Goal: Task Accomplishment & Management: Manage account settings

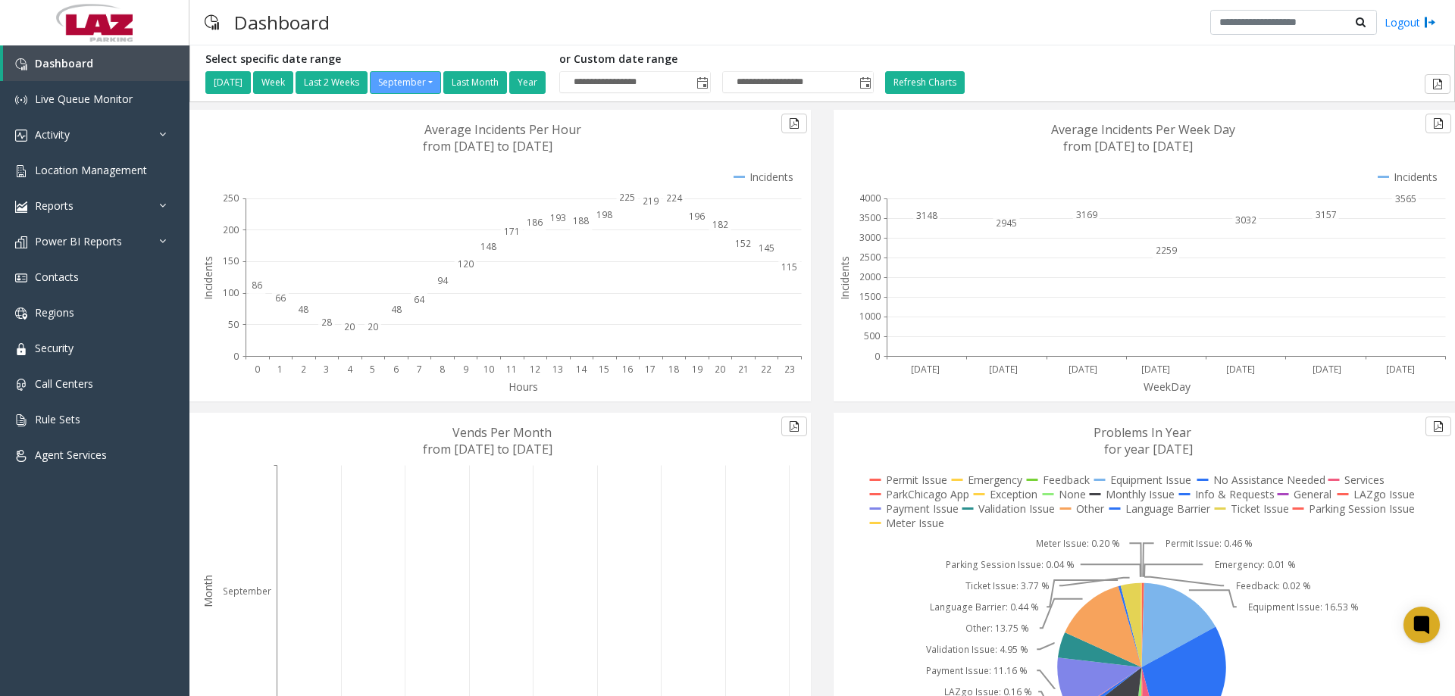
click at [1019, 31] on div "Dashboard Logout" at bounding box center [821, 22] width 1265 height 45
click at [122, 165] on span "Location Management" at bounding box center [91, 170] width 112 height 14
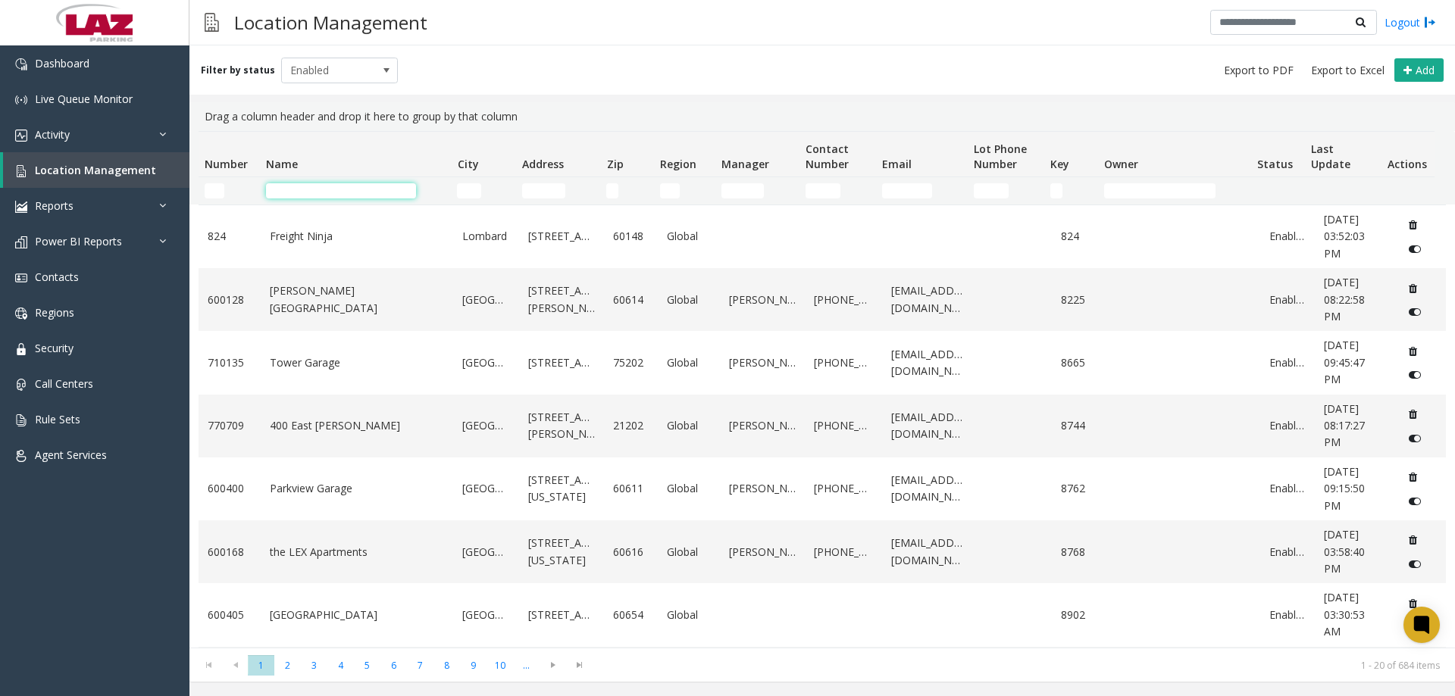
click at [304, 192] on input "Name Filter" at bounding box center [341, 190] width 150 height 15
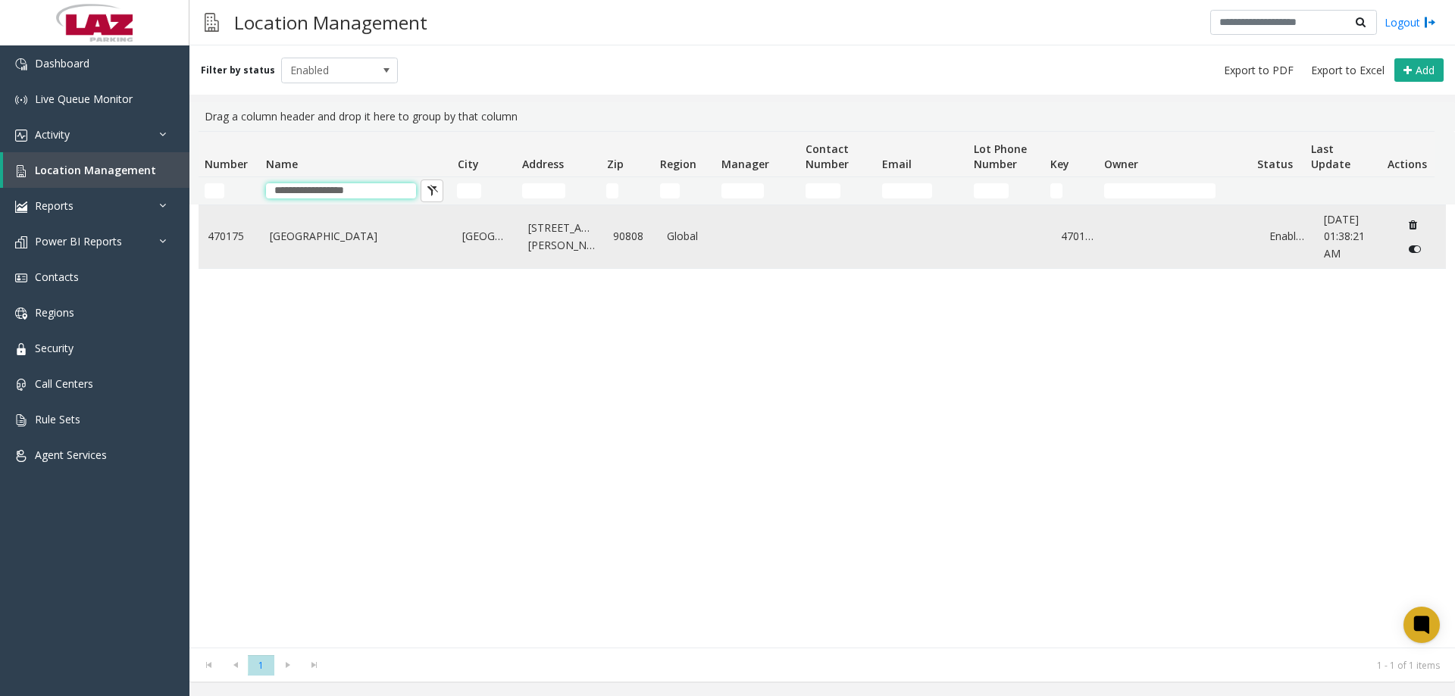
type input "**********"
click at [328, 244] on link "Long Beach Airport" at bounding box center [357, 236] width 175 height 17
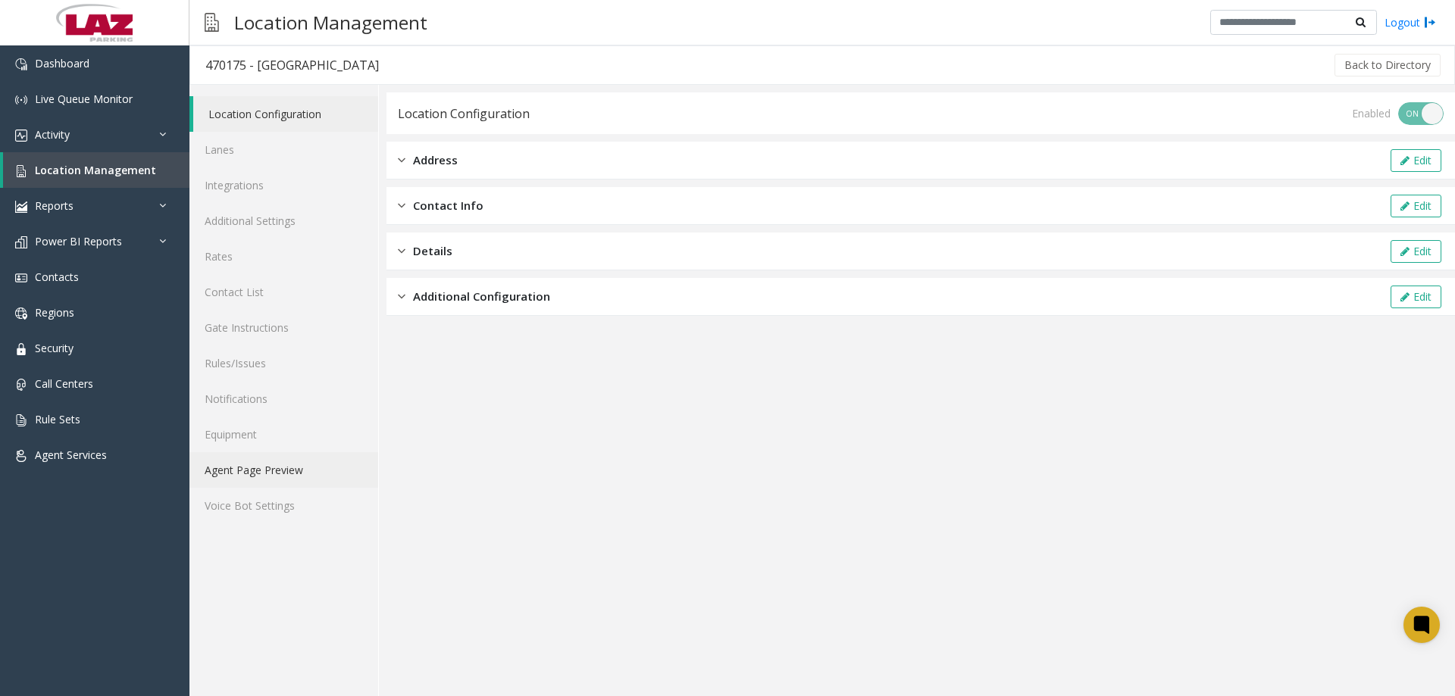
click at [270, 477] on link "Agent Page Preview" at bounding box center [283, 470] width 189 height 36
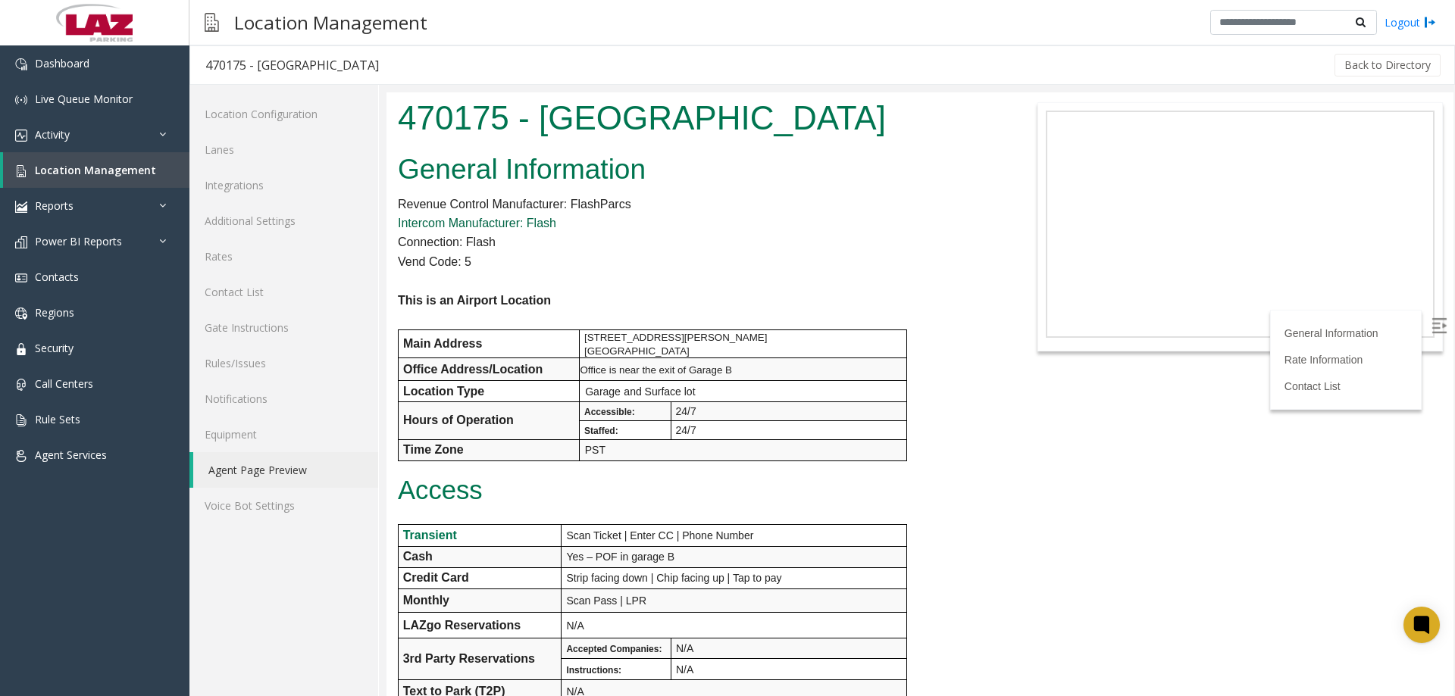
click at [503, 226] on link "Intercom Manufacturer: Flash" at bounding box center [477, 223] width 158 height 13
click at [287, 222] on link "Additional Settings" at bounding box center [283, 221] width 189 height 36
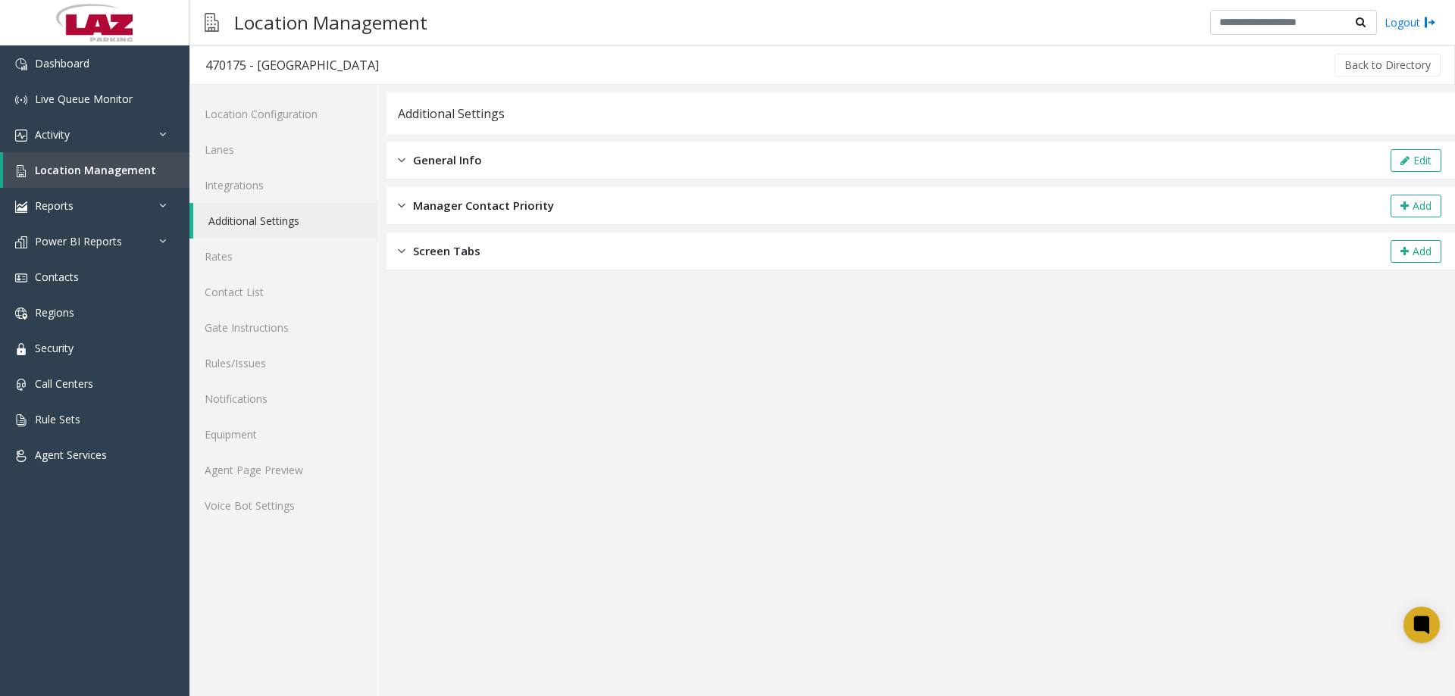
click at [520, 201] on span "Manager Contact Priority" at bounding box center [483, 205] width 141 height 17
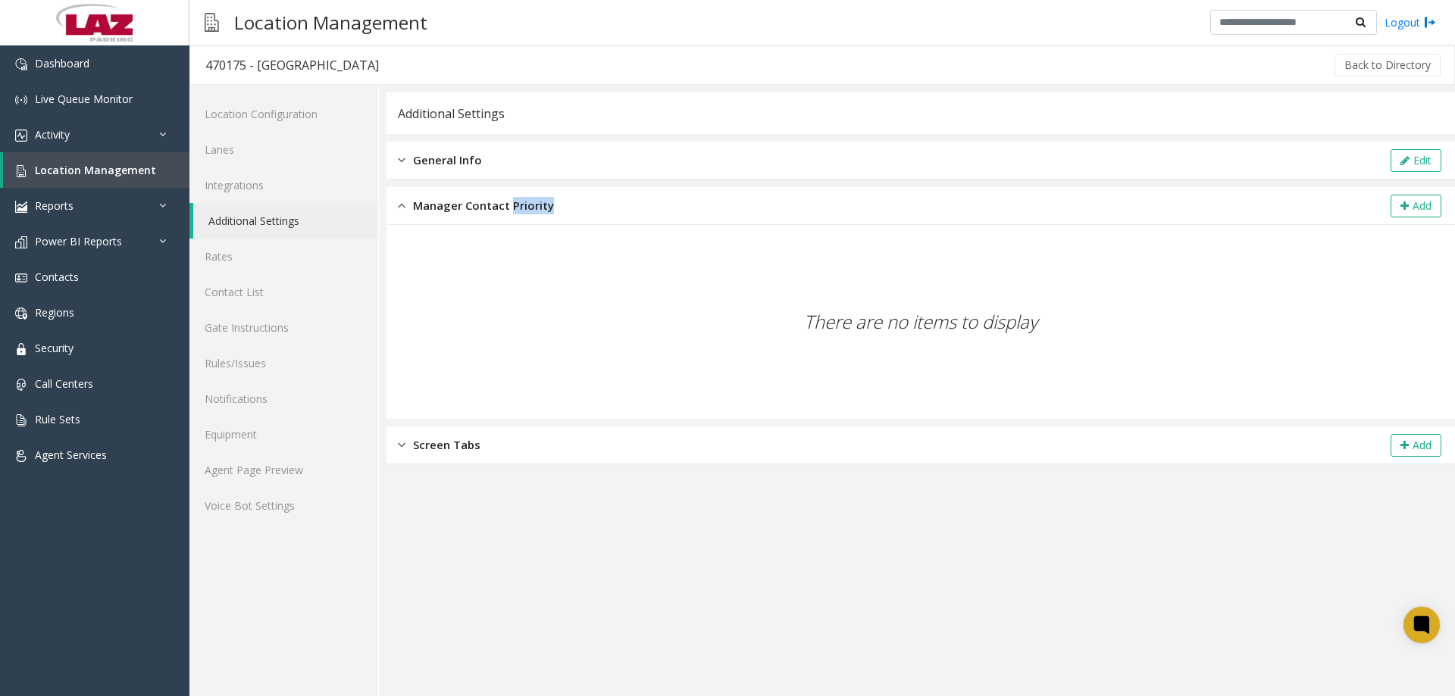
click at [520, 201] on span "Manager Contact Priority" at bounding box center [483, 205] width 141 height 17
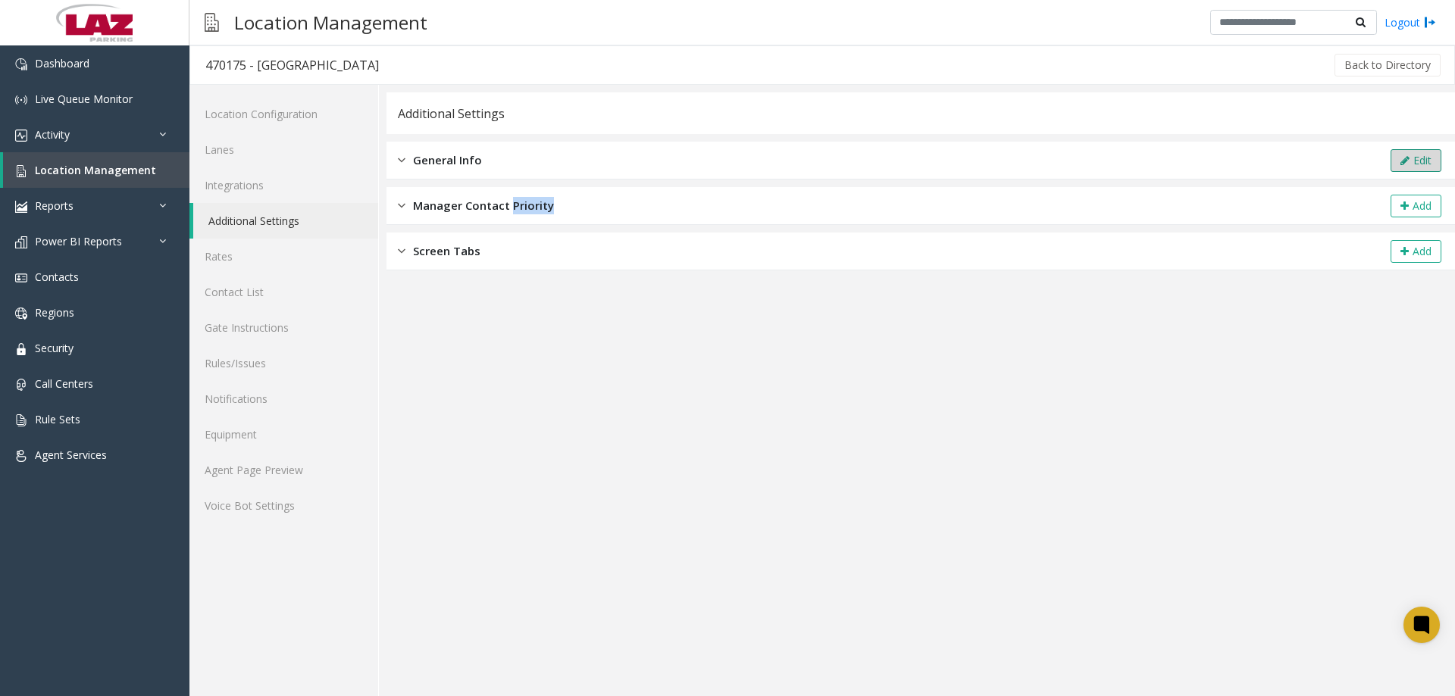
click at [1424, 167] on button "Edit" at bounding box center [1415, 160] width 51 height 23
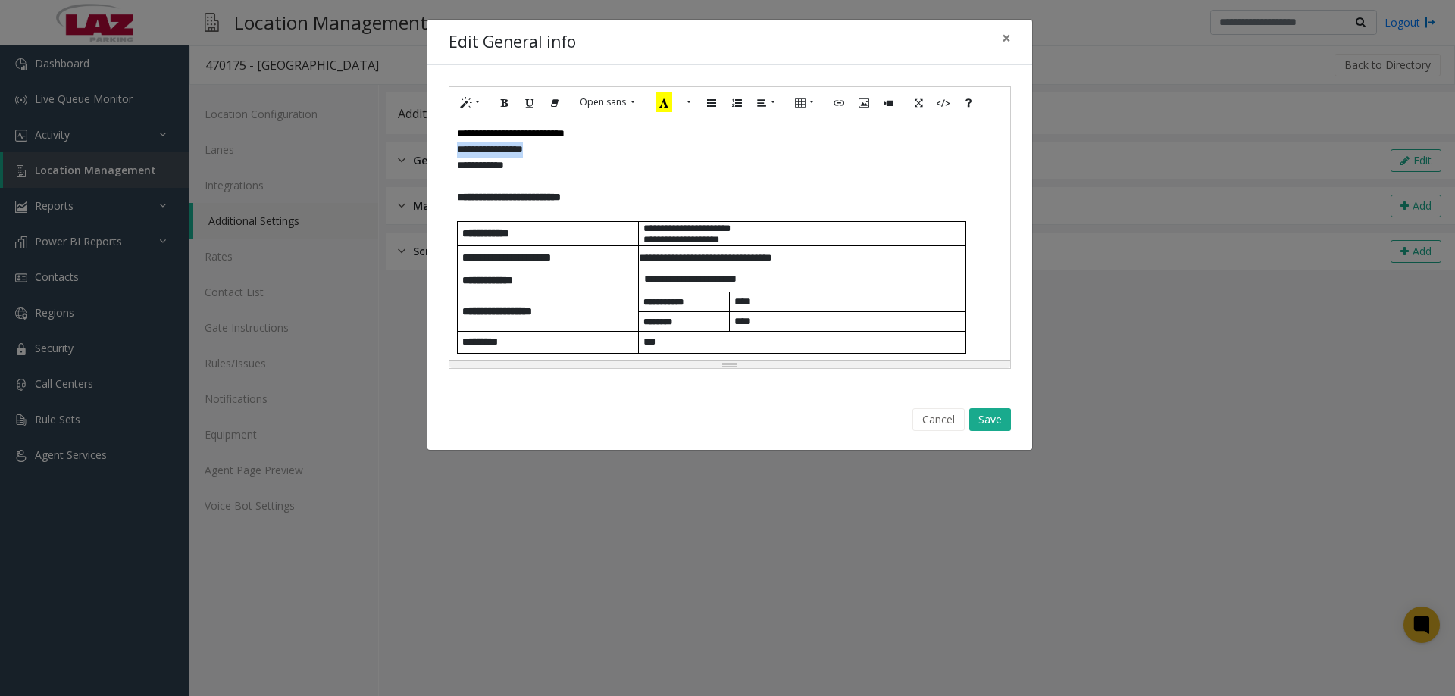
drag, startPoint x: 555, startPoint y: 151, endPoint x: 448, endPoint y: 152, distance: 107.6
click at [448, 152] on div "**********" at bounding box center [729, 227] width 562 height 283
click at [836, 104] on icon "Link (CTRL+K)" at bounding box center [838, 101] width 9 height 13
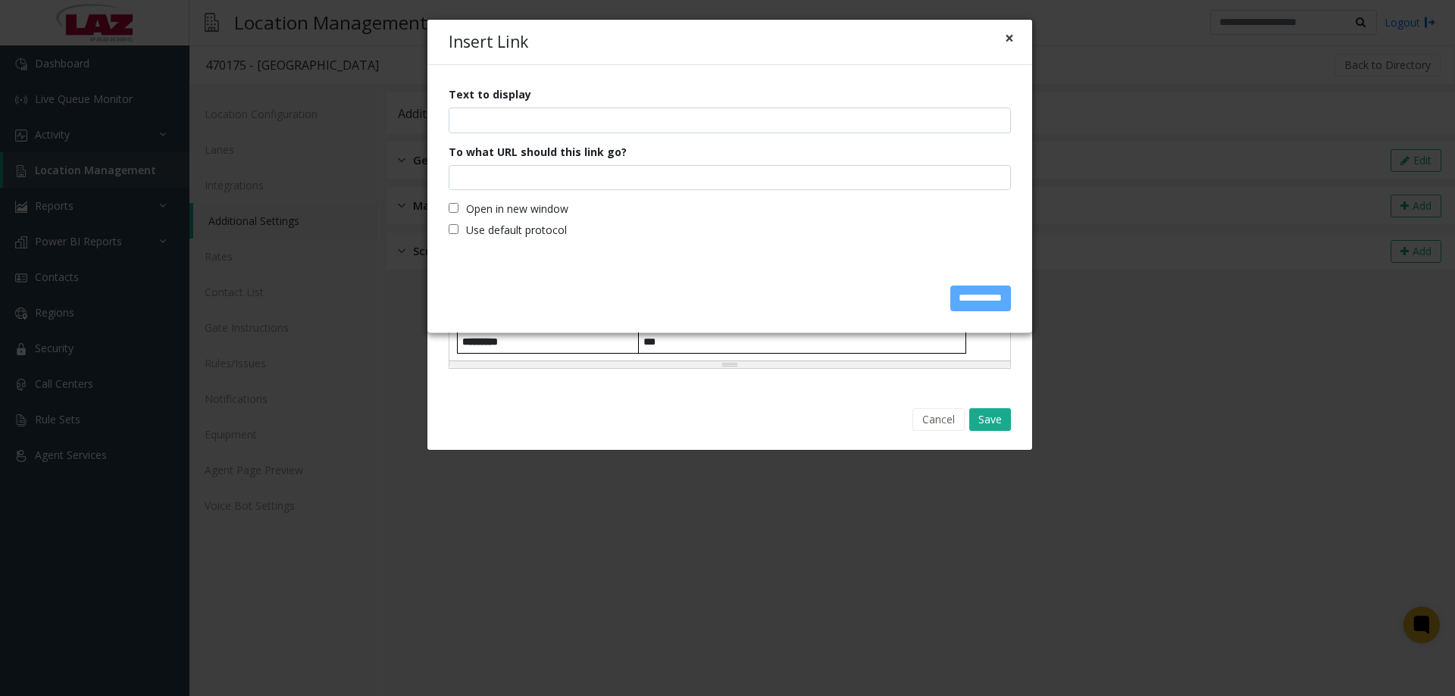
click at [1010, 40] on button "×" at bounding box center [1009, 38] width 9 height 16
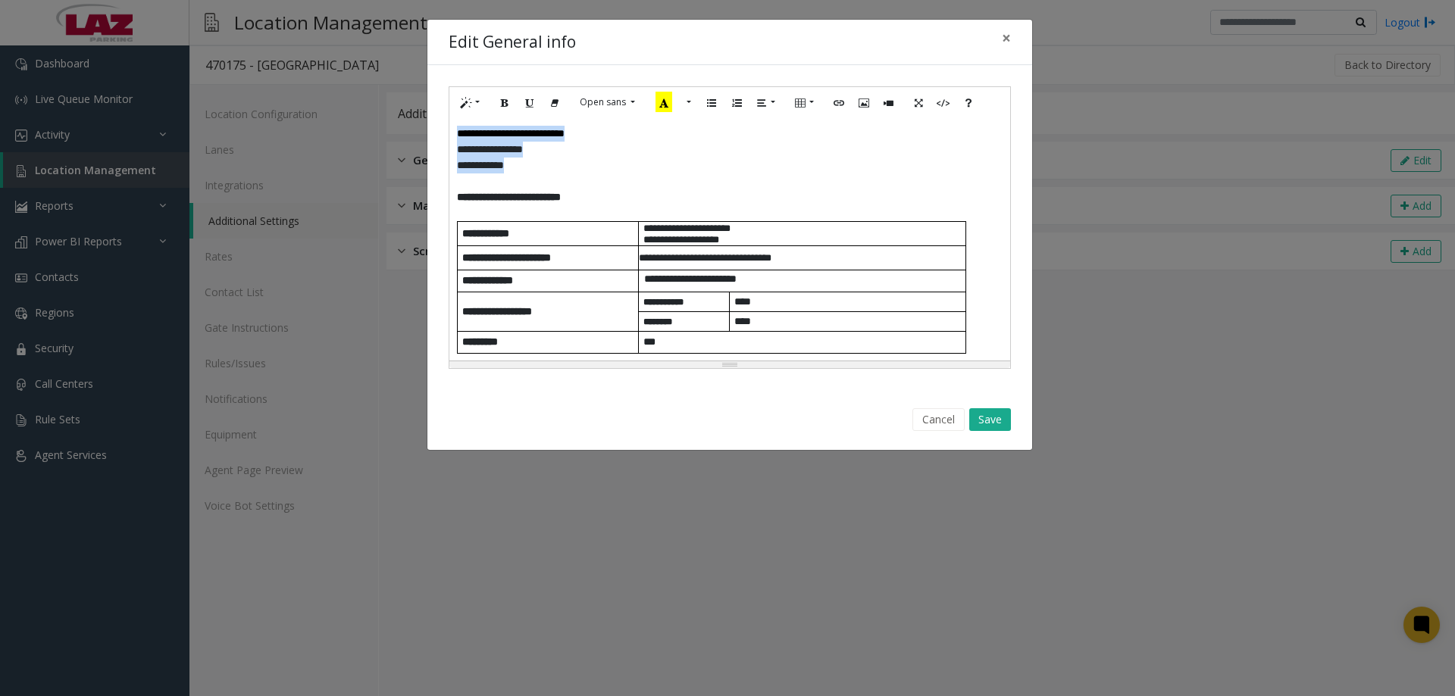
drag, startPoint x: 533, startPoint y: 167, endPoint x: 455, endPoint y: 132, distance: 85.1
click at [455, 132] on div "**********" at bounding box center [729, 239] width 561 height 242
click at [686, 104] on button "More Color" at bounding box center [687, 102] width 15 height 23
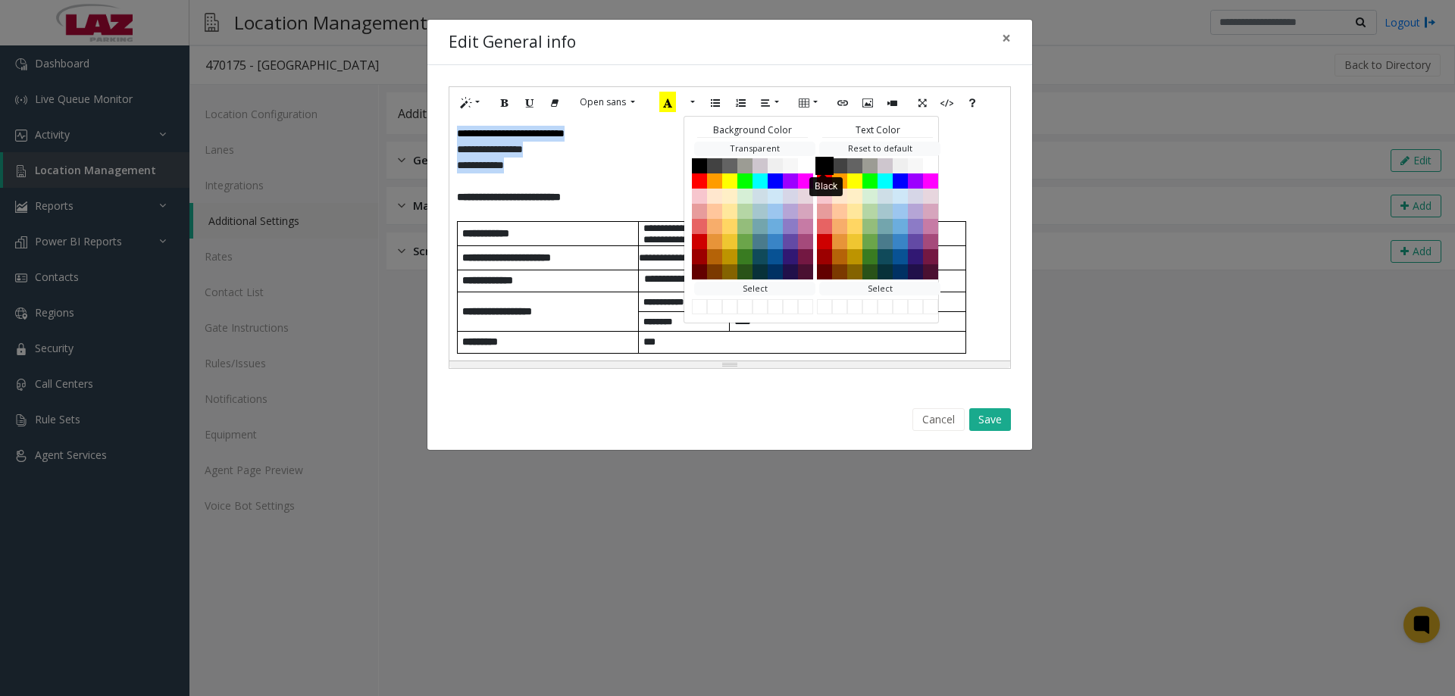
click at [820, 163] on button "Black" at bounding box center [824, 165] width 18 height 18
click at [983, 417] on button "Save" at bounding box center [990, 419] width 42 height 23
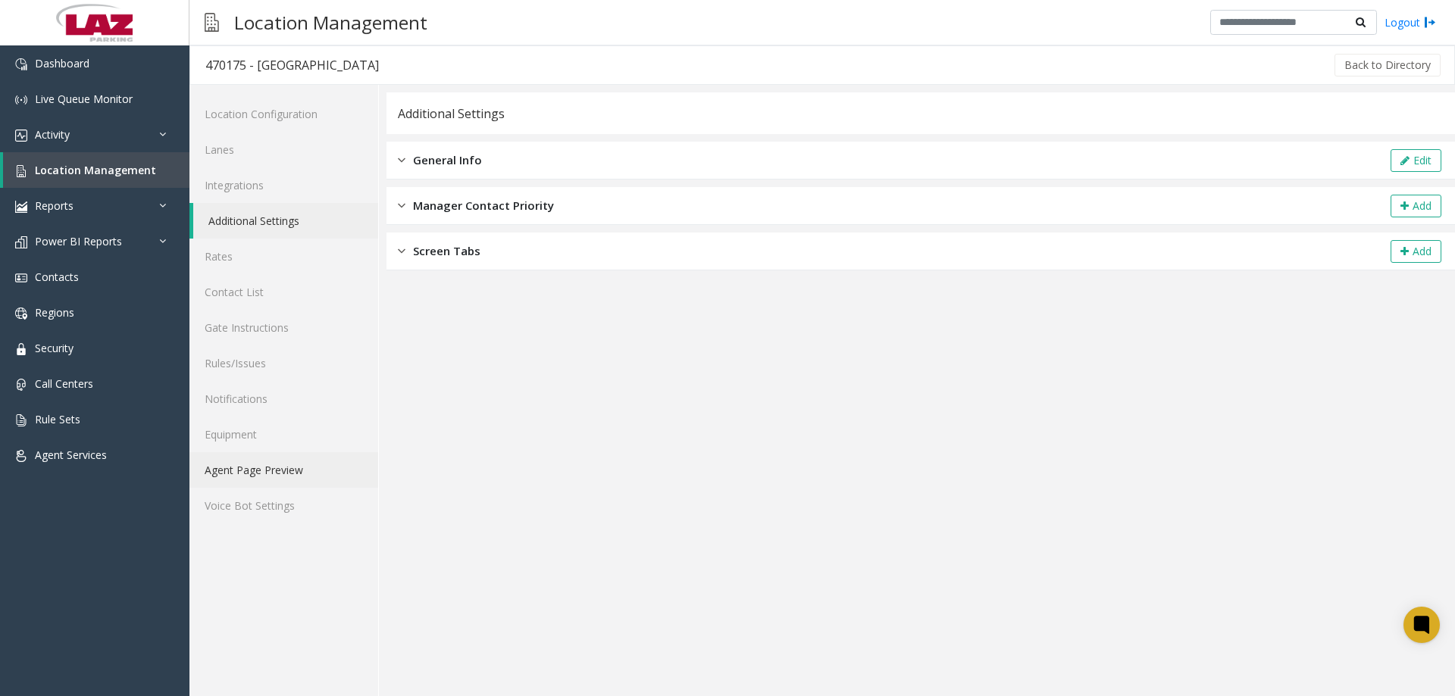
click at [259, 476] on link "Agent Page Preview" at bounding box center [283, 470] width 189 height 36
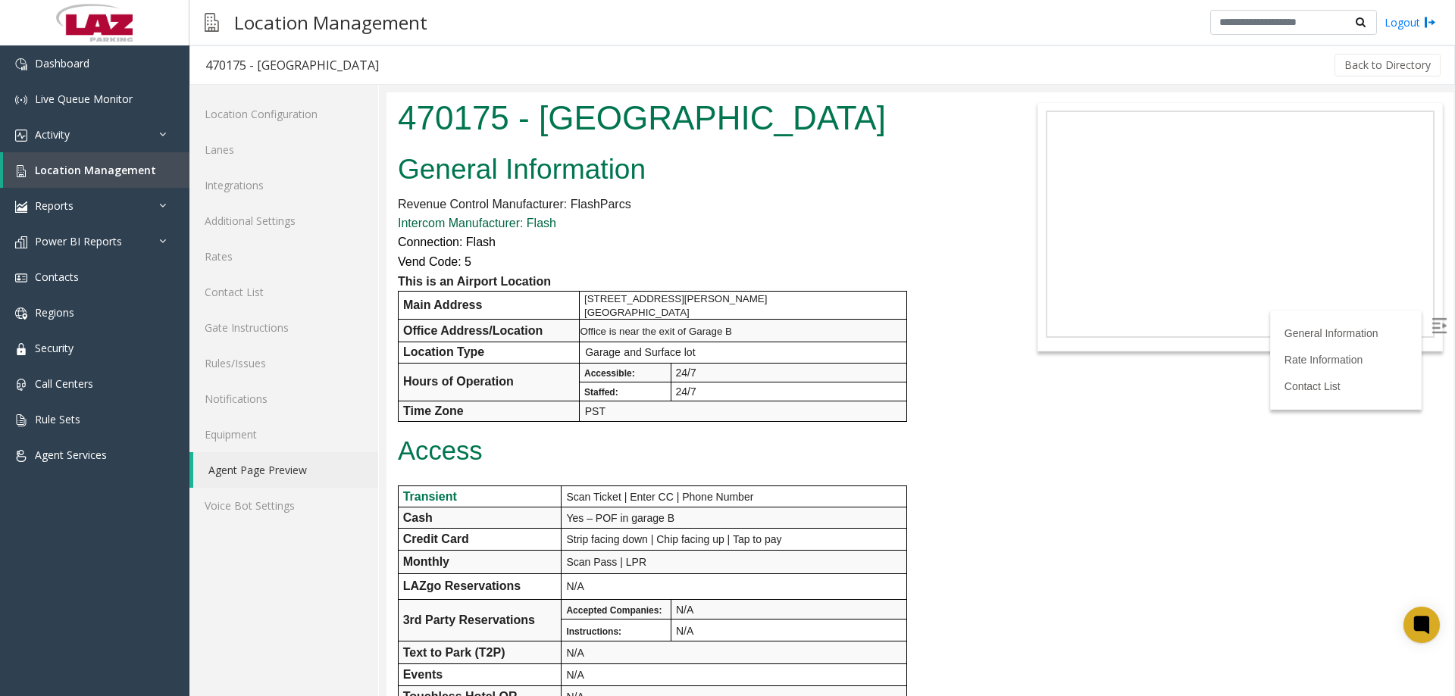
click at [473, 225] on link "Intercom Manufacturer: Flash" at bounding box center [477, 223] width 158 height 13
click at [471, 241] on font "Connection: Flash" at bounding box center [447, 242] width 98 height 13
click at [237, 222] on link "Additional Settings" at bounding box center [283, 221] width 189 height 36
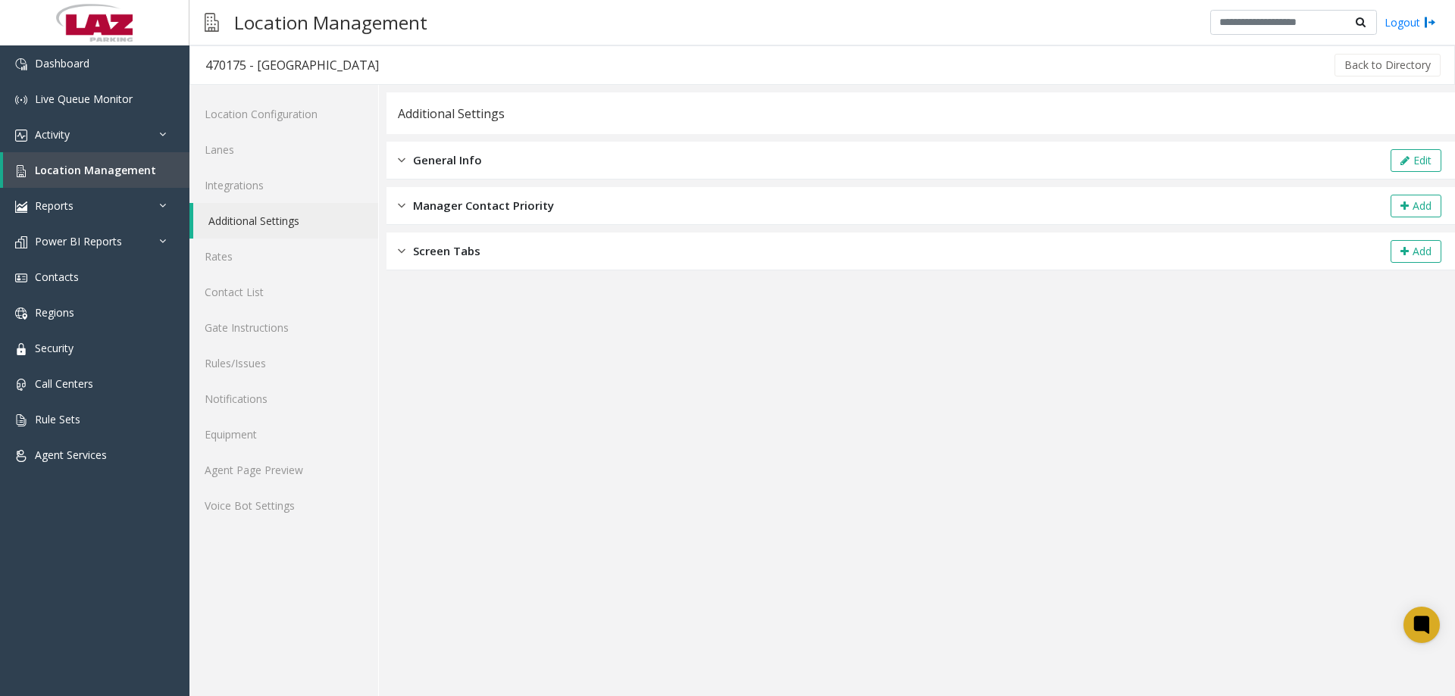
drag, startPoint x: 473, startPoint y: 152, endPoint x: 767, endPoint y: 179, distance: 295.2
click at [479, 152] on span "General Info" at bounding box center [447, 160] width 69 height 17
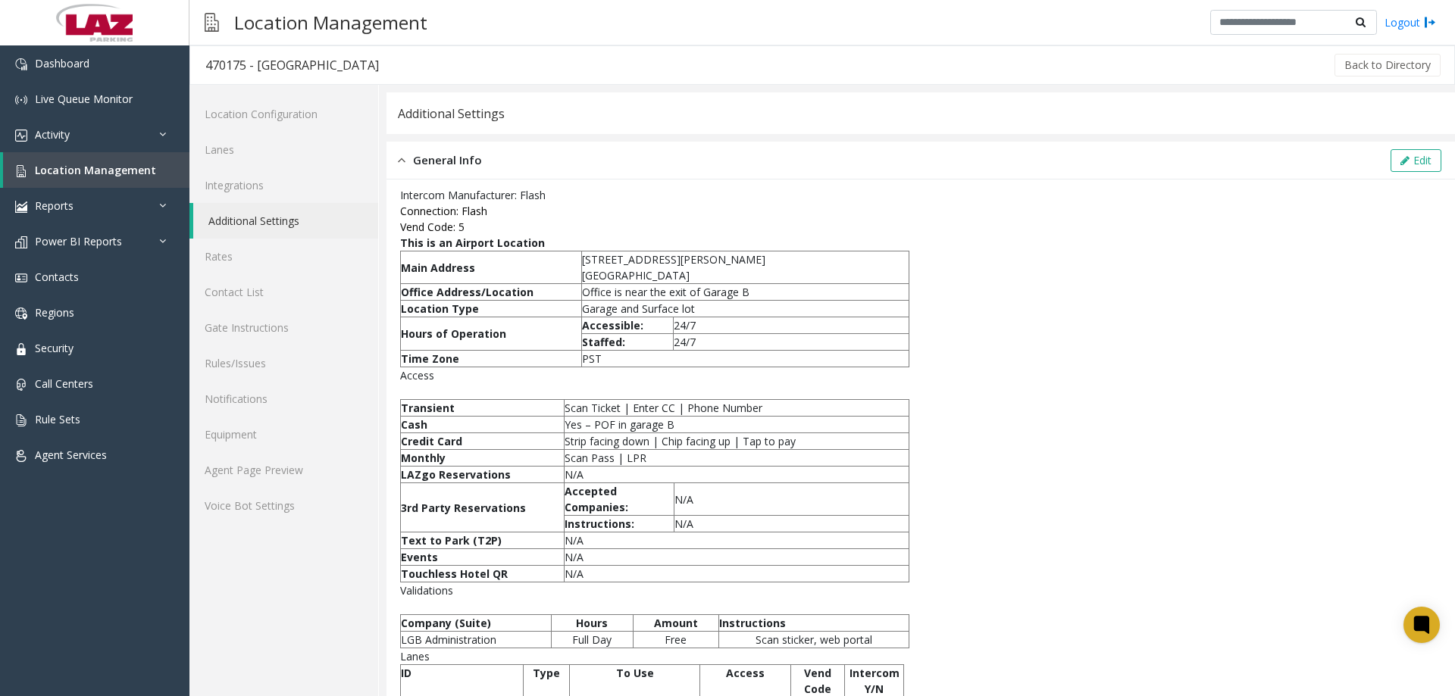
click at [1374, 161] on div "General Info Edit" at bounding box center [920, 161] width 1068 height 38
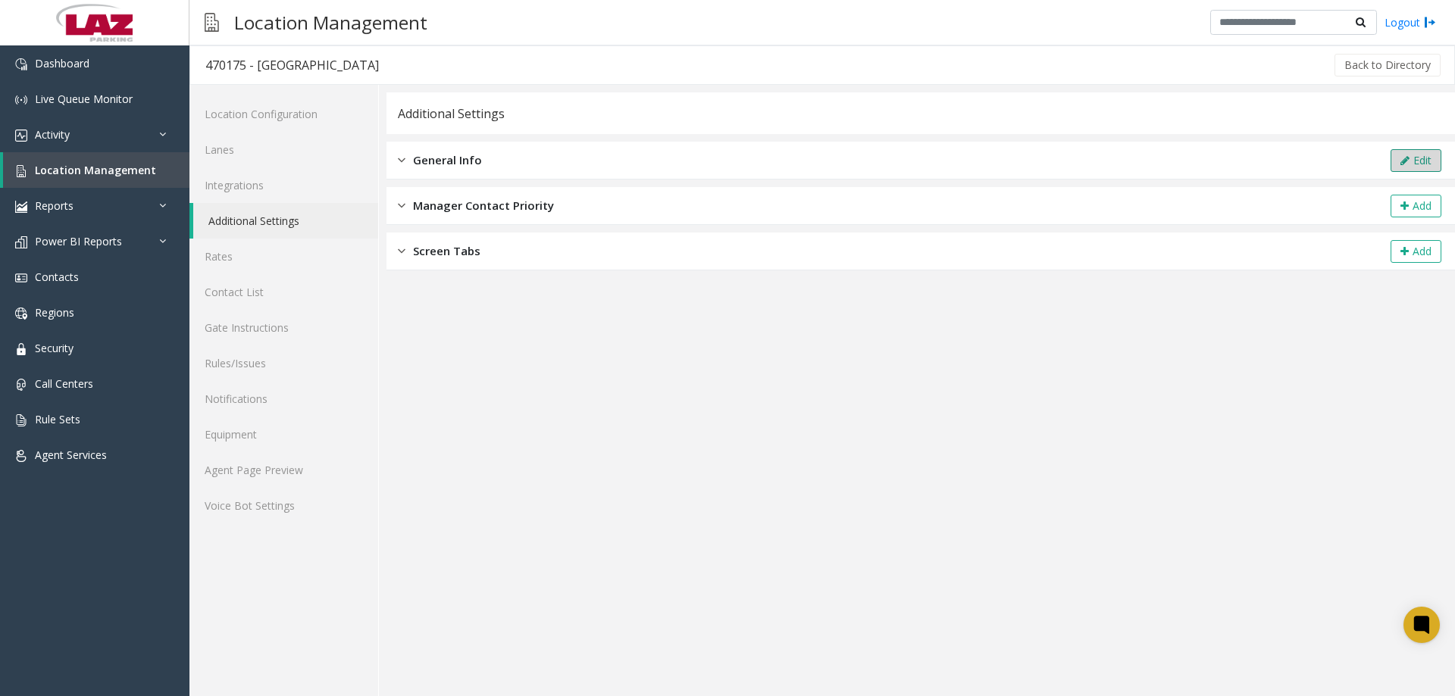
click at [1415, 156] on button "Edit" at bounding box center [1415, 160] width 51 height 23
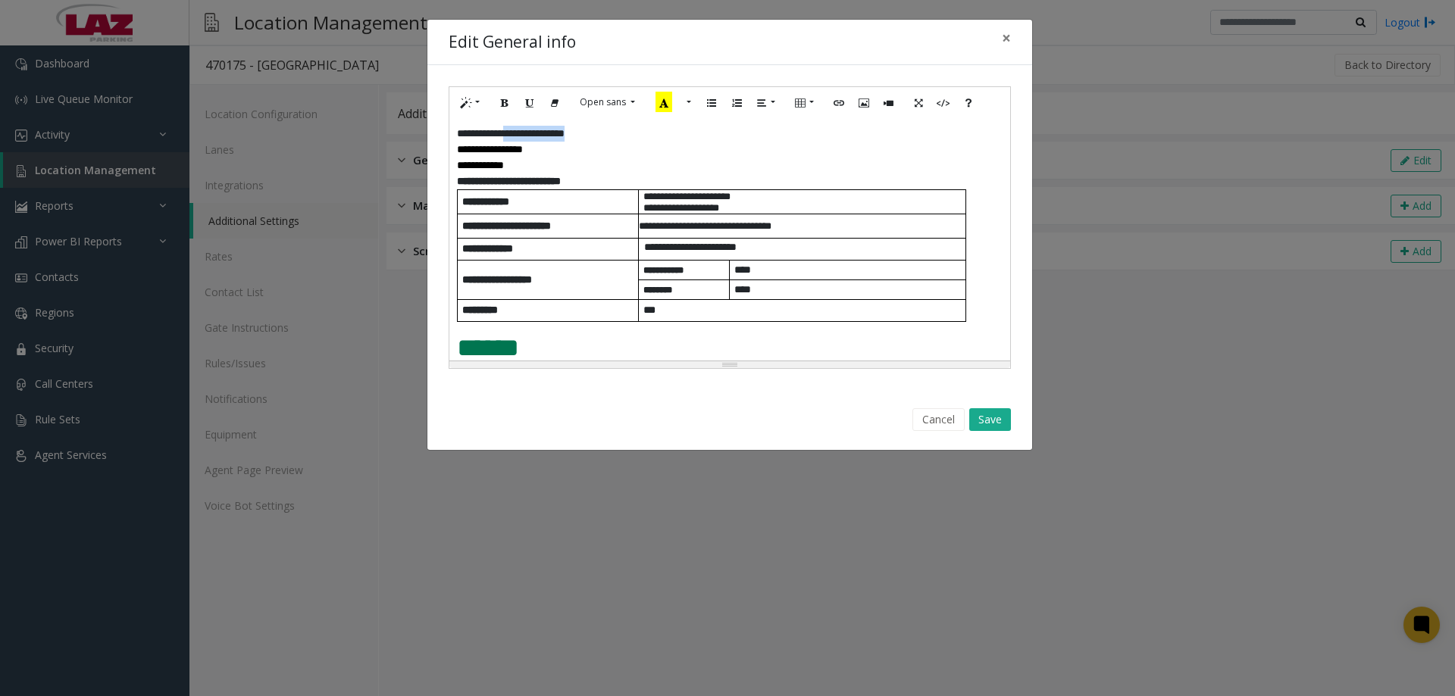
drag, startPoint x: 617, startPoint y: 133, endPoint x: 527, endPoint y: 138, distance: 89.6
click at [527, 138] on p "**********" at bounding box center [729, 134] width 545 height 16
drag, startPoint x: 544, startPoint y: 146, endPoint x: 519, endPoint y: 152, distance: 25.7
click at [519, 152] on font "**********" at bounding box center [490, 149] width 66 height 11
drag, startPoint x: 536, startPoint y: 152, endPoint x: 456, endPoint y: 151, distance: 79.6
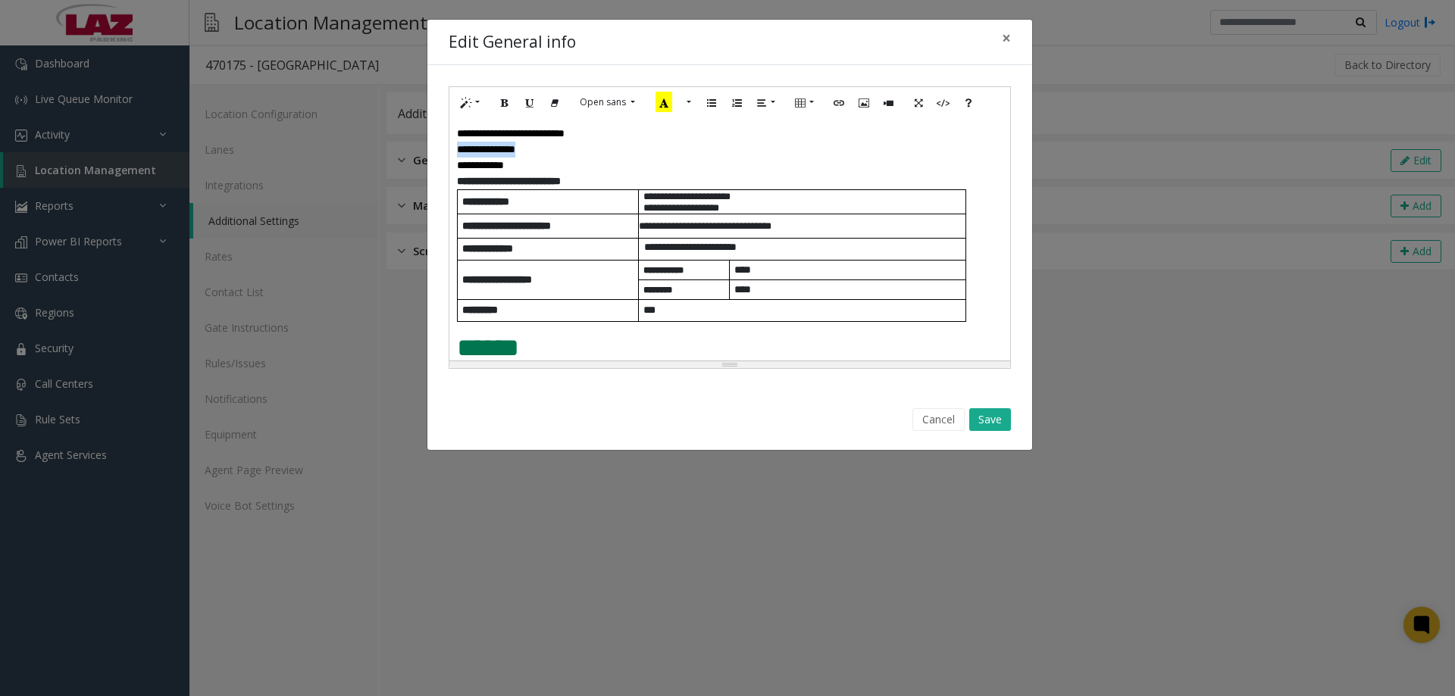
click at [457, 151] on p "**********" at bounding box center [729, 150] width 545 height 16
click at [500, 102] on icon "Bold (CTRL+B)" at bounding box center [504, 101] width 9 height 13
click at [838, 99] on icon "Link (CTRL+K)" at bounding box center [838, 101] width 9 height 13
type input "**********"
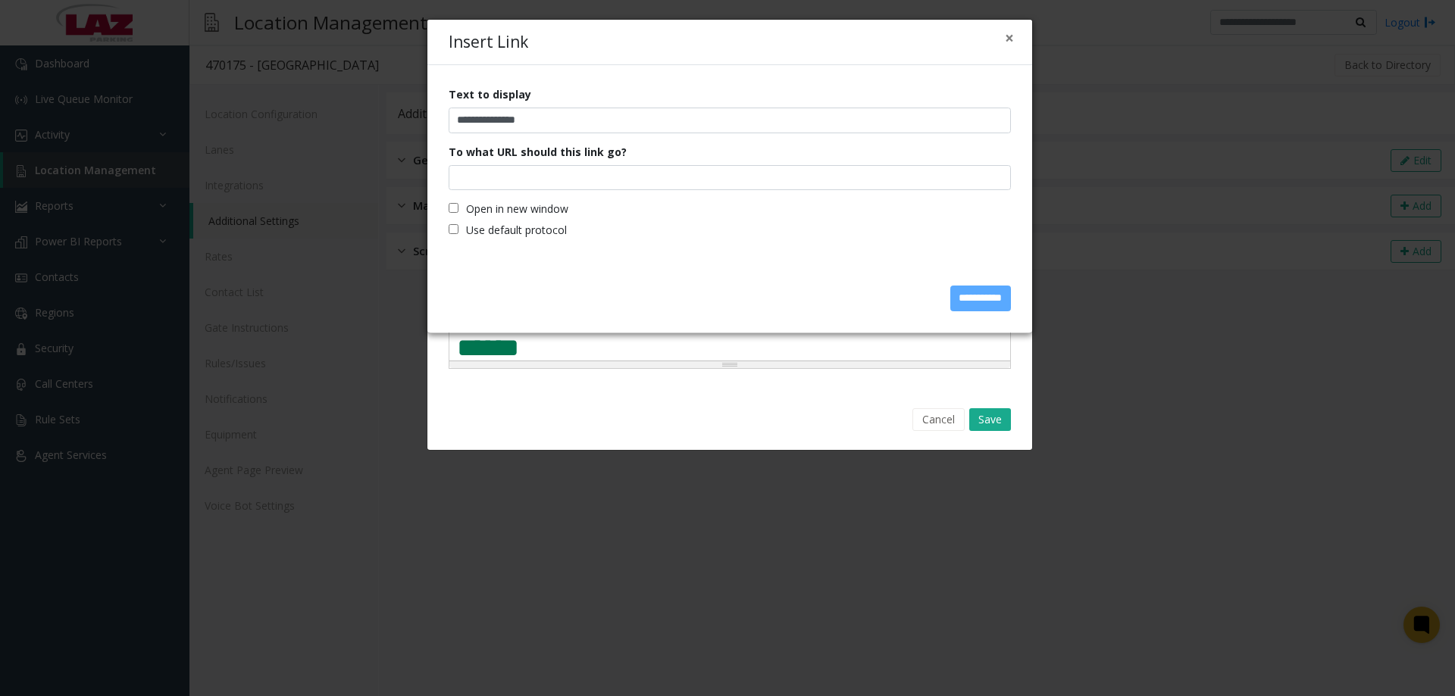
click at [460, 209] on label "Open in new window" at bounding box center [508, 209] width 120 height 16
click at [456, 223] on label "Use default protocol" at bounding box center [507, 230] width 118 height 16
click at [448, 236] on label "Use default protocol" at bounding box center [507, 230] width 118 height 16
drag, startPoint x: 548, startPoint y: 118, endPoint x: 427, endPoint y: 117, distance: 120.5
click at [428, 117] on div "**********" at bounding box center [729, 164] width 605 height 199
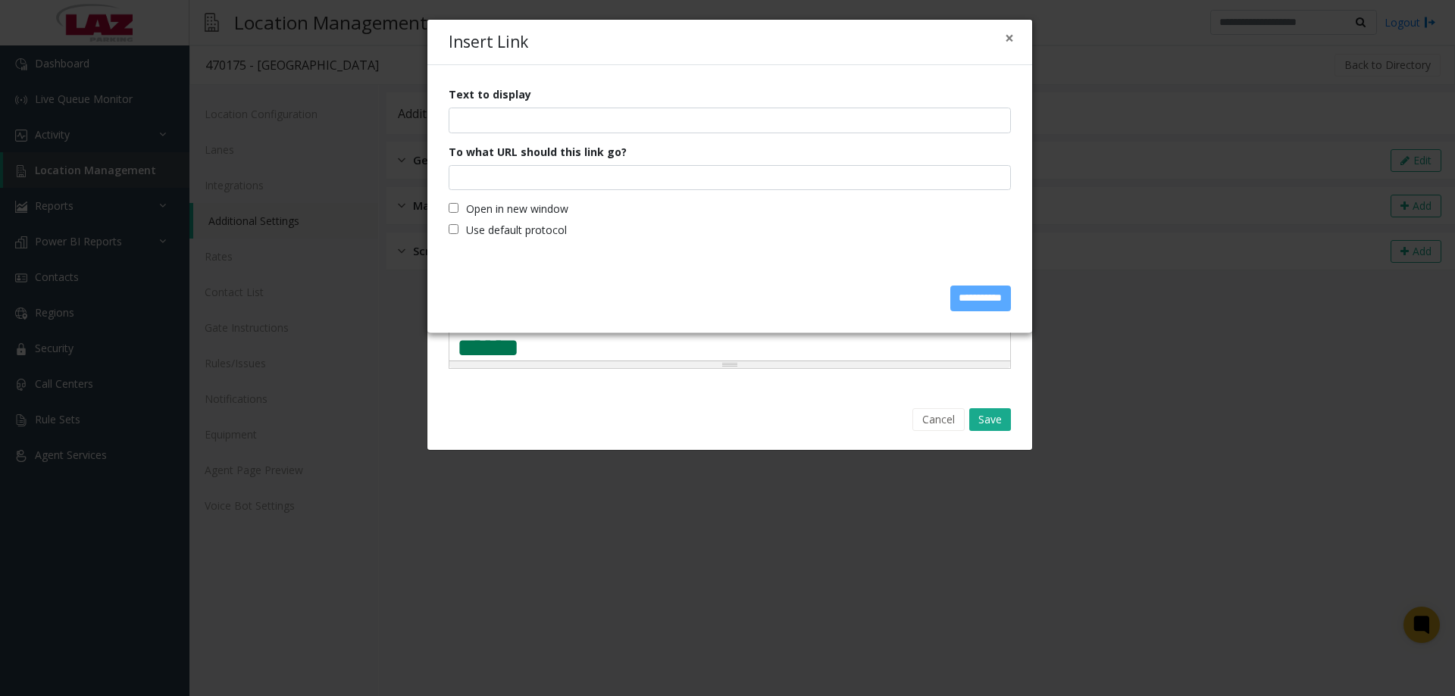
click at [1002, 36] on div "× Insert Link" at bounding box center [729, 43] width 605 height 46
click at [1006, 36] on button "×" at bounding box center [1009, 38] width 9 height 16
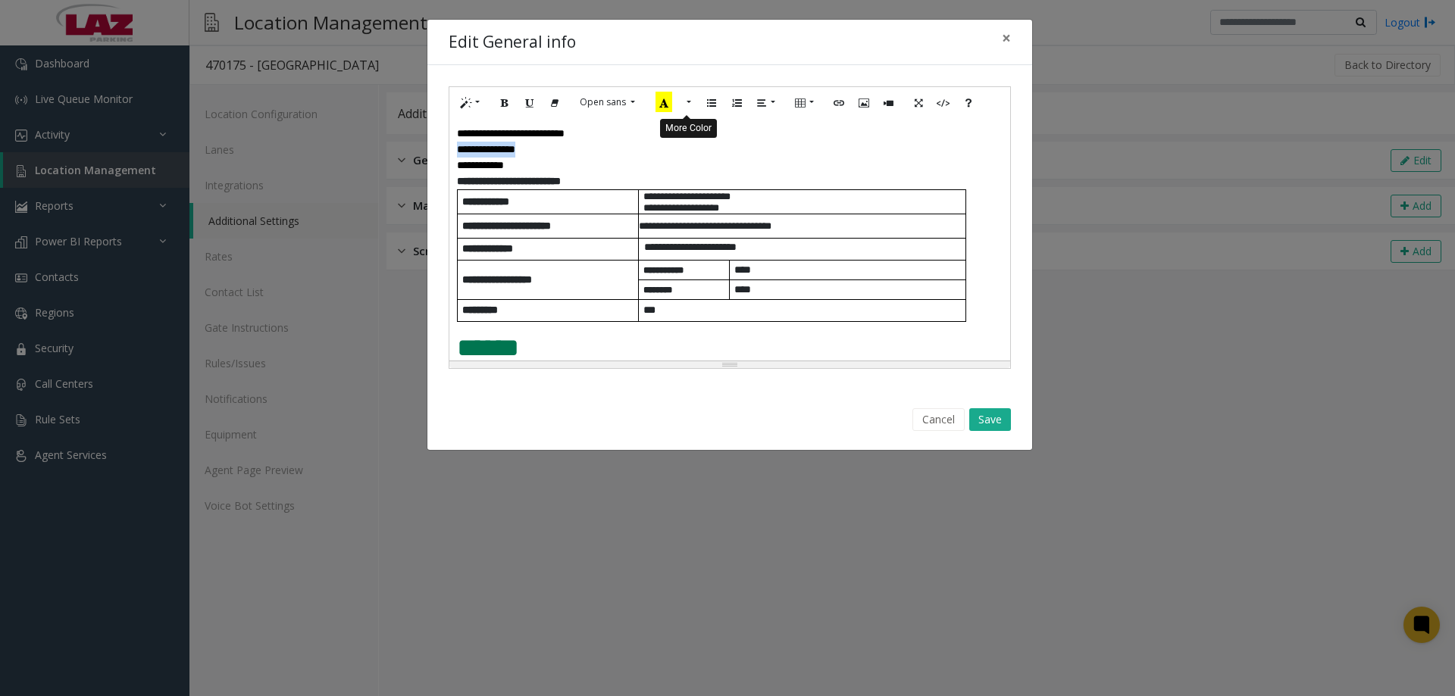
click at [688, 102] on button "More Color" at bounding box center [687, 102] width 15 height 23
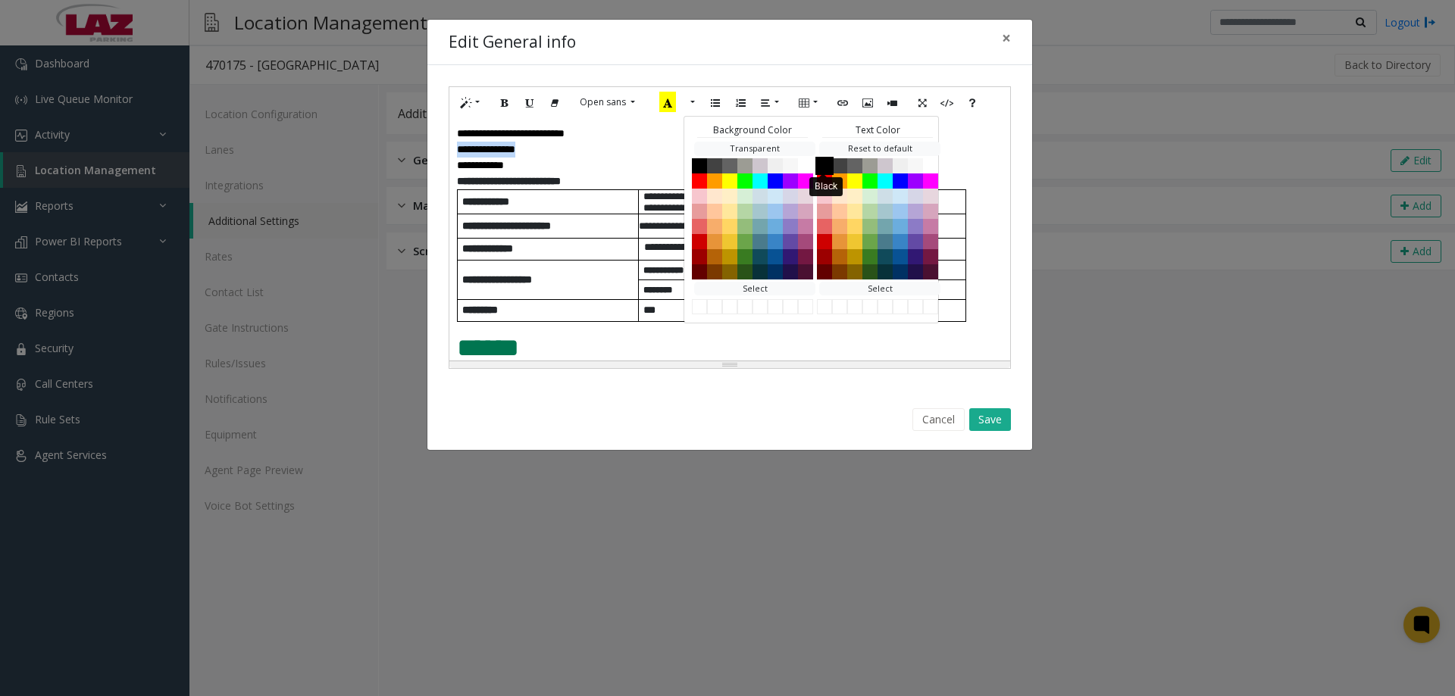
click at [817, 167] on button "Black" at bounding box center [824, 165] width 18 height 18
click at [977, 416] on button "Save" at bounding box center [990, 419] width 42 height 23
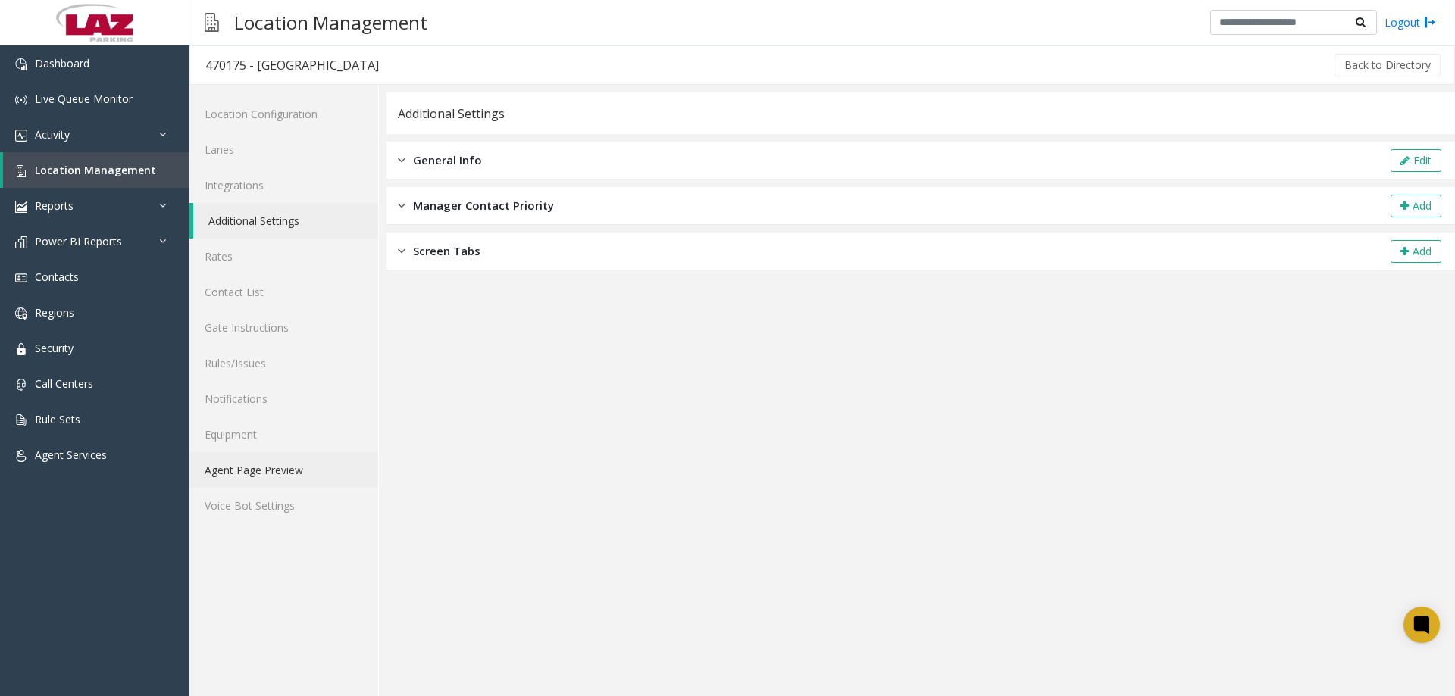
click at [239, 466] on link "Agent Page Preview" at bounding box center [283, 470] width 189 height 36
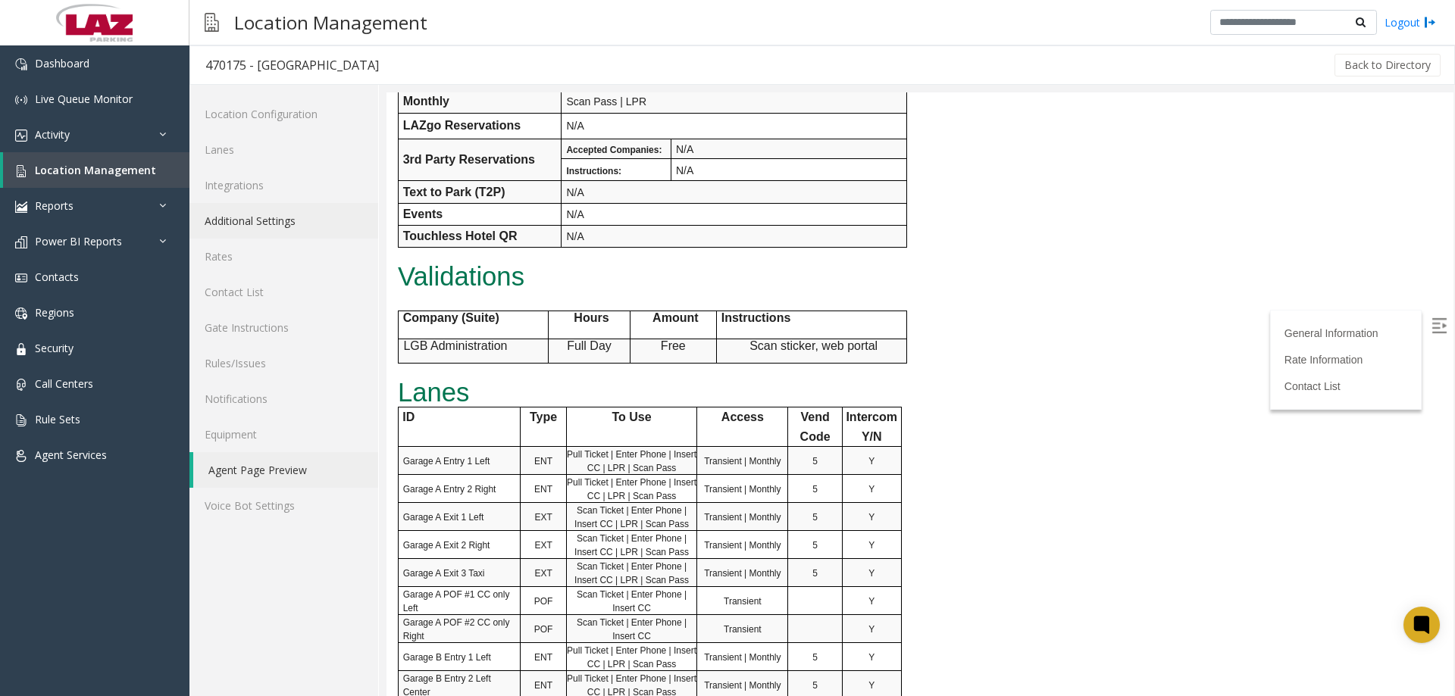
scroll to position [379, 0]
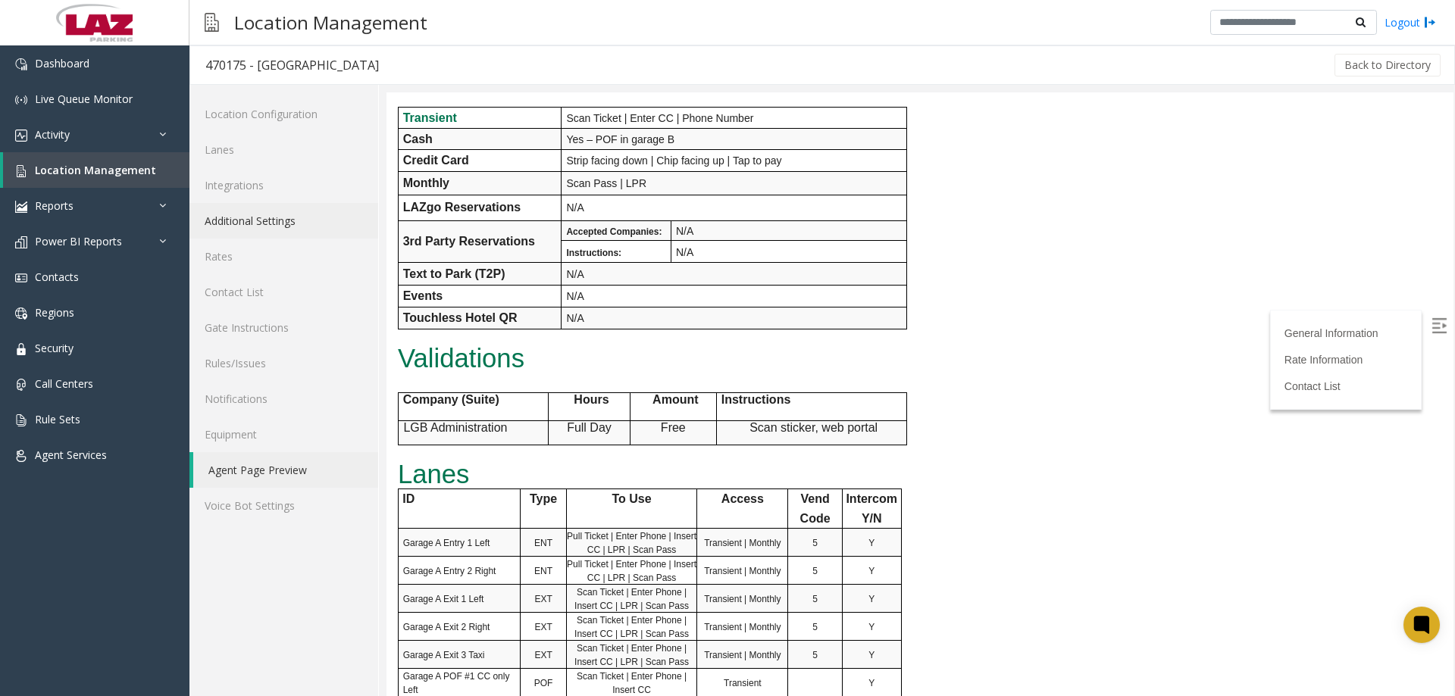
click at [308, 225] on link "Additional Settings" at bounding box center [283, 221] width 189 height 36
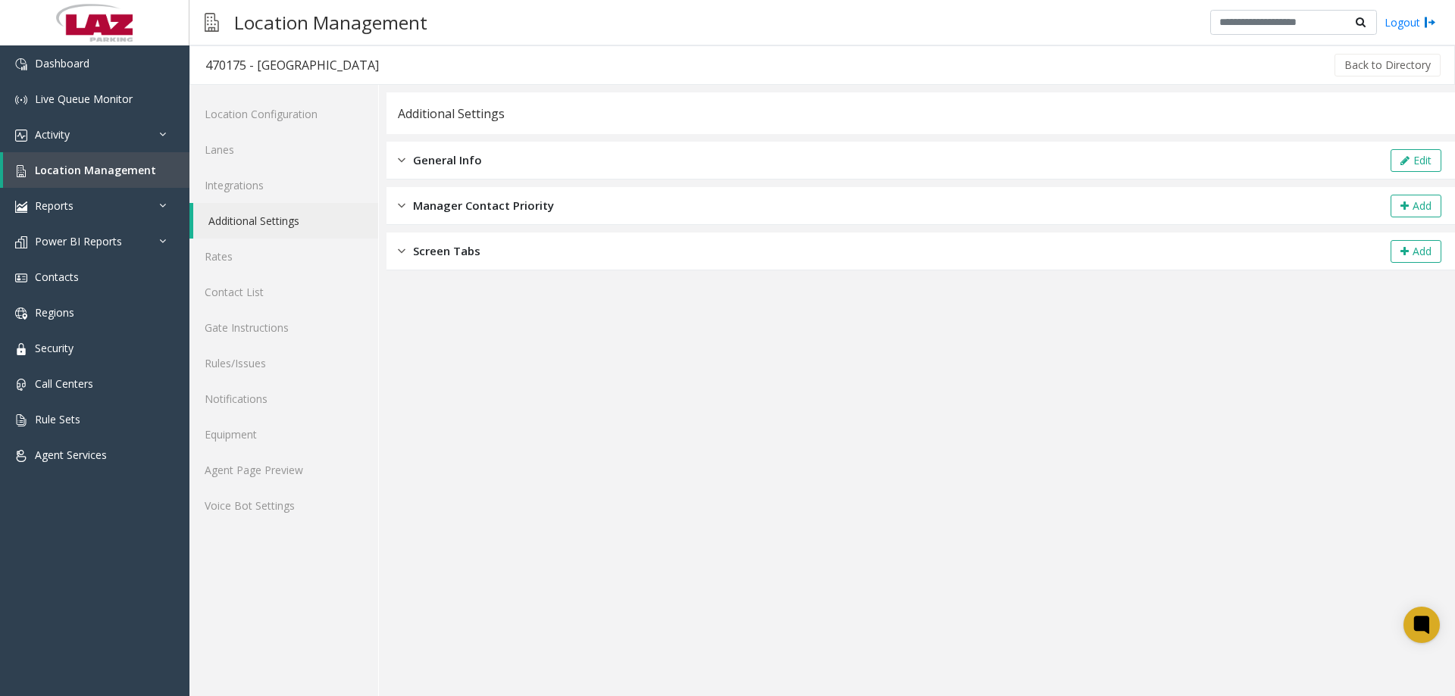
click at [520, 162] on div "General Info Edit" at bounding box center [920, 161] width 1068 height 38
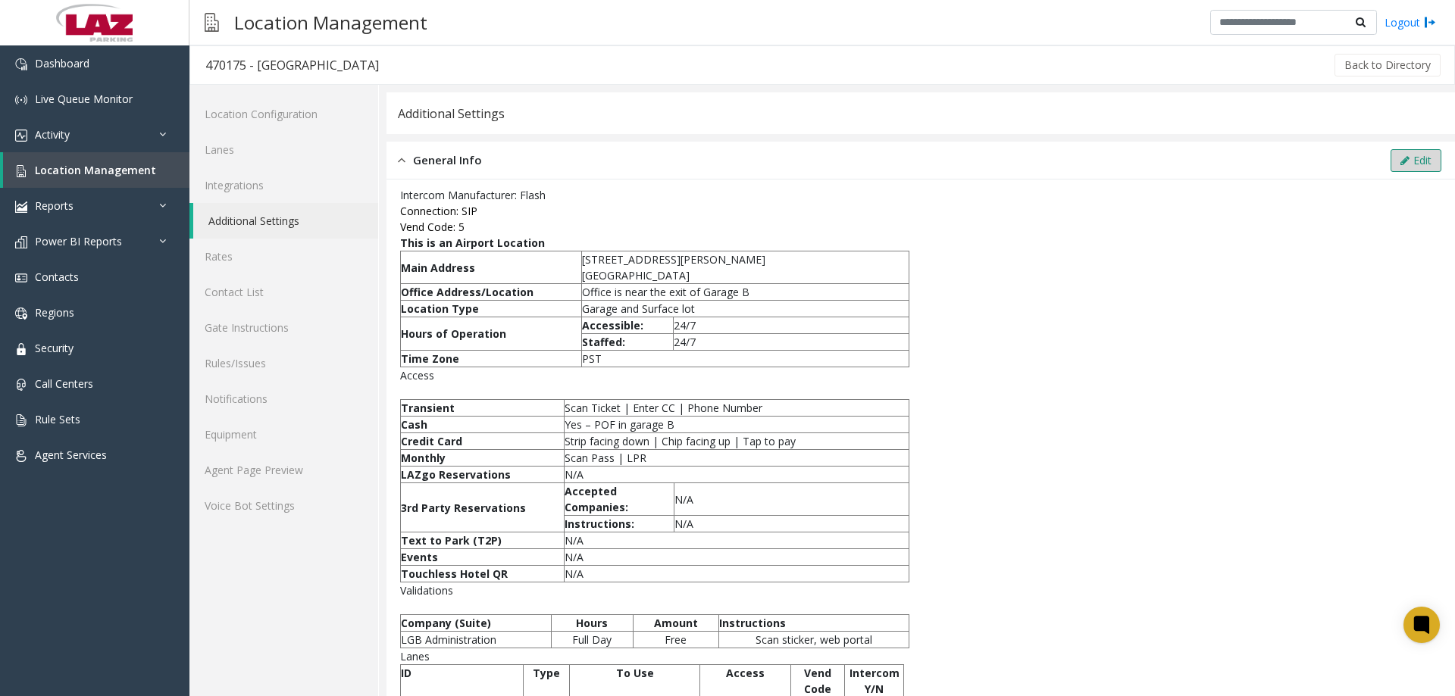
click at [1411, 156] on button "Edit" at bounding box center [1415, 160] width 51 height 23
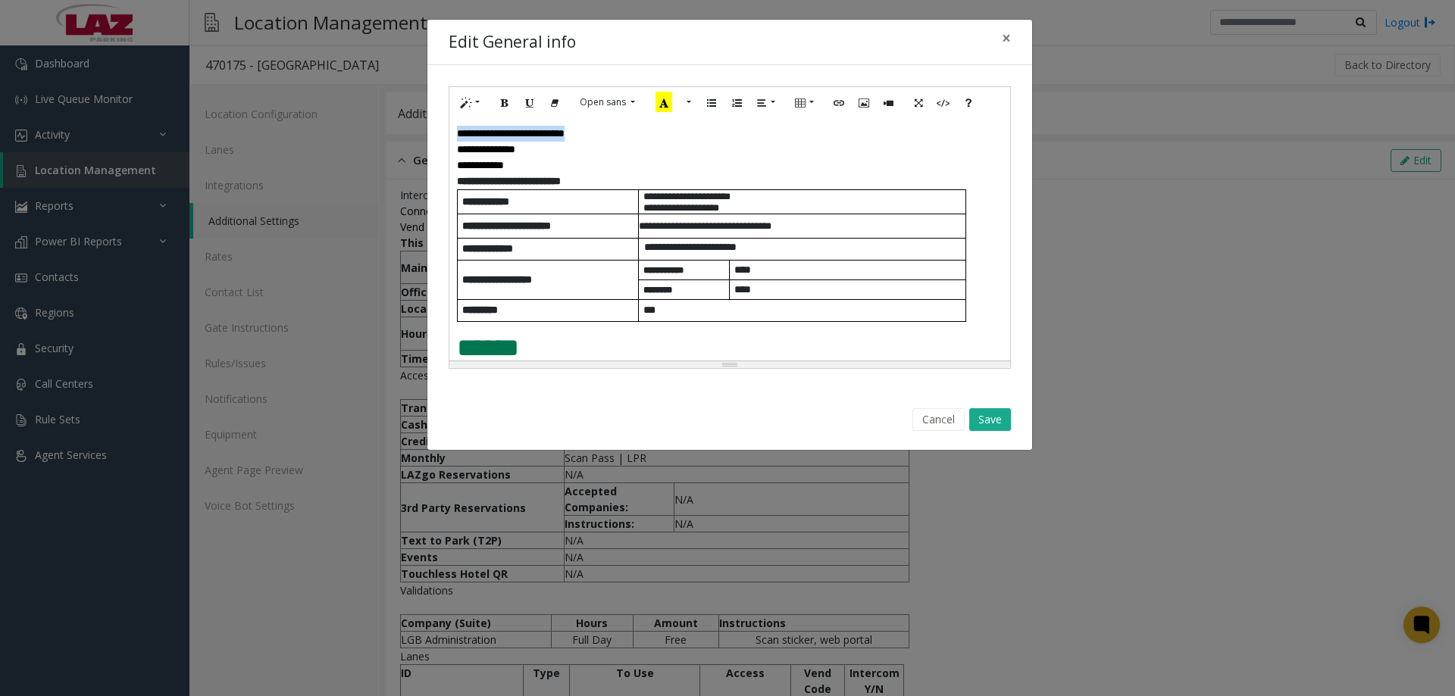
drag, startPoint x: 617, startPoint y: 133, endPoint x: 445, endPoint y: 138, distance: 172.1
click at [445, 138] on div "**********" at bounding box center [729, 227] width 605 height 325
click at [686, 105] on button "More Color" at bounding box center [687, 102] width 15 height 23
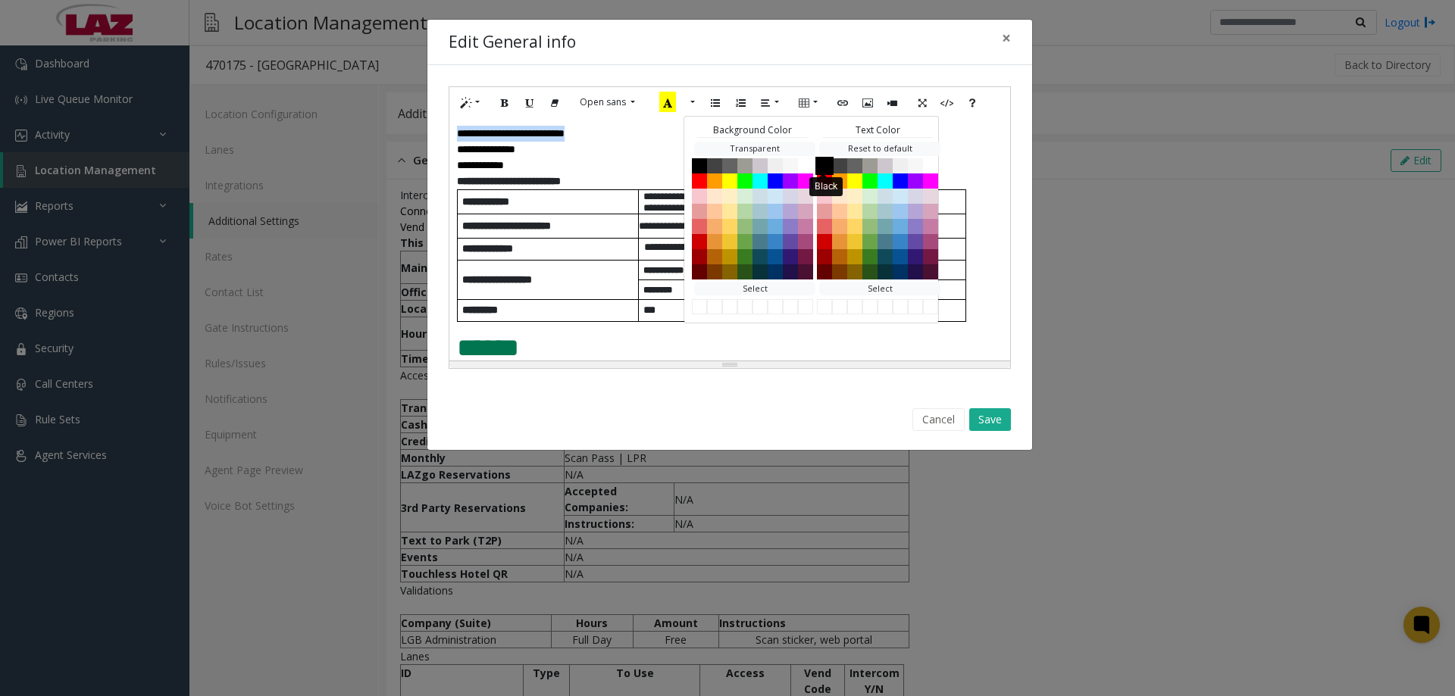
click at [820, 164] on button "Black" at bounding box center [824, 165] width 18 height 18
click at [994, 427] on button "Save" at bounding box center [990, 419] width 42 height 23
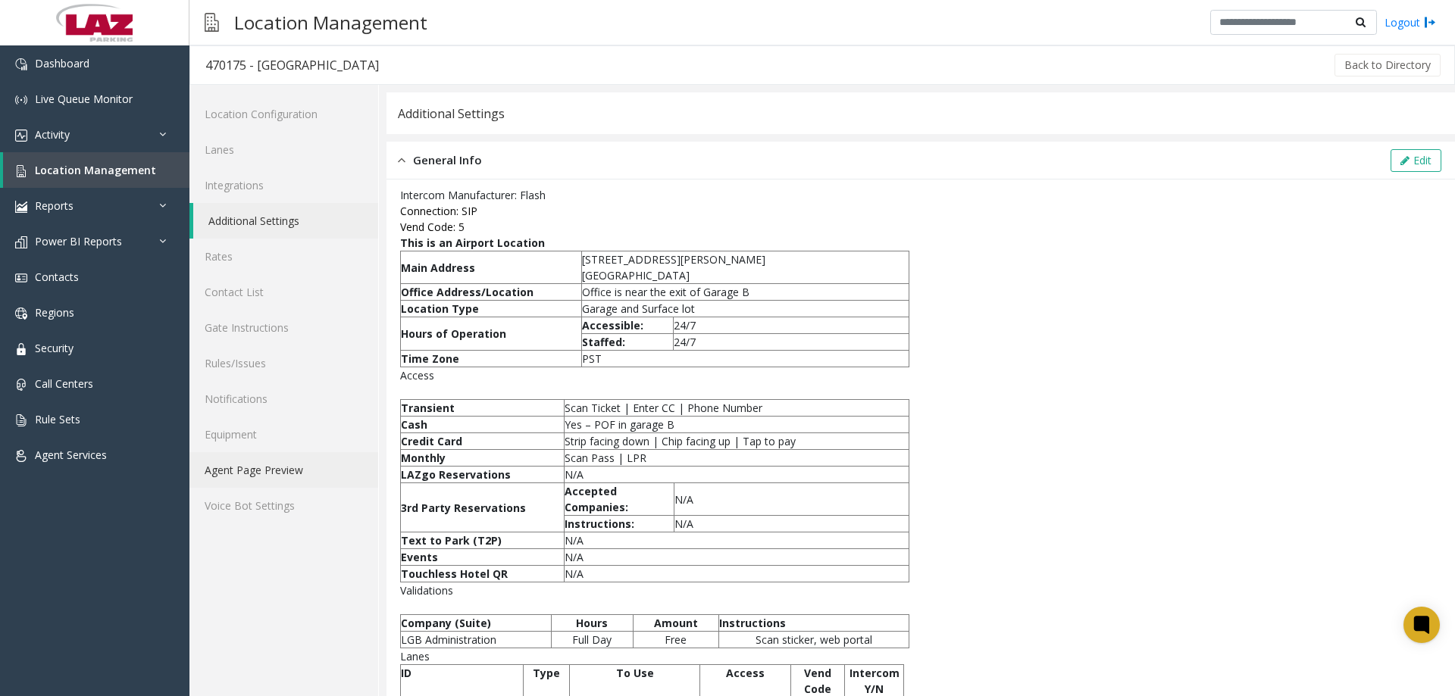
click at [248, 467] on link "Agent Page Preview" at bounding box center [283, 470] width 189 height 36
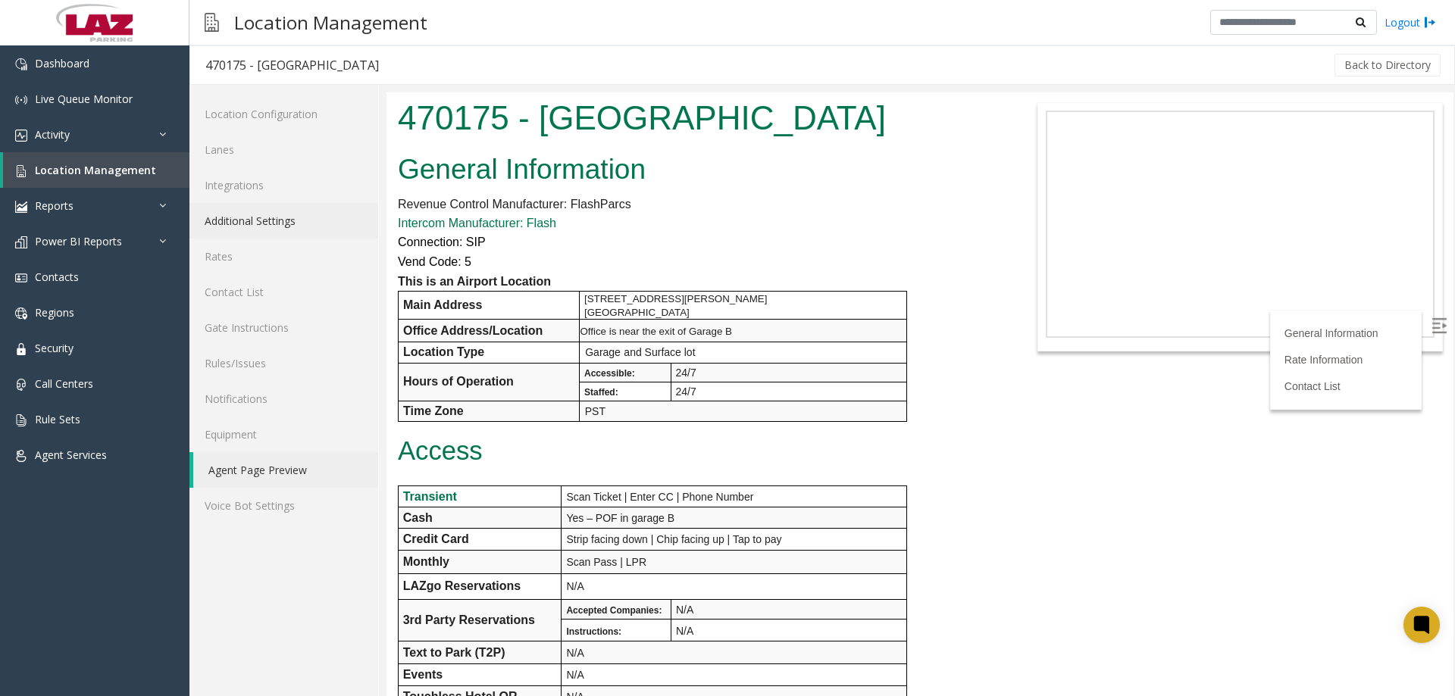
click at [258, 221] on link "Additional Settings" at bounding box center [283, 221] width 189 height 36
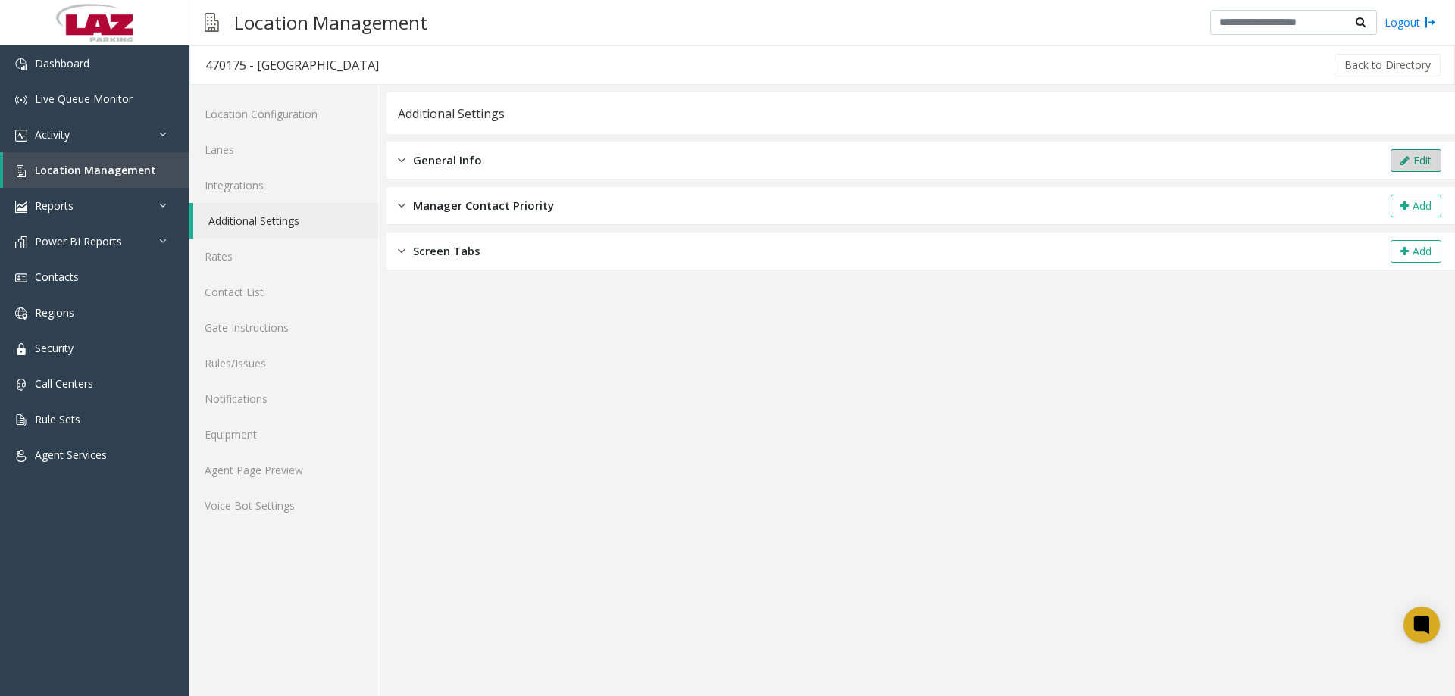
click at [1408, 161] on icon at bounding box center [1404, 160] width 9 height 11
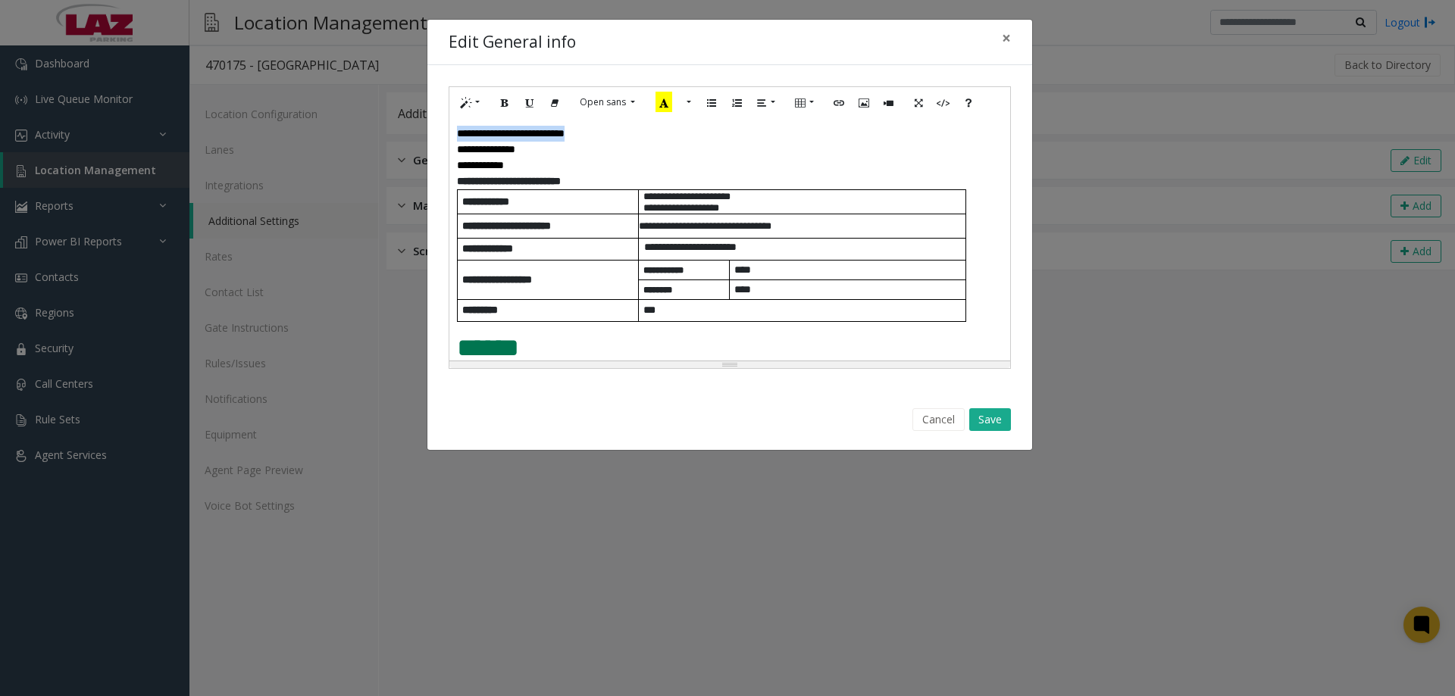
drag, startPoint x: 547, startPoint y: 139, endPoint x: 449, endPoint y: 136, distance: 97.8
click at [449, 136] on div "**********" at bounding box center [729, 239] width 561 height 242
click at [841, 97] on icon "Link (CTRL+K)" at bounding box center [838, 101] width 9 height 13
type input "**********"
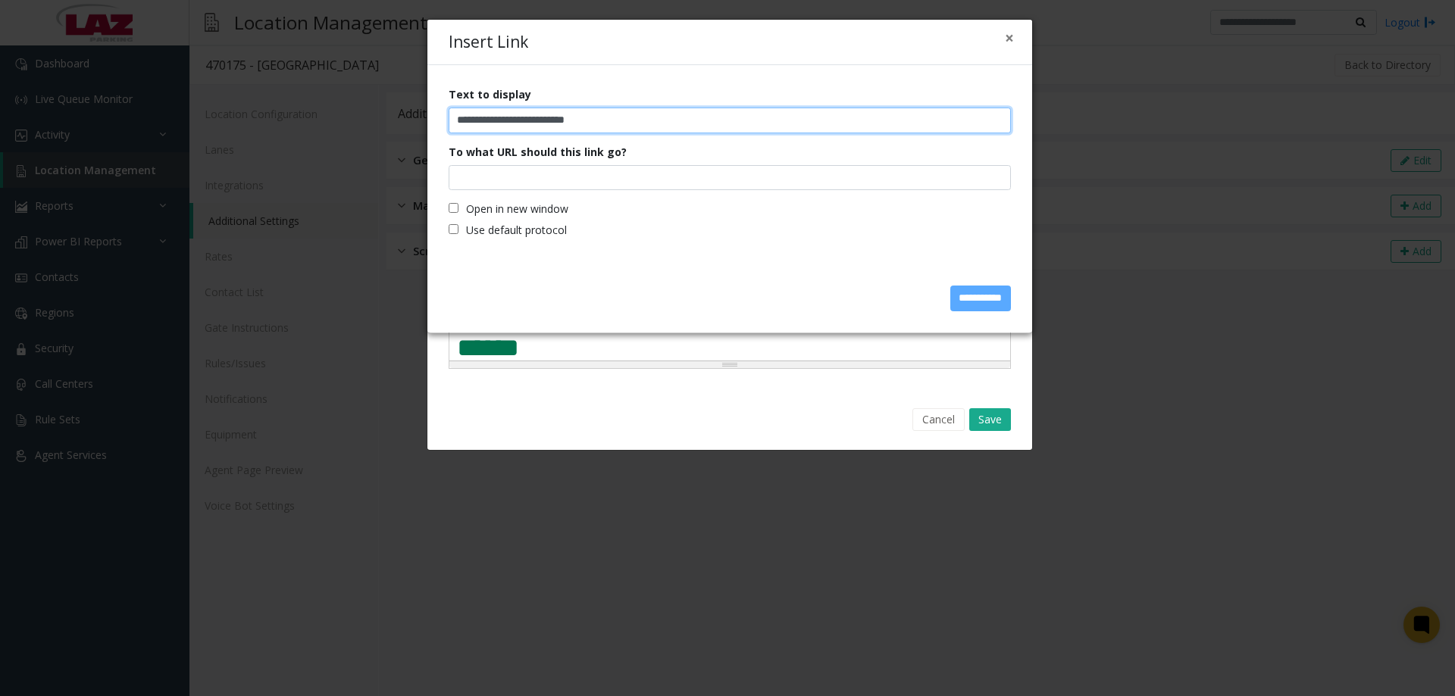
drag, startPoint x: 721, startPoint y: 125, endPoint x: 421, endPoint y: 123, distance: 300.0
click at [421, 123] on div "**********" at bounding box center [727, 348] width 1455 height 696
click at [1013, 39] on button "×" at bounding box center [1009, 38] width 9 height 16
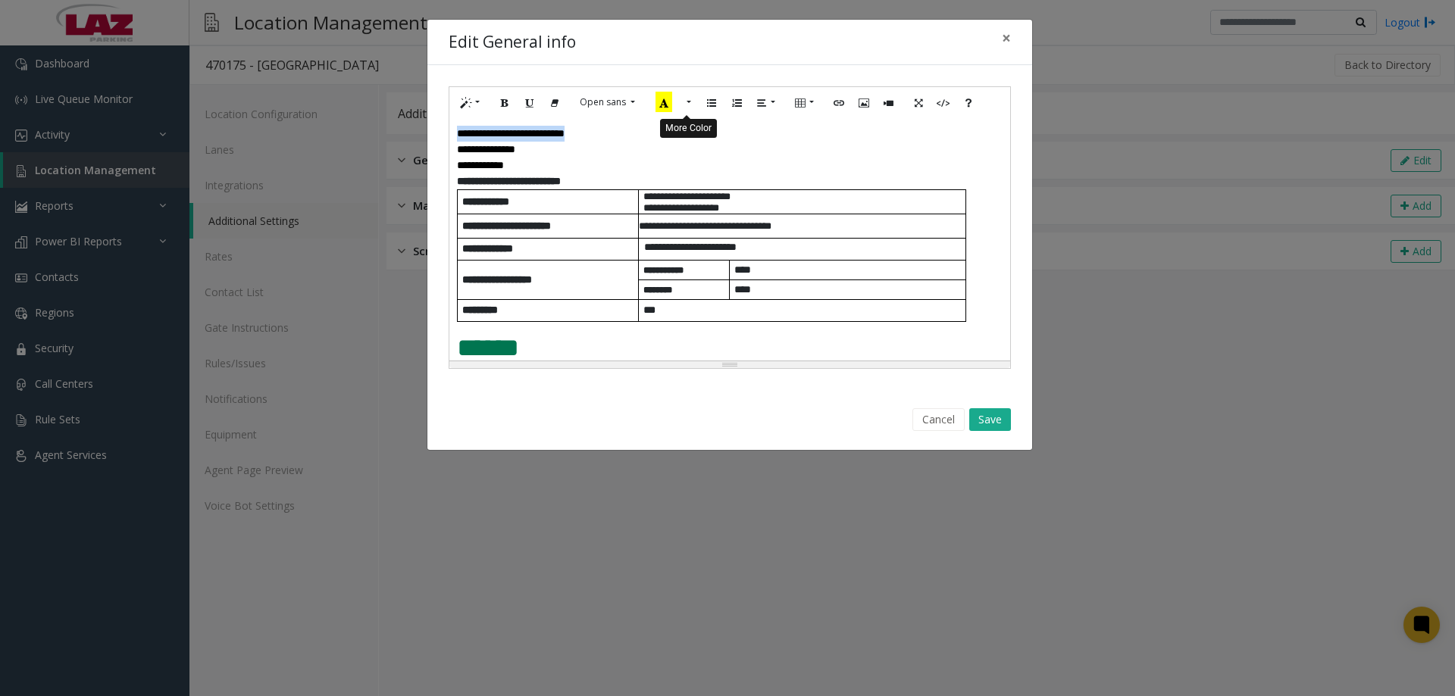
click at [690, 107] on button "More Color" at bounding box center [687, 102] width 15 height 23
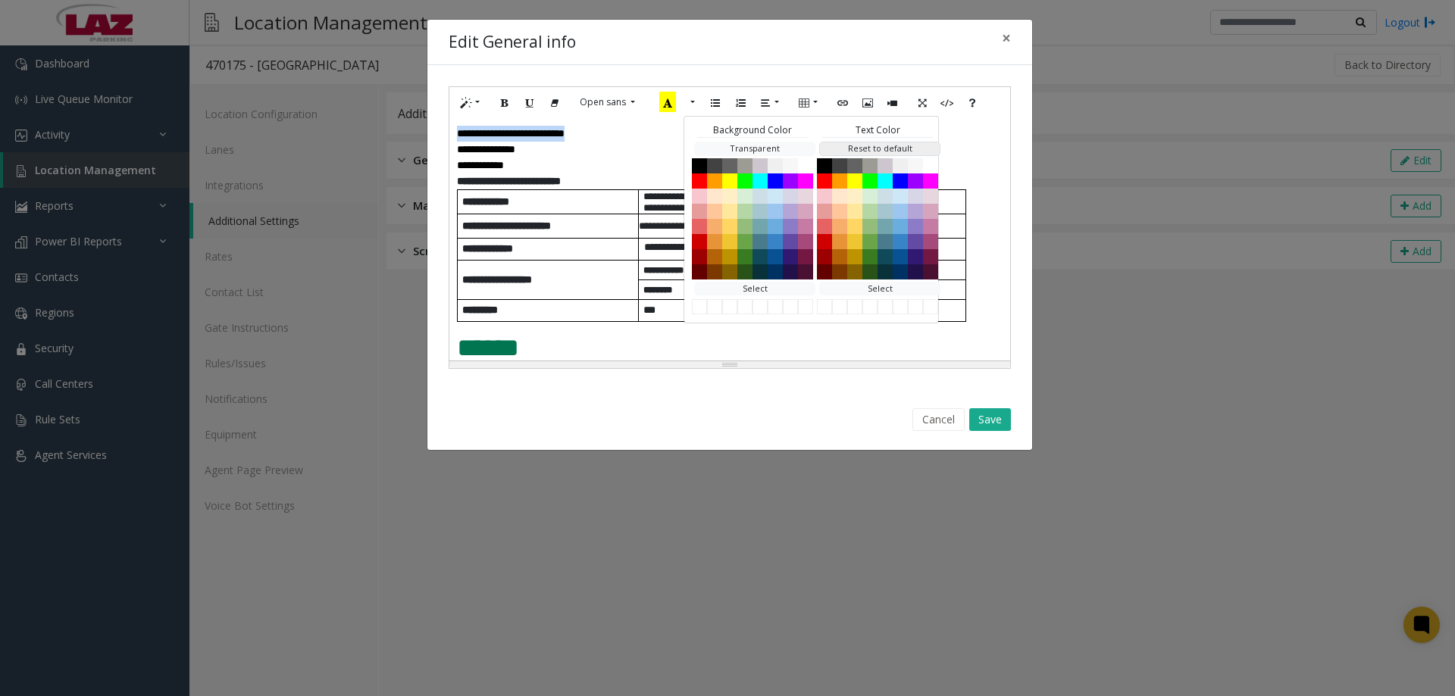
click at [819, 155] on button "Reset to default" at bounding box center [879, 149] width 121 height 14
click at [821, 164] on button "Black" at bounding box center [824, 165] width 18 height 18
click at [995, 414] on button "Save" at bounding box center [990, 419] width 42 height 23
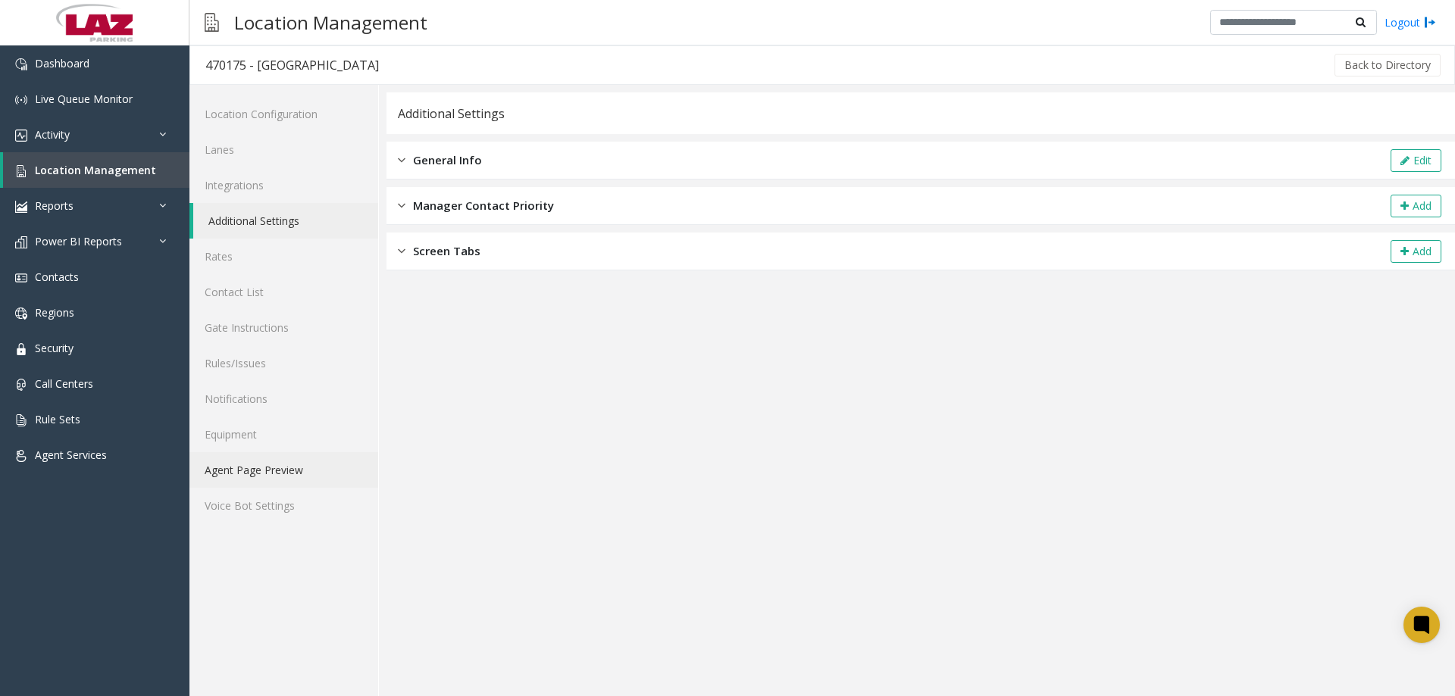
click at [288, 466] on link "Agent Page Preview" at bounding box center [283, 470] width 189 height 36
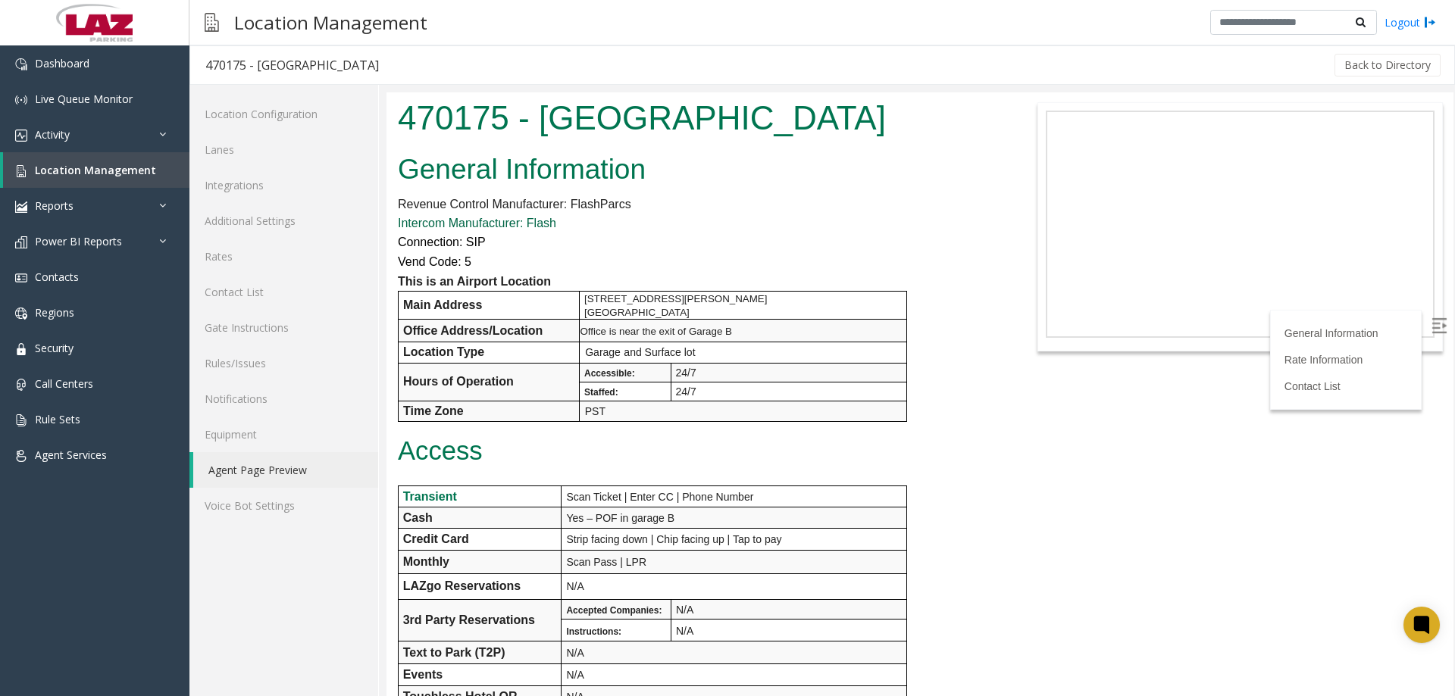
click at [511, 218] on link "Intercom Manufacturer: Flash" at bounding box center [477, 223] width 158 height 13
click at [511, 219] on link "Intercom Manufacturer: Flash" at bounding box center [477, 223] width 158 height 13
click at [458, 248] on font "Connection: SIP" at bounding box center [442, 242] width 88 height 13
click at [508, 260] on p "Vend Code: 5" at bounding box center [697, 262] width 599 height 20
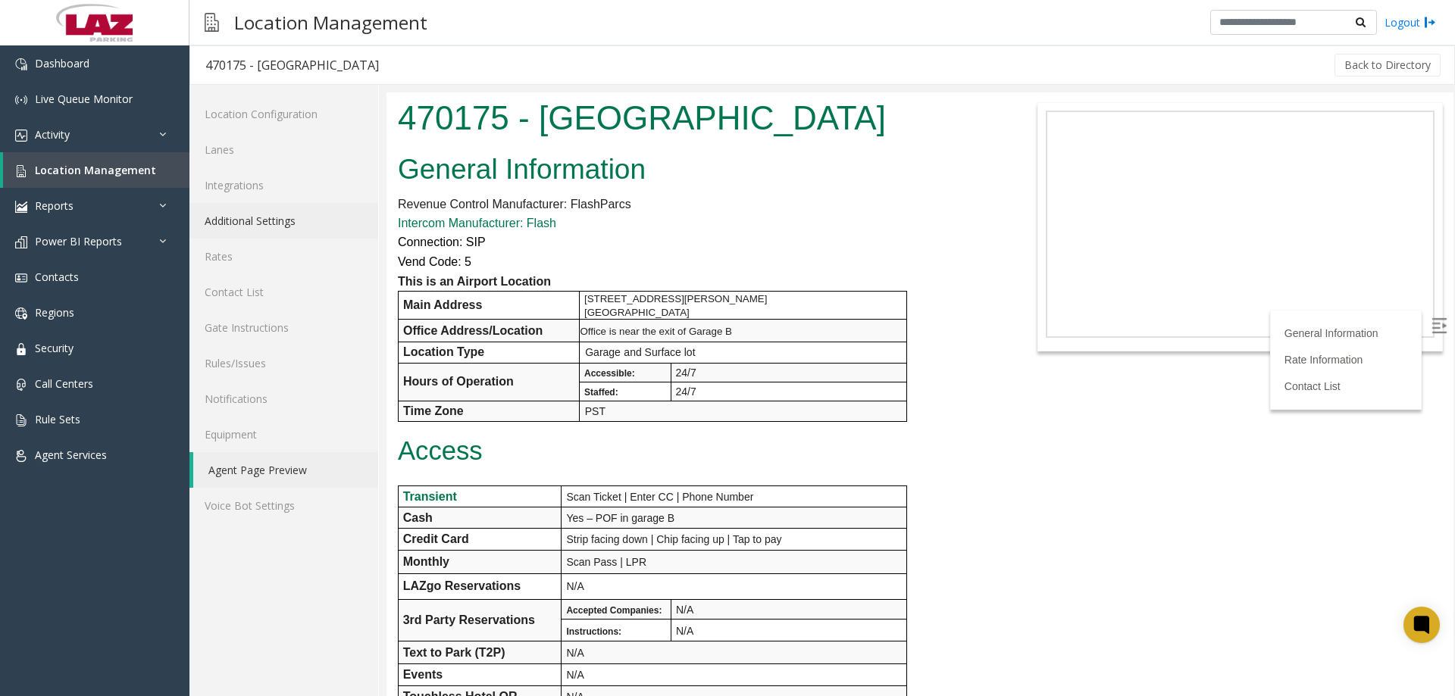
click at [267, 218] on link "Additional Settings" at bounding box center [283, 221] width 189 height 36
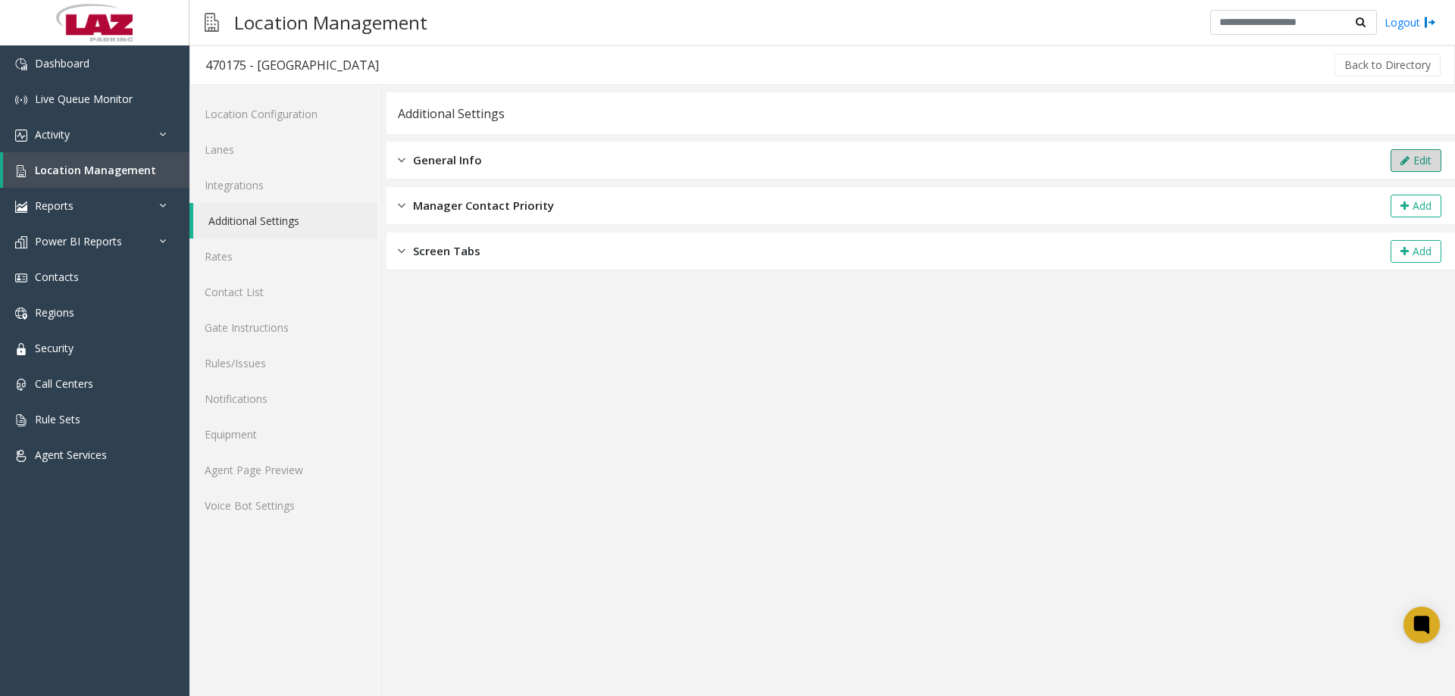
click at [1404, 169] on button "Edit" at bounding box center [1415, 160] width 51 height 23
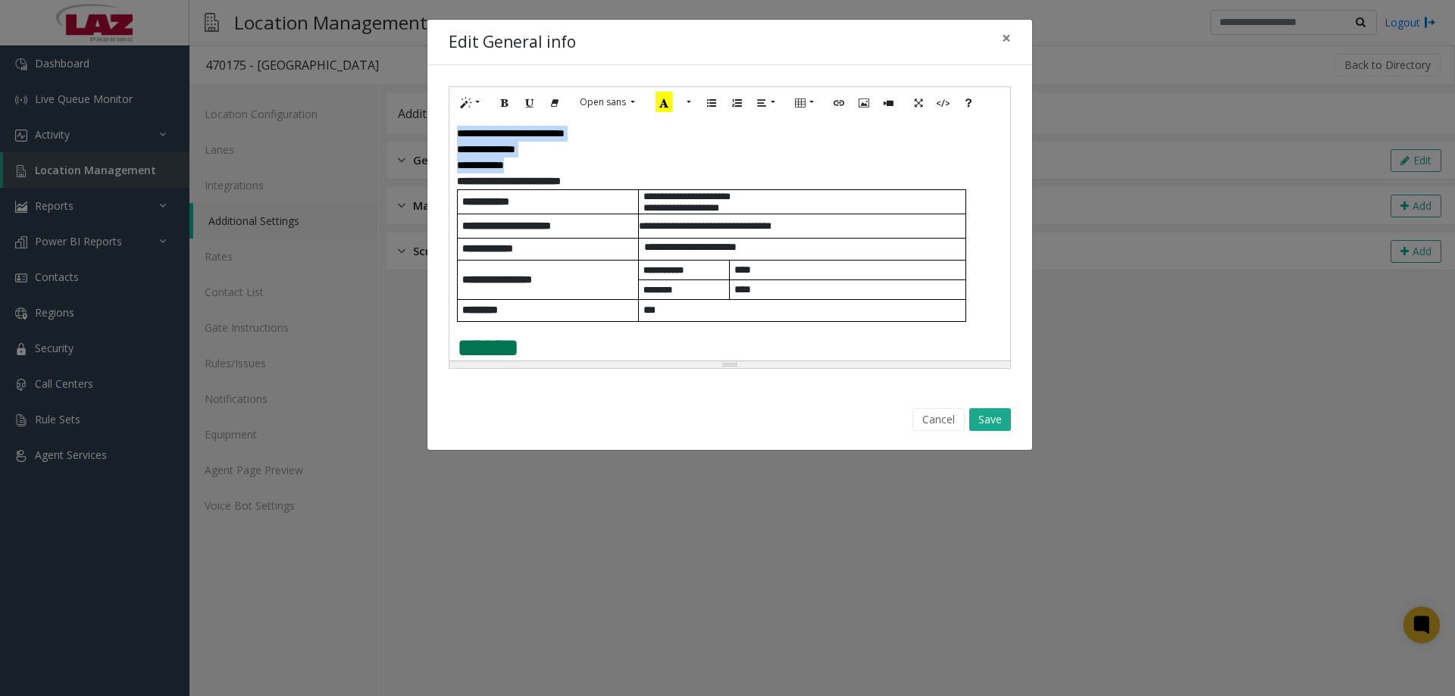
drag, startPoint x: 536, startPoint y: 161, endPoint x: 440, endPoint y: 128, distance: 101.1
click at [440, 128] on div "**********" at bounding box center [729, 227] width 605 height 325
paste div
click at [972, 417] on button "Save" at bounding box center [990, 419] width 42 height 23
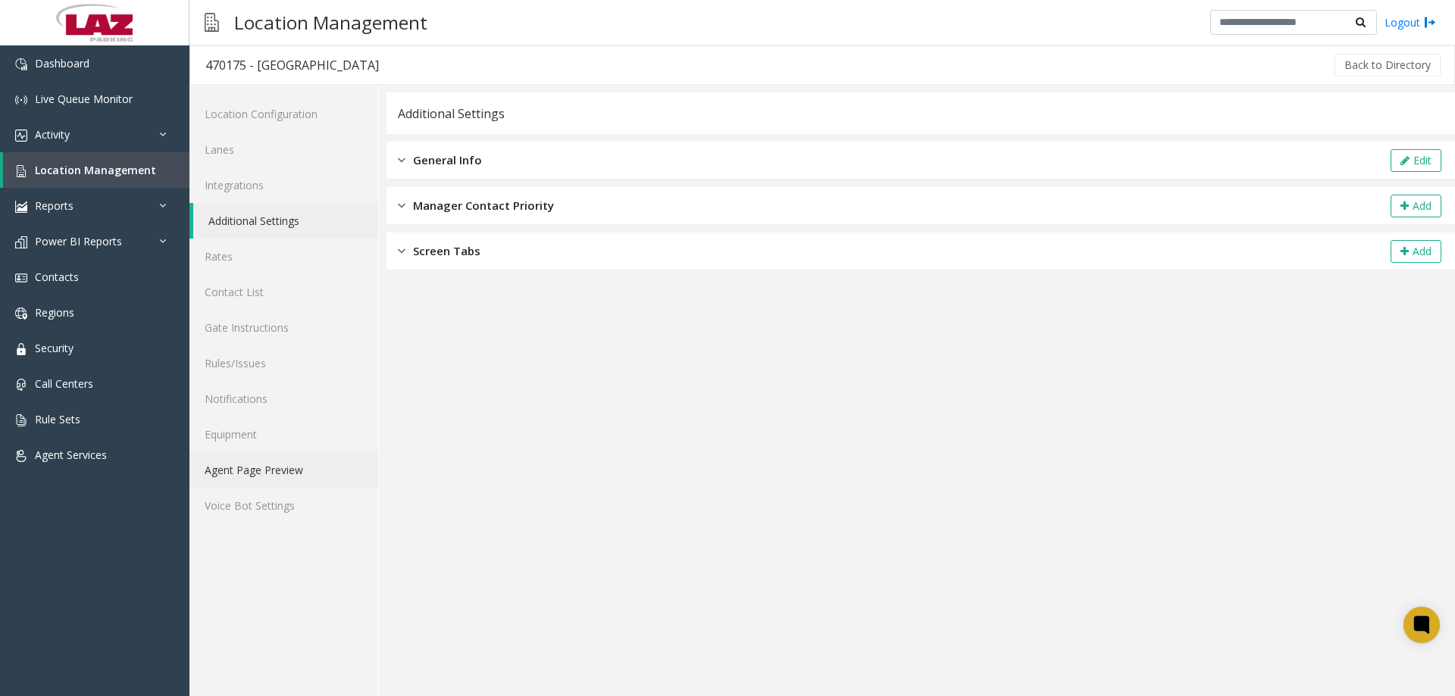
click at [270, 467] on link "Agent Page Preview" at bounding box center [283, 470] width 189 height 36
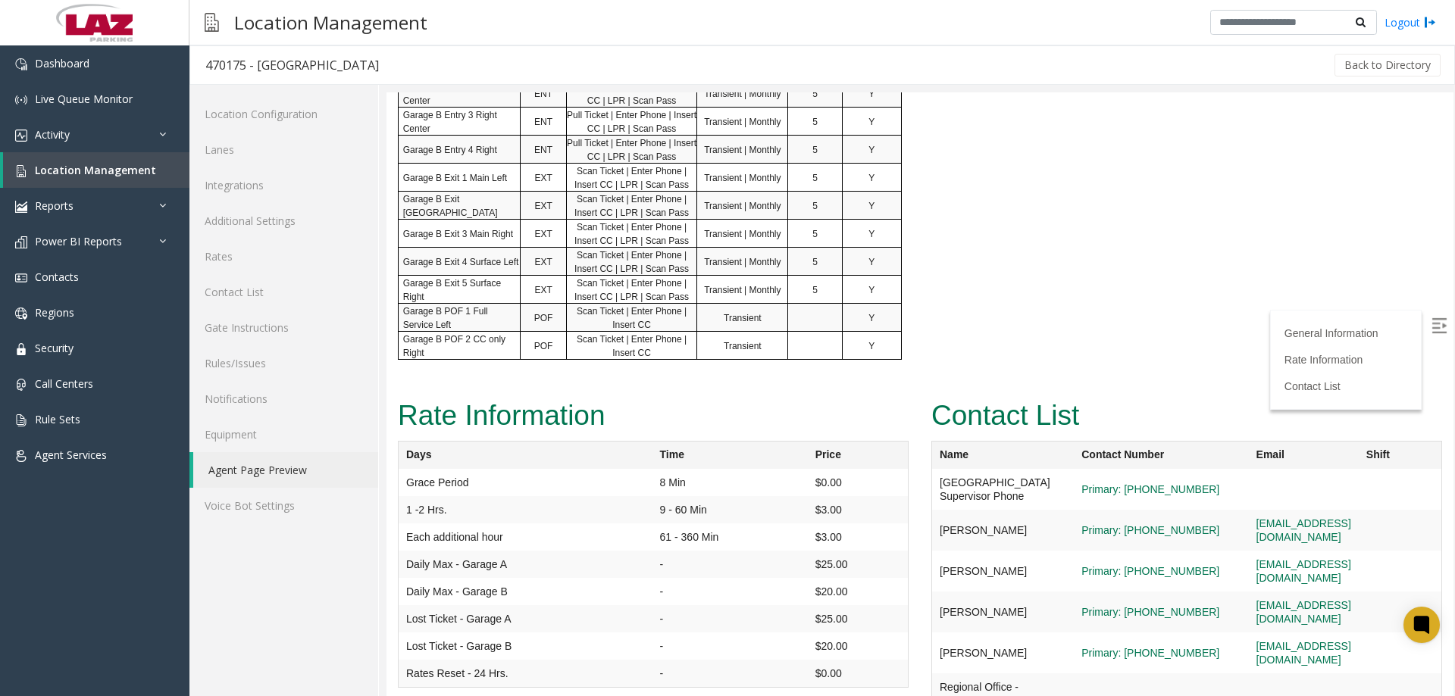
scroll to position [1059, 0]
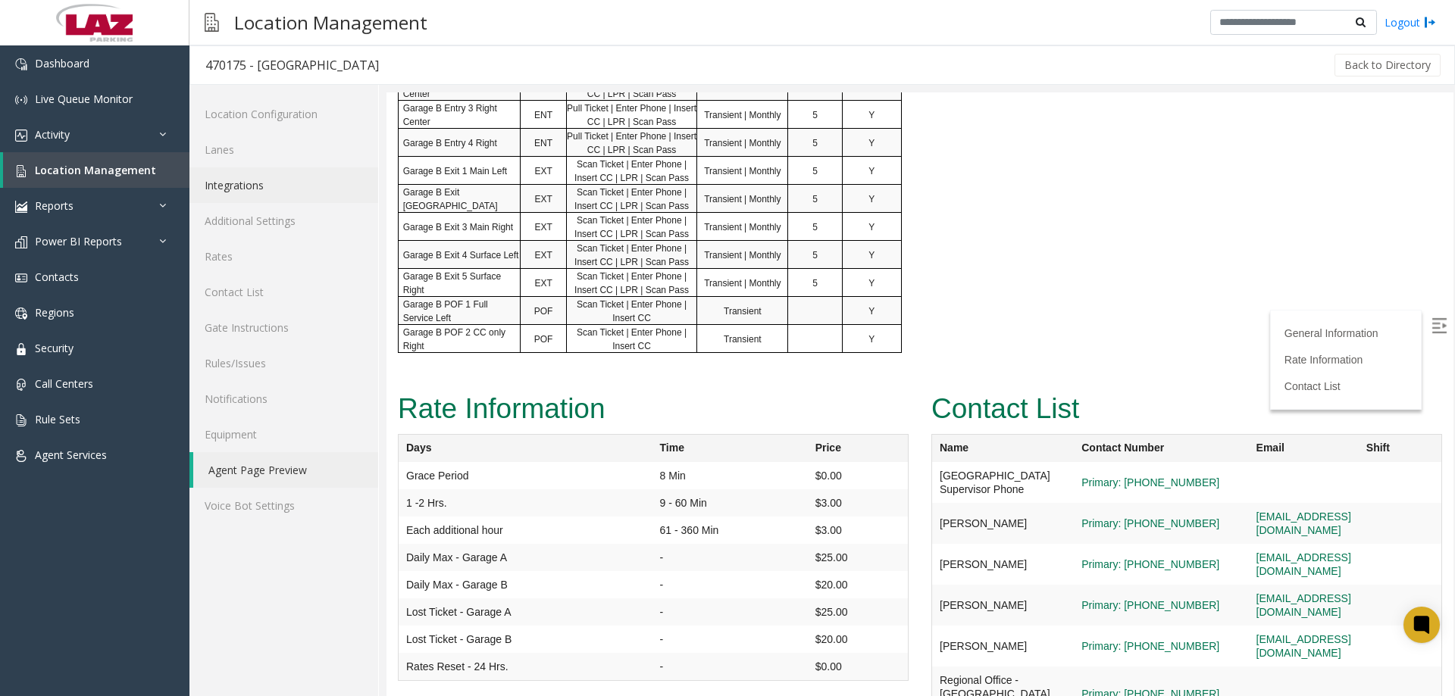
click at [240, 195] on link "Integrations" at bounding box center [283, 185] width 189 height 36
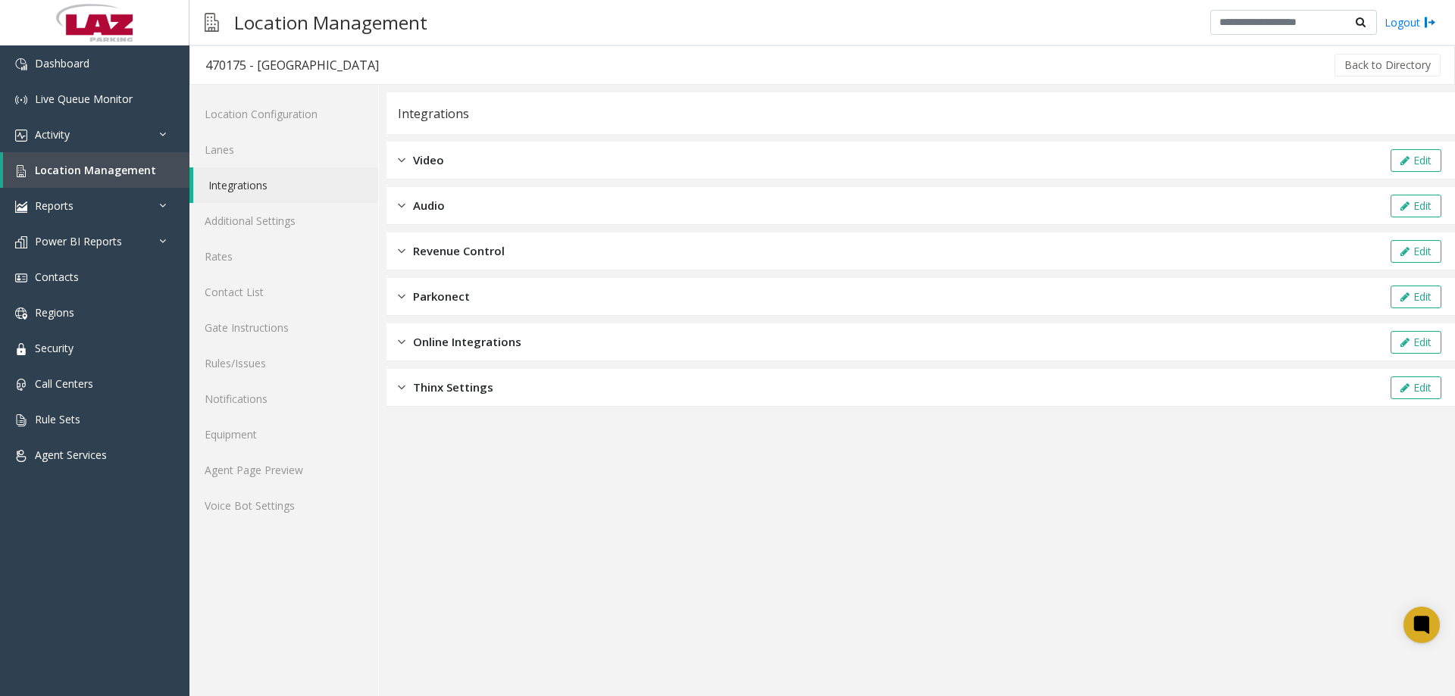
click at [576, 269] on div "Revenue Control Edit" at bounding box center [920, 252] width 1068 height 38
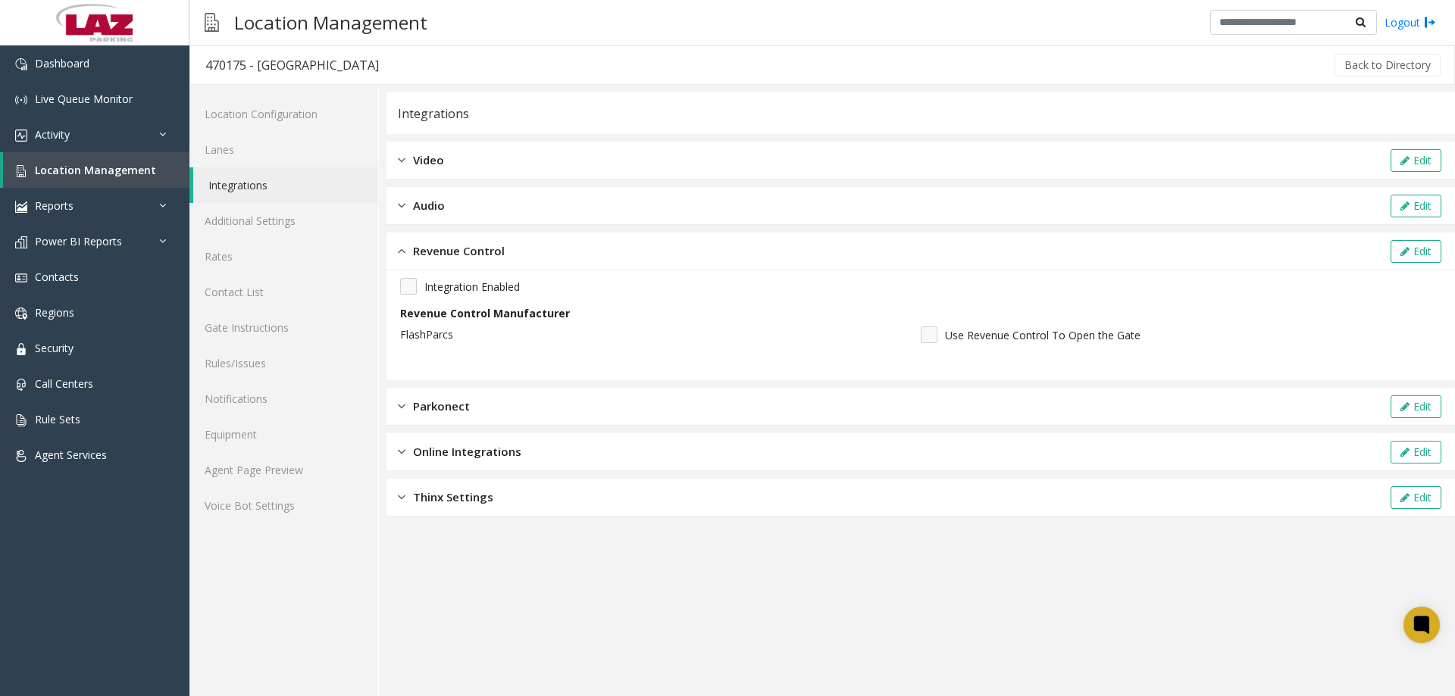
click at [564, 254] on div "Revenue Control Edit" at bounding box center [920, 252] width 1068 height 38
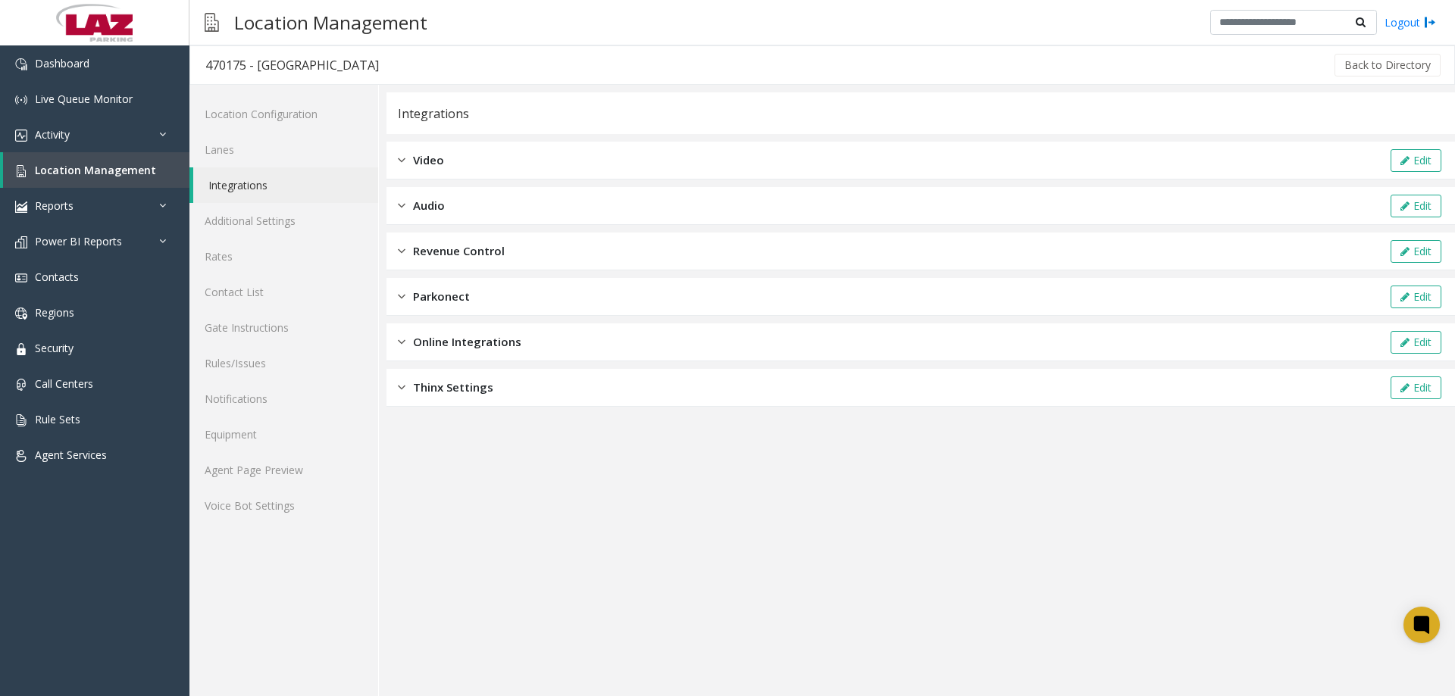
click at [951, 573] on app-integration "Integrations Video Edit Audio Edit Revenue Control Edit Parkonect Edit Online I…" at bounding box center [920, 394] width 1068 height 604
click at [217, 464] on link "Agent Page Preview" at bounding box center [283, 470] width 189 height 36
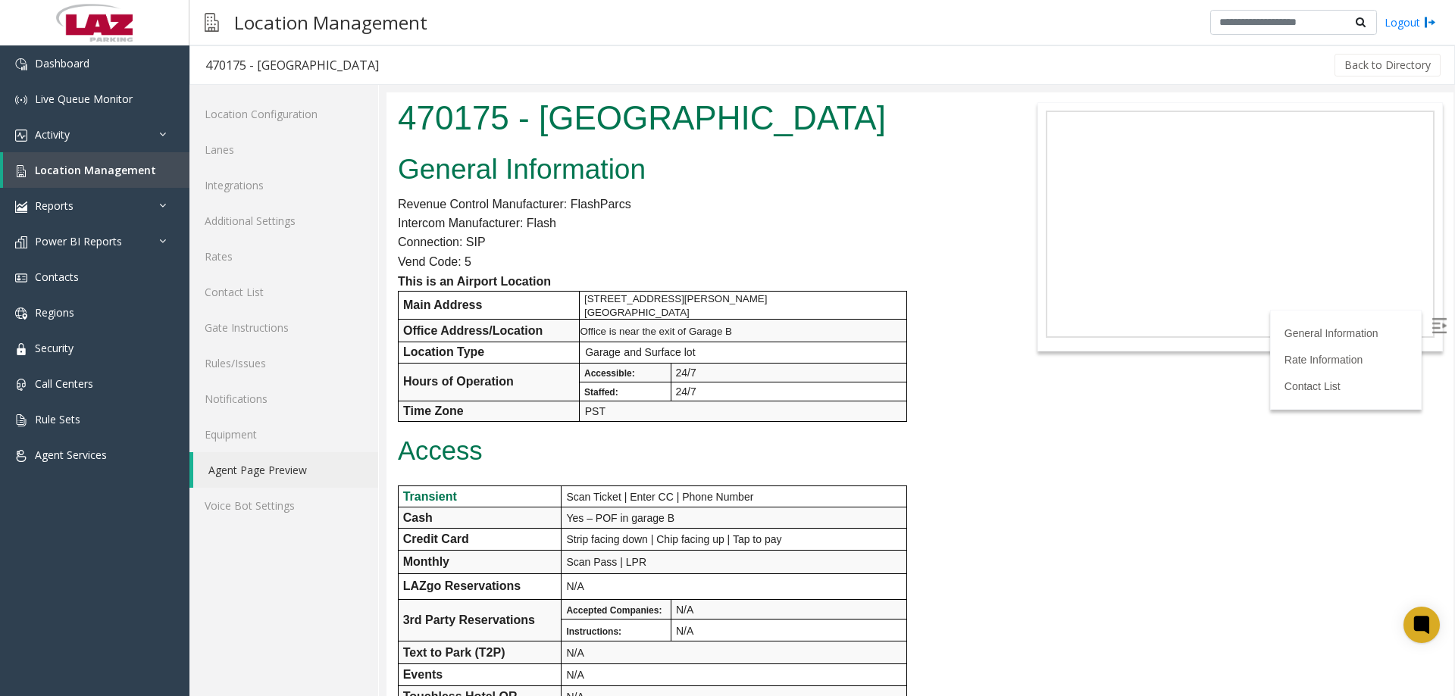
click at [1432, 332] on img at bounding box center [1438, 325] width 15 height 15
click at [1431, 326] on img at bounding box center [1438, 325] width 15 height 15
click at [1059, 37] on div "Location Management Logout" at bounding box center [821, 22] width 1265 height 45
click at [86, 128] on link "Activity" at bounding box center [94, 135] width 189 height 36
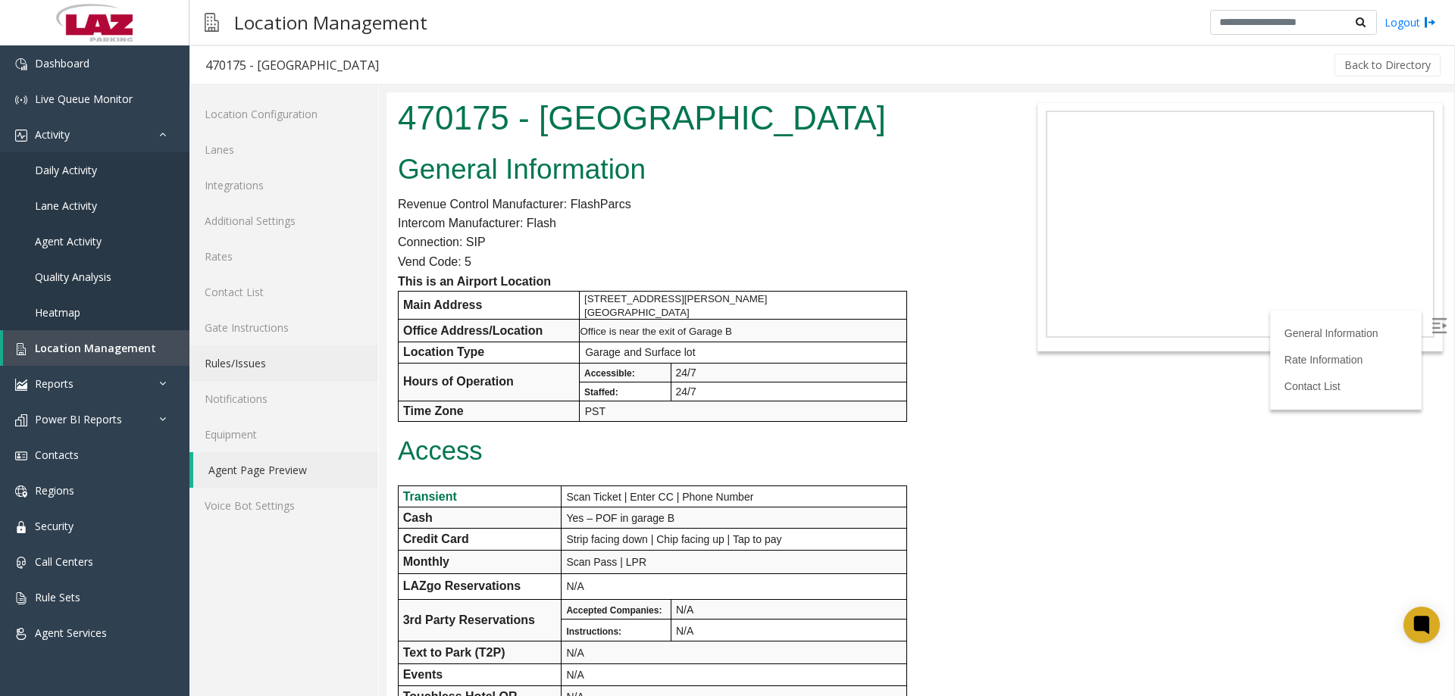
click at [263, 365] on link "Rules/Issues" at bounding box center [283, 363] width 189 height 36
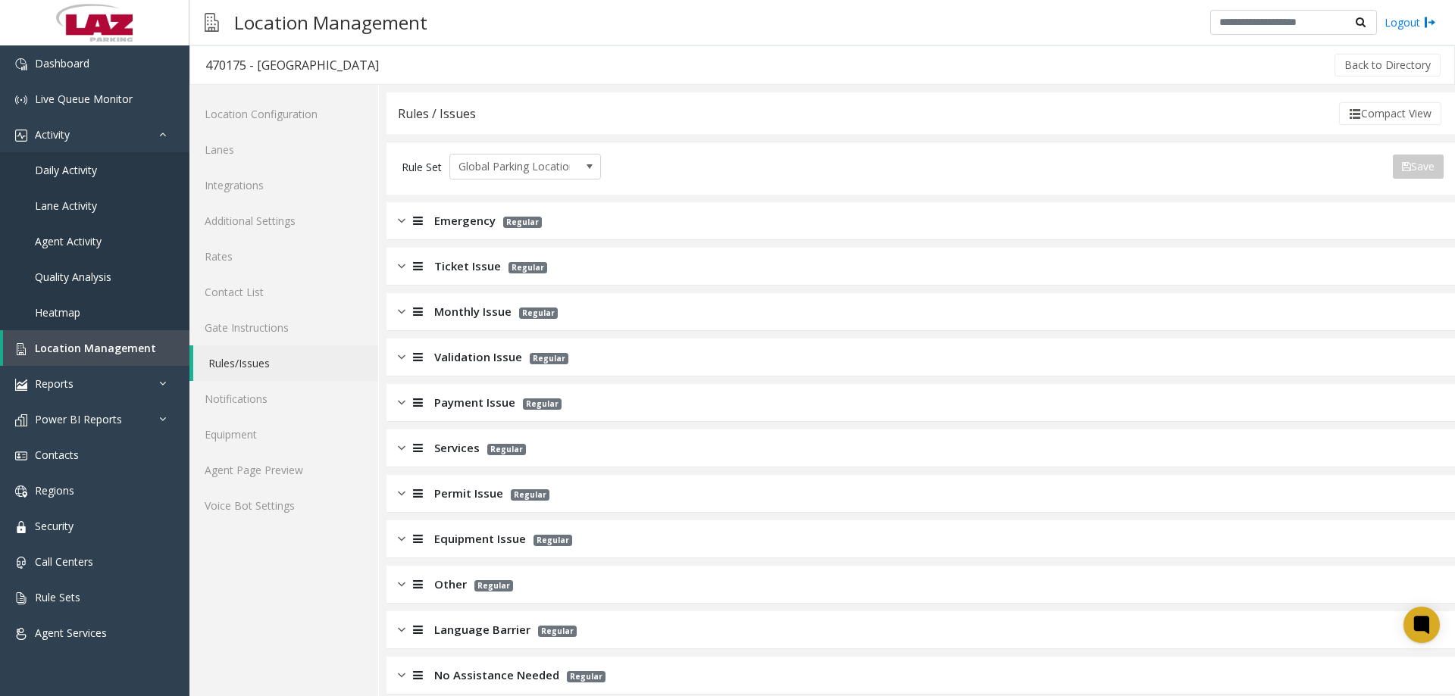
click at [461, 270] on span "Ticket Issue" at bounding box center [467, 266] width 67 height 17
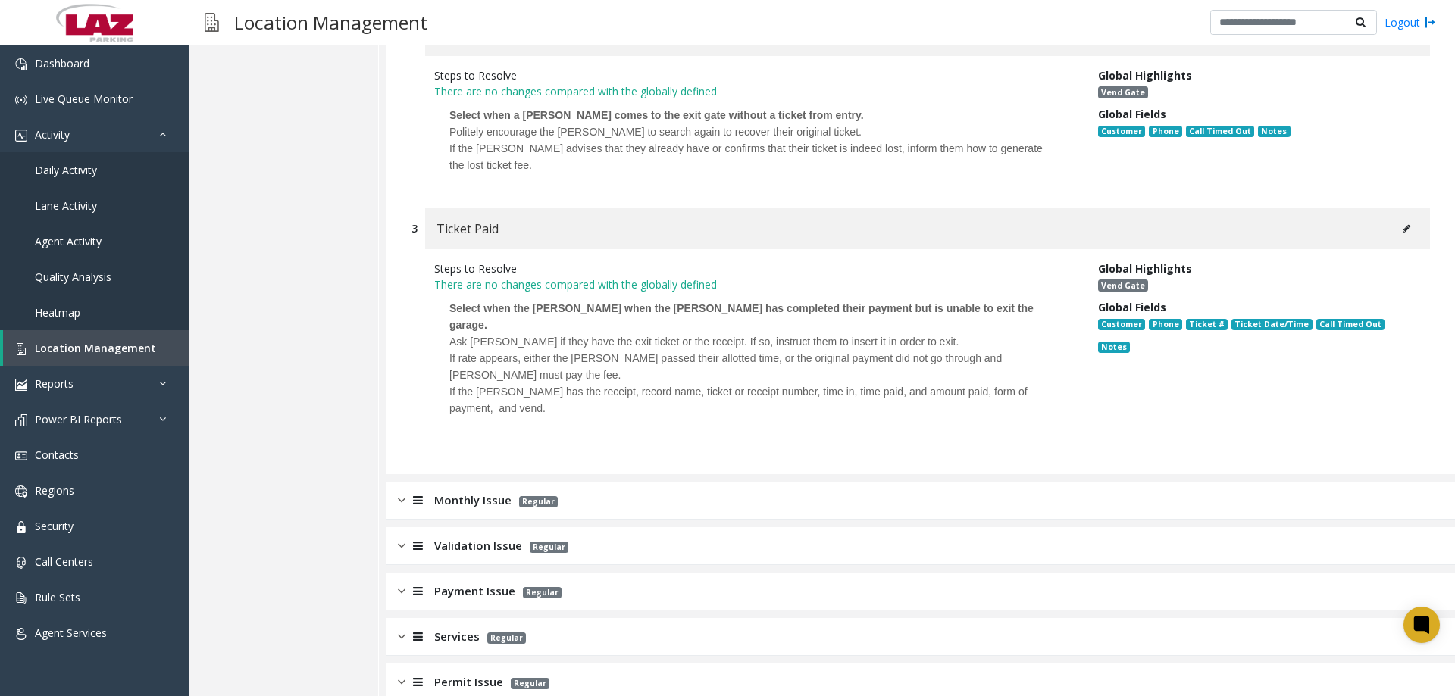
scroll to position [530, 0]
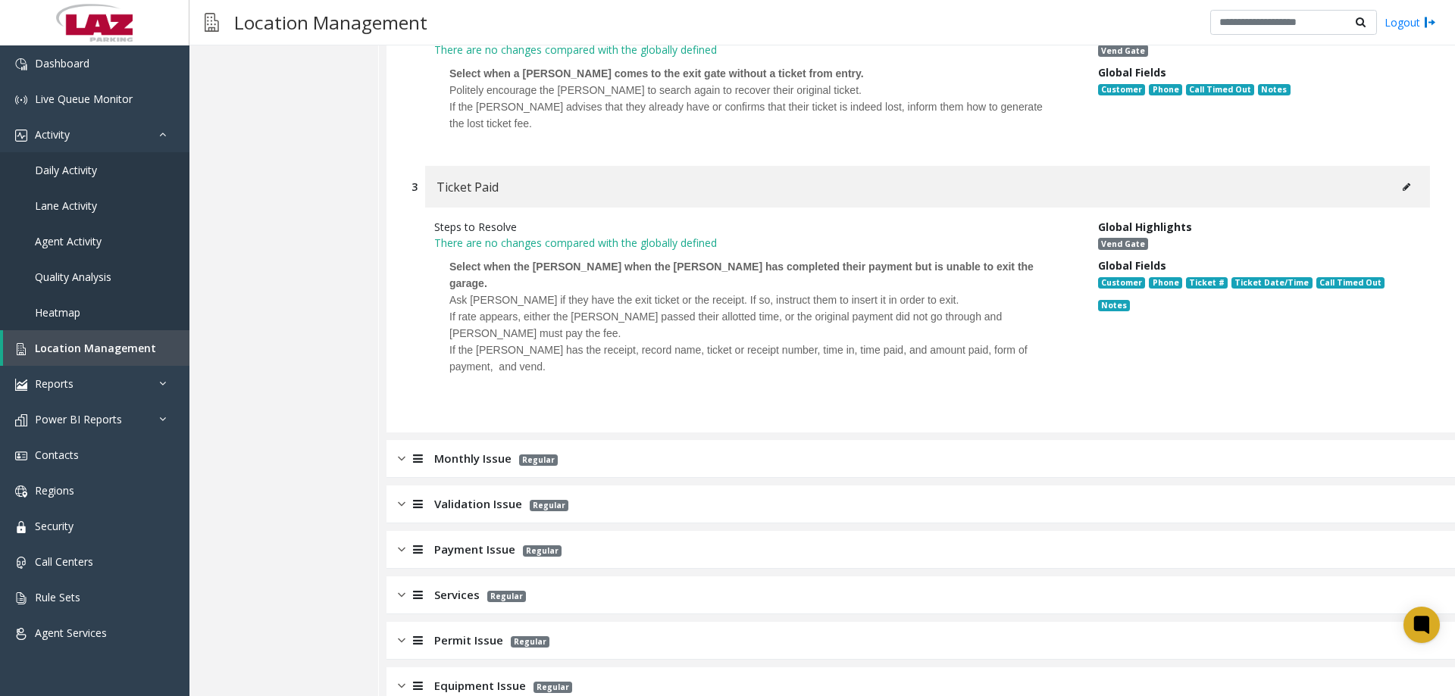
click at [460, 500] on div "Validation Issue Regular" at bounding box center [920, 505] width 1068 height 38
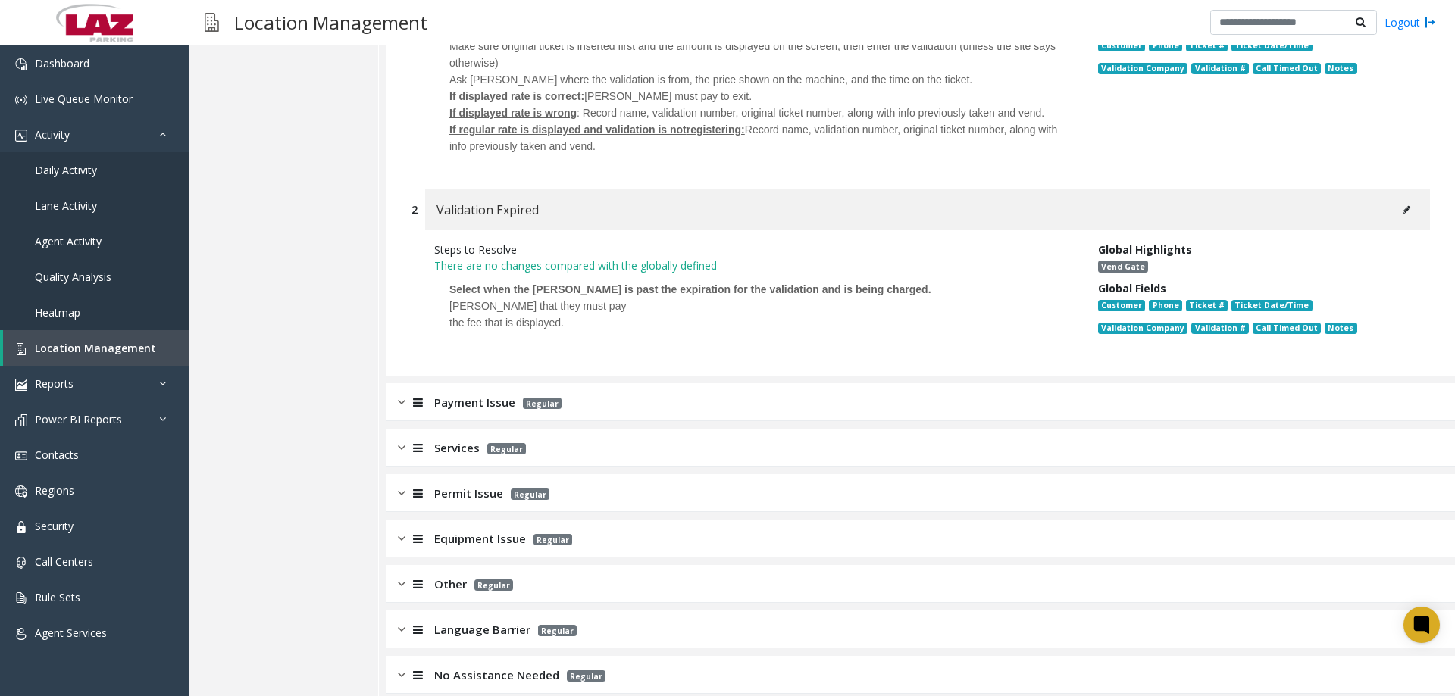
click at [476, 394] on span "Payment Issue" at bounding box center [474, 402] width 81 height 17
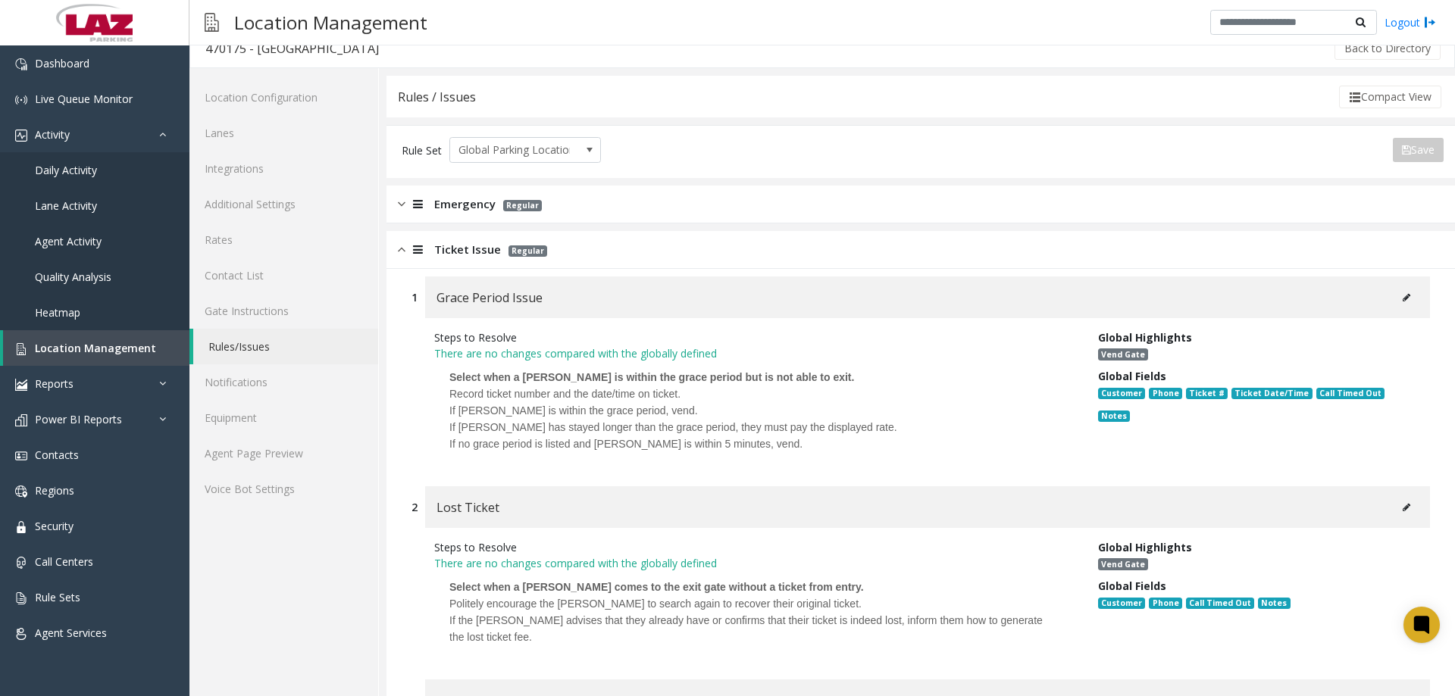
scroll to position [0, 0]
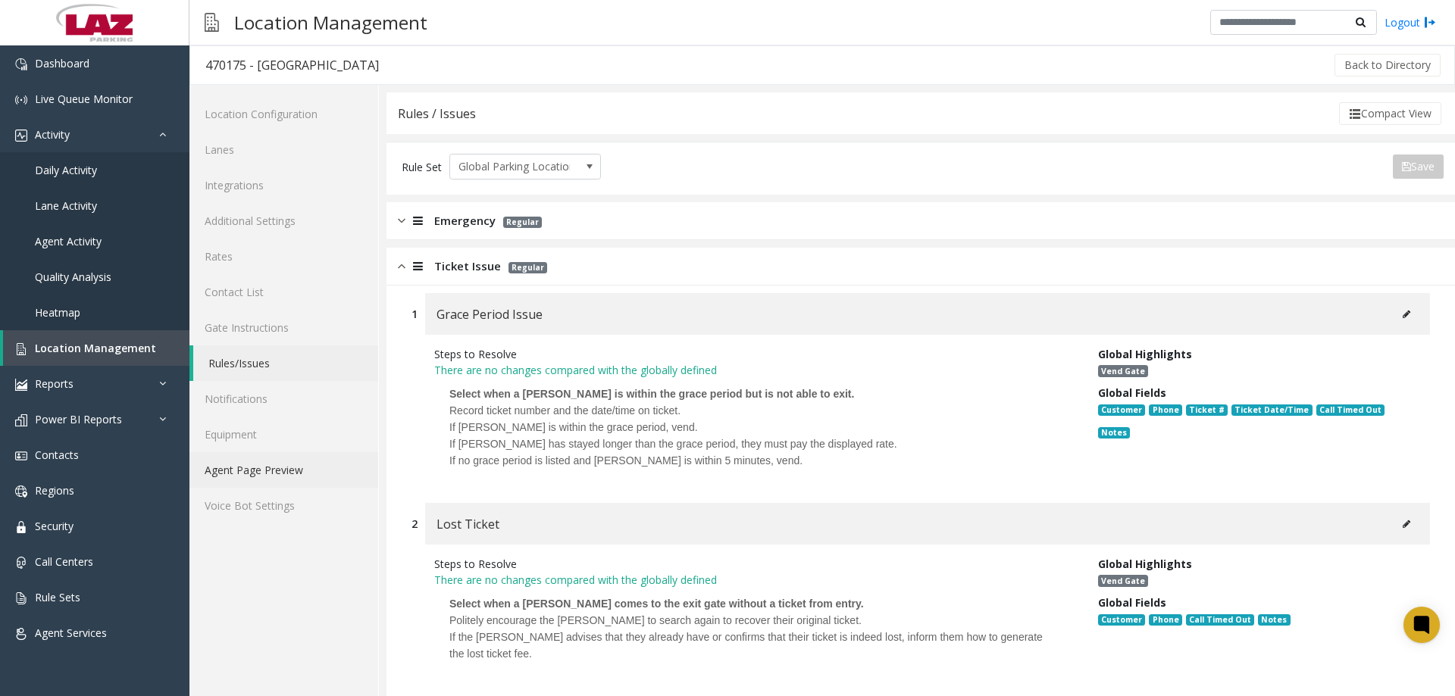
click at [272, 469] on link "Agent Page Preview" at bounding box center [283, 470] width 189 height 36
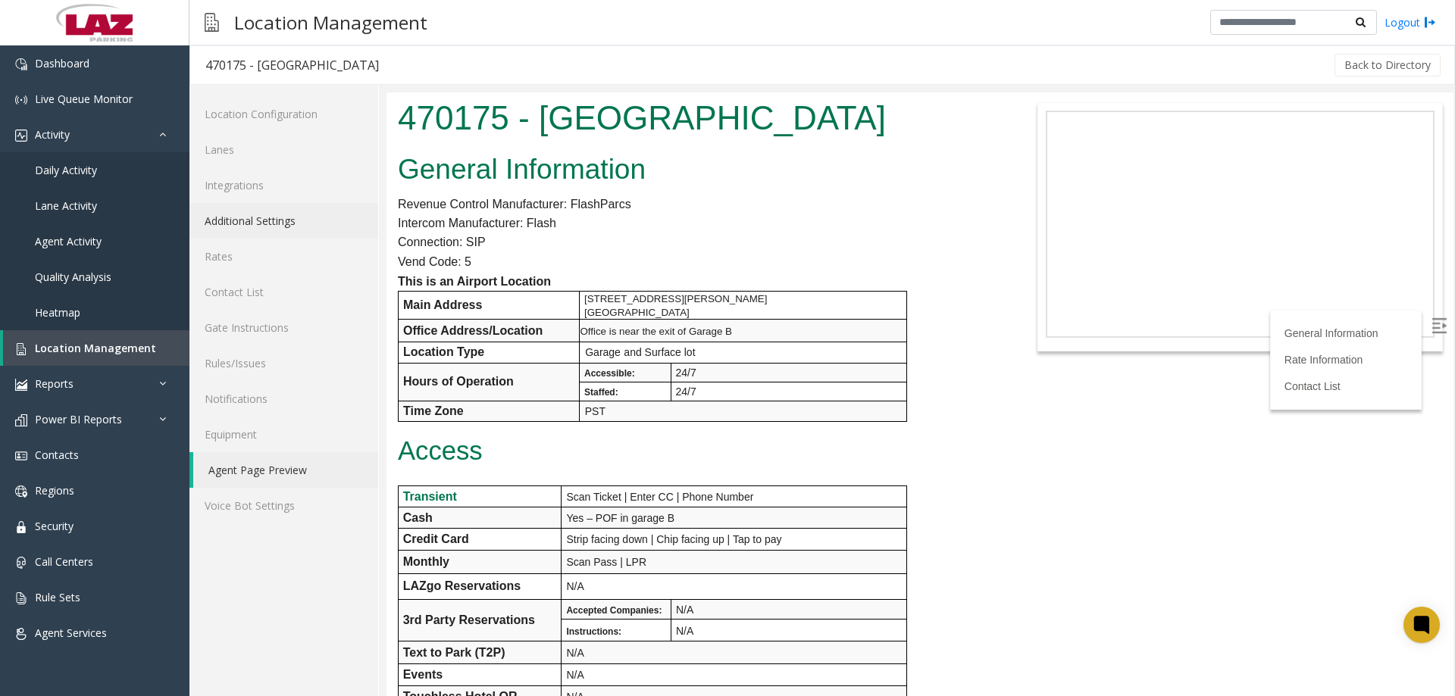
click at [249, 230] on link "Additional Settings" at bounding box center [283, 221] width 189 height 36
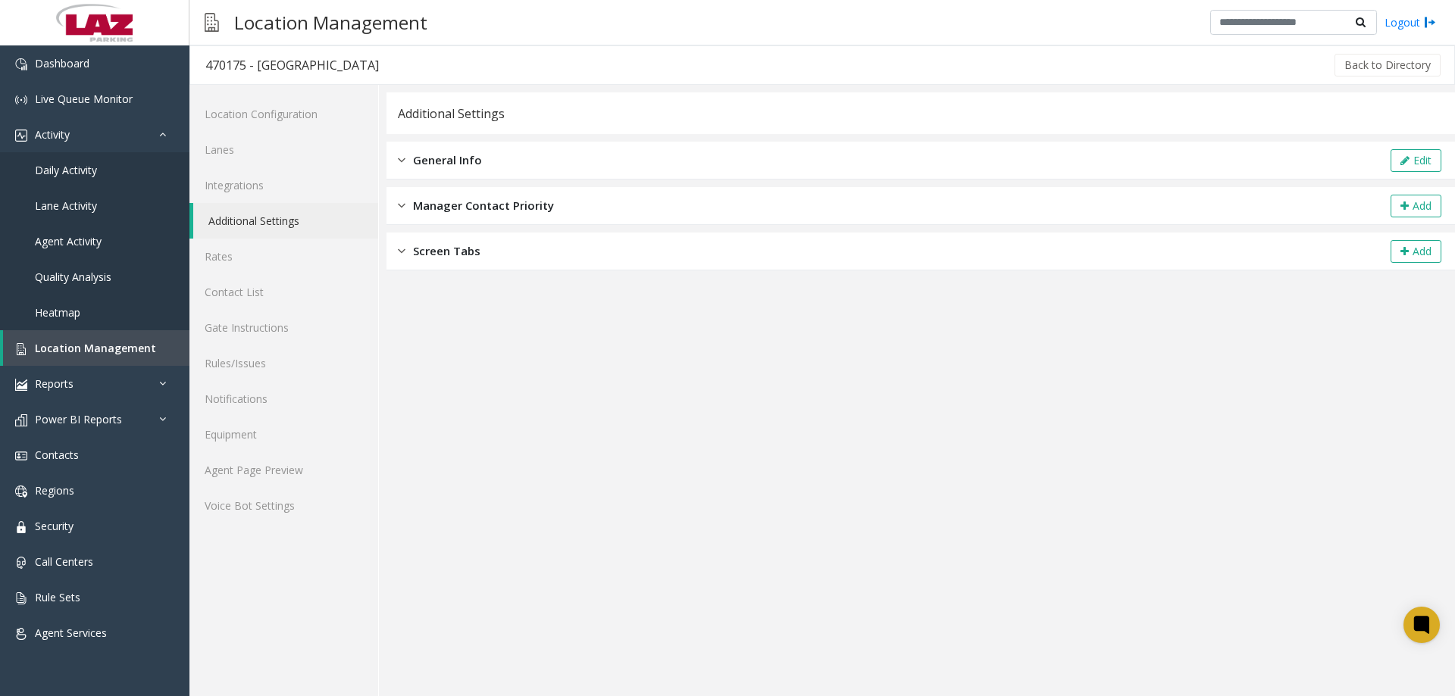
drag, startPoint x: 534, startPoint y: 158, endPoint x: 961, endPoint y: 171, distance: 426.7
click at [535, 158] on div "General Info Edit" at bounding box center [920, 161] width 1068 height 38
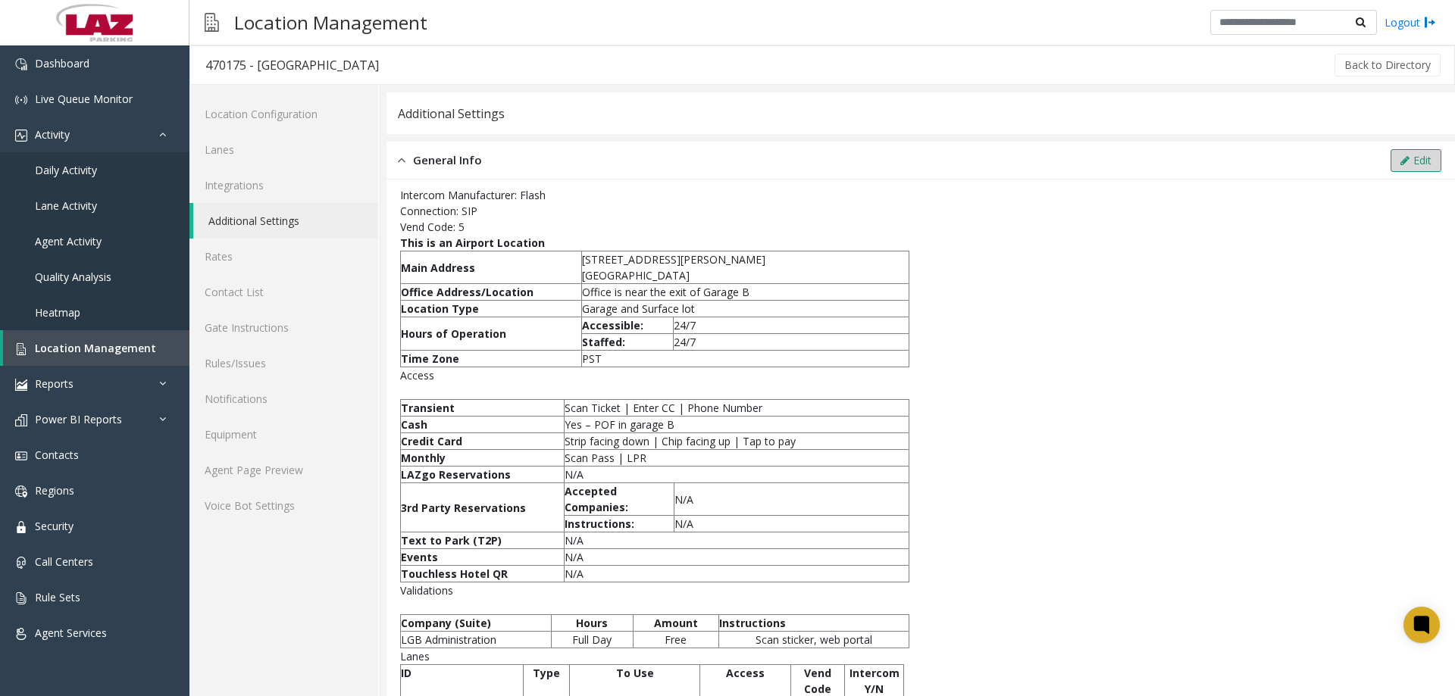
click at [1400, 156] on icon at bounding box center [1404, 160] width 9 height 11
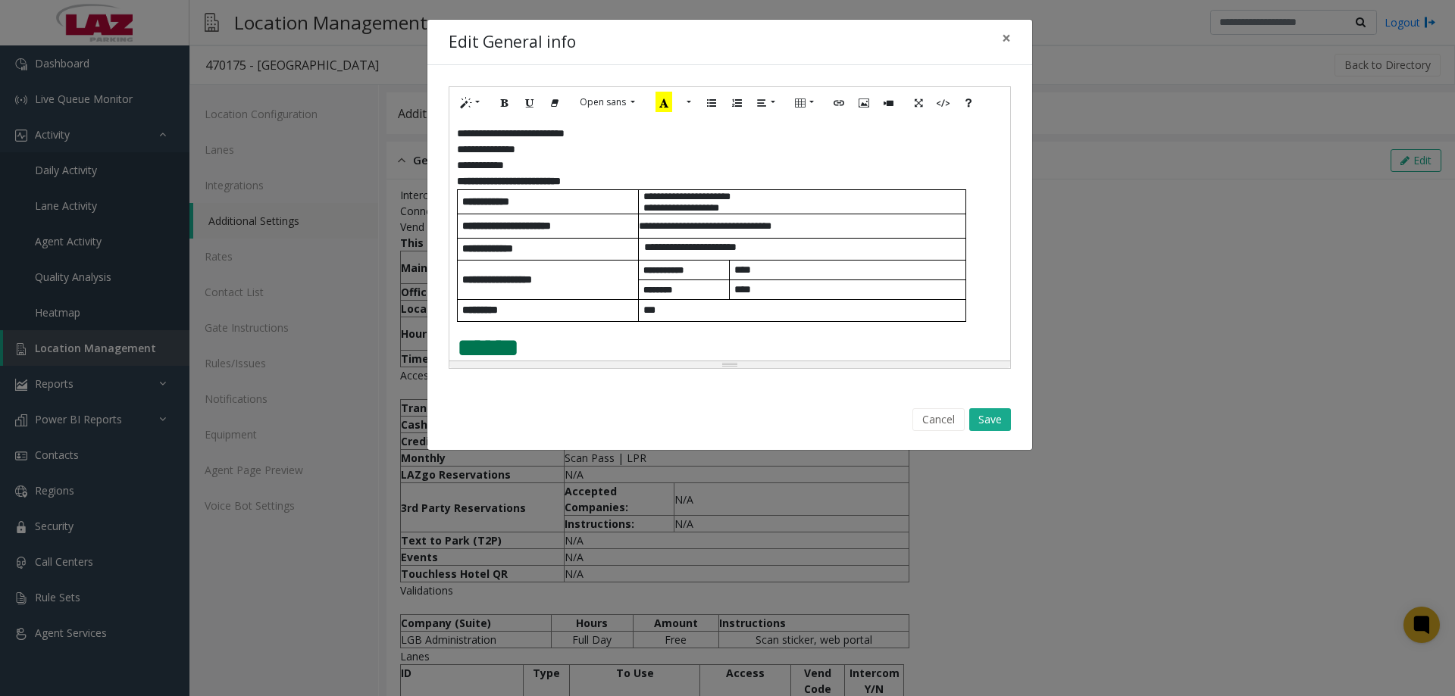
click at [599, 178] on p "**********" at bounding box center [729, 181] width 545 height 16
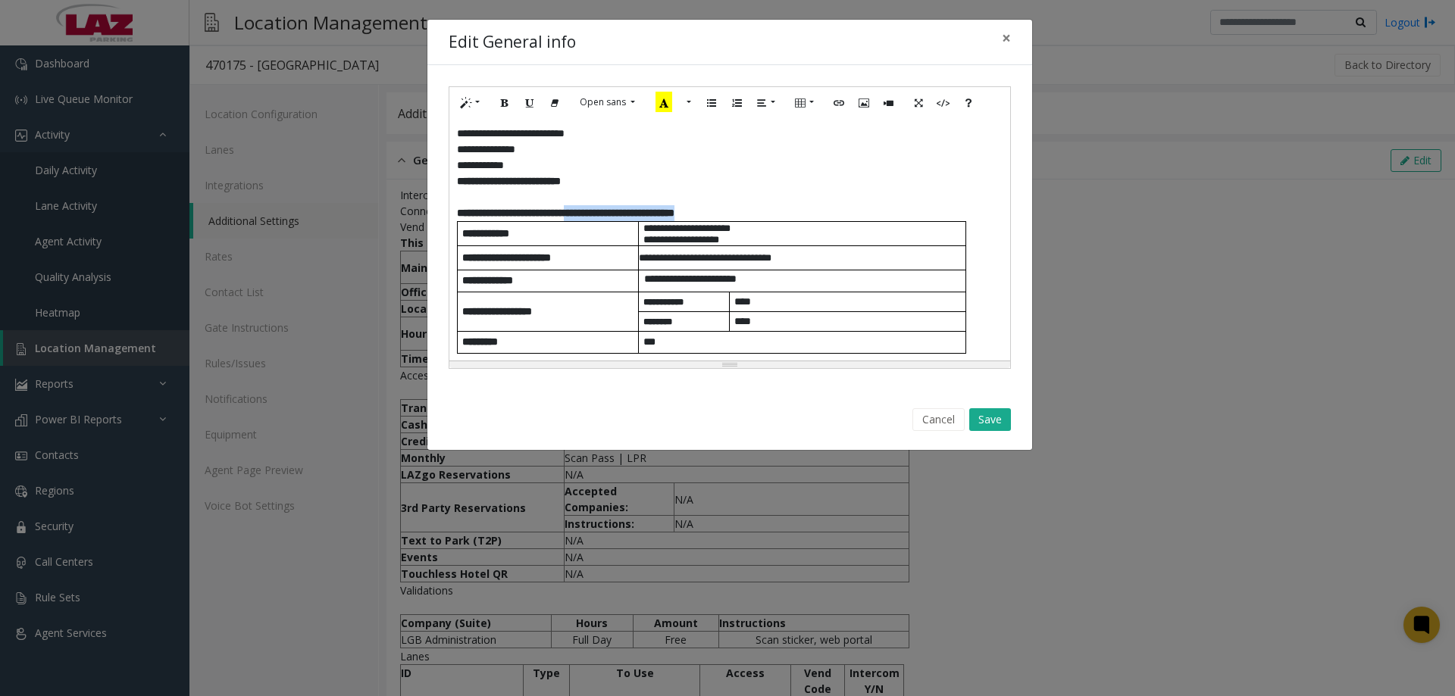
drag, startPoint x: 738, startPoint y: 213, endPoint x: 605, endPoint y: 217, distance: 132.7
click at [605, 217] on p "**********" at bounding box center [729, 213] width 545 height 16
copy b "**********"
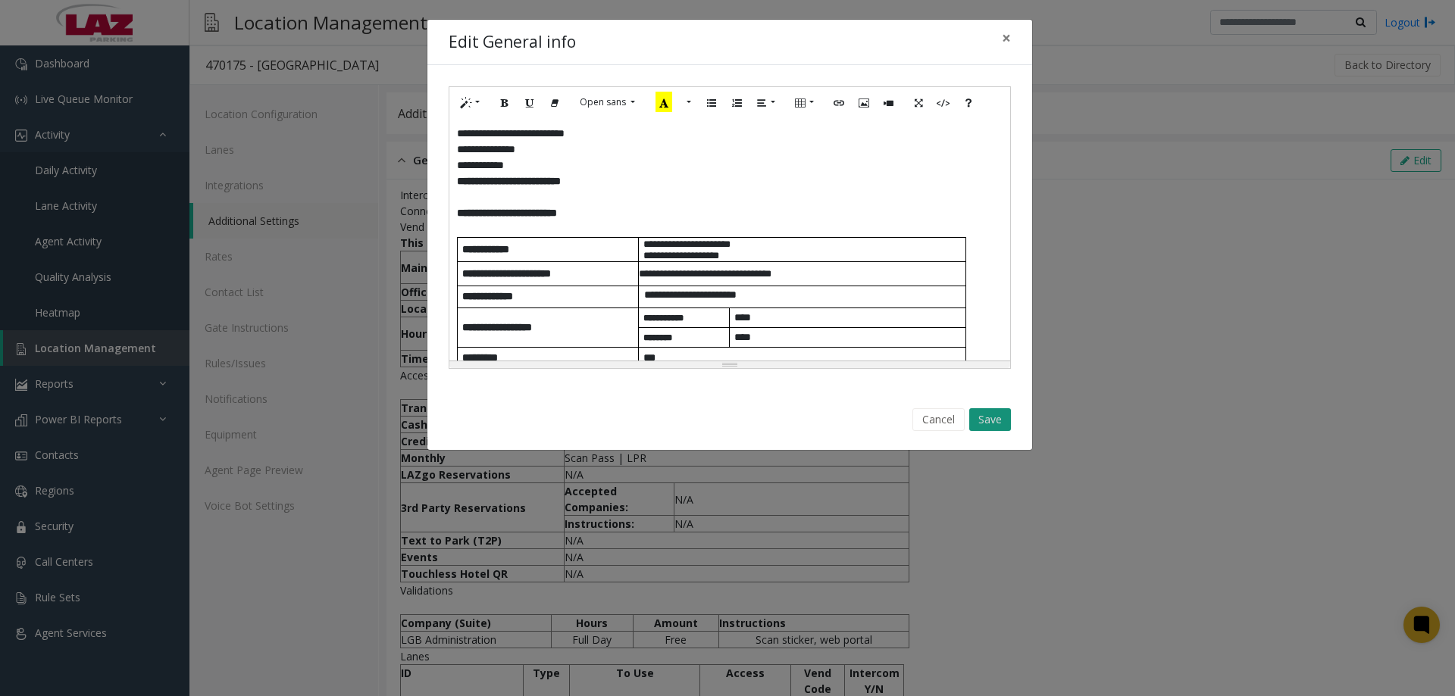
click at [981, 414] on button "Save" at bounding box center [990, 419] width 42 height 23
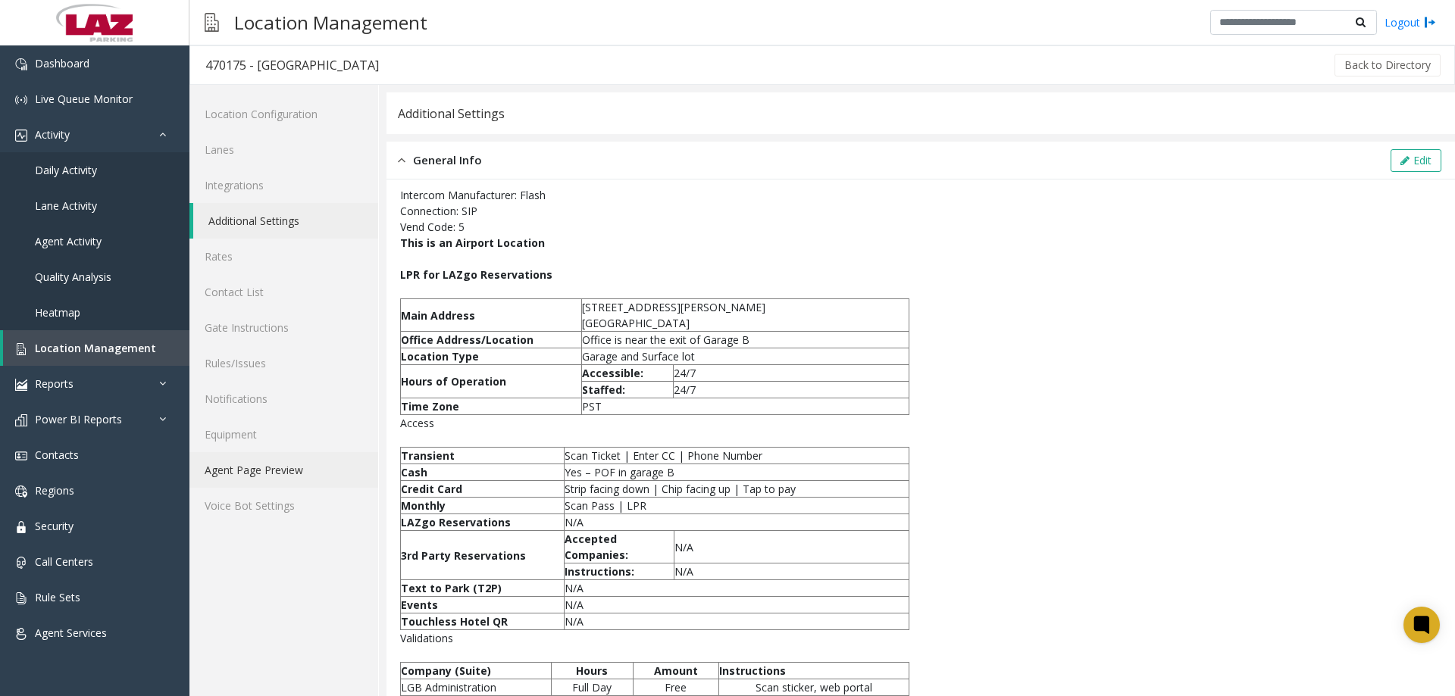
click at [275, 477] on link "Agent Page Preview" at bounding box center [283, 470] width 189 height 36
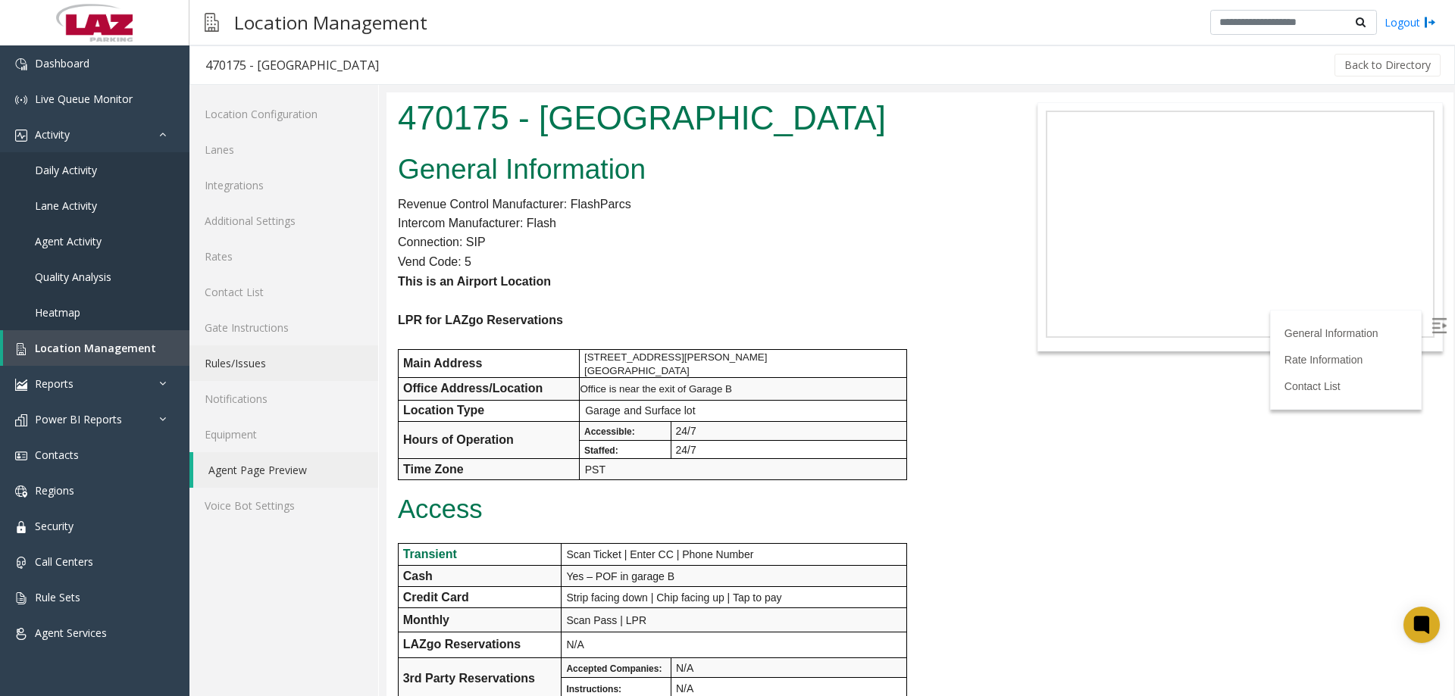
click at [247, 357] on link "Rules/Issues" at bounding box center [283, 363] width 189 height 36
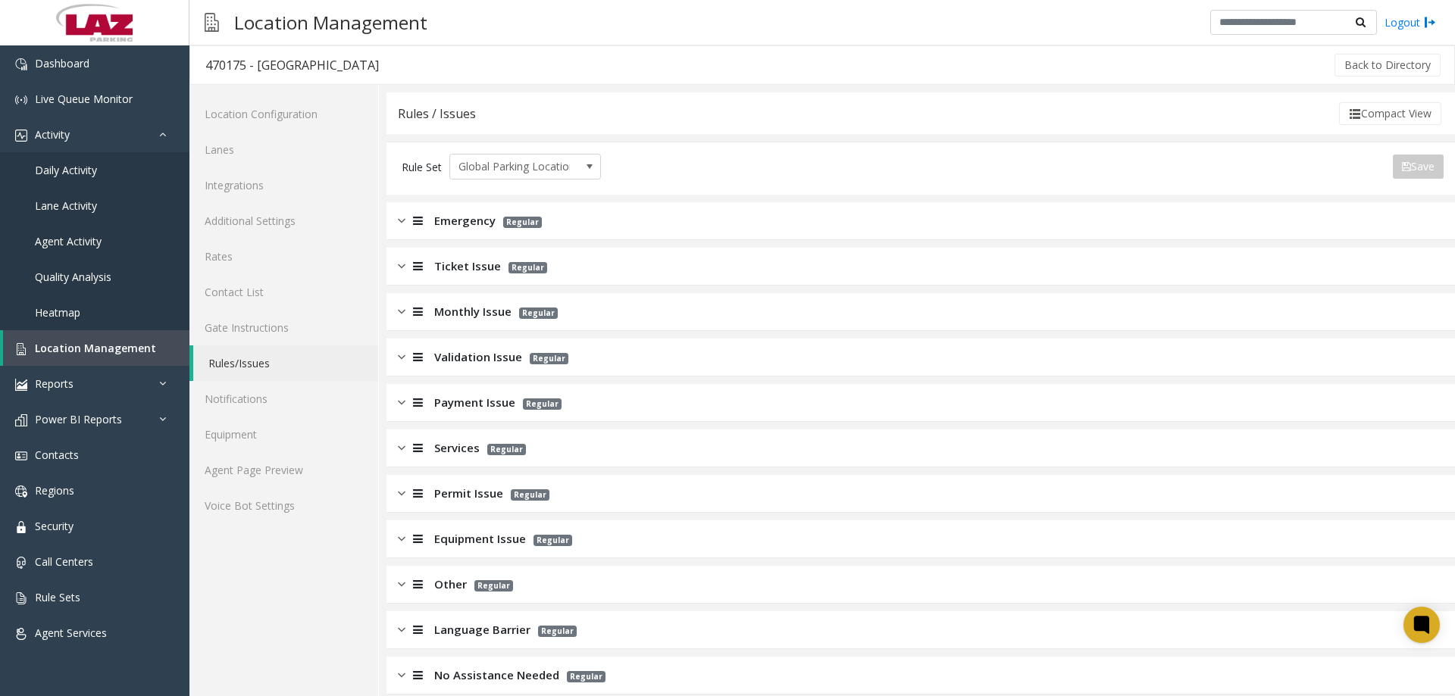
click at [465, 405] on span "Payment Issue" at bounding box center [474, 402] width 81 height 17
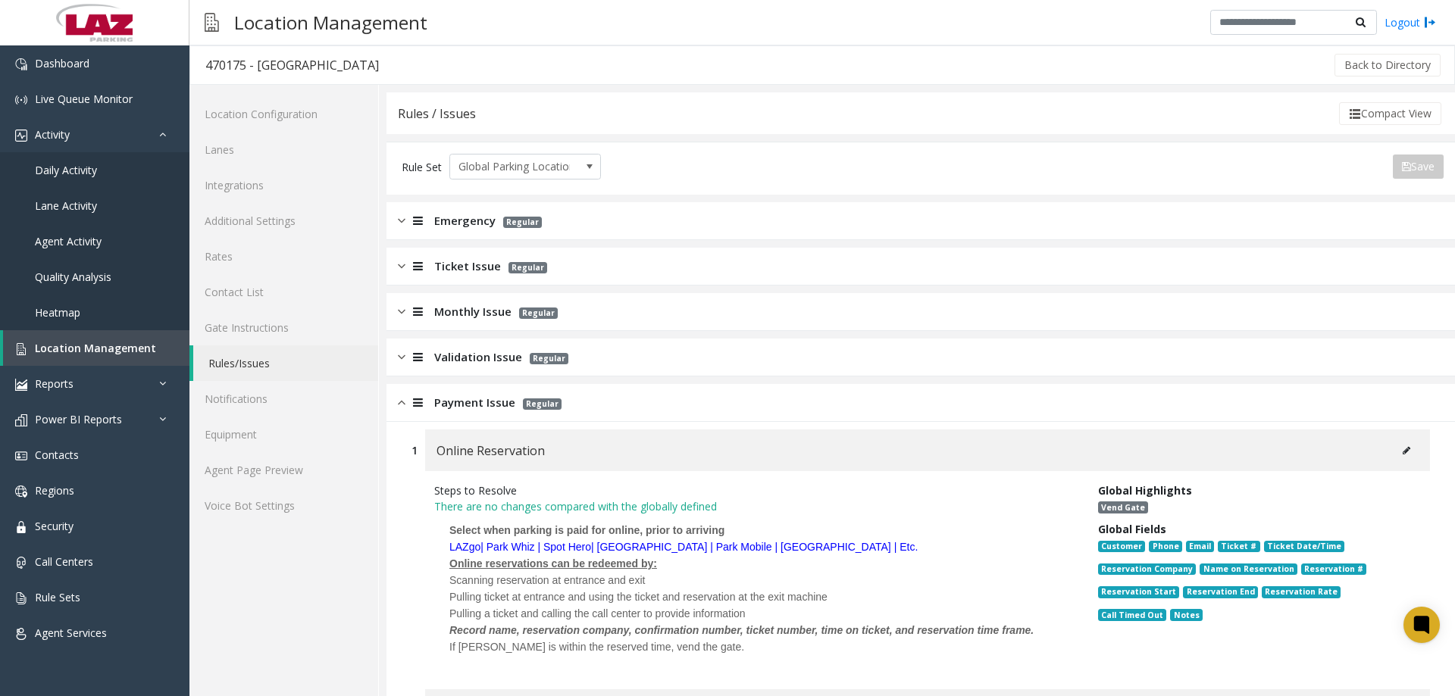
click at [1402, 447] on icon at bounding box center [1406, 450] width 8 height 9
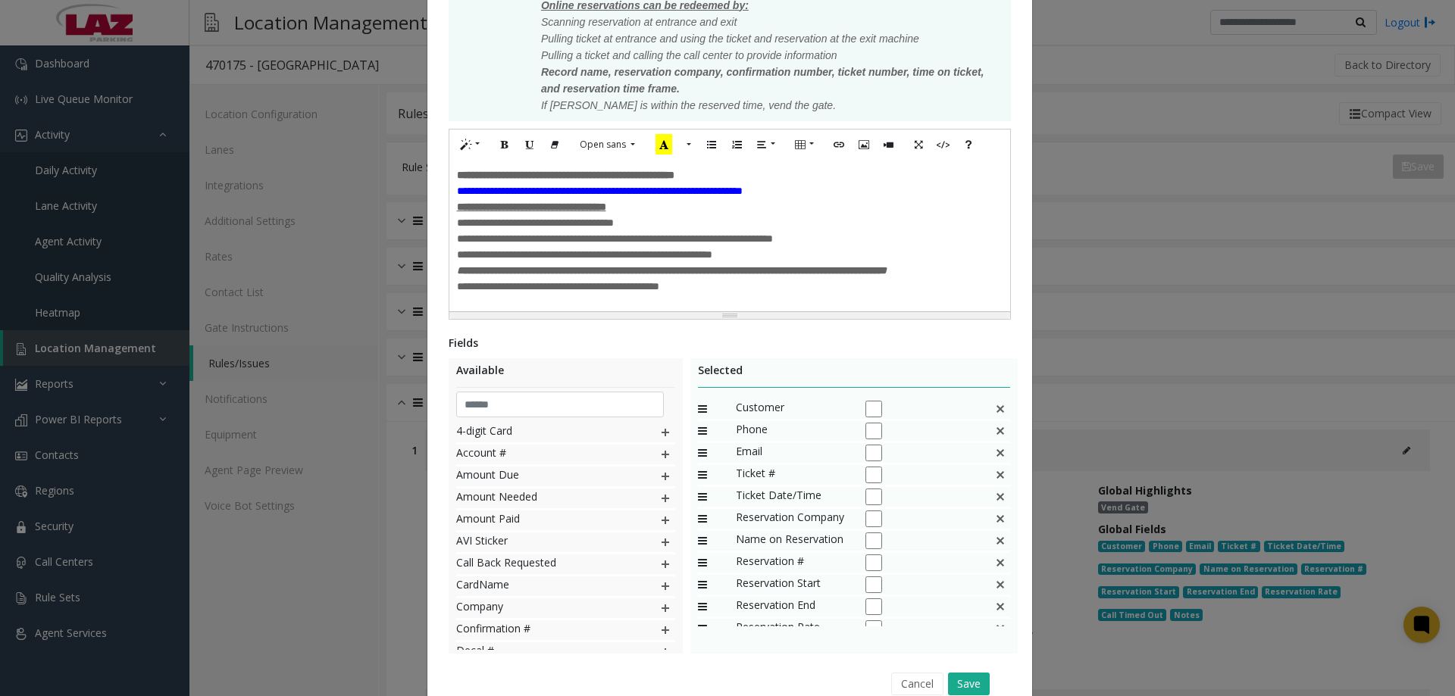
scroll to position [379, 0]
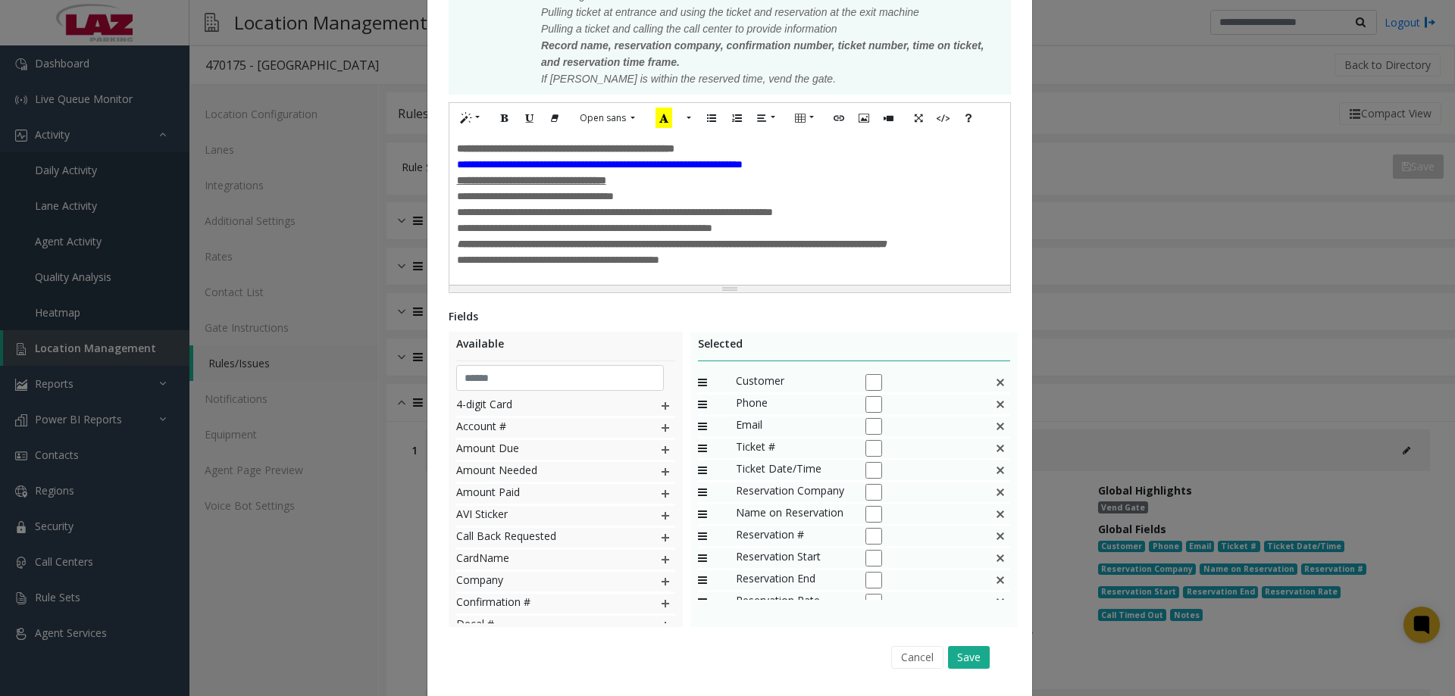
click at [701, 266] on div "**********" at bounding box center [729, 260] width 545 height 16
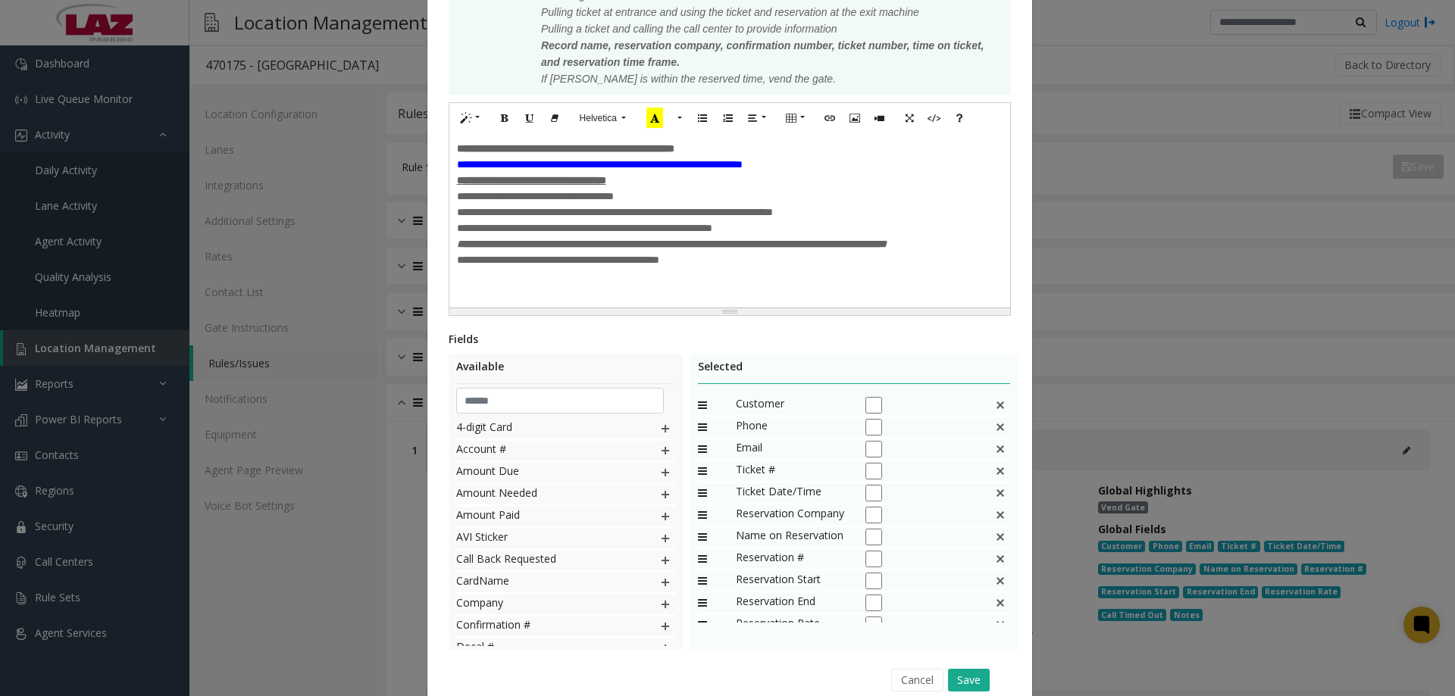
paste div
drag, startPoint x: 737, startPoint y: 300, endPoint x: 439, endPoint y: 299, distance: 298.5
click at [439, 299] on div "**********" at bounding box center [729, 214] width 605 height 1057
click at [814, 157] on div "**********" at bounding box center [729, 165] width 545 height 16
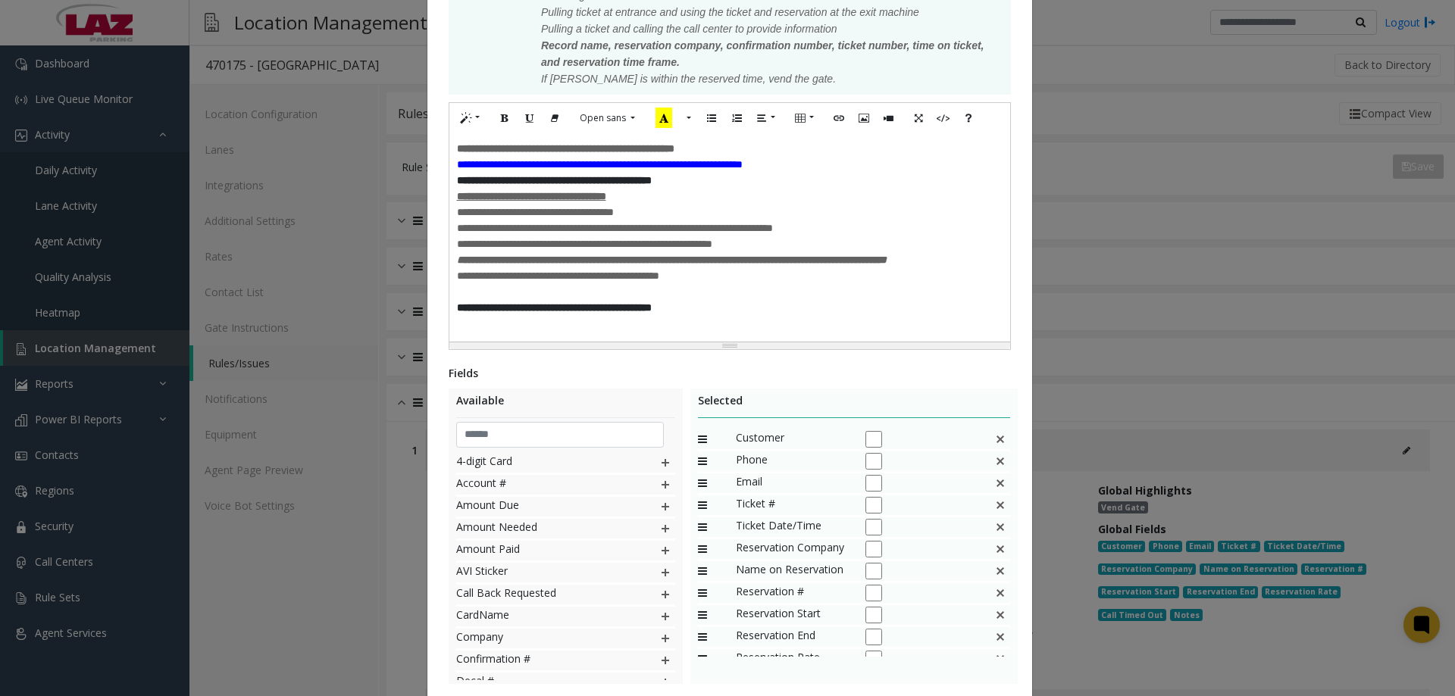
drag, startPoint x: 605, startPoint y: 330, endPoint x: 645, endPoint y: 308, distance: 45.1
click at [449, 342] on div "Resize" at bounding box center [729, 345] width 561 height 7
drag, startPoint x: 740, startPoint y: 312, endPoint x: 441, endPoint y: 320, distance: 299.4
click at [449, 321] on div "**********" at bounding box center [729, 237] width 561 height 208
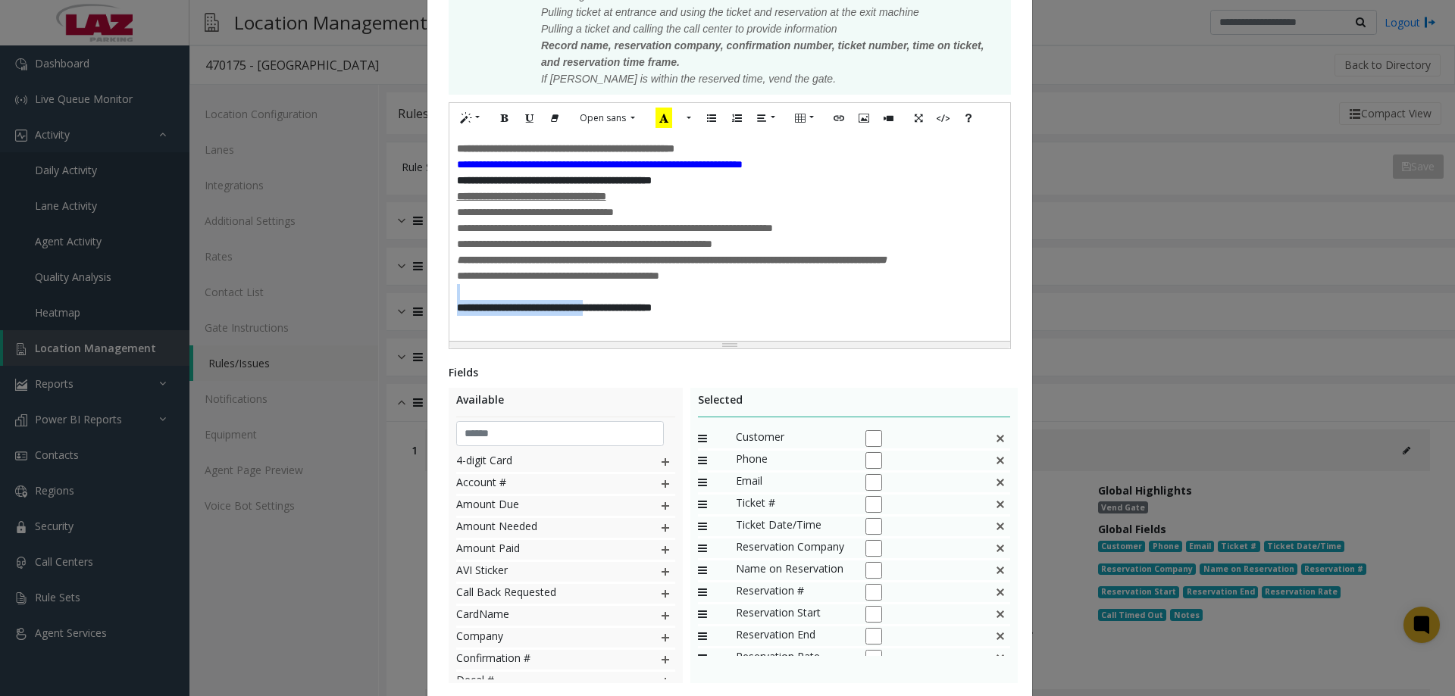
scroll to position [7, 0]
drag, startPoint x: 756, startPoint y: 306, endPoint x: 764, endPoint y: 303, distance: 8.2
click at [764, 303] on div "**********" at bounding box center [729, 237] width 561 height 208
copy div "**********"
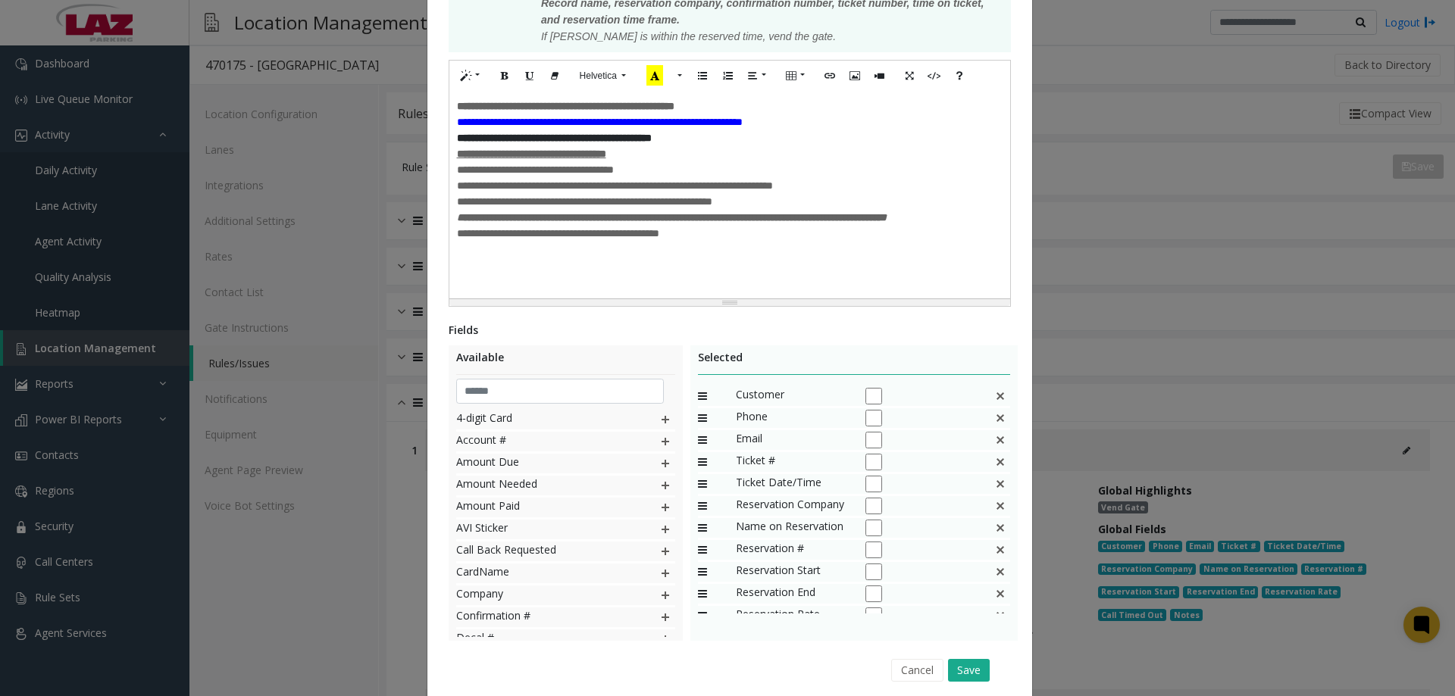
scroll to position [462, 0]
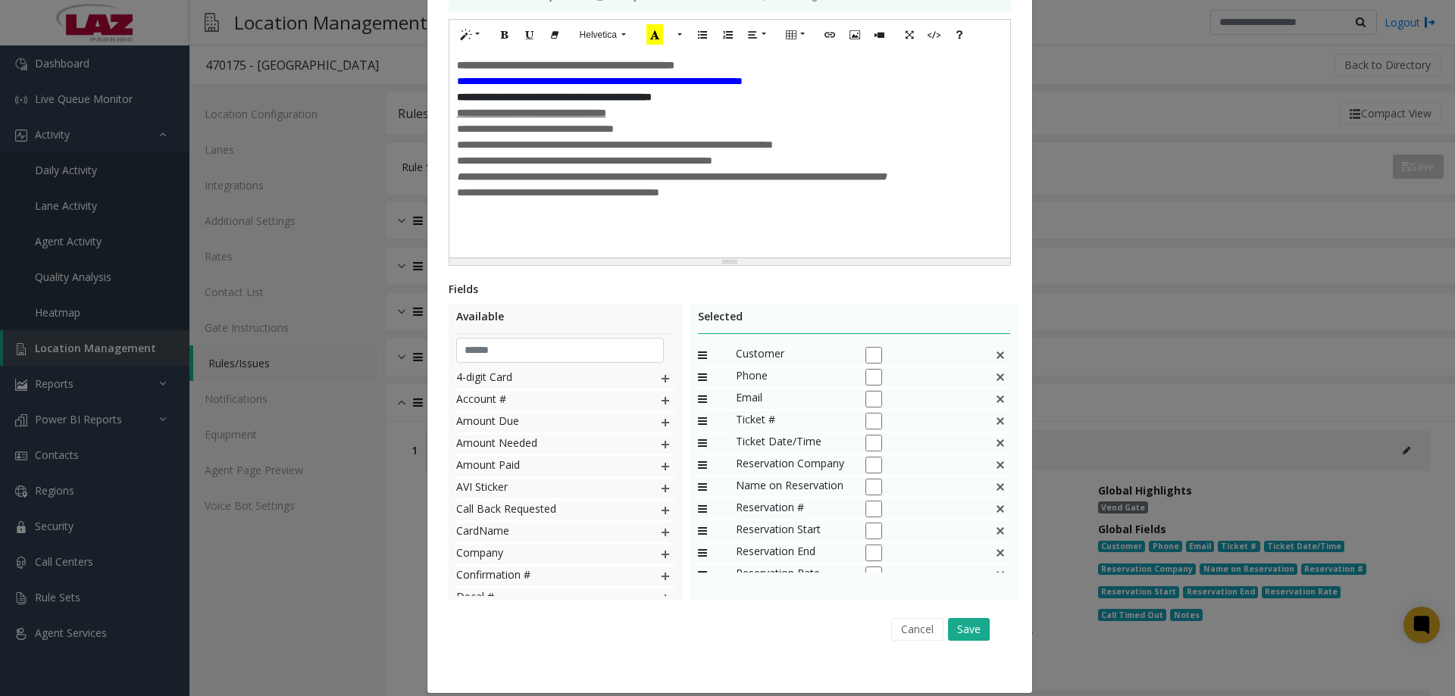
click at [459, 236] on div "**********" at bounding box center [729, 154] width 561 height 208
click at [973, 618] on button "Save" at bounding box center [969, 629] width 42 height 23
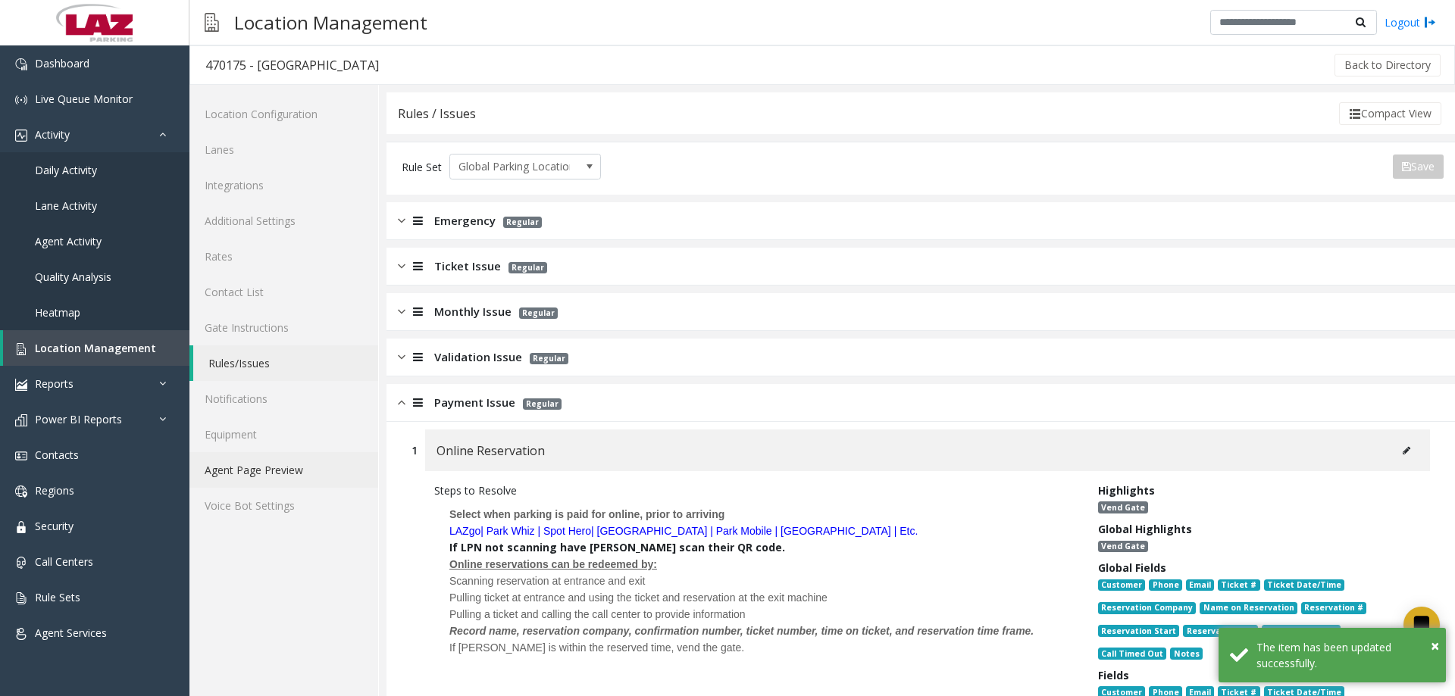
click at [263, 474] on link "Agent Page Preview" at bounding box center [283, 470] width 189 height 36
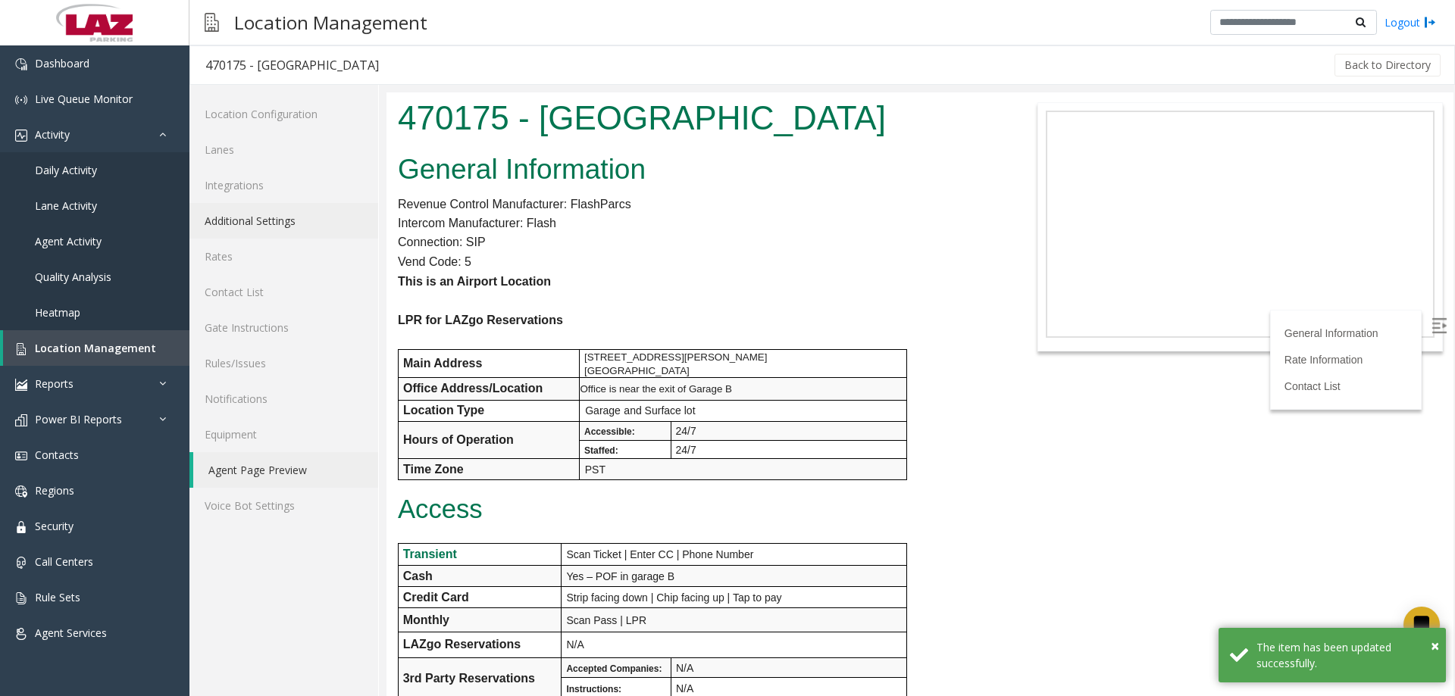
drag, startPoint x: 283, startPoint y: 233, endPoint x: 355, endPoint y: 203, distance: 78.1
click at [282, 233] on link "Additional Settings" at bounding box center [283, 221] width 189 height 36
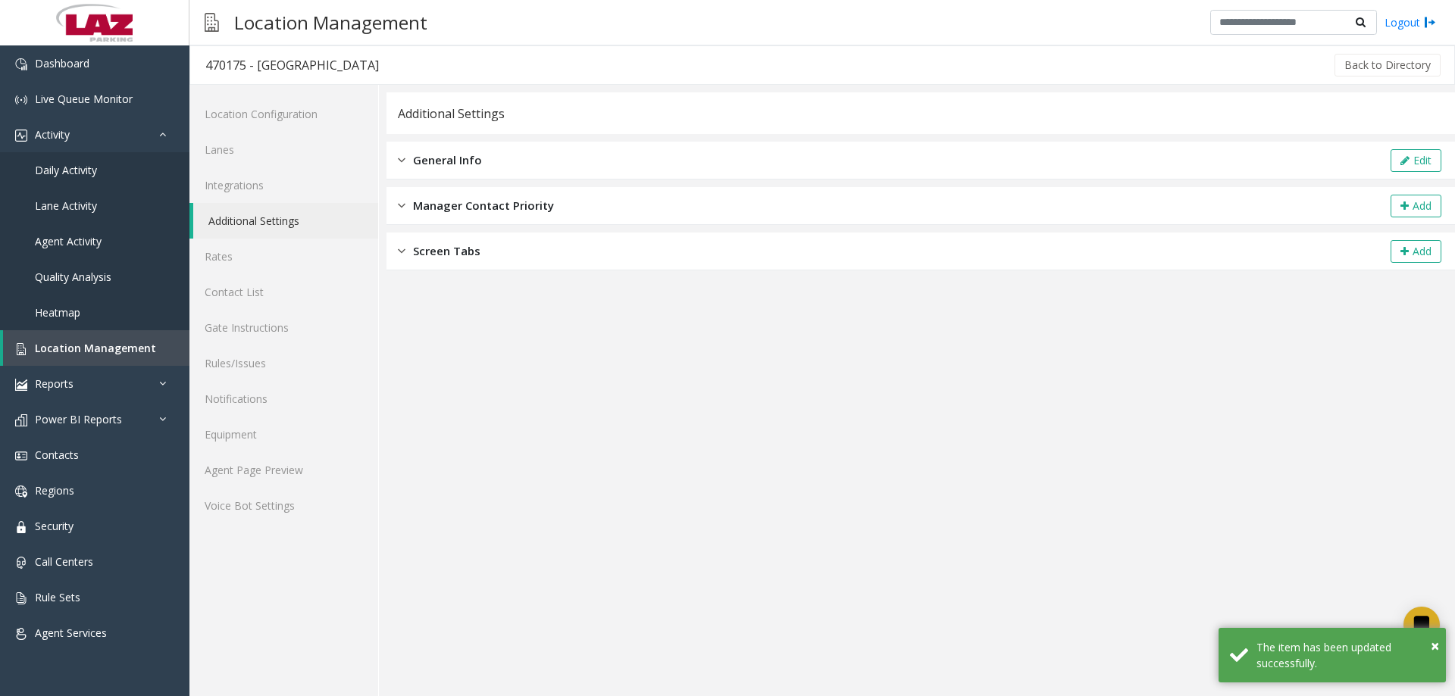
drag, startPoint x: 587, startPoint y: 167, endPoint x: 635, endPoint y: 164, distance: 47.8
click at [588, 167] on div "General Info Edit" at bounding box center [920, 161] width 1068 height 38
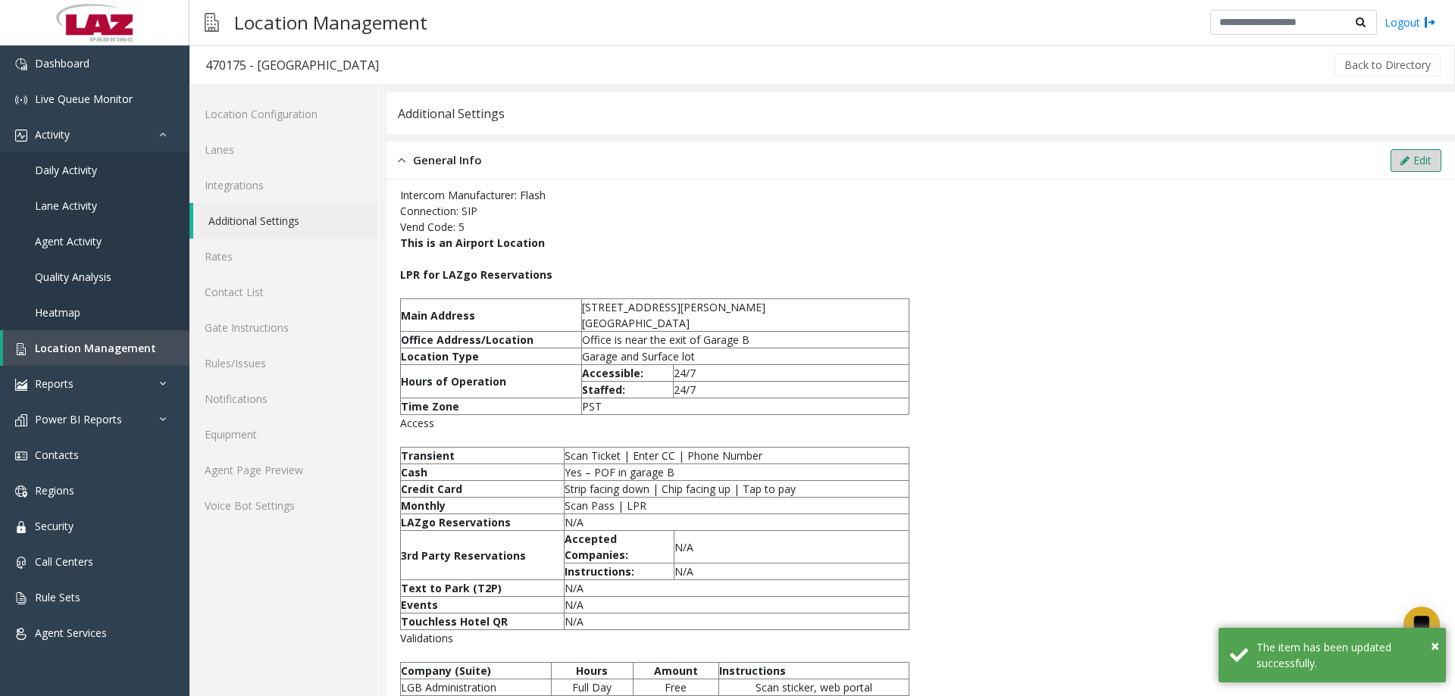
click at [1397, 153] on button "Edit" at bounding box center [1415, 160] width 51 height 23
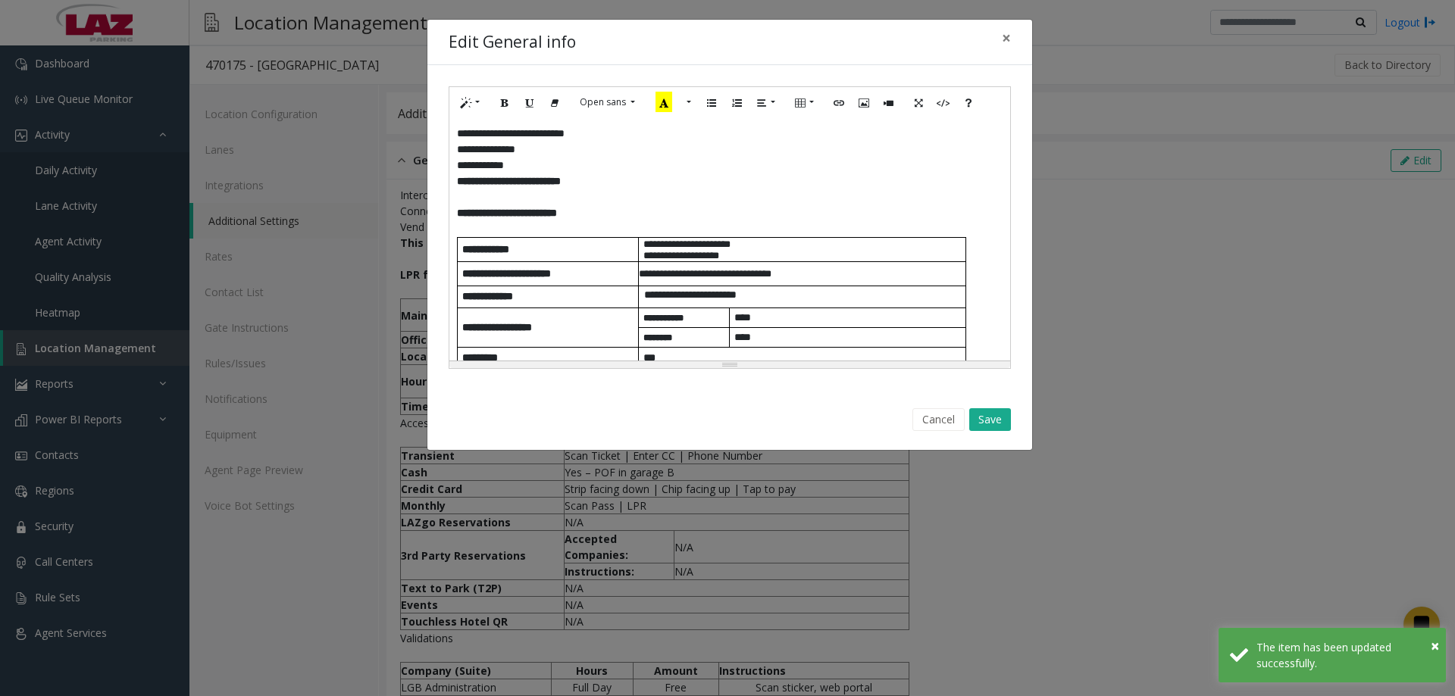
click at [622, 208] on p "**********" at bounding box center [729, 213] width 545 height 16
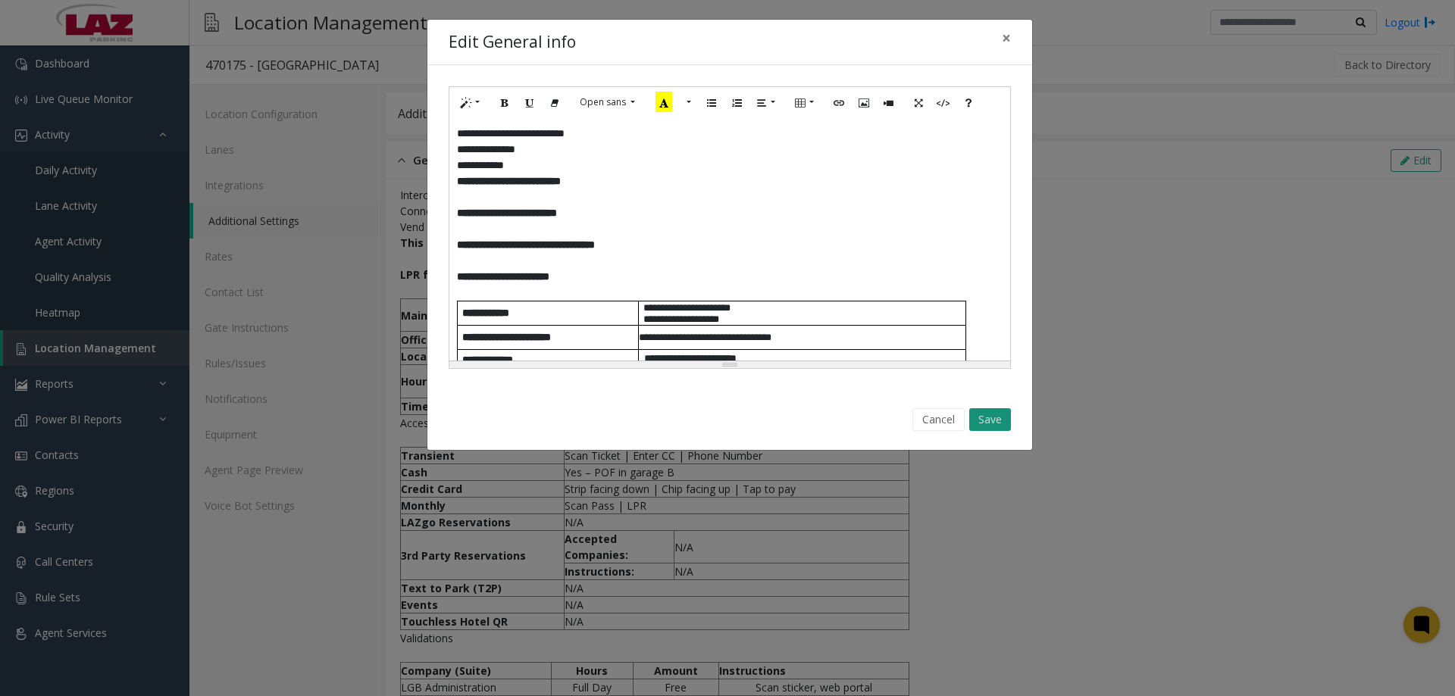
click at [984, 411] on button "Save" at bounding box center [990, 419] width 42 height 23
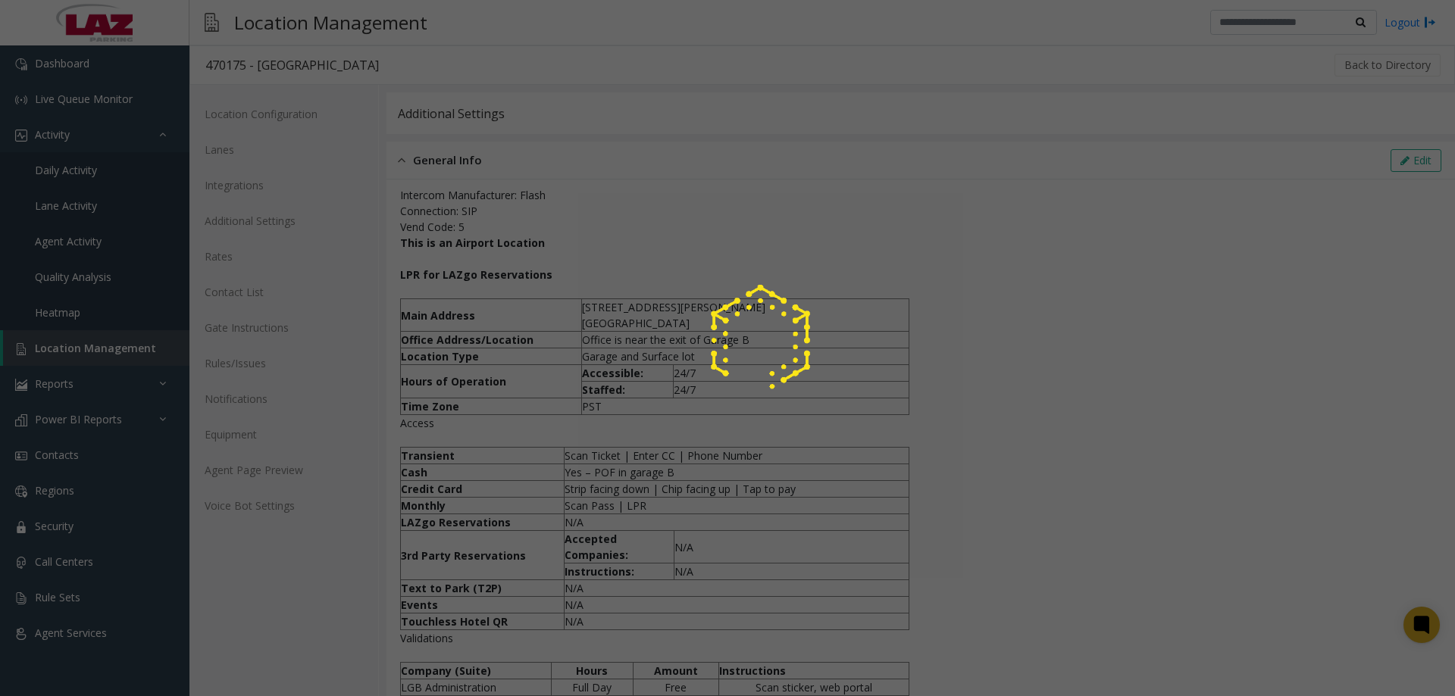
click at [985, 415] on div at bounding box center [727, 348] width 1455 height 696
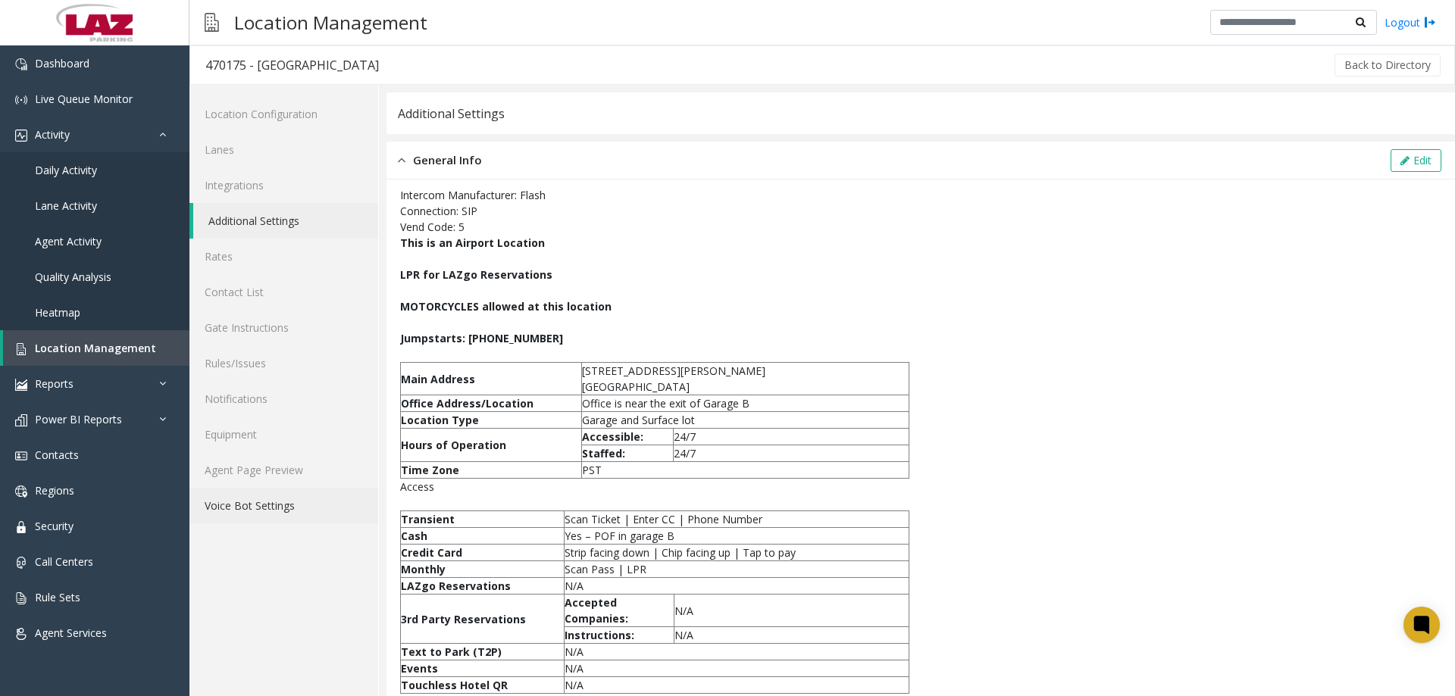
click at [273, 490] on link "Voice Bot Settings" at bounding box center [283, 506] width 189 height 36
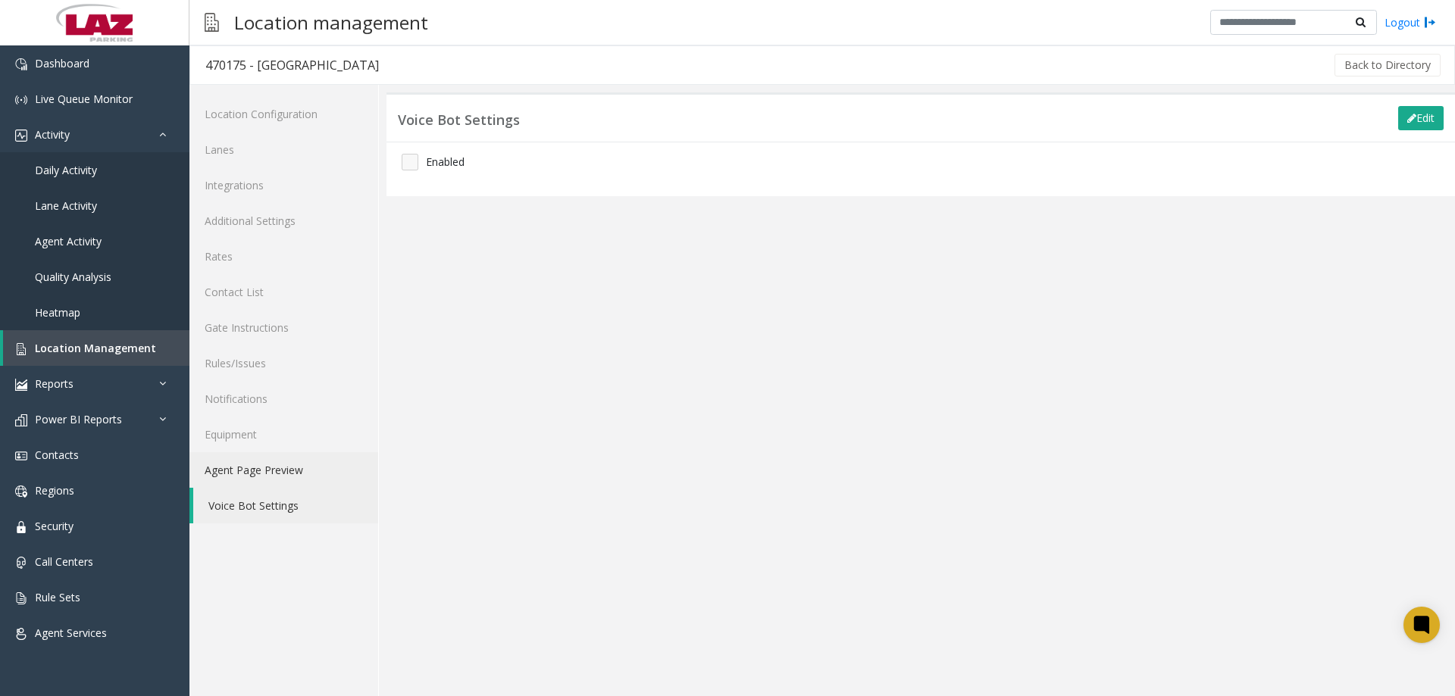
click at [274, 478] on link "Agent Page Preview" at bounding box center [283, 470] width 189 height 36
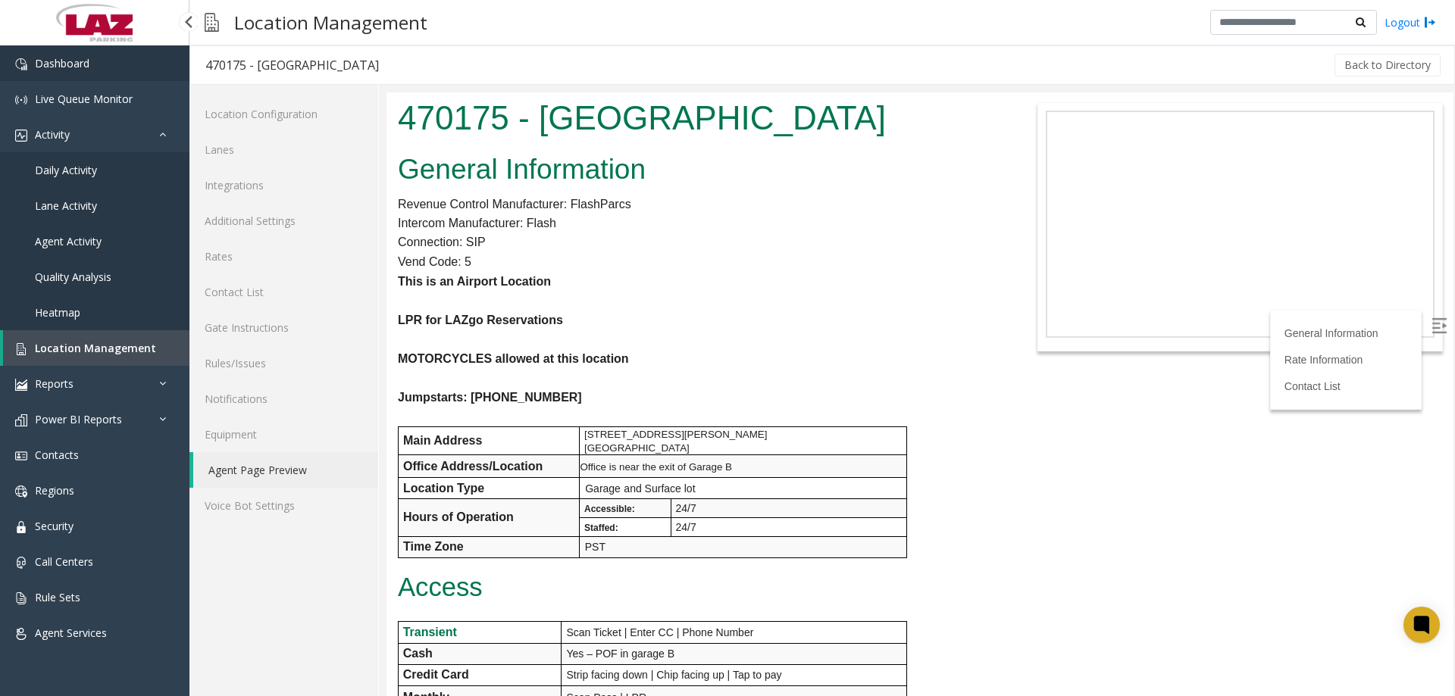
click at [88, 68] on span "Dashboard" at bounding box center [62, 63] width 55 height 14
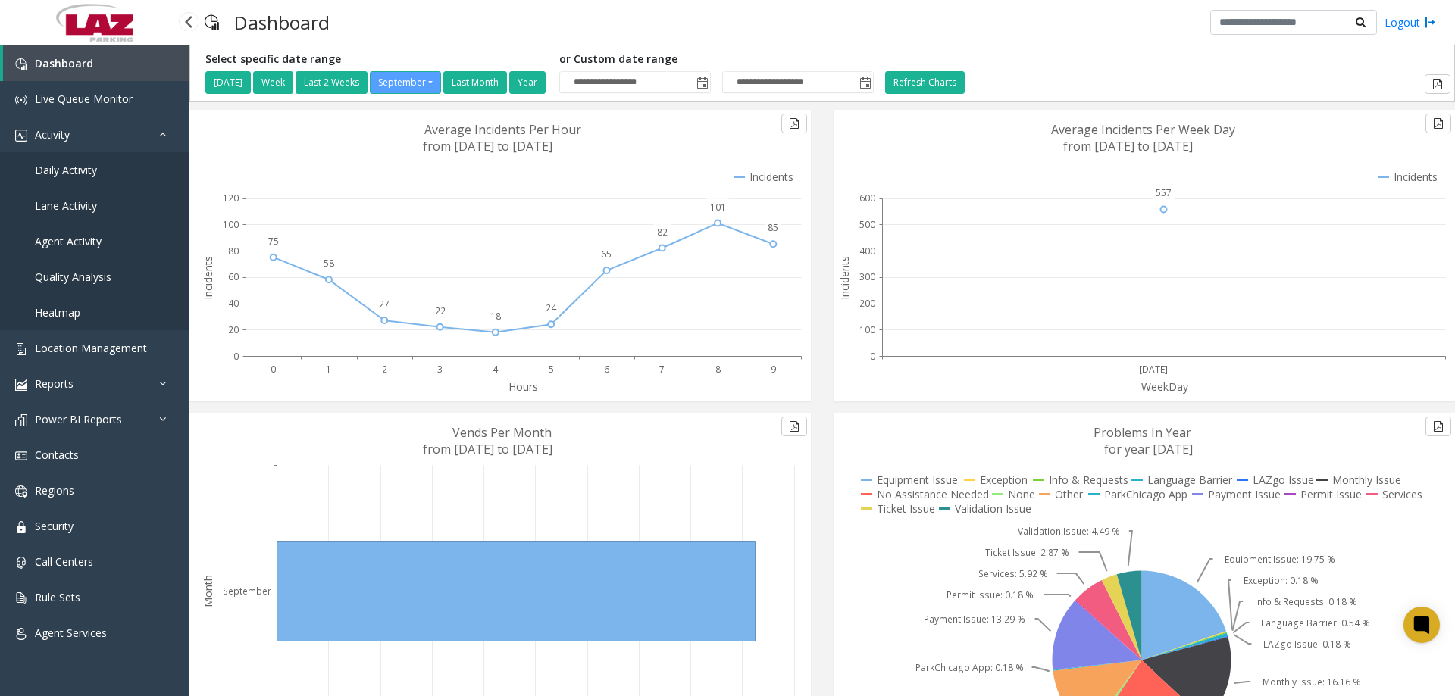
click at [82, 179] on link "Daily Activity" at bounding box center [94, 170] width 189 height 36
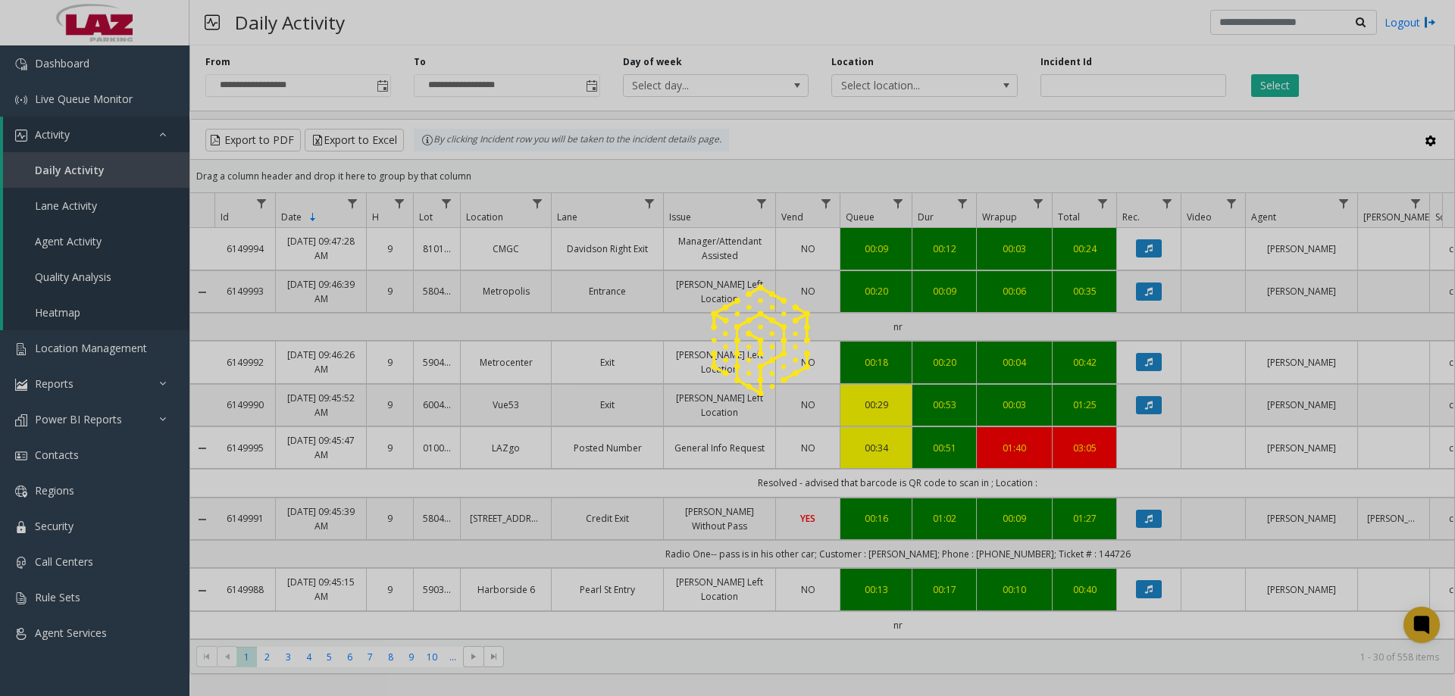
click at [886, 84] on div at bounding box center [727, 348] width 1455 height 696
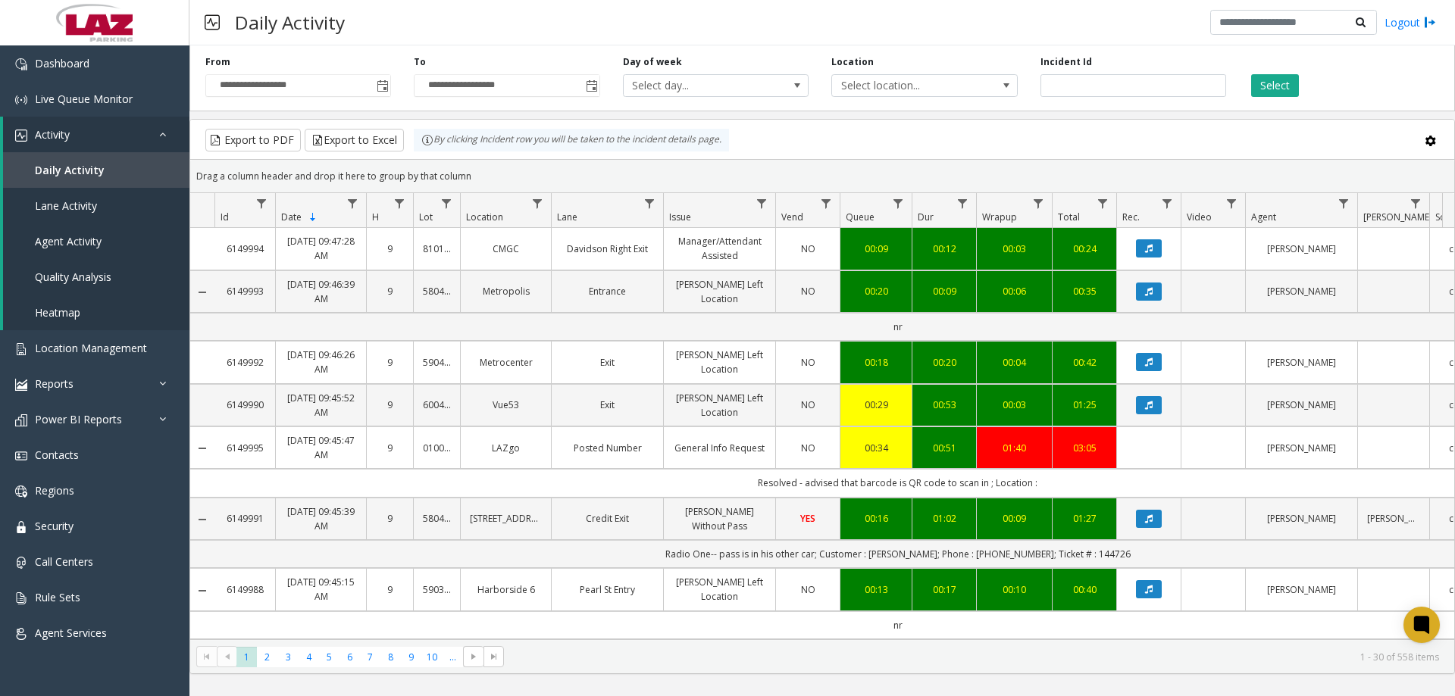
click at [886, 84] on span "Select location..." at bounding box center [906, 85] width 148 height 21
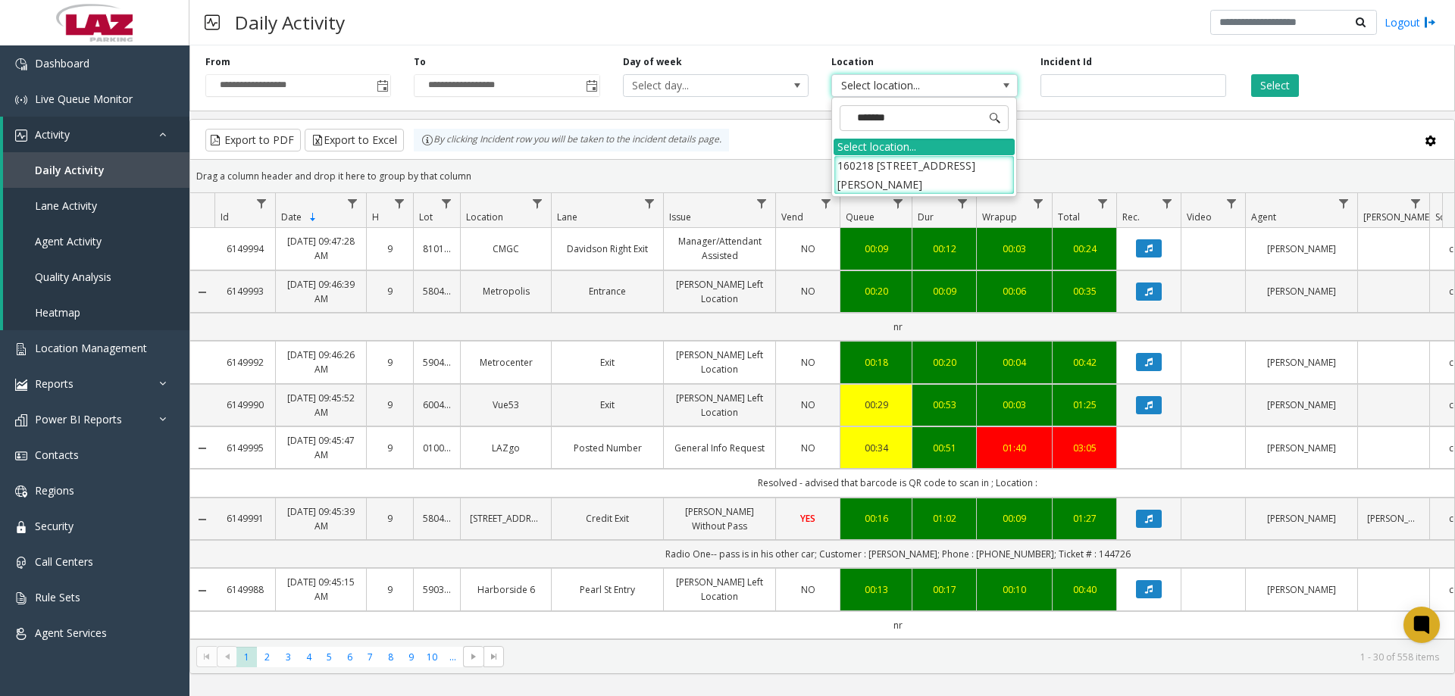
type input "********"
click at [926, 165] on li "160218 [STREET_ADDRESS][PERSON_NAME]" at bounding box center [923, 174] width 181 height 39
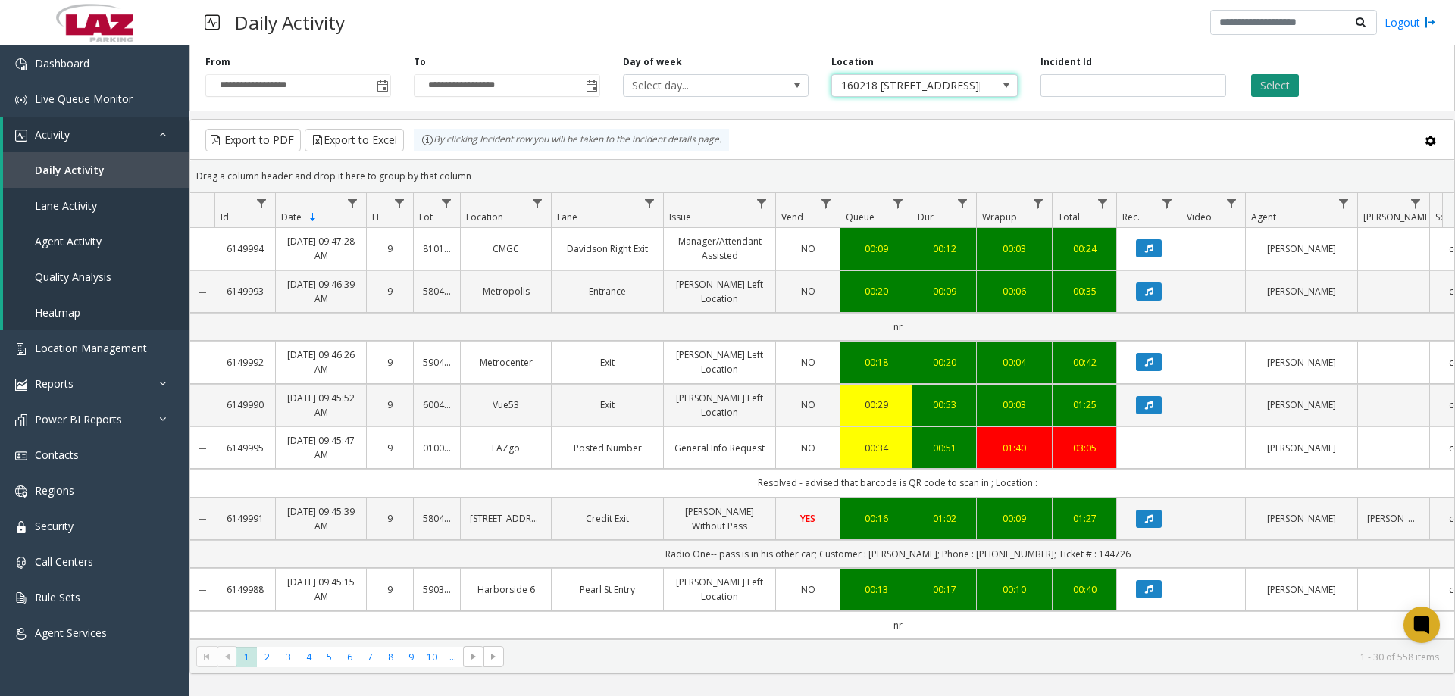
click at [1286, 86] on button "Select" at bounding box center [1275, 85] width 48 height 23
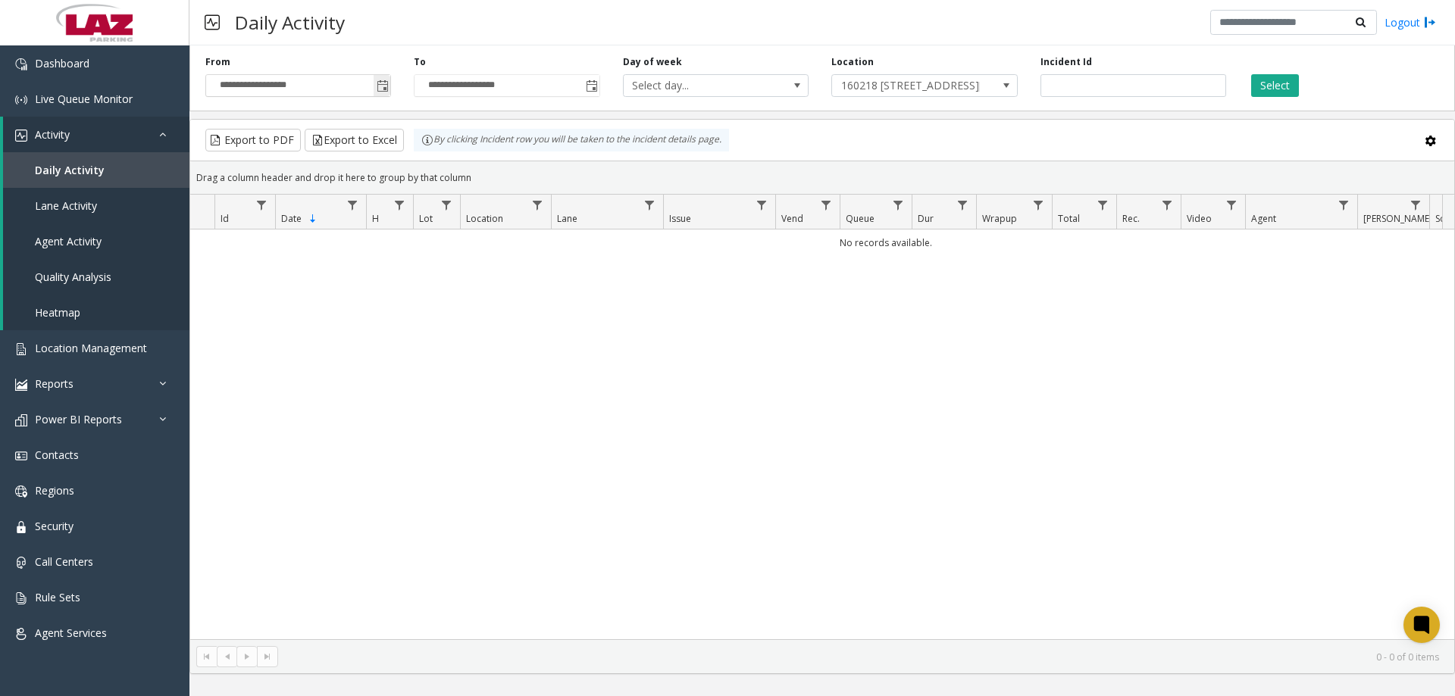
click at [387, 81] on div "**********" at bounding box center [298, 76] width 208 height 42
click at [384, 83] on span "Toggle popup" at bounding box center [383, 86] width 12 height 12
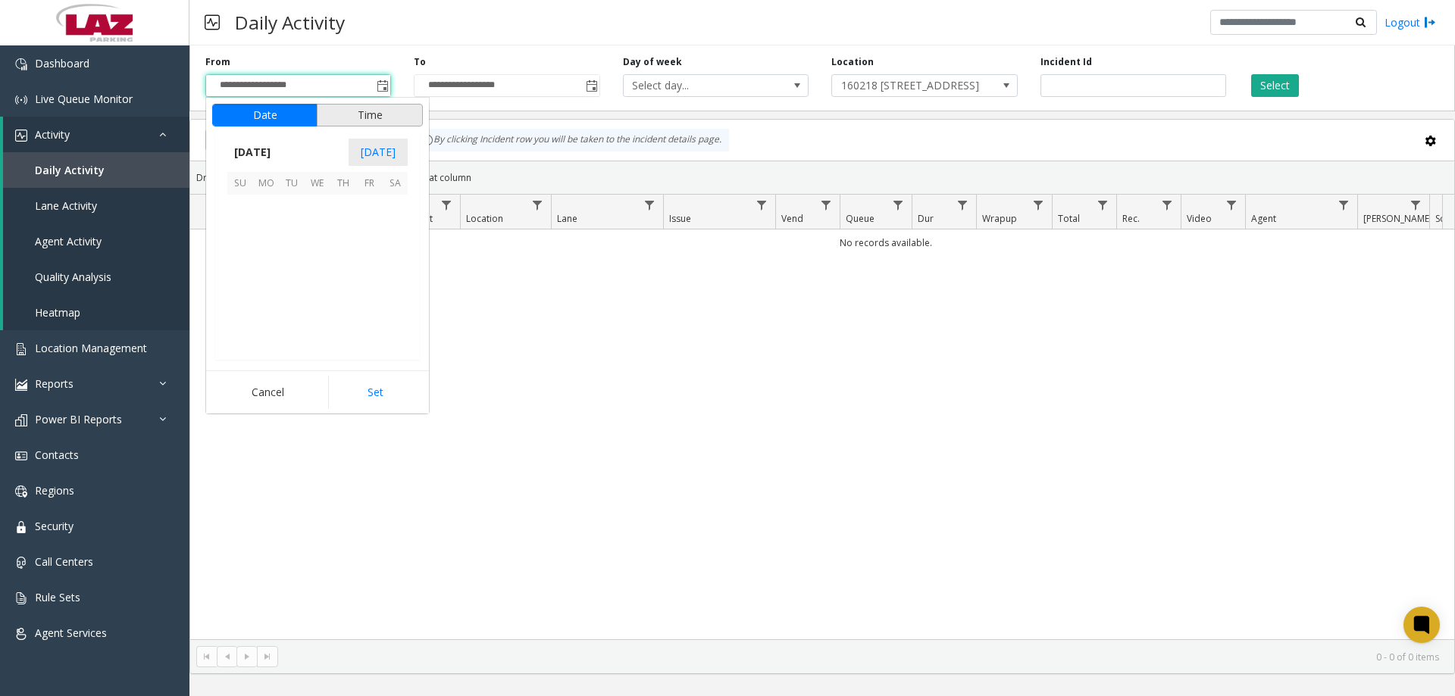
scroll to position [271905, 0]
click at [264, 252] on span "15" at bounding box center [266, 259] width 26 height 26
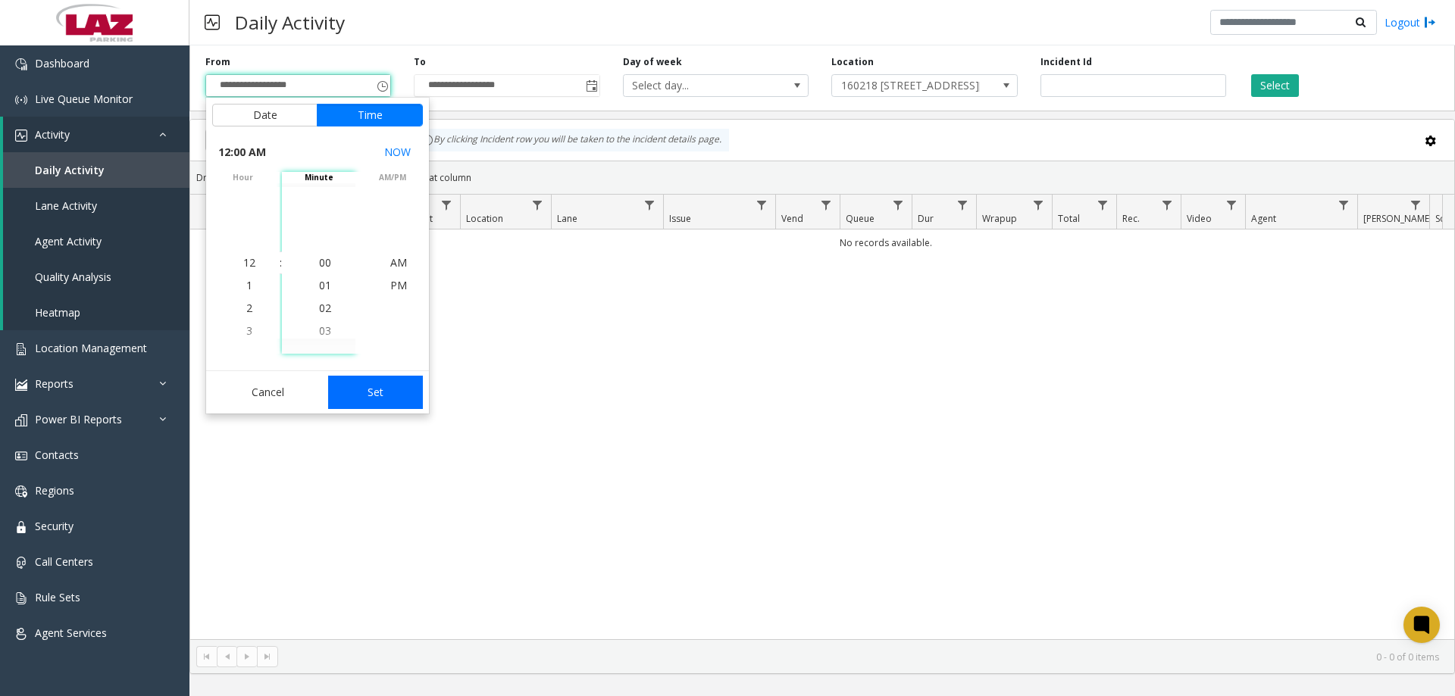
click at [348, 383] on button "Set" at bounding box center [375, 392] width 95 height 33
type input "**********"
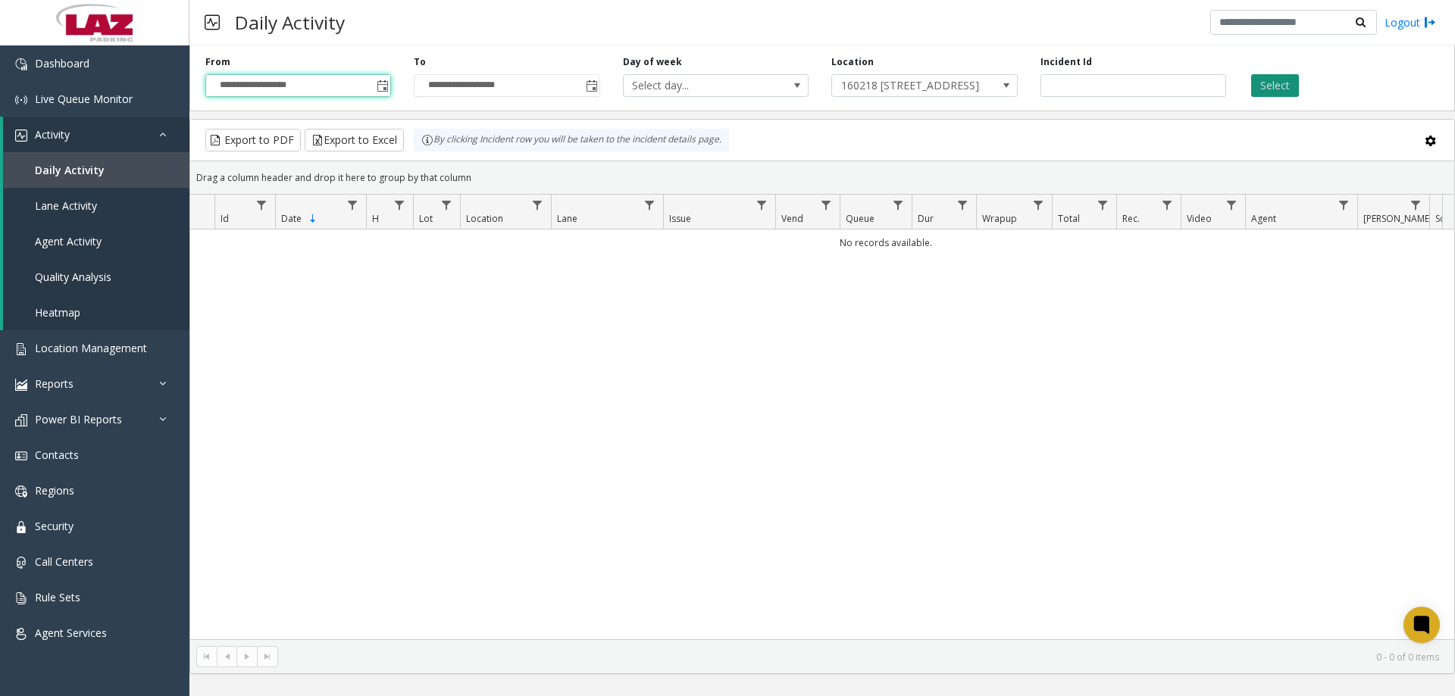
click at [1279, 80] on button "Select" at bounding box center [1275, 85] width 48 height 23
click at [120, 70] on link "Dashboard" at bounding box center [94, 63] width 189 height 36
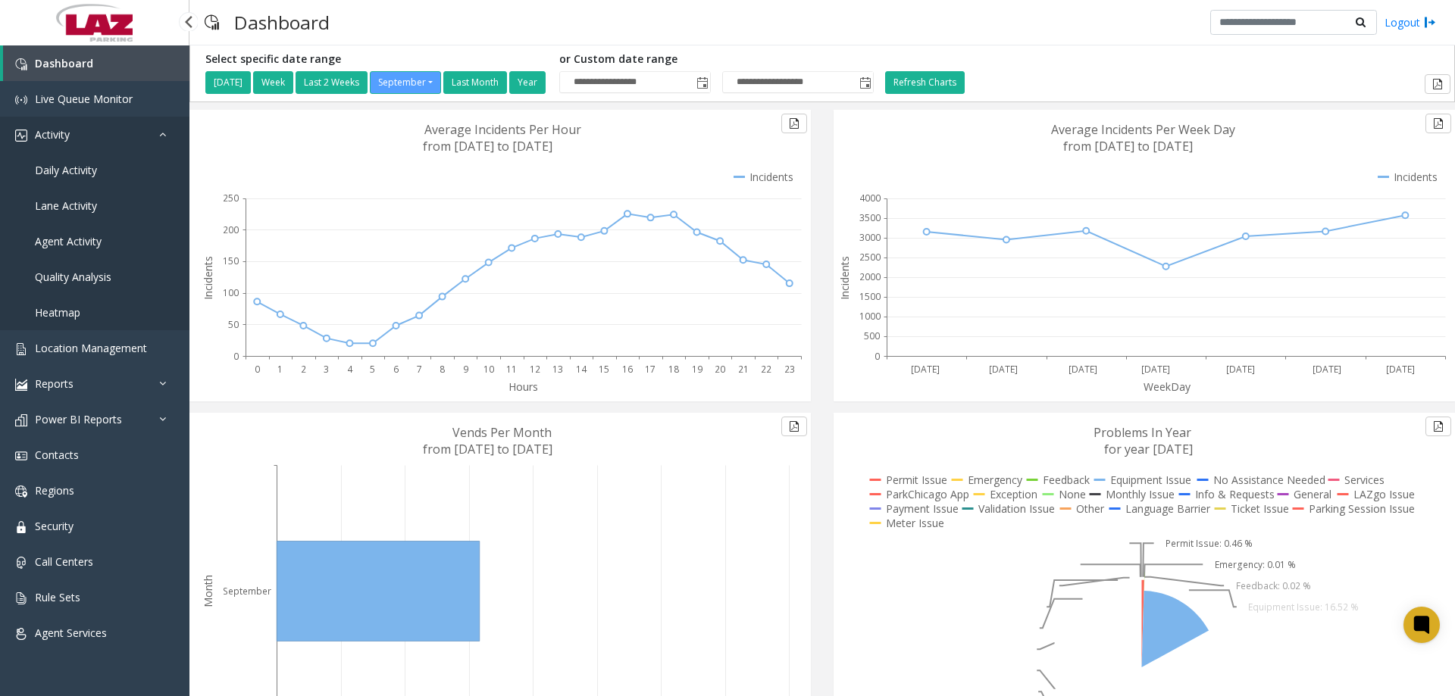
click at [169, 130] on icon at bounding box center [166, 134] width 15 height 11
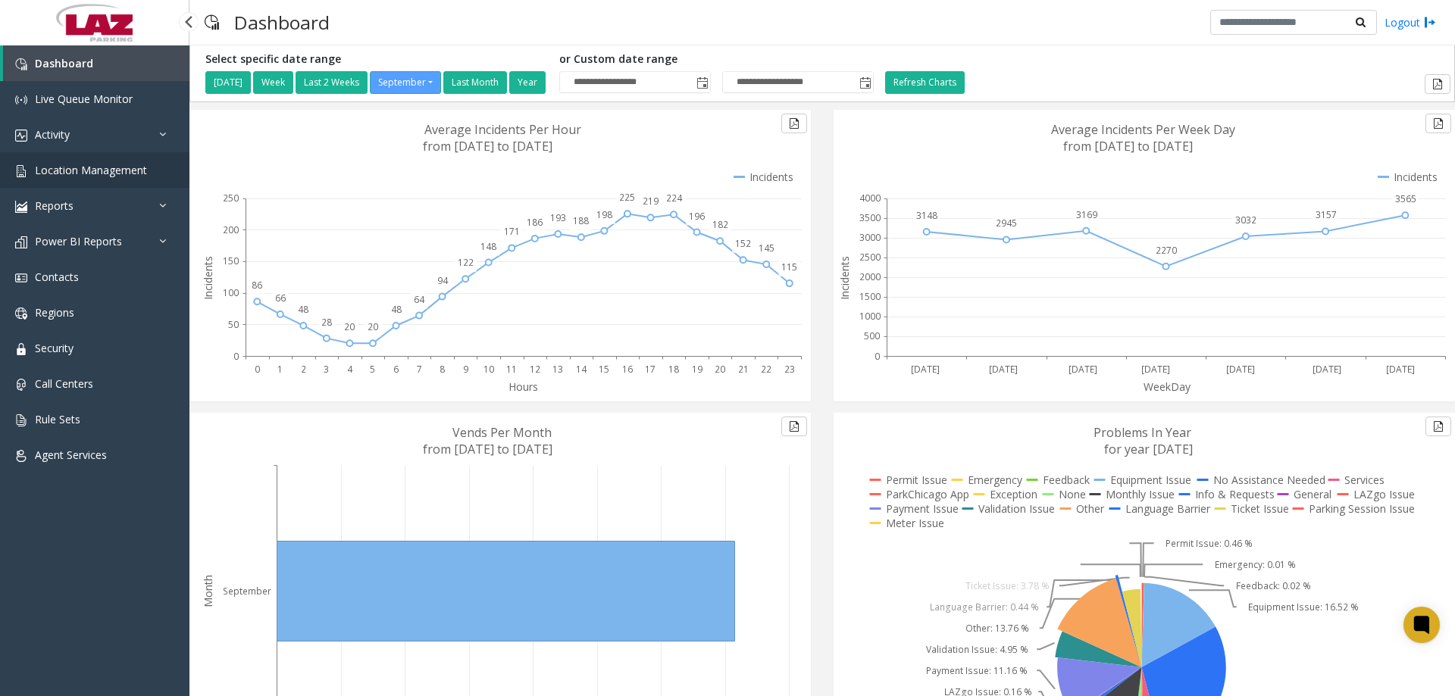
click at [108, 170] on span "Location Management" at bounding box center [91, 170] width 112 height 14
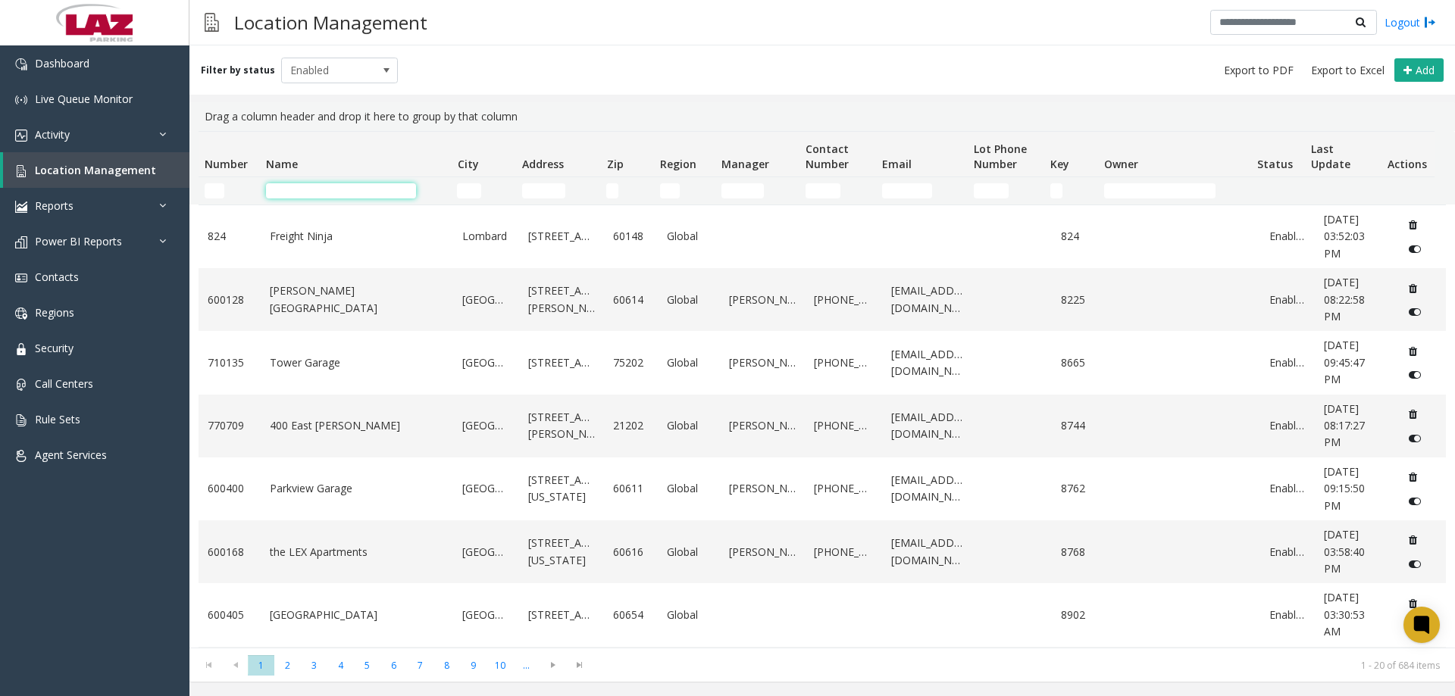
click at [293, 185] on input "Name Filter" at bounding box center [341, 190] width 150 height 15
click at [243, 200] on kendo-grid-filter-cell-operators "Number Filter" at bounding box center [240, 191] width 26 height 26
click at [223, 194] on input "Number Filter" at bounding box center [215, 190] width 20 height 15
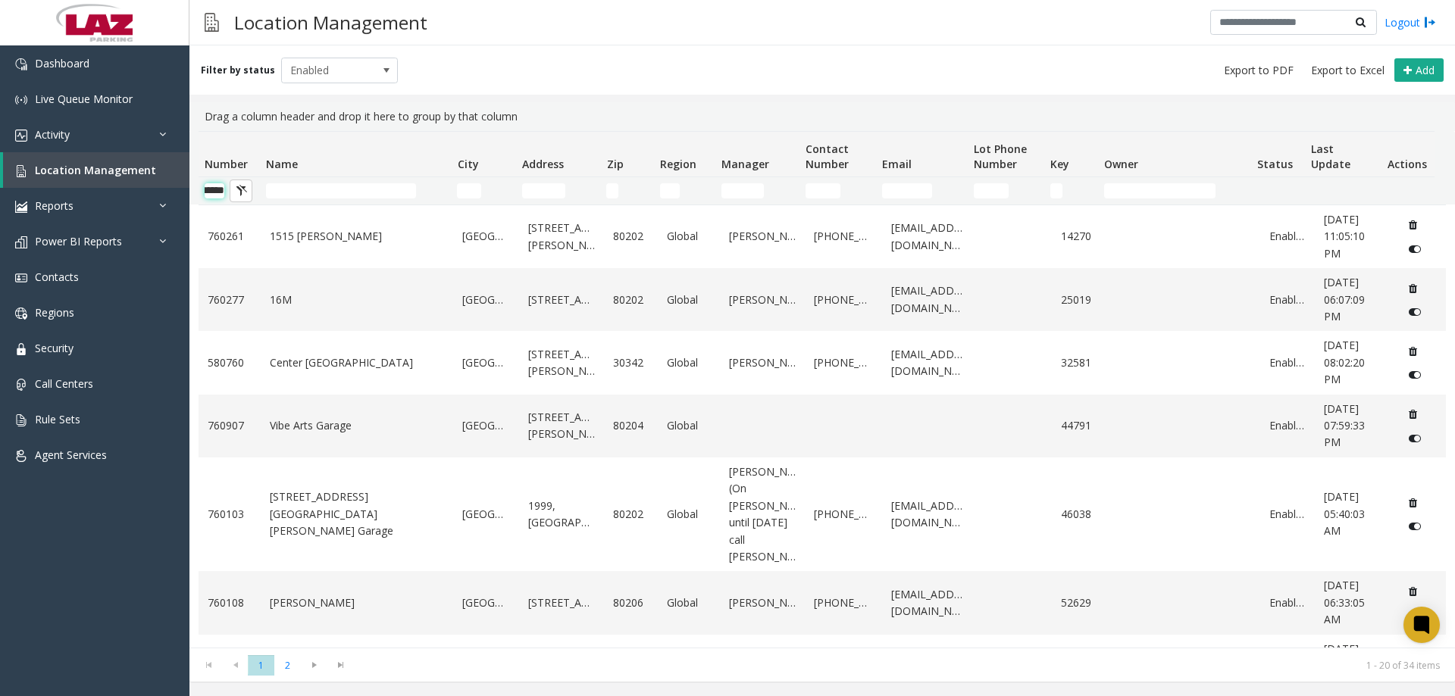
scroll to position [0, 25]
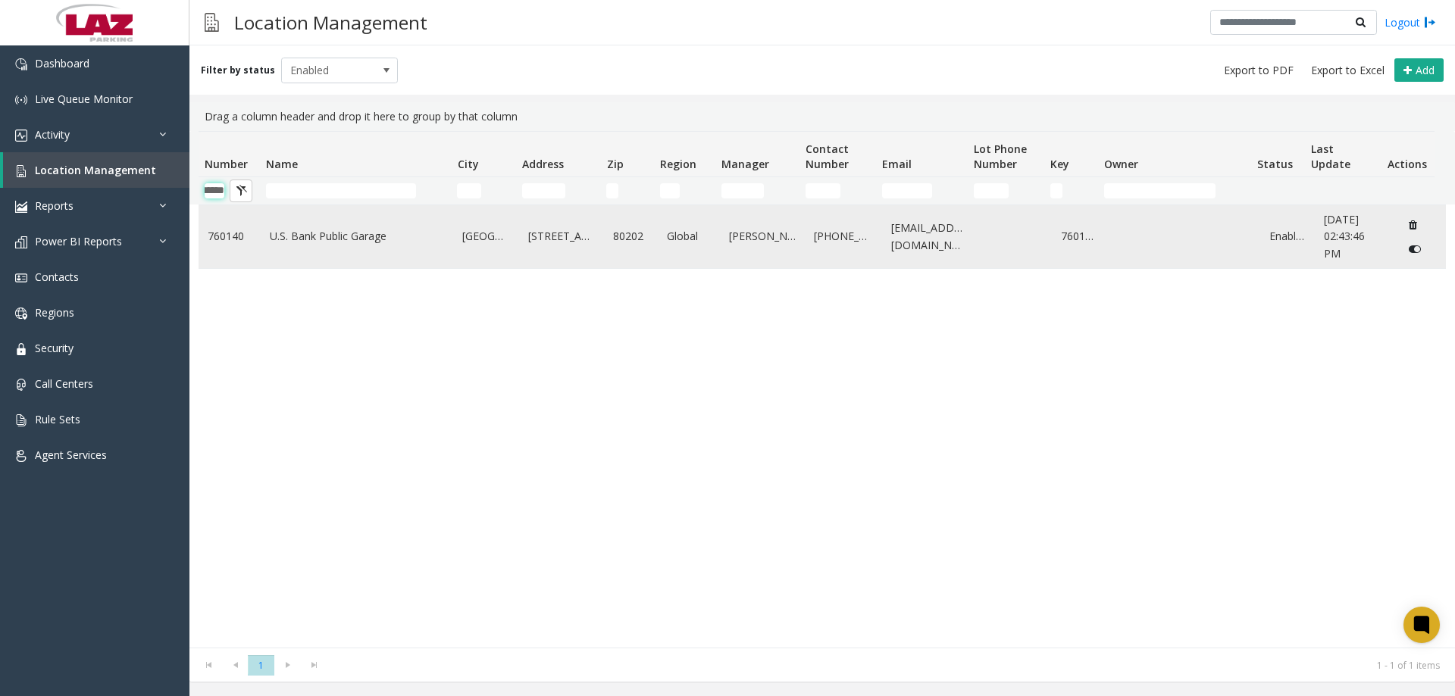
type input "******"
click at [248, 230] on link "760140" at bounding box center [230, 236] width 44 height 17
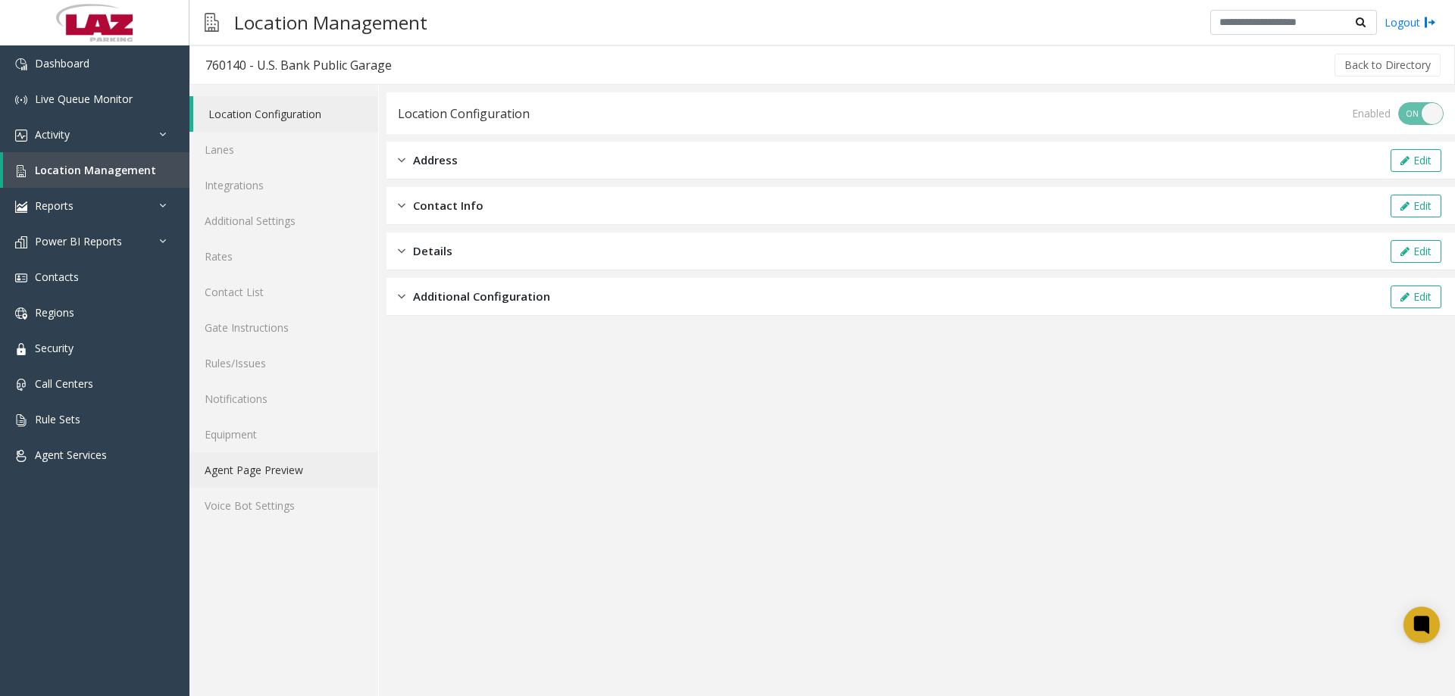
click at [268, 468] on link "Agent Page Preview" at bounding box center [283, 470] width 189 height 36
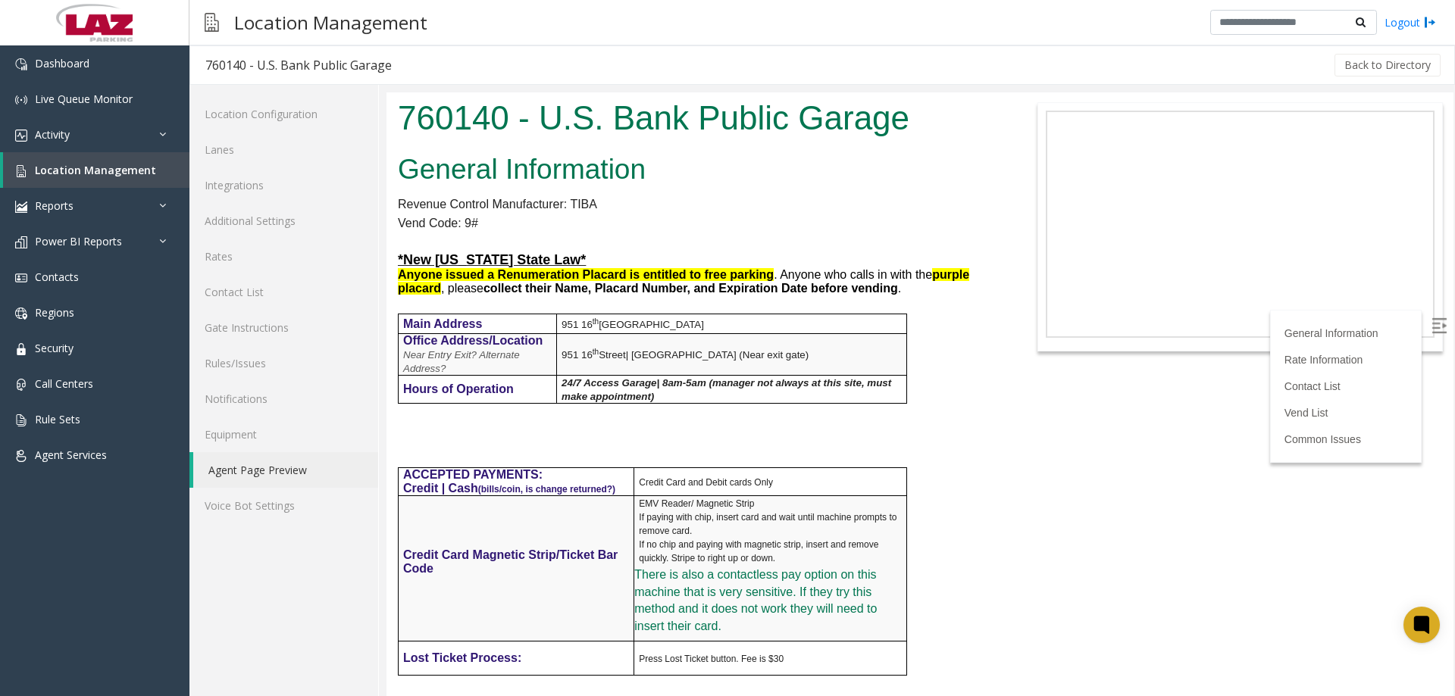
drag, startPoint x: 1441, startPoint y: 147, endPoint x: 1454, endPoint y: 198, distance: 52.4
click at [1453, 198] on html "760140 - U.S. Bank Public Garage General Information Revenue Control Manufactur…" at bounding box center [919, 394] width 1067 height 604
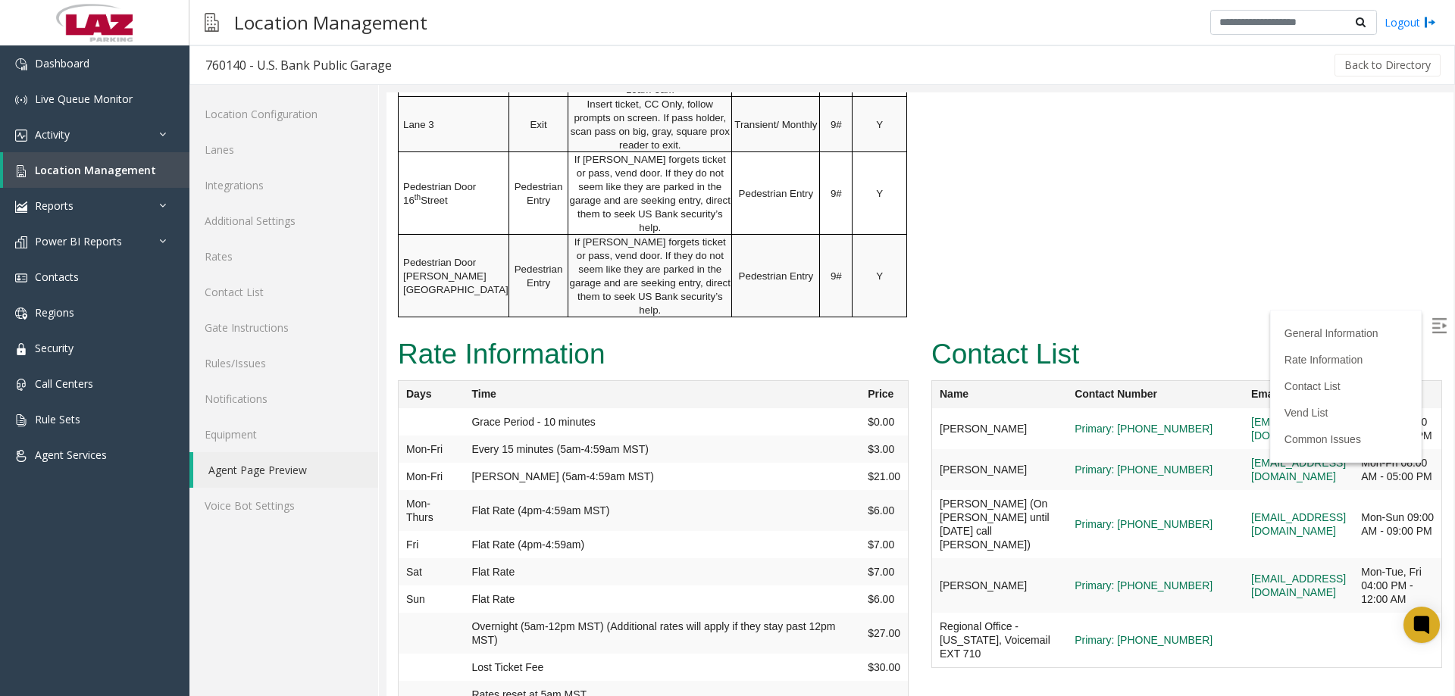
scroll to position [1441, 0]
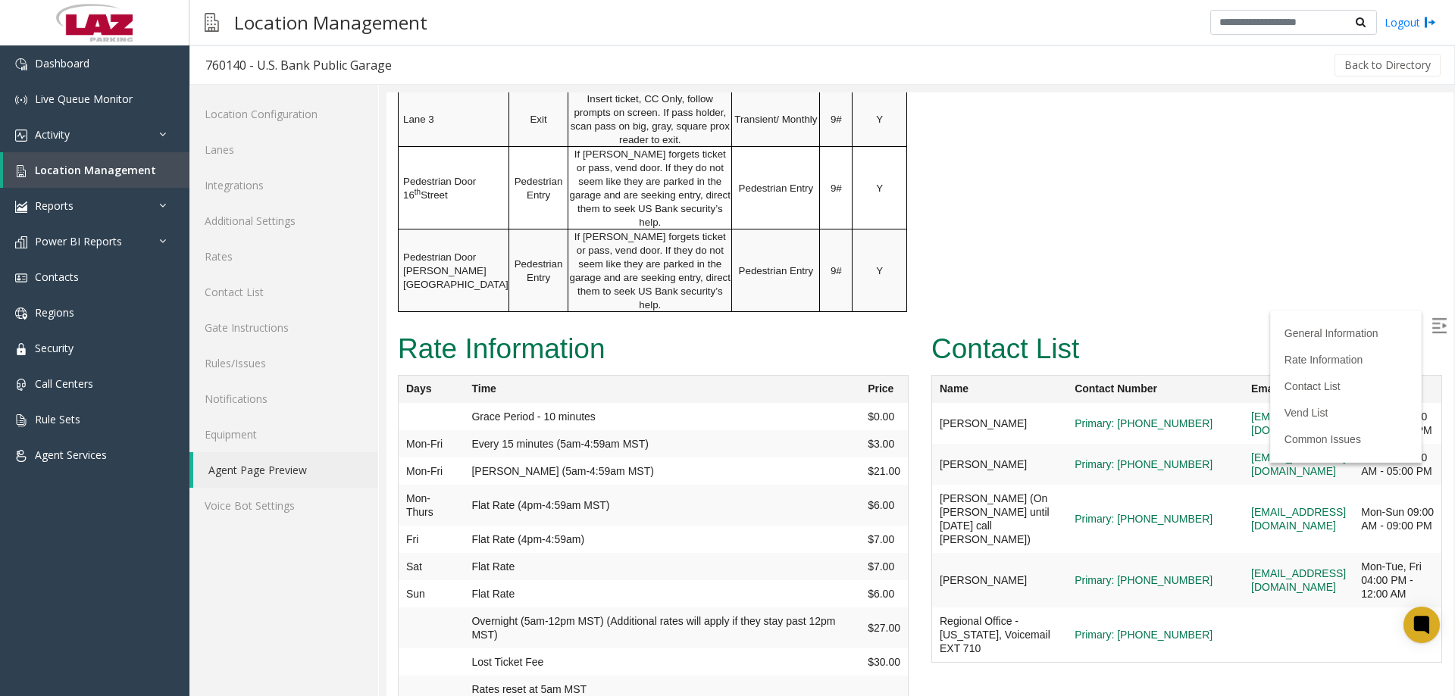
drag, startPoint x: 1446, startPoint y: 152, endPoint x: 1840, endPoint y: 452, distance: 495.2
click at [1431, 330] on img at bounding box center [1438, 325] width 15 height 15
click at [261, 283] on link "Contact List" at bounding box center [283, 292] width 189 height 36
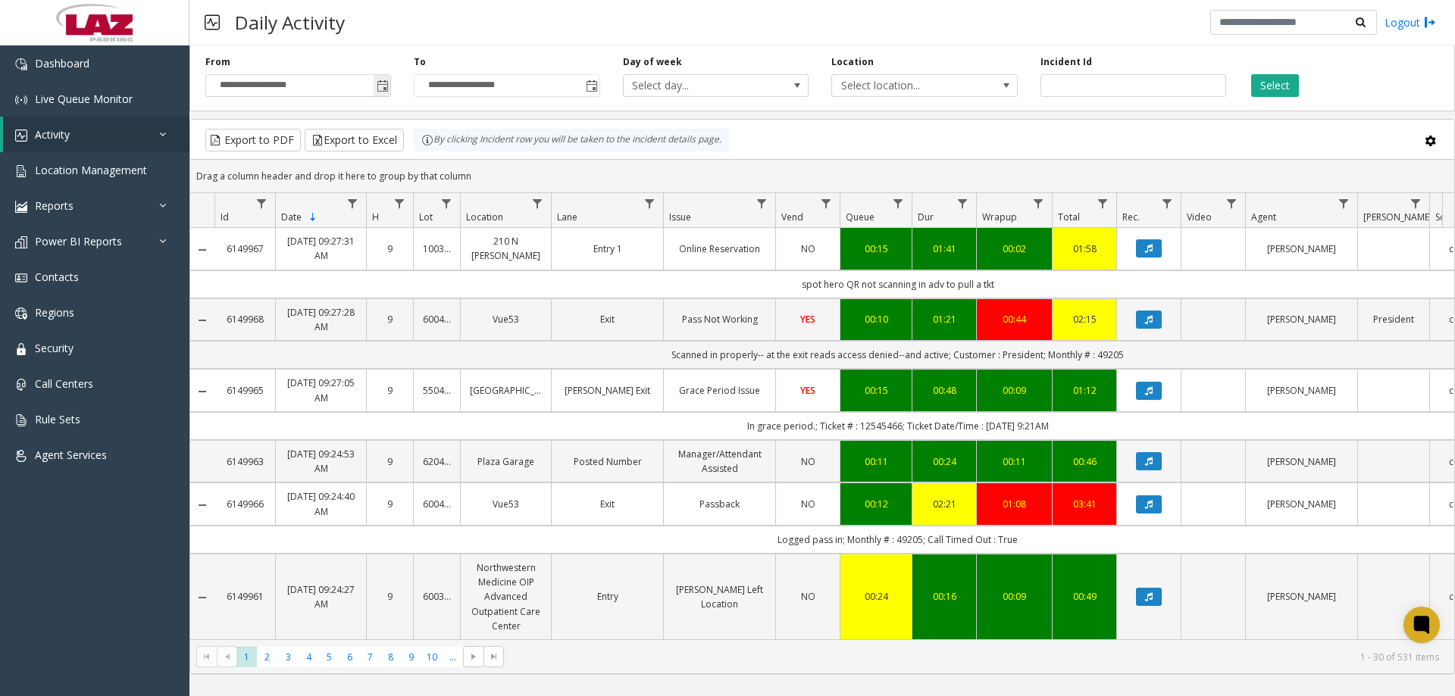
click at [379, 89] on span "Toggle popup" at bounding box center [383, 86] width 12 height 12
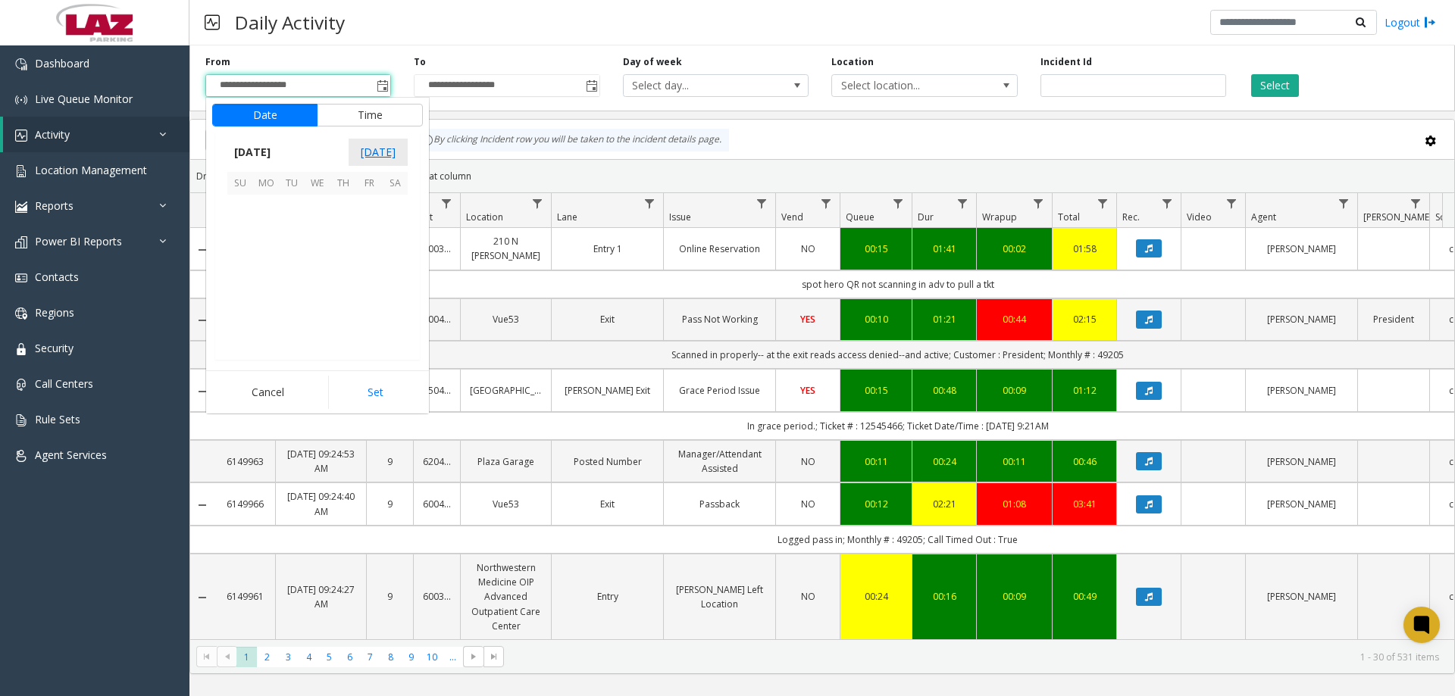
scroll to position [271905, 0]
click at [273, 258] on span "15" at bounding box center [266, 259] width 26 height 26
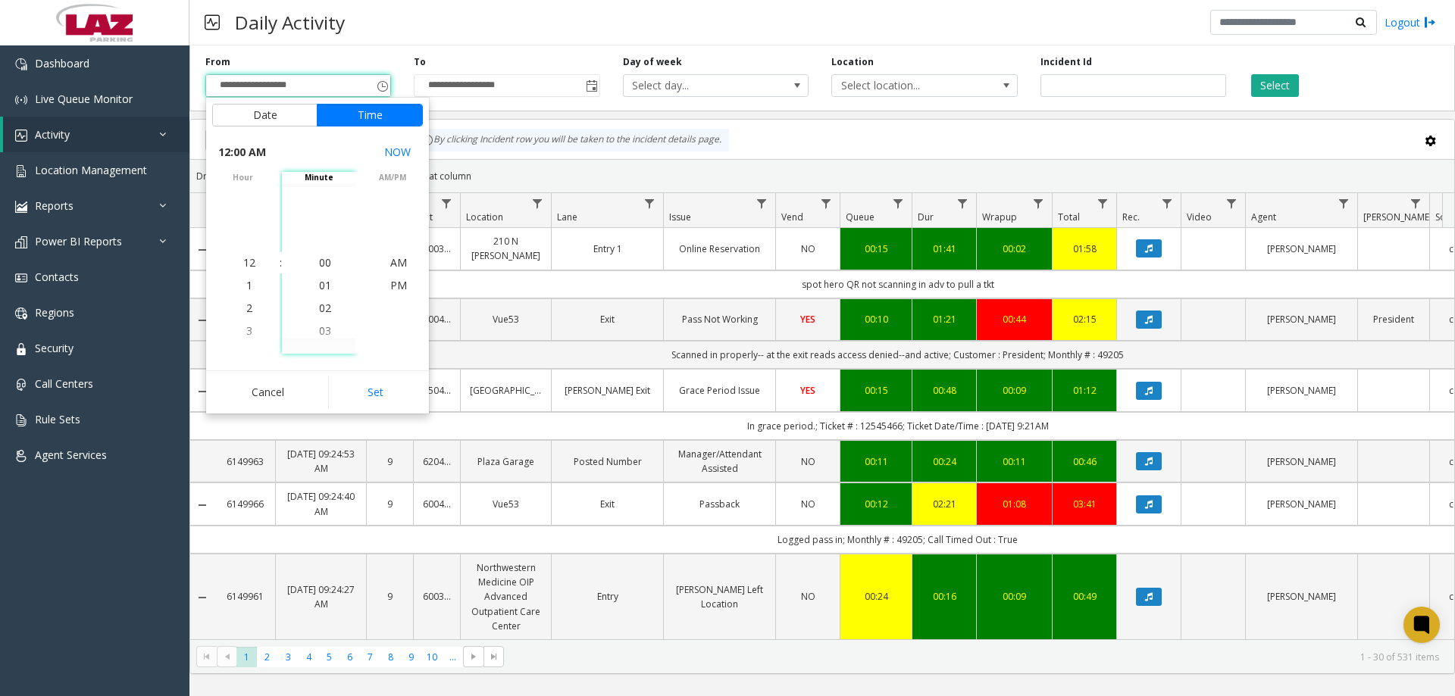
click at [344, 370] on div "Date Time September 2025 Today Su Mo Tu We Th Fr Sa September 2025 1 2 3 4 5 6 …" at bounding box center [317, 256] width 223 height 316
click at [352, 387] on button "Set" at bounding box center [375, 392] width 95 height 33
type input "**********"
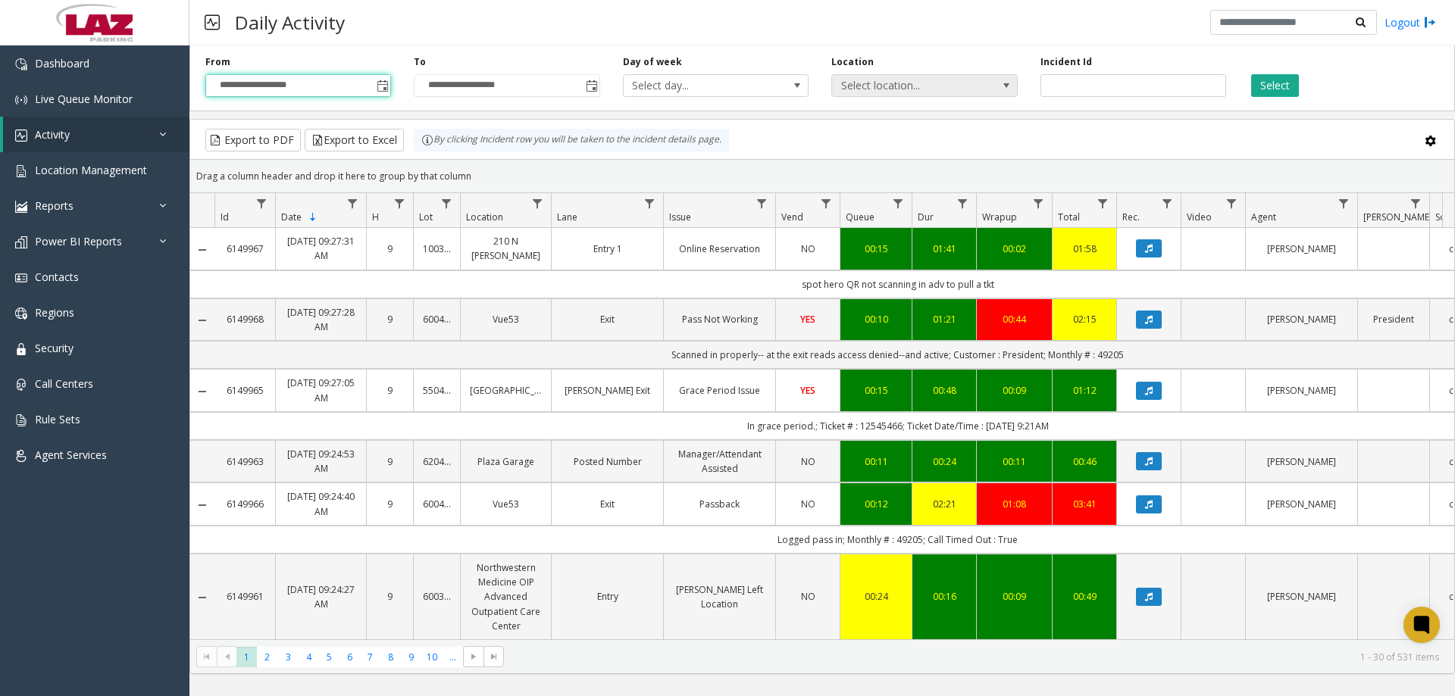
click at [845, 94] on span "Select location..." at bounding box center [906, 85] width 148 height 21
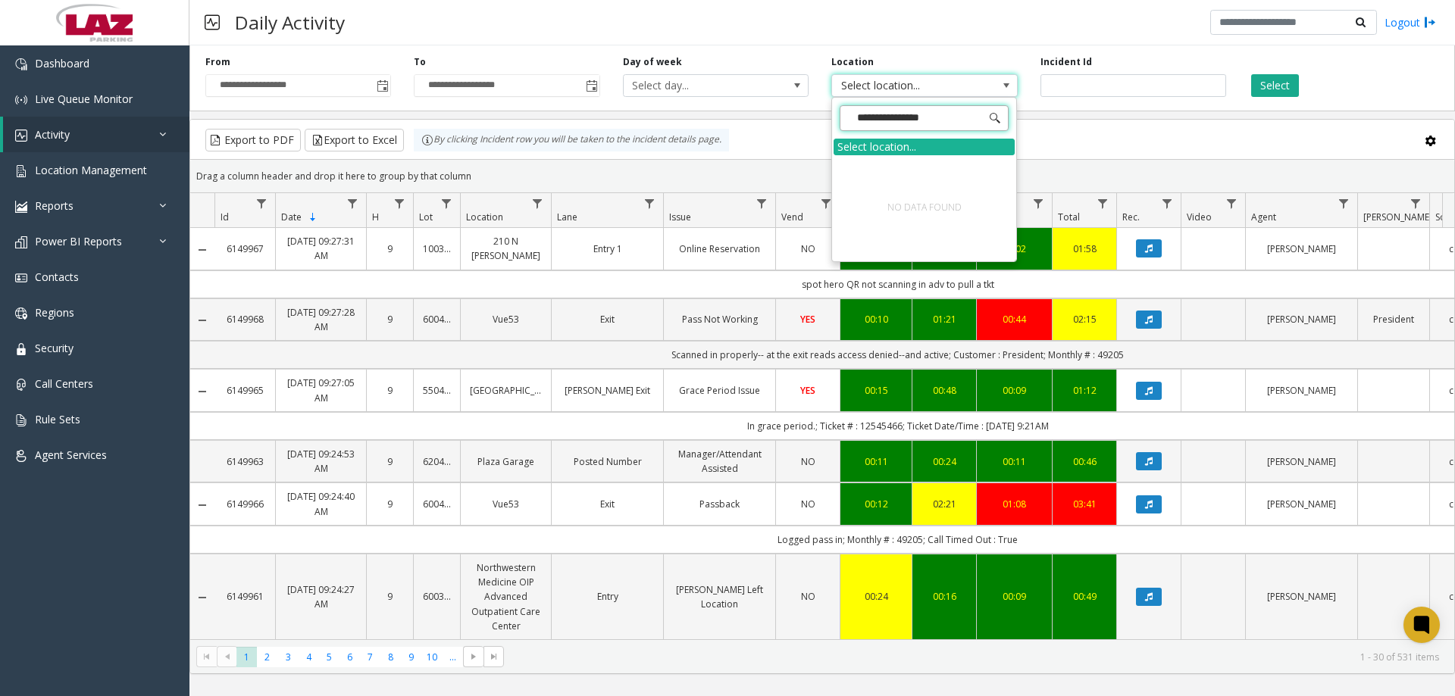
click at [957, 121] on input "**********" at bounding box center [923, 118] width 169 height 26
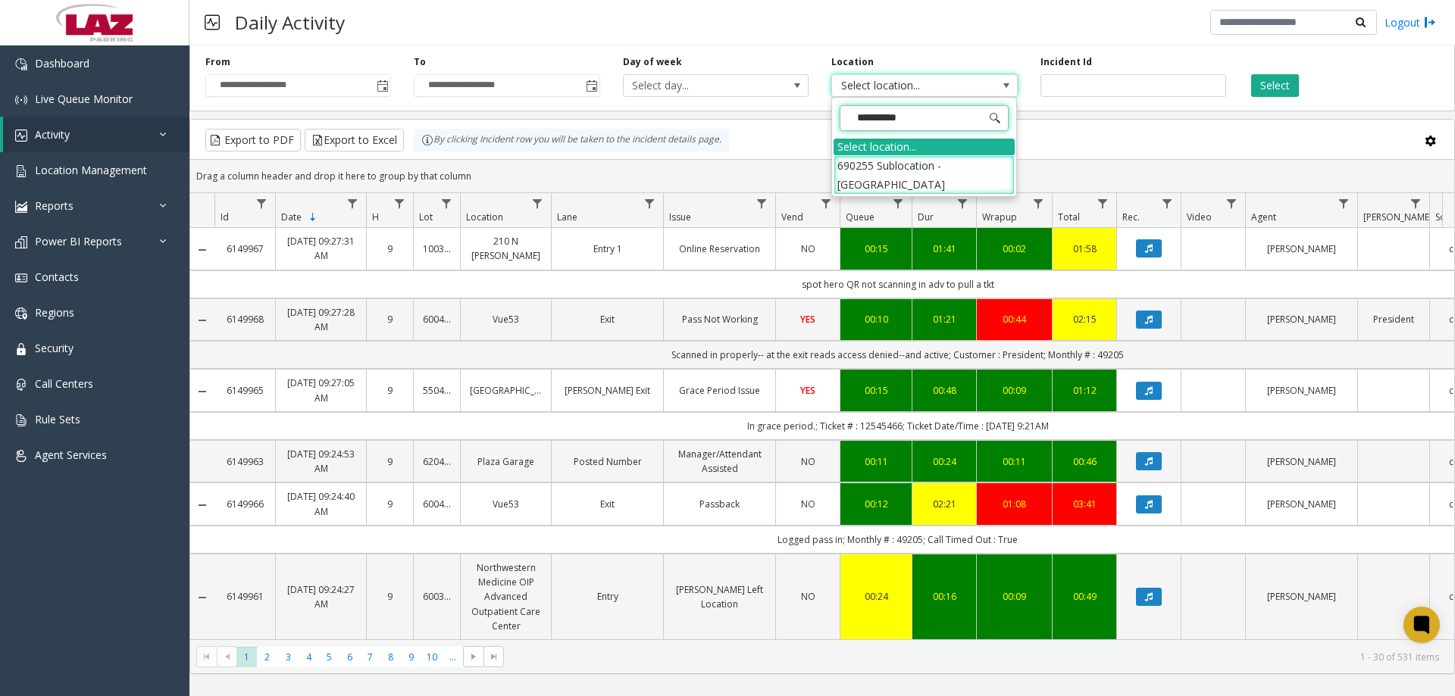
type input "**********"
click at [962, 171] on li "690255 Sublocation - Columbus Commons Underground Garage" at bounding box center [923, 174] width 181 height 39
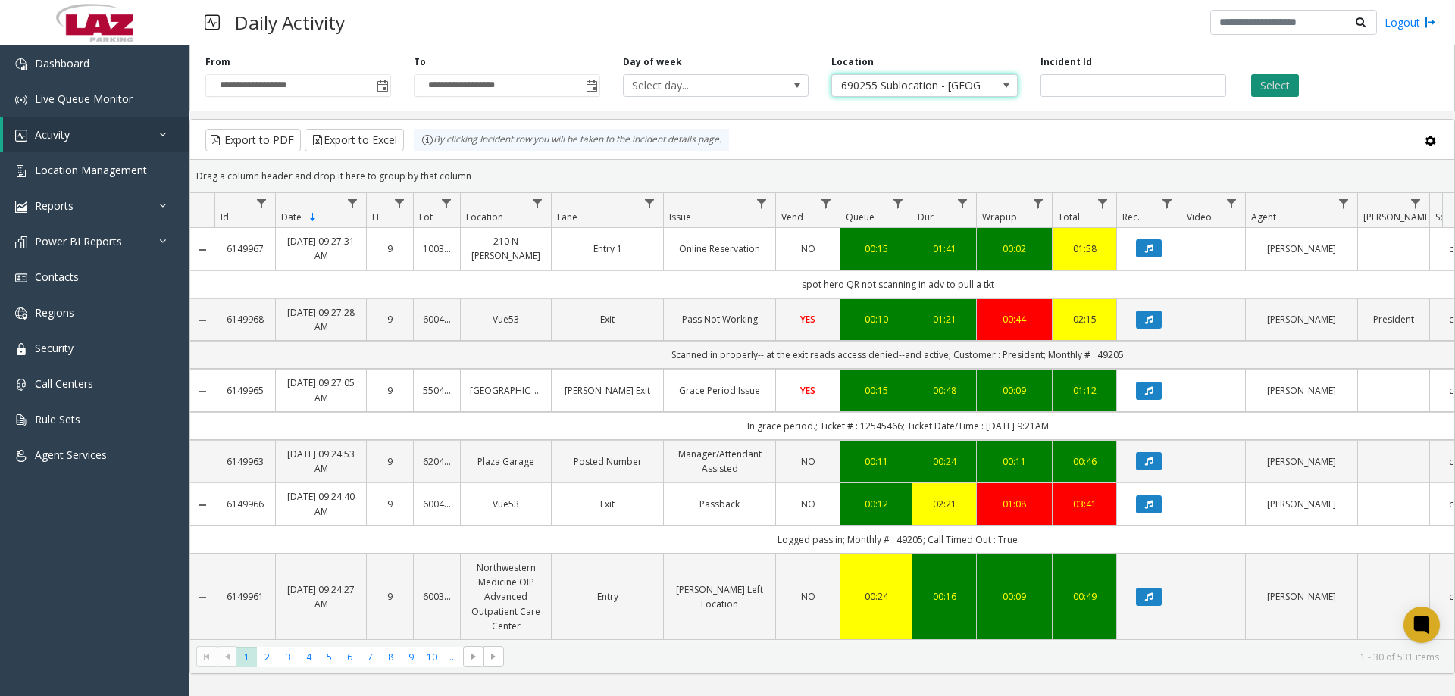
click at [1286, 86] on button "Select" at bounding box center [1275, 85] width 48 height 23
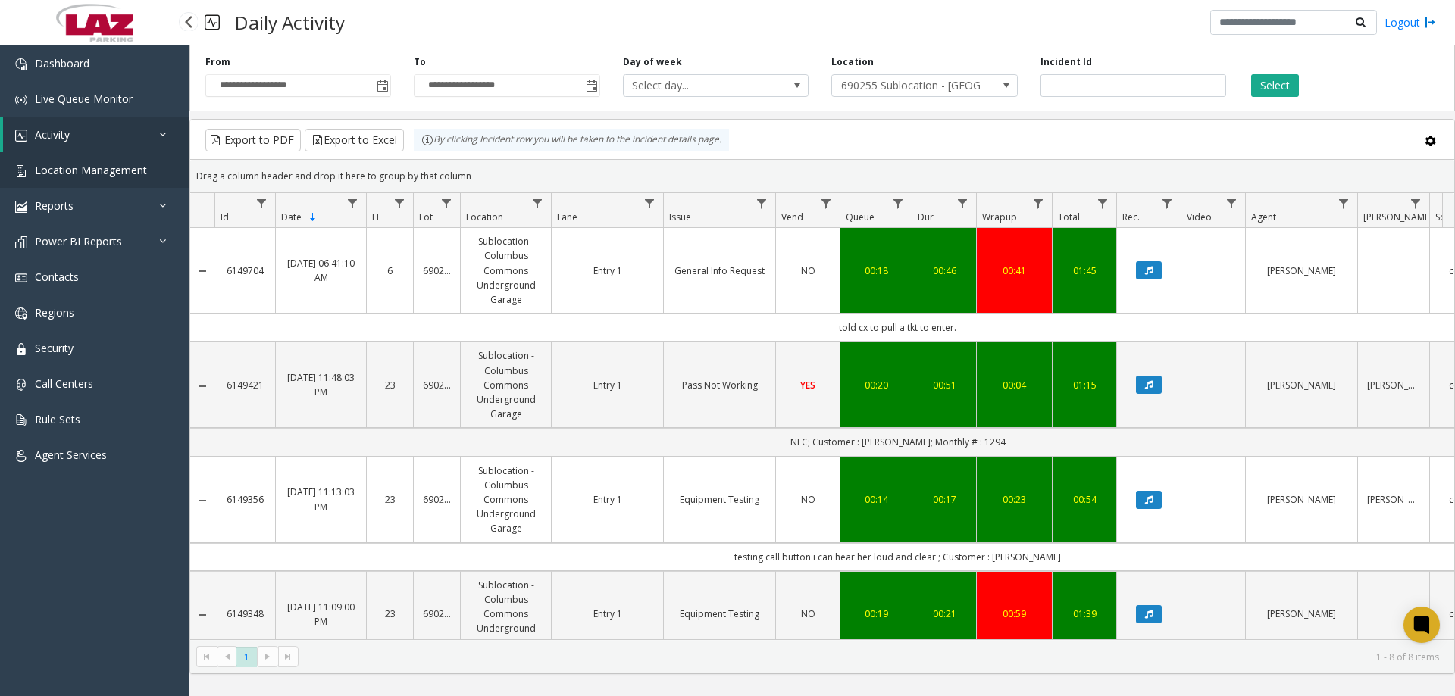
click at [55, 171] on span "Location Management" at bounding box center [91, 170] width 112 height 14
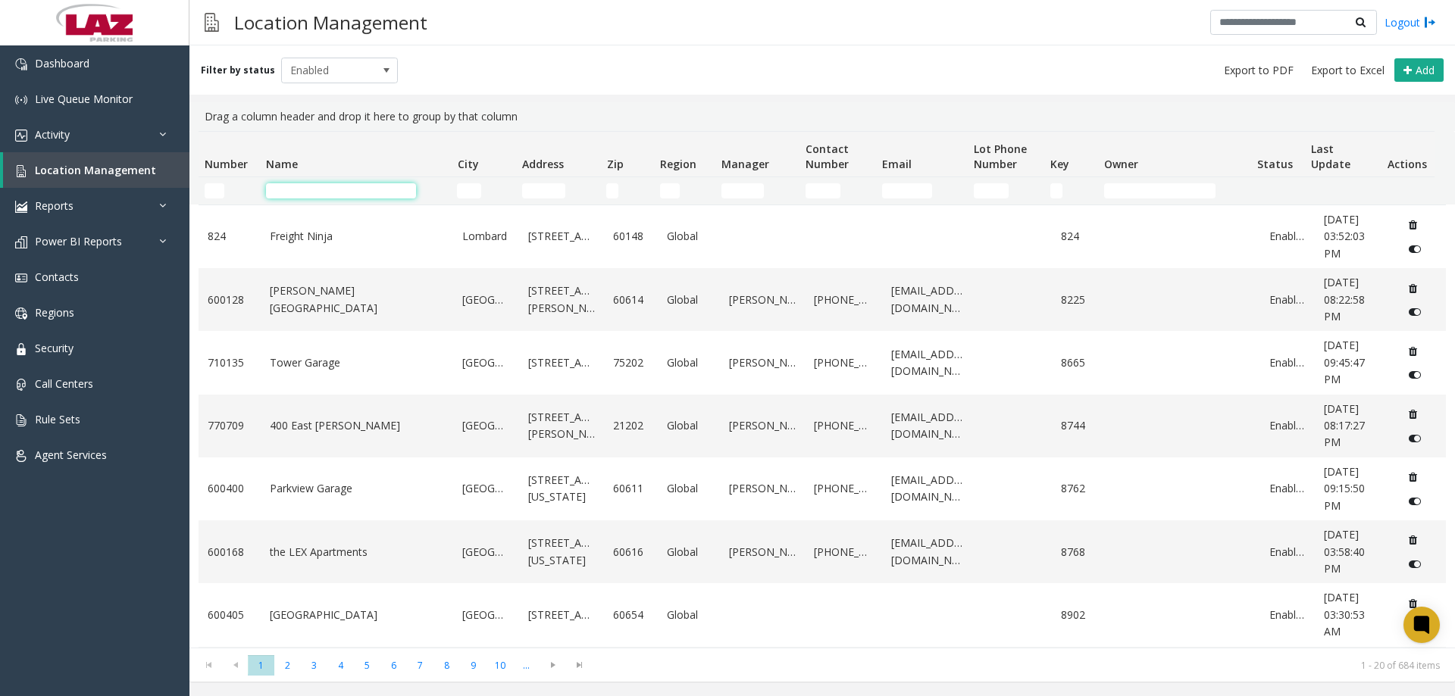
click at [280, 191] on input "Name Filter" at bounding box center [341, 190] width 150 height 15
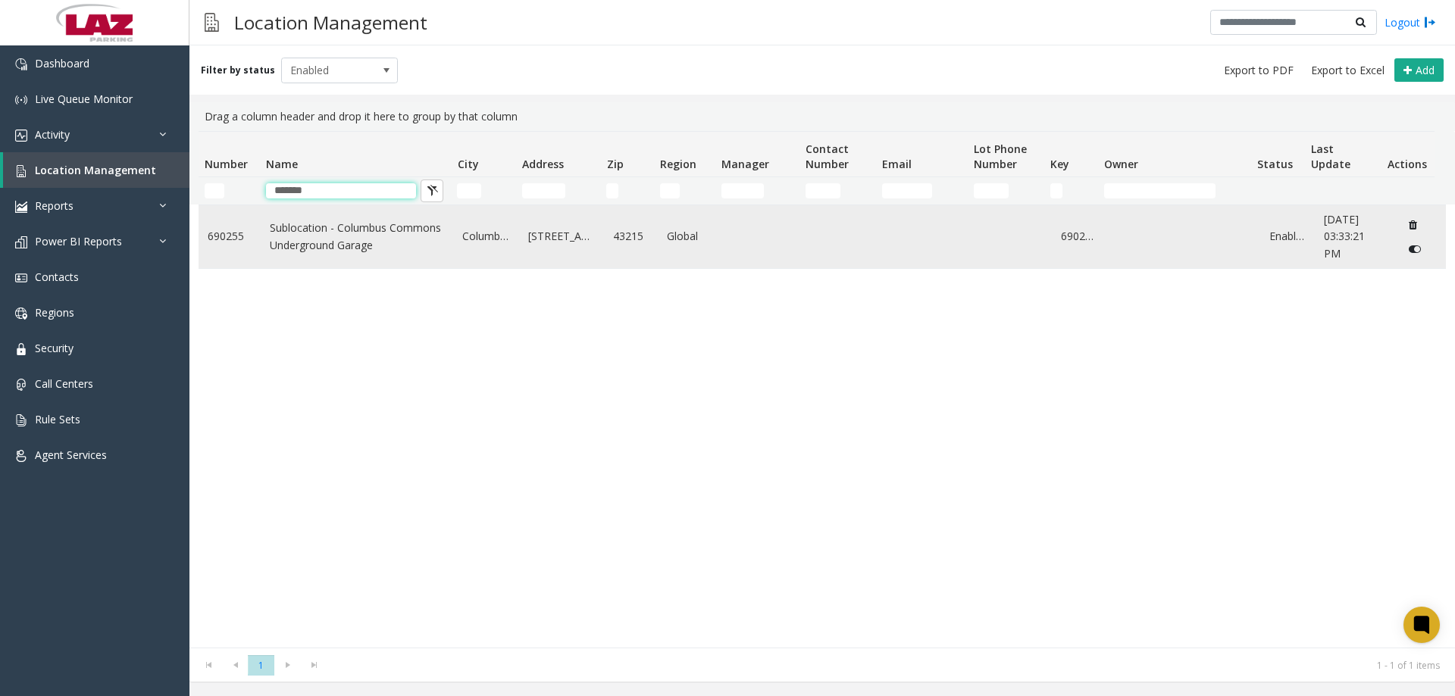
type input "*******"
click at [327, 236] on link "Sublocation - Columbus Commons Underground Garage" at bounding box center [357, 237] width 175 height 34
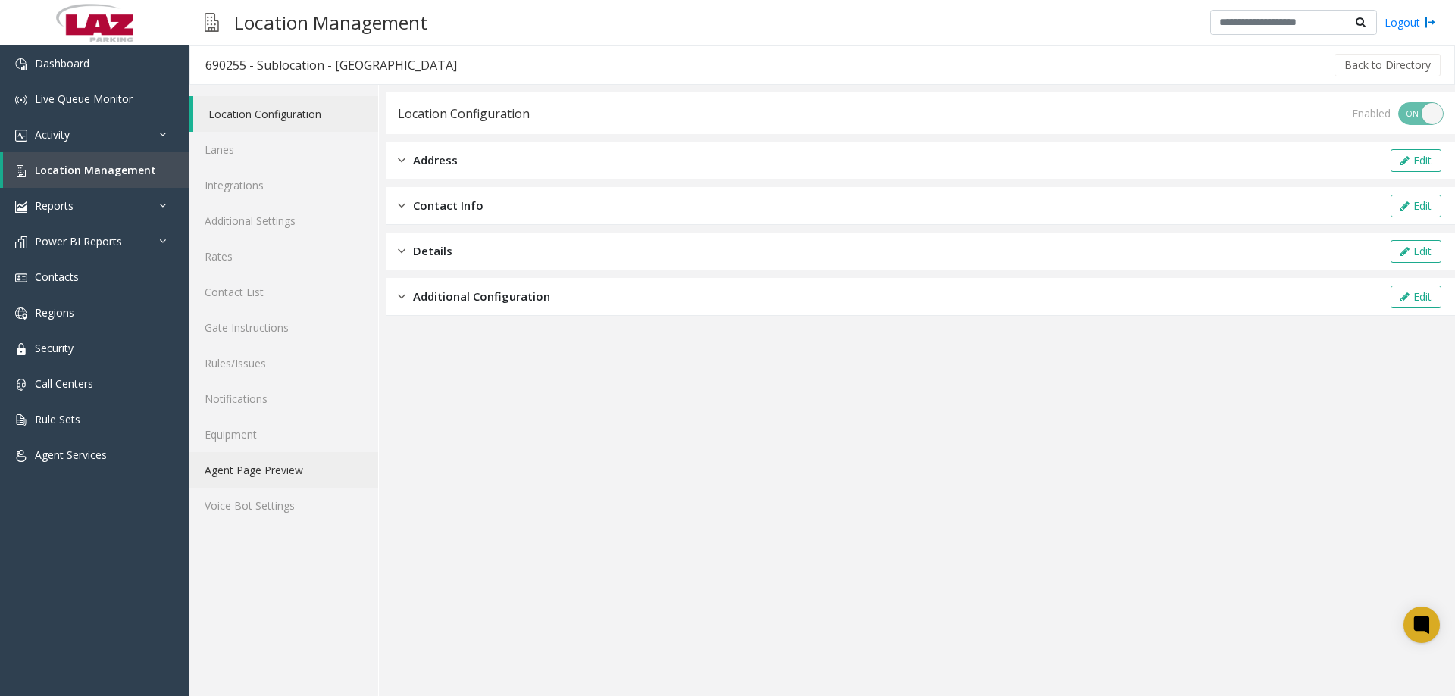
click at [275, 466] on link "Agent Page Preview" at bounding box center [283, 470] width 189 height 36
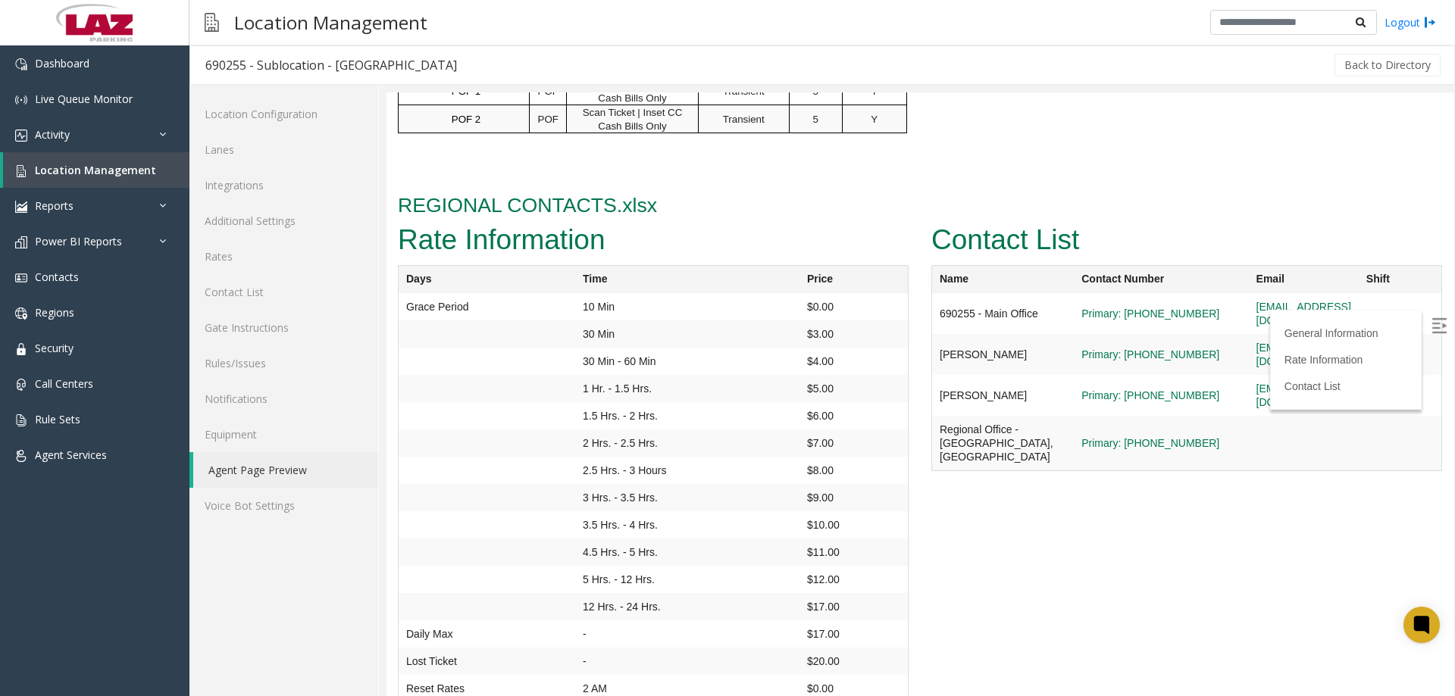
scroll to position [1358, 0]
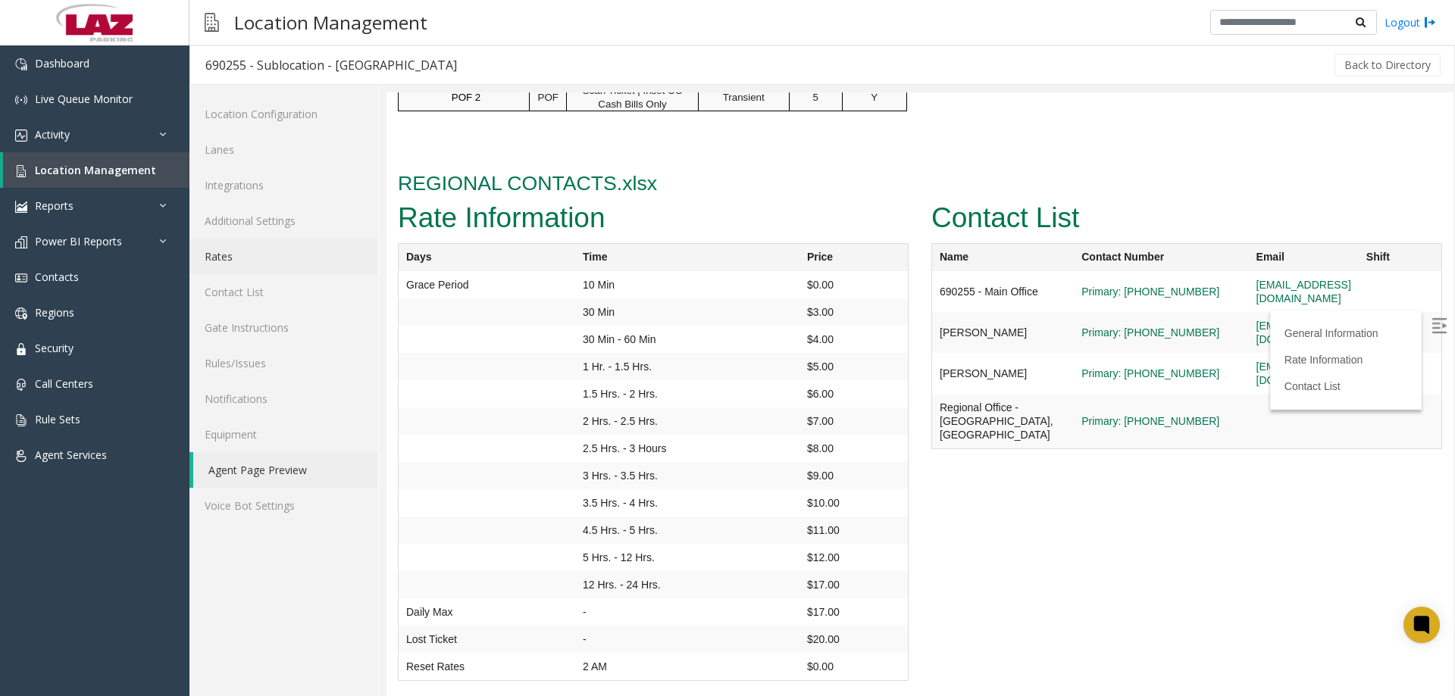
click at [273, 264] on link "Rates" at bounding box center [283, 257] width 189 height 36
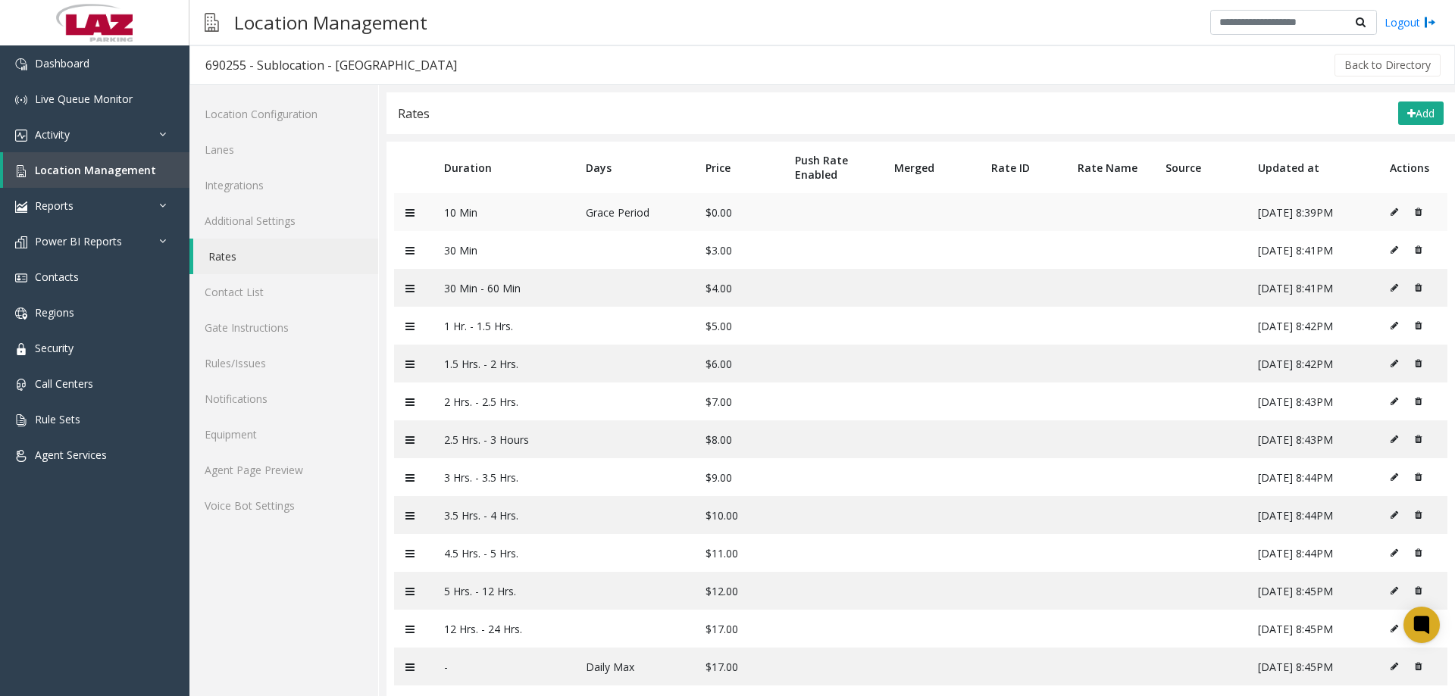
click at [1390, 208] on icon at bounding box center [1394, 212] width 8 height 9
type input "******"
type input "**********"
type input "*"
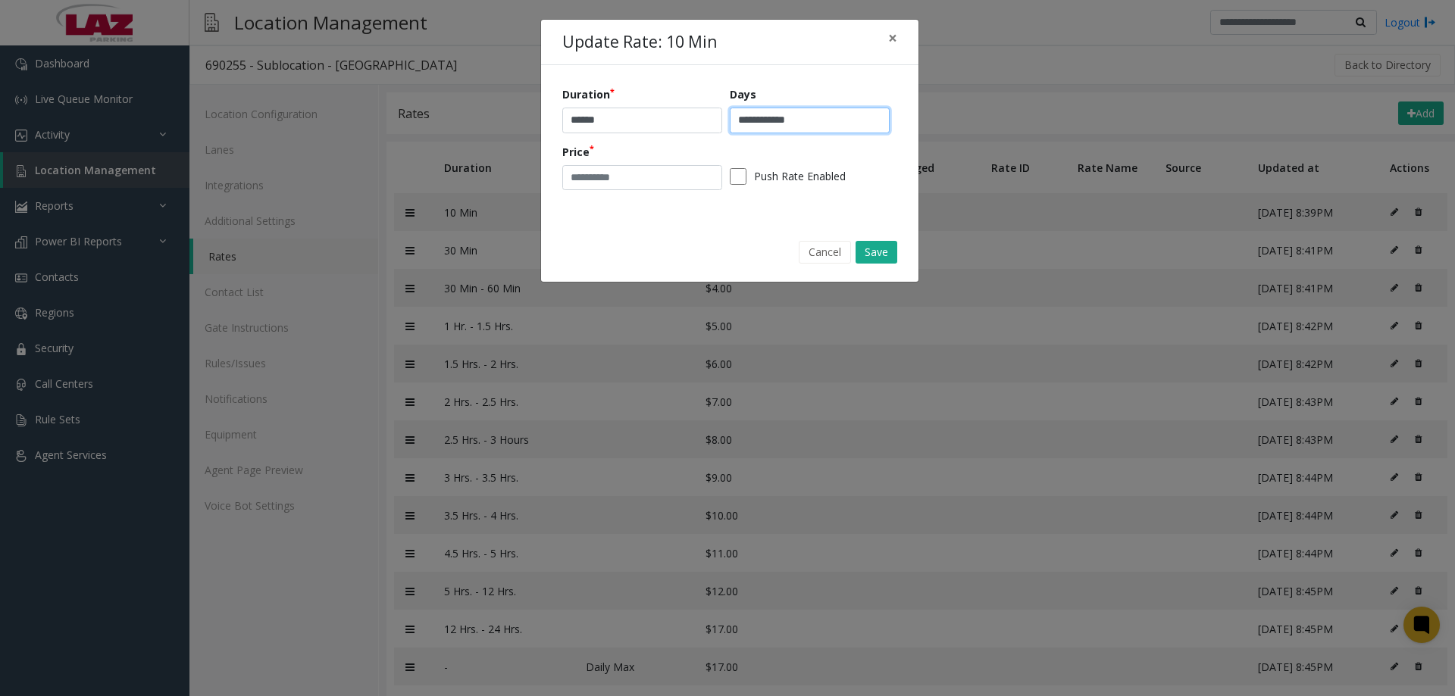
drag, startPoint x: 831, startPoint y: 127, endPoint x: 703, endPoint y: 122, distance: 128.1
click at [703, 122] on div "**********" at bounding box center [729, 143] width 335 height 114
click at [568, 120] on input "******" at bounding box center [642, 121] width 160 height 26
paste input "**********"
type input "**********"
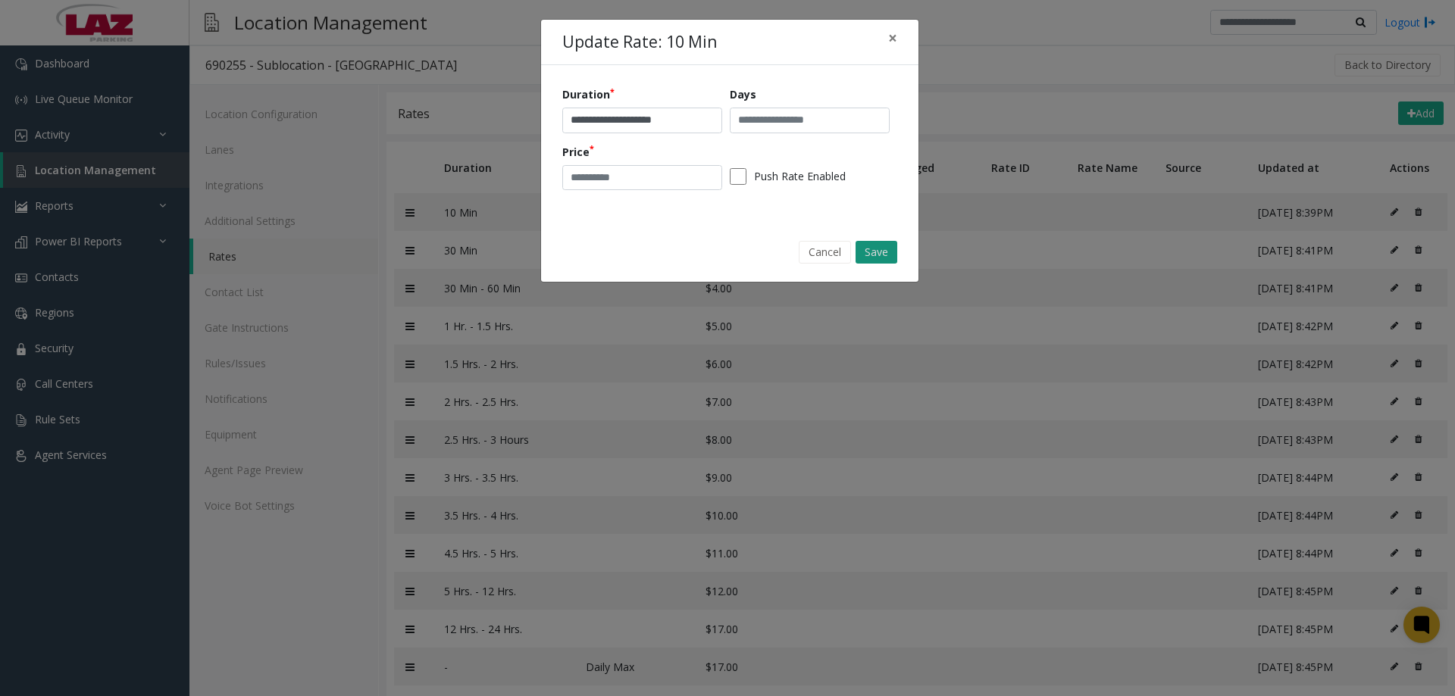
click at [877, 254] on button "Save" at bounding box center [876, 252] width 42 height 23
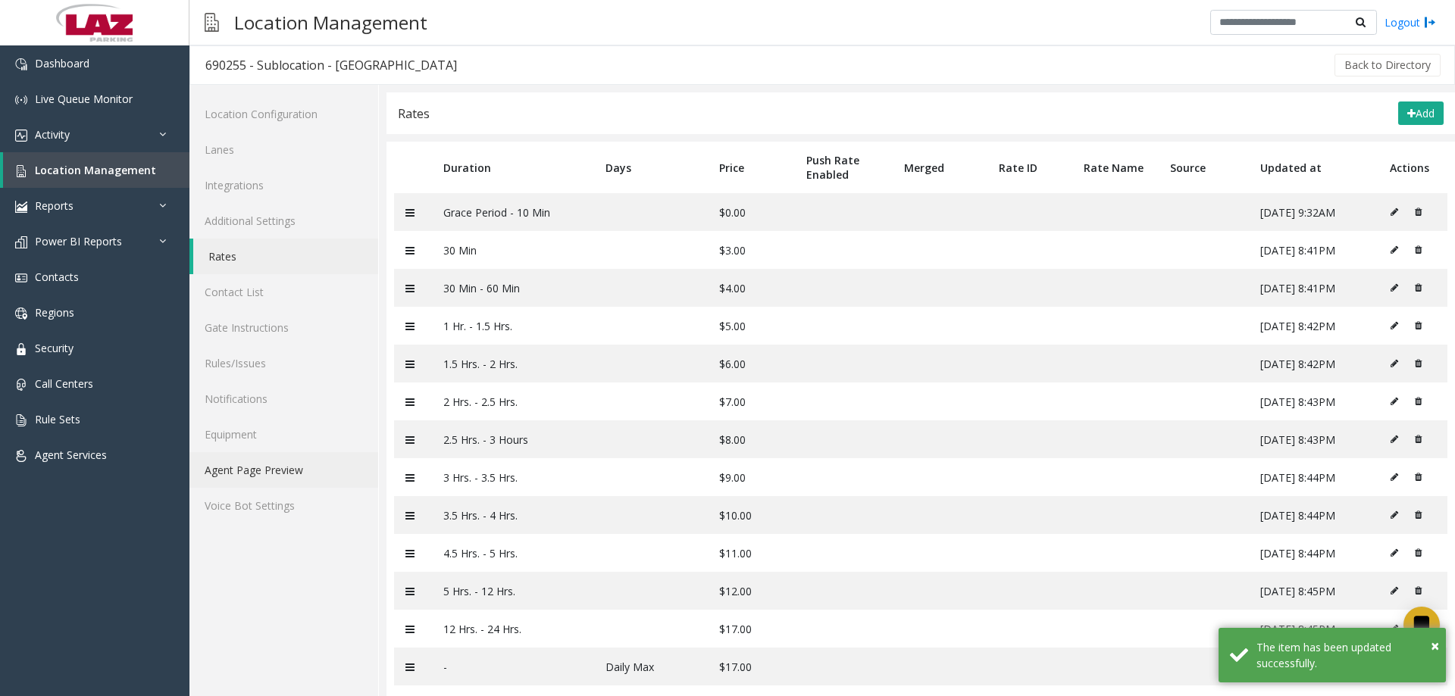
click at [288, 459] on link "Agent Page Preview" at bounding box center [283, 470] width 189 height 36
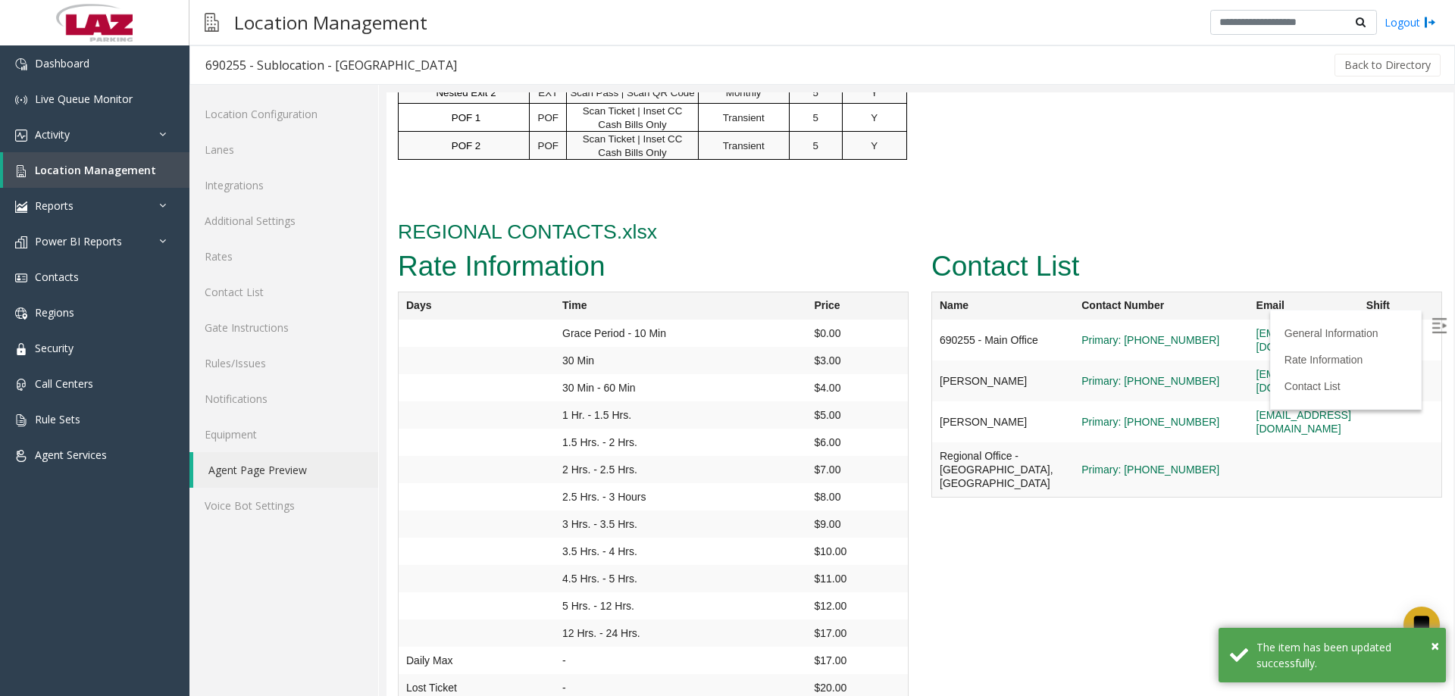
scroll to position [1358, 0]
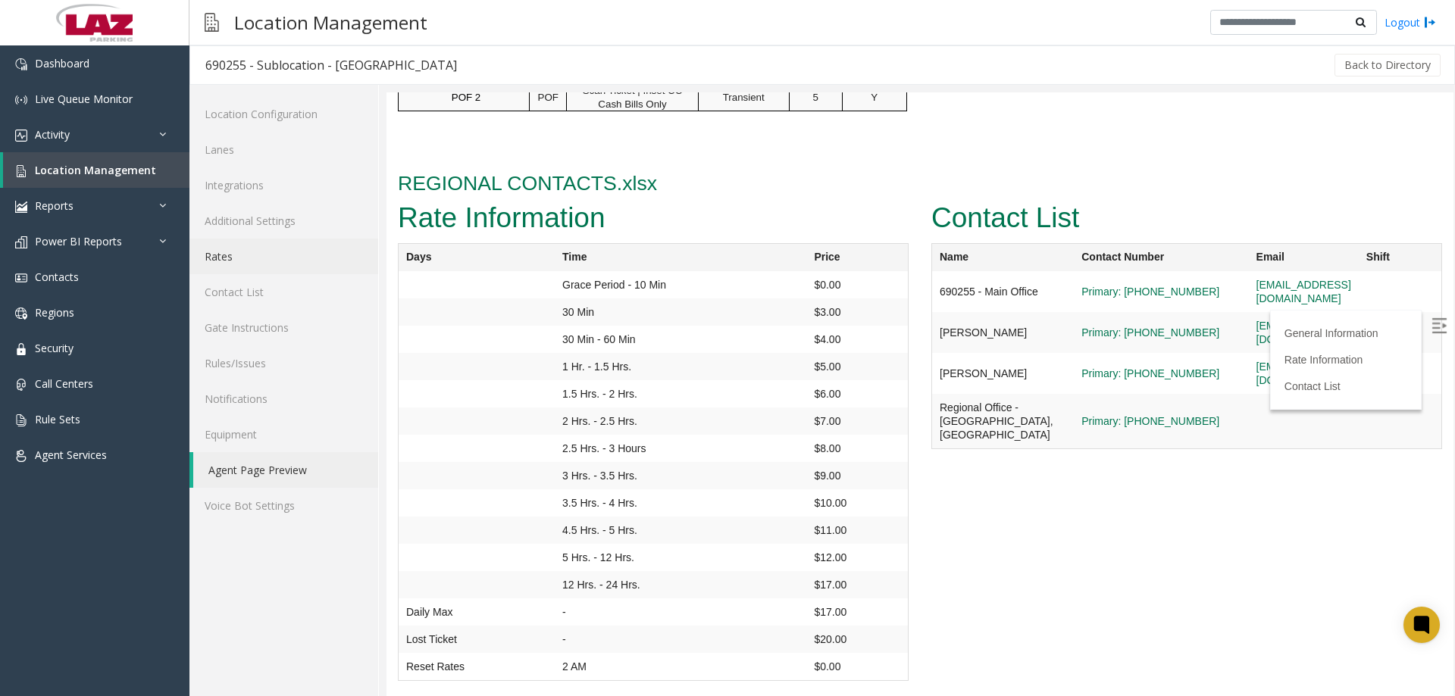
click at [287, 261] on link "Rates" at bounding box center [283, 257] width 189 height 36
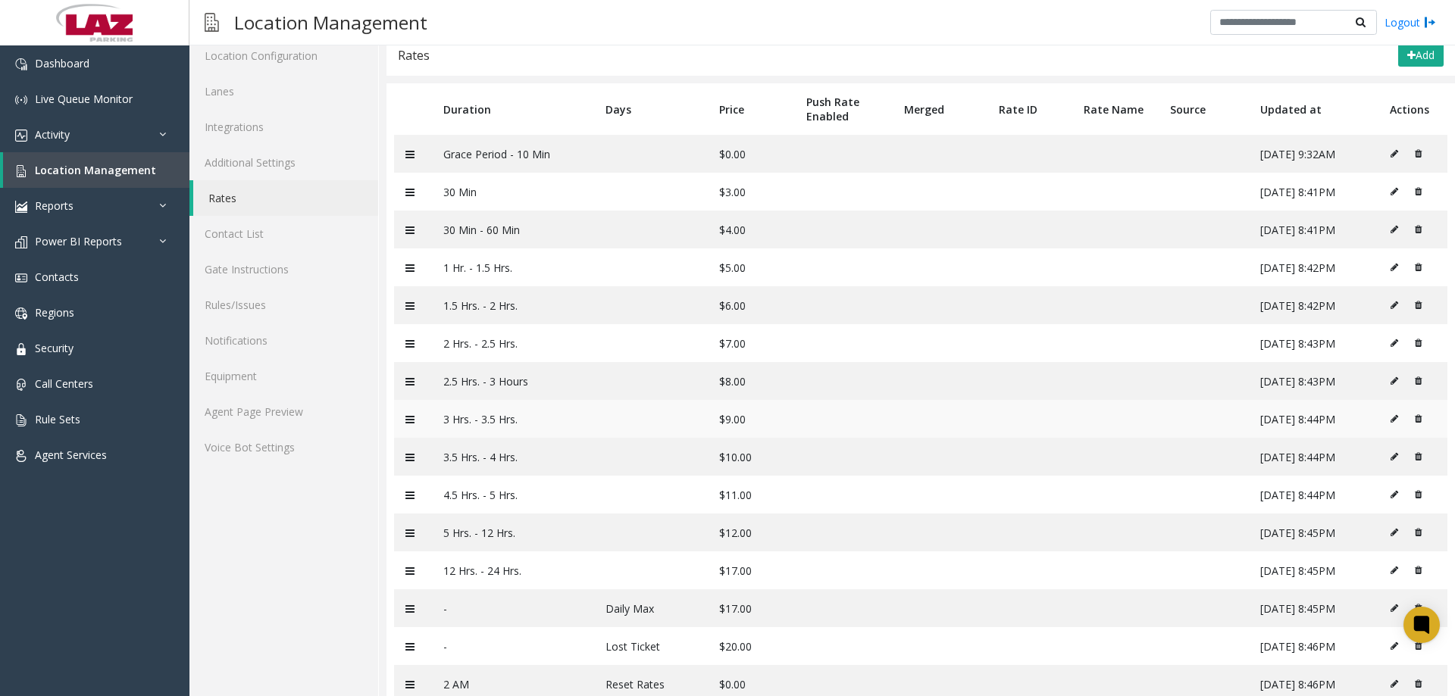
scroll to position [95, 0]
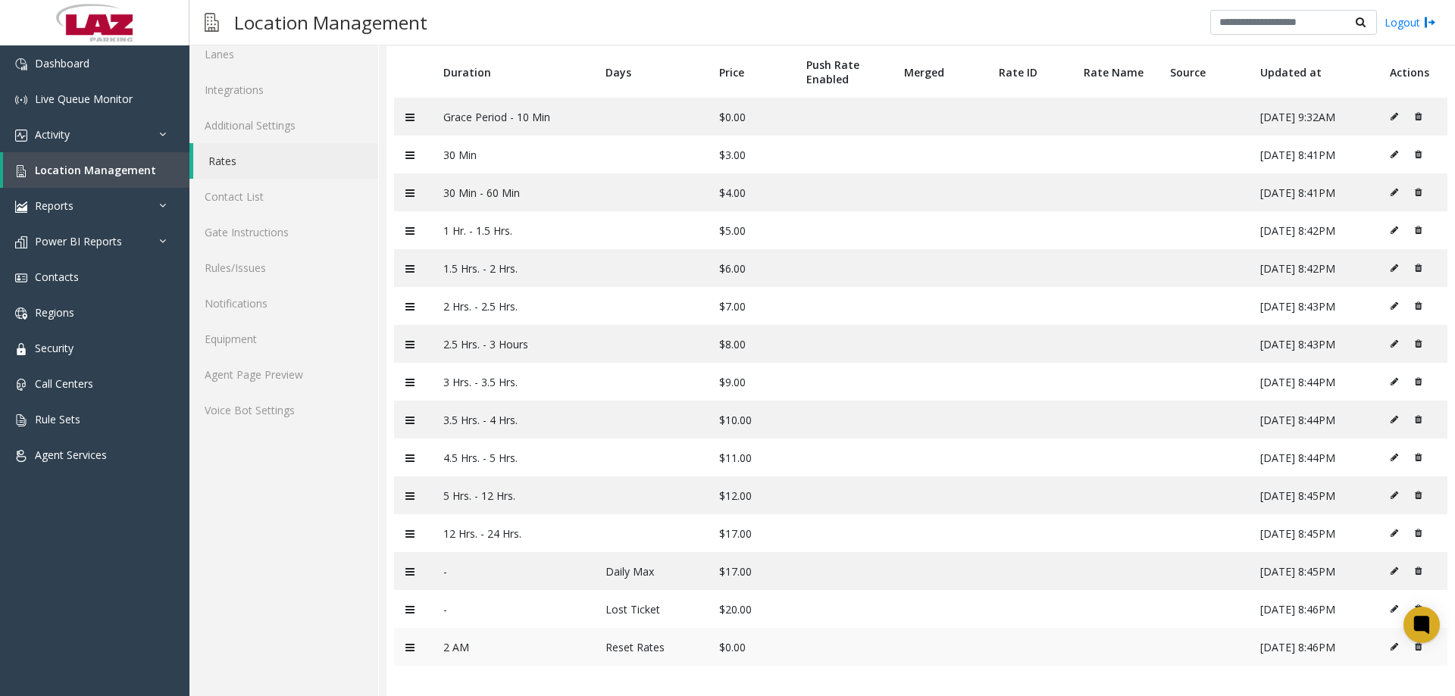
click at [1390, 649] on icon at bounding box center [1394, 646] width 8 height 9
type input "****"
type input "**********"
type input "*"
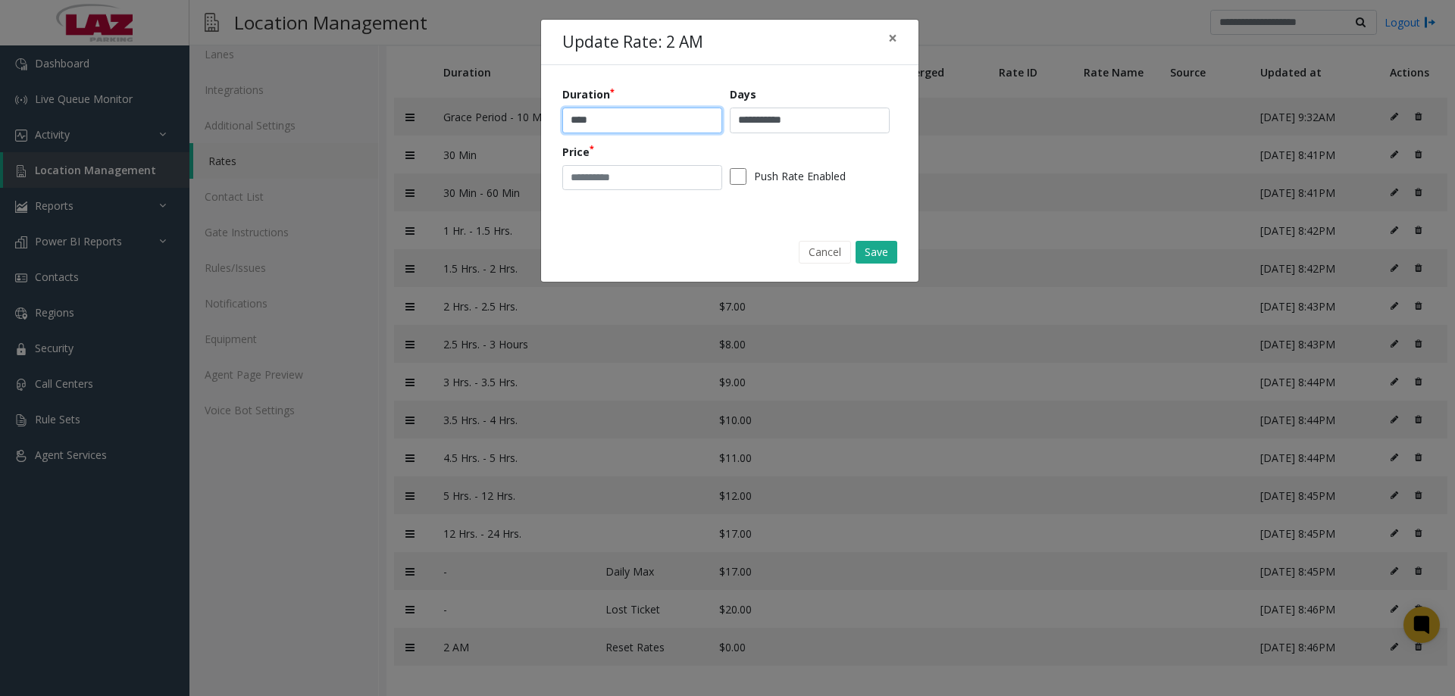
click at [677, 122] on input "****" at bounding box center [642, 121] width 160 height 26
drag, startPoint x: 787, startPoint y: 125, endPoint x: 736, endPoint y: 129, distance: 51.7
click at [736, 129] on input "**********" at bounding box center [810, 121] width 160 height 26
click at [616, 130] on input "****" at bounding box center [642, 121] width 160 height 26
paste input "**********"
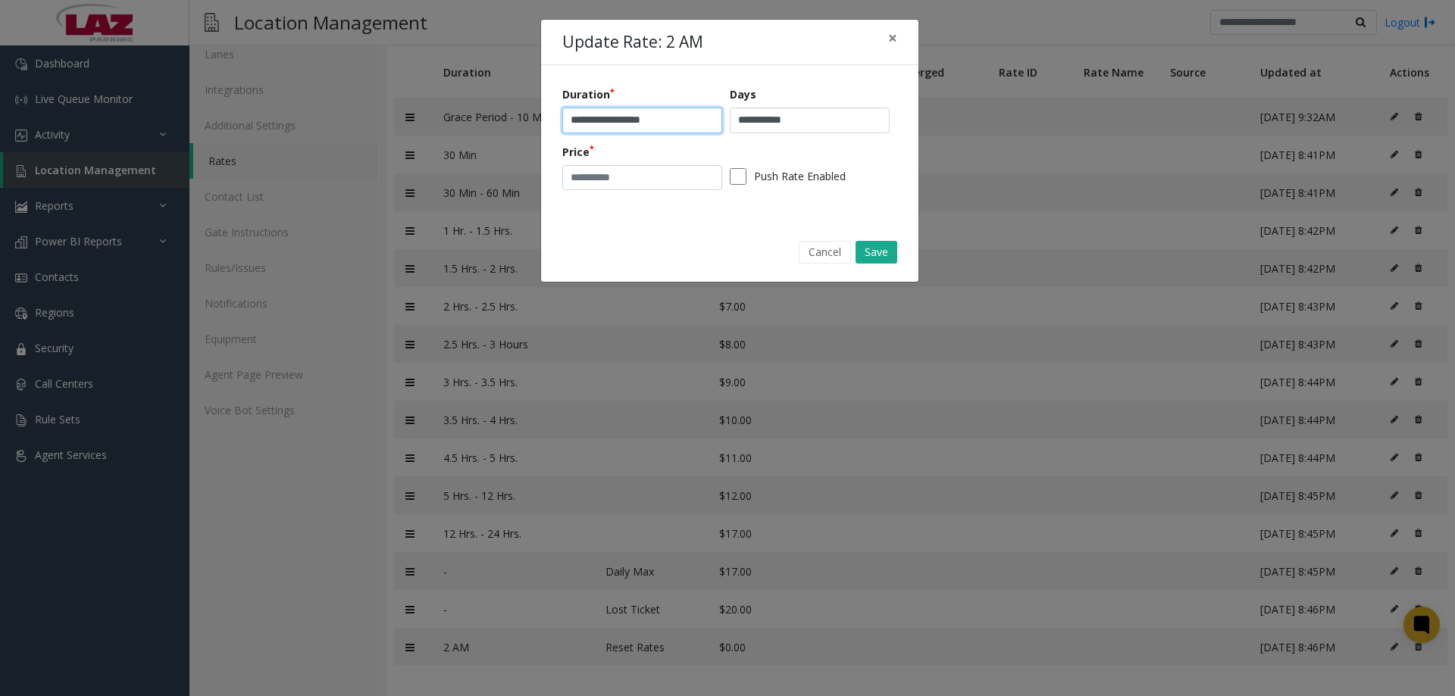
type input "**********"
drag, startPoint x: 806, startPoint y: 102, endPoint x: 812, endPoint y: 119, distance: 17.7
click at [806, 103] on div "**********" at bounding box center [813, 109] width 167 height 47
click at [812, 119] on input "**********" at bounding box center [810, 121] width 160 height 26
click at [814, 120] on input "**********" at bounding box center [810, 121] width 160 height 26
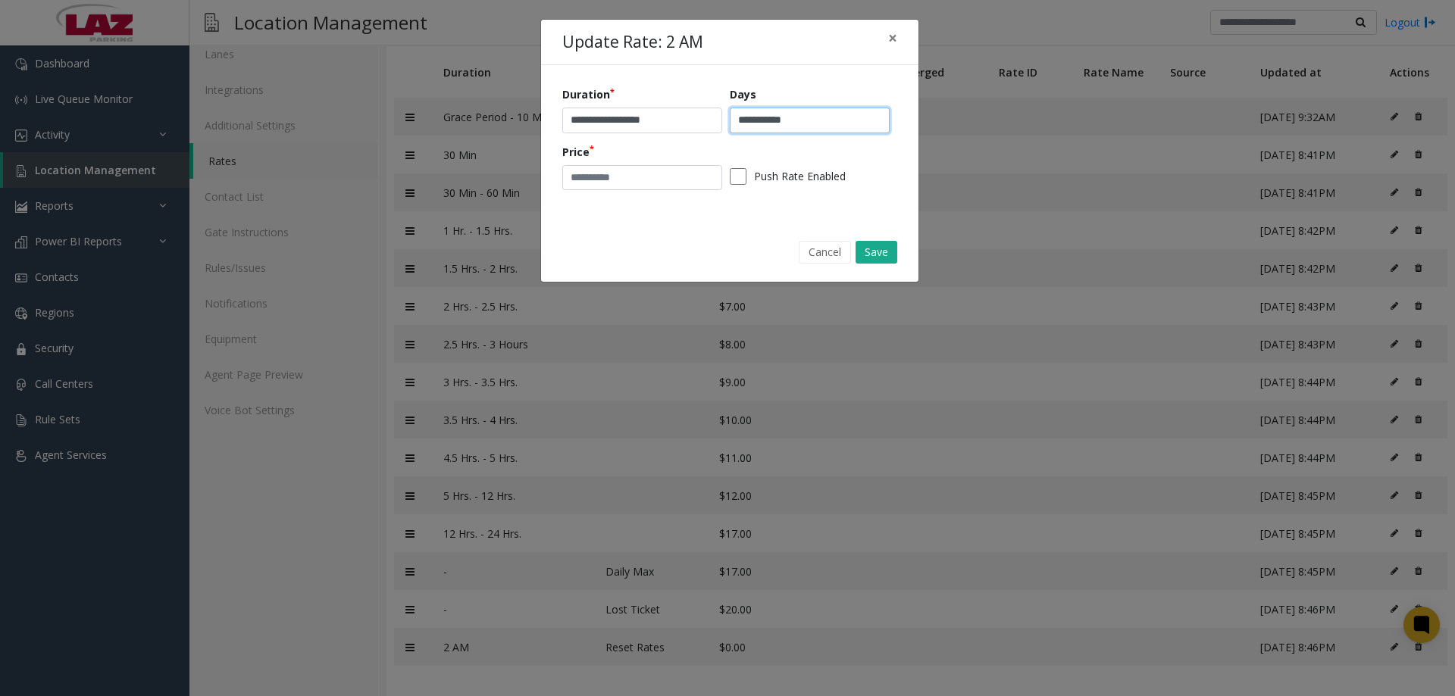
click at [814, 120] on input "**********" at bounding box center [810, 121] width 160 height 26
type input "*"
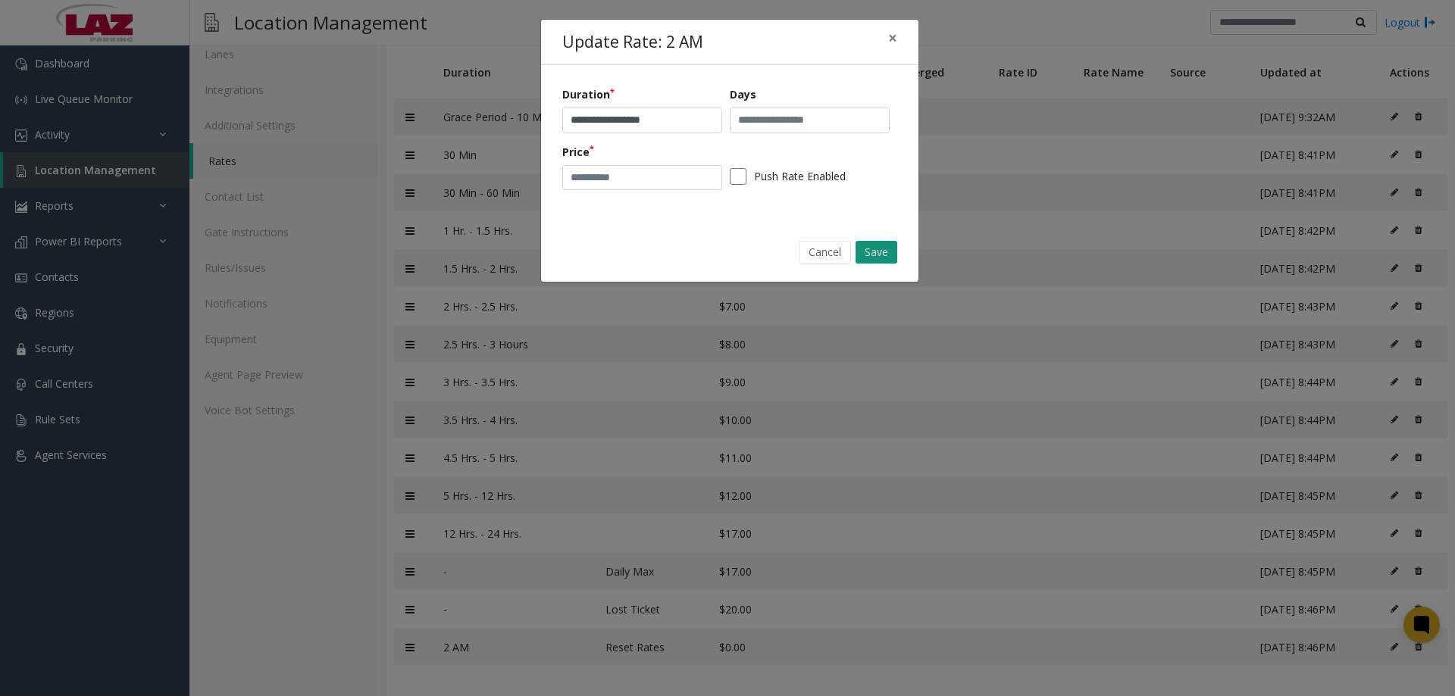
click at [883, 246] on button "Save" at bounding box center [876, 252] width 42 height 23
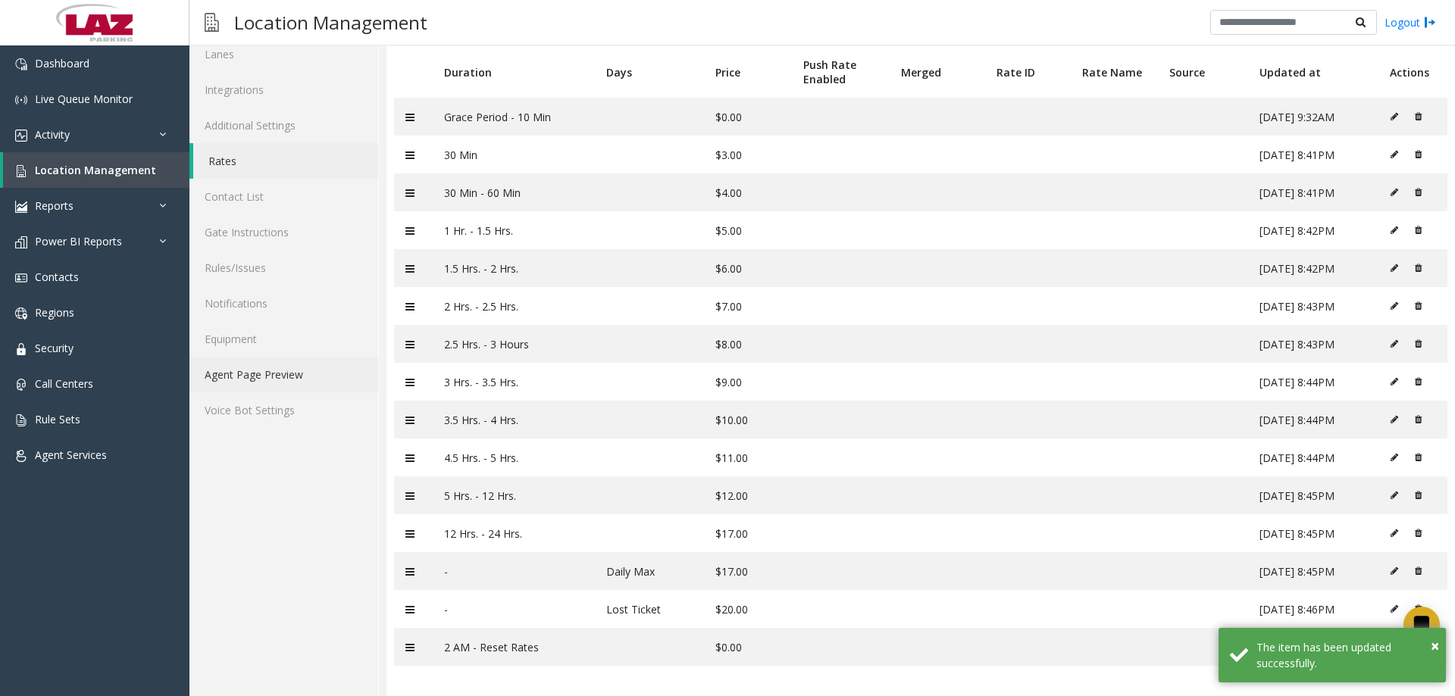
click at [256, 380] on link "Agent Page Preview" at bounding box center [283, 375] width 189 height 36
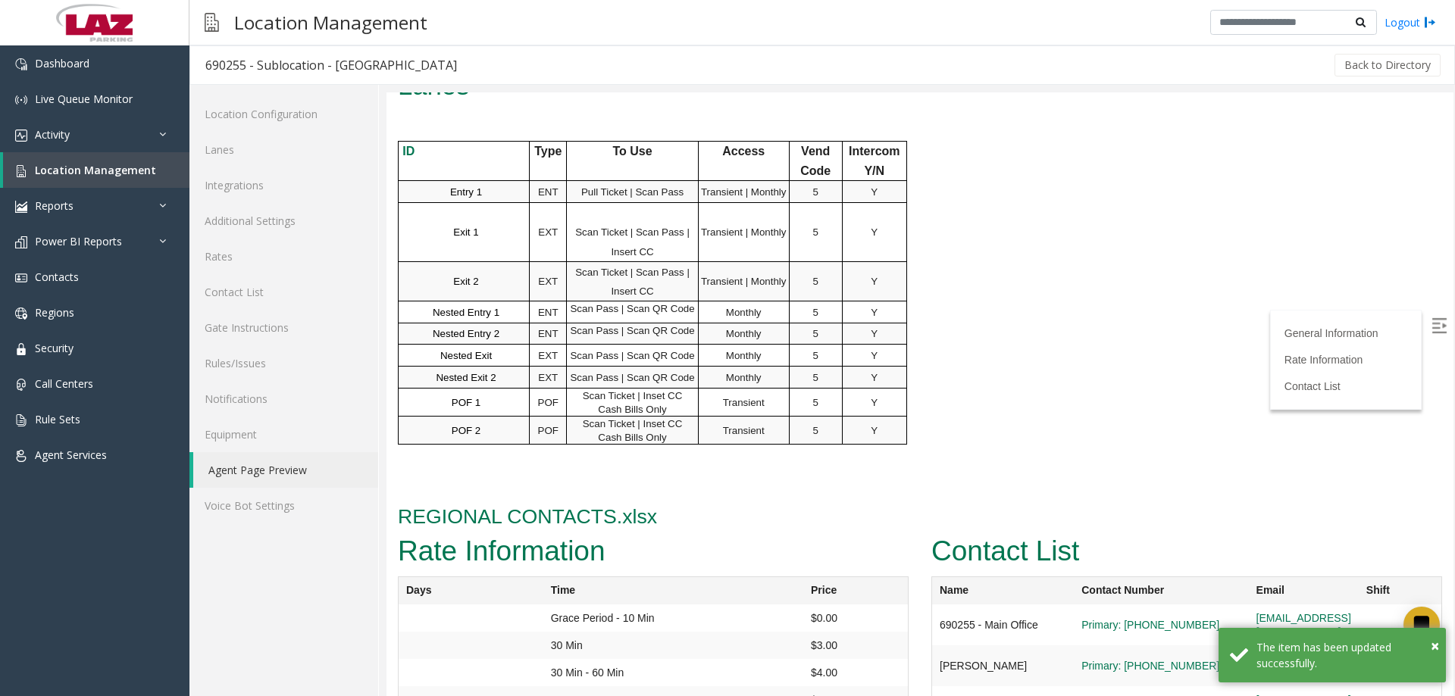
scroll to position [1358, 0]
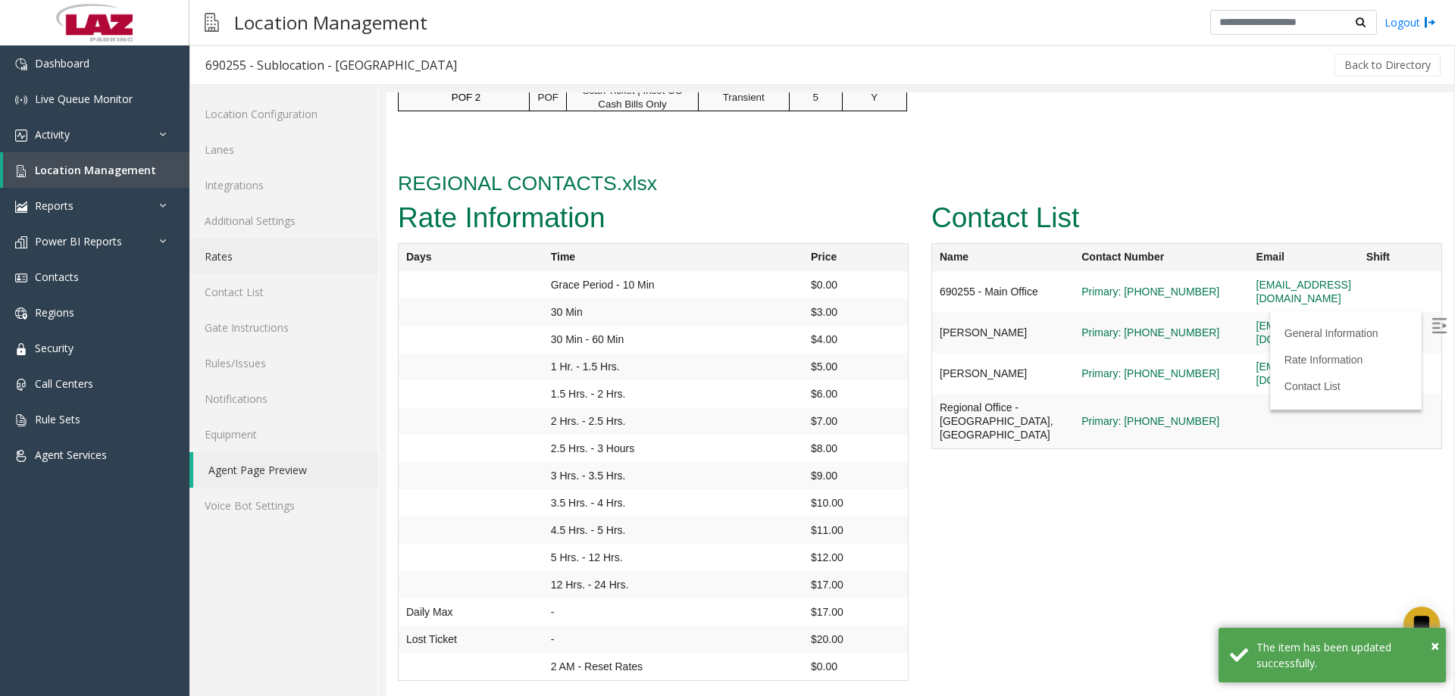
click at [245, 260] on link "Rates" at bounding box center [283, 257] width 189 height 36
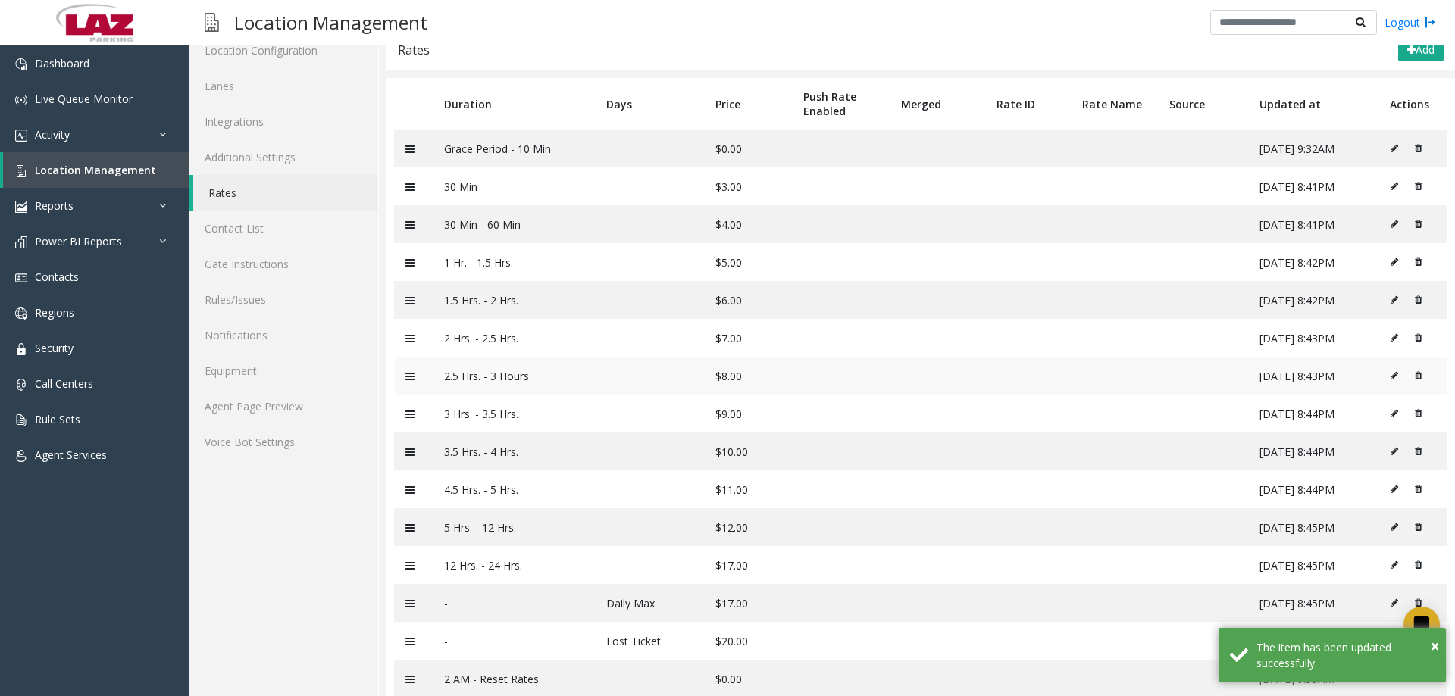
scroll to position [95, 0]
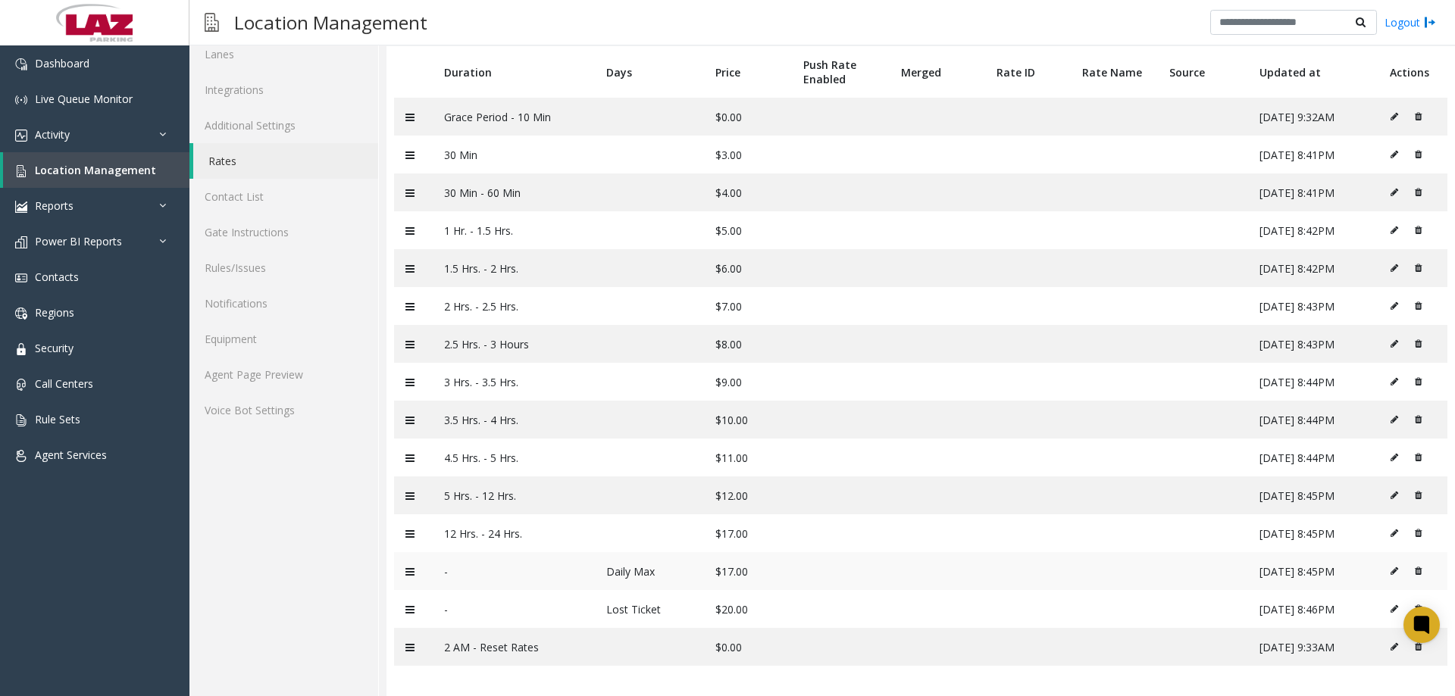
click at [1390, 569] on icon at bounding box center [1394, 571] width 8 height 9
type input "*"
type input "*********"
type input "**"
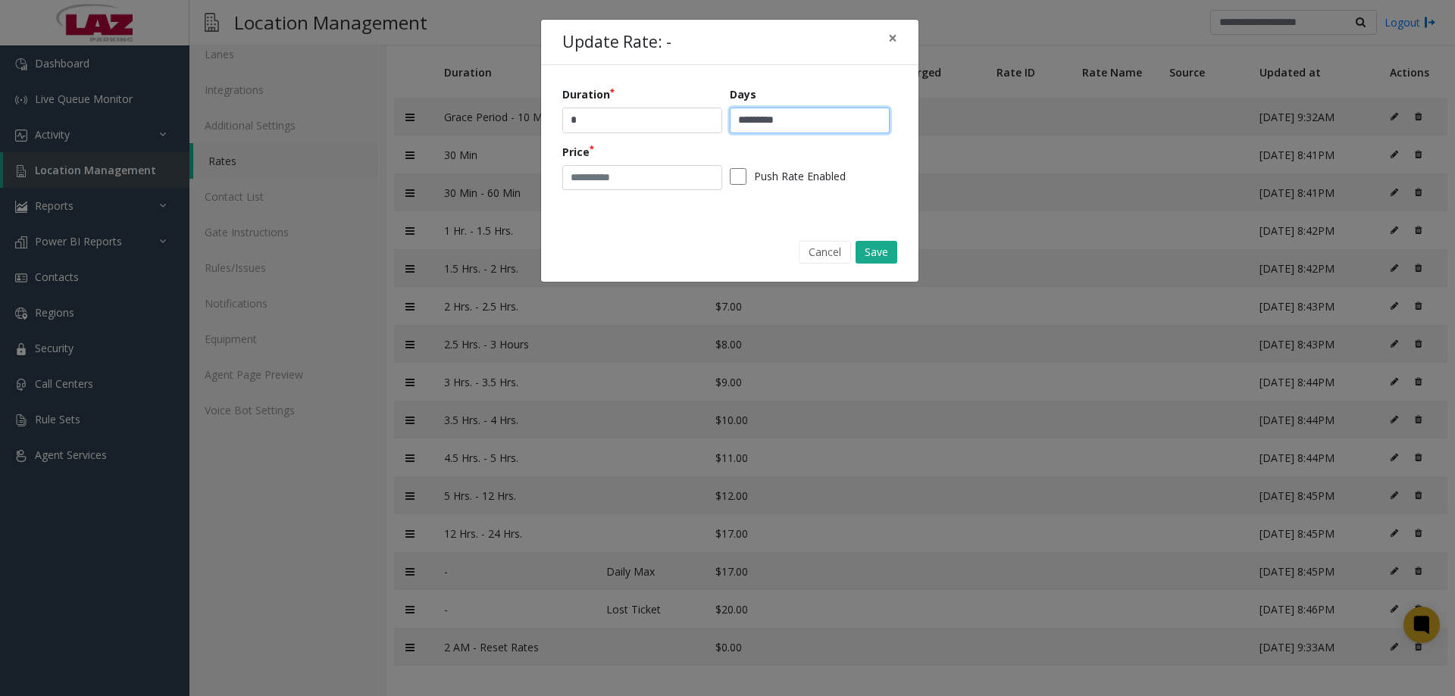
drag, startPoint x: 727, startPoint y: 120, endPoint x: 707, endPoint y: 119, distance: 19.8
click at [707, 119] on div "Duration * Days ********* Price ** Push Rate Enabled" at bounding box center [729, 143] width 335 height 114
click at [586, 129] on input "*" at bounding box center [642, 121] width 160 height 26
drag, startPoint x: 586, startPoint y: 128, endPoint x: 692, endPoint y: 151, distance: 107.7
click at [588, 127] on input "*" at bounding box center [642, 121] width 160 height 26
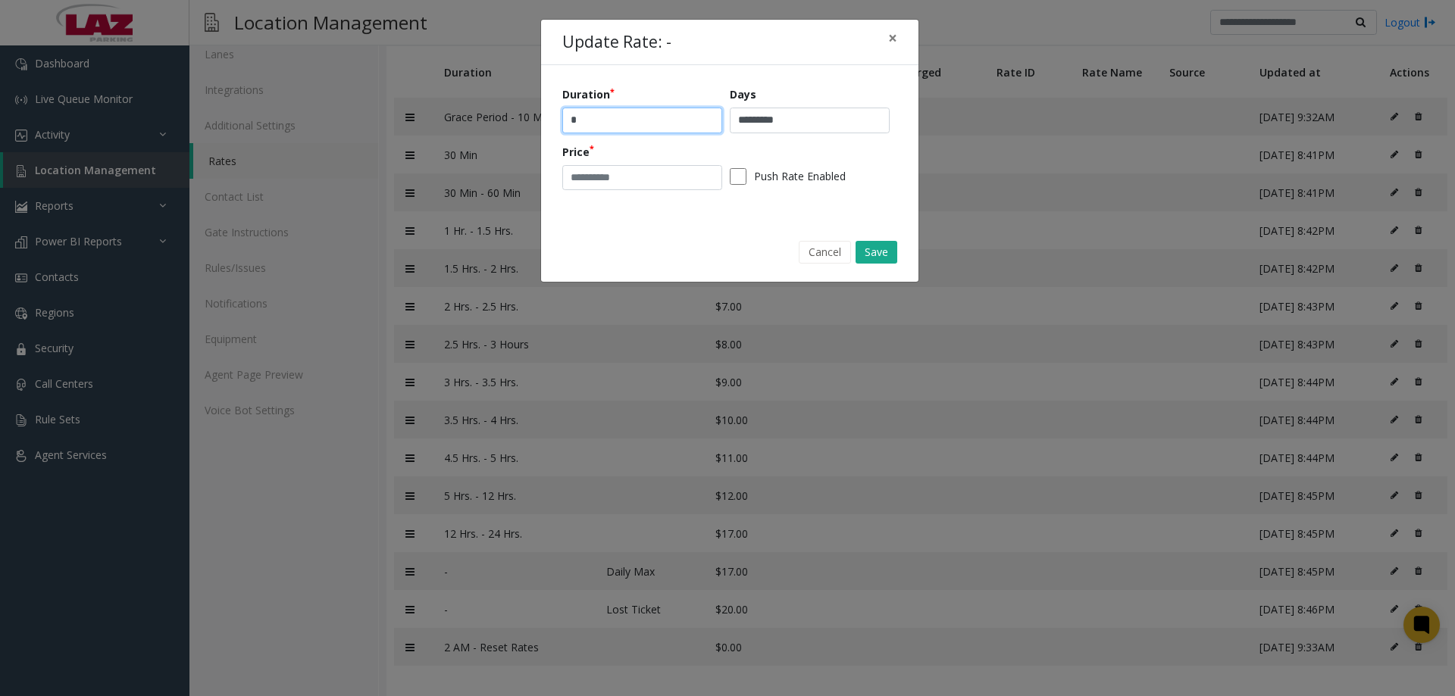
paste input "********"
type input "*********"
click at [802, 119] on input "*********" at bounding box center [810, 121] width 160 height 26
click at [802, 120] on input "*********" at bounding box center [810, 121] width 160 height 26
click at [801, 121] on input "*********" at bounding box center [810, 121] width 160 height 26
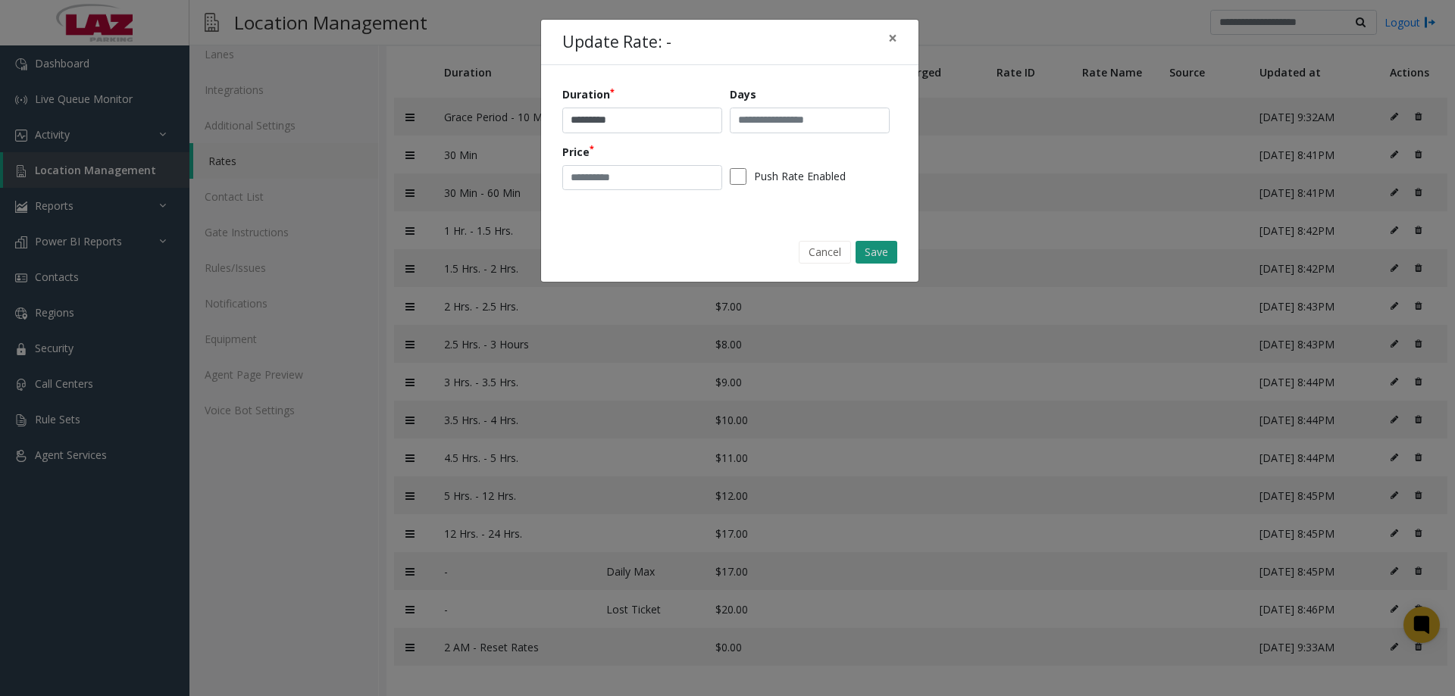
click at [887, 252] on button "Save" at bounding box center [876, 252] width 42 height 23
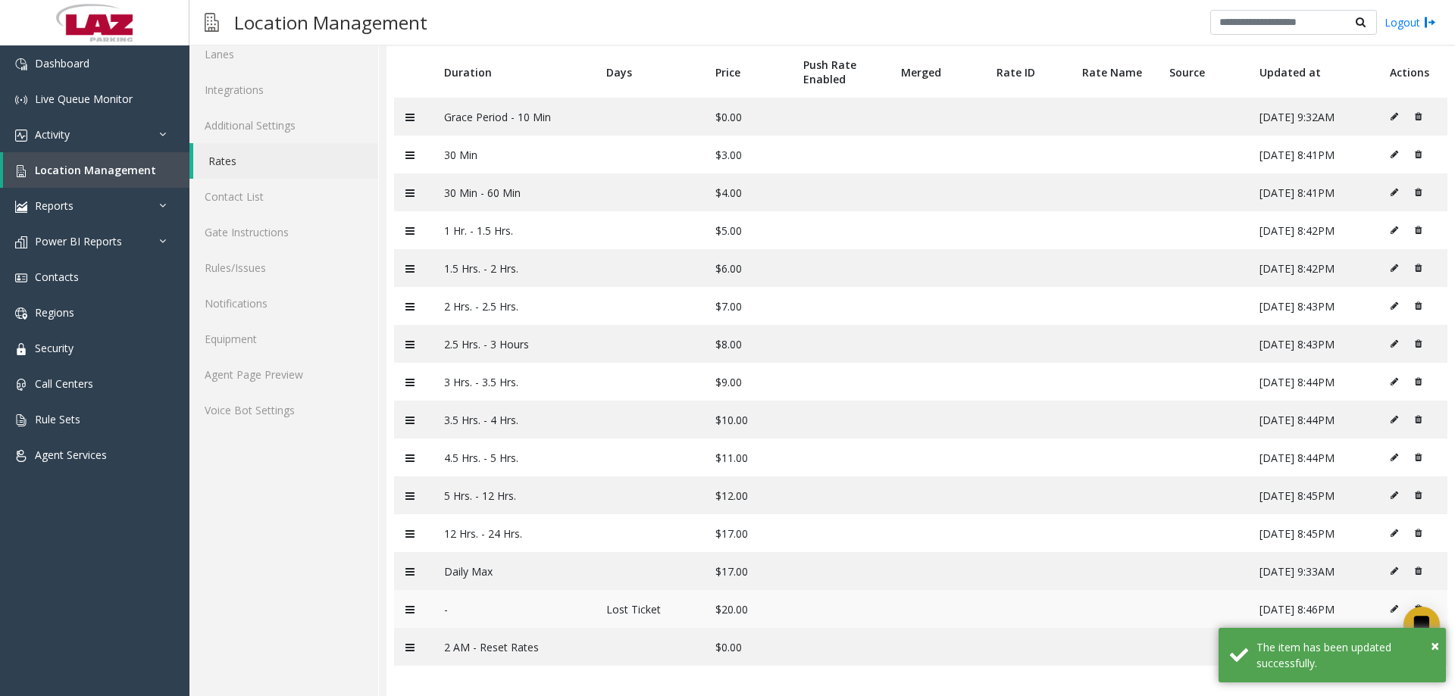
click at [1378, 601] on td at bounding box center [1412, 609] width 69 height 38
click at [1380, 602] on td at bounding box center [1412, 609] width 69 height 38
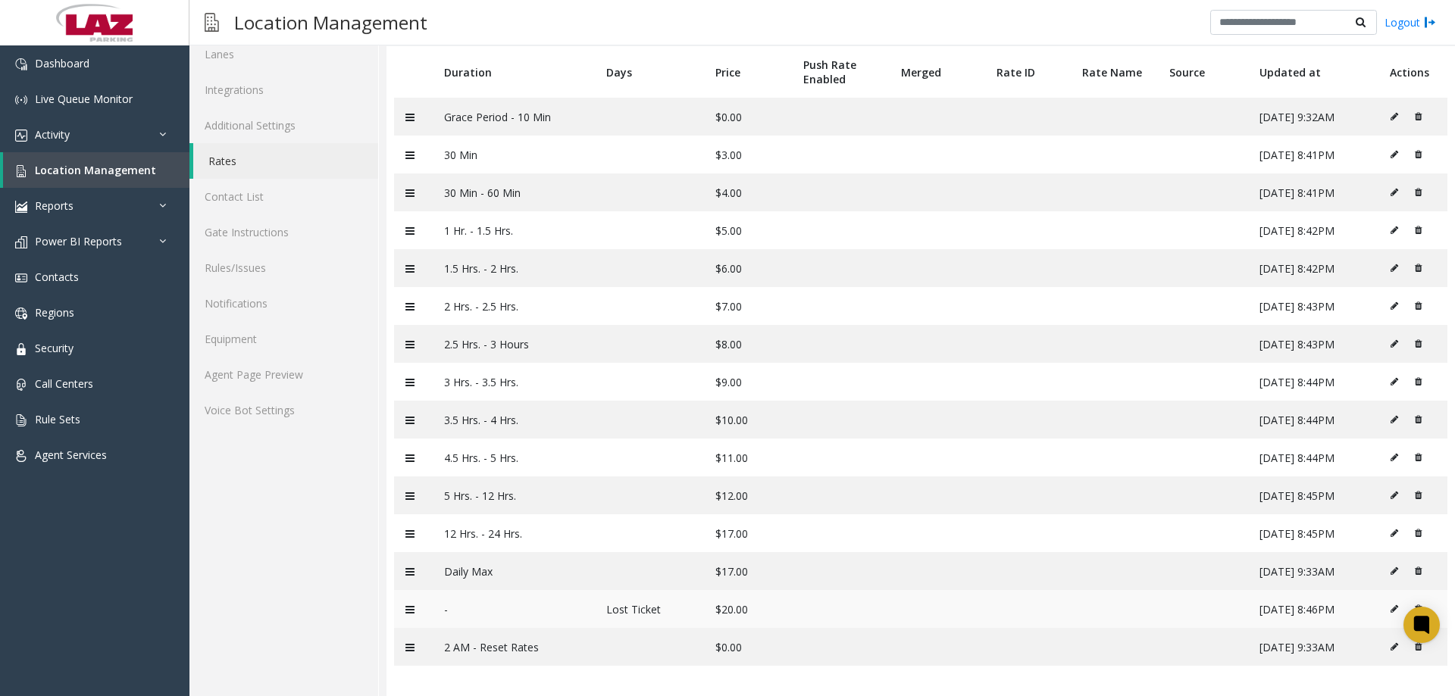
click at [1390, 611] on icon at bounding box center [1394, 609] width 8 height 9
type input "*"
type input "**********"
type input "**"
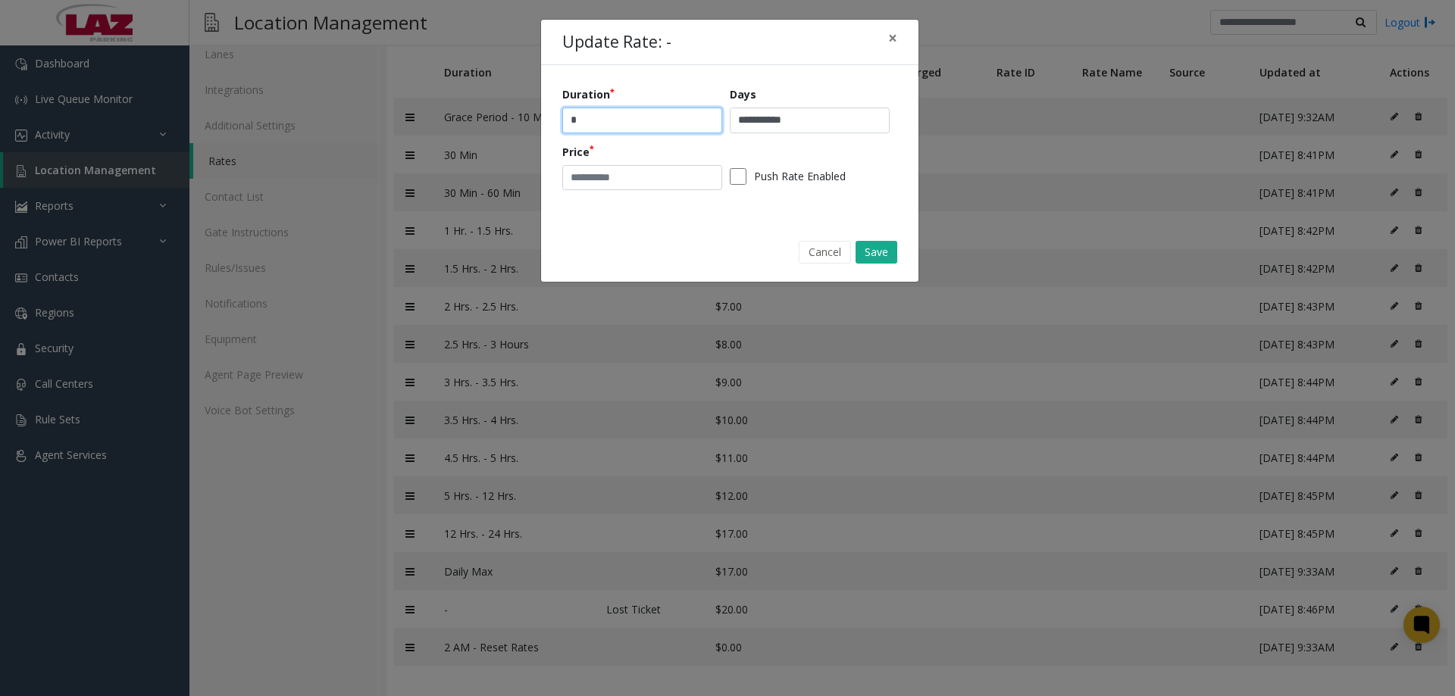
drag, startPoint x: 596, startPoint y: 113, endPoint x: 542, endPoint y: 108, distance: 54.1
click at [542, 108] on div "**********" at bounding box center [729, 143] width 377 height 157
drag, startPoint x: 810, startPoint y: 123, endPoint x: 721, endPoint y: 114, distance: 89.0
click at [721, 114] on div "**********" at bounding box center [729, 143] width 335 height 114
click at [671, 127] on input "text" at bounding box center [642, 121] width 160 height 26
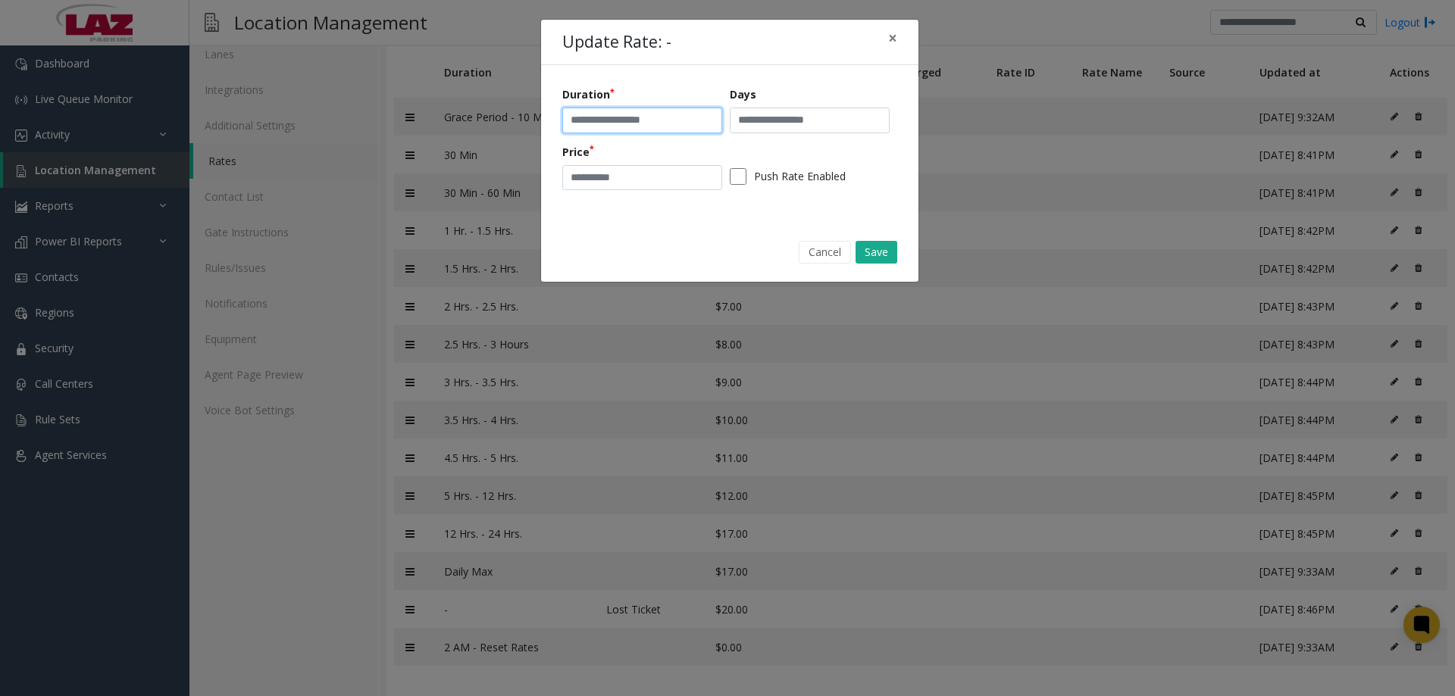
paste input "**********"
type input "**********"
click at [884, 252] on button "Save" at bounding box center [876, 252] width 42 height 23
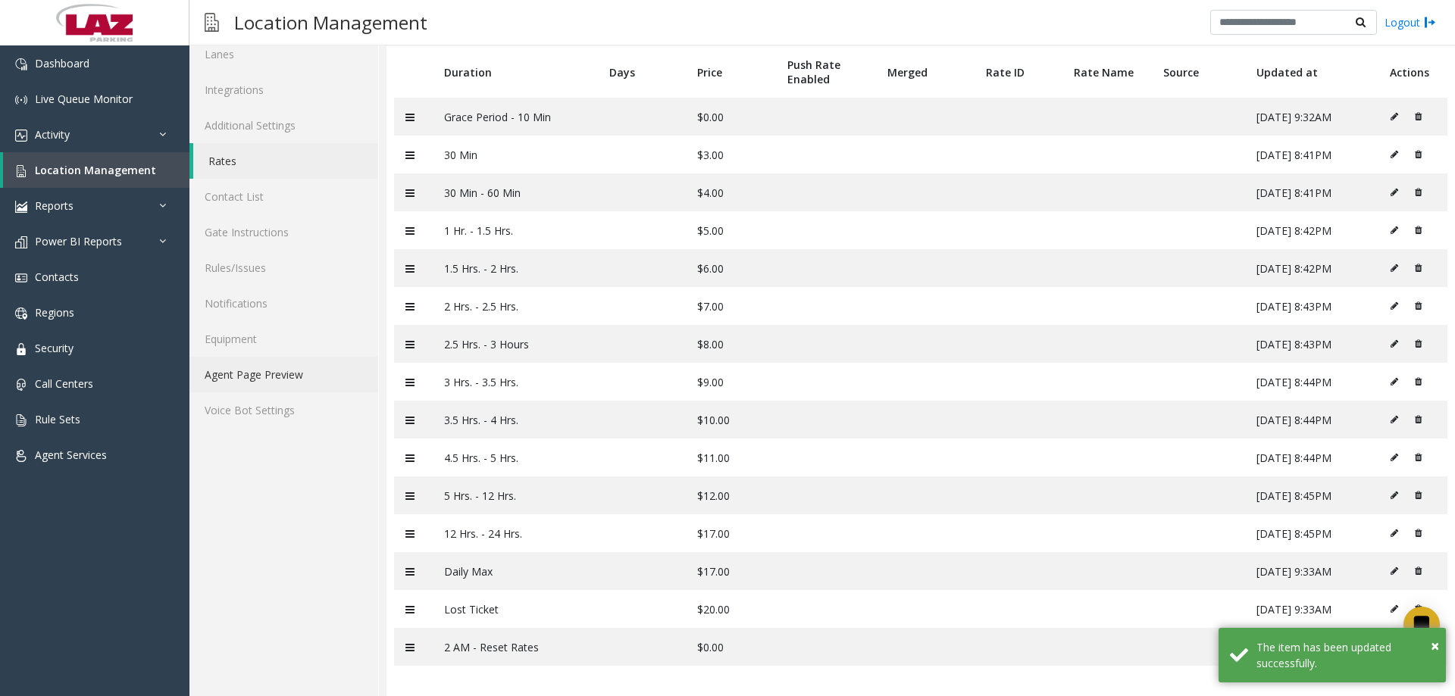
click at [272, 378] on link "Agent Page Preview" at bounding box center [283, 375] width 189 height 36
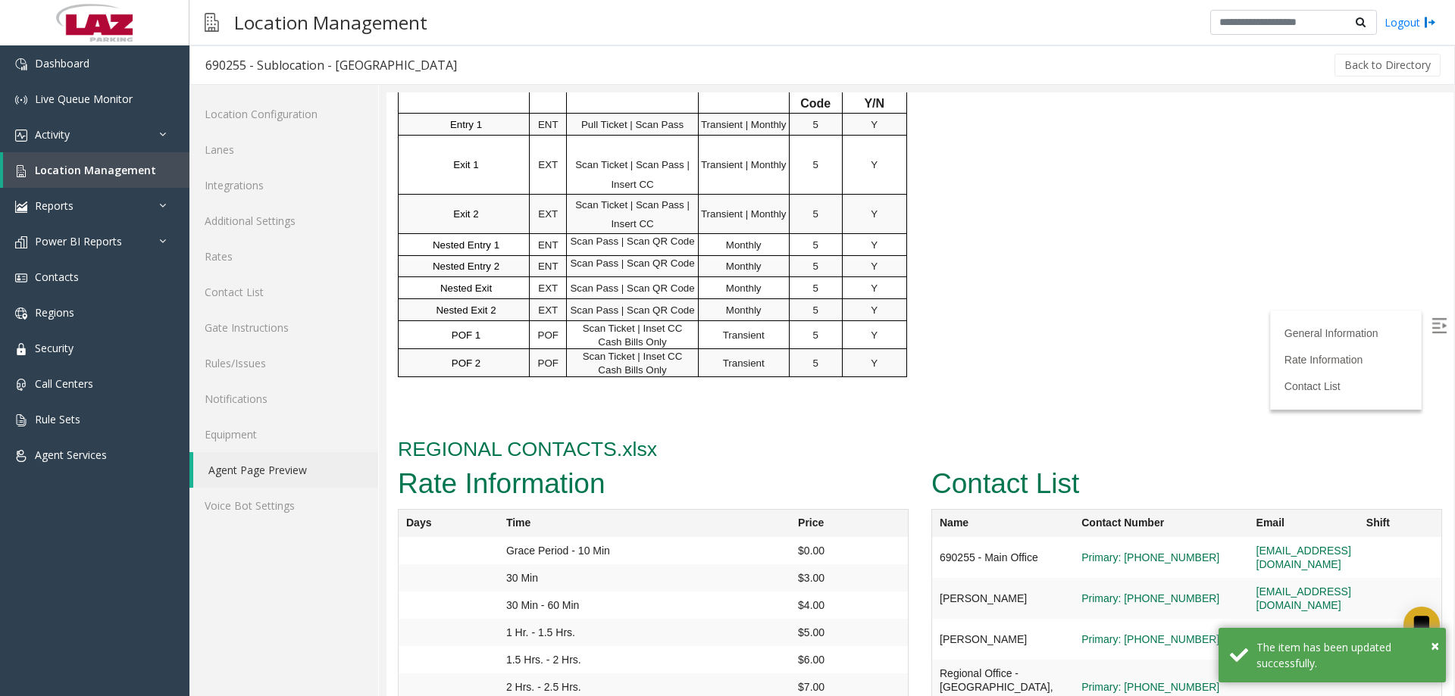
scroll to position [1358, 0]
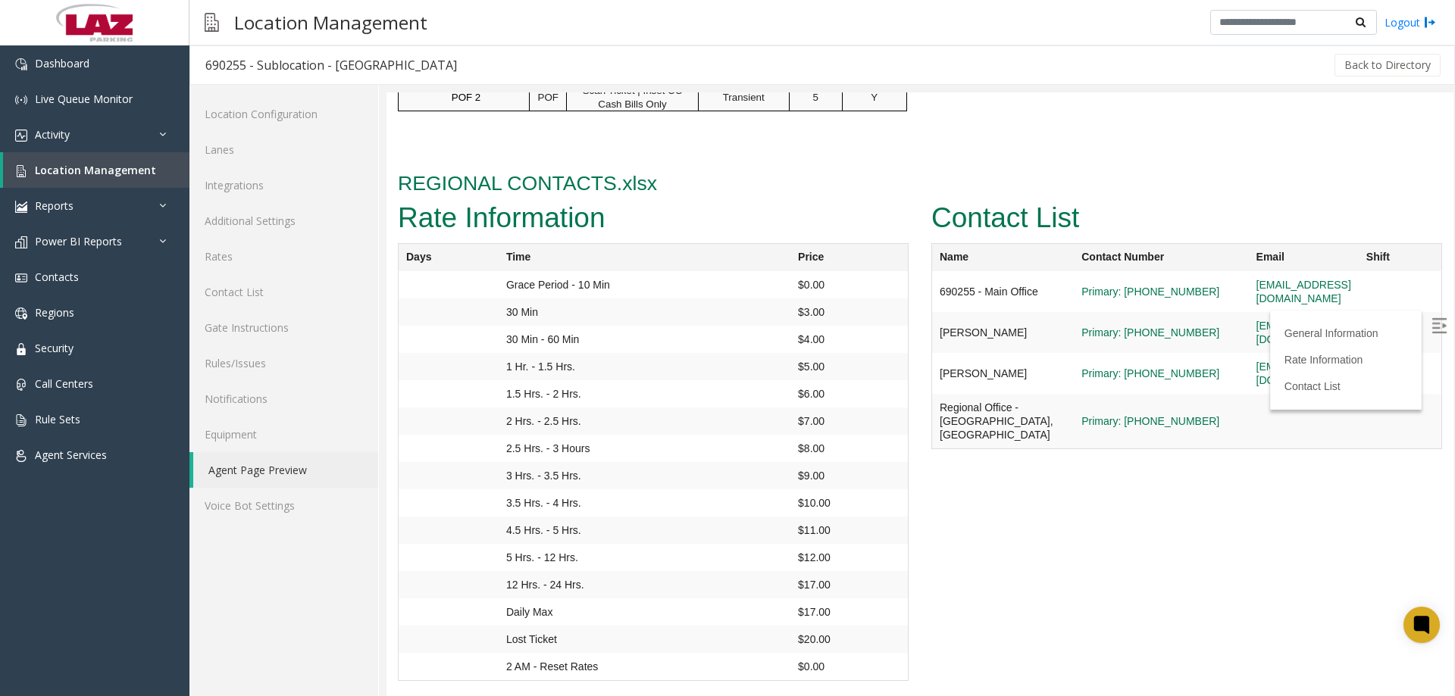
click at [1431, 328] on img at bounding box center [1438, 325] width 15 height 15
drag, startPoint x: 1447, startPoint y: 577, endPoint x: 578, endPoint y: 372, distance: 892.7
click at [236, 270] on link "Rates" at bounding box center [283, 257] width 189 height 36
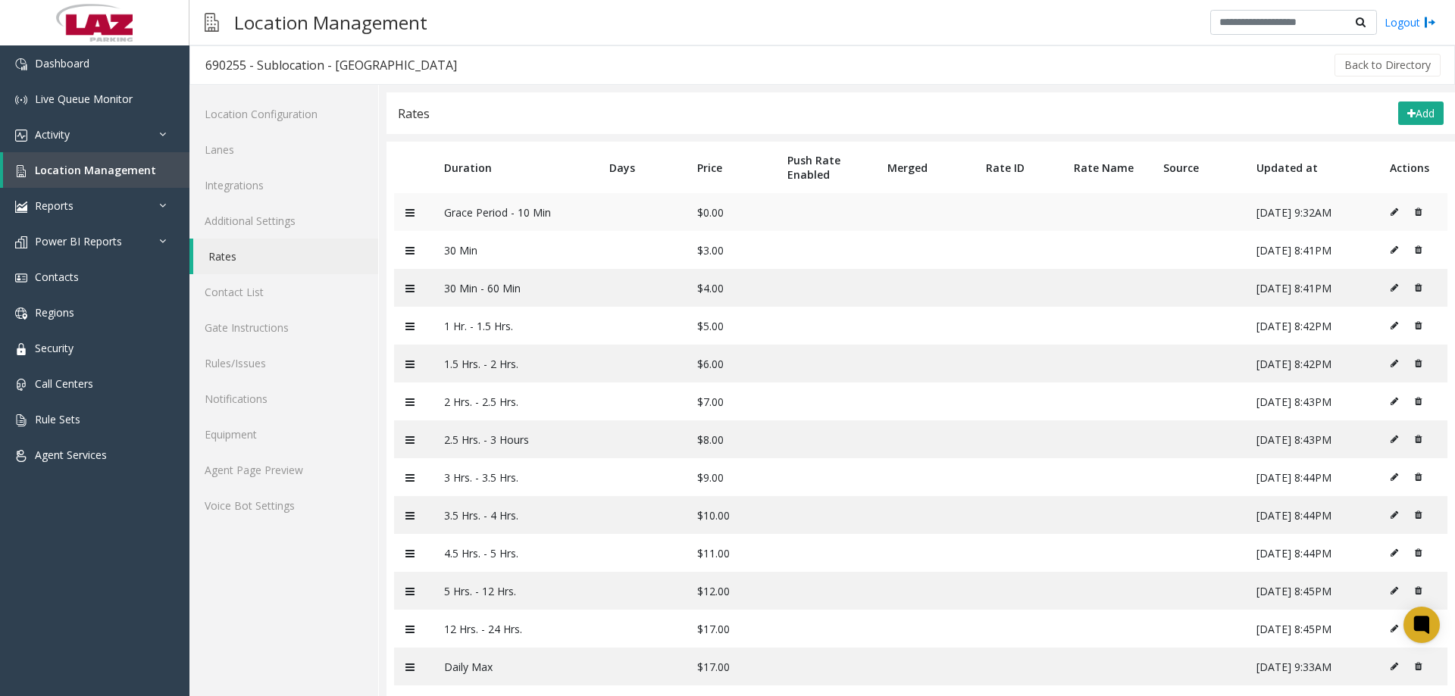
click at [1390, 216] on icon at bounding box center [1394, 212] width 8 height 9
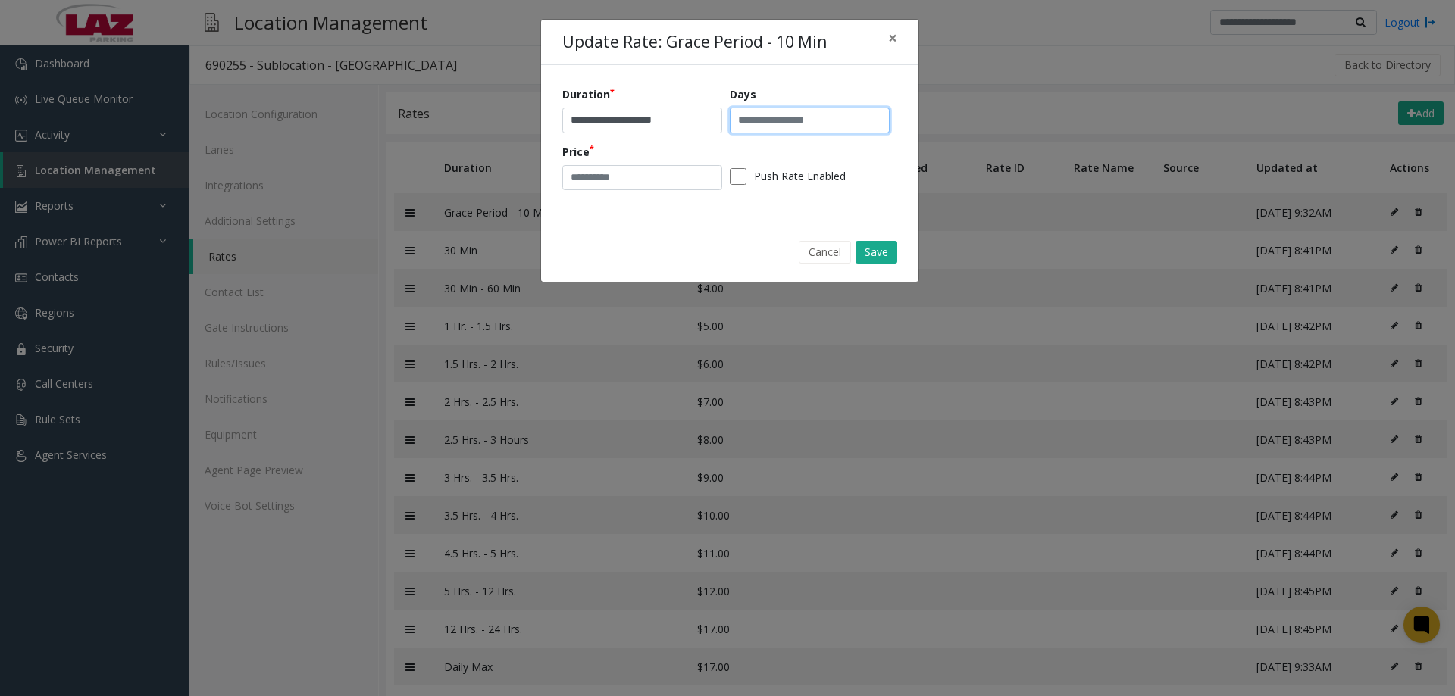
click at [780, 126] on input "text" at bounding box center [810, 121] width 160 height 26
click at [736, 220] on div "**********" at bounding box center [729, 143] width 377 height 157
click at [827, 253] on button "Cancel" at bounding box center [825, 252] width 52 height 23
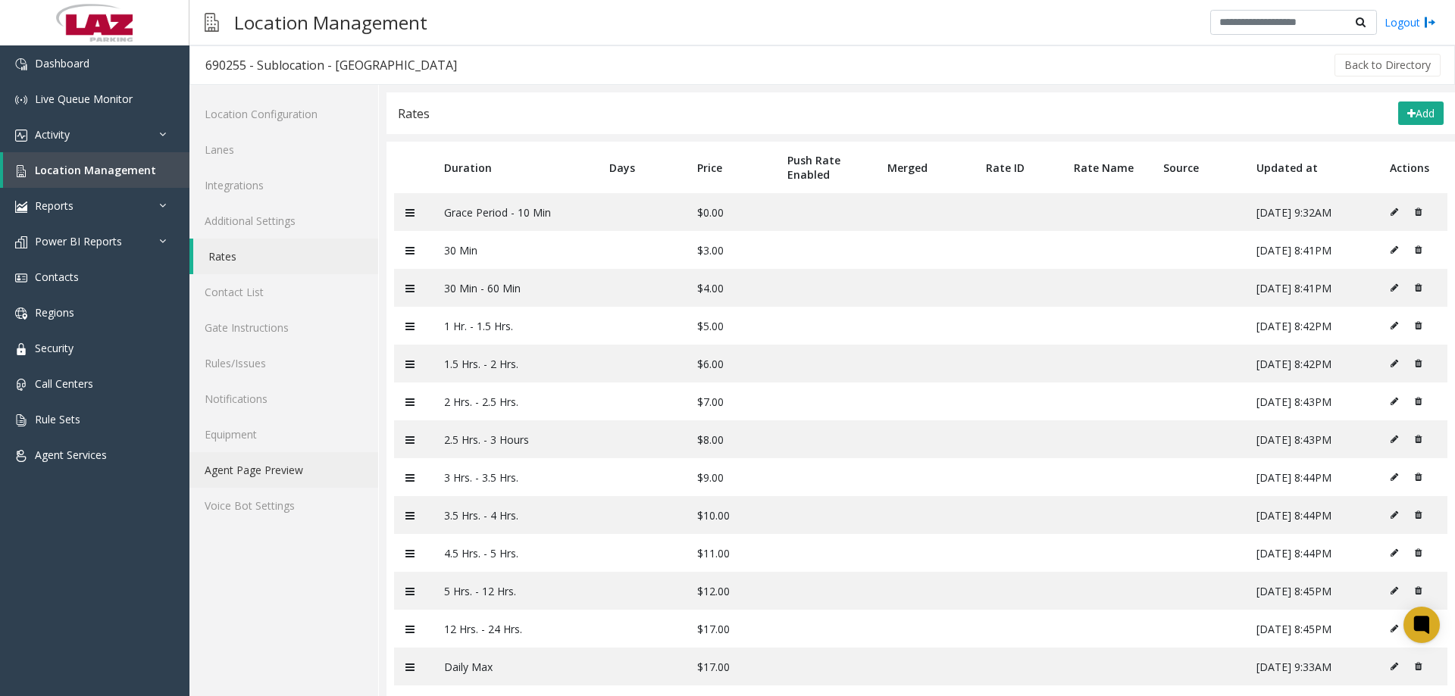
click at [258, 471] on link "Agent Page Preview" at bounding box center [283, 470] width 189 height 36
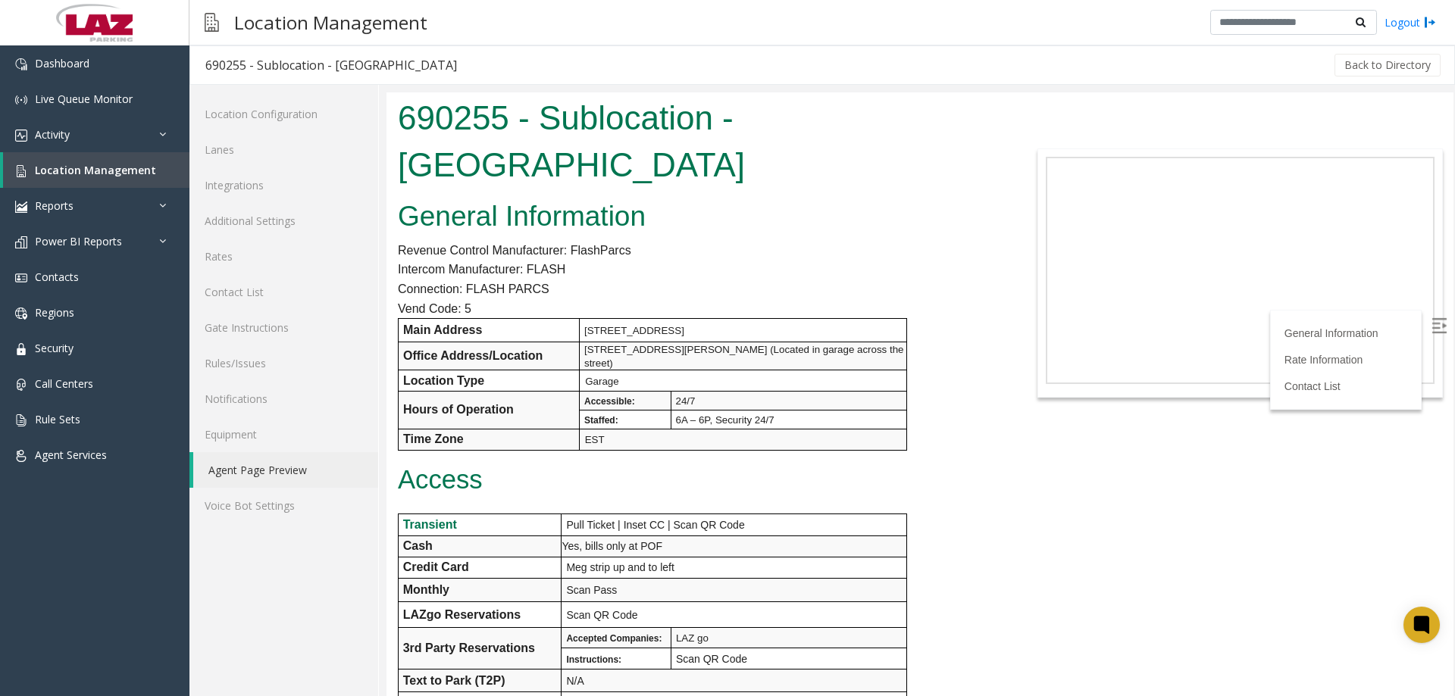
click at [1003, 123] on body "690255 - Sublocation - Columbus Commons Underground Garage General Information …" at bounding box center [919, 394] width 1067 height 604
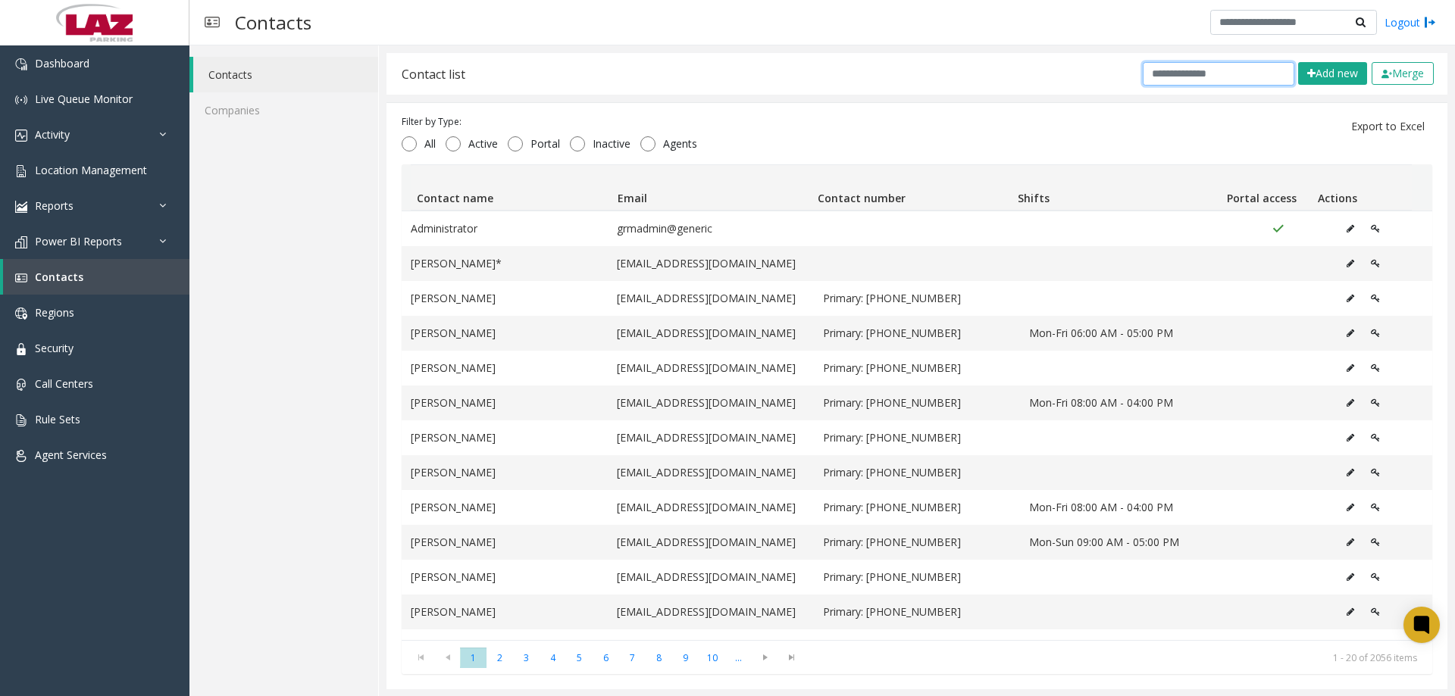
click at [1232, 72] on input "text" at bounding box center [1218, 73] width 152 height 23
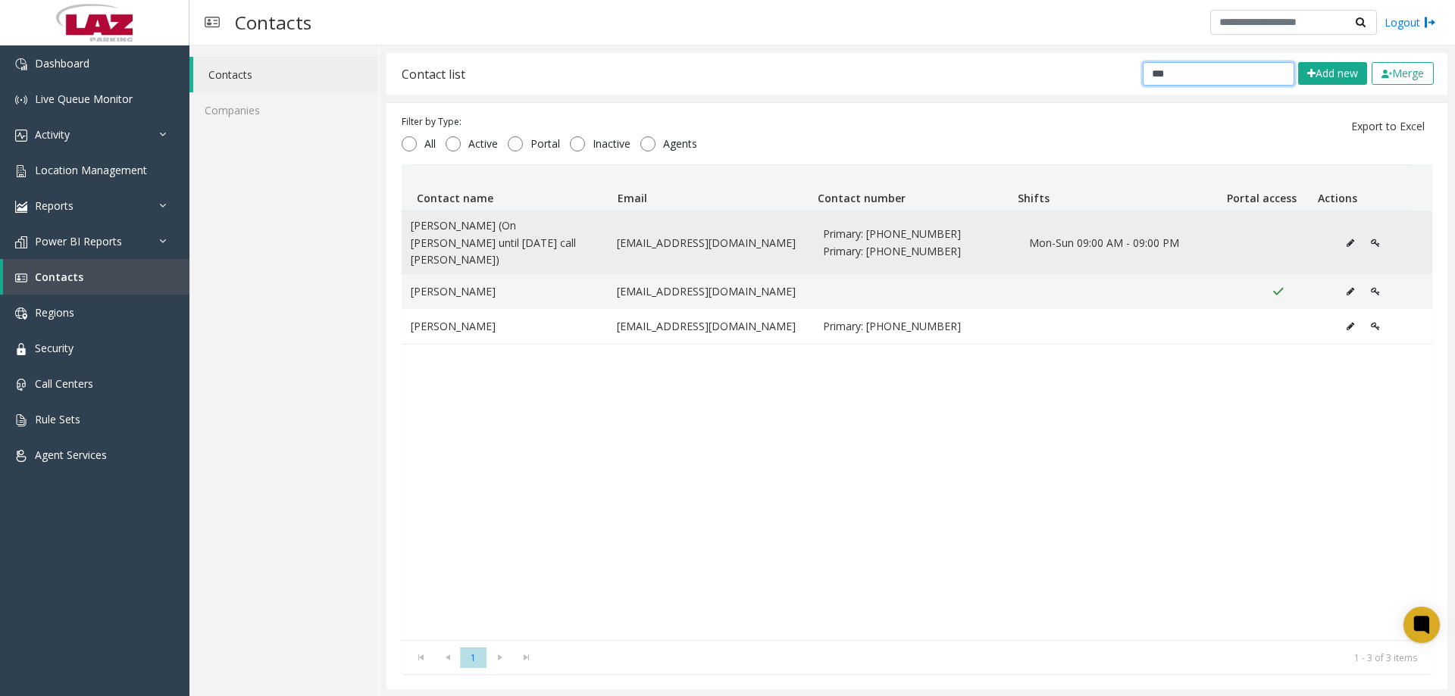
type input "***"
click at [1338, 240] on button "Data table" at bounding box center [1350, 243] width 24 height 23
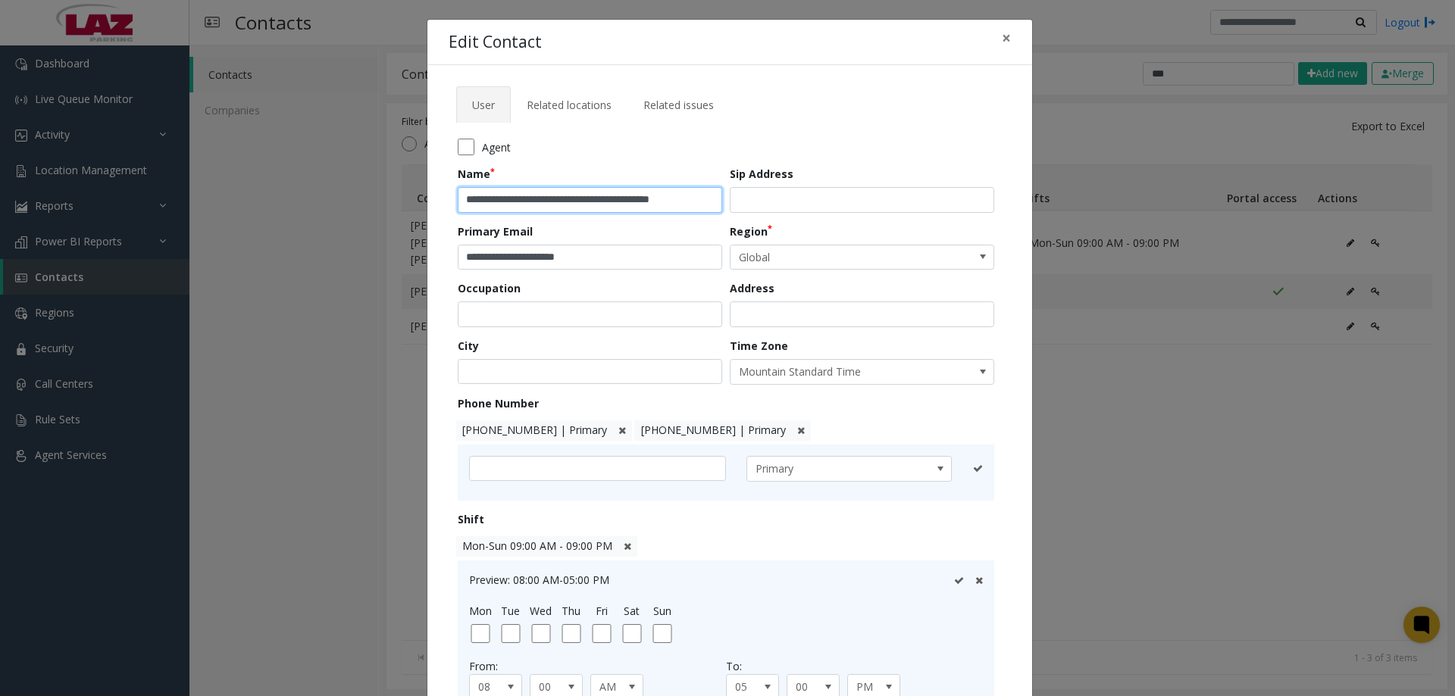
drag, startPoint x: 691, startPoint y: 196, endPoint x: 520, endPoint y: 213, distance: 172.0
click at [520, 213] on form "**********" at bounding box center [730, 458] width 544 height 638
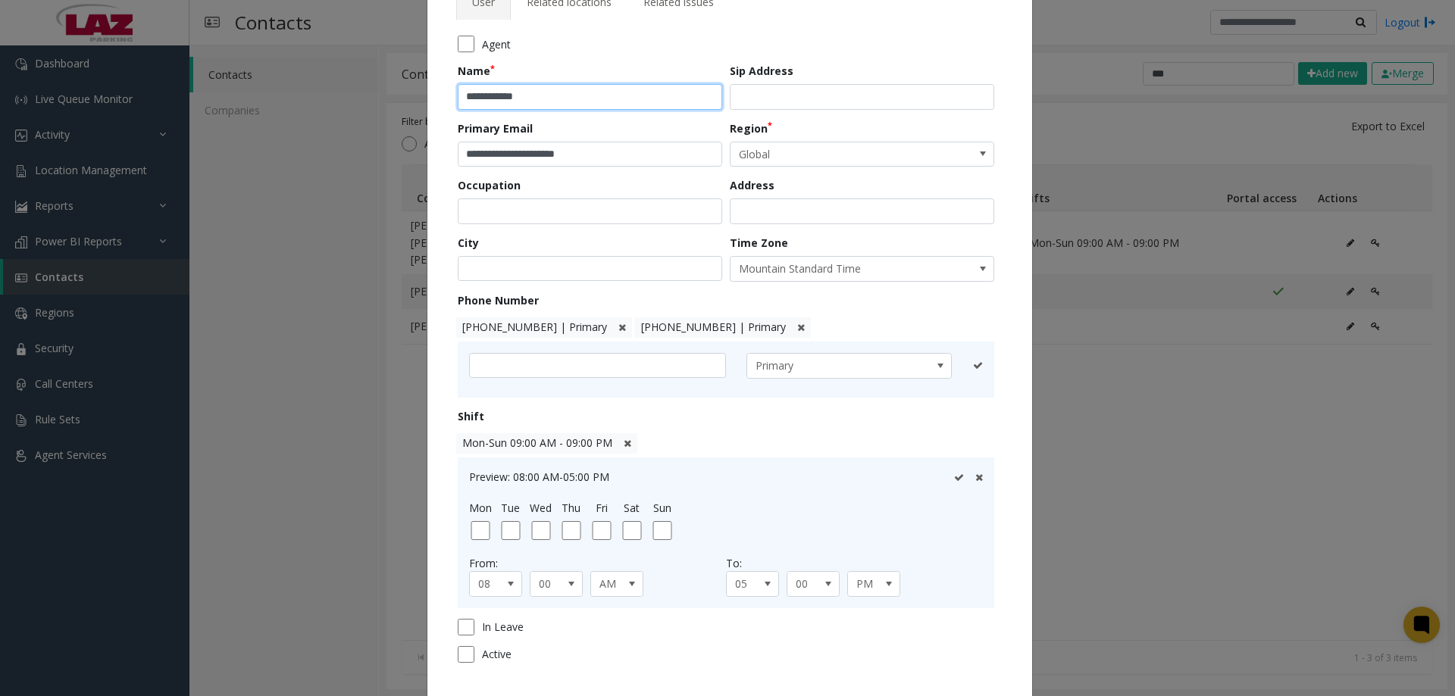
scroll to position [195, 0]
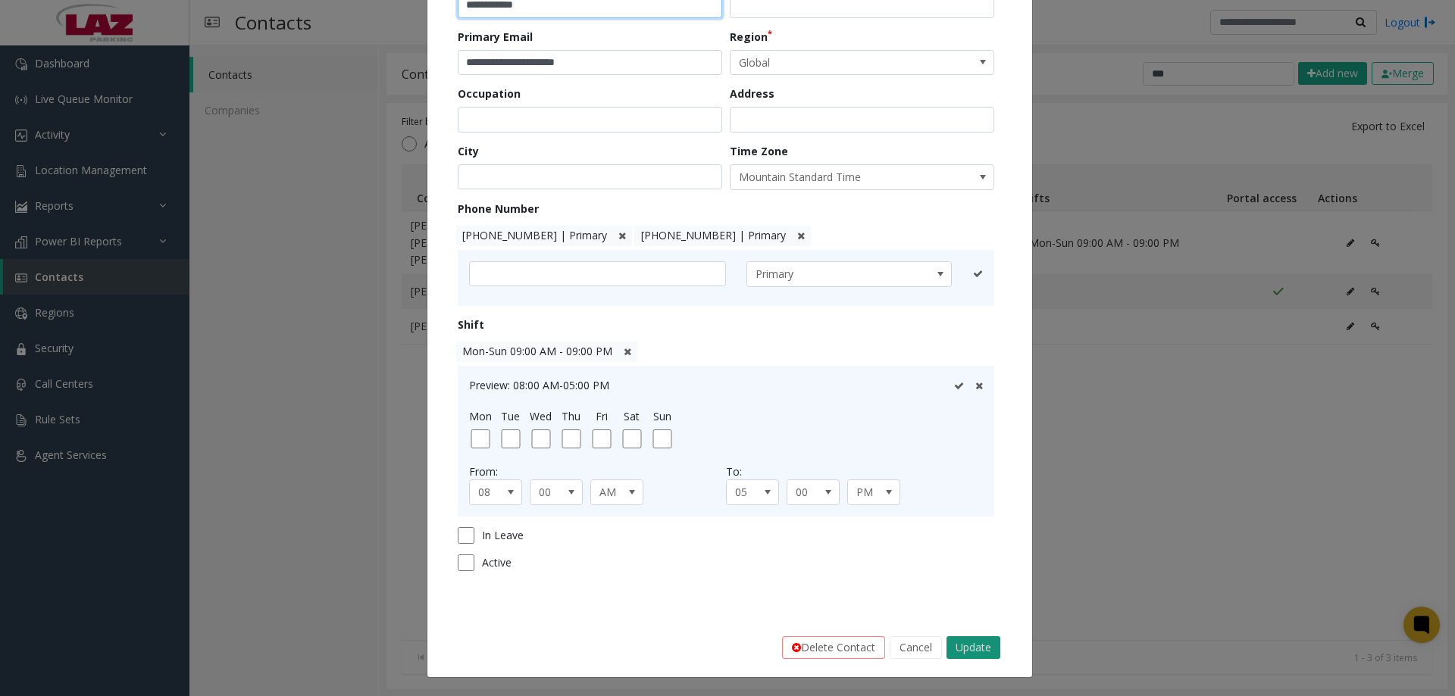
type input "**********"
click at [957, 643] on button "Update" at bounding box center [973, 647] width 54 height 23
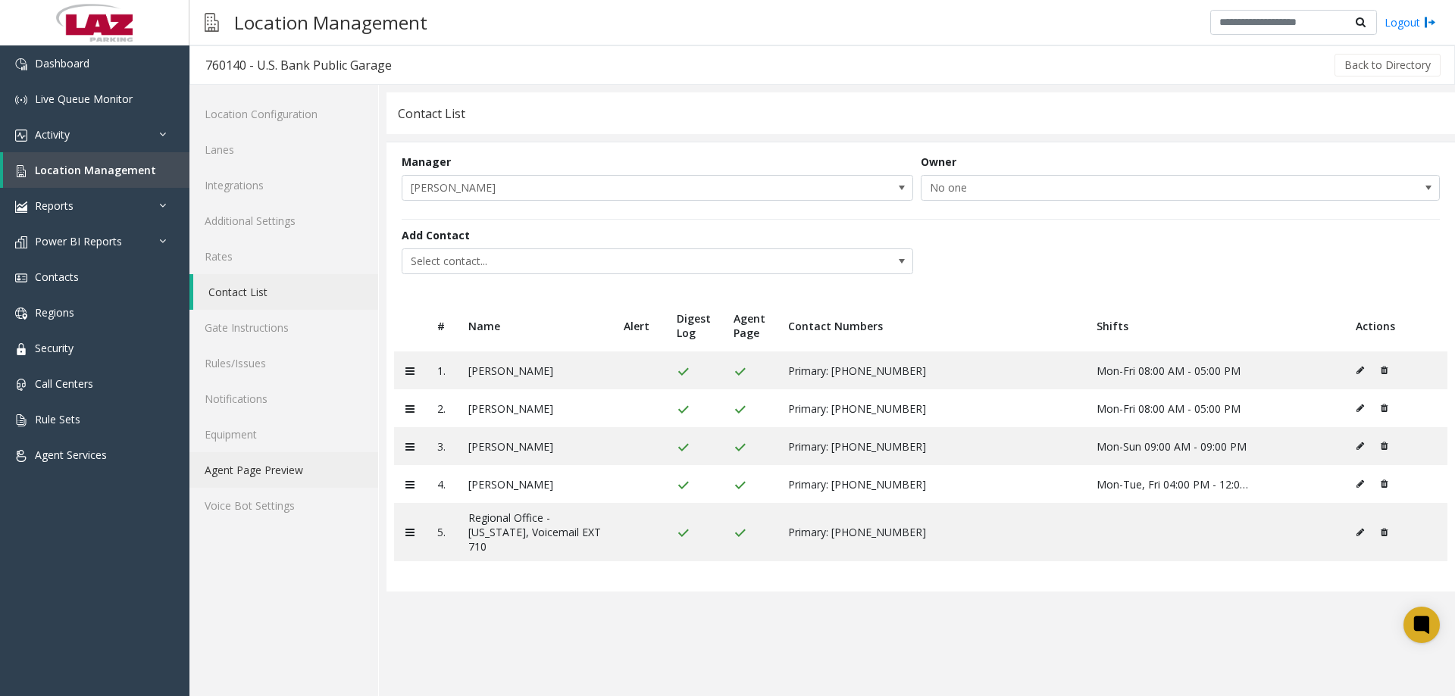
click at [286, 482] on link "Agent Page Preview" at bounding box center [283, 470] width 189 height 36
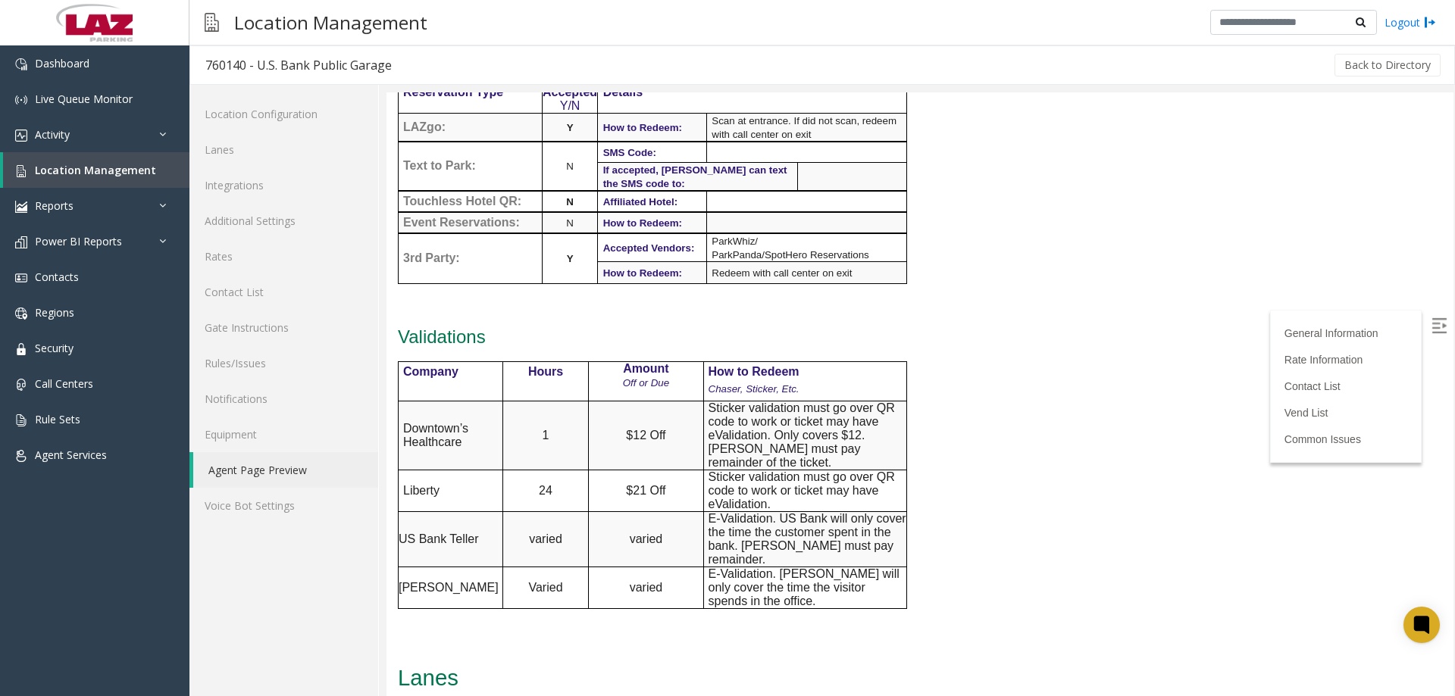
drag, startPoint x: 1454, startPoint y: 246, endPoint x: 1454, endPoint y: 173, distance: 73.5
click at [1454, 166] on div at bounding box center [920, 394] width 1068 height 604
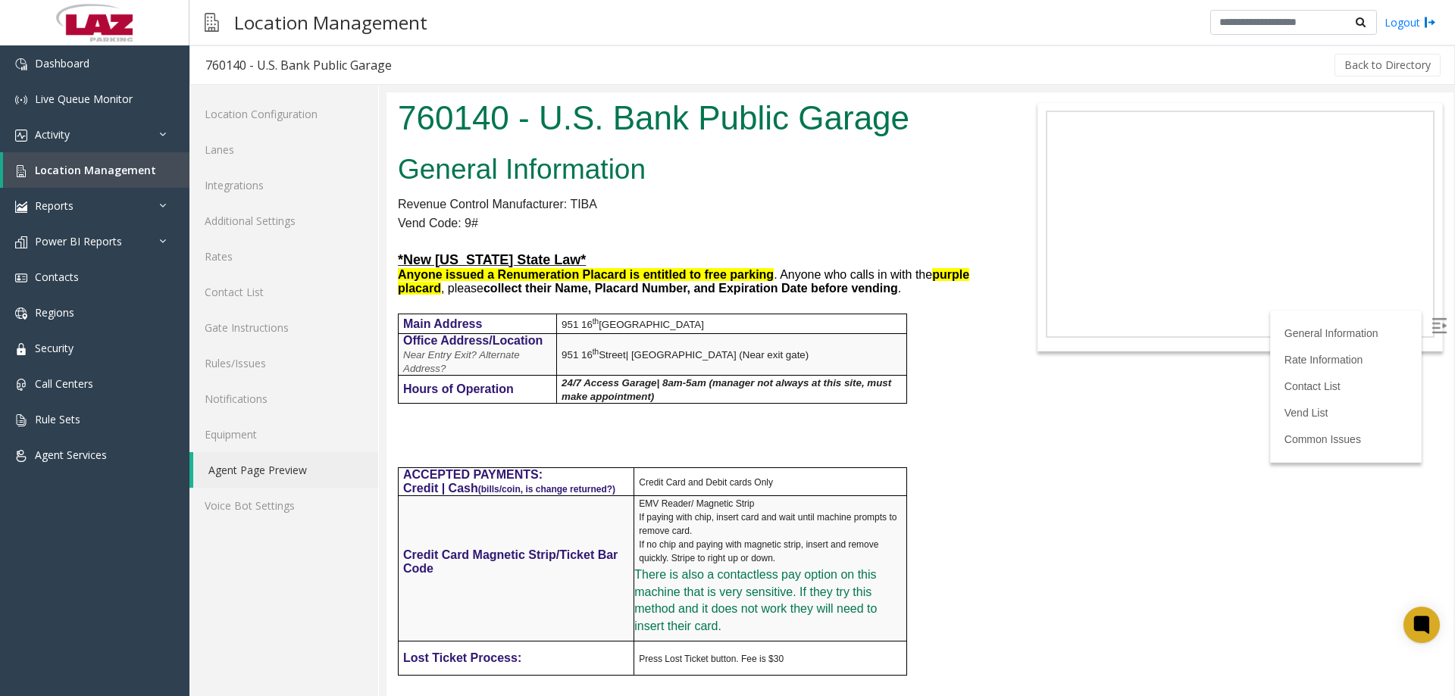
click at [1437, 321] on label at bounding box center [1440, 327] width 23 height 23
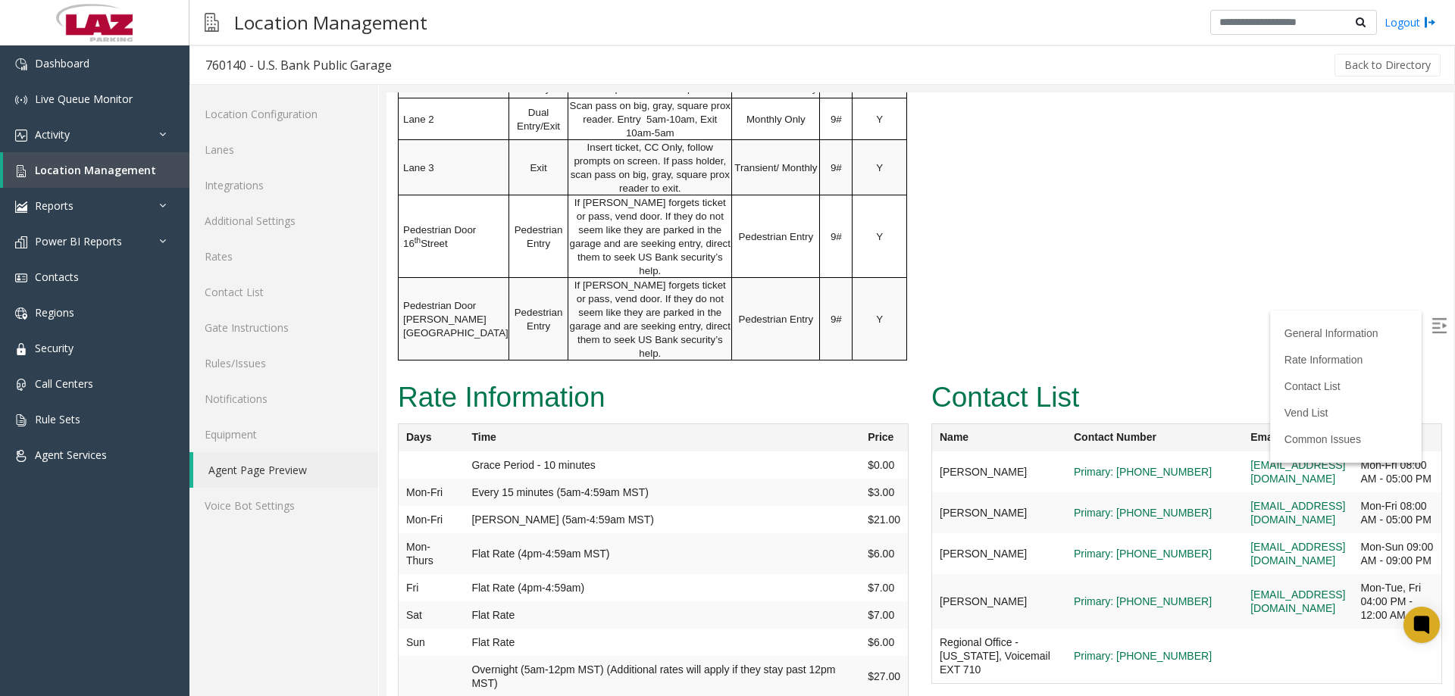
scroll to position [1364, 0]
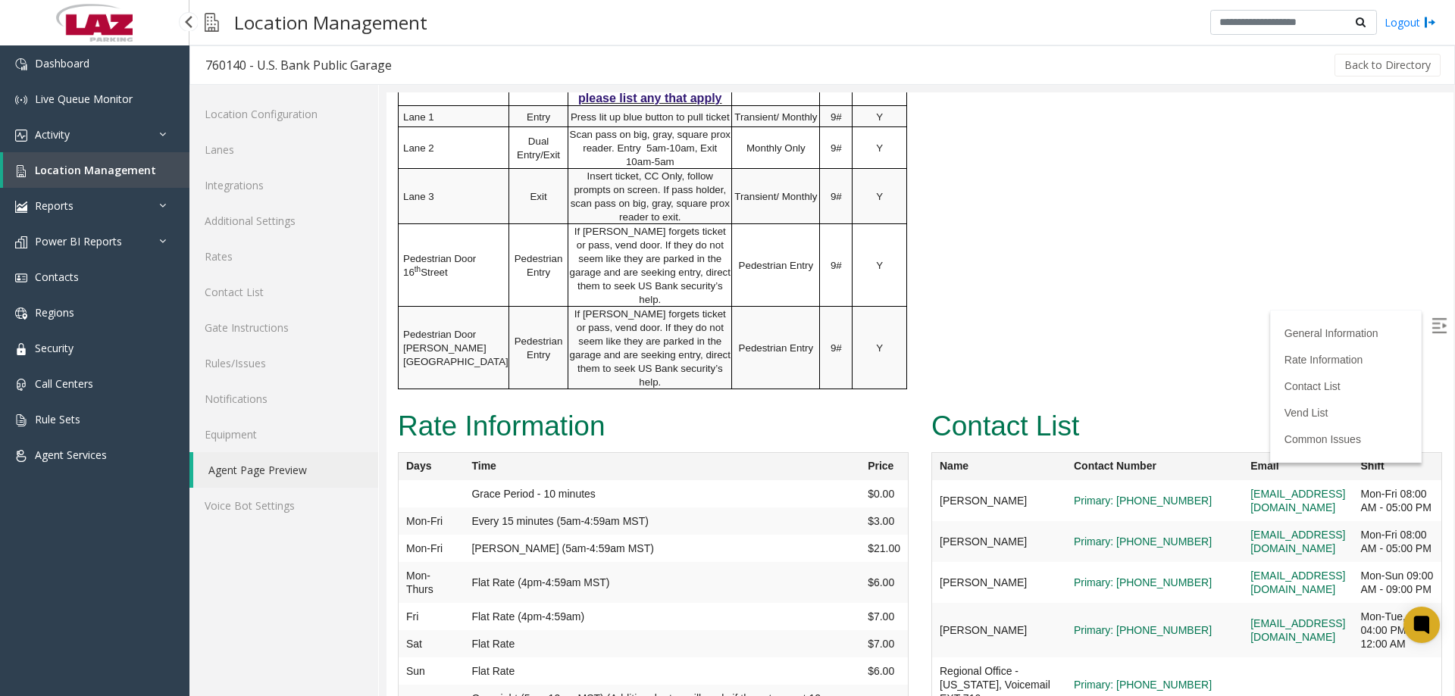
click at [39, 172] on span "Location Management" at bounding box center [95, 170] width 121 height 14
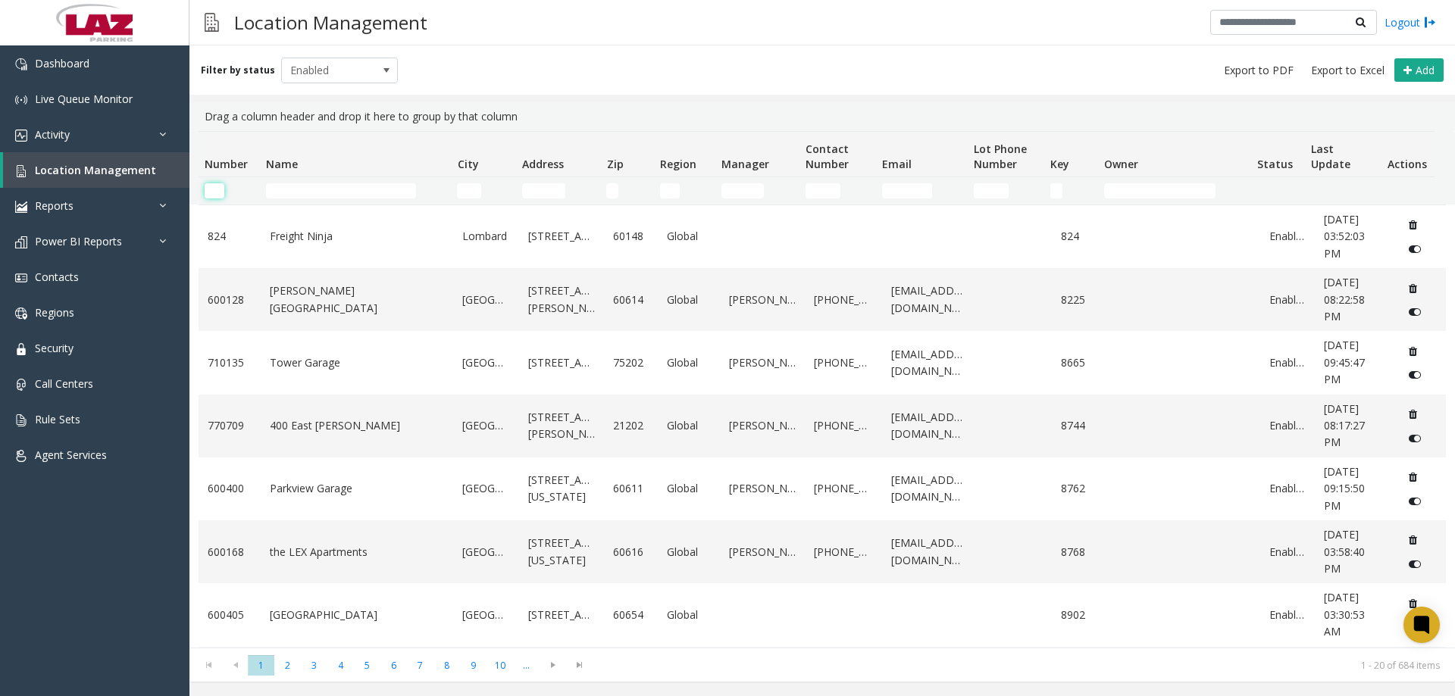
click at [223, 188] on input "Number Filter" at bounding box center [215, 190] width 20 height 15
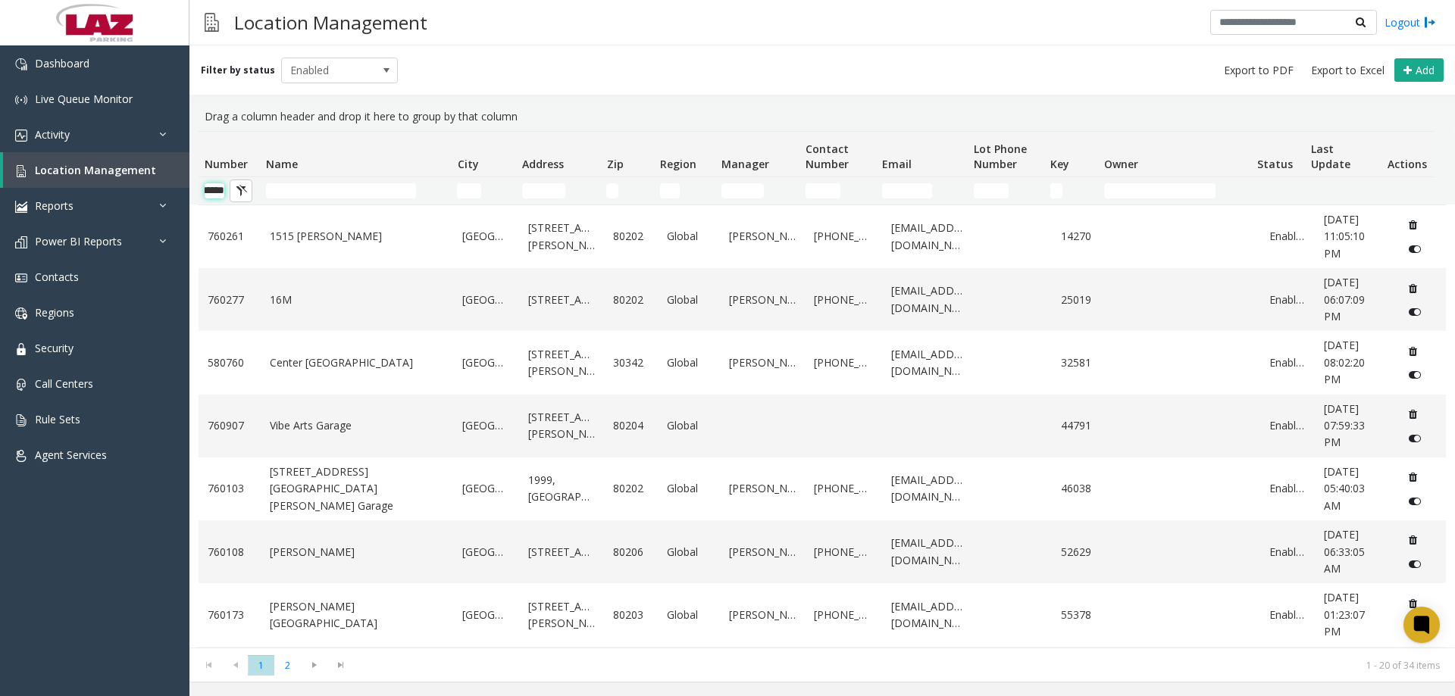
scroll to position [0, 25]
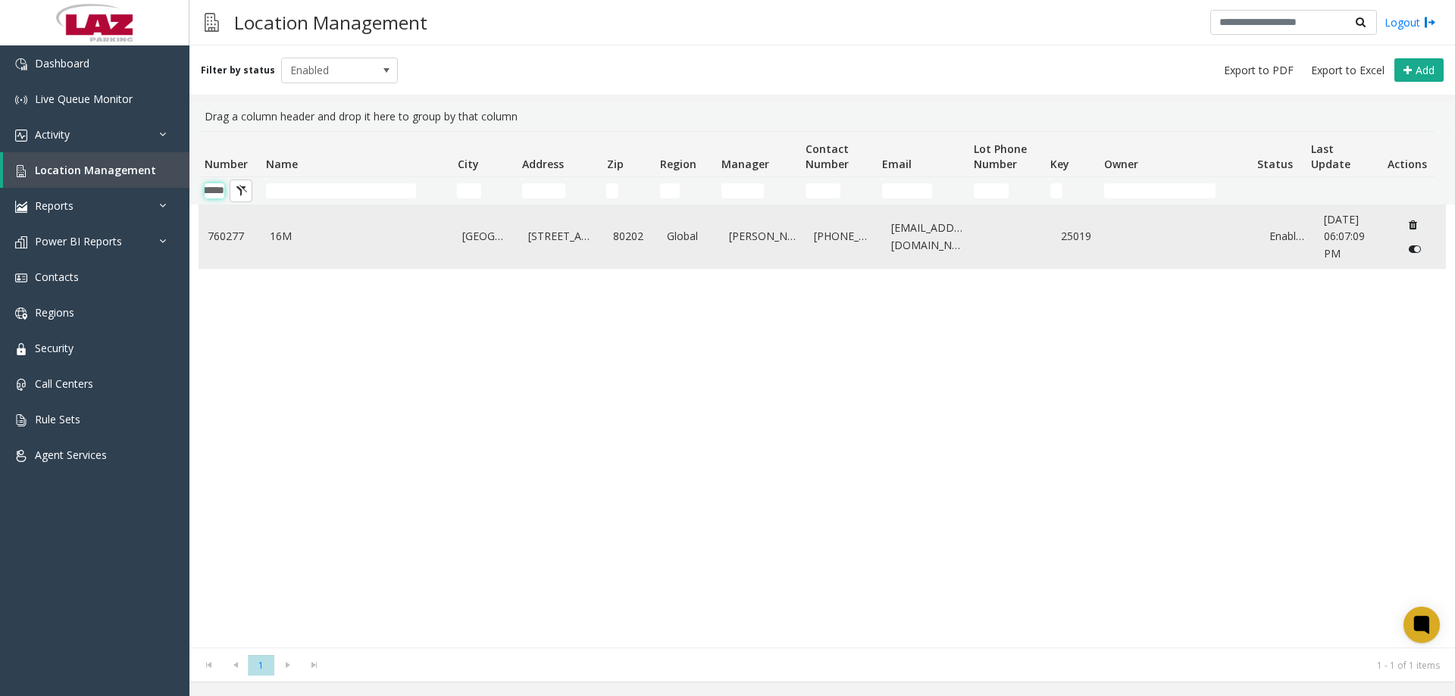
type input "******"
click at [222, 231] on link "760277" at bounding box center [230, 236] width 44 height 17
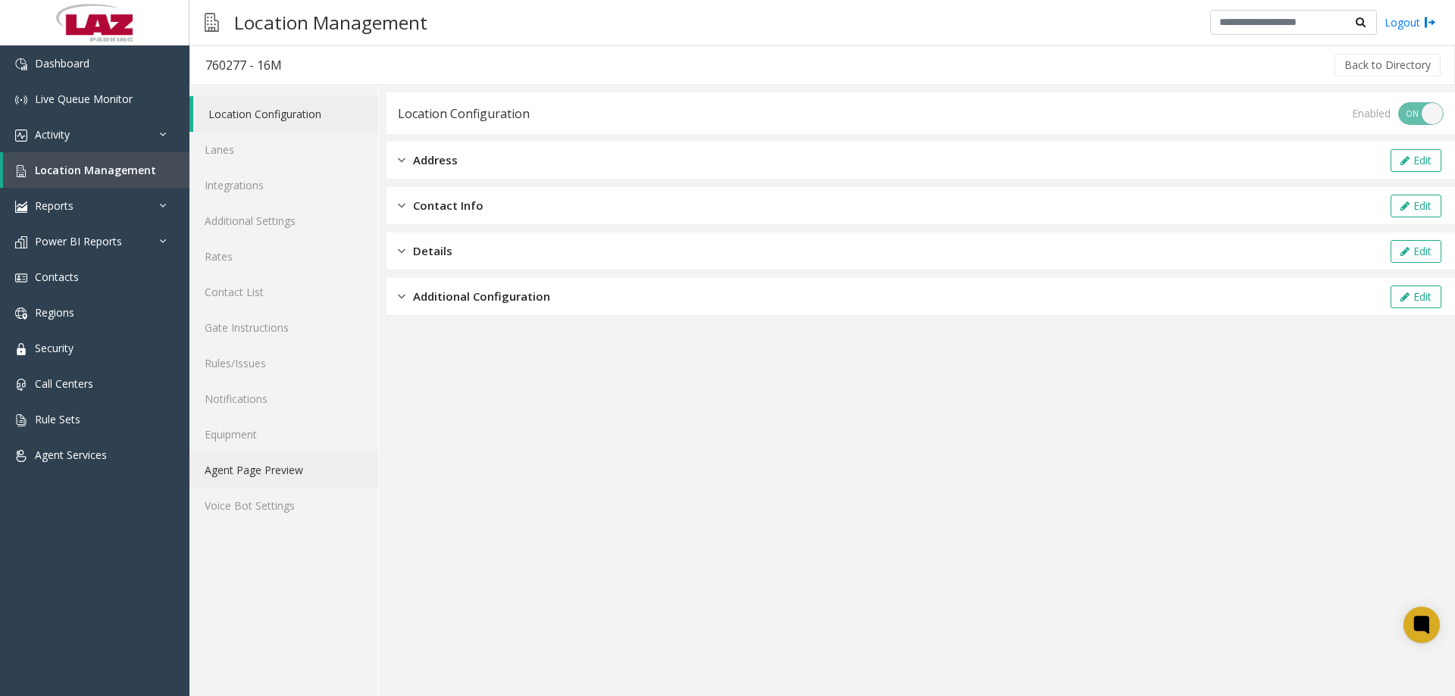
click at [286, 466] on link "Agent Page Preview" at bounding box center [283, 470] width 189 height 36
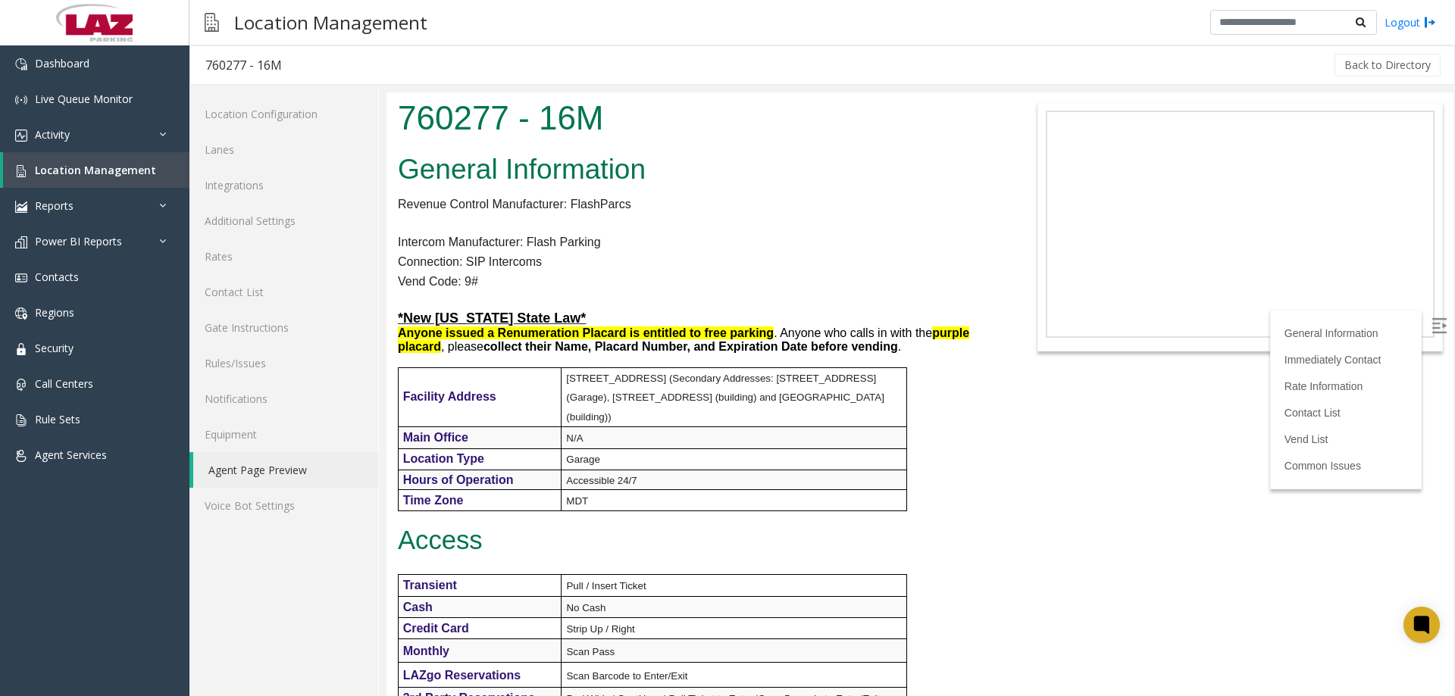
drag, startPoint x: 1840, startPoint y: 273, endPoint x: 1443, endPoint y: 289, distance: 397.3
click at [1453, 365] on html "760277 - 16M General Information Revenue Control Manufacturer: FlashParcs Inter…" at bounding box center [919, 394] width 1067 height 604
click at [1431, 322] on img at bounding box center [1438, 325] width 15 height 15
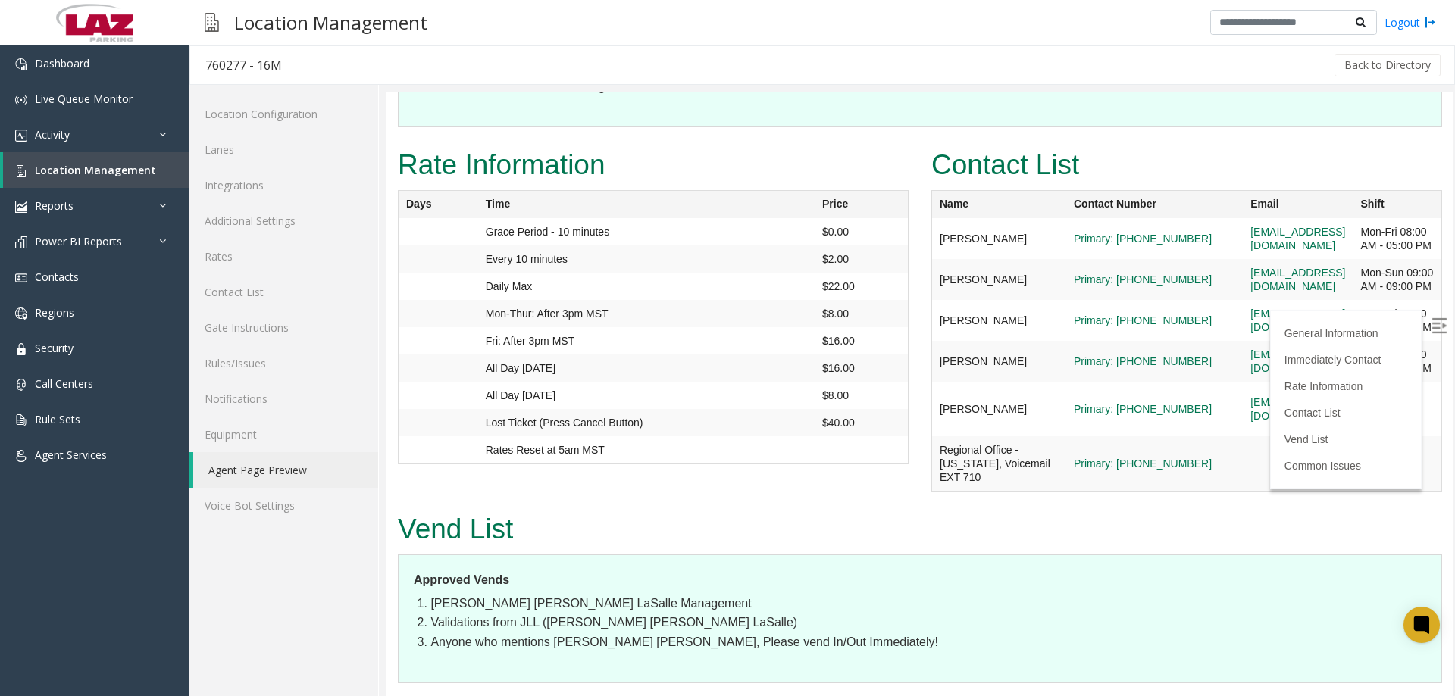
scroll to position [1249, 0]
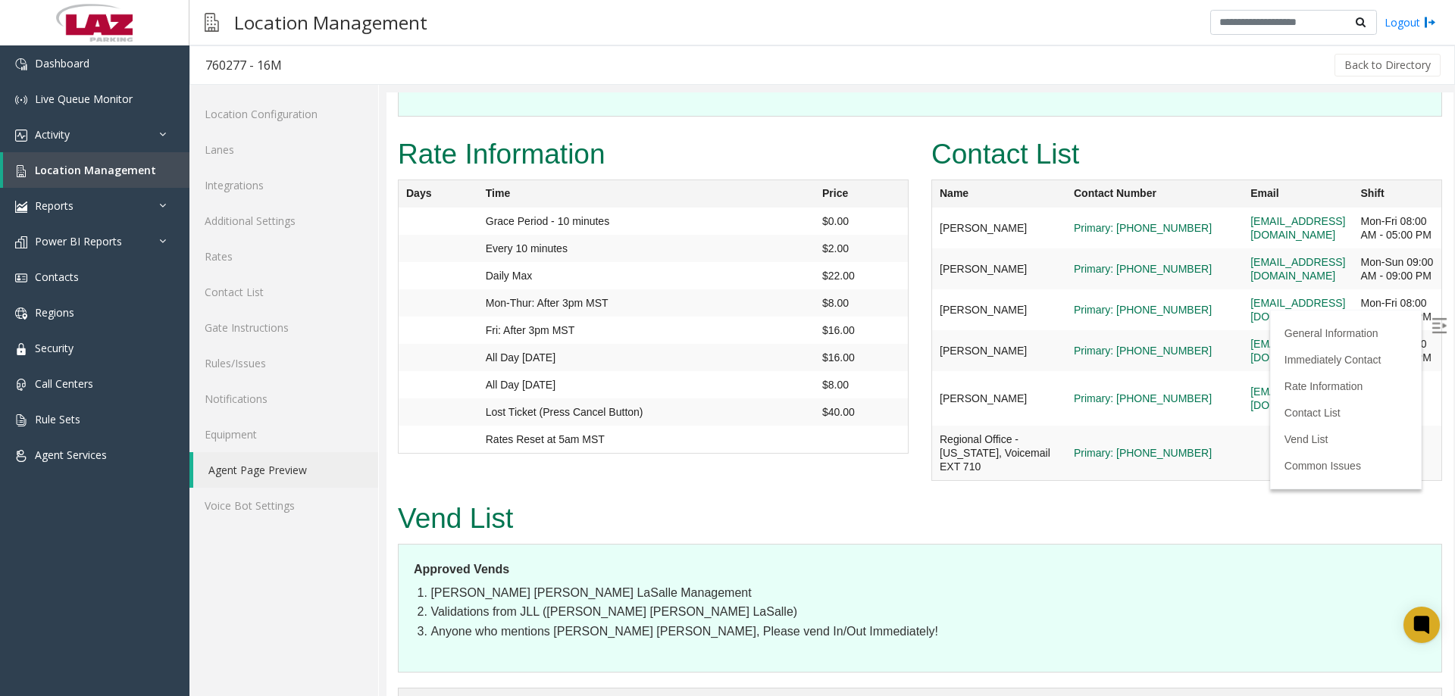
drag, startPoint x: 1449, startPoint y: 156, endPoint x: 1840, endPoint y: 429, distance: 476.7
click at [111, 165] on span "Location Management" at bounding box center [95, 170] width 121 height 14
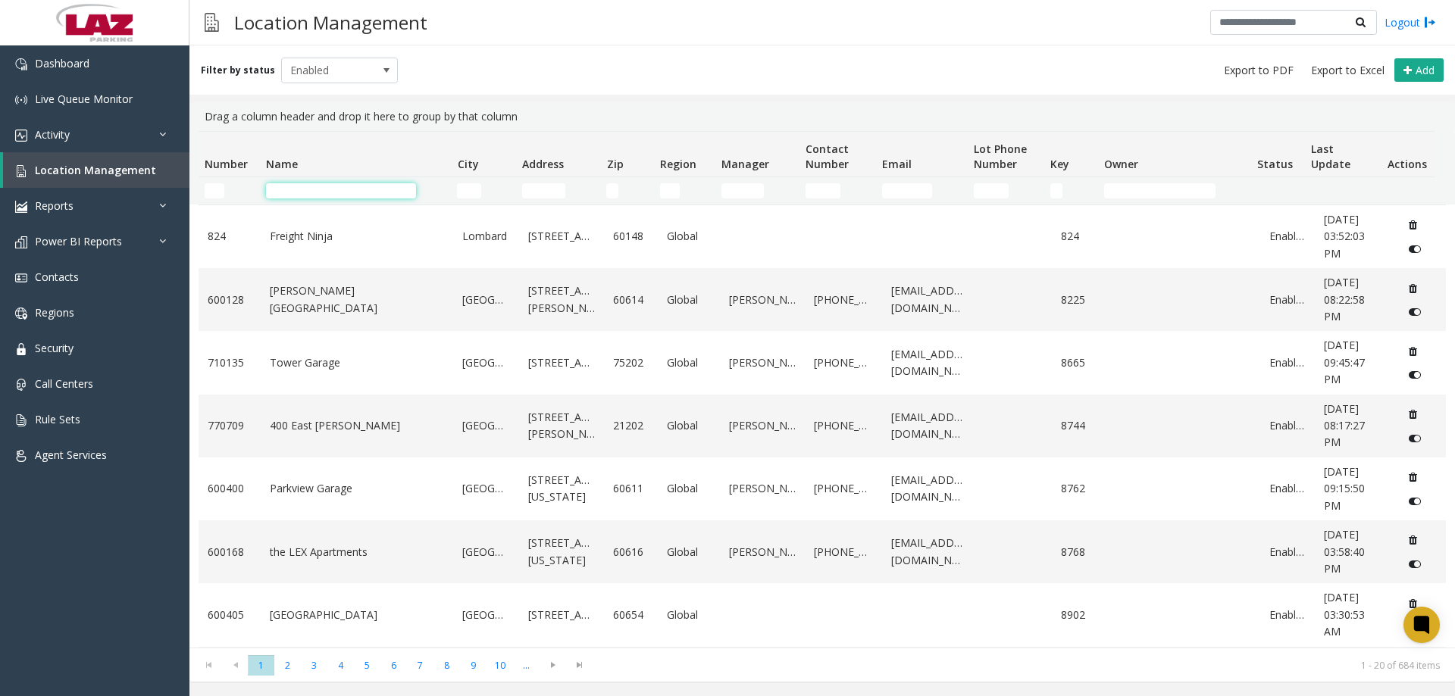
click at [345, 188] on input "Name Filter" at bounding box center [341, 190] width 150 height 15
click at [214, 187] on input "Number Filter" at bounding box center [215, 190] width 20 height 15
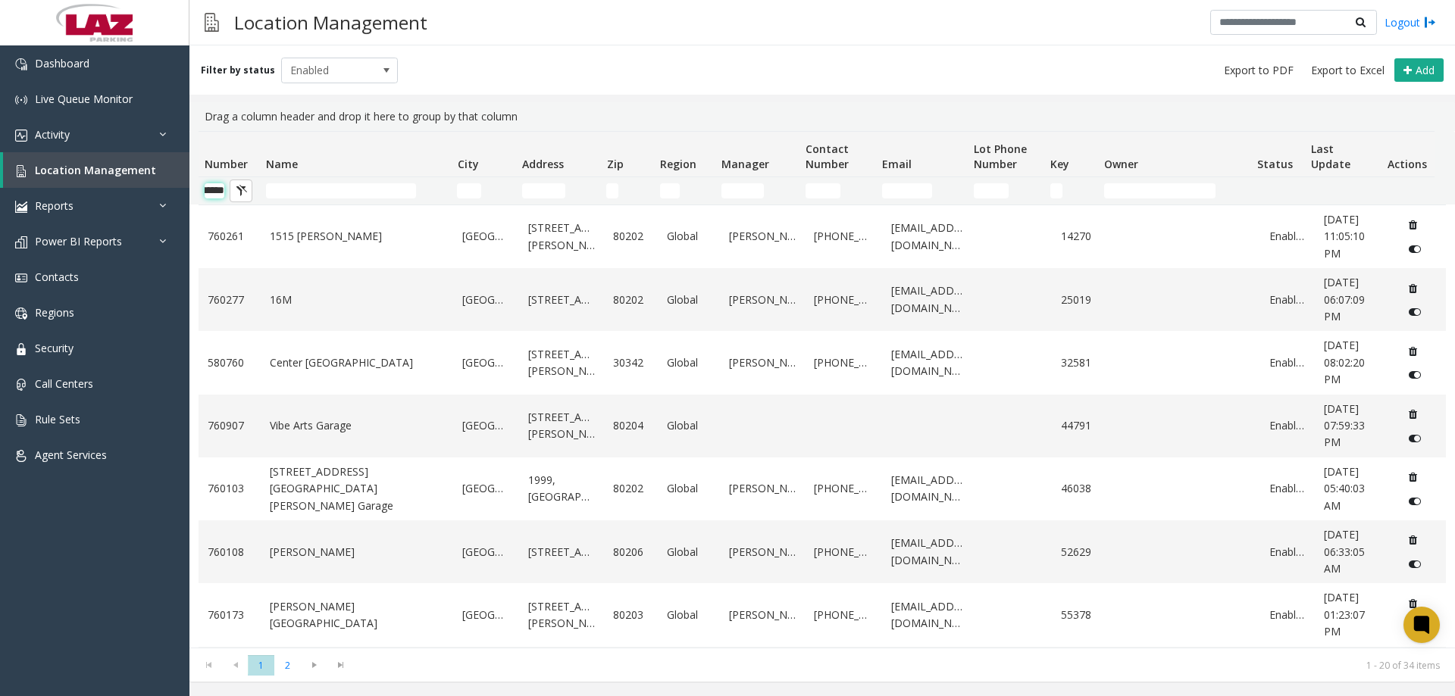
scroll to position [0, 25]
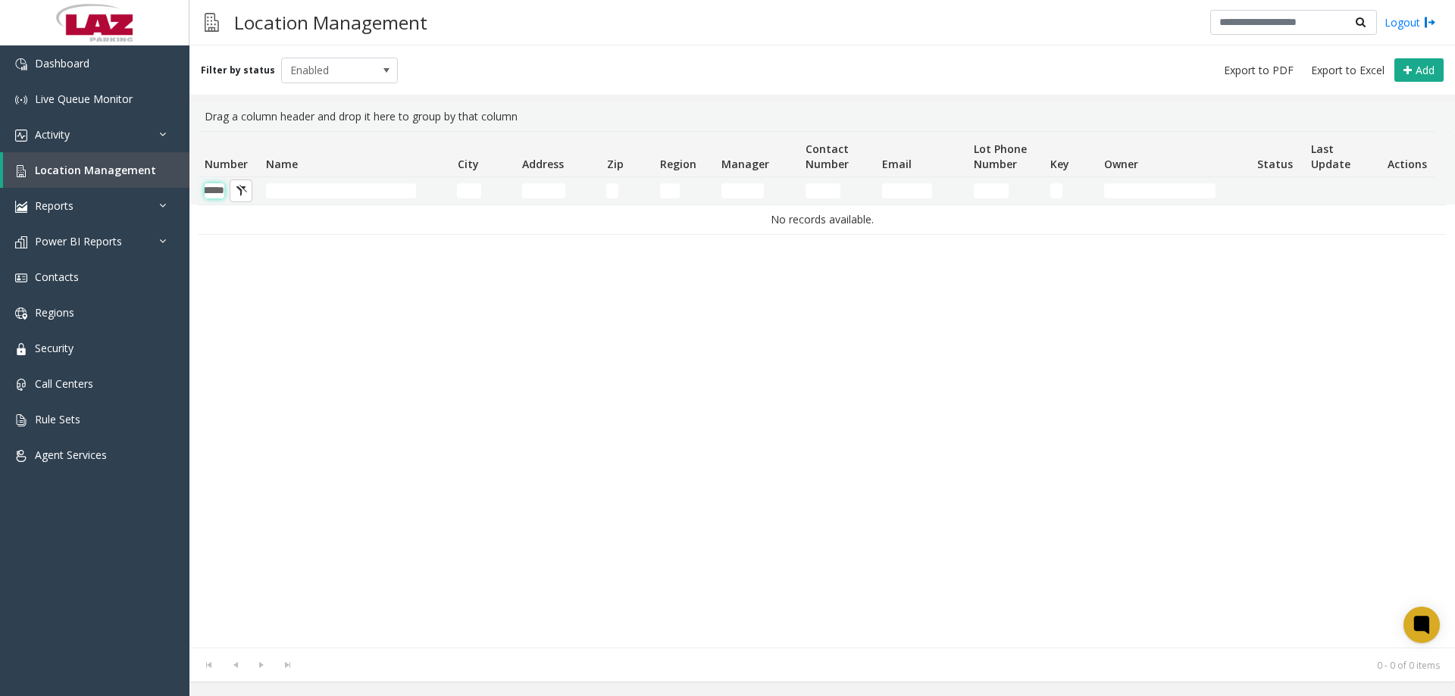
type input "******"
click at [317, 54] on div "Filter by status Enabled Add" at bounding box center [821, 69] width 1265 height 49
drag, startPoint x: 321, startPoint y: 65, endPoint x: 324, endPoint y: 77, distance: 12.5
click at [321, 66] on span "Enabled" at bounding box center [328, 70] width 92 height 24
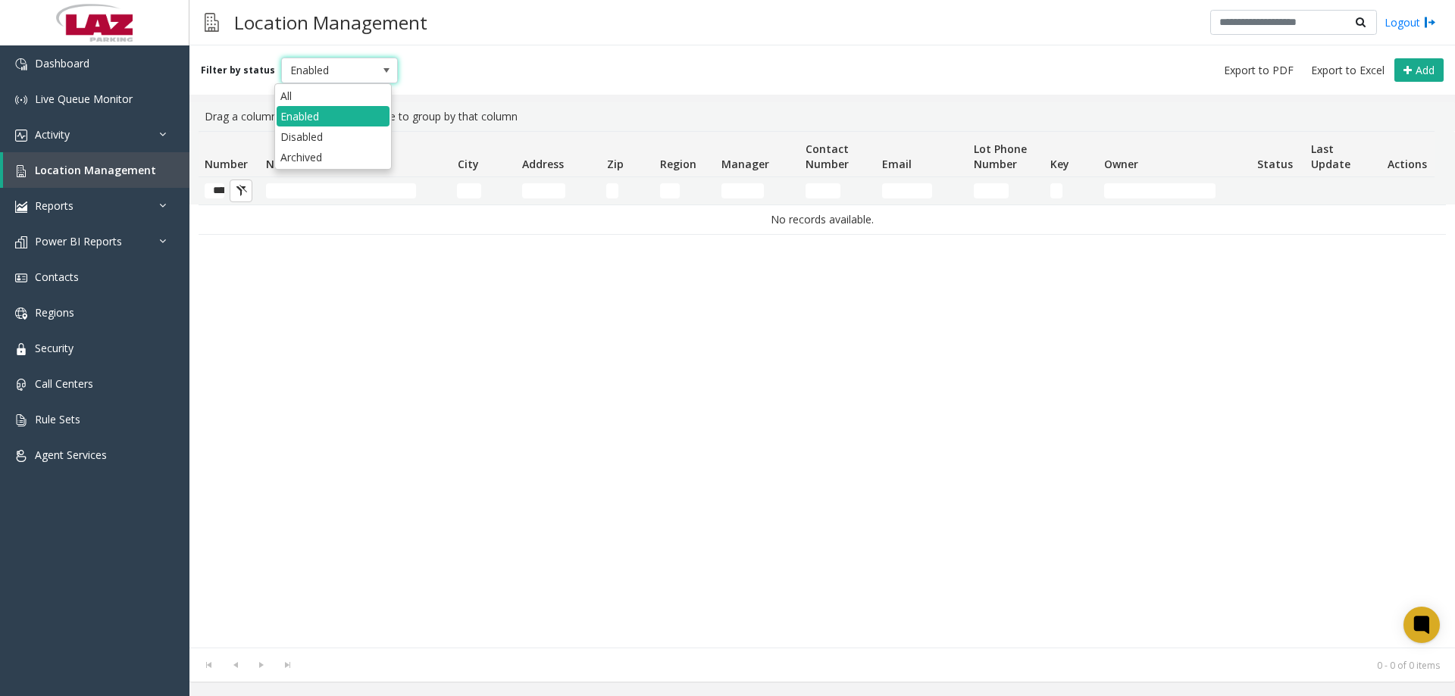
click at [334, 134] on li "Disabled" at bounding box center [333, 137] width 113 height 20
click at [314, 70] on span "Disabled" at bounding box center [328, 70] width 92 height 24
drag, startPoint x: 327, startPoint y: 155, endPoint x: 320, endPoint y: 90, distance: 65.6
click at [327, 154] on li "Archived" at bounding box center [333, 157] width 113 height 20
click at [330, 53] on div "Filter by status Archived Add" at bounding box center [821, 69] width 1265 height 49
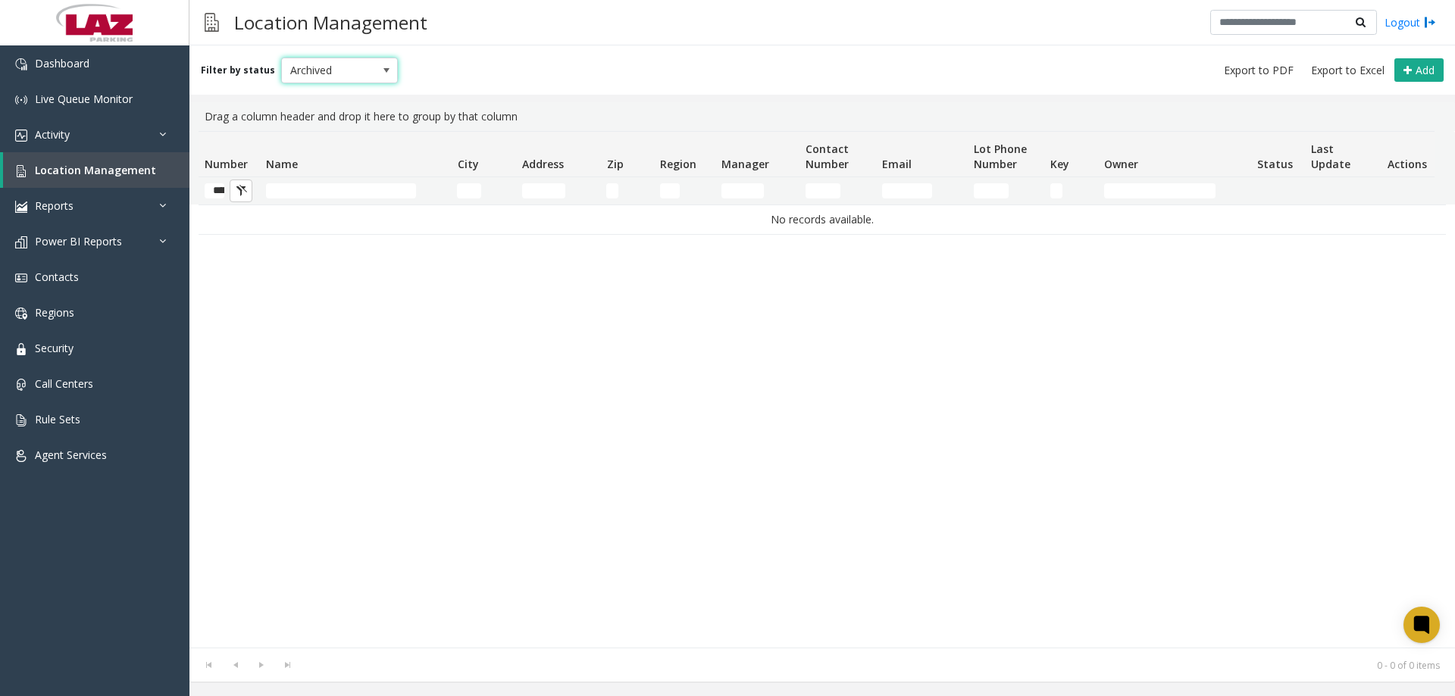
click at [320, 79] on span "Archived" at bounding box center [328, 70] width 92 height 24
click at [305, 100] on li "All" at bounding box center [333, 96] width 113 height 20
click at [211, 195] on input "******" at bounding box center [215, 190] width 20 height 15
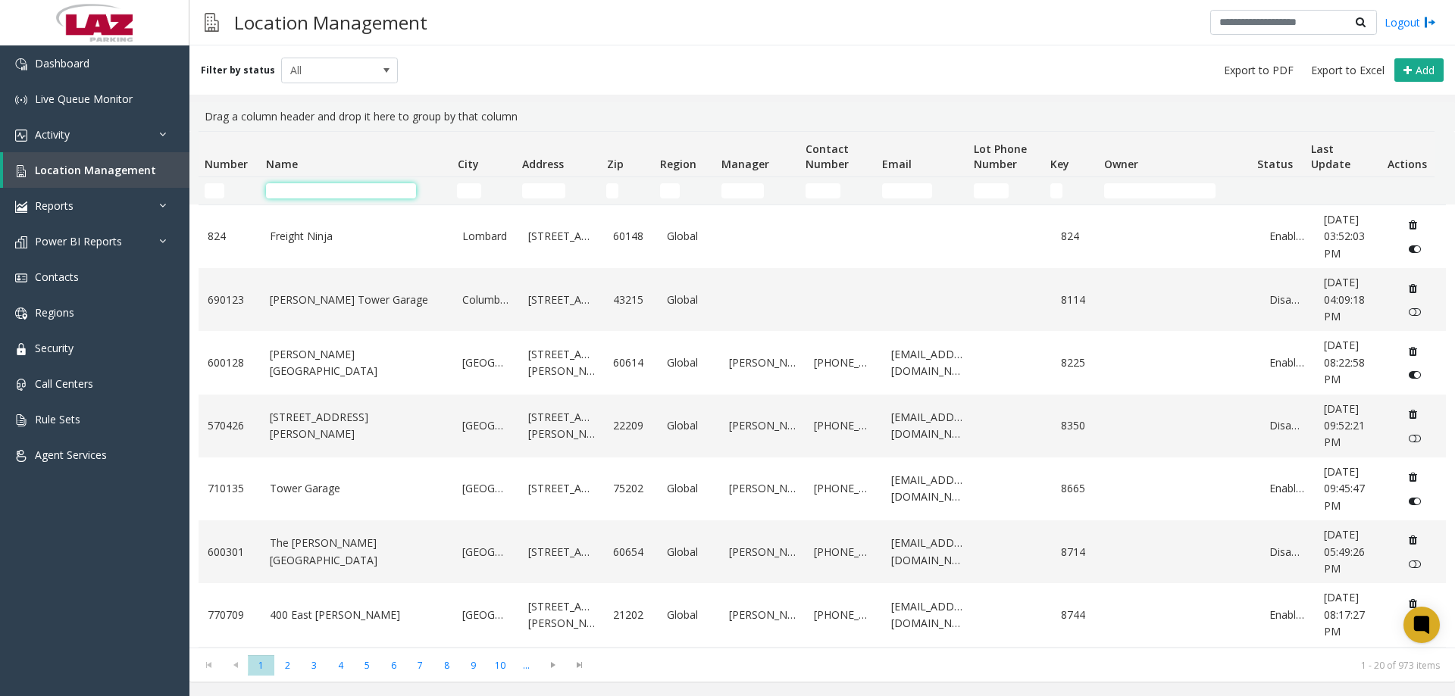
click at [370, 201] on td "Name Filter" at bounding box center [355, 190] width 191 height 27
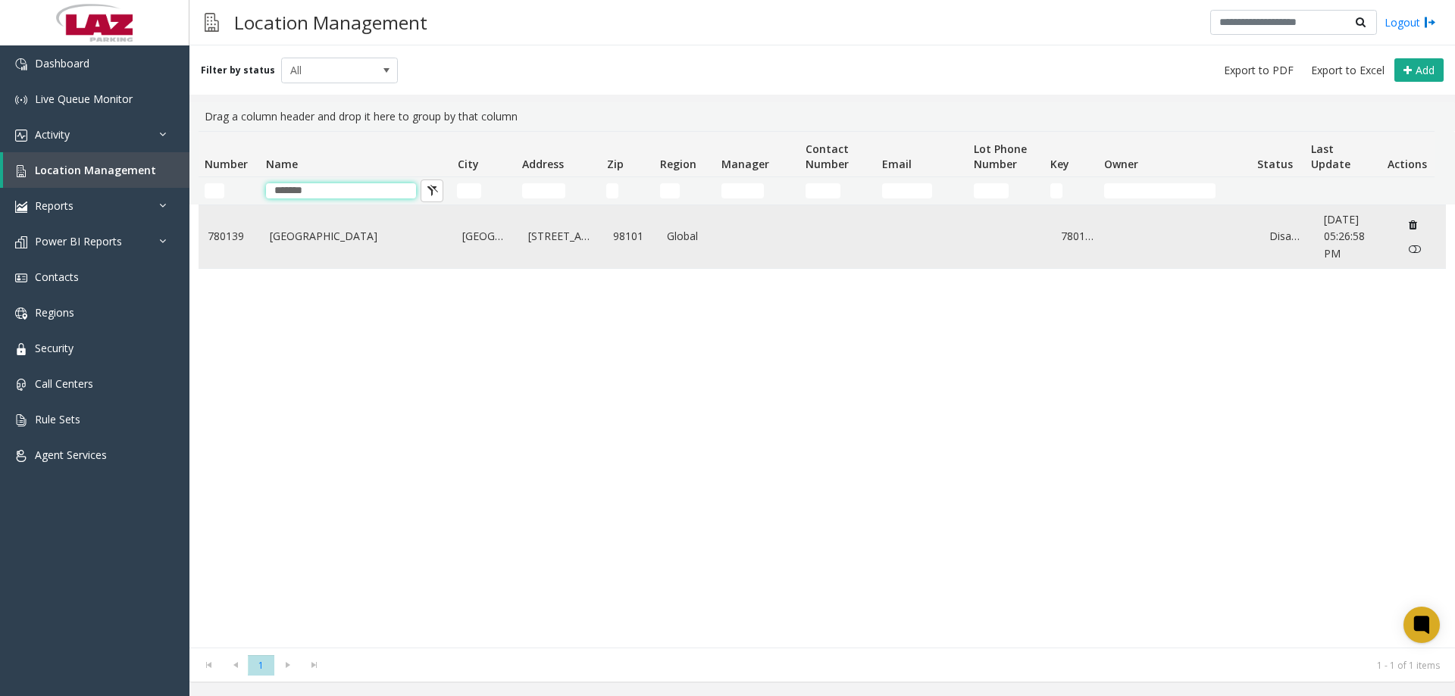
type input "*******"
click at [333, 242] on link "US Bank Centre" at bounding box center [357, 236] width 175 height 17
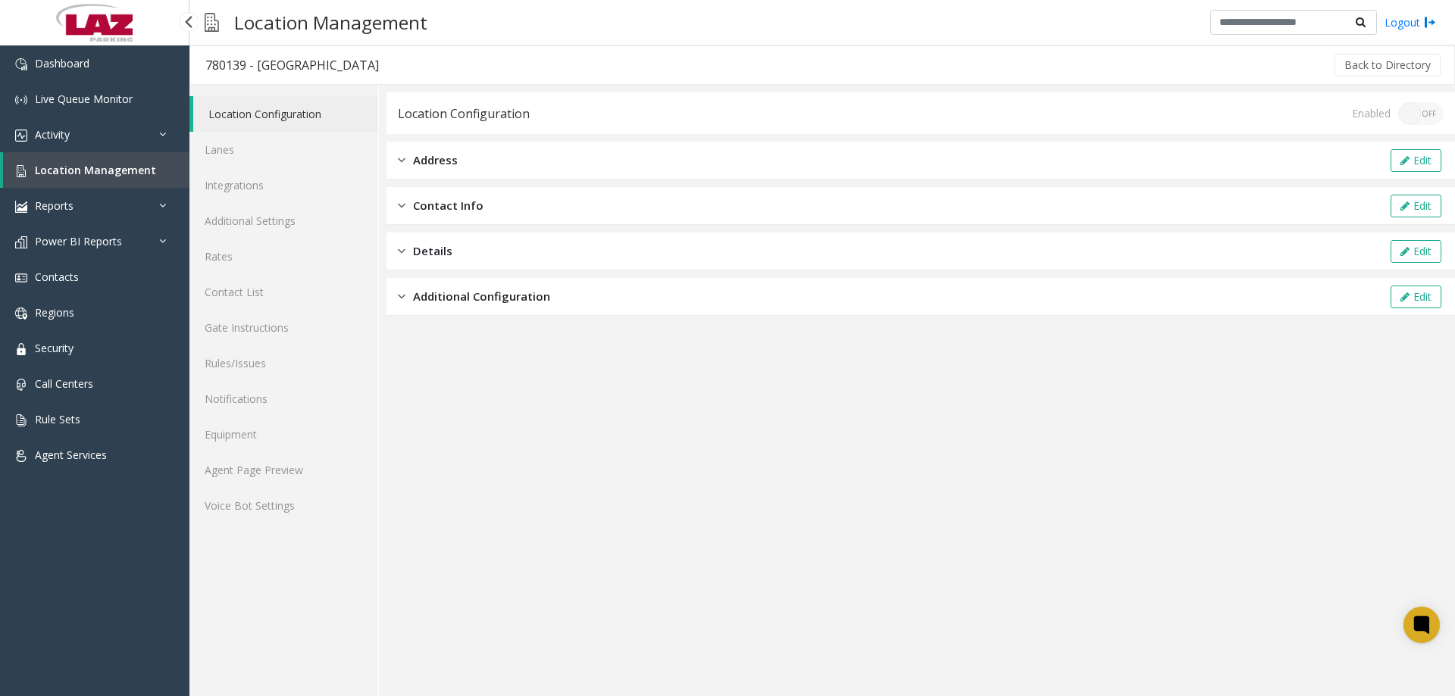
click at [100, 172] on span "Location Management" at bounding box center [95, 170] width 121 height 14
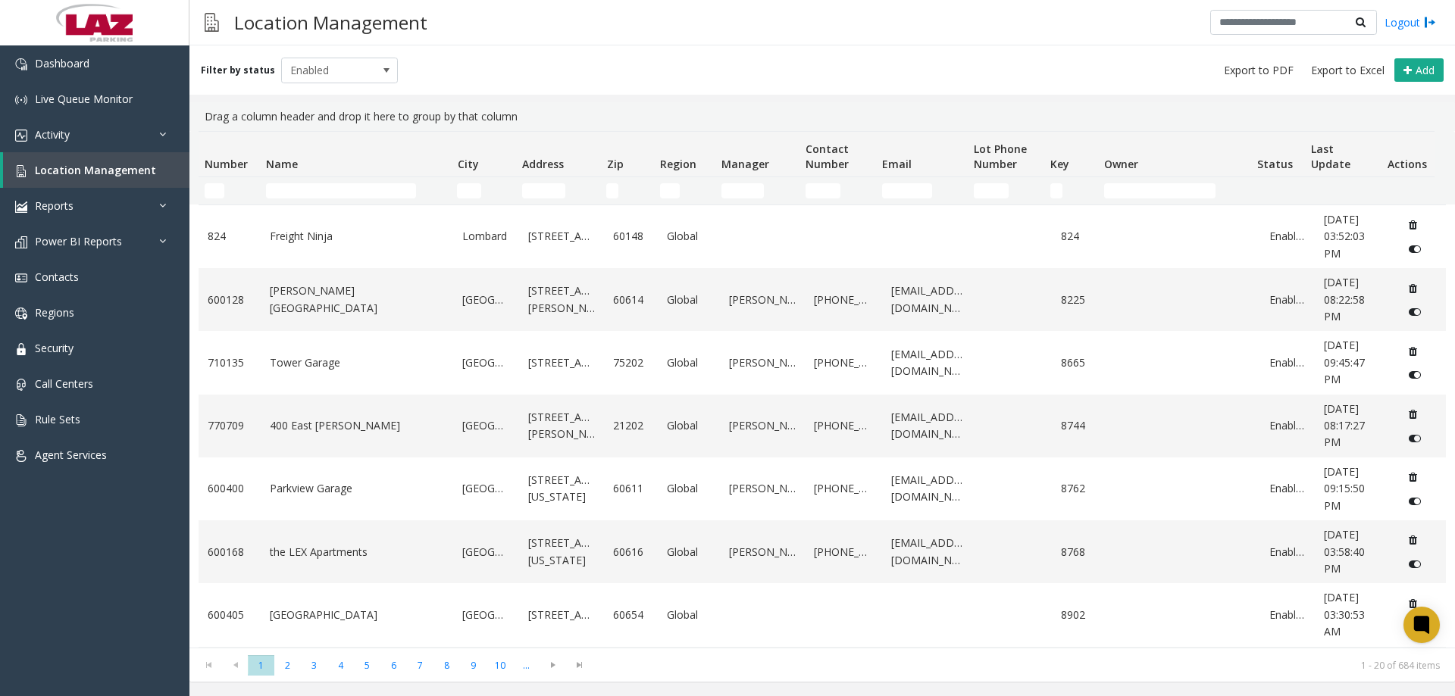
click at [224, 198] on kendo-grid-filter-wrapper-cell "Number Filter" at bounding box center [229, 190] width 49 height 15
click at [222, 195] on input "Number Filter" at bounding box center [215, 190] width 20 height 15
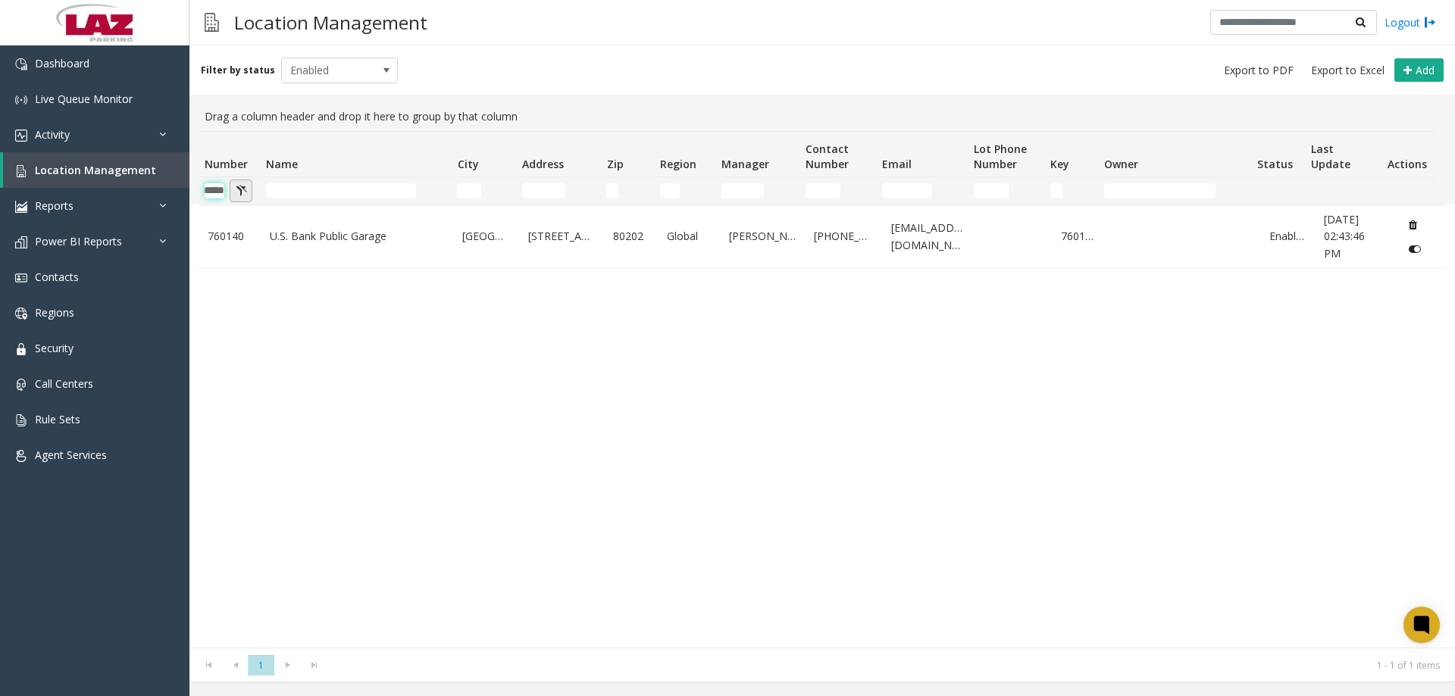
scroll to position [0, 19]
type input "*"
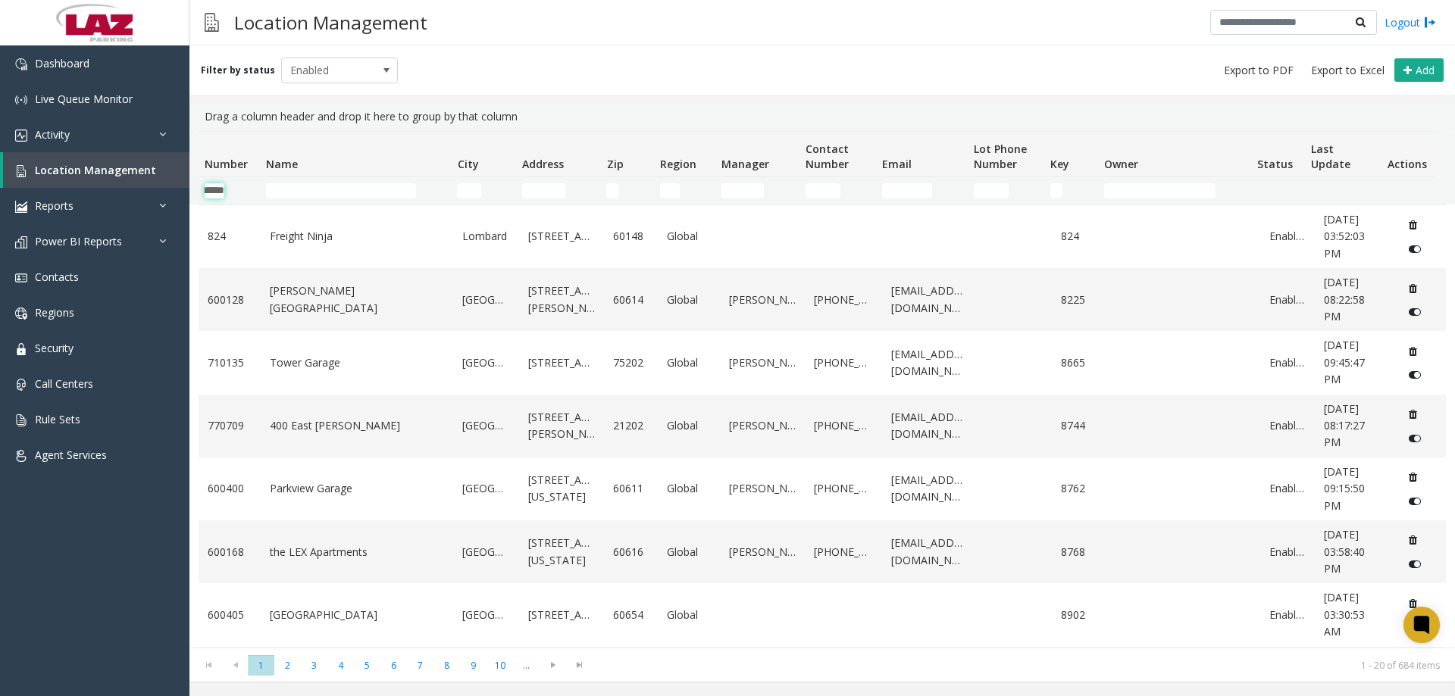
scroll to position [0, 25]
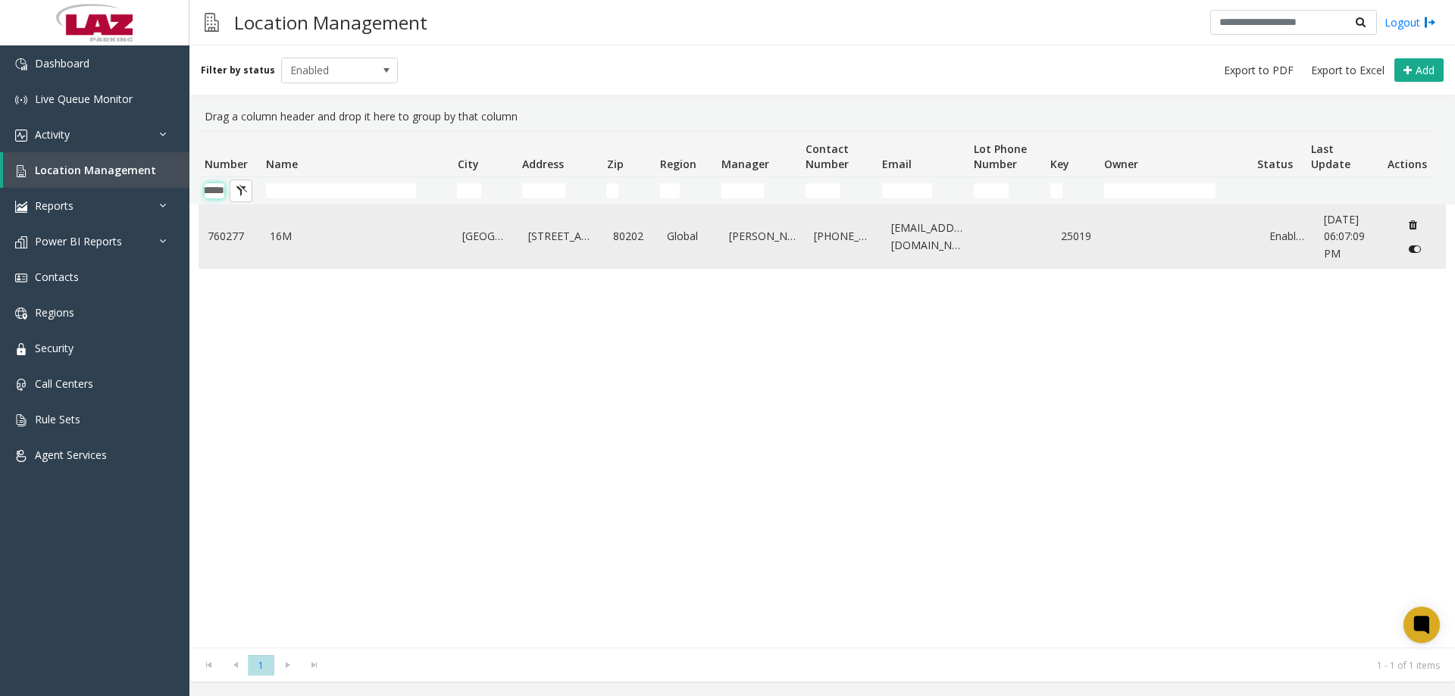
type input "******"
click at [273, 227] on td "16M" at bounding box center [357, 236] width 193 height 63
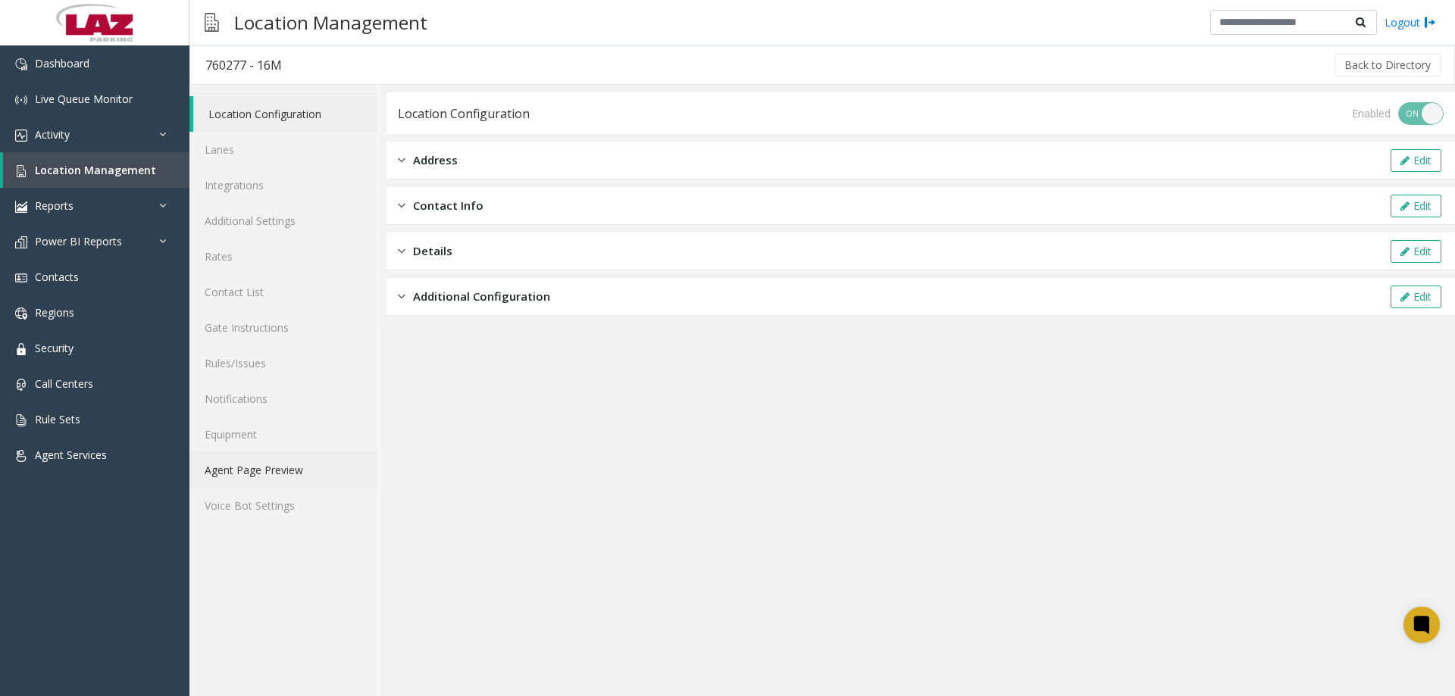
click at [300, 472] on link "Agent Page Preview" at bounding box center [283, 470] width 189 height 36
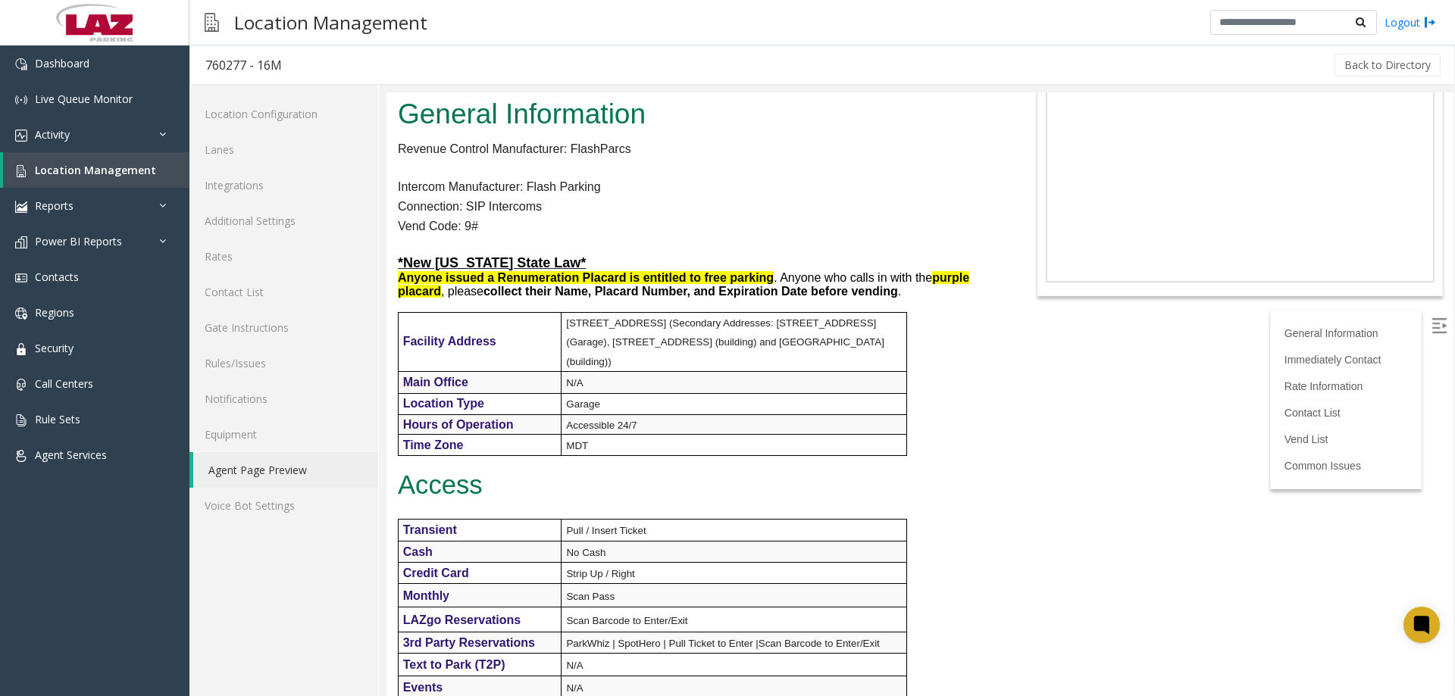
scroll to position [606, 0]
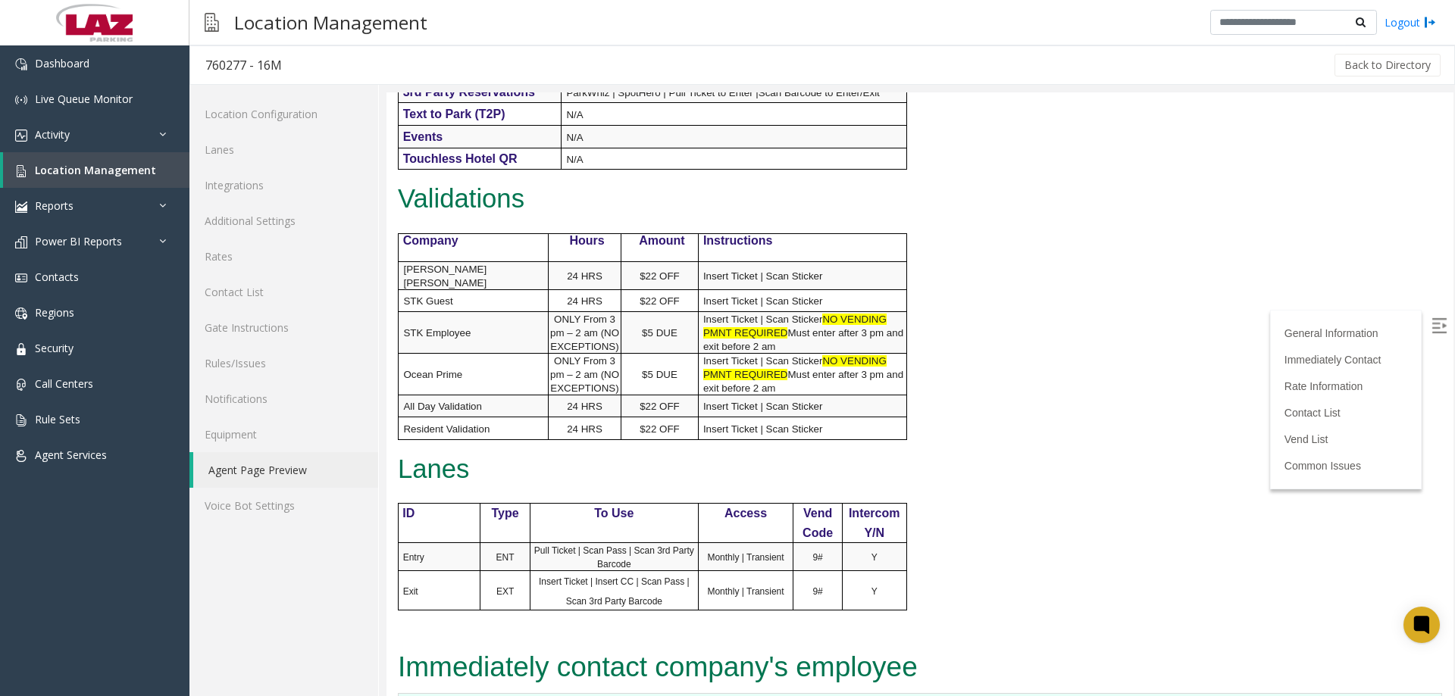
drag, startPoint x: 1454, startPoint y: 242, endPoint x: 1454, endPoint y: 359, distance: 117.4
click at [1454, 359] on div at bounding box center [920, 394] width 1068 height 604
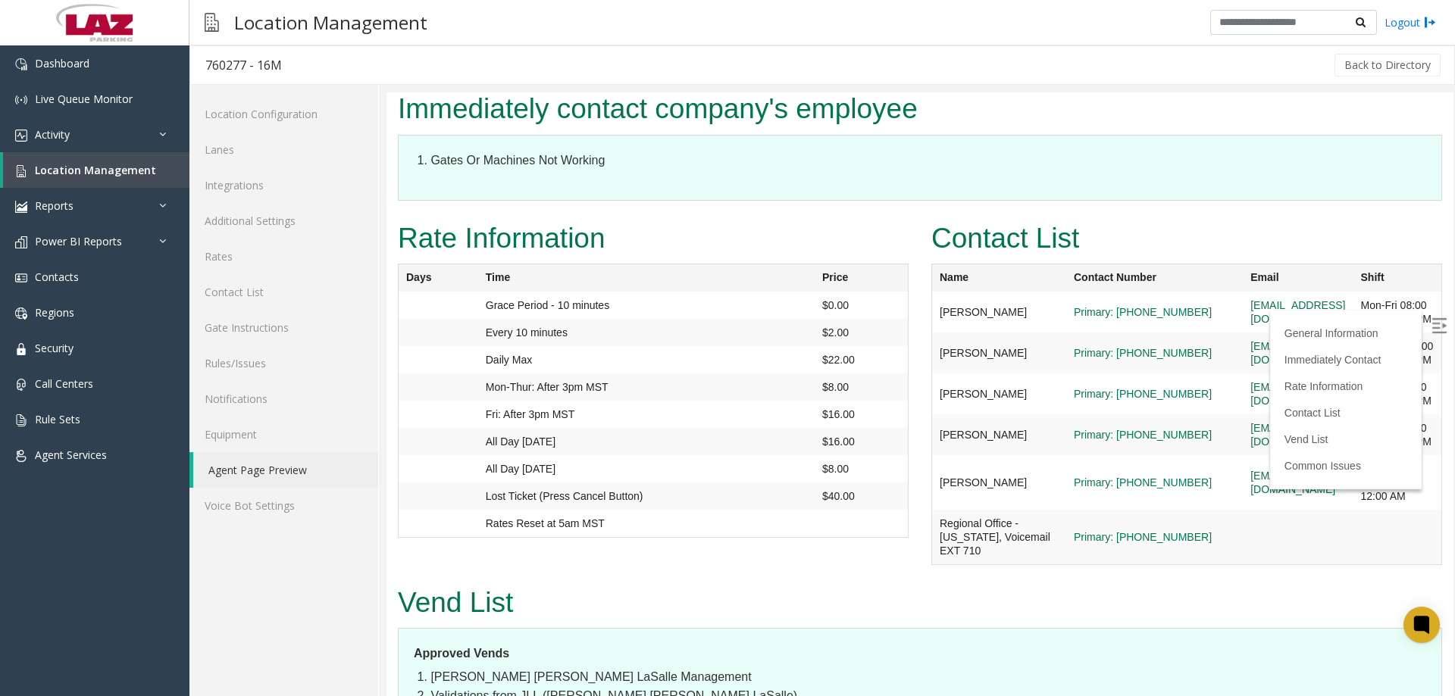
scroll to position [0, 0]
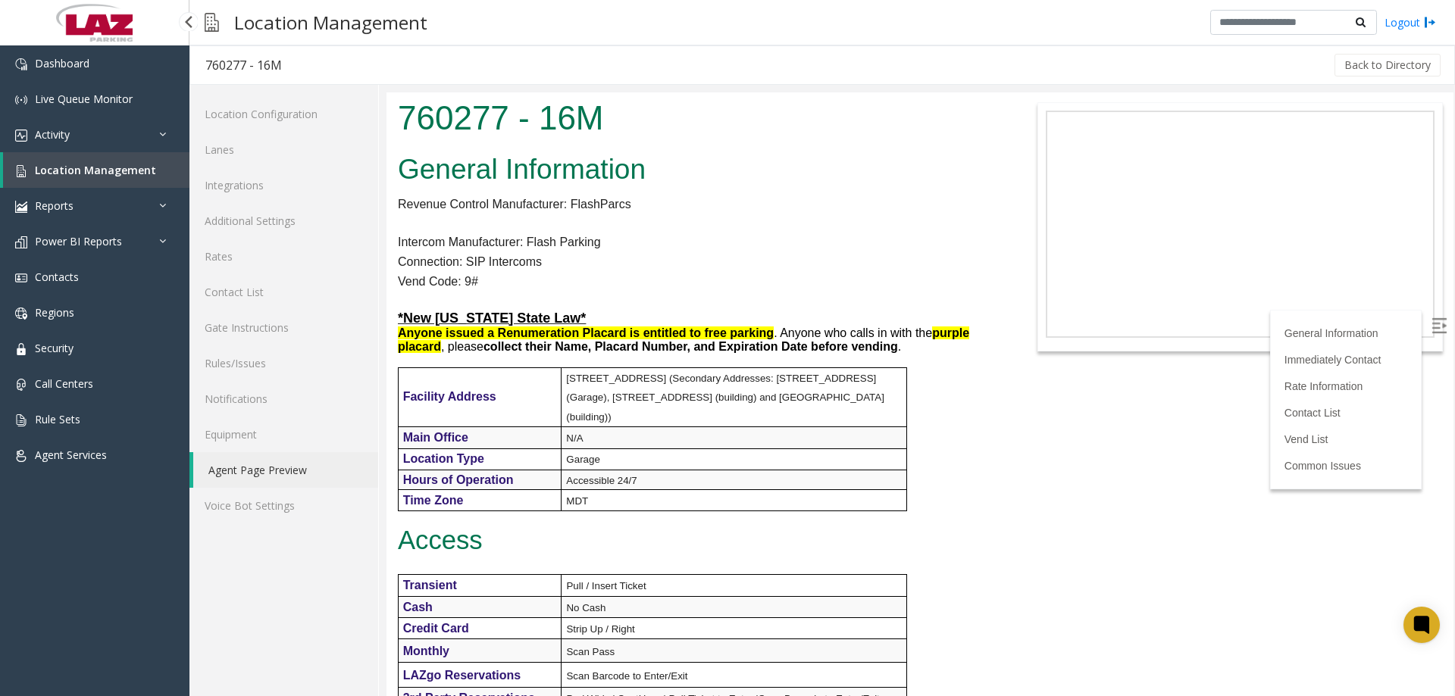
click at [101, 180] on link "Location Management" at bounding box center [96, 170] width 186 height 36
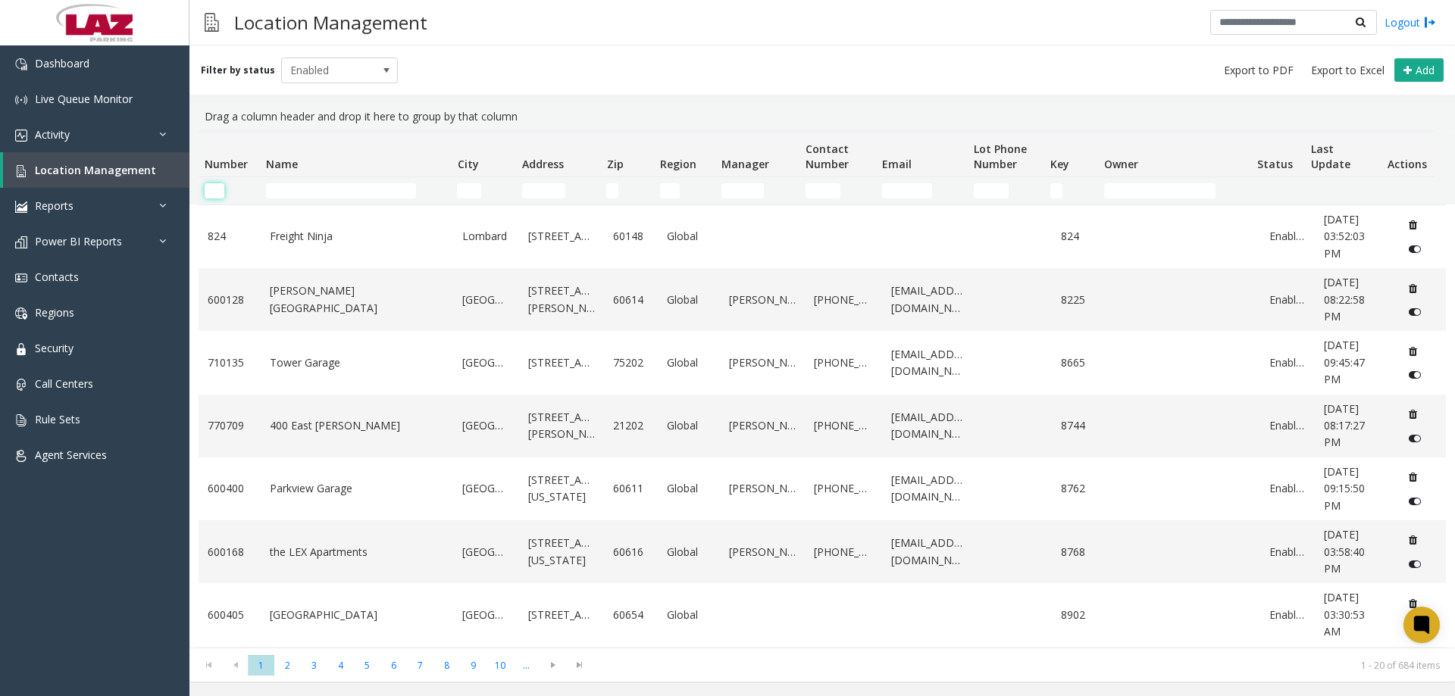
click at [209, 188] on input "Number Filter" at bounding box center [215, 190] width 20 height 15
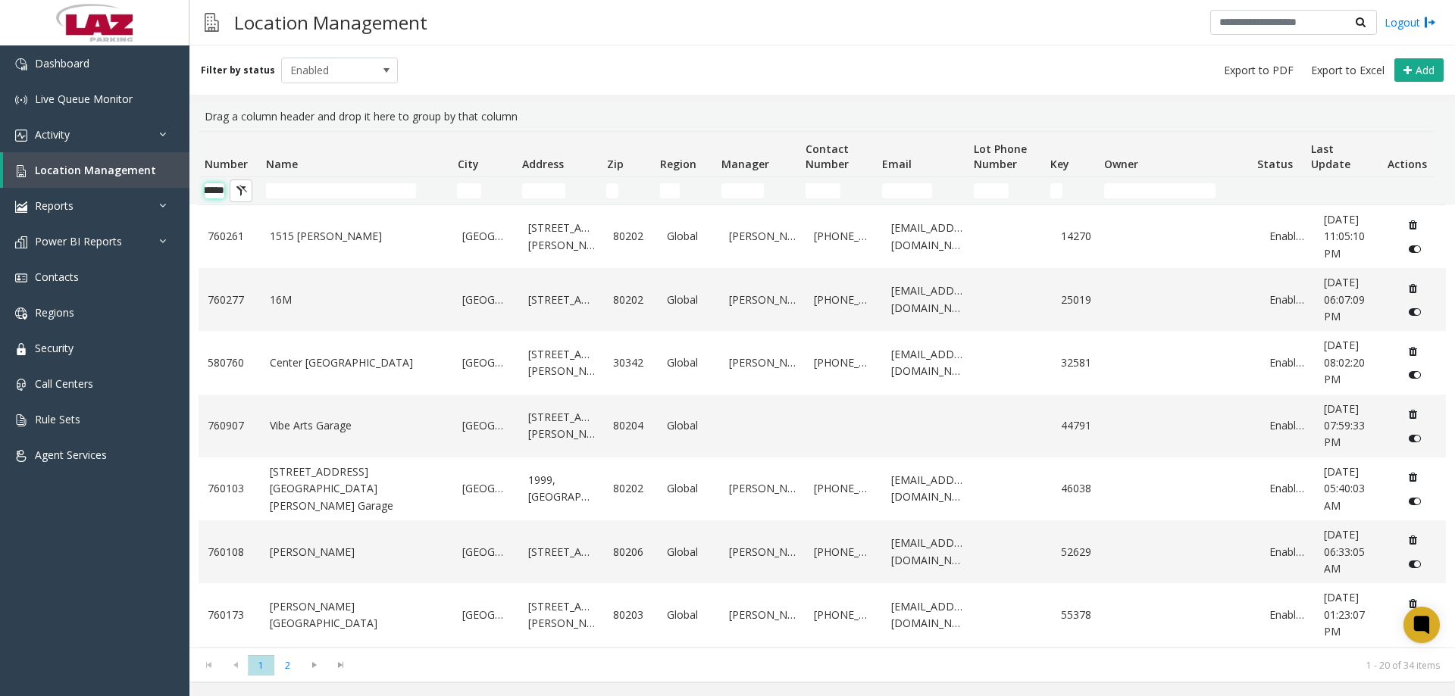
scroll to position [0, 25]
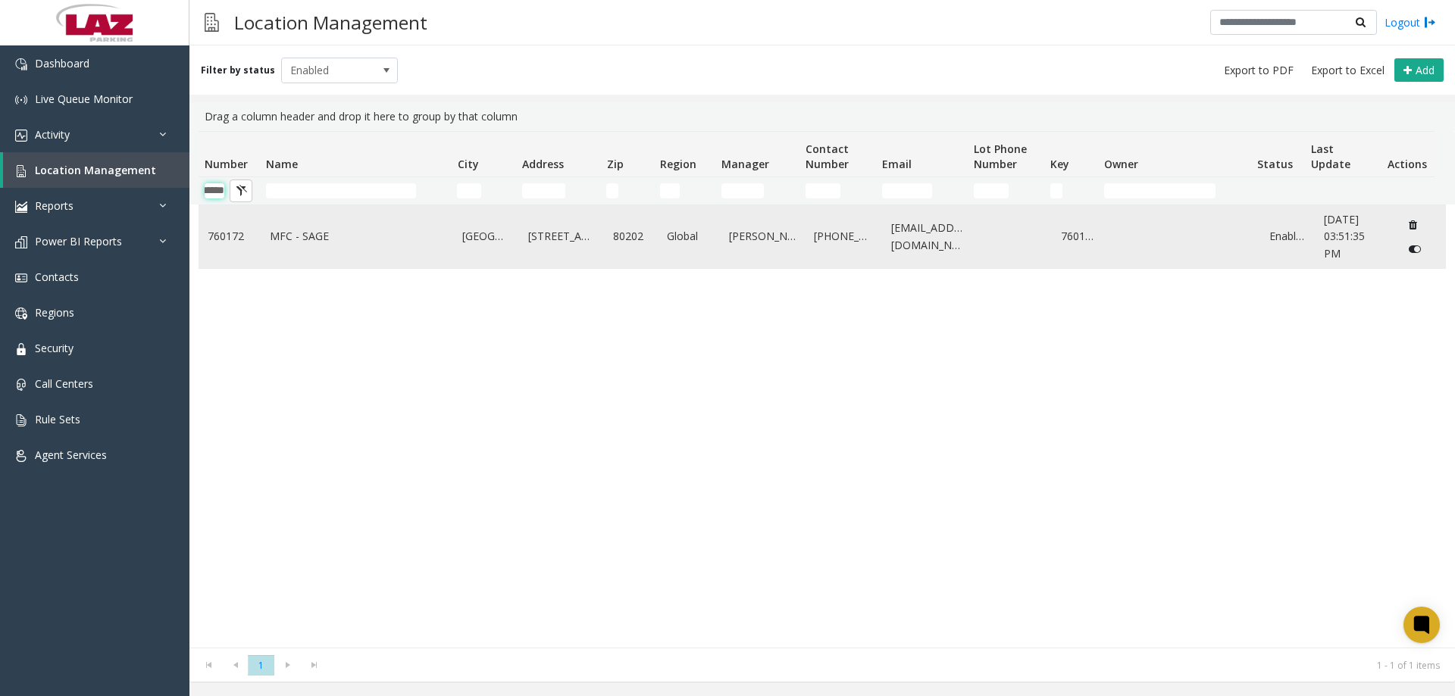
type input "******"
click at [312, 232] on link "MFC - SAGE" at bounding box center [357, 236] width 175 height 17
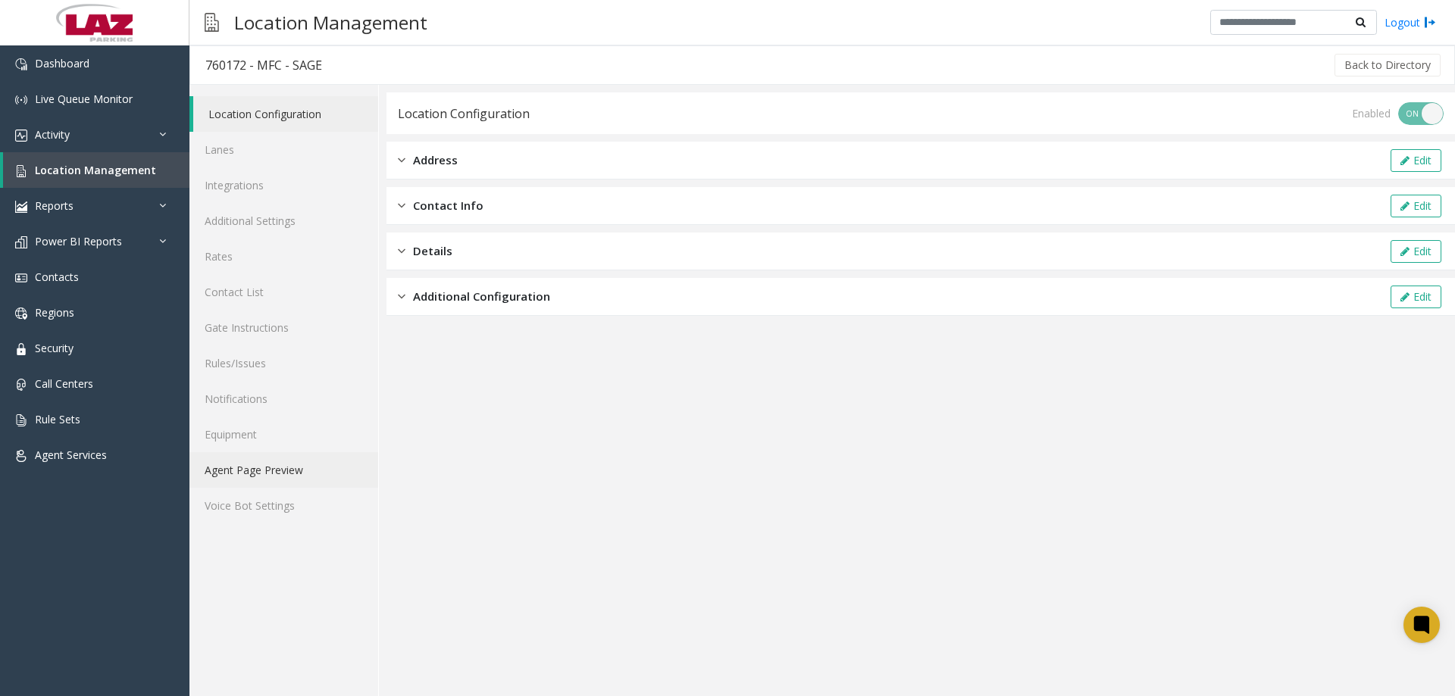
click at [255, 466] on link "Agent Page Preview" at bounding box center [283, 470] width 189 height 36
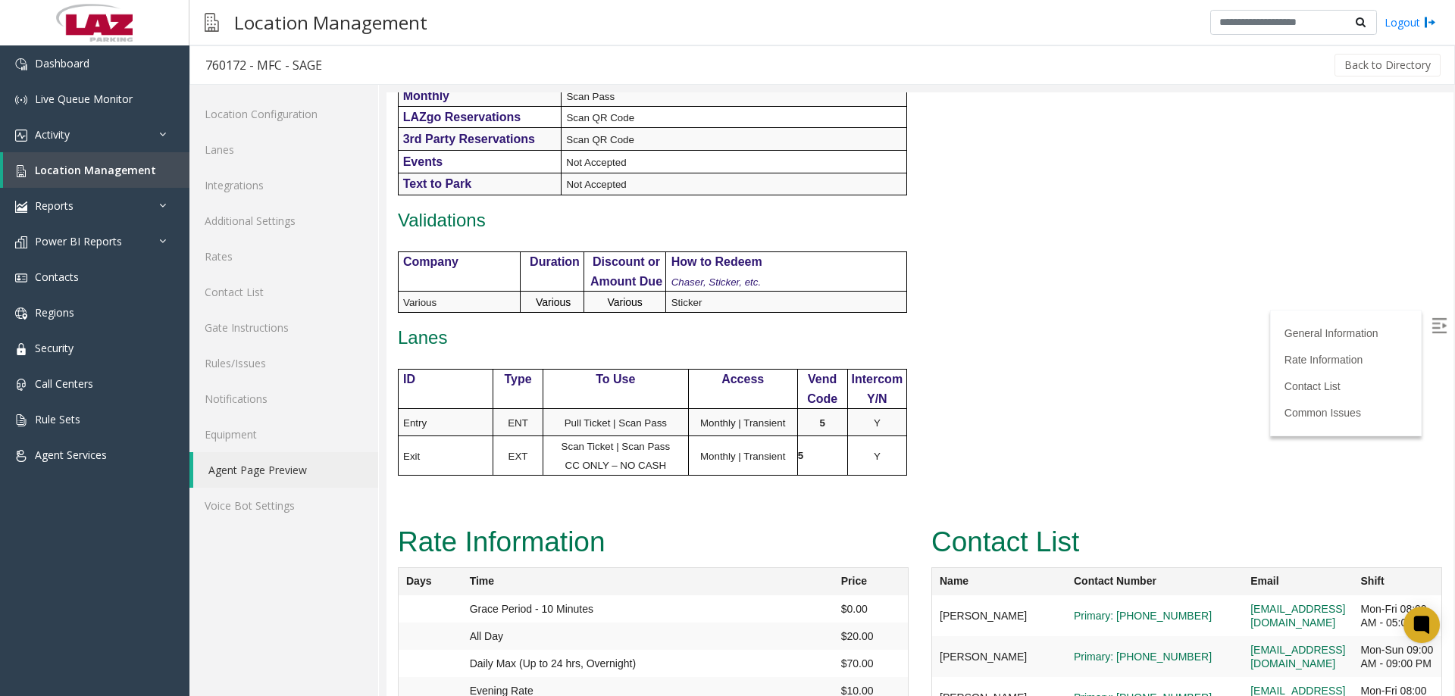
click at [1431, 330] on img at bounding box center [1438, 325] width 15 height 15
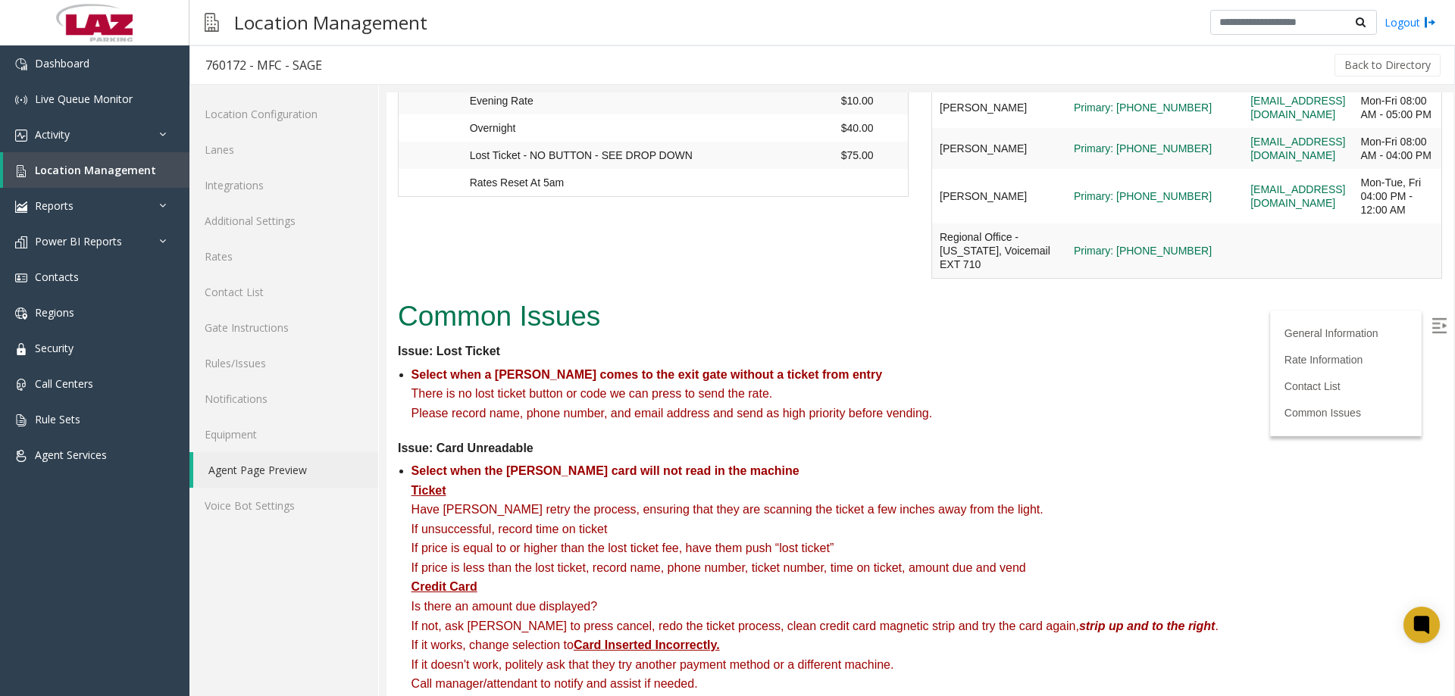
scroll to position [1567, 0]
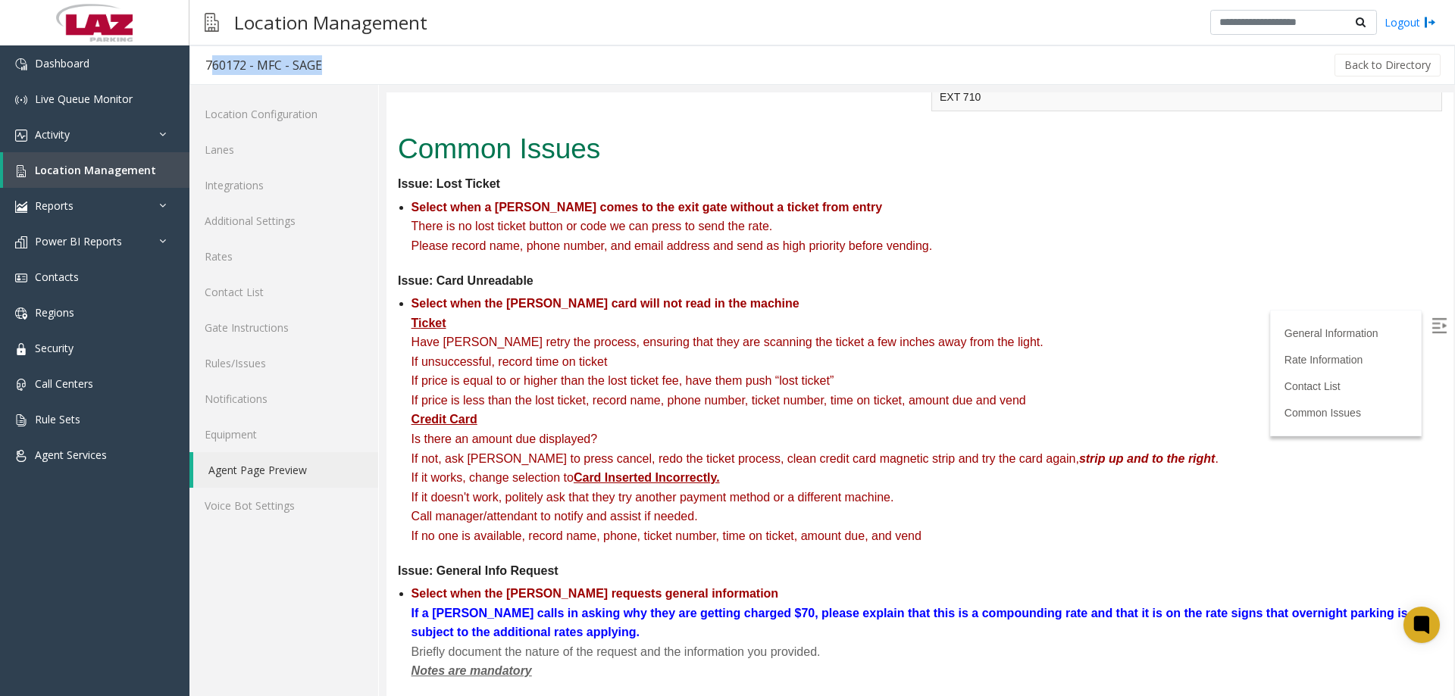
drag, startPoint x: 339, startPoint y: 71, endPoint x: 205, endPoint y: 59, distance: 135.4
click at [205, 59] on div "760172 - MFC - SAGE Back to Directory" at bounding box center [821, 64] width 1265 height 39
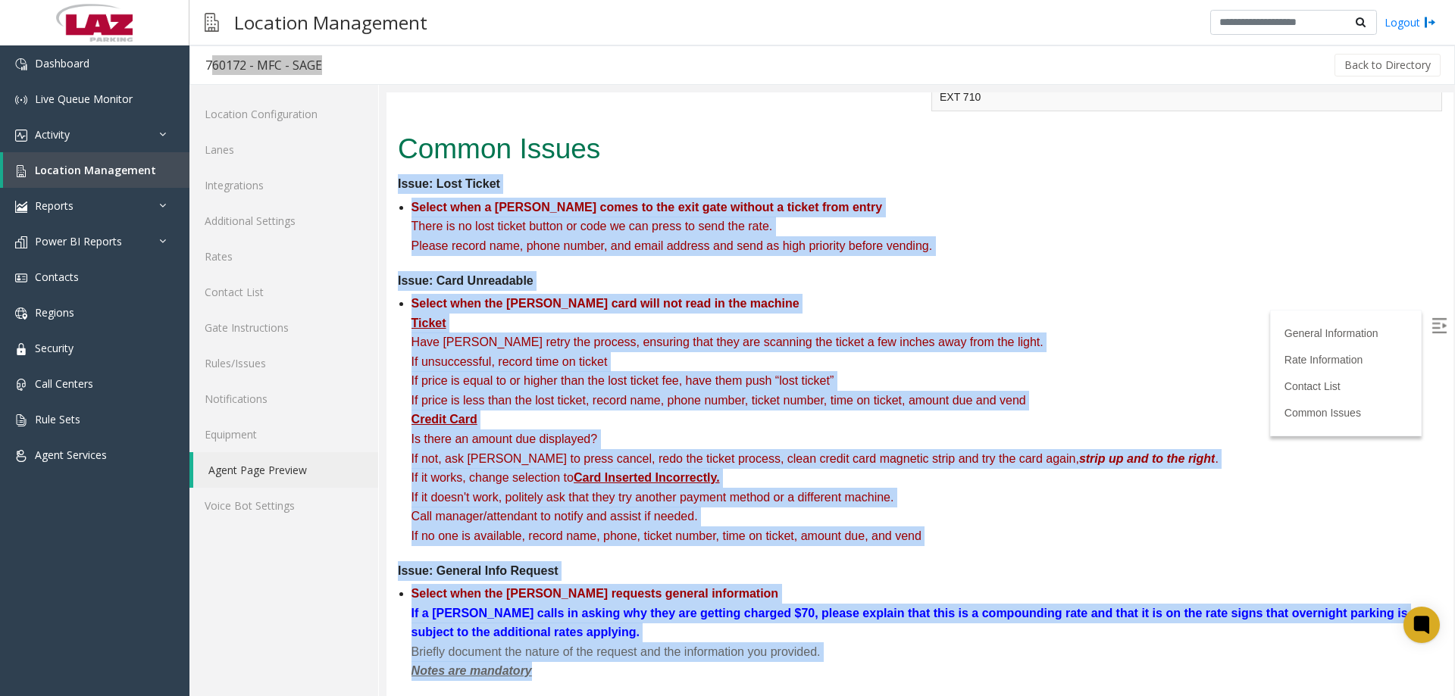
drag, startPoint x: 394, startPoint y: 334, endPoint x: 600, endPoint y: 665, distance: 390.0
click at [600, 665] on div "Common Issues Issue: Lost Ticket Select when a parker comes to the exit gate wi…" at bounding box center [919, 412] width 1067 height 570
copy dl "Issue: Lost Ticket Select when a parker comes to the exit gate without a ticket…"
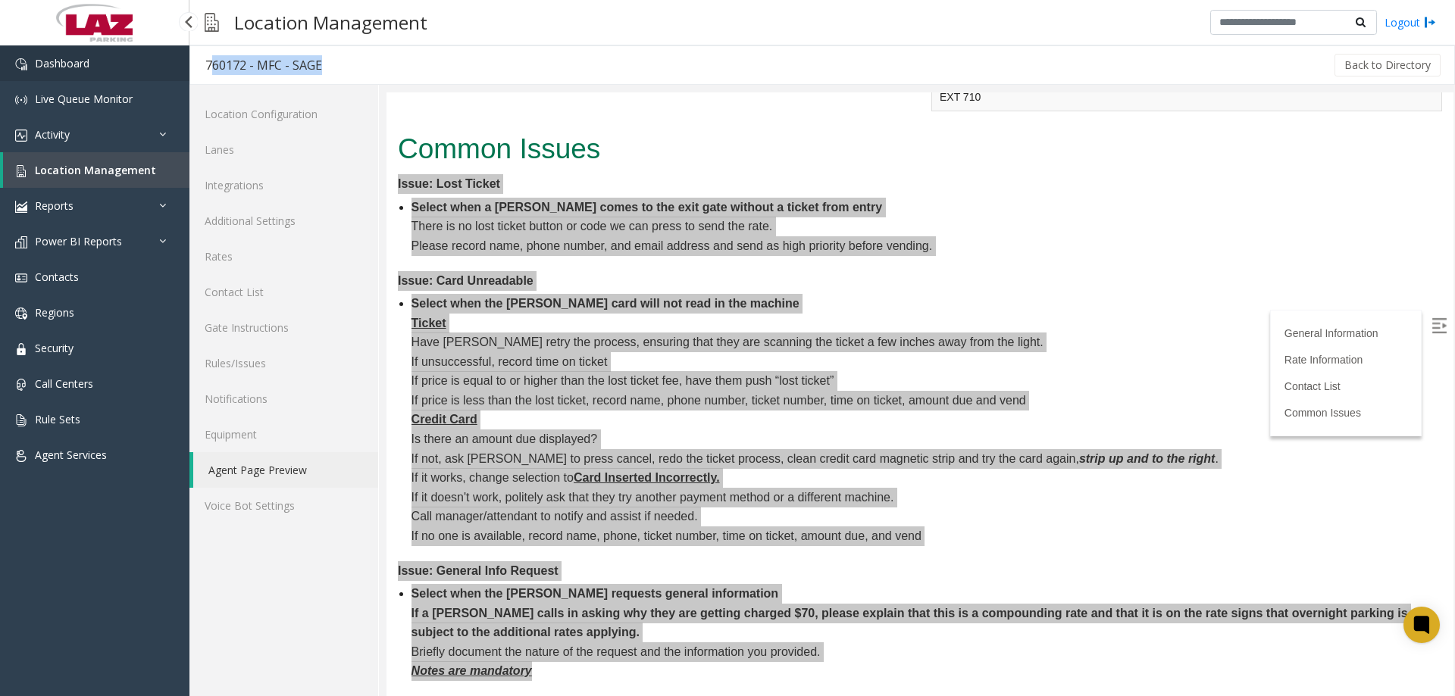
click at [70, 70] on link "Dashboard" at bounding box center [94, 63] width 189 height 36
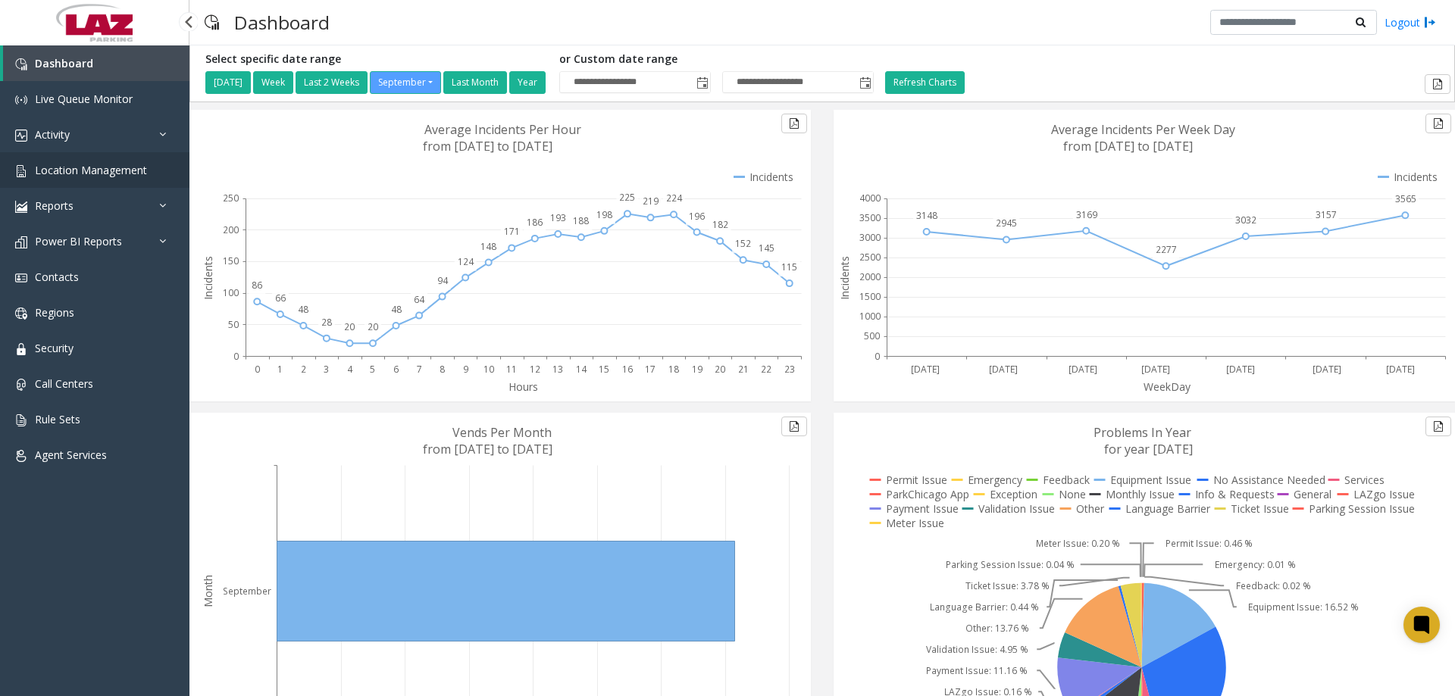
click at [112, 173] on span "Location Management" at bounding box center [91, 170] width 112 height 14
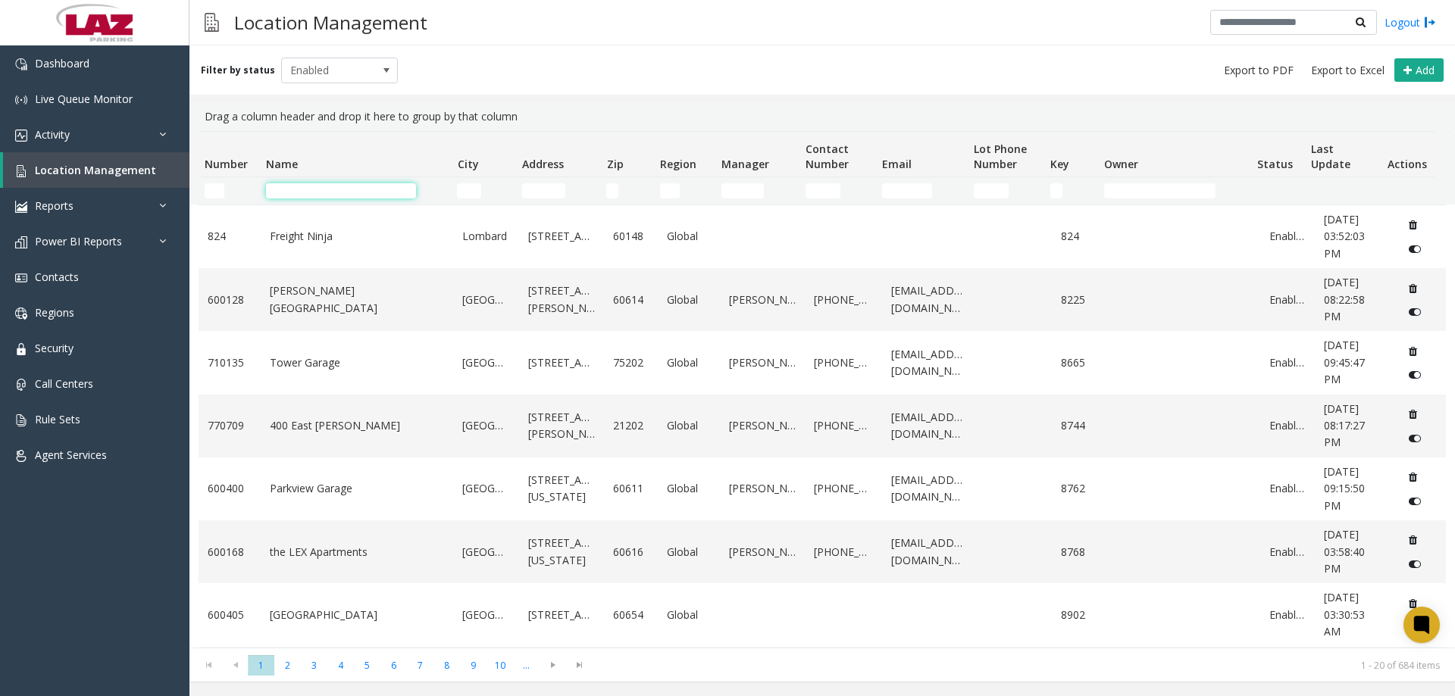
click at [299, 195] on input "Name Filter" at bounding box center [341, 190] width 150 height 15
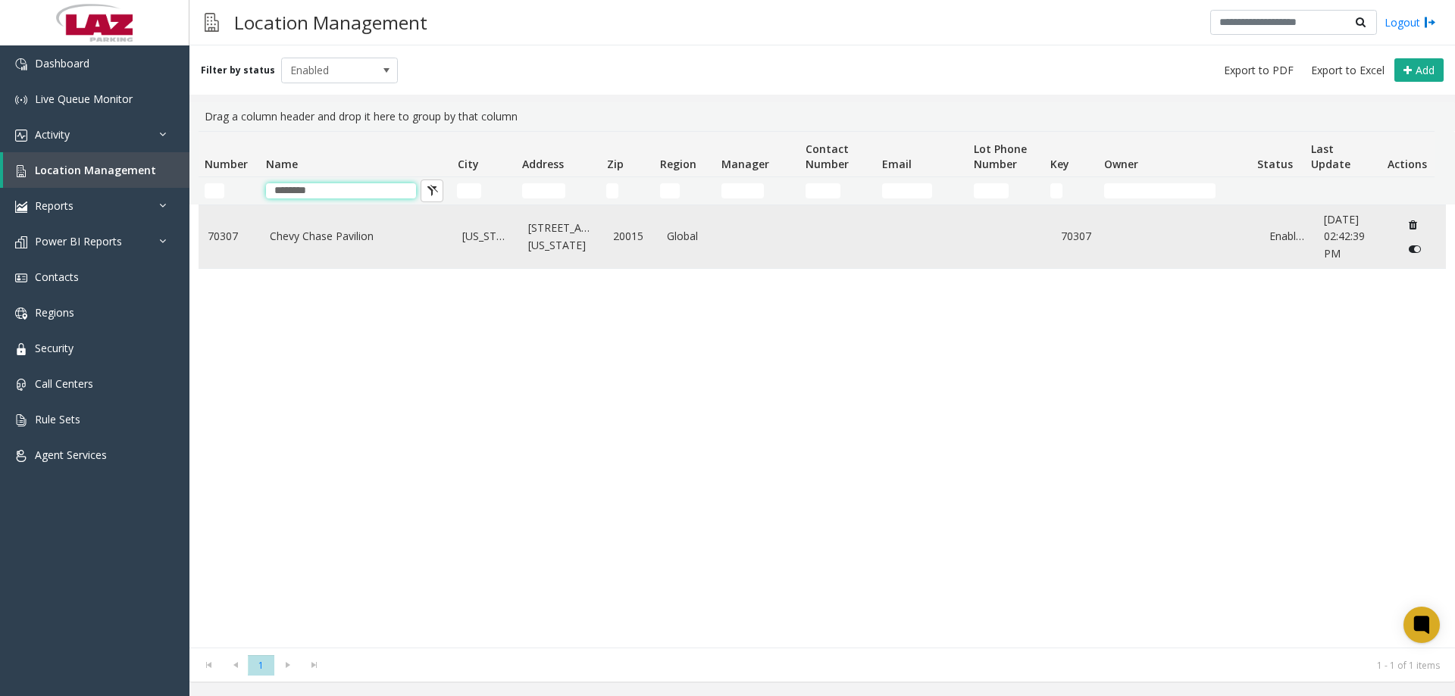
type input "********"
click at [302, 231] on td "Chevy Chase Pavilion" at bounding box center [357, 236] width 193 height 63
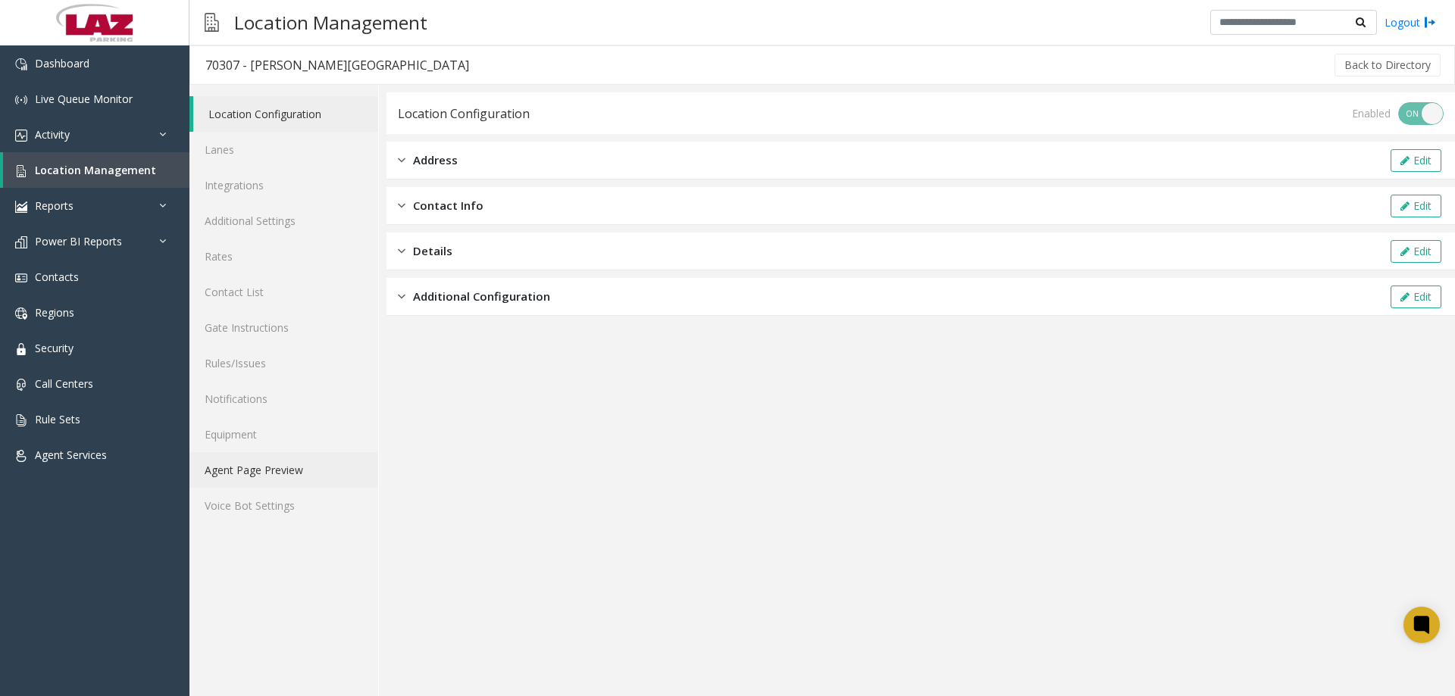
click at [326, 484] on link "Agent Page Preview" at bounding box center [283, 470] width 189 height 36
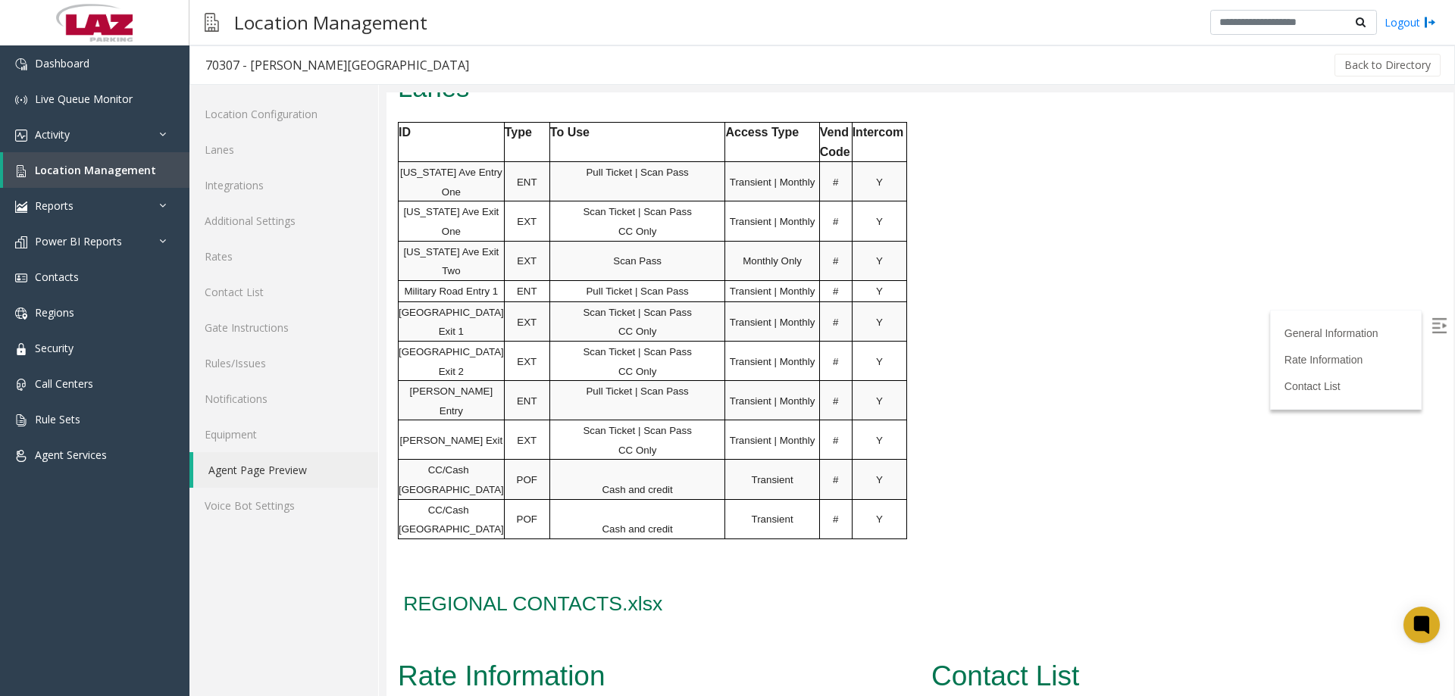
scroll to position [1439, 0]
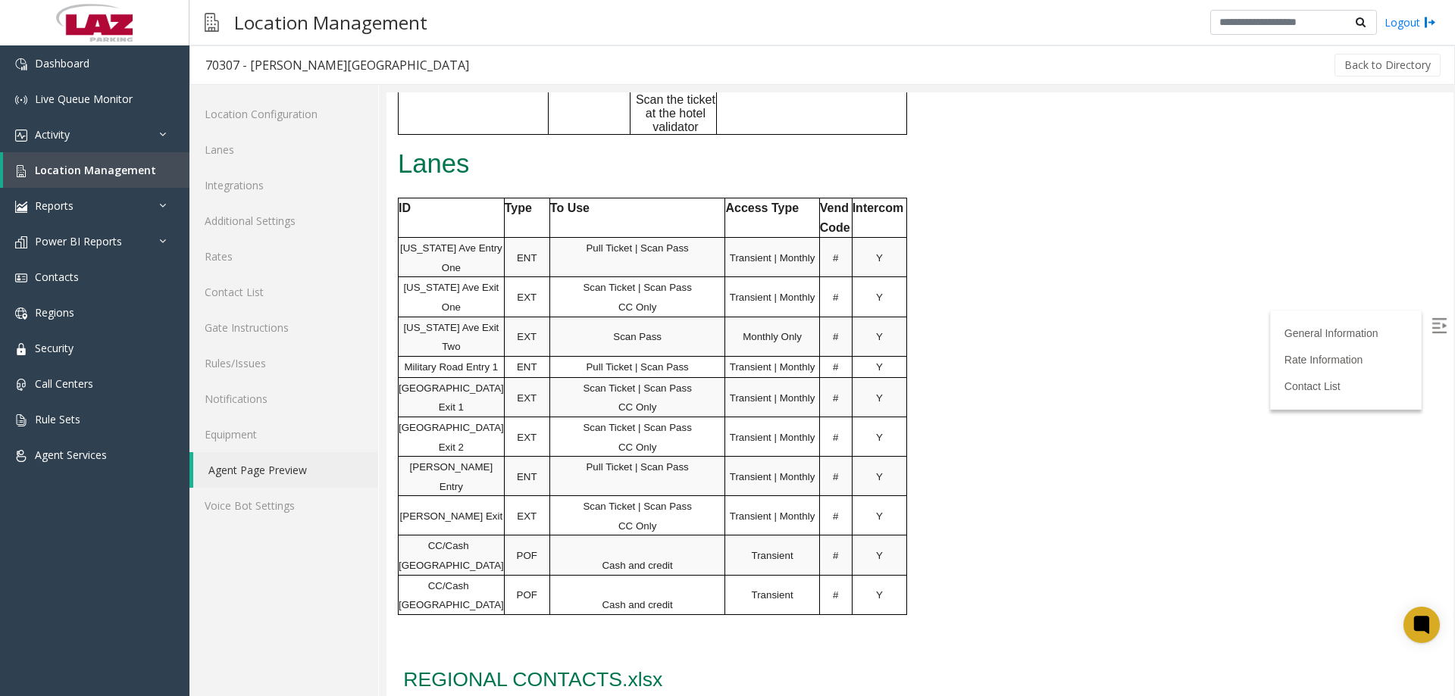
click at [451, 238] on p "Wisconsin Ave Entry One" at bounding box center [450, 257] width 105 height 39
drag, startPoint x: 452, startPoint y: 236, endPoint x: 458, endPoint y: 281, distance: 45.9
click at [452, 282] on span "Wisconsin Ave Exit One" at bounding box center [450, 297] width 95 height 31
drag, startPoint x: 458, startPoint y: 281, endPoint x: 458, endPoint y: 322, distance: 40.9
click at [457, 322] on span "Wisconsin Ave Exit Two" at bounding box center [450, 337] width 95 height 31
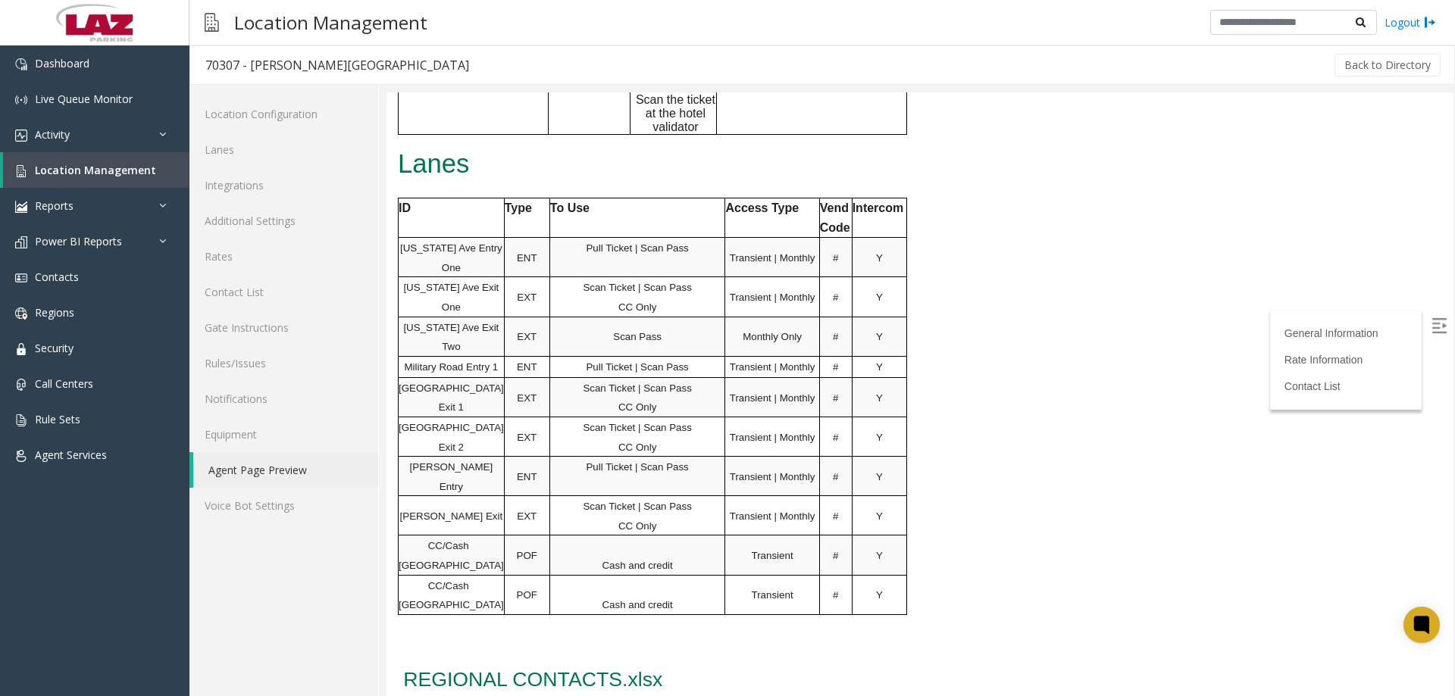
drag, startPoint x: 458, startPoint y: 330, endPoint x: 454, endPoint y: 323, distance: 8.2
click at [458, 377] on td "Military Road Exit 1" at bounding box center [451, 396] width 106 height 39
click at [455, 378] on p "Military Road Exit 1" at bounding box center [450, 397] width 105 height 39
click at [467, 417] on p "Military Road Exit 2" at bounding box center [450, 436] width 105 height 39
click at [469, 461] on span "Jennifer St Entry" at bounding box center [451, 476] width 83 height 31
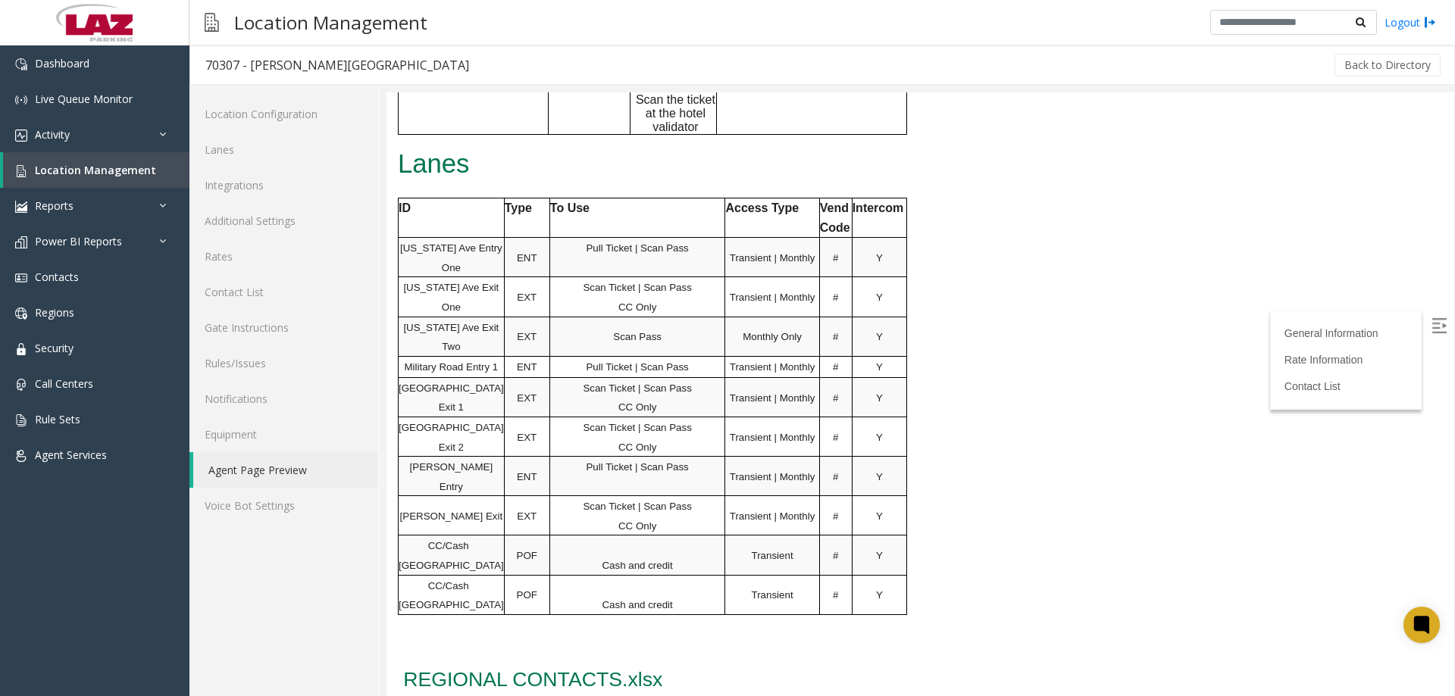
drag, startPoint x: 467, startPoint y: 464, endPoint x: 477, endPoint y: 512, distance: 48.7
click at [467, 511] on span "Jennifer St Exit" at bounding box center [451, 516] width 103 height 11
click at [477, 536] on p "CC/Cash POF Plaza" at bounding box center [450, 555] width 105 height 39
click at [473, 576] on p "CC/Cash POF Plaza" at bounding box center [450, 595] width 105 height 39
click at [249, 148] on link "Lanes" at bounding box center [283, 150] width 189 height 36
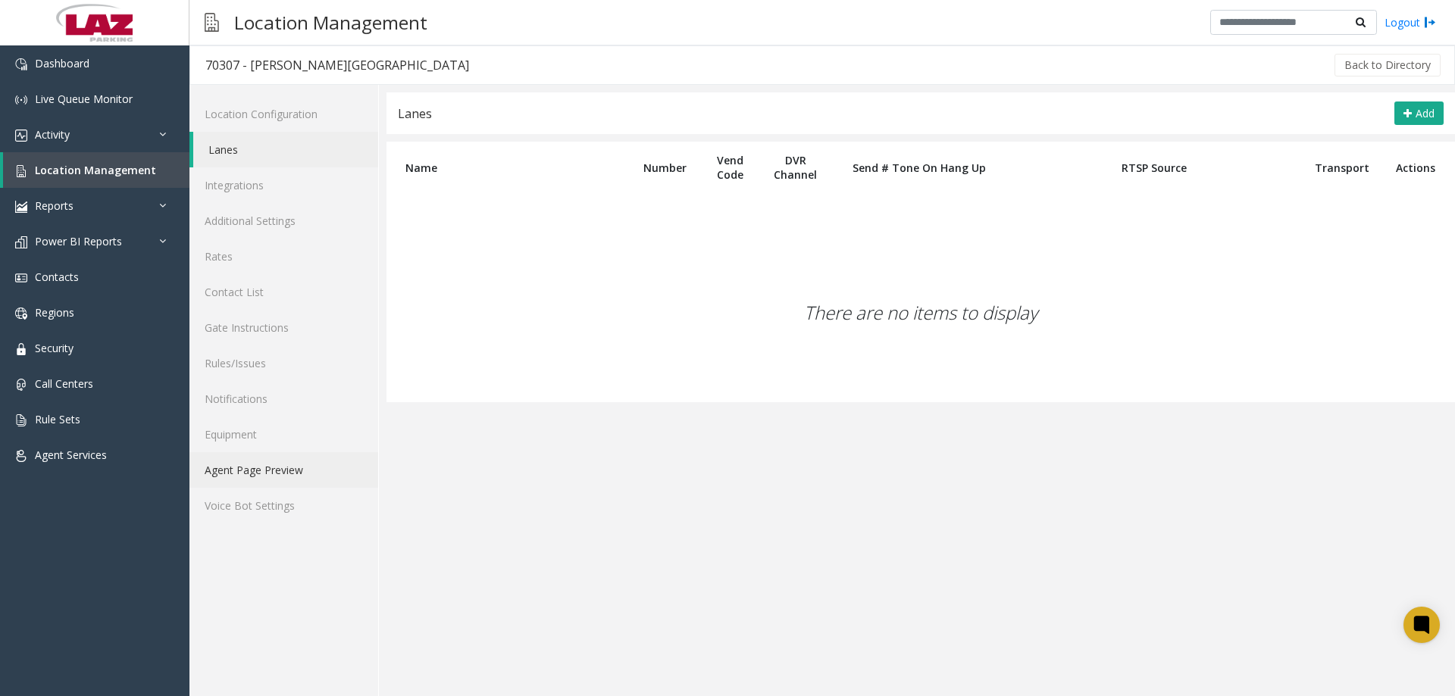
drag, startPoint x: 267, startPoint y: 453, endPoint x: 264, endPoint y: 462, distance: 9.4
click at [266, 453] on link "Agent Page Preview" at bounding box center [283, 470] width 189 height 36
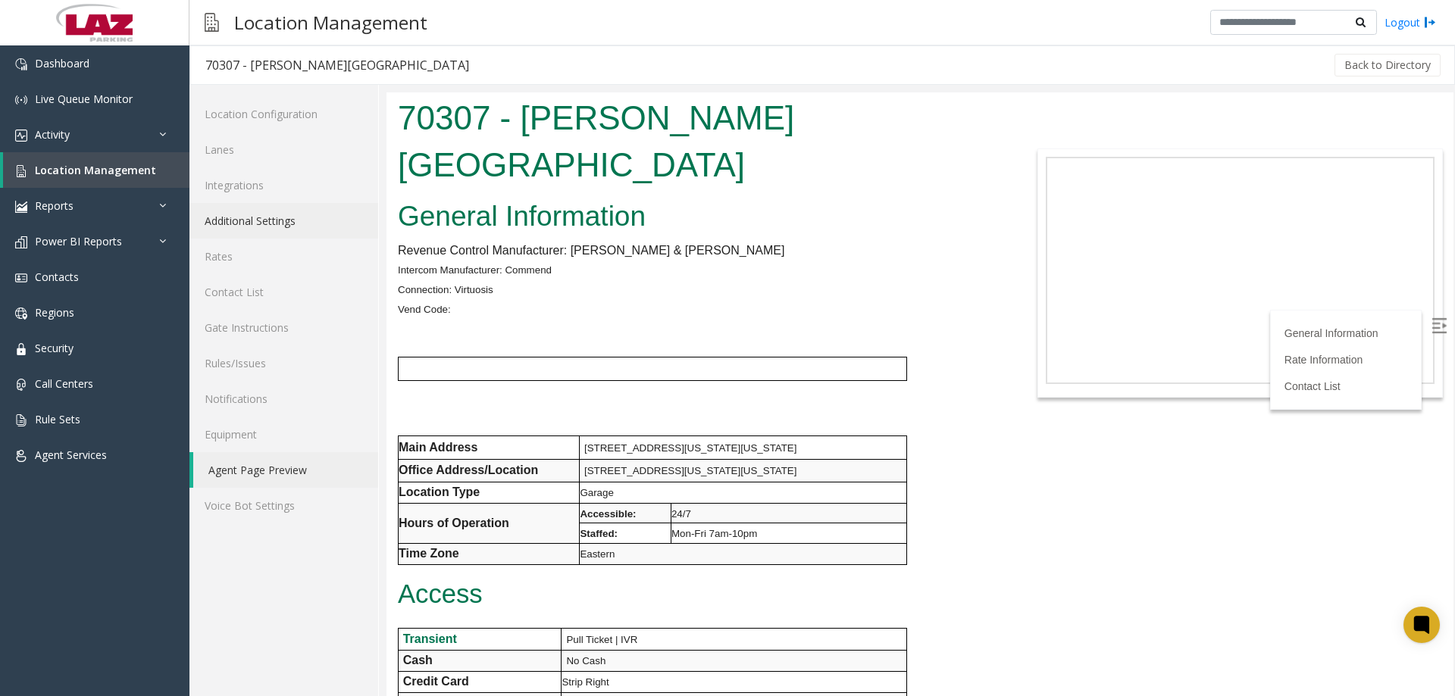
click at [289, 213] on link "Additional Settings" at bounding box center [283, 221] width 189 height 36
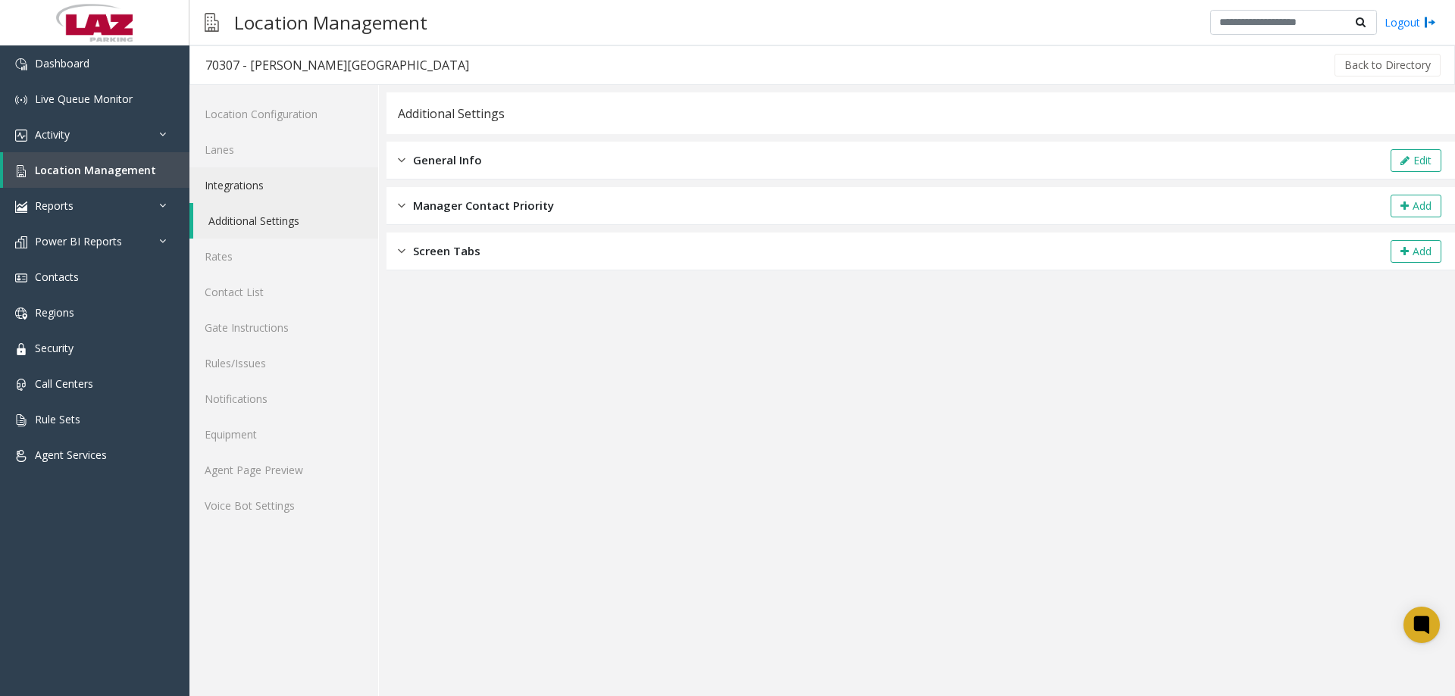
click at [228, 198] on link "Integrations" at bounding box center [283, 185] width 189 height 36
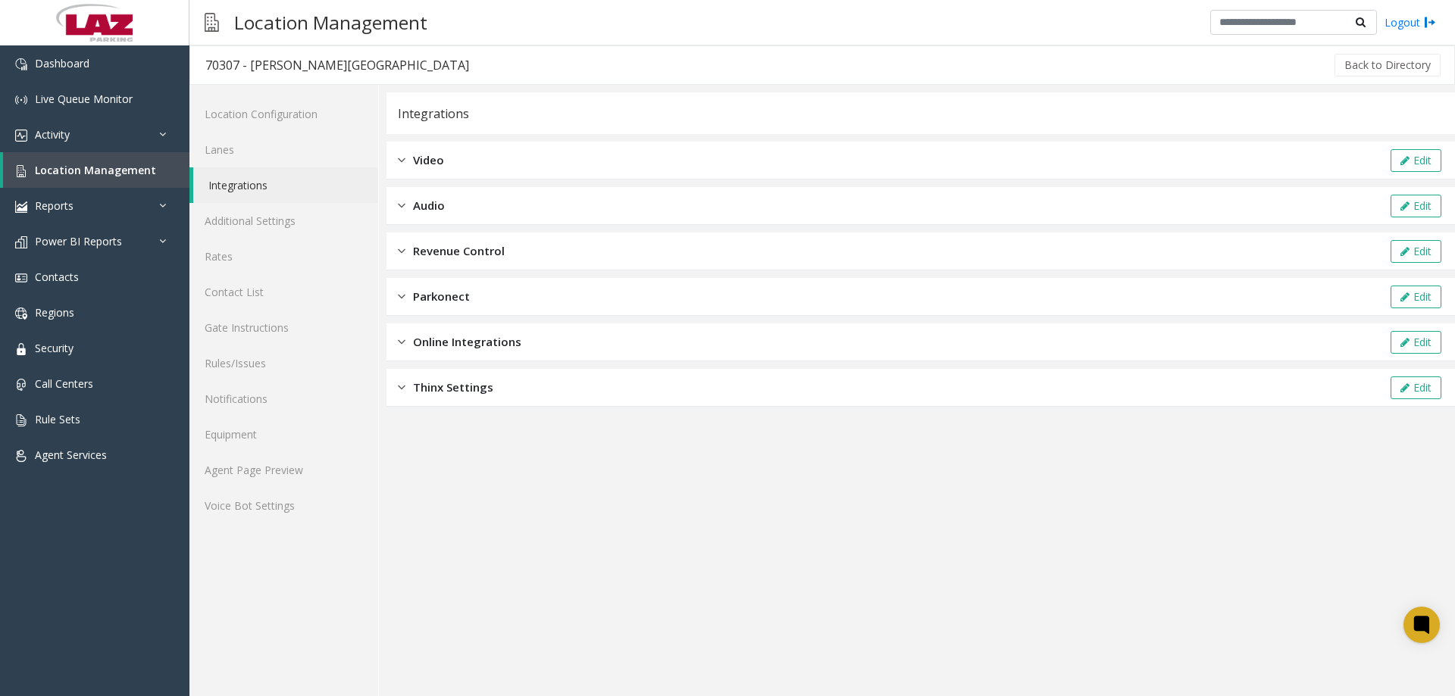
drag, startPoint x: 831, startPoint y: 264, endPoint x: 974, endPoint y: 261, distance: 143.2
click at [833, 264] on div "Revenue Control Edit" at bounding box center [920, 252] width 1068 height 38
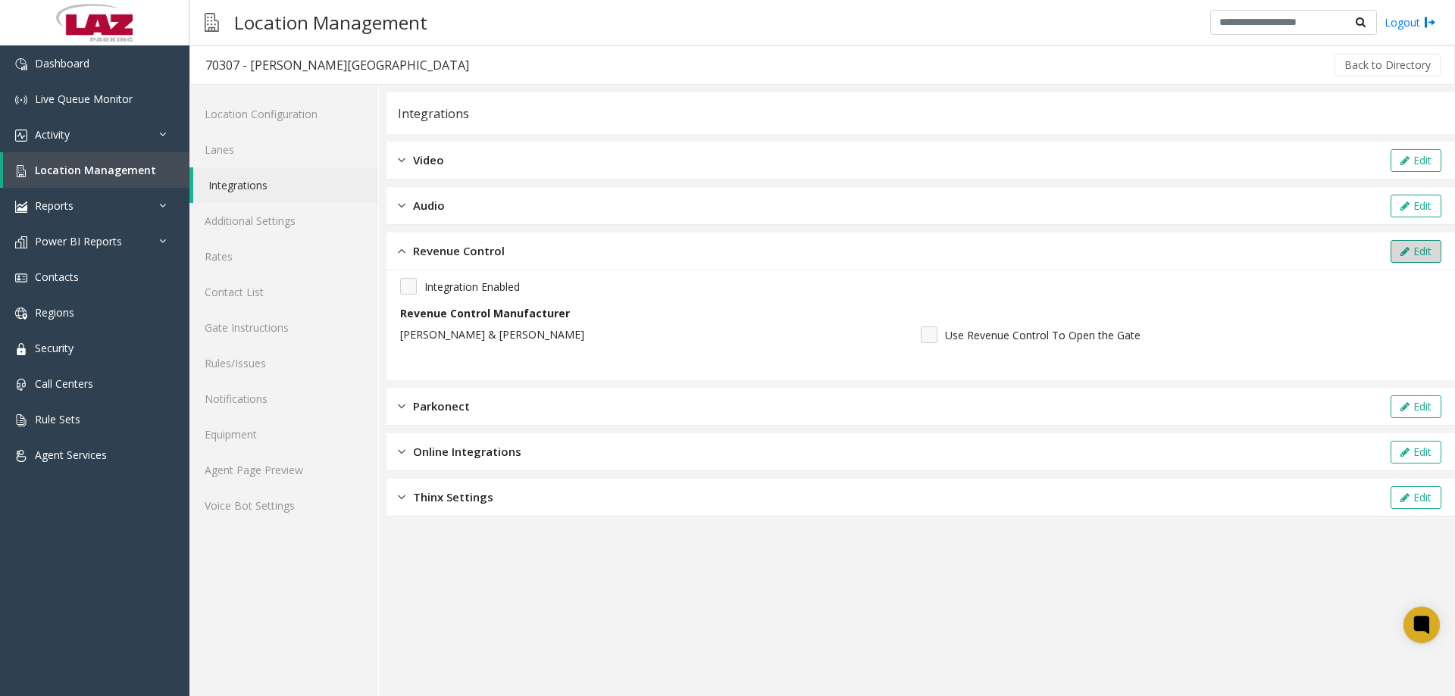
click at [1435, 247] on button "Edit" at bounding box center [1415, 251] width 51 height 23
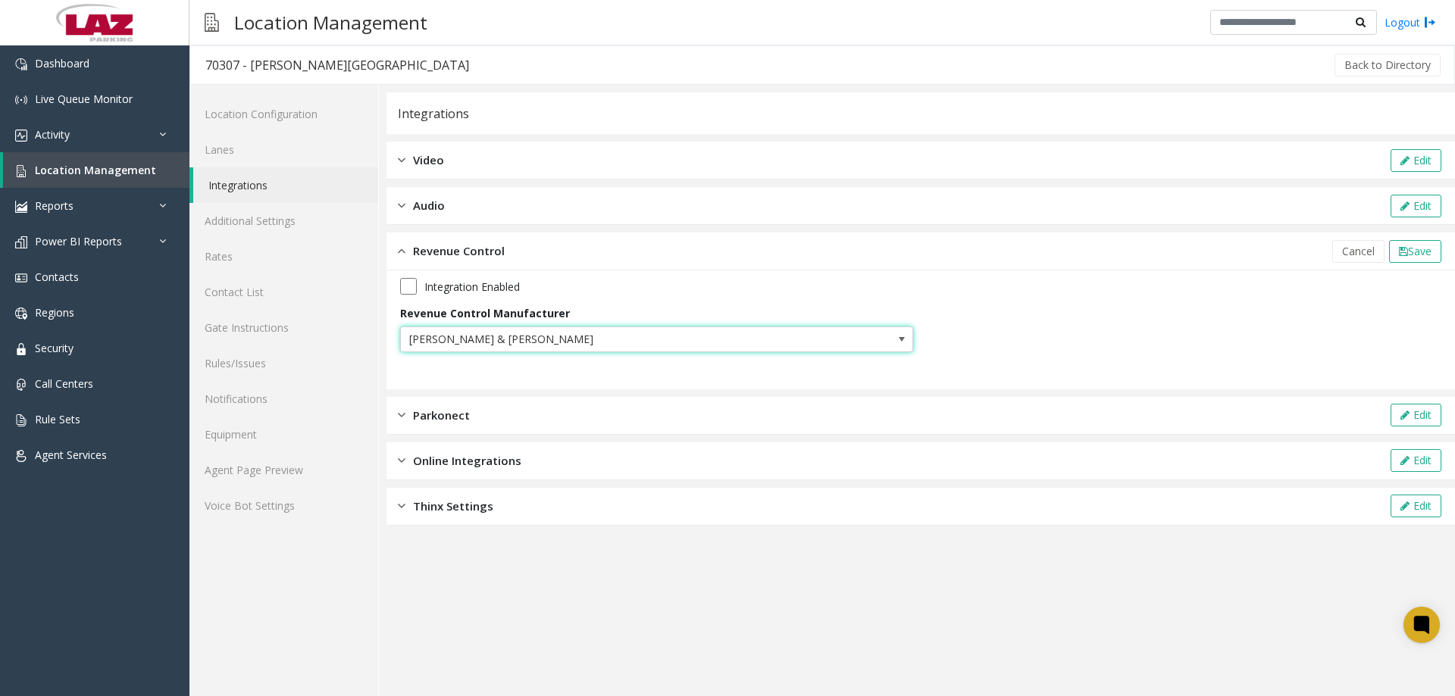
click at [847, 333] on span "Scheidt & Bachmann" at bounding box center [656, 340] width 513 height 26
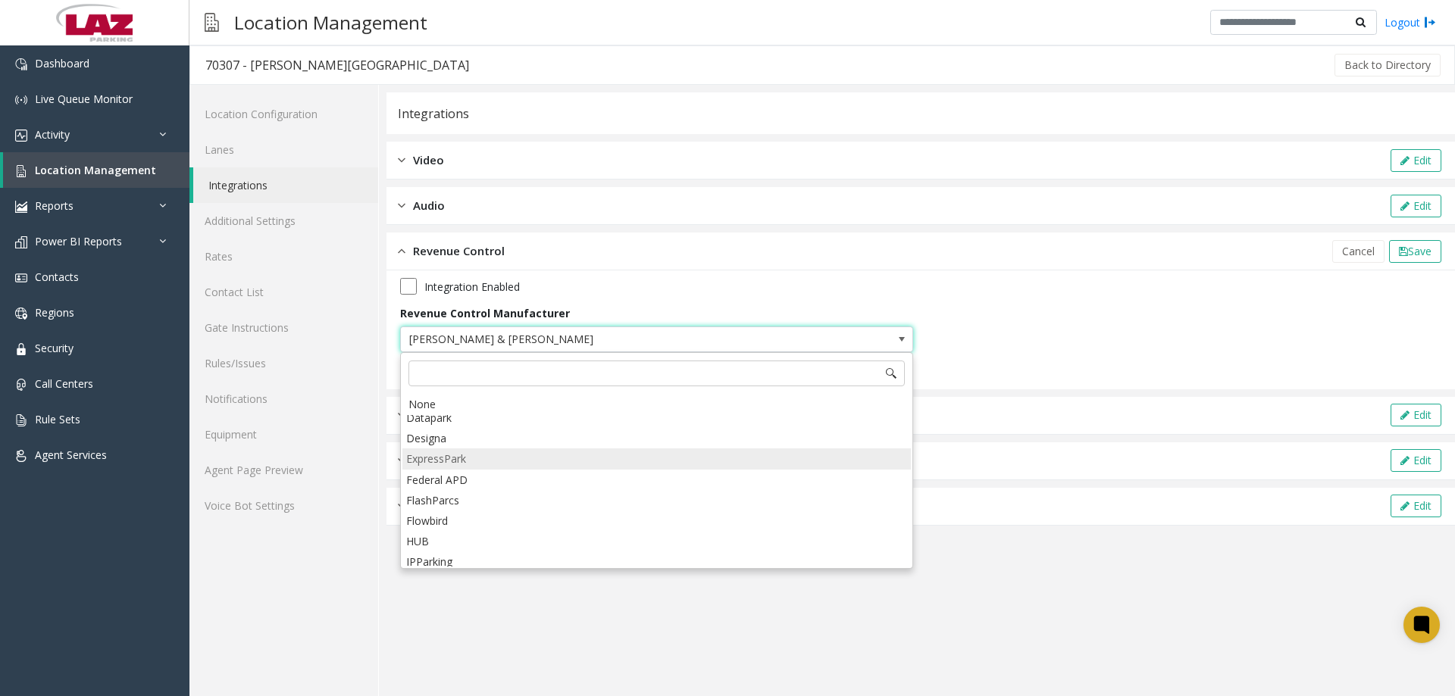
scroll to position [47, 0]
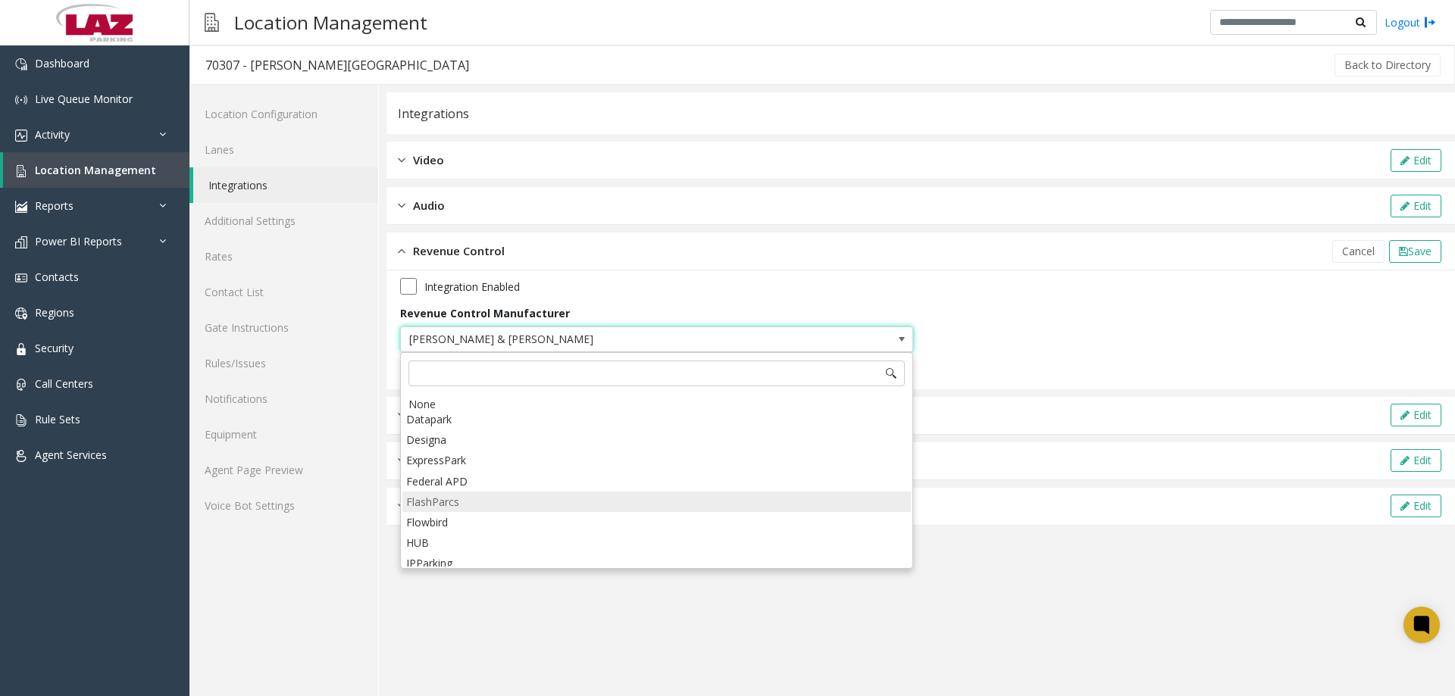
click at [487, 508] on li "FlashParcs" at bounding box center [656, 502] width 508 height 20
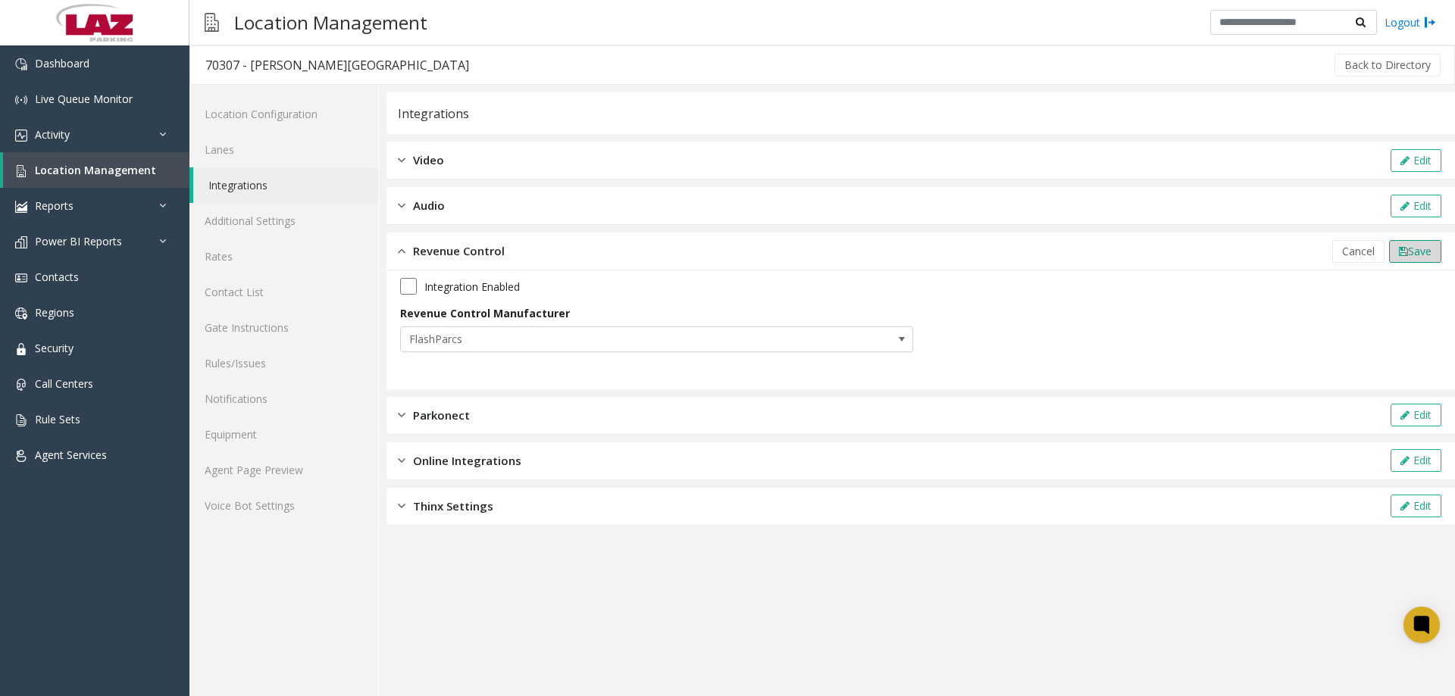
click at [1408, 252] on span "Save" at bounding box center [1419, 251] width 23 height 14
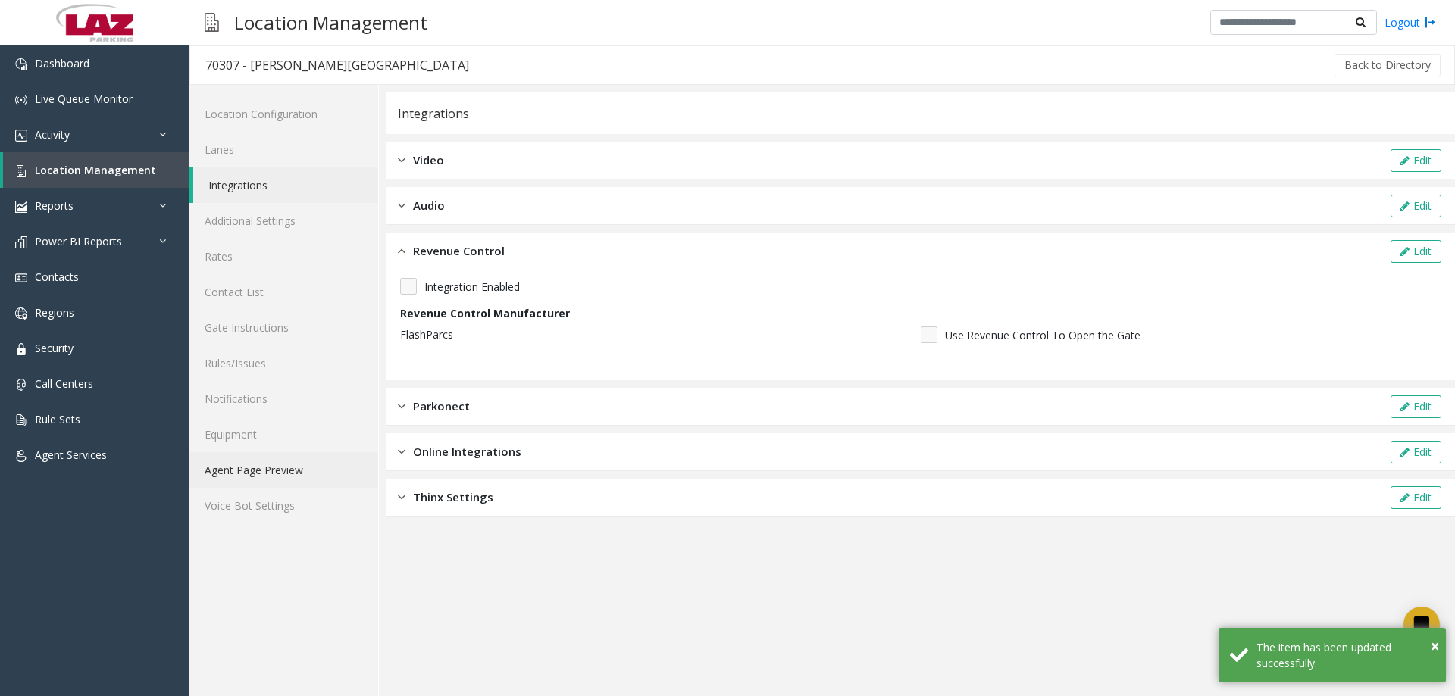
click at [305, 464] on link "Agent Page Preview" at bounding box center [283, 470] width 189 height 36
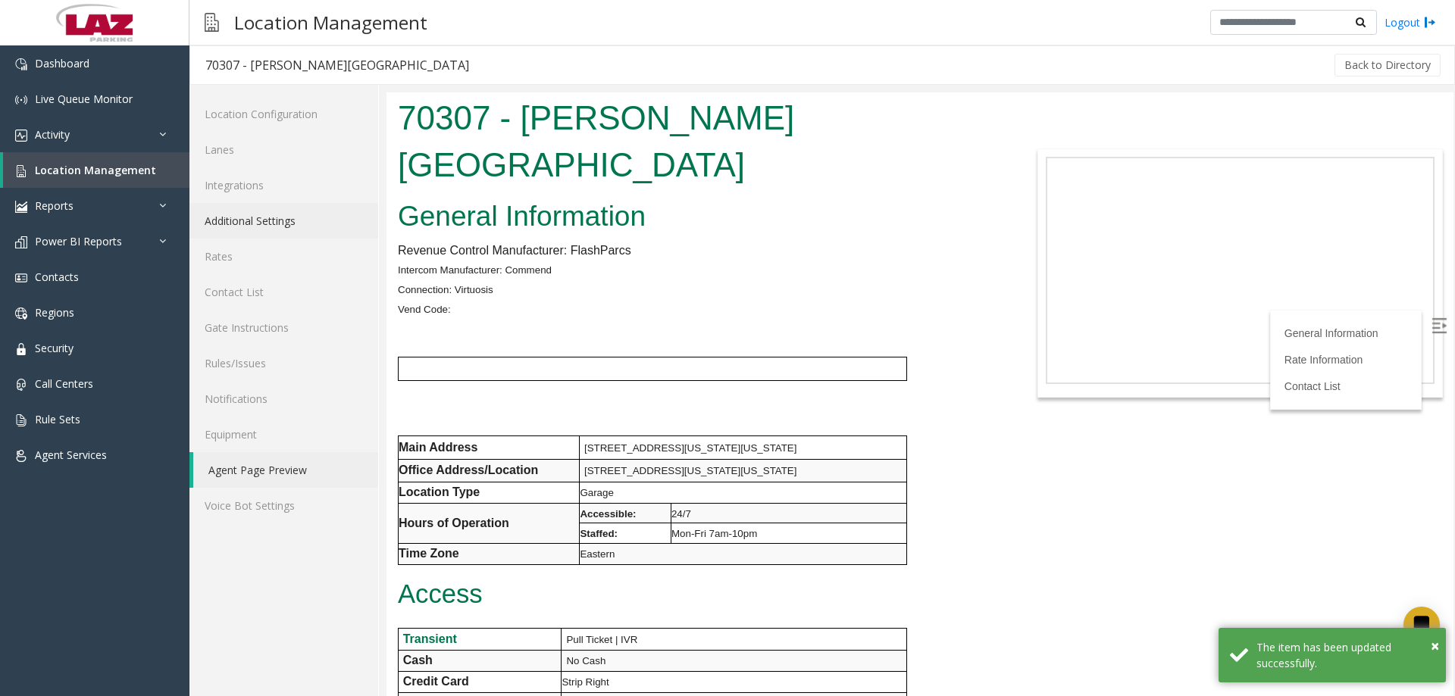
click at [277, 214] on link "Additional Settings" at bounding box center [283, 221] width 189 height 36
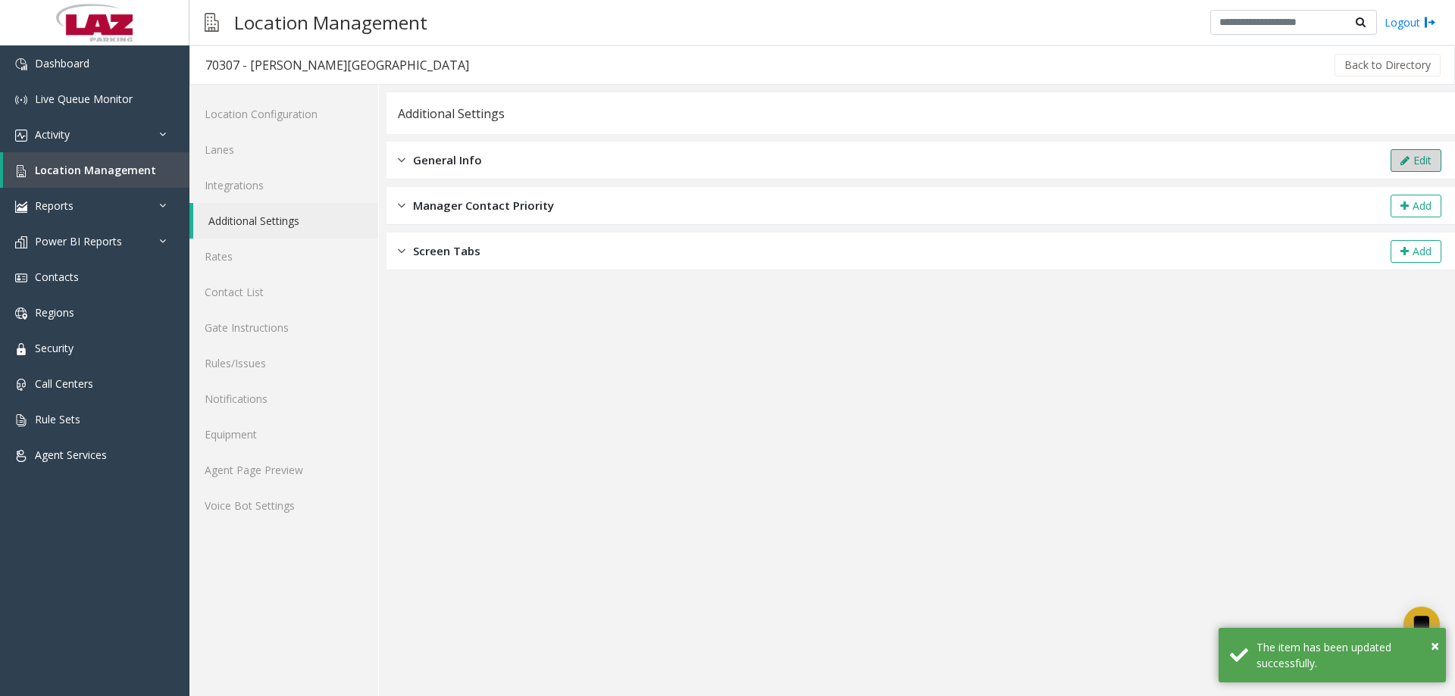
click at [1393, 156] on button "Edit" at bounding box center [1415, 160] width 51 height 23
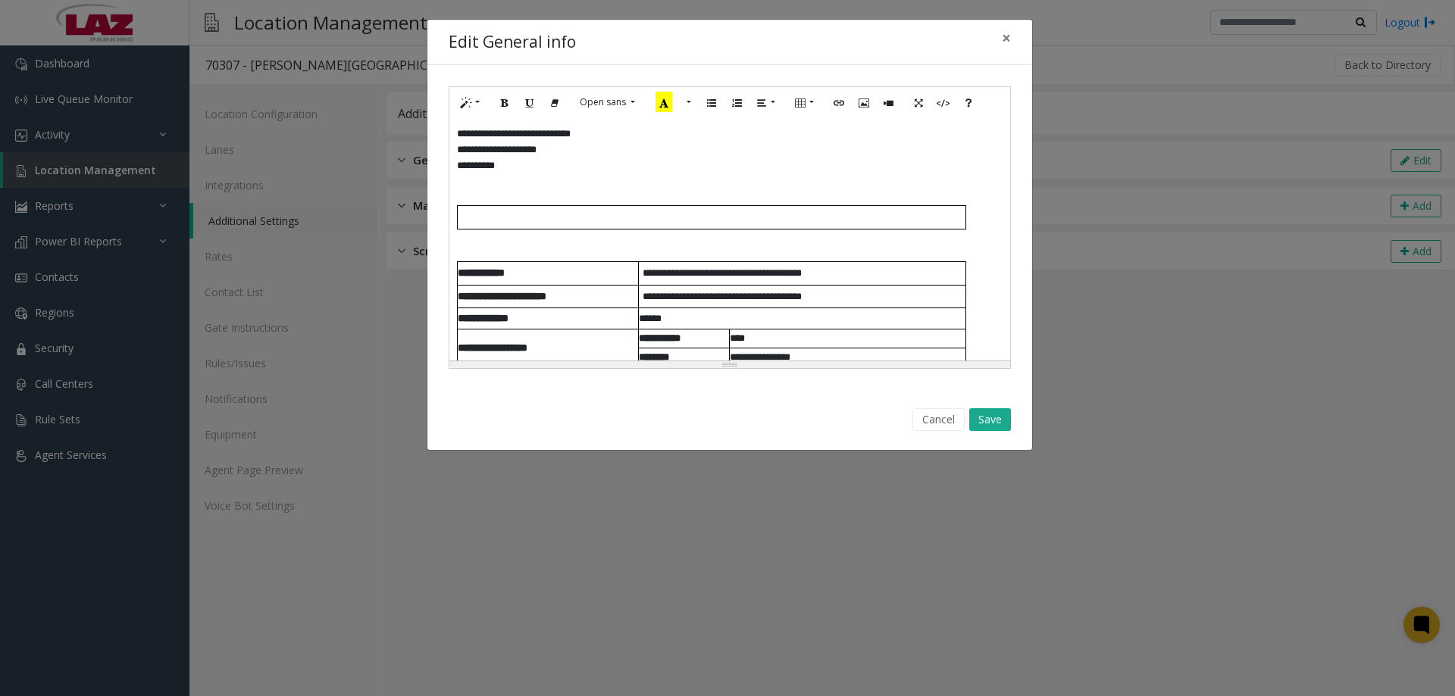
click at [552, 151] on p "**********" at bounding box center [729, 150] width 545 height 16
click at [495, 164] on span "**** *****" at bounding box center [476, 166] width 38 height 10
click at [987, 418] on button "Save" at bounding box center [990, 419] width 42 height 23
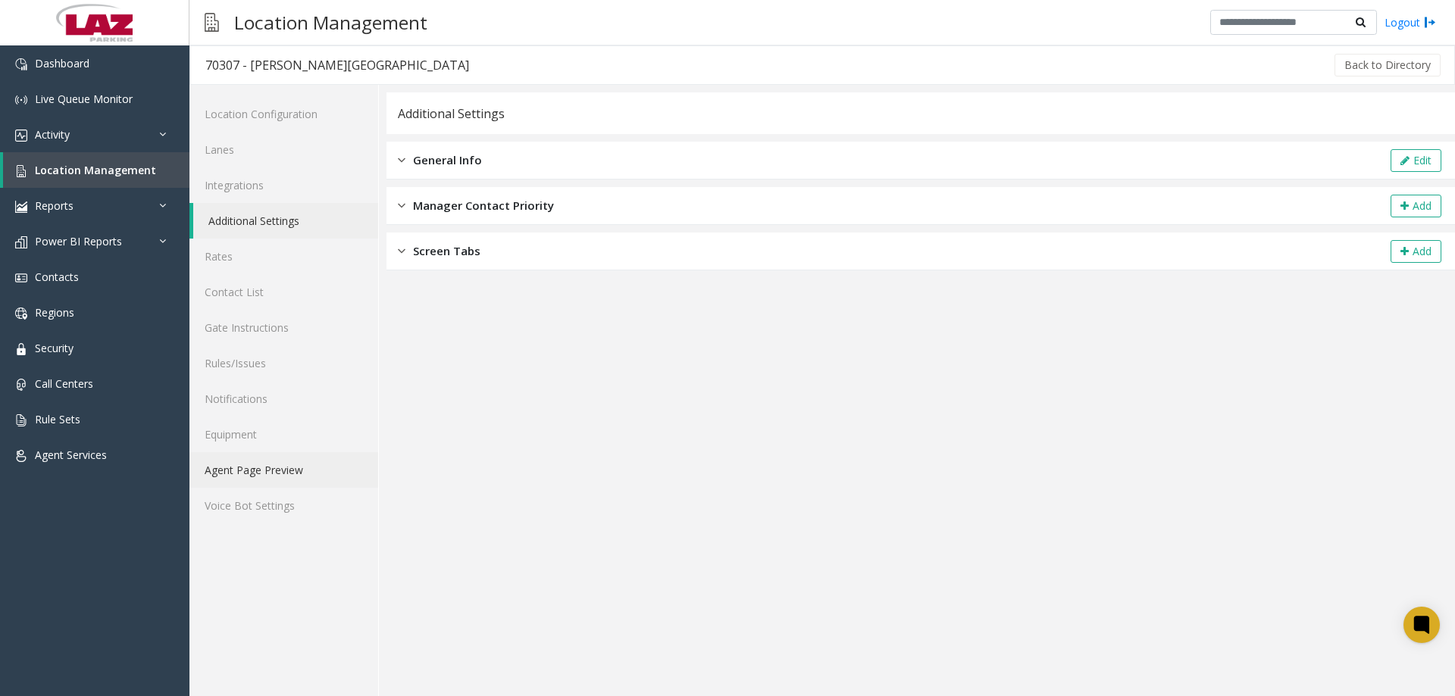
click at [316, 473] on link "Agent Page Preview" at bounding box center [283, 470] width 189 height 36
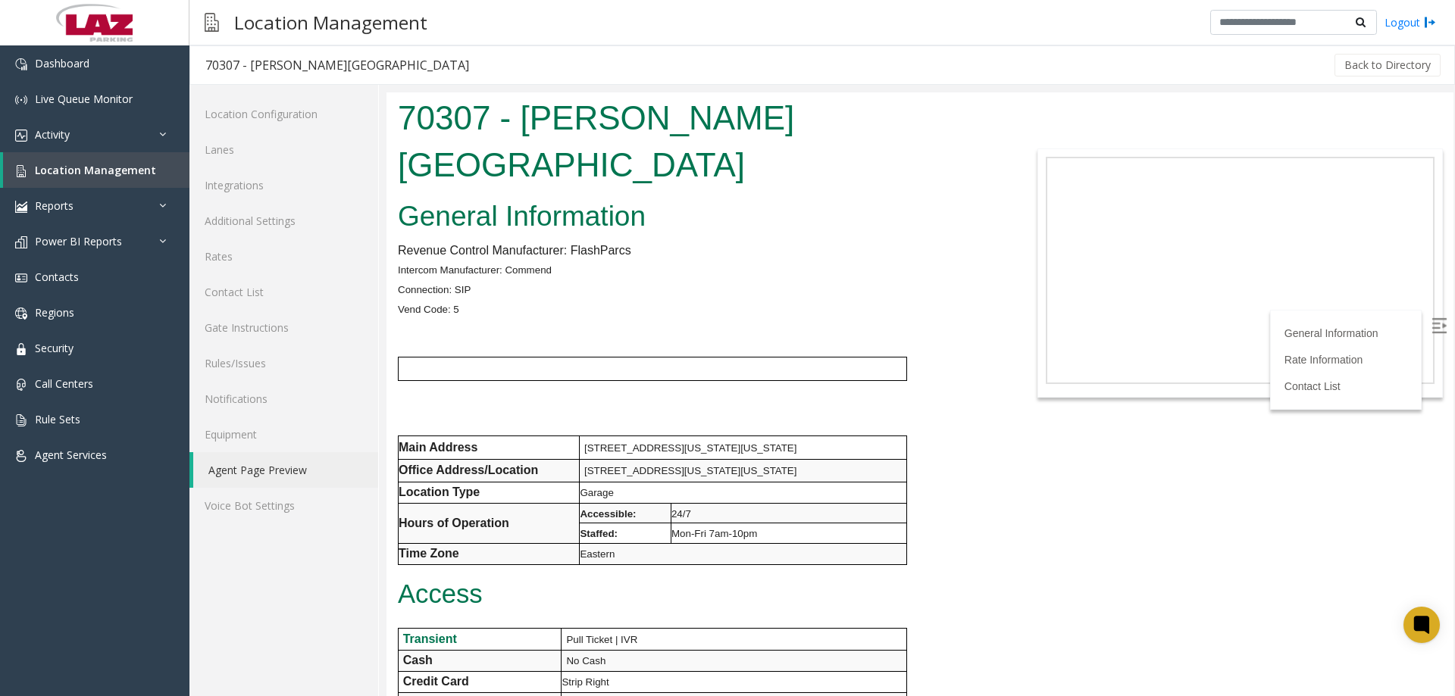
click at [1432, 325] on img at bounding box center [1438, 325] width 15 height 15
click at [291, 223] on link "Additional Settings" at bounding box center [283, 221] width 189 height 36
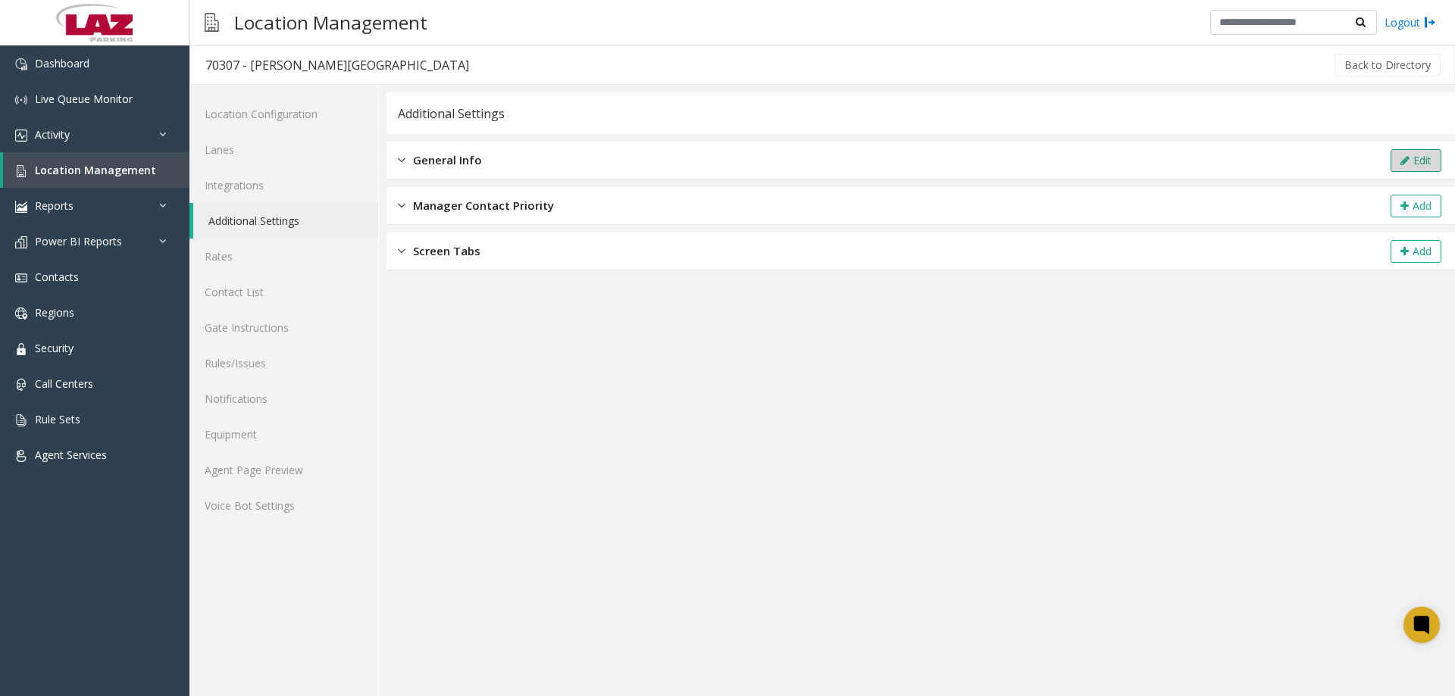
click at [1397, 163] on button "Edit" at bounding box center [1415, 160] width 51 height 23
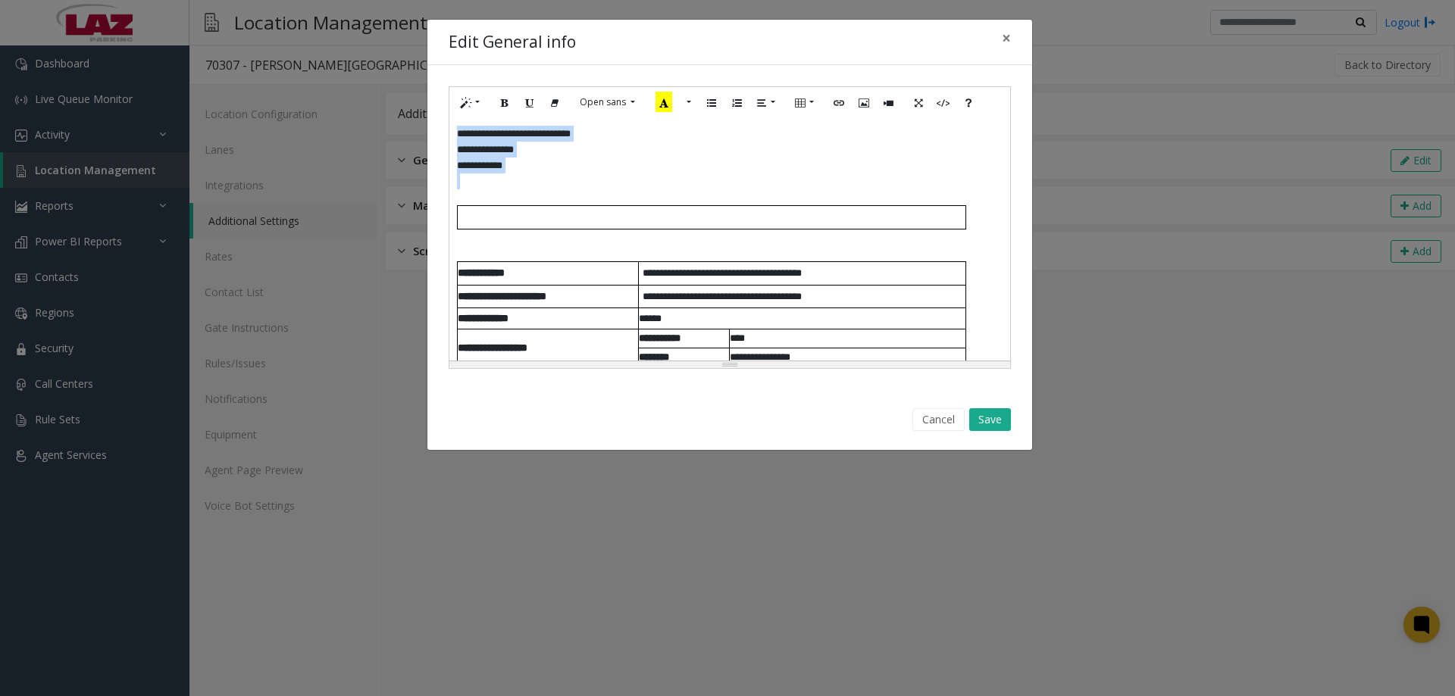
drag, startPoint x: 557, startPoint y: 180, endPoint x: 452, endPoint y: 129, distance: 116.2
click at [452, 129] on div "**********" at bounding box center [729, 239] width 561 height 242
click at [511, 173] on p "**** *******" at bounding box center [729, 166] width 545 height 16
drag, startPoint x: 528, startPoint y: 169, endPoint x: 454, endPoint y: 129, distance: 84.4
click at [454, 129] on div "**********" at bounding box center [729, 239] width 561 height 242
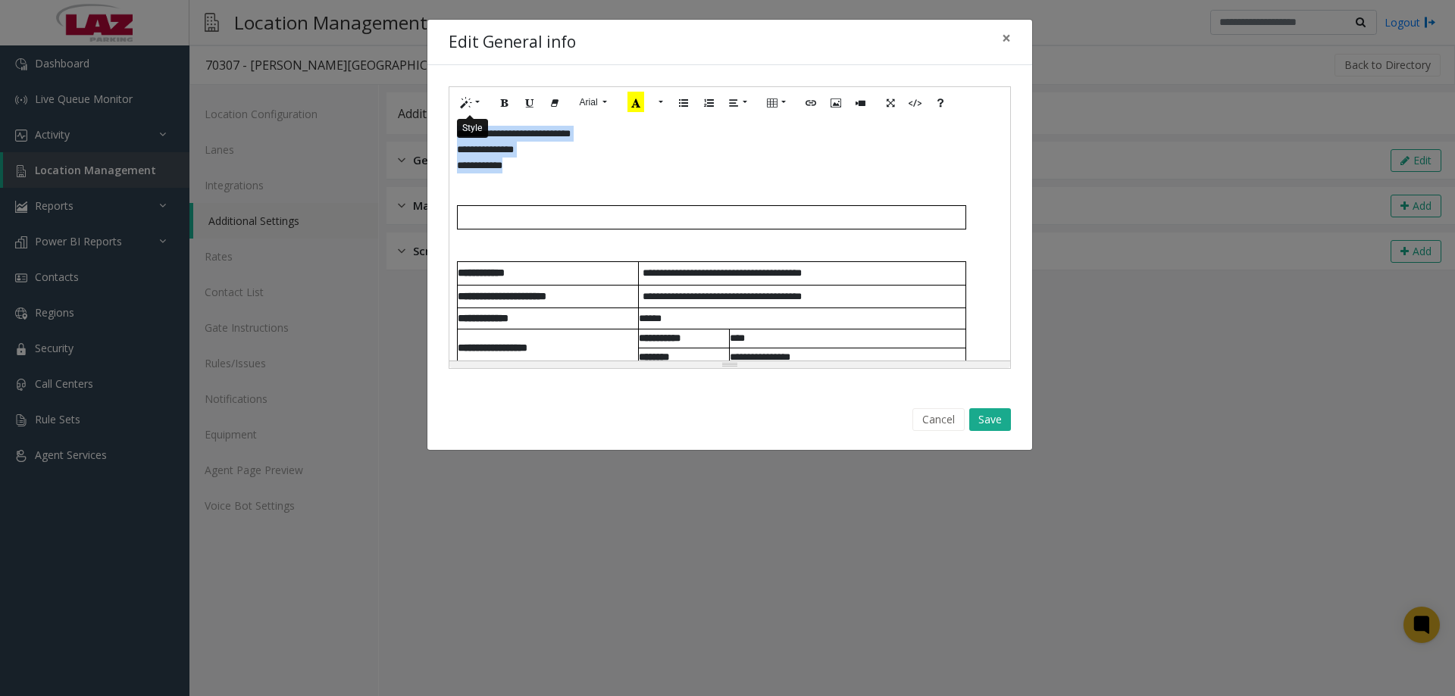
click at [479, 105] on button "Style" at bounding box center [470, 102] width 35 height 23
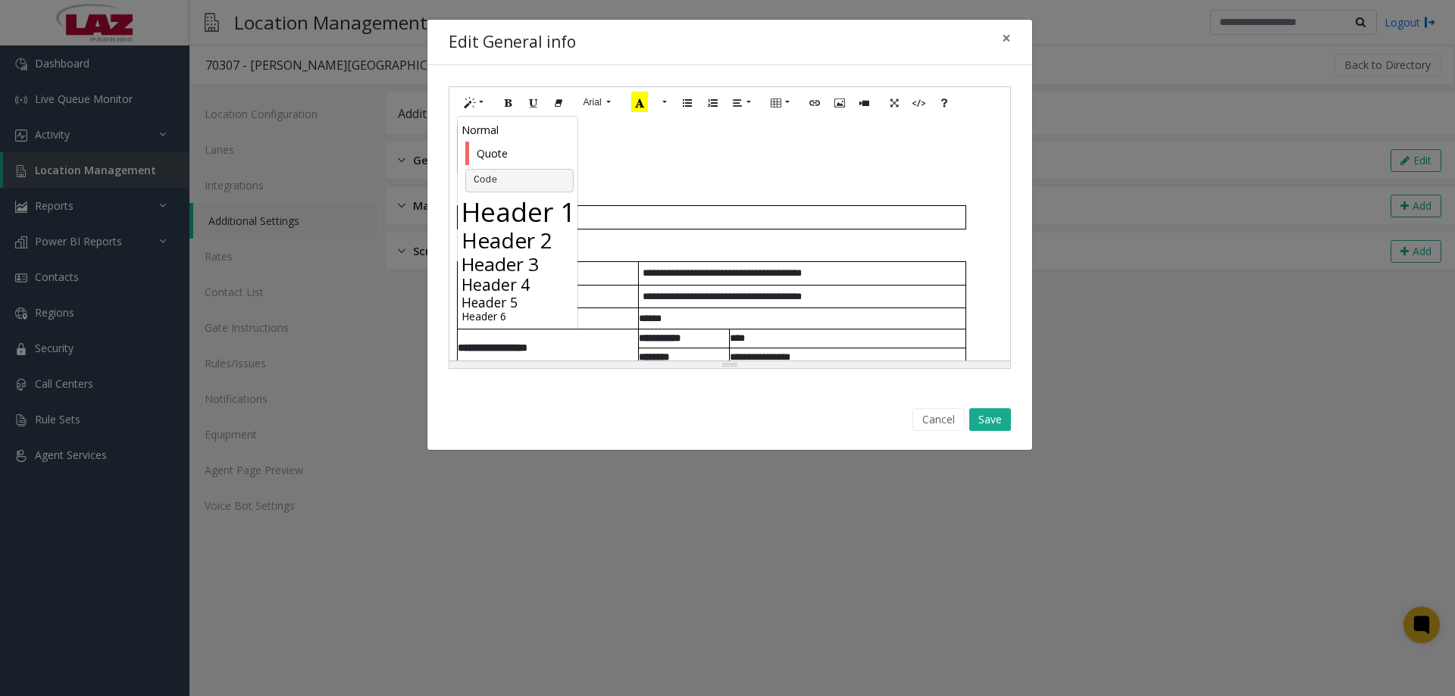
click at [511, 277] on h4 "Header 4" at bounding box center [519, 284] width 116 height 19
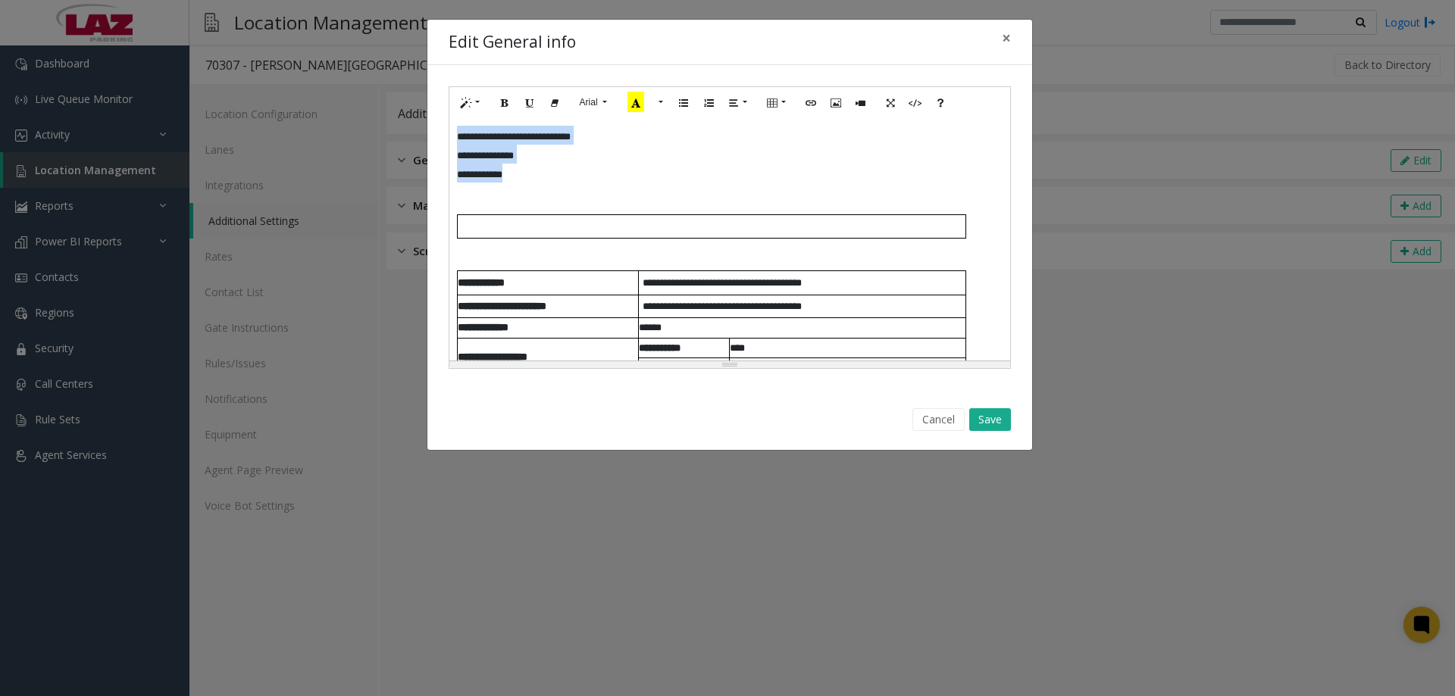
click at [534, 164] on h4 "**********" at bounding box center [729, 155] width 545 height 58
click at [986, 418] on button "Save" at bounding box center [990, 419] width 42 height 23
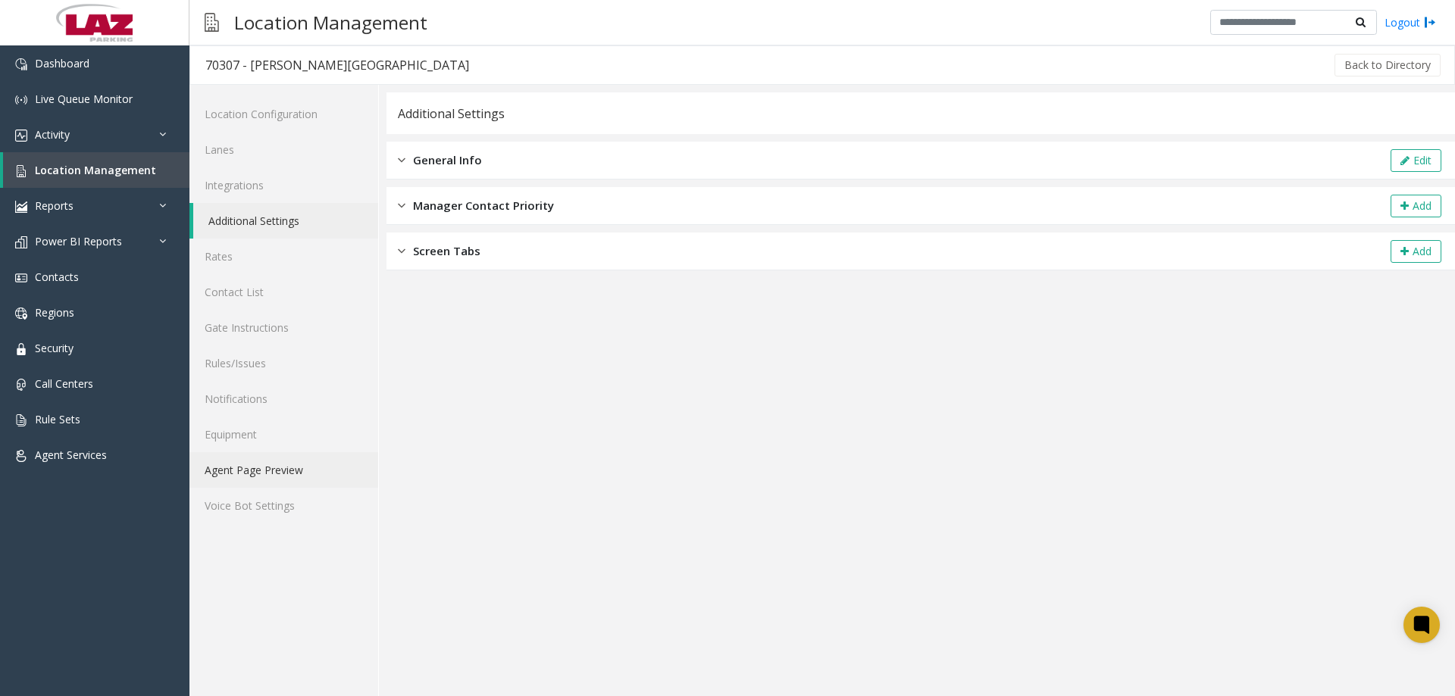
click at [284, 458] on link "Agent Page Preview" at bounding box center [283, 470] width 189 height 36
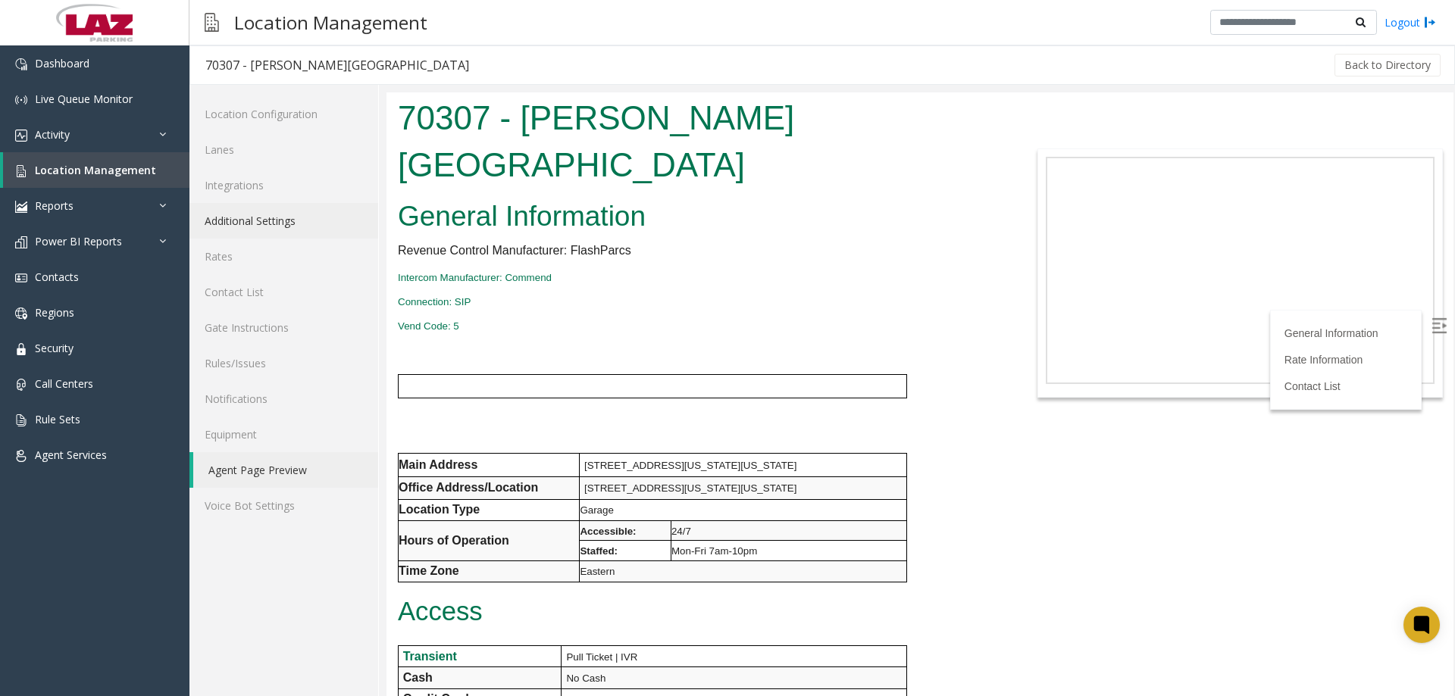
click at [289, 229] on link "Additional Settings" at bounding box center [283, 221] width 189 height 36
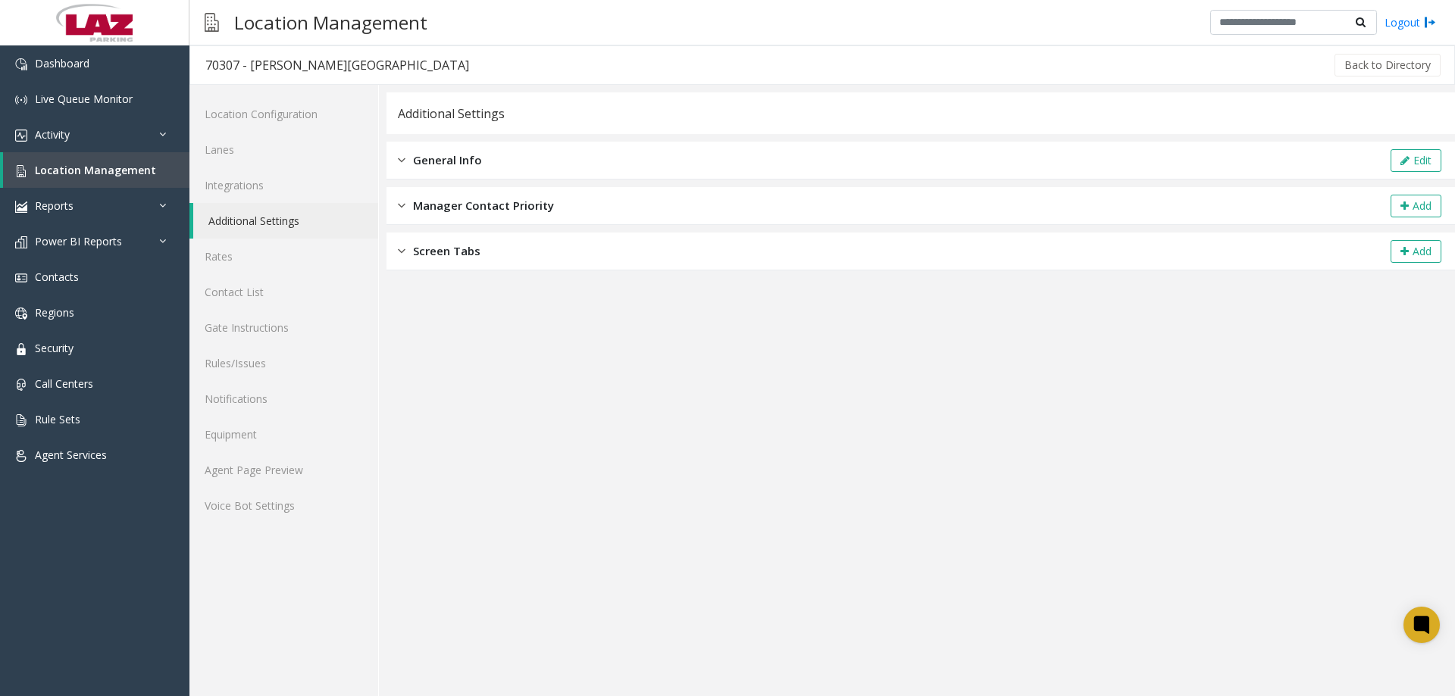
click at [623, 161] on div "General Info Edit" at bounding box center [920, 161] width 1068 height 38
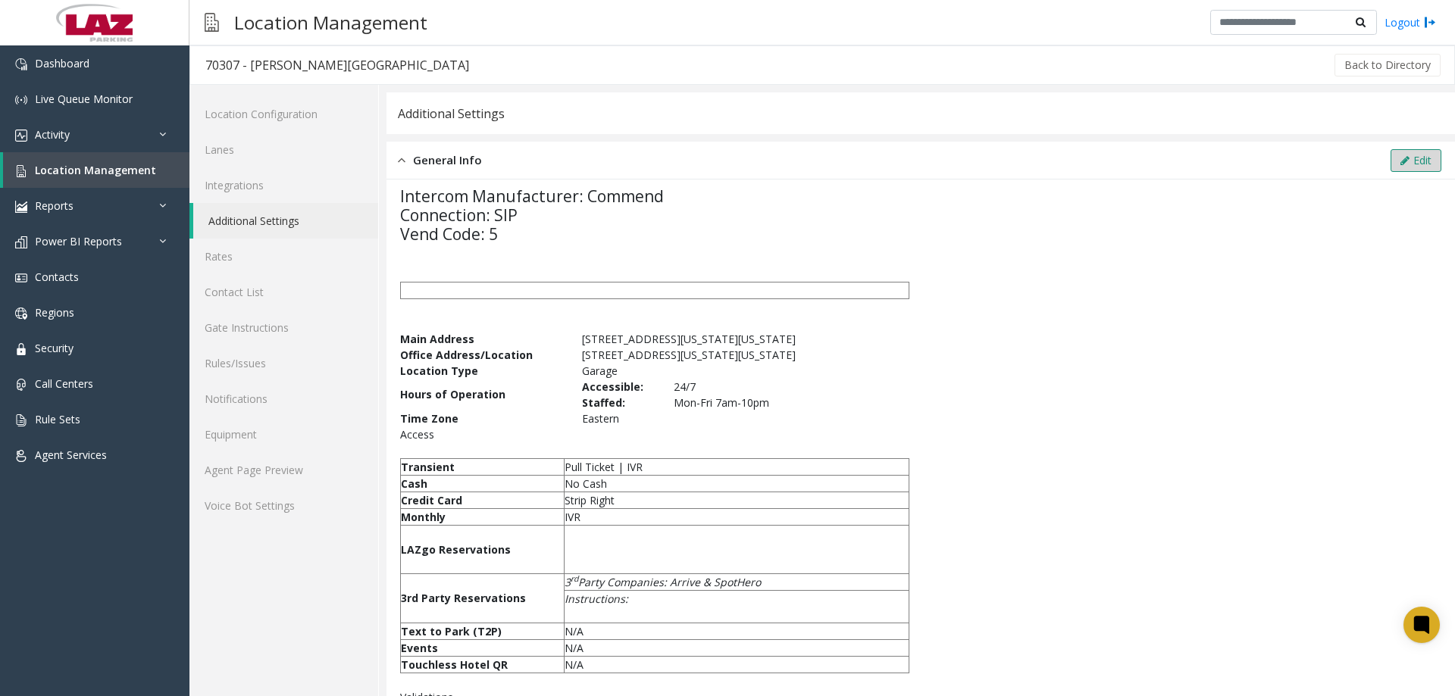
click at [1437, 156] on div "General Info Edit" at bounding box center [920, 161] width 1068 height 38
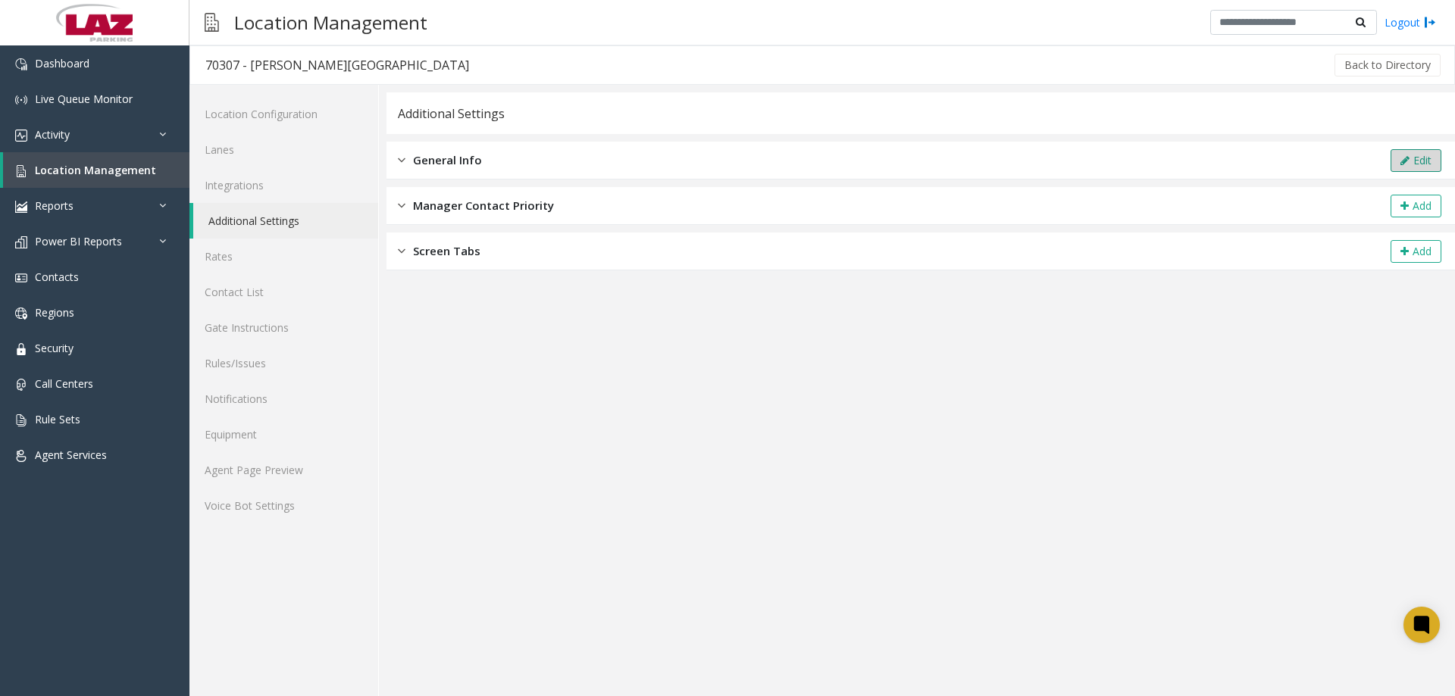
click at [1415, 151] on button "Edit" at bounding box center [1415, 160] width 51 height 23
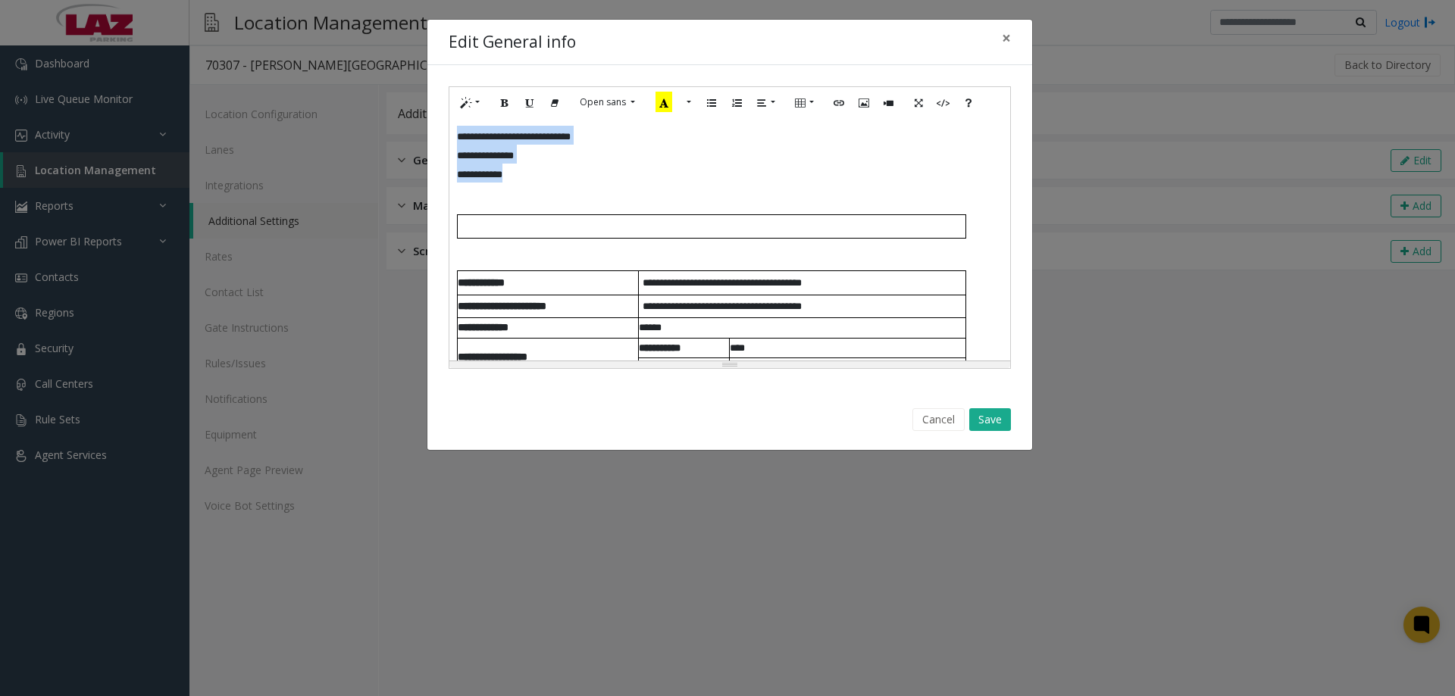
drag, startPoint x: 546, startPoint y: 180, endPoint x: 450, endPoint y: 128, distance: 109.5
click at [450, 128] on div "**********" at bounding box center [729, 239] width 561 height 242
click at [529, 194] on p at bounding box center [729, 191] width 545 height 16
drag, startPoint x: 534, startPoint y: 181, endPoint x: 444, endPoint y: 138, distance: 100.0
click at [444, 136] on div "**********" at bounding box center [729, 227] width 605 height 325
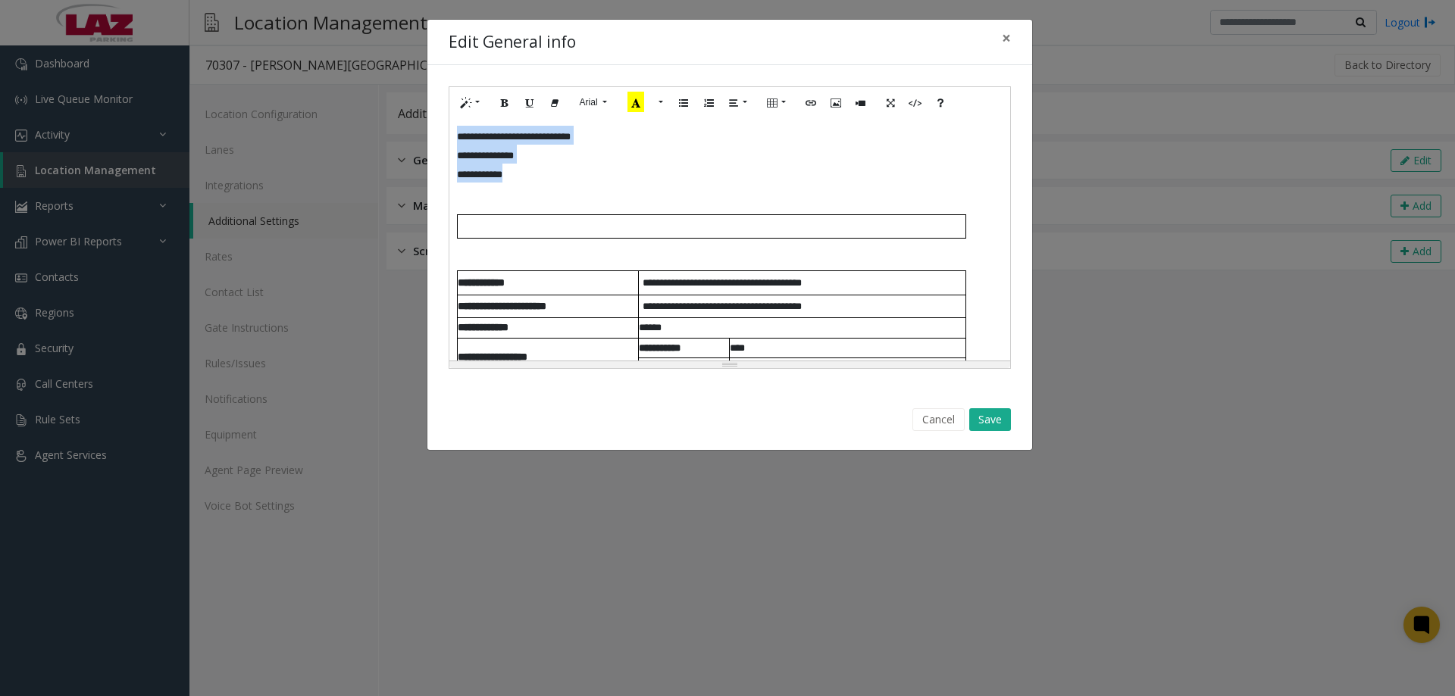
paste div
click at [985, 420] on button "Save" at bounding box center [990, 419] width 42 height 23
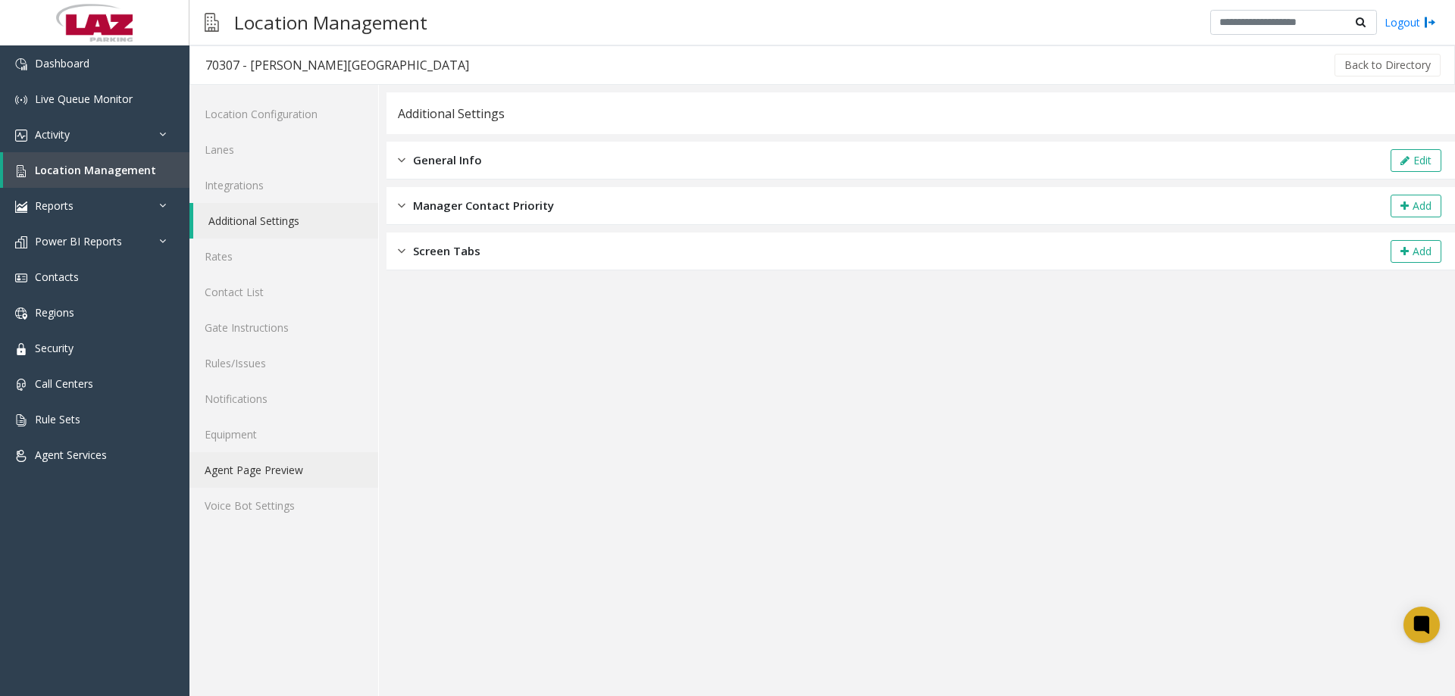
click at [261, 472] on link "Agent Page Preview" at bounding box center [283, 470] width 189 height 36
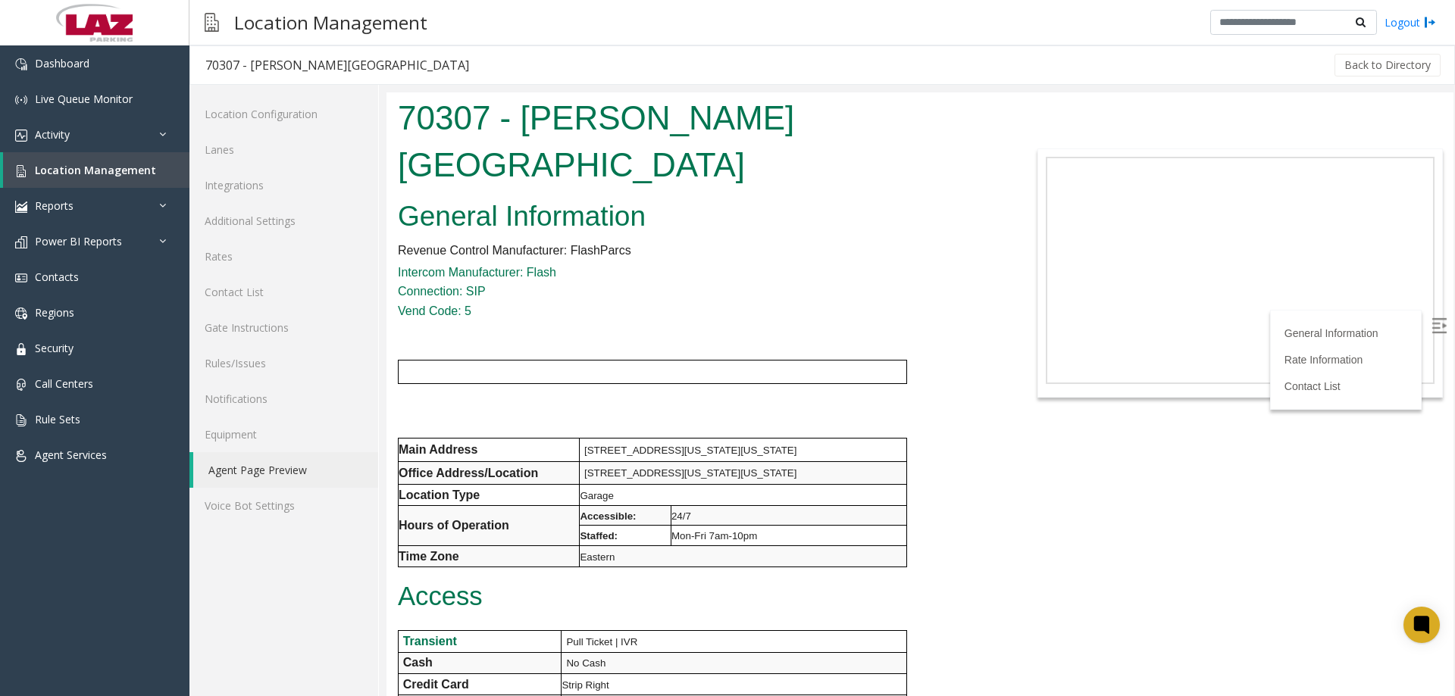
click at [420, 285] on span "Connection: SIP" at bounding box center [442, 291] width 88 height 13
drag, startPoint x: 420, startPoint y: 241, endPoint x: 430, endPoint y: 227, distance: 17.3
click at [422, 285] on span "Connection: SIP" at bounding box center [442, 291] width 88 height 13
click at [430, 266] on span "Intercom Manufacturer: Flash" at bounding box center [477, 272] width 158 height 13
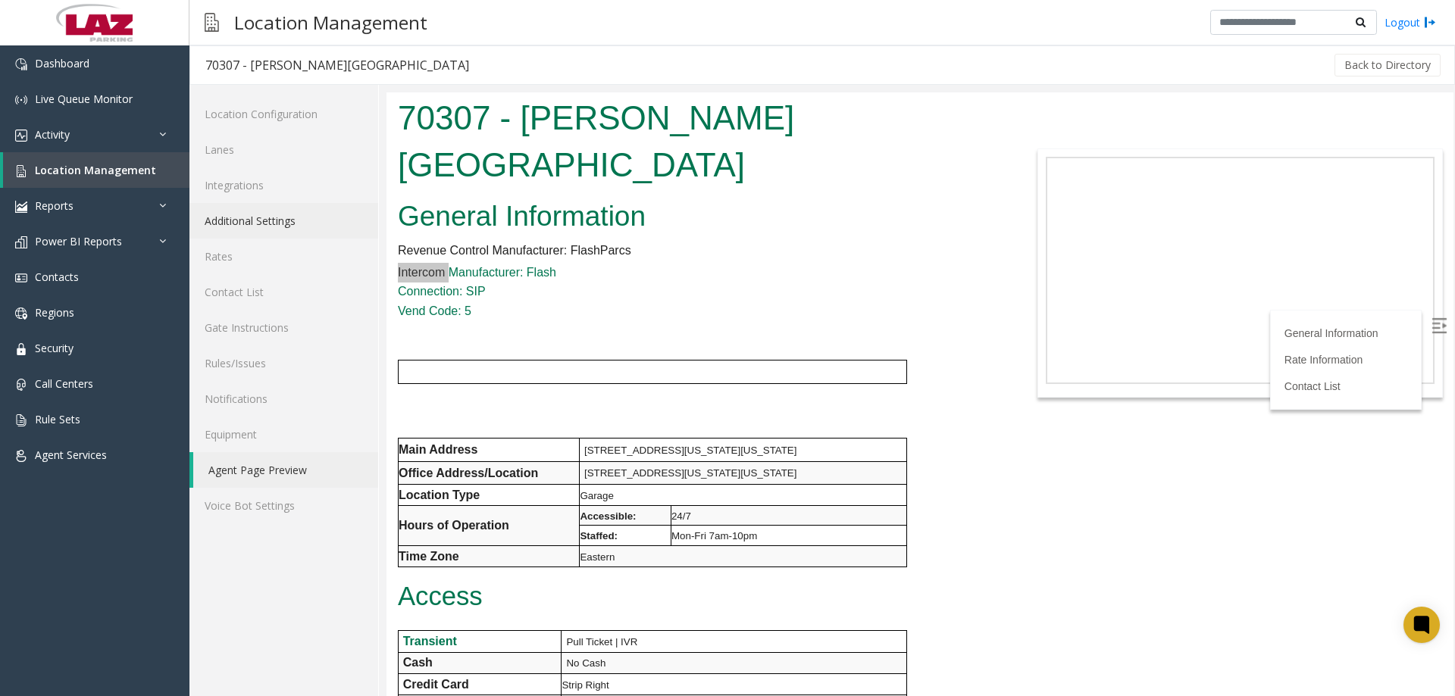
click at [335, 223] on link "Additional Settings" at bounding box center [283, 221] width 189 height 36
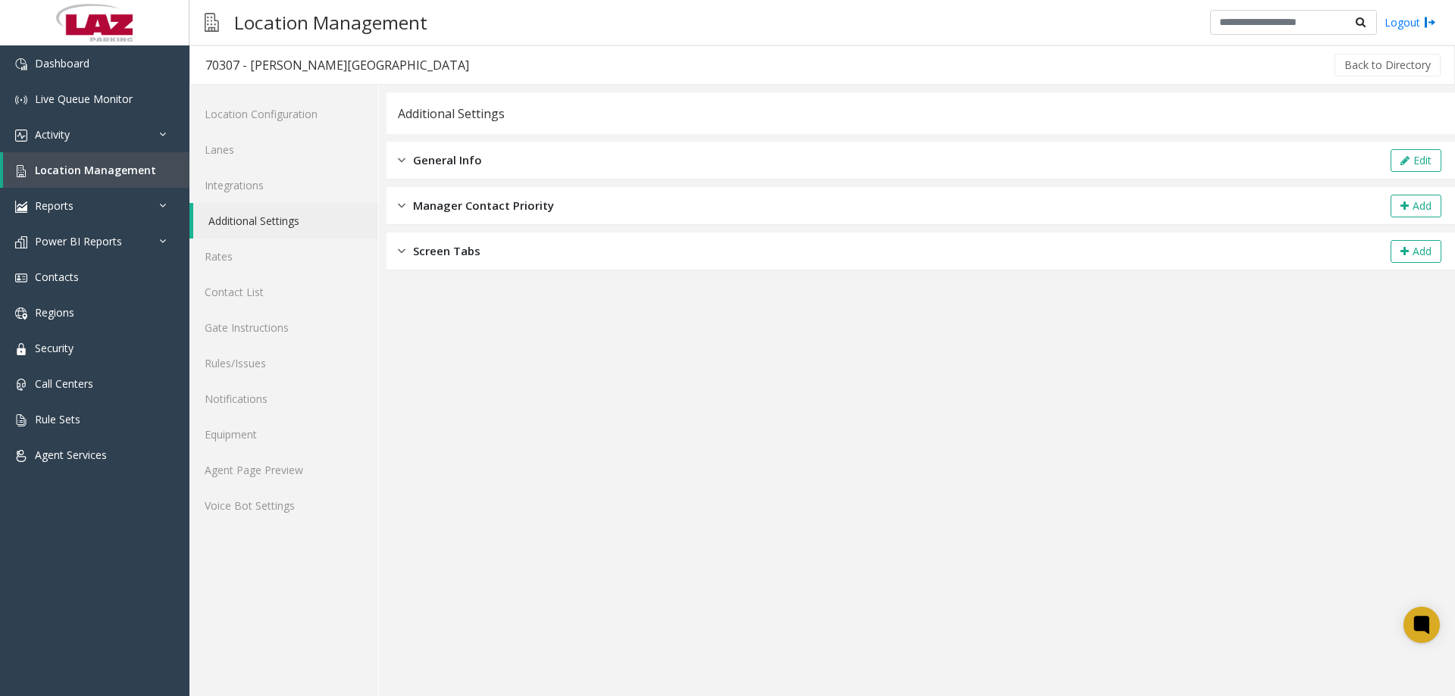
click at [523, 162] on div "General Info Edit" at bounding box center [920, 161] width 1068 height 38
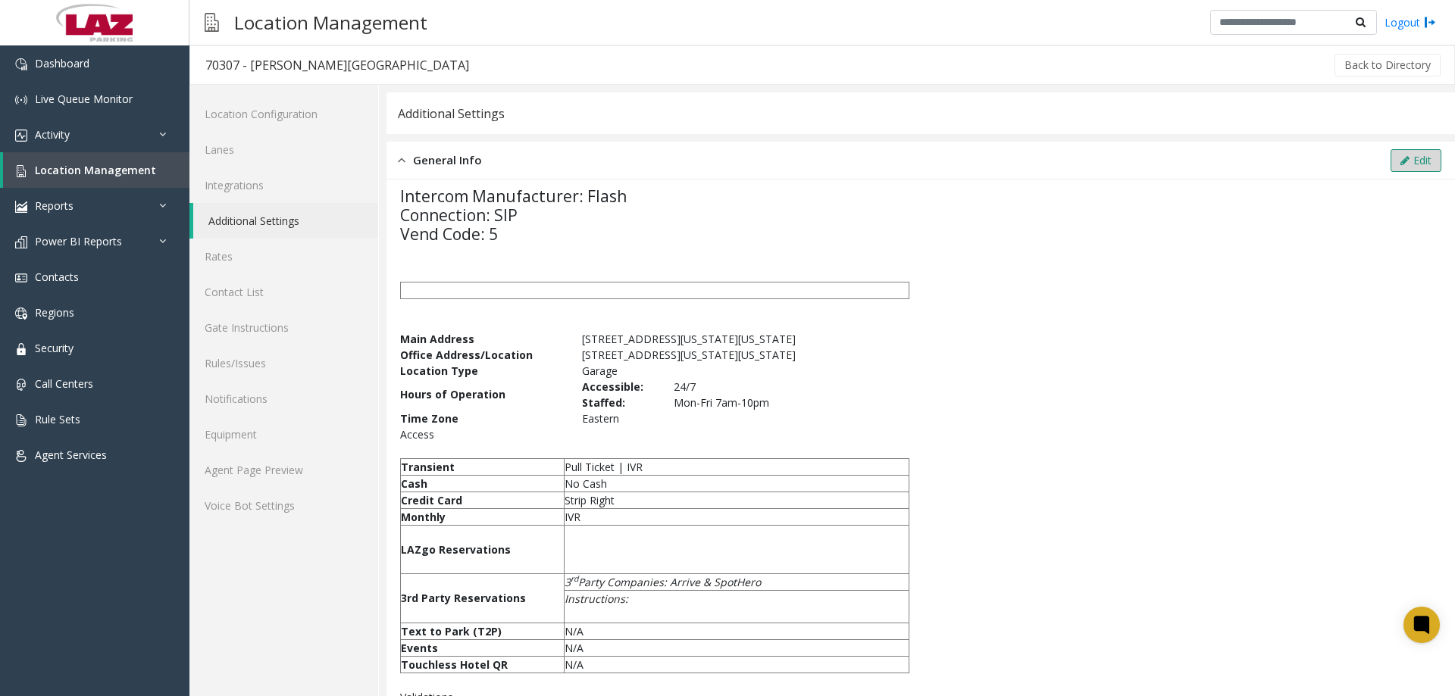
click at [1391, 153] on button "Edit" at bounding box center [1415, 160] width 51 height 23
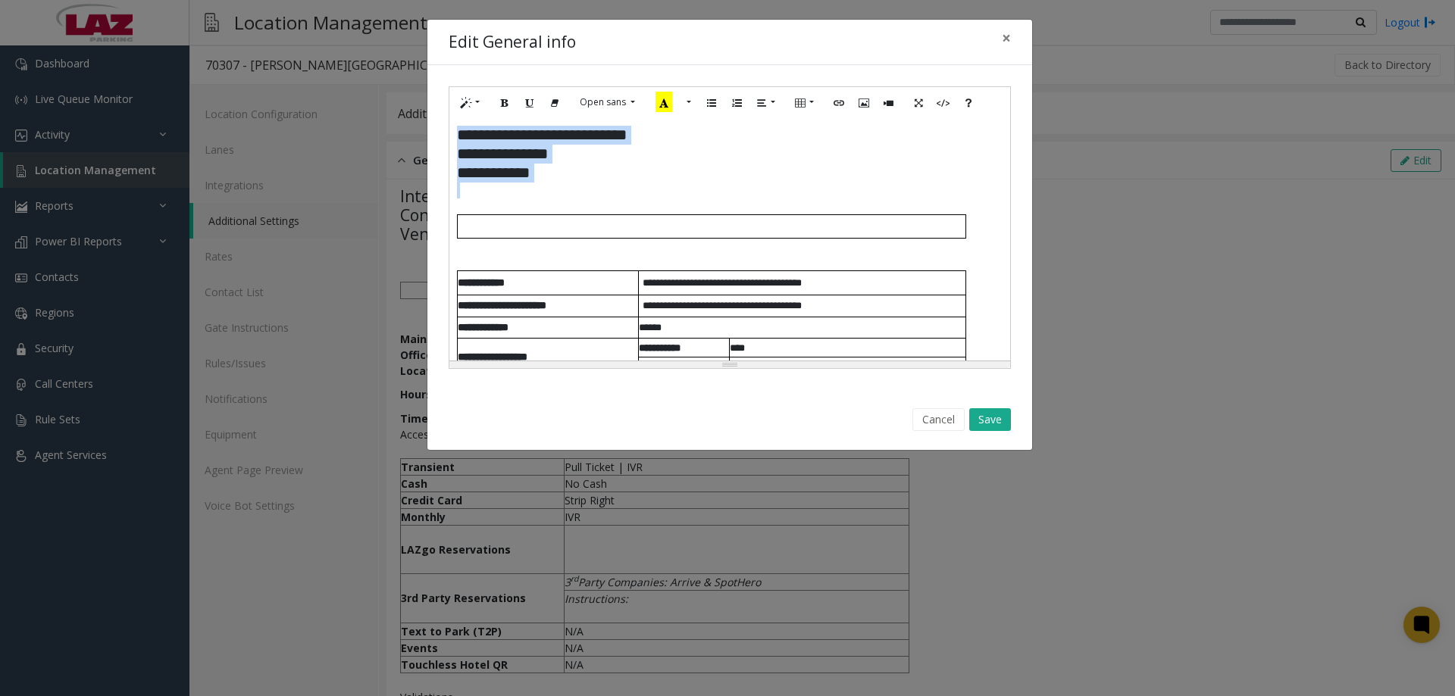
drag, startPoint x: 599, startPoint y: 186, endPoint x: 455, endPoint y: 134, distance: 152.4
click at [455, 134] on div "**********" at bounding box center [729, 239] width 561 height 242
click at [657, 95] on button "More Color" at bounding box center [659, 102] width 15 height 23
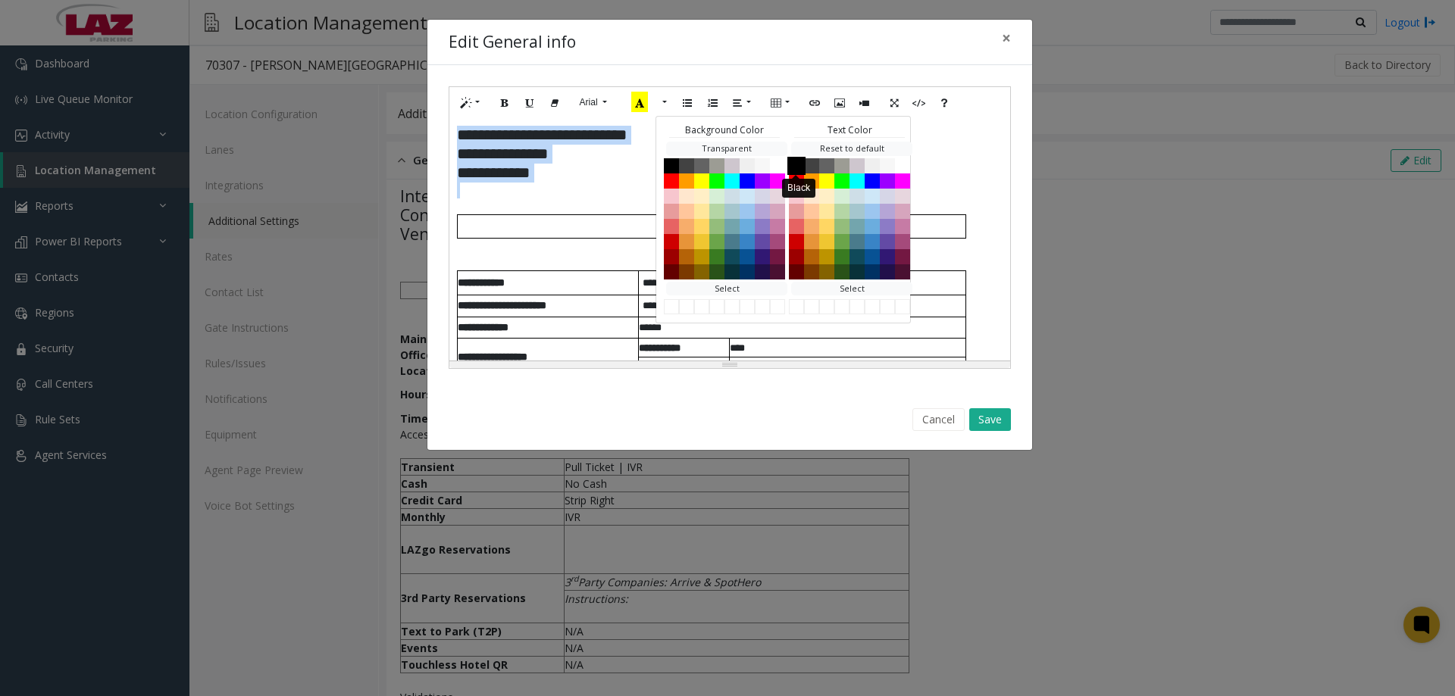
click at [800, 167] on button "Black" at bounding box center [796, 165] width 18 height 18
click at [981, 421] on button "Save" at bounding box center [990, 419] width 42 height 23
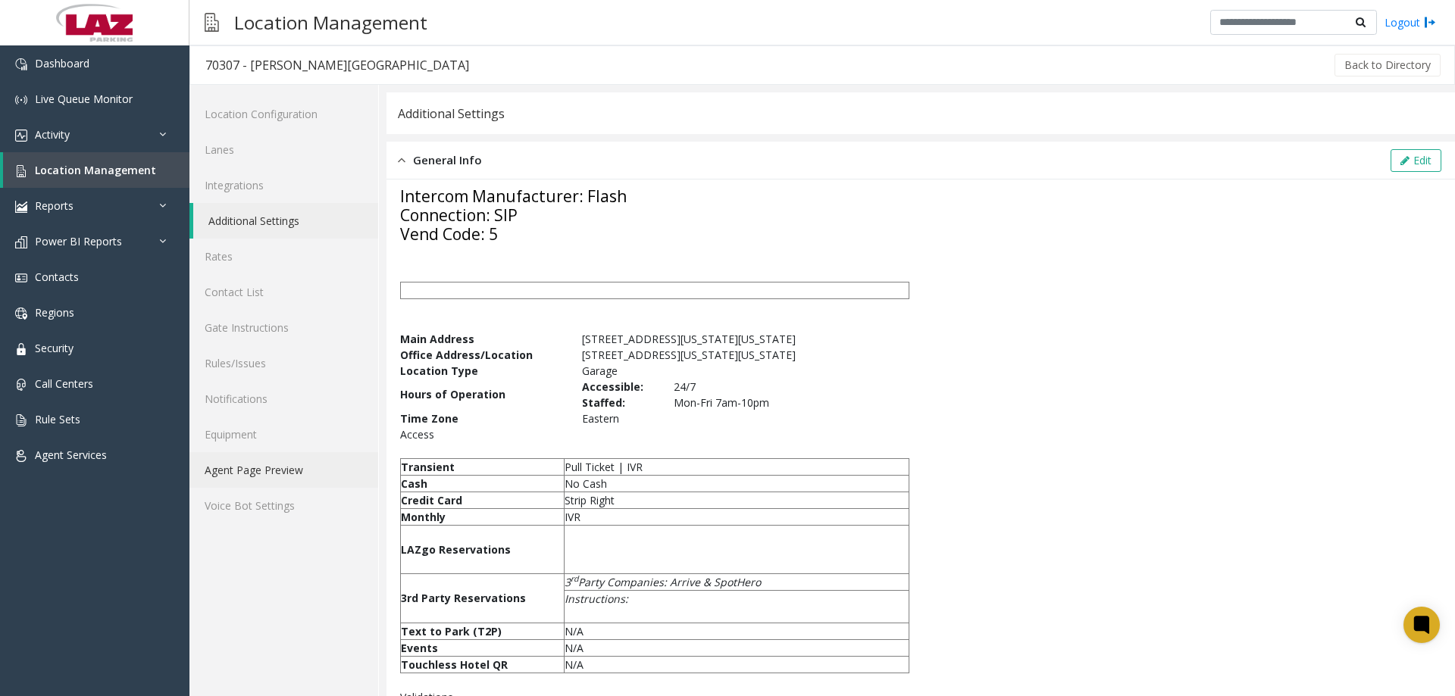
click at [267, 464] on link "Agent Page Preview" at bounding box center [283, 470] width 189 height 36
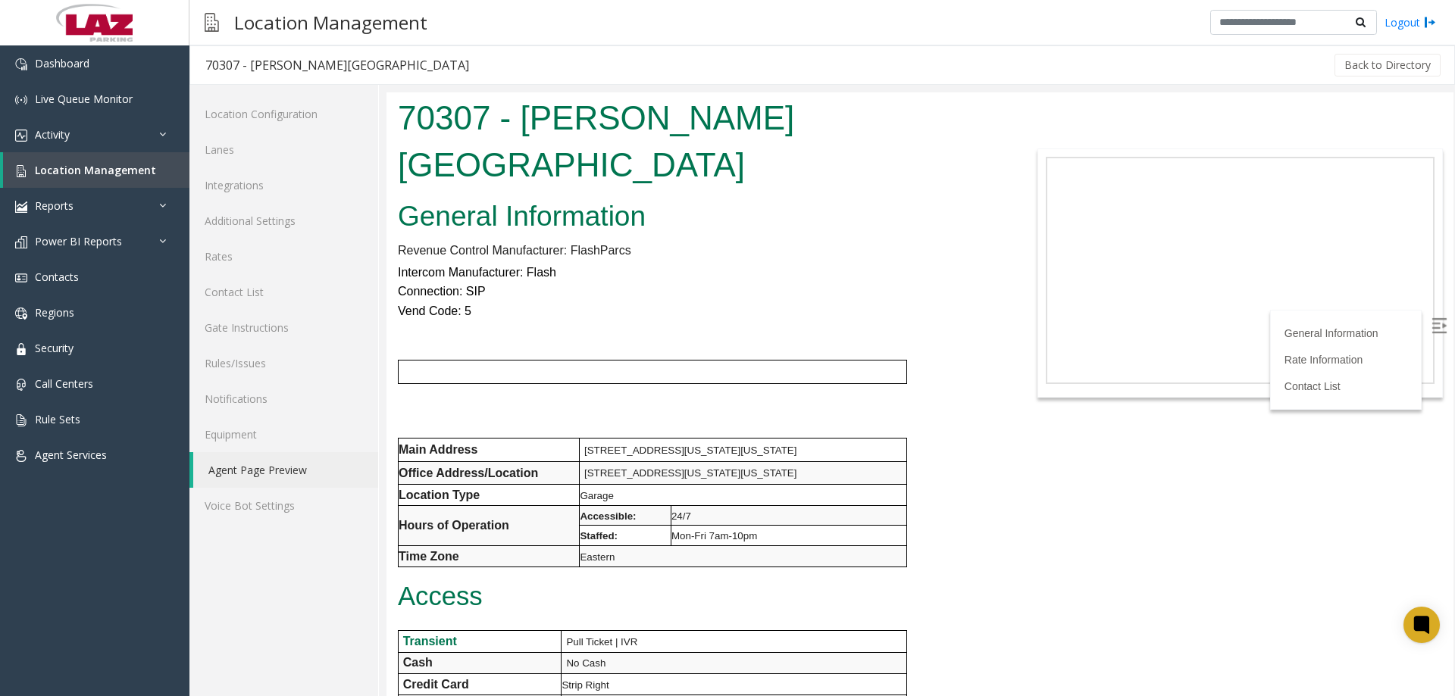
drag, startPoint x: 1452, startPoint y: 143, endPoint x: 951, endPoint y: 168, distance: 501.4
drag, startPoint x: 487, startPoint y: 120, endPoint x: 401, endPoint y: 117, distance: 86.4
click at [401, 117] on h1 "70307 - Chevy Chase Pavilion" at bounding box center [697, 141] width 599 height 93
copy h1 "70307"
click at [114, 170] on span "Location Management" at bounding box center [95, 170] width 121 height 14
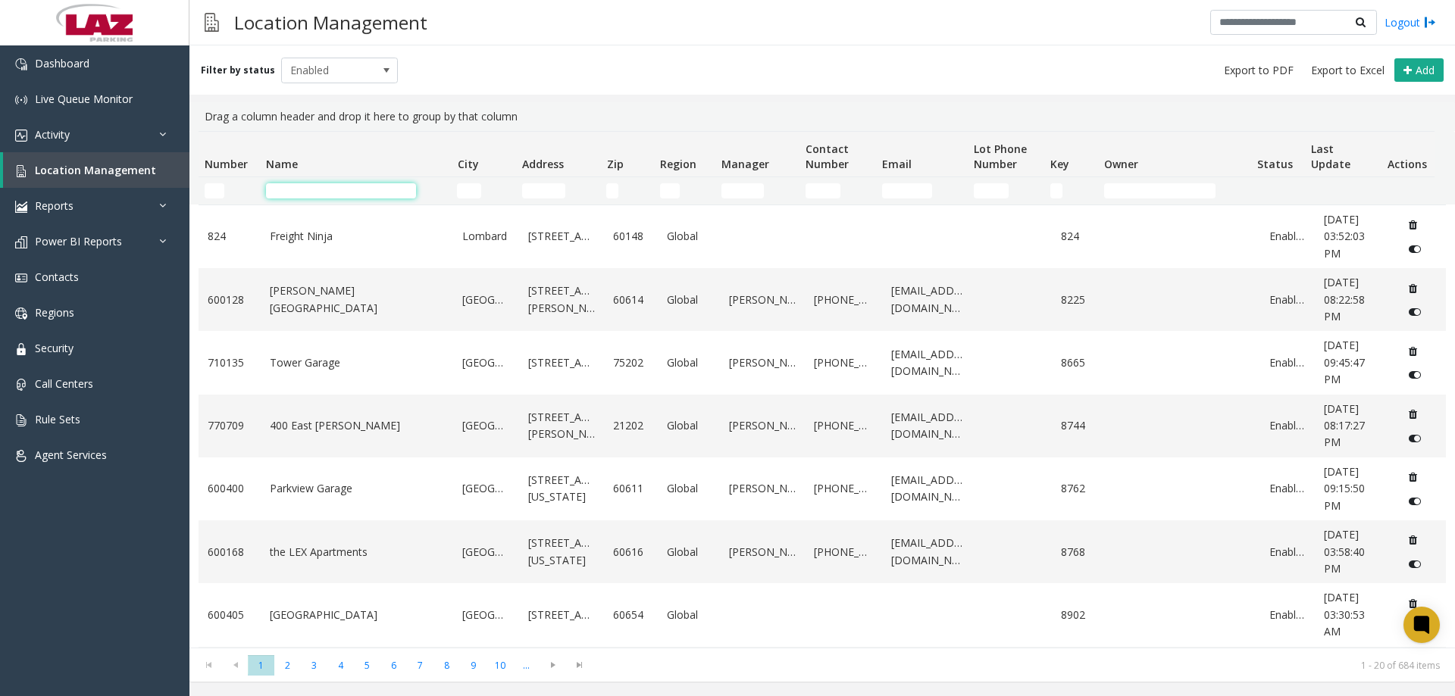
click at [302, 187] on input "Name Filter" at bounding box center [341, 190] width 150 height 15
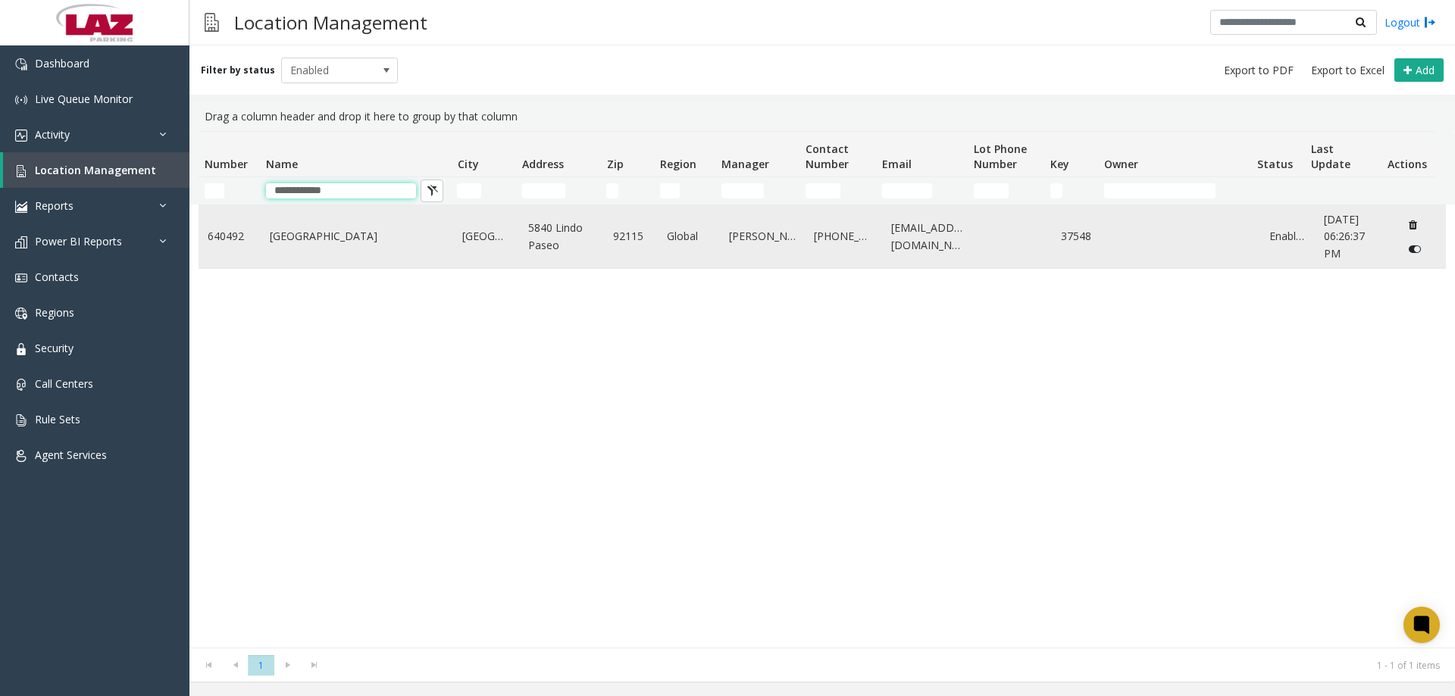
type input "**********"
click at [316, 232] on link "South Campus Plaza" at bounding box center [357, 236] width 175 height 17
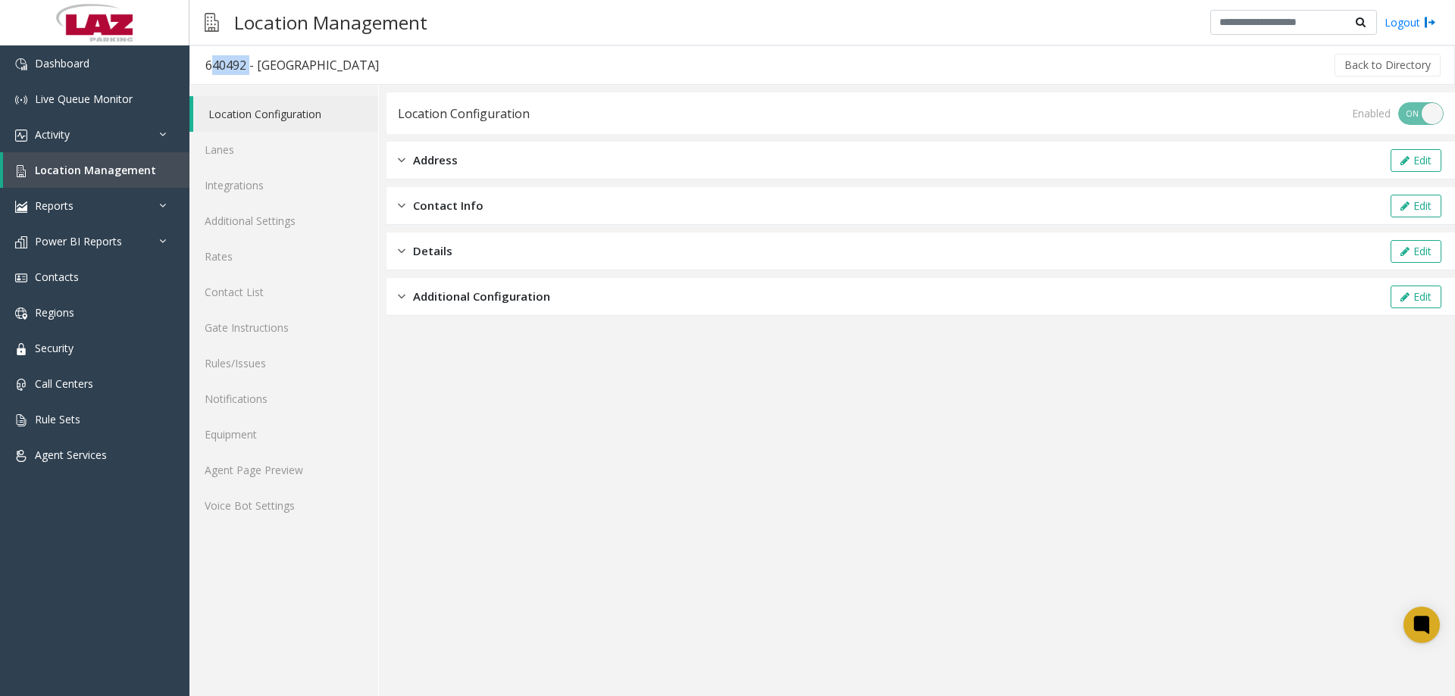
drag, startPoint x: 244, startPoint y: 65, endPoint x: 207, endPoint y: 61, distance: 37.3
click at [207, 61] on div "640492 - South Campus Plaza" at bounding box center [291, 65] width 173 height 20
click at [231, 475] on link "Agent Page Preview" at bounding box center [283, 470] width 189 height 36
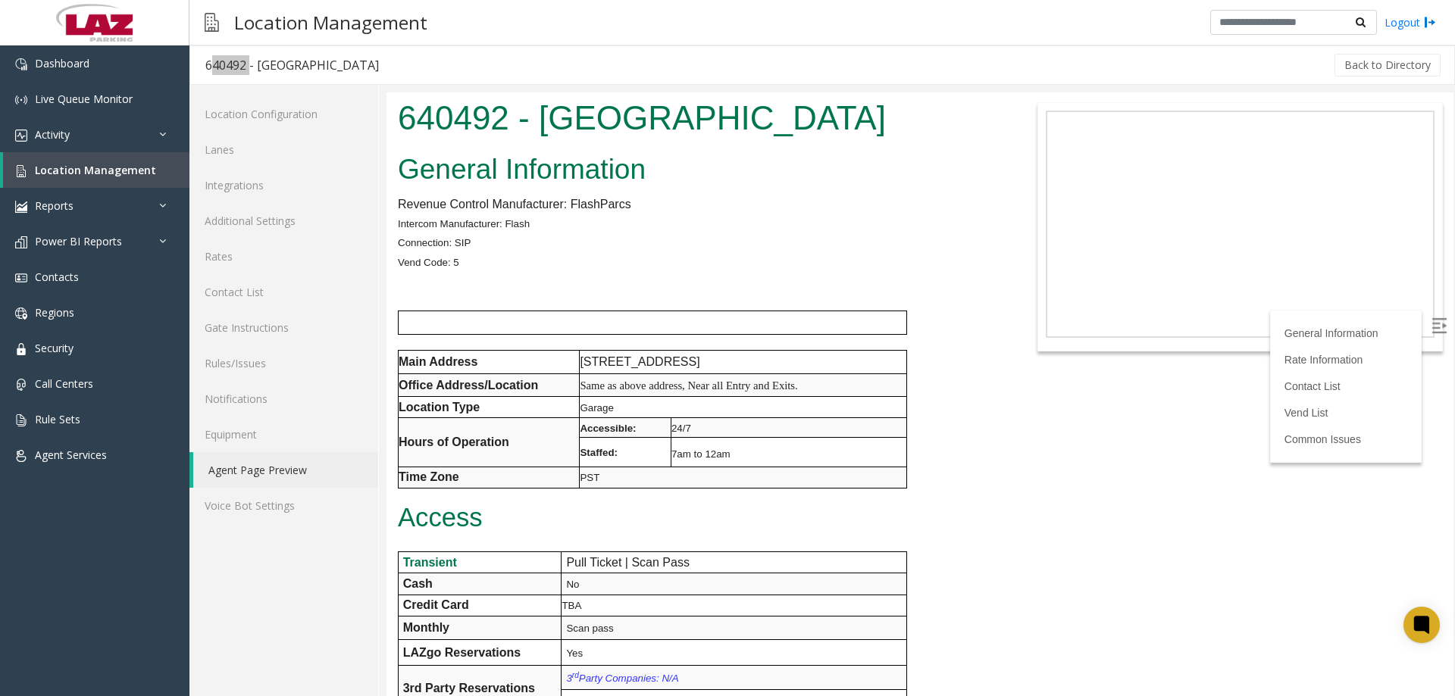
drag, startPoint x: 755, startPoint y: 119, endPoint x: 767, endPoint y: 192, distance: 73.6
click at [386, 99] on html "640492 - South Campus Plaza General Information Revenue Control Manufacturer: F…" at bounding box center [919, 394] width 1067 height 604
copy h1 "640492 - South Campus Plaza"
click at [727, 230] on p "Intercom Manufacturer: Flash" at bounding box center [697, 224] width 599 height 20
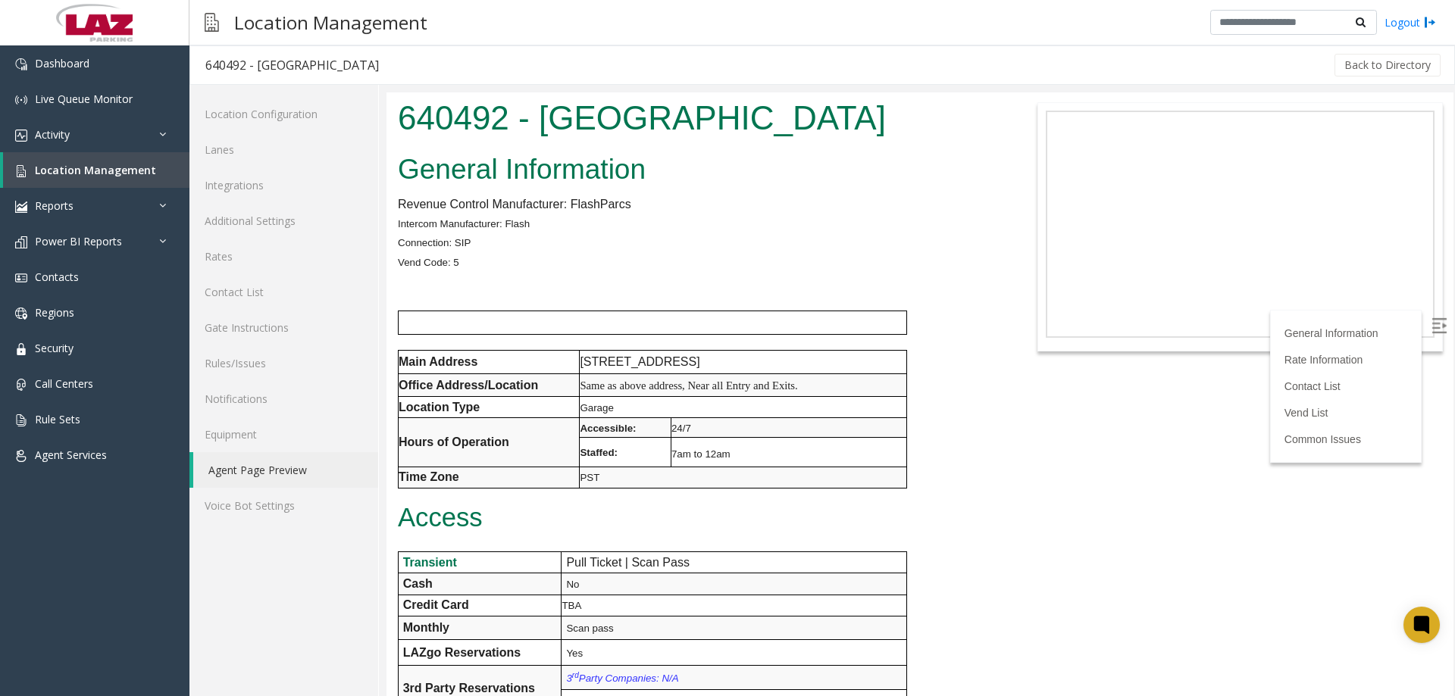
click at [712, 77] on div "Back to Directory" at bounding box center [918, 65] width 1049 height 38
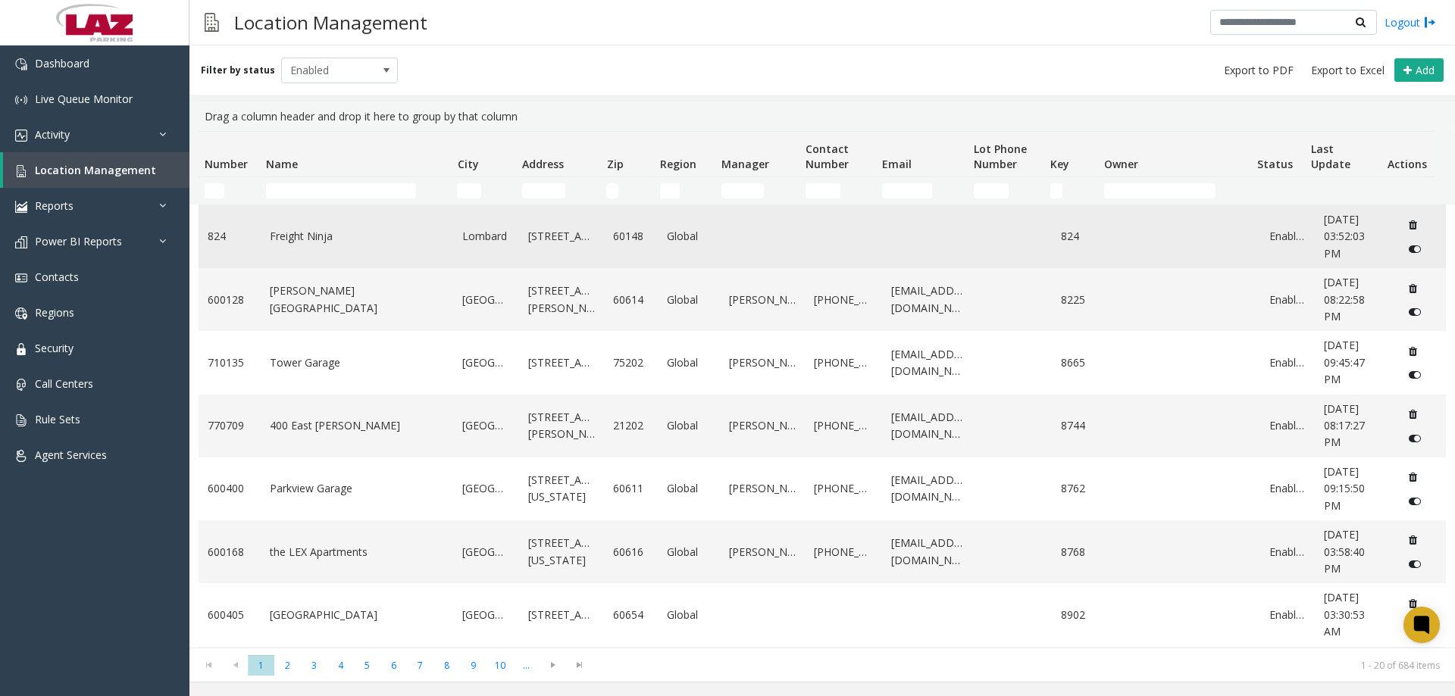
click at [319, 210] on td "Freight Ninja" at bounding box center [357, 236] width 193 height 63
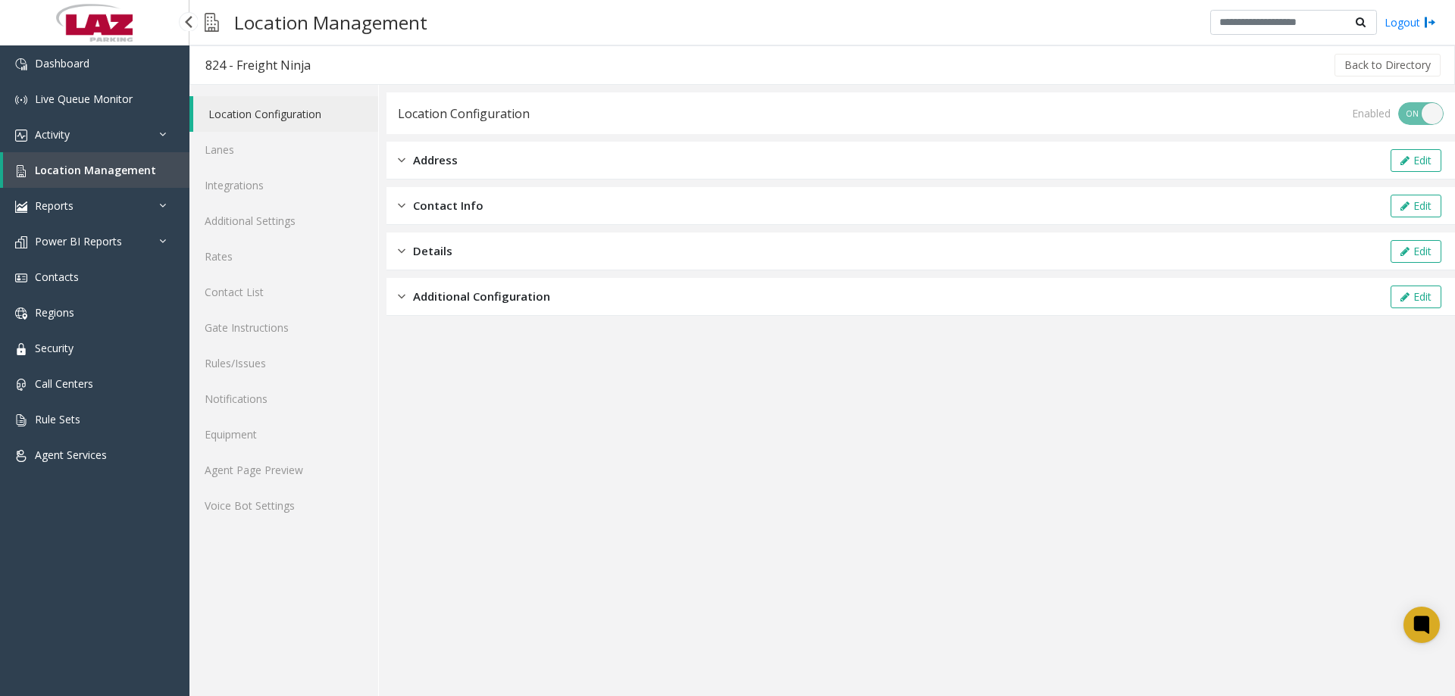
click at [108, 168] on span "Location Management" at bounding box center [95, 170] width 121 height 14
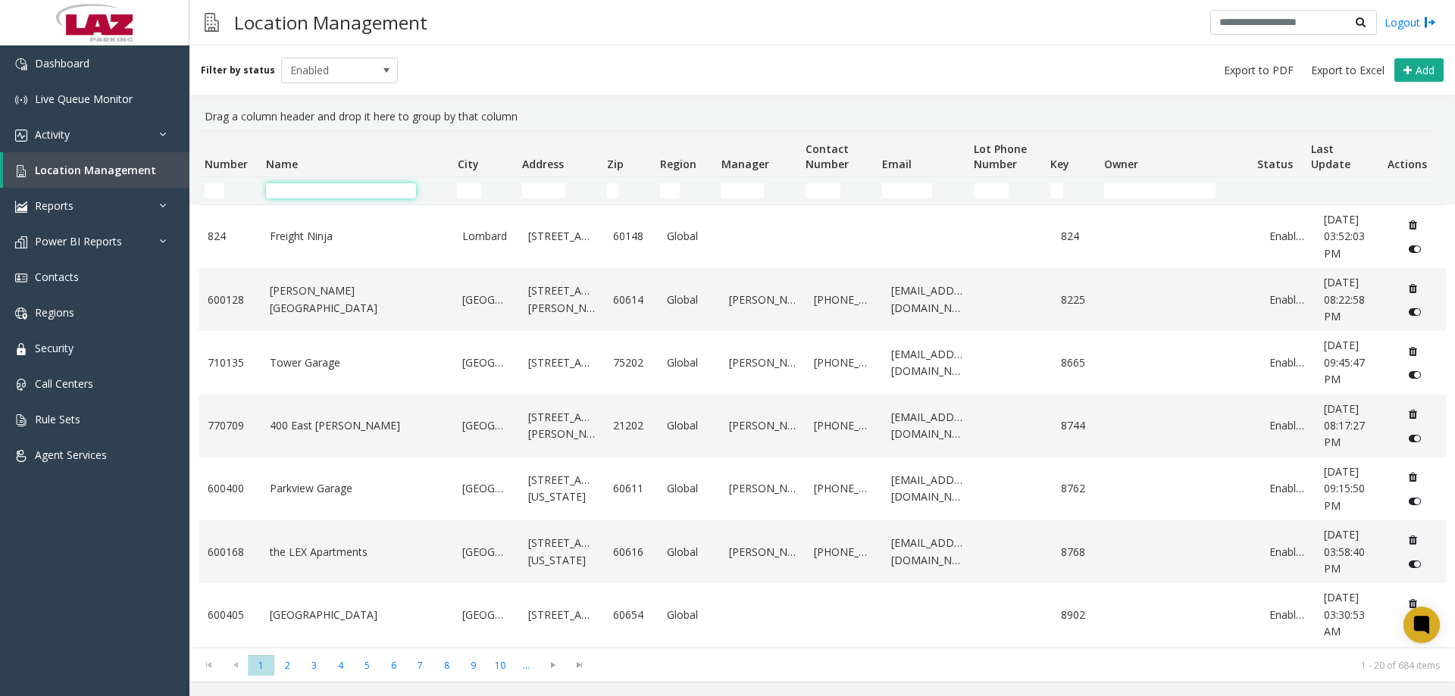
click at [308, 192] on input "Name Filter" at bounding box center [341, 190] width 150 height 15
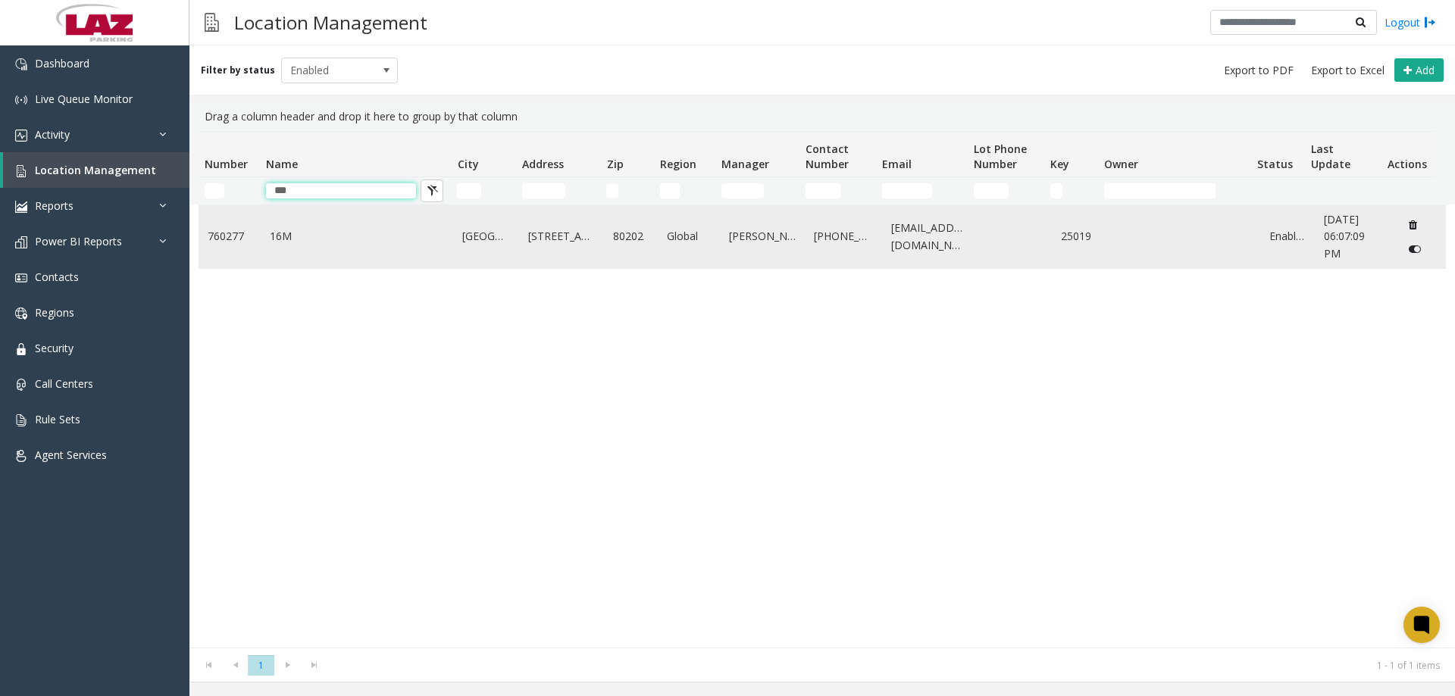
type input "***"
click at [303, 229] on link "16M" at bounding box center [357, 236] width 175 height 17
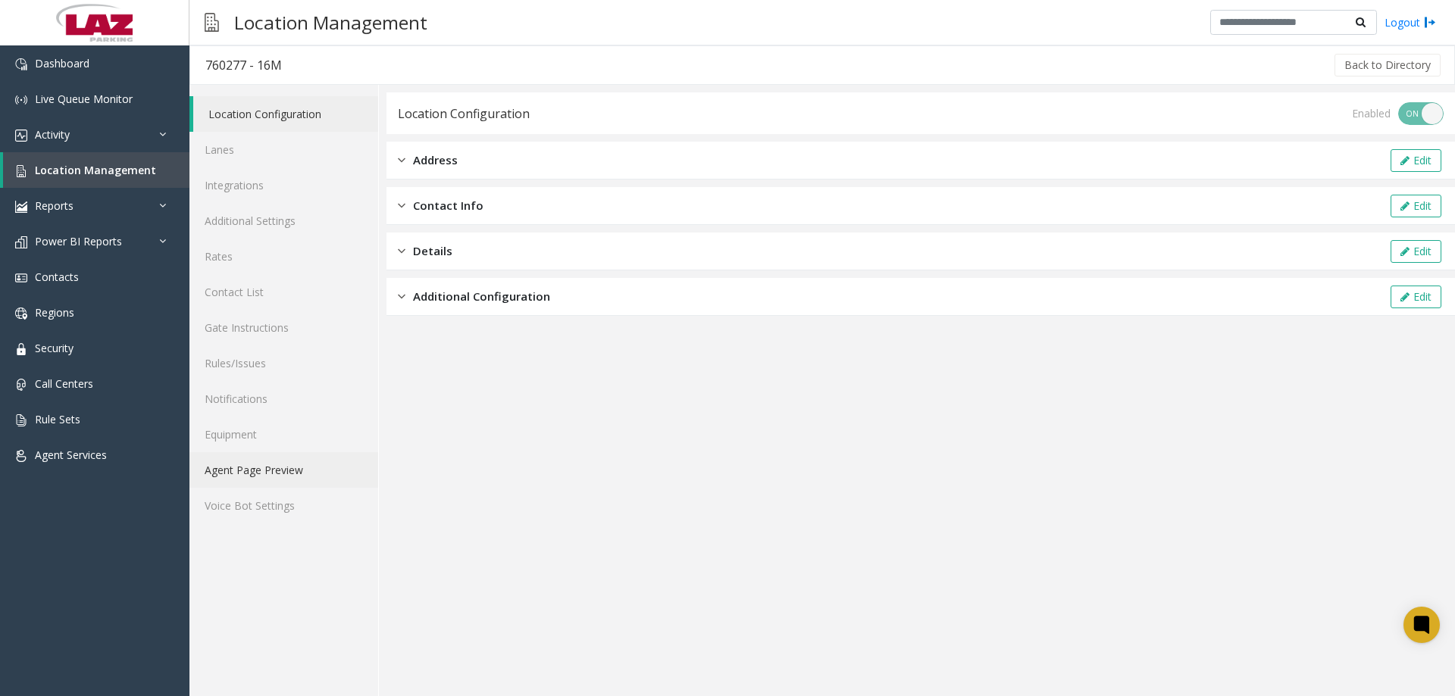
click at [267, 468] on link "Agent Page Preview" at bounding box center [283, 470] width 189 height 36
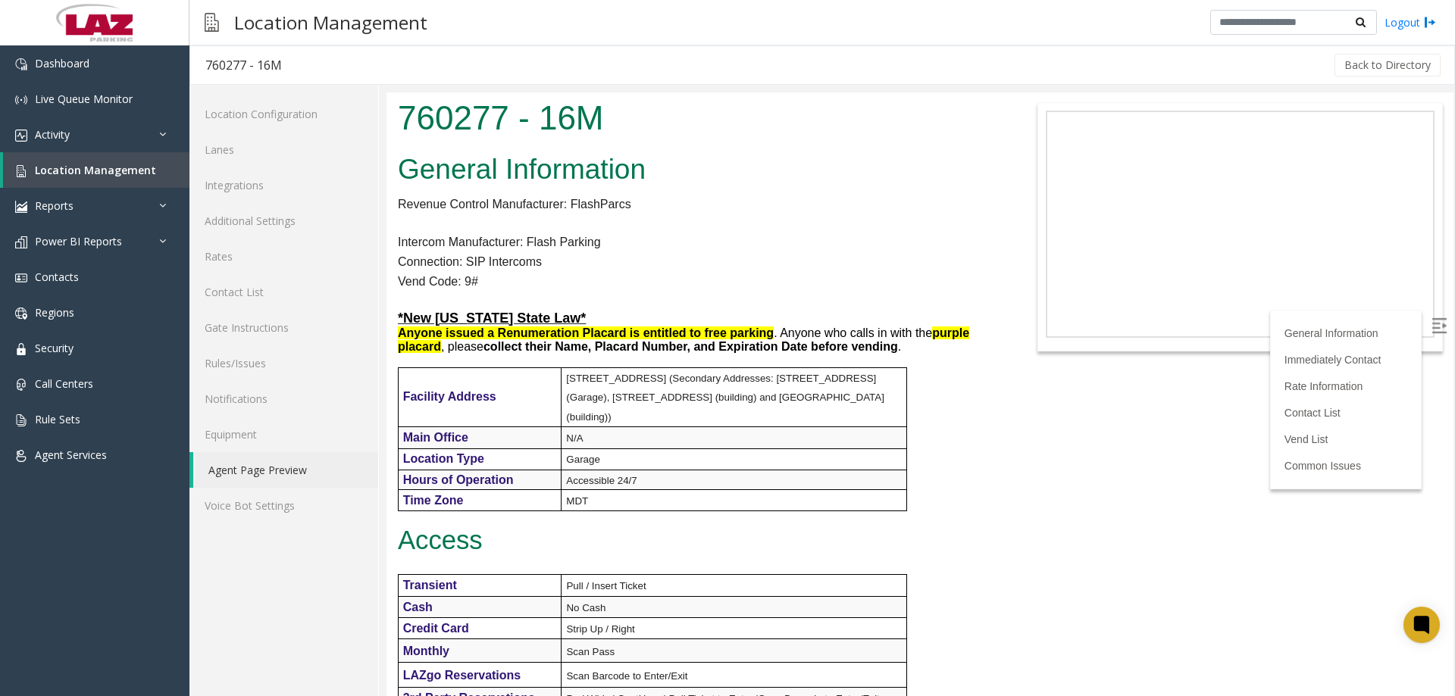
click at [1454, 164] on div at bounding box center [920, 394] width 1068 height 604
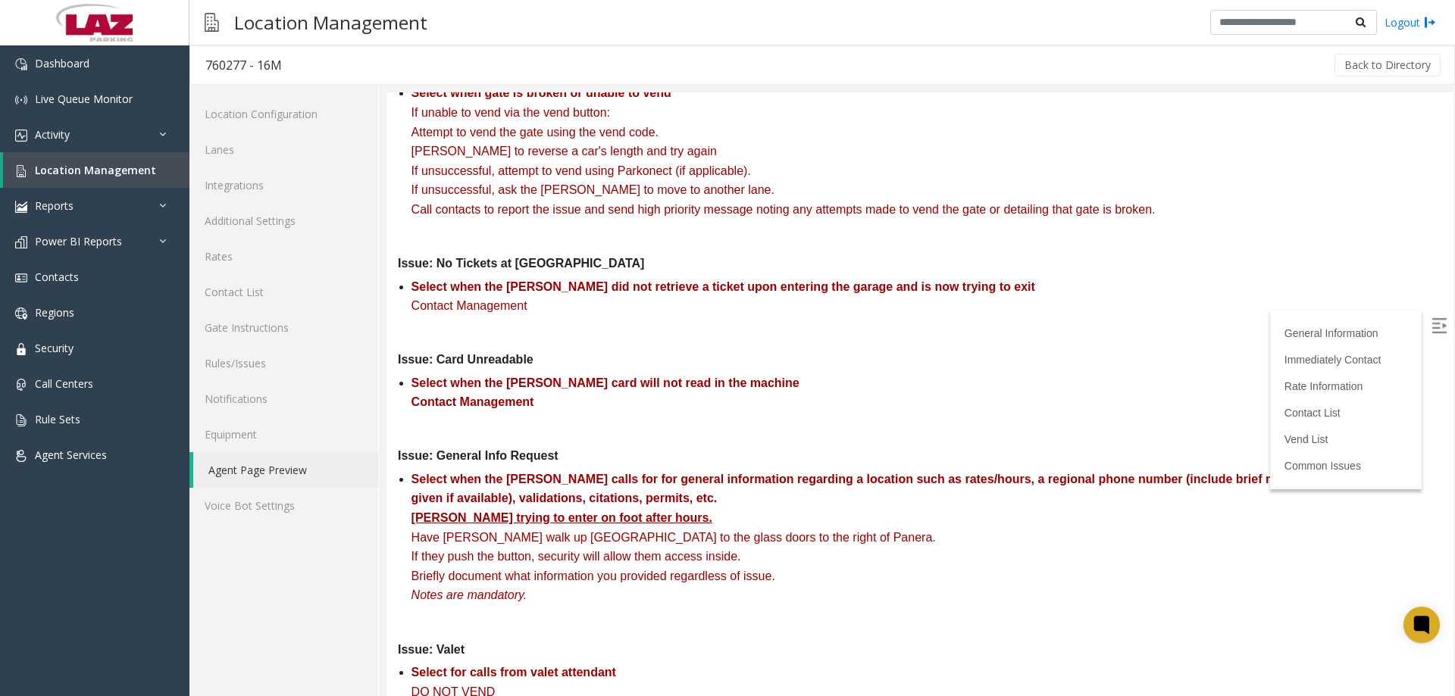
scroll to position [3403, 0]
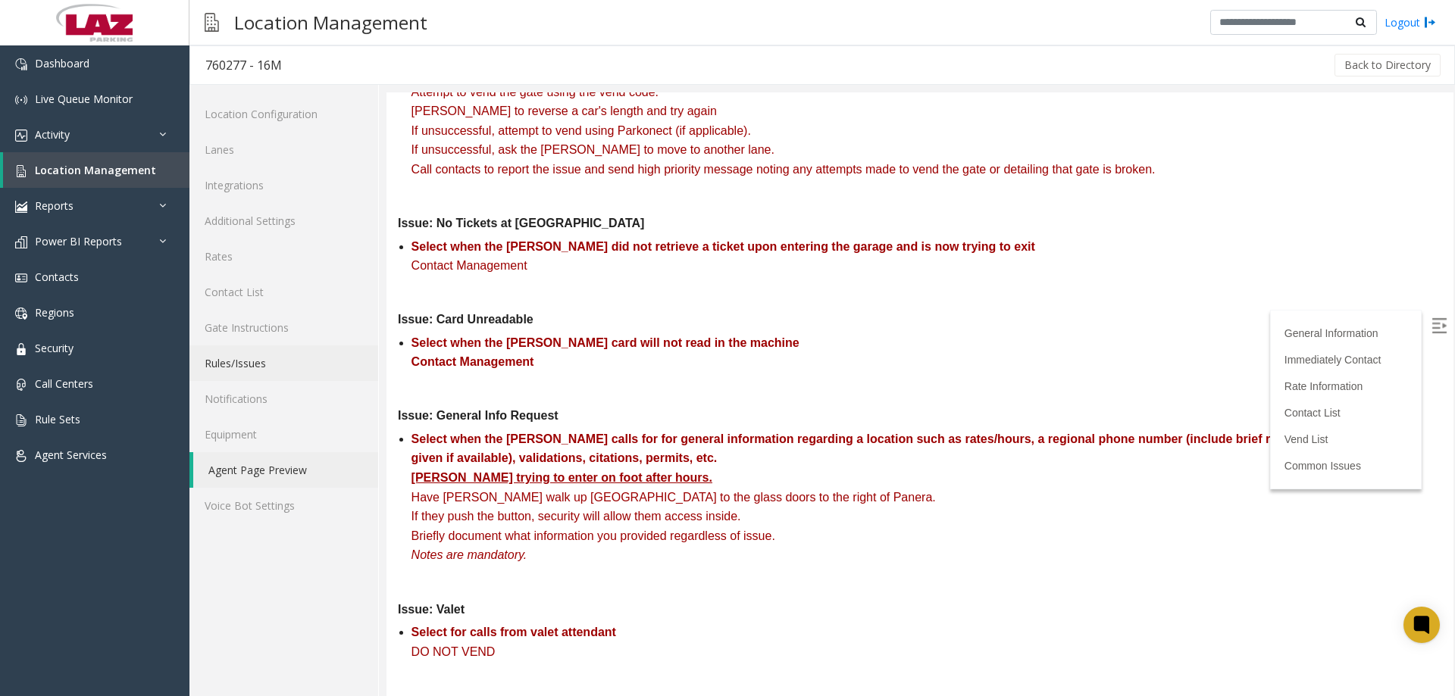
click at [261, 371] on link "Rules/Issues" at bounding box center [283, 363] width 189 height 36
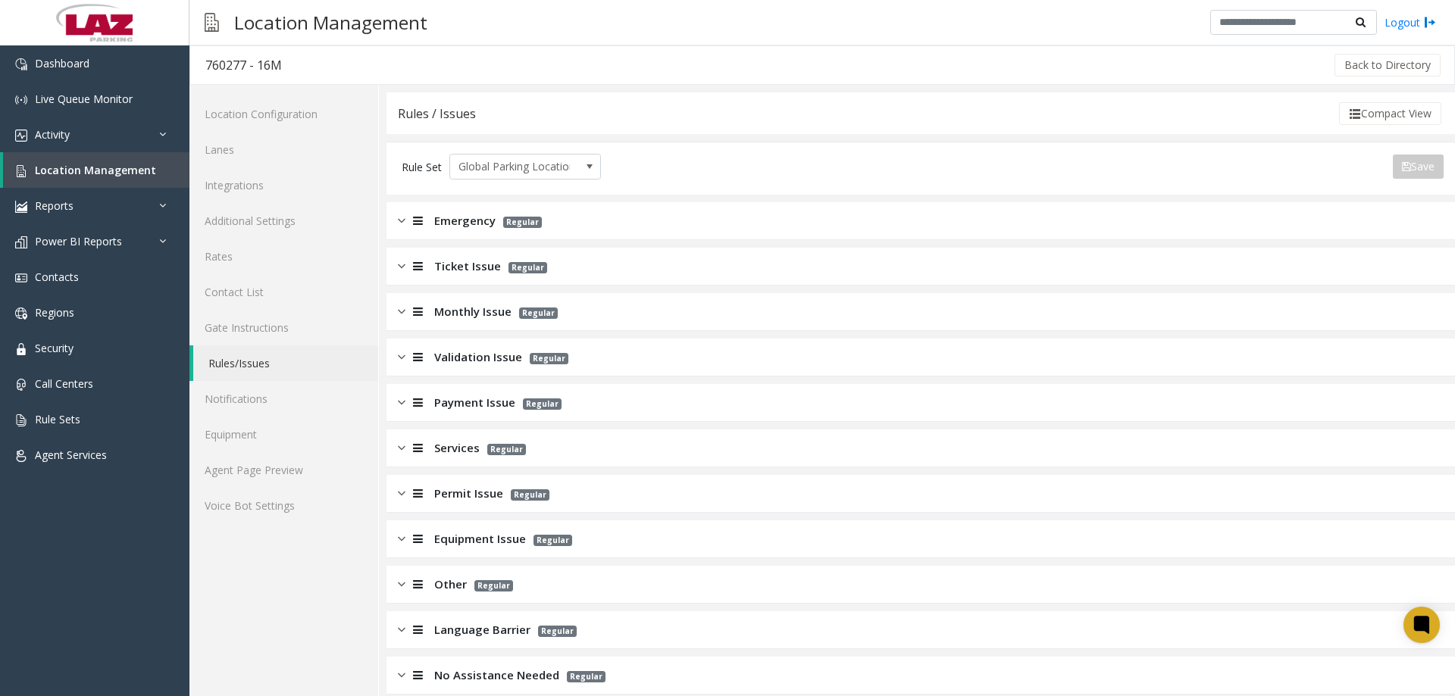
click at [404, 228] on img at bounding box center [402, 220] width 8 height 17
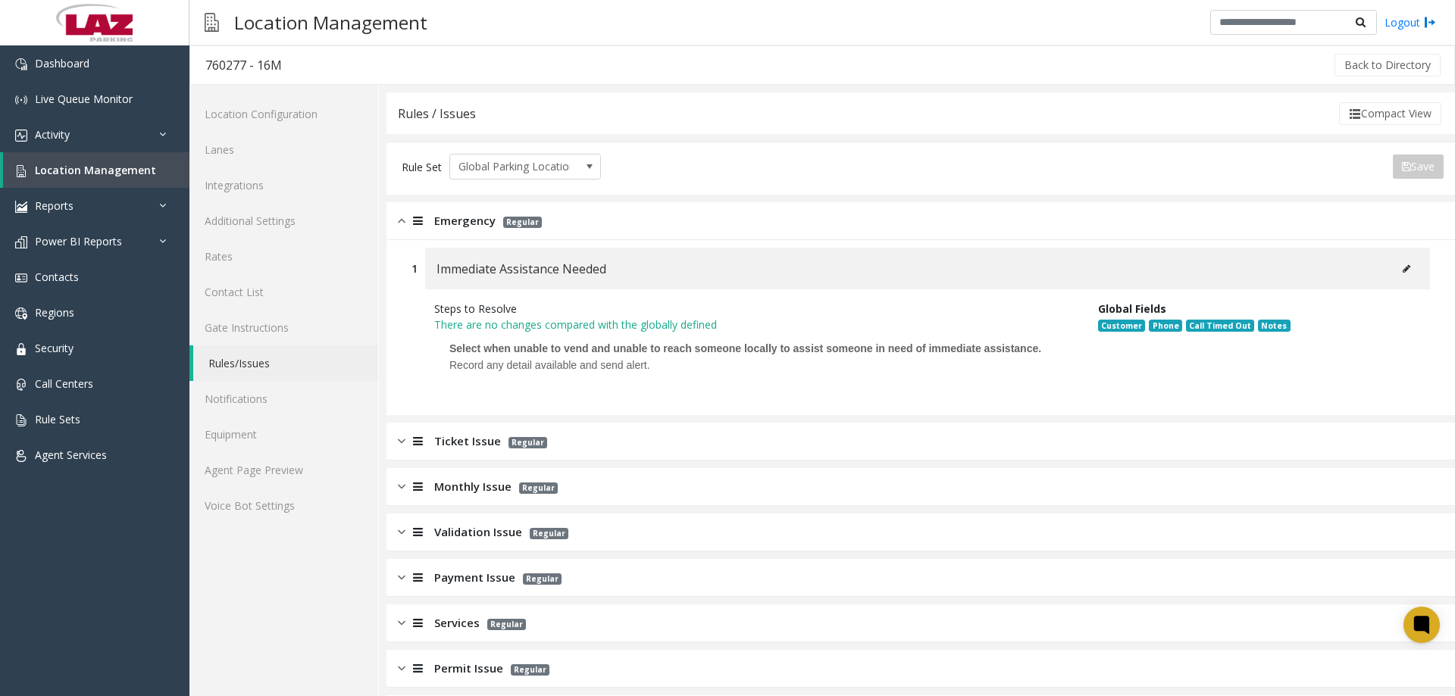
click at [404, 227] on img at bounding box center [402, 220] width 8 height 17
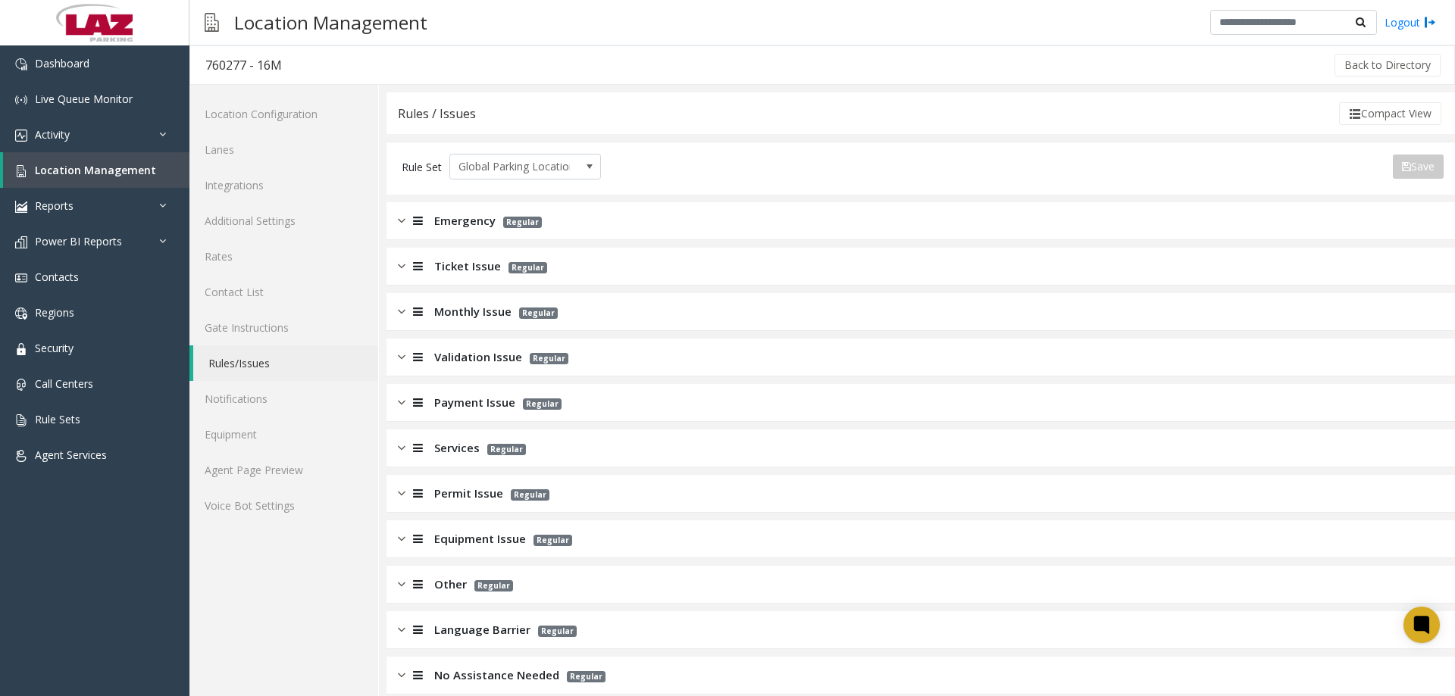
click at [397, 267] on div "Ticket Issue Regular" at bounding box center [920, 267] width 1068 height 38
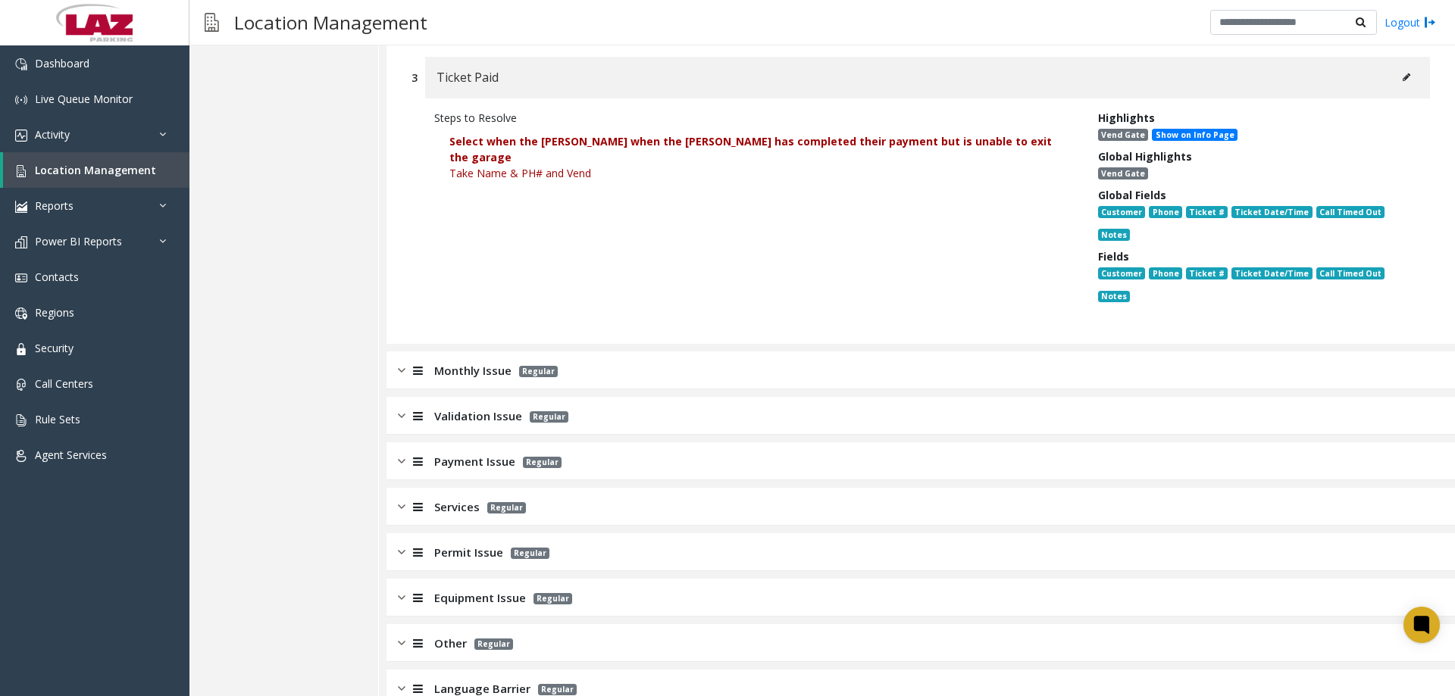
click at [397, 366] on div "Monthly Issue Regular" at bounding box center [920, 371] width 1068 height 38
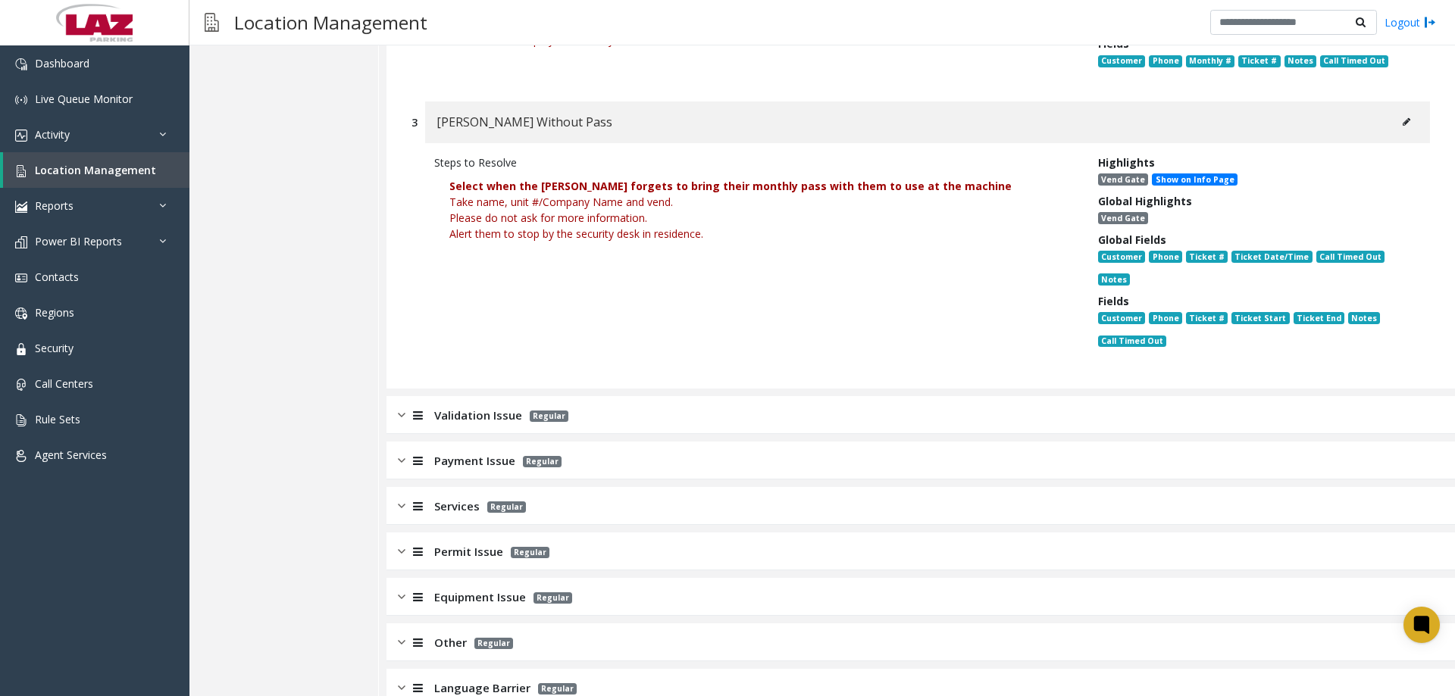
scroll to position [1567, 0]
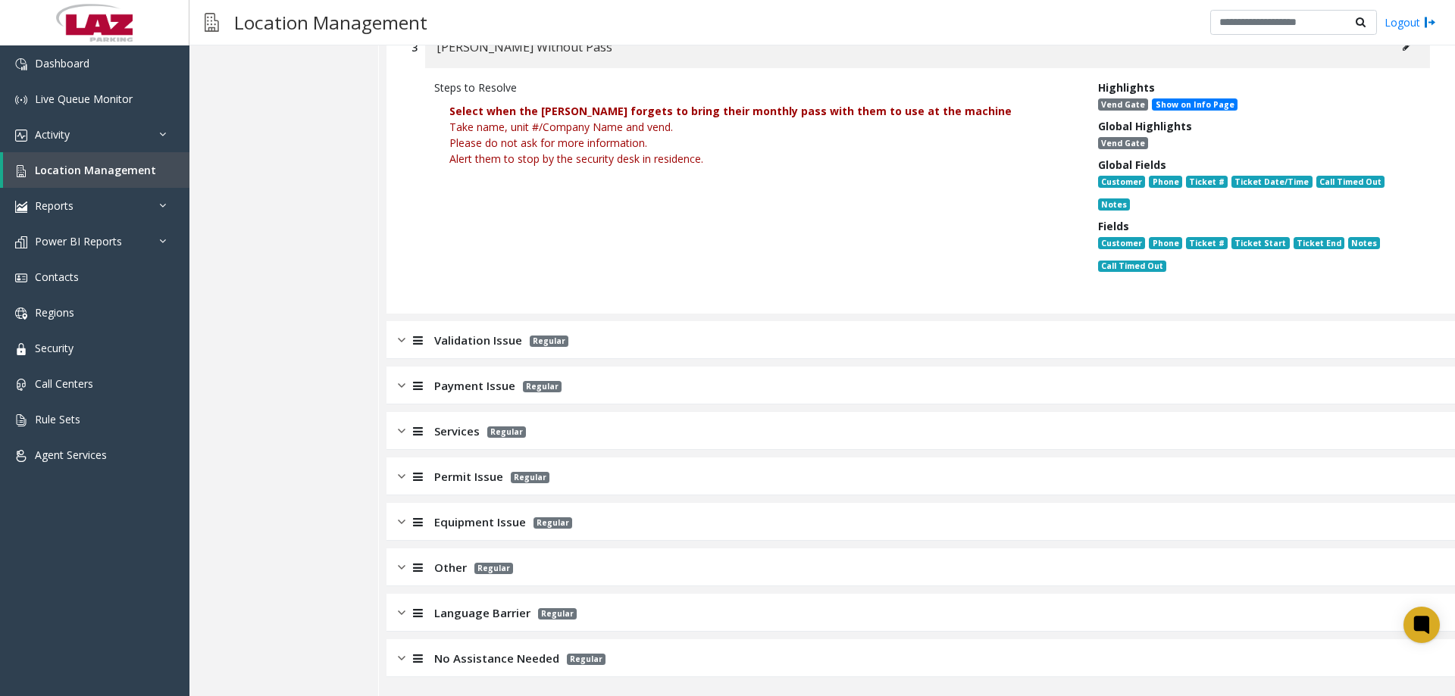
drag, startPoint x: 386, startPoint y: 340, endPoint x: 396, endPoint y: 339, distance: 9.9
click at [387, 340] on div "Validation Issue Regular" at bounding box center [920, 340] width 1068 height 38
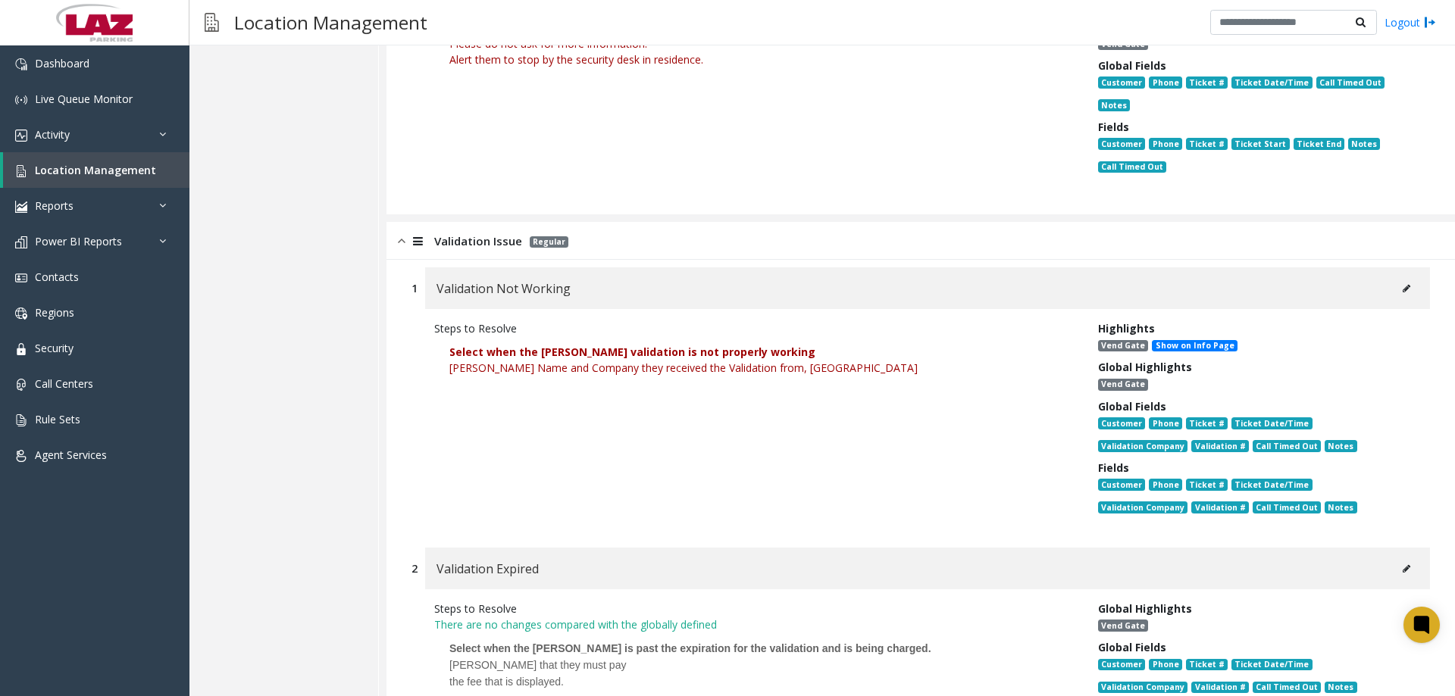
scroll to position [2042, 0]
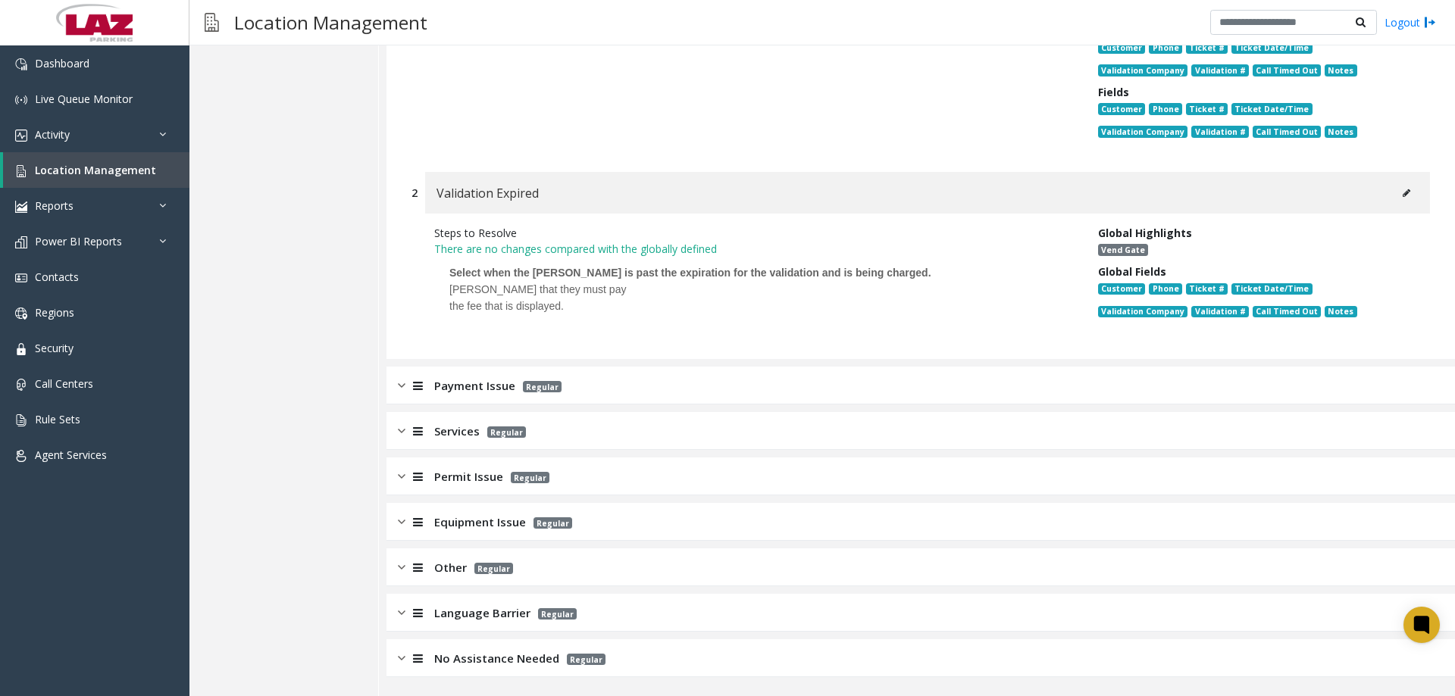
click at [403, 386] on img at bounding box center [402, 385] width 8 height 17
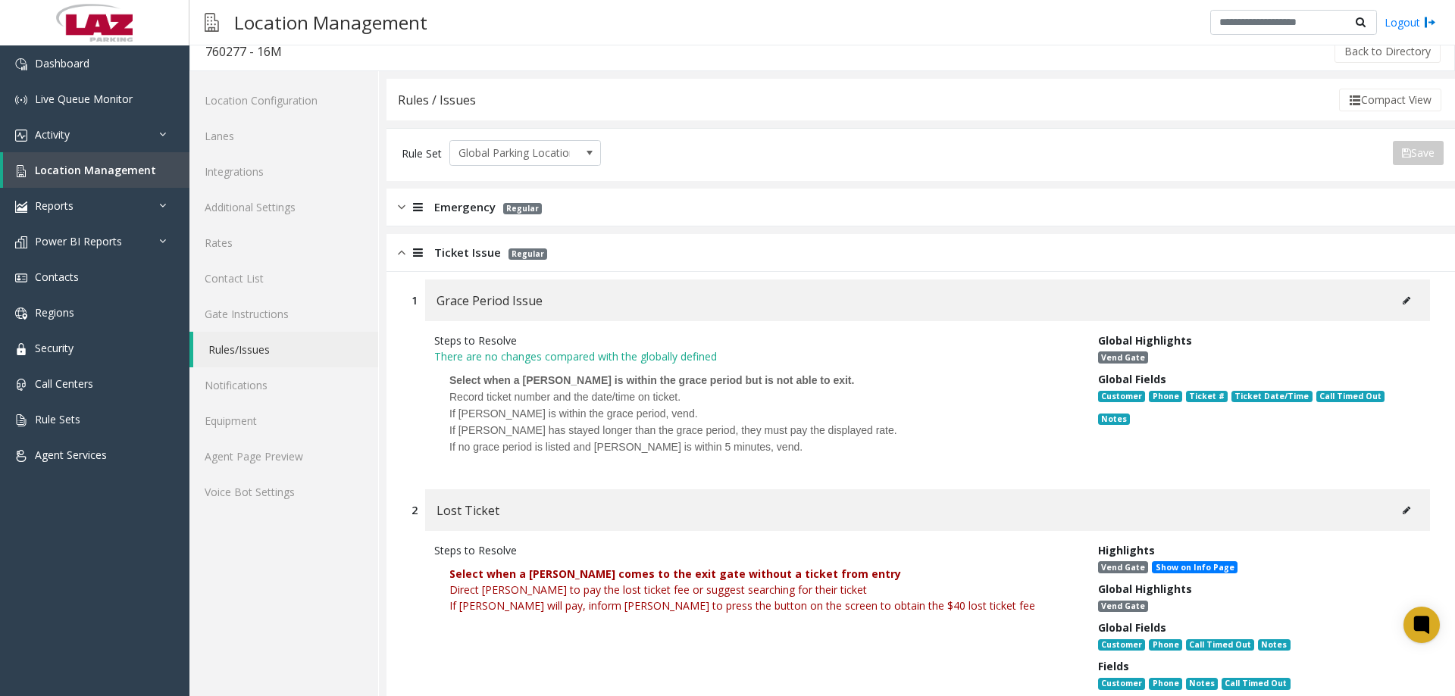
scroll to position [0, 0]
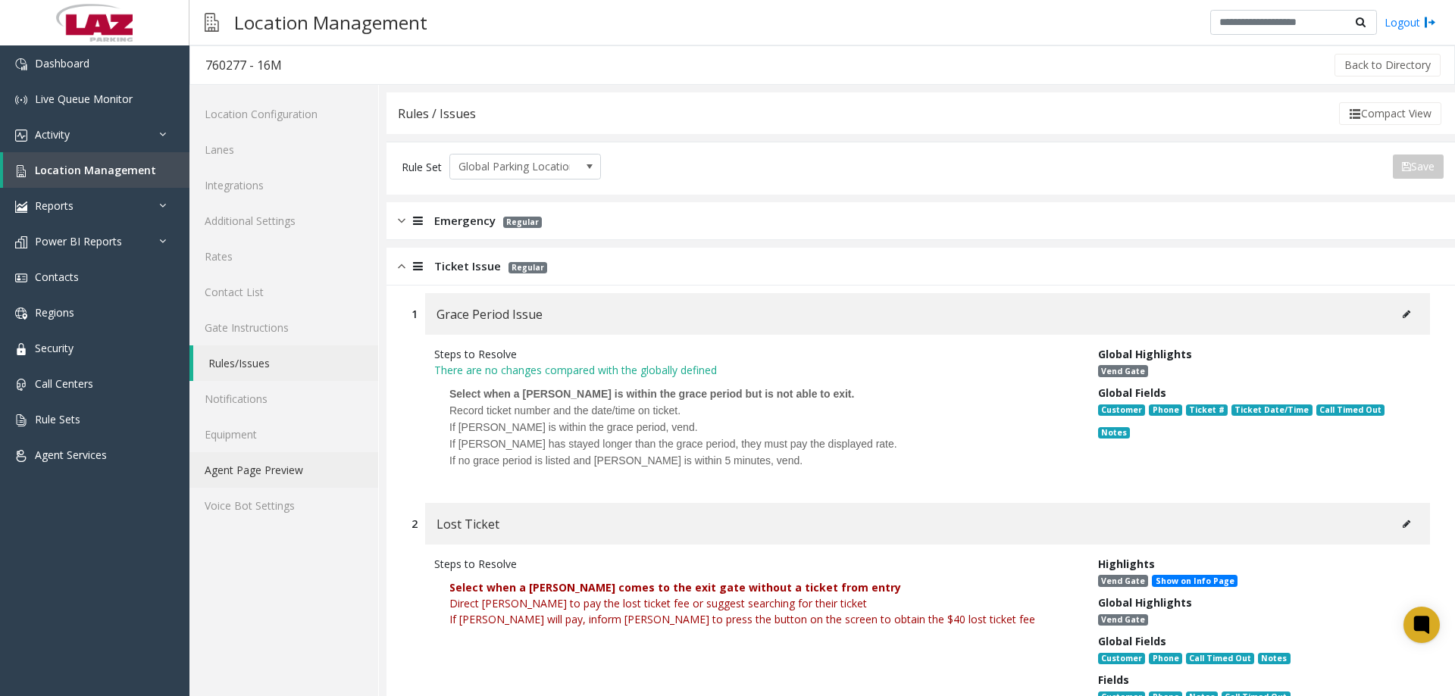
click at [267, 464] on link "Agent Page Preview" at bounding box center [283, 470] width 189 height 36
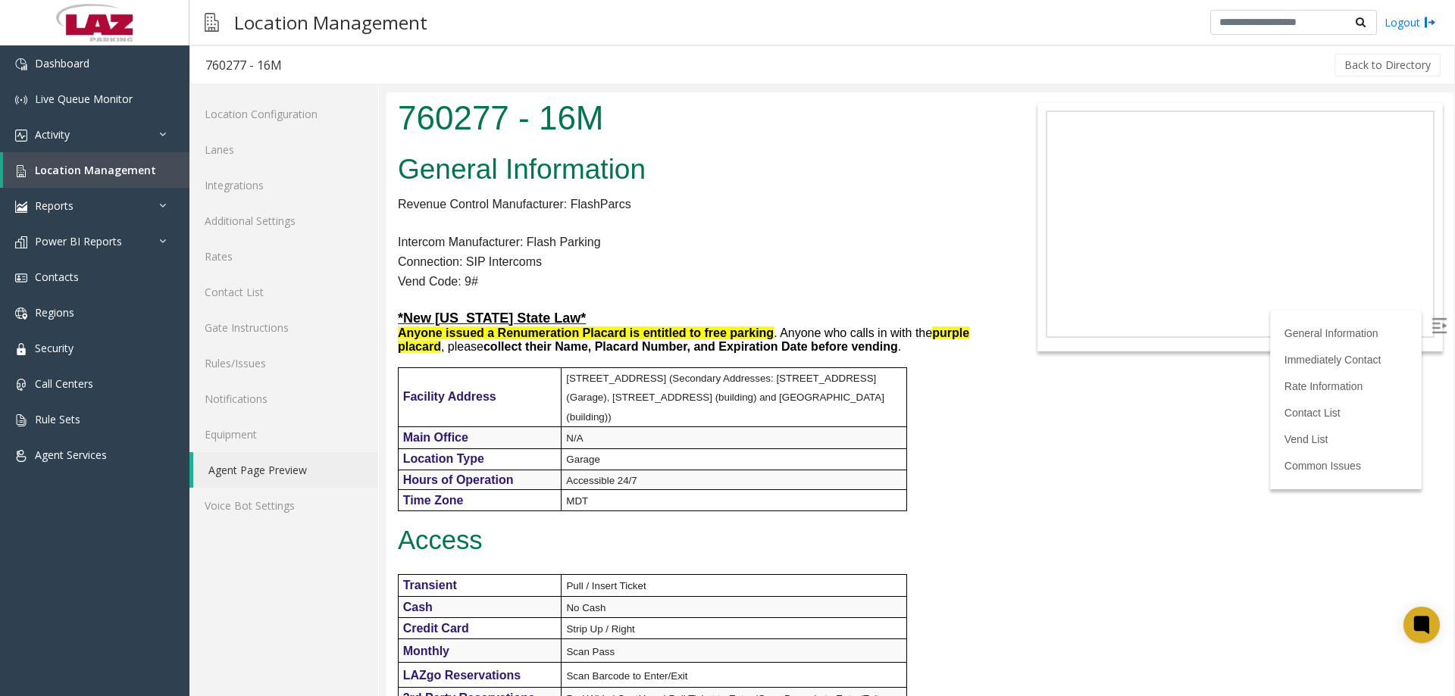
drag, startPoint x: 1840, startPoint y: 267, endPoint x: 1438, endPoint y: 216, distance: 405.6
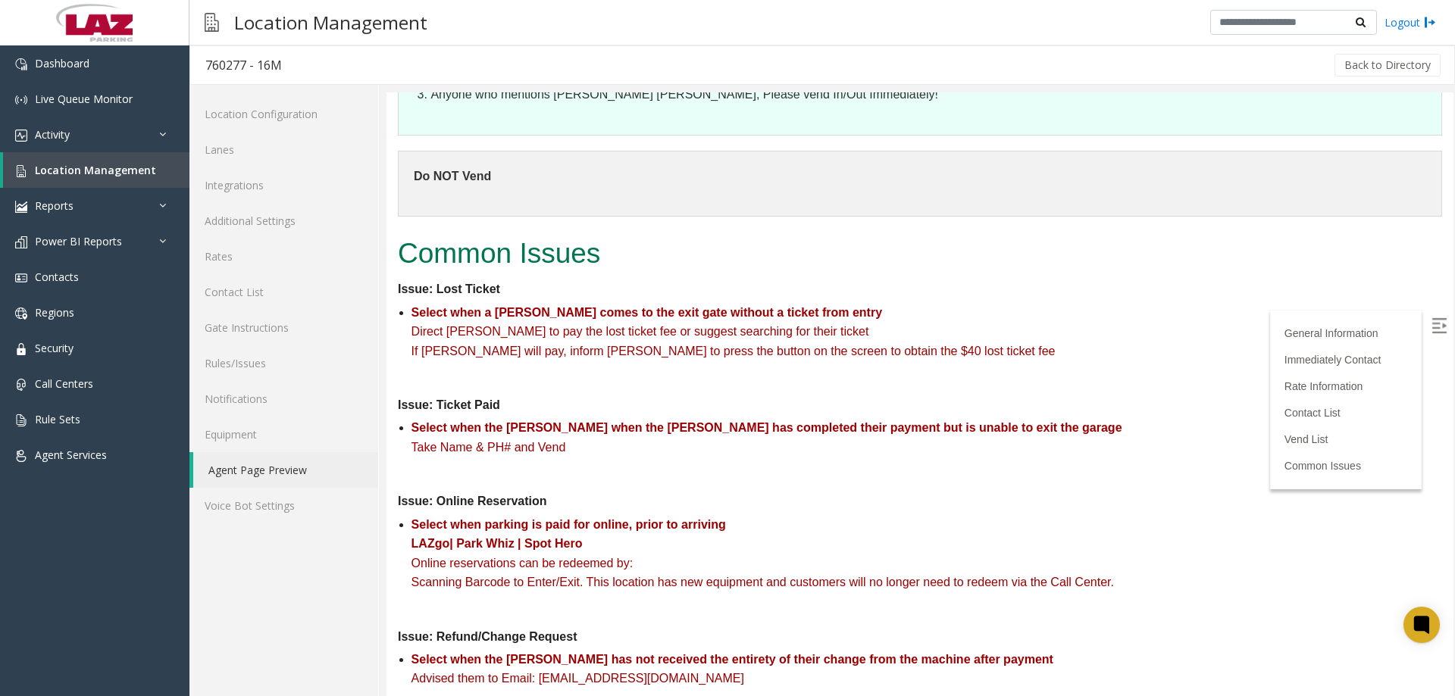
scroll to position [1791, 0]
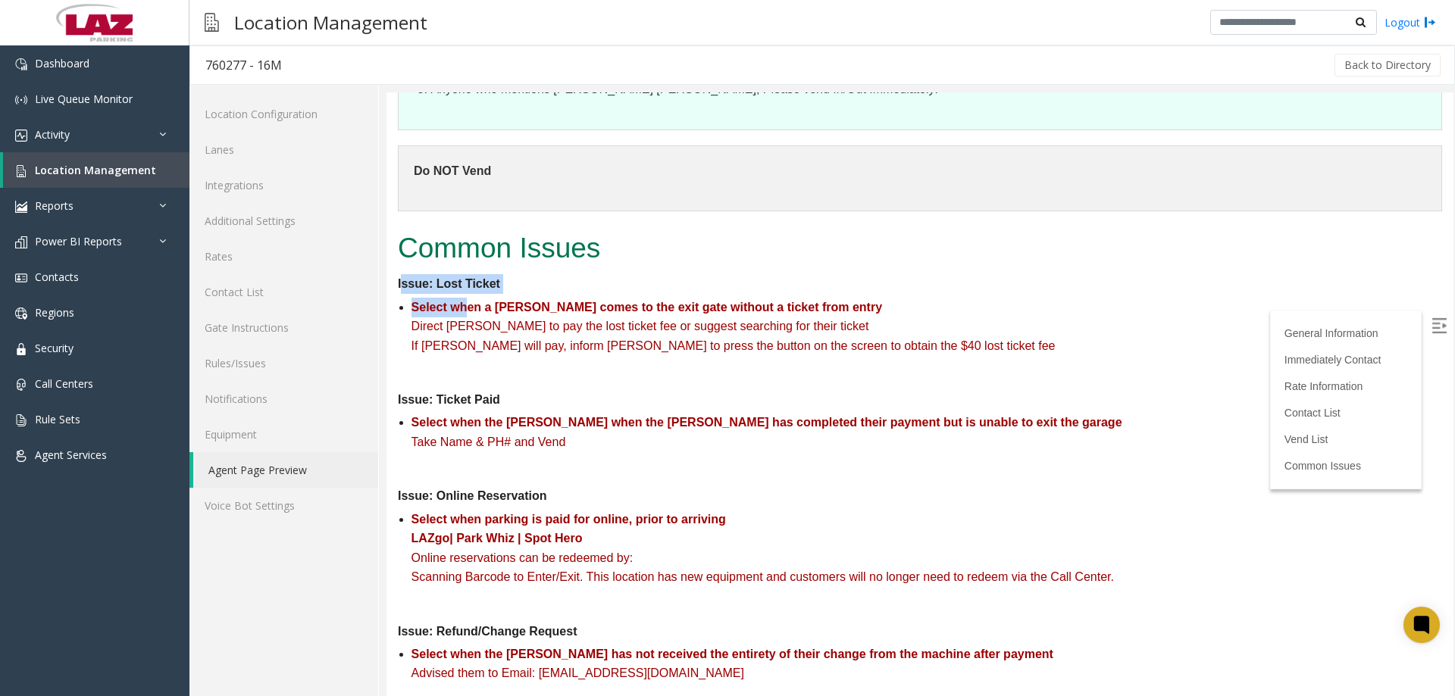
drag, startPoint x: 403, startPoint y: 288, endPoint x: 455, endPoint y: 307, distance: 55.6
click at [408, 289] on dt "Issue: Lost Ticket" at bounding box center [920, 284] width 1044 height 20
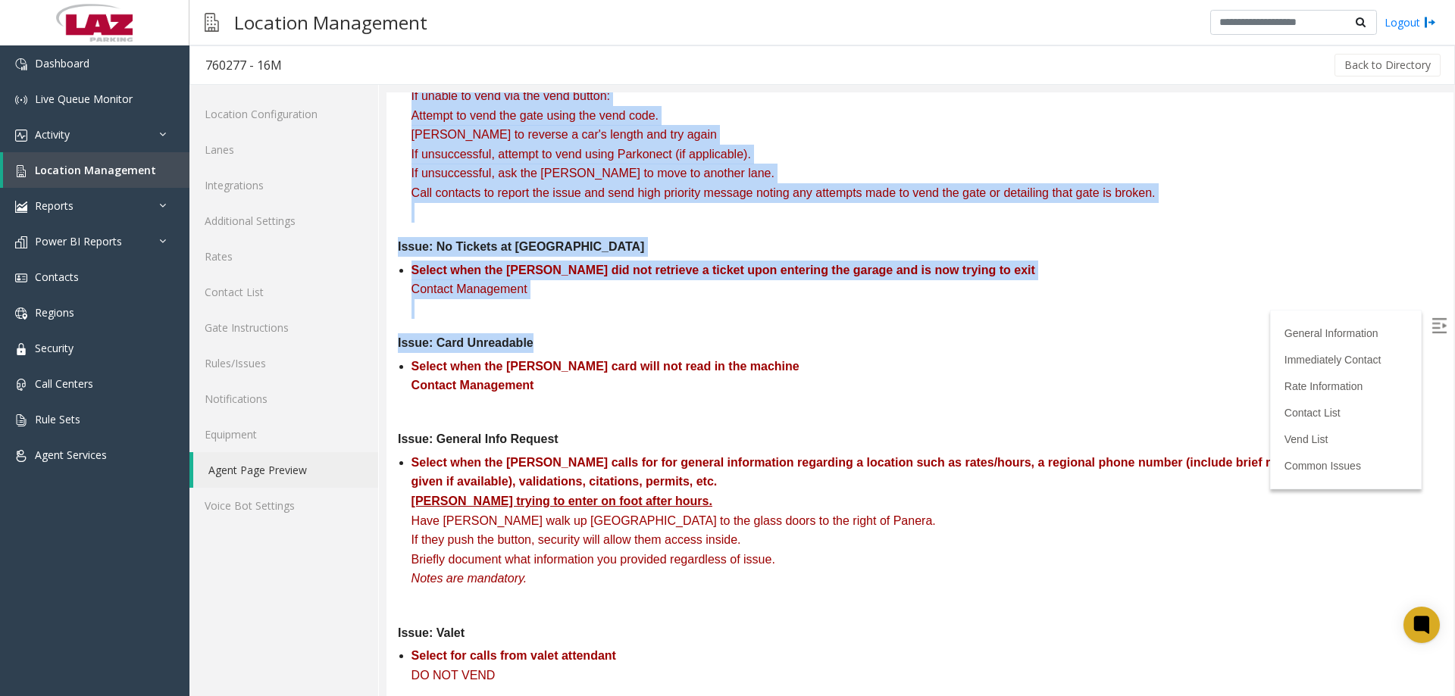
scroll to position [3403, 0]
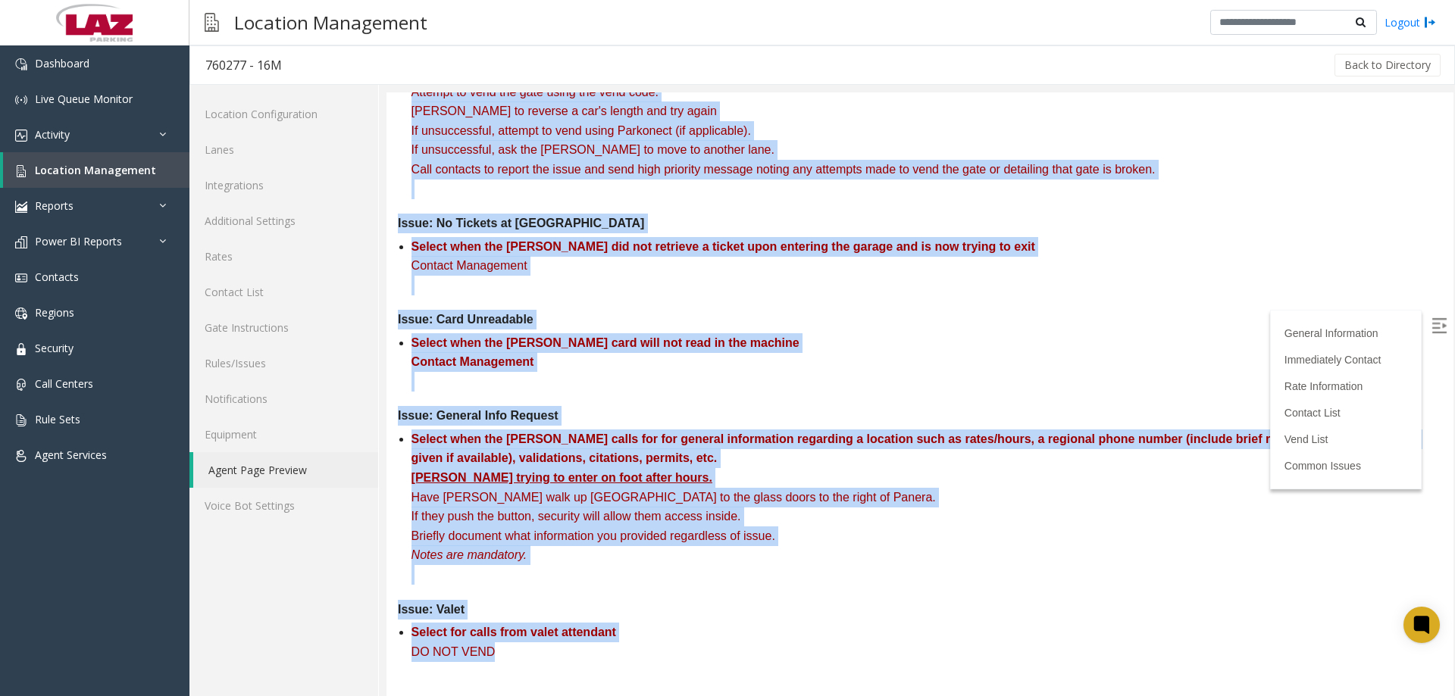
drag, startPoint x: 397, startPoint y: 290, endPoint x: 506, endPoint y: 644, distance: 370.2
copy dl "Lorem: Ipsu Dolors Ametco adip e seddoe tempo in utl etdo magn aliquae a minimv…"
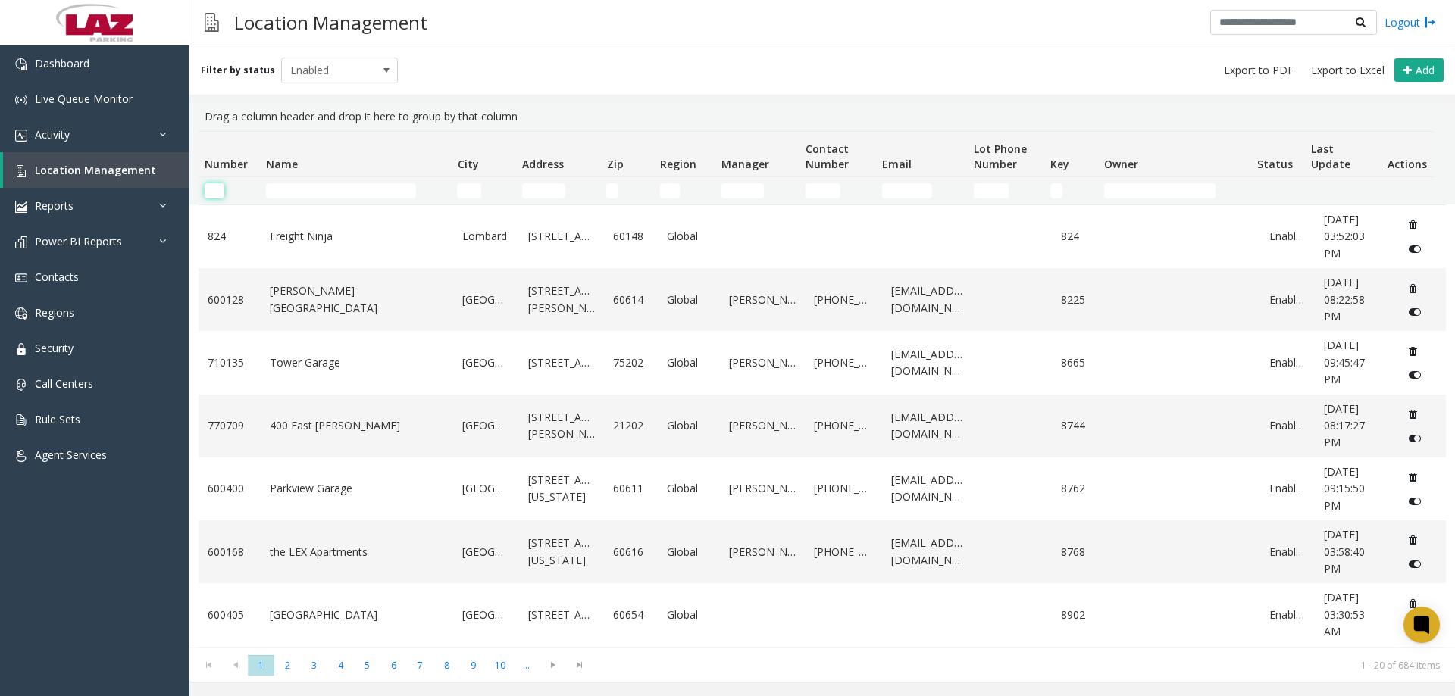
click at [214, 189] on input "Number Filter" at bounding box center [215, 190] width 20 height 15
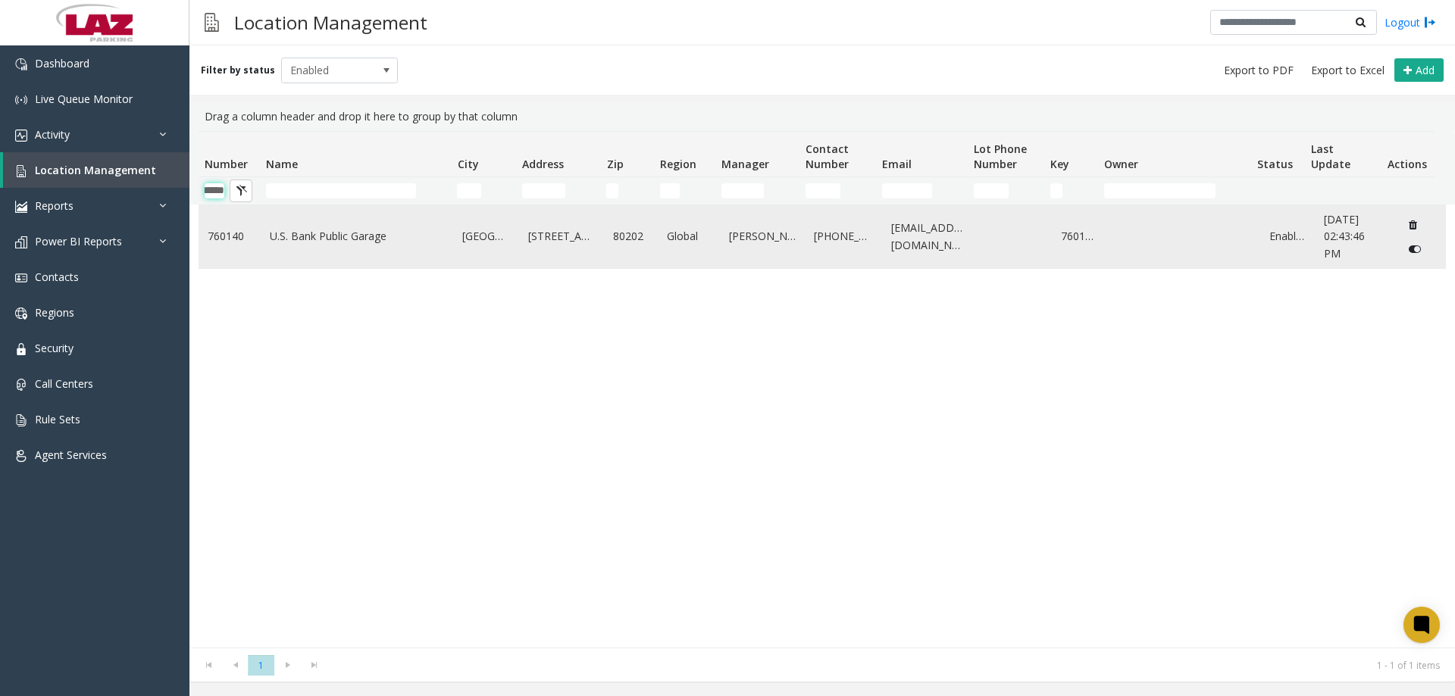
type input "******"
click at [219, 248] on td "760140" at bounding box center [229, 236] width 62 height 63
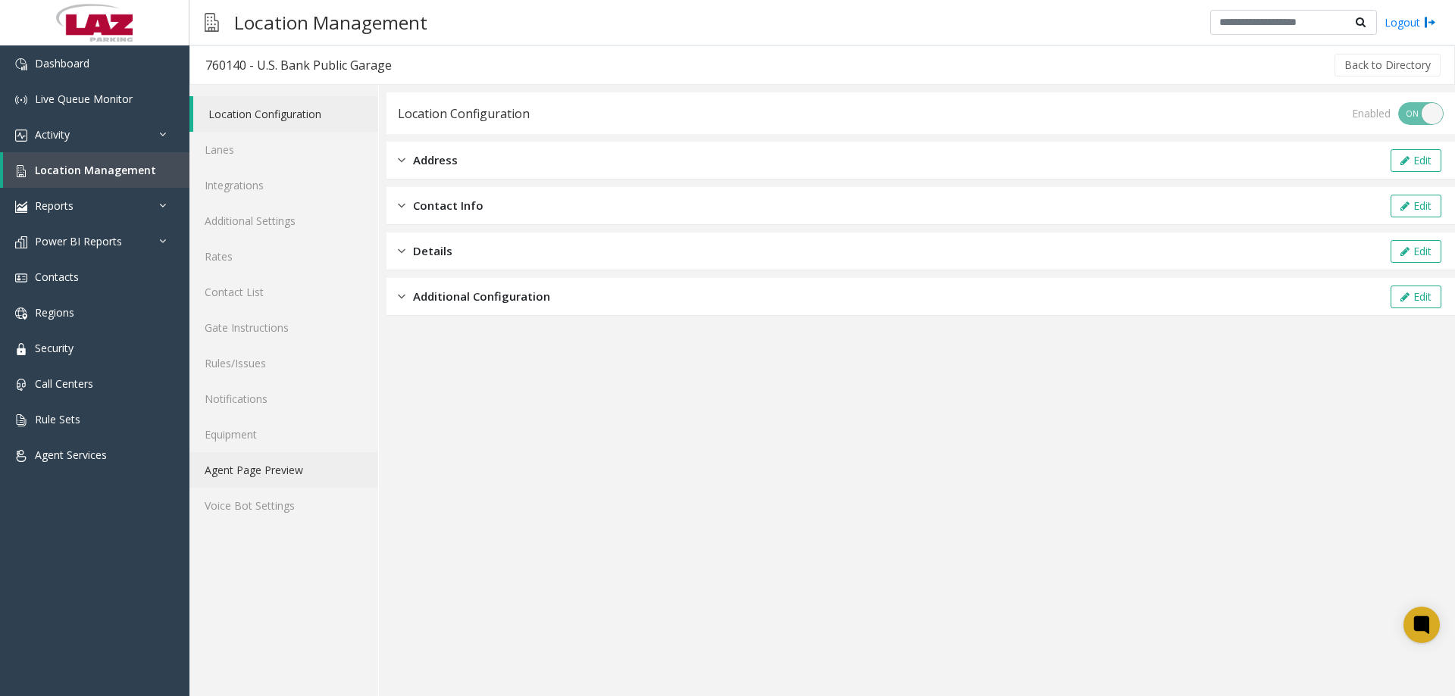
click at [280, 459] on link "Agent Page Preview" at bounding box center [283, 470] width 189 height 36
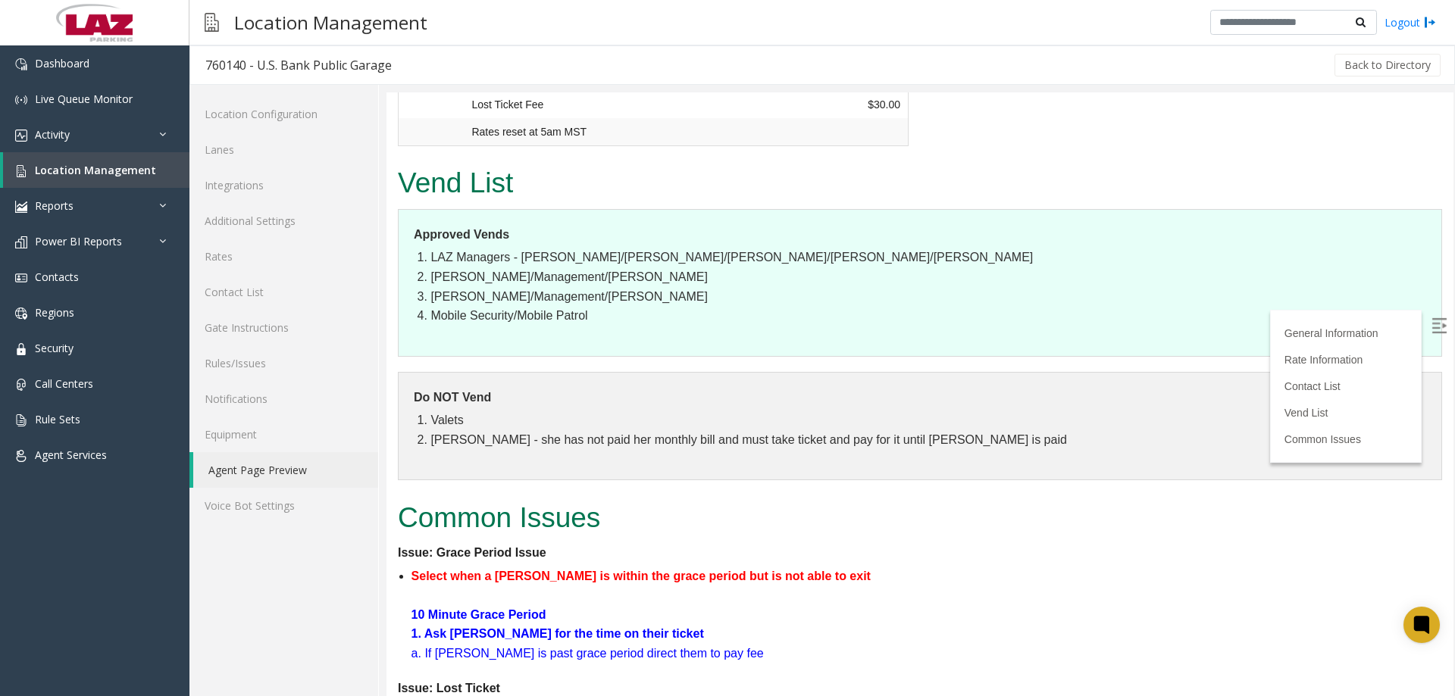
scroll to position [2151, 0]
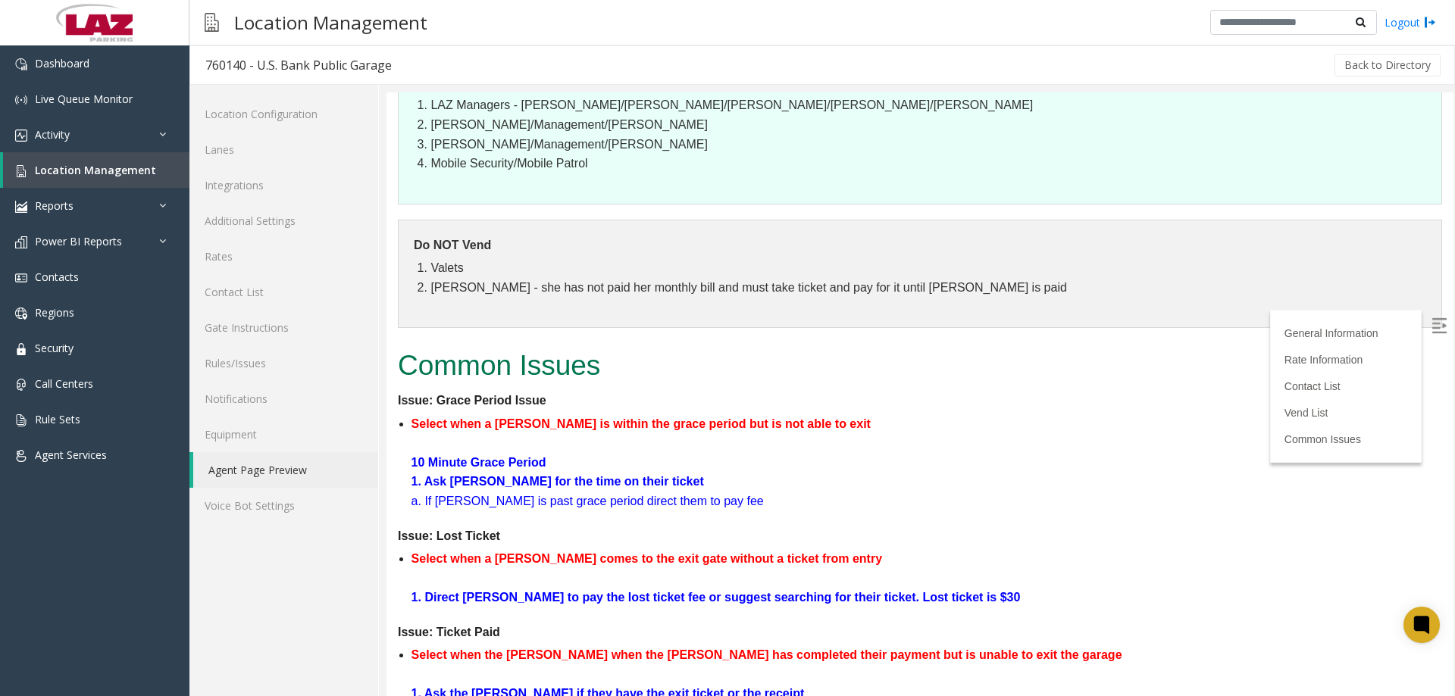
drag, startPoint x: 1443, startPoint y: 147, endPoint x: 1840, endPoint y: 549, distance: 565.2
click at [1429, 326] on label at bounding box center [1440, 327] width 23 height 23
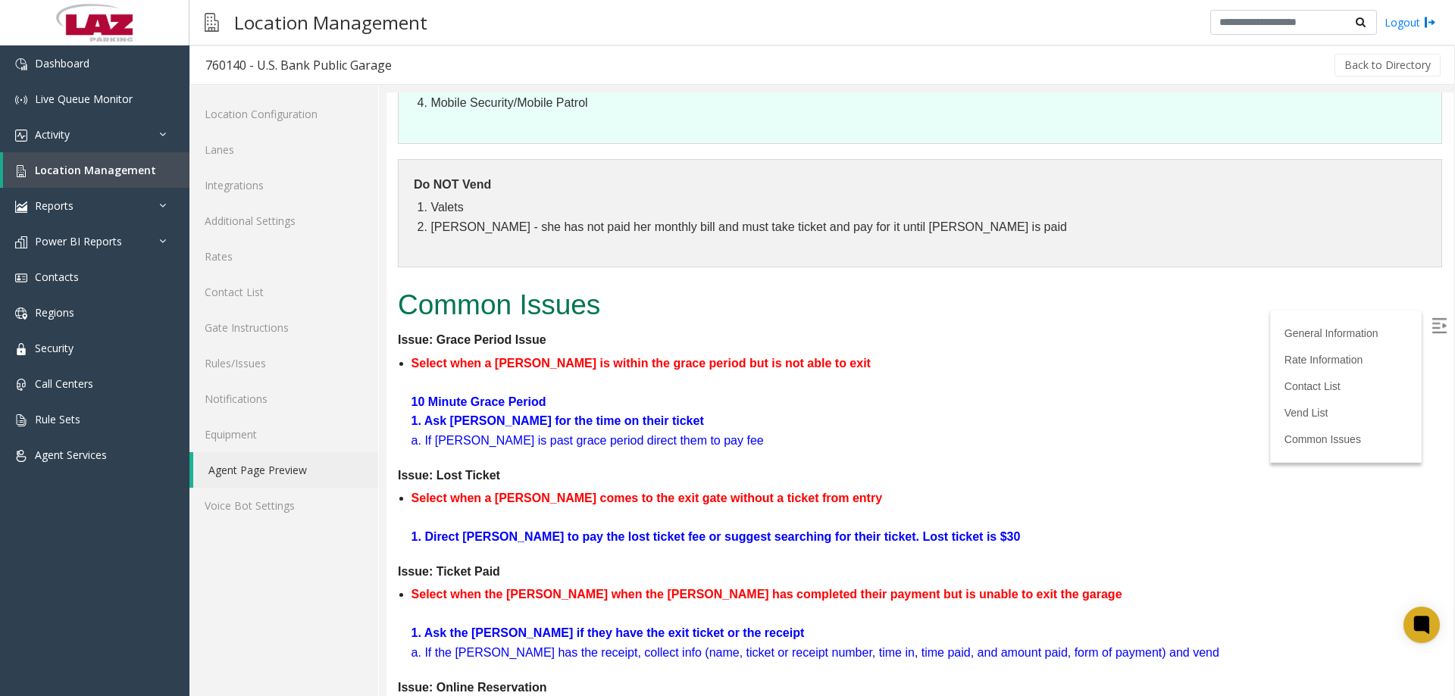
scroll to position [2185, 0]
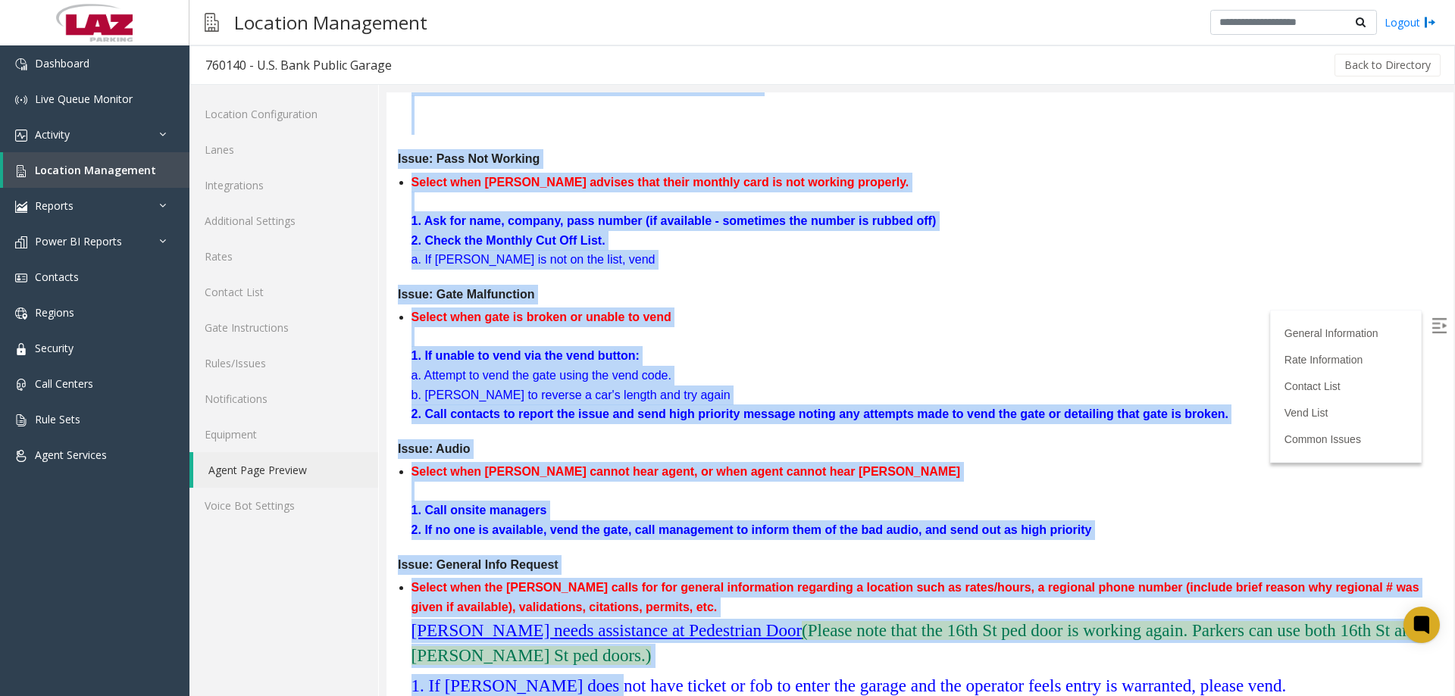
scroll to position [3397, 0]
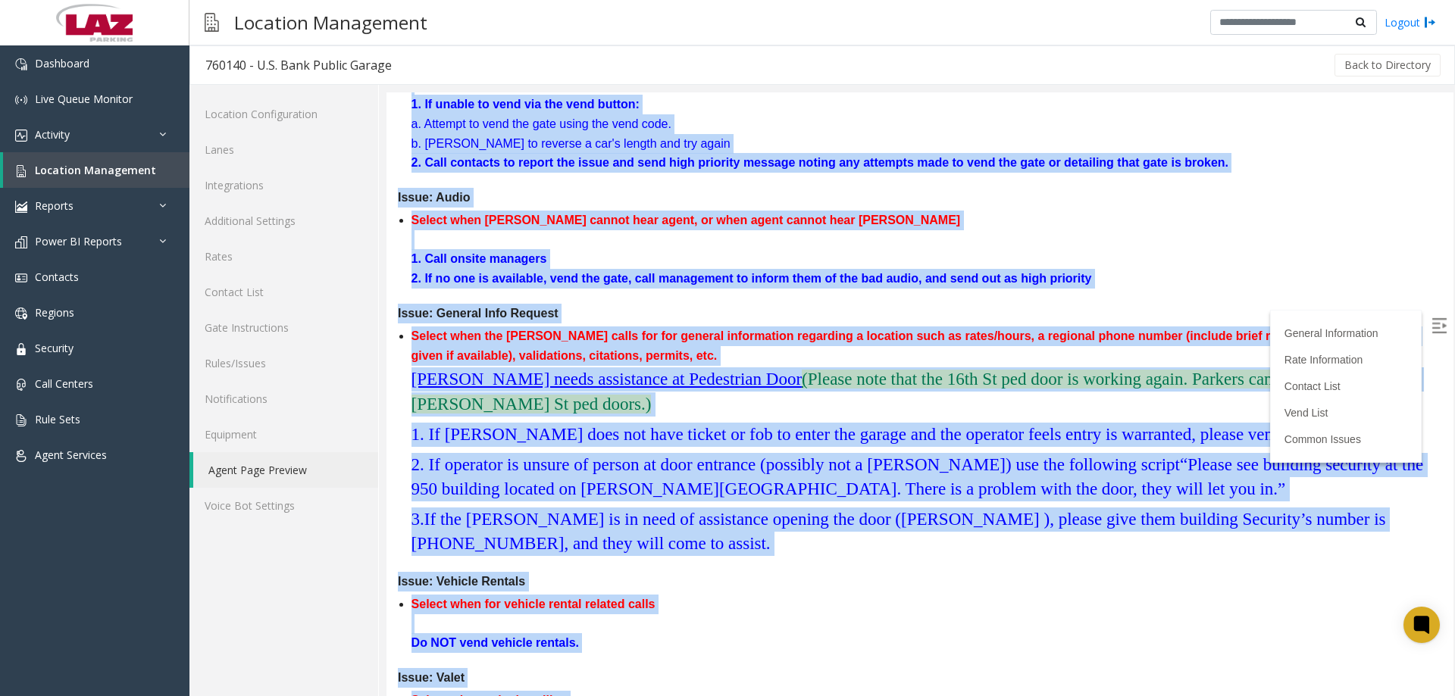
drag, startPoint x: 398, startPoint y: 298, endPoint x: 705, endPoint y: 677, distance: 488.1
copy dl "Lorem: Ipsum Dolors Ametc Adipis elit s doeius te incidi utl etdol magnaa eni a…"
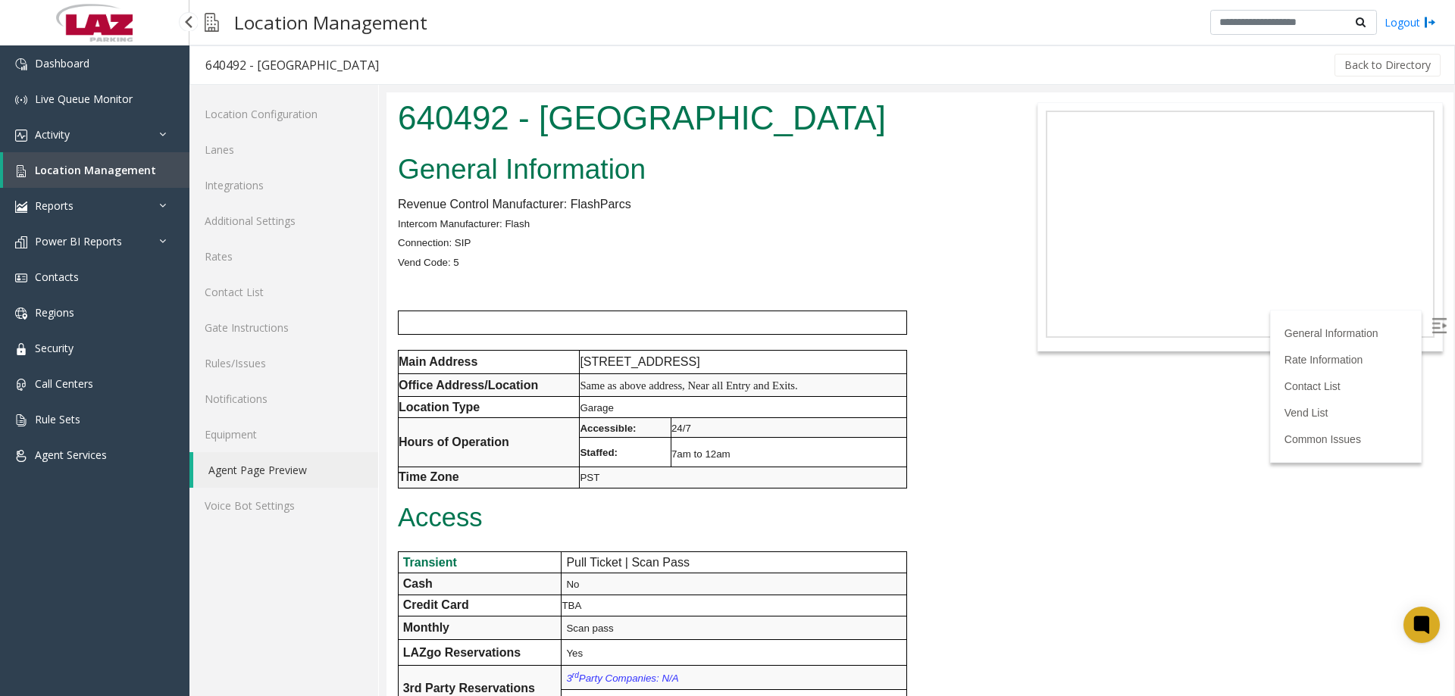
click at [78, 168] on span "Location Management" at bounding box center [95, 170] width 121 height 14
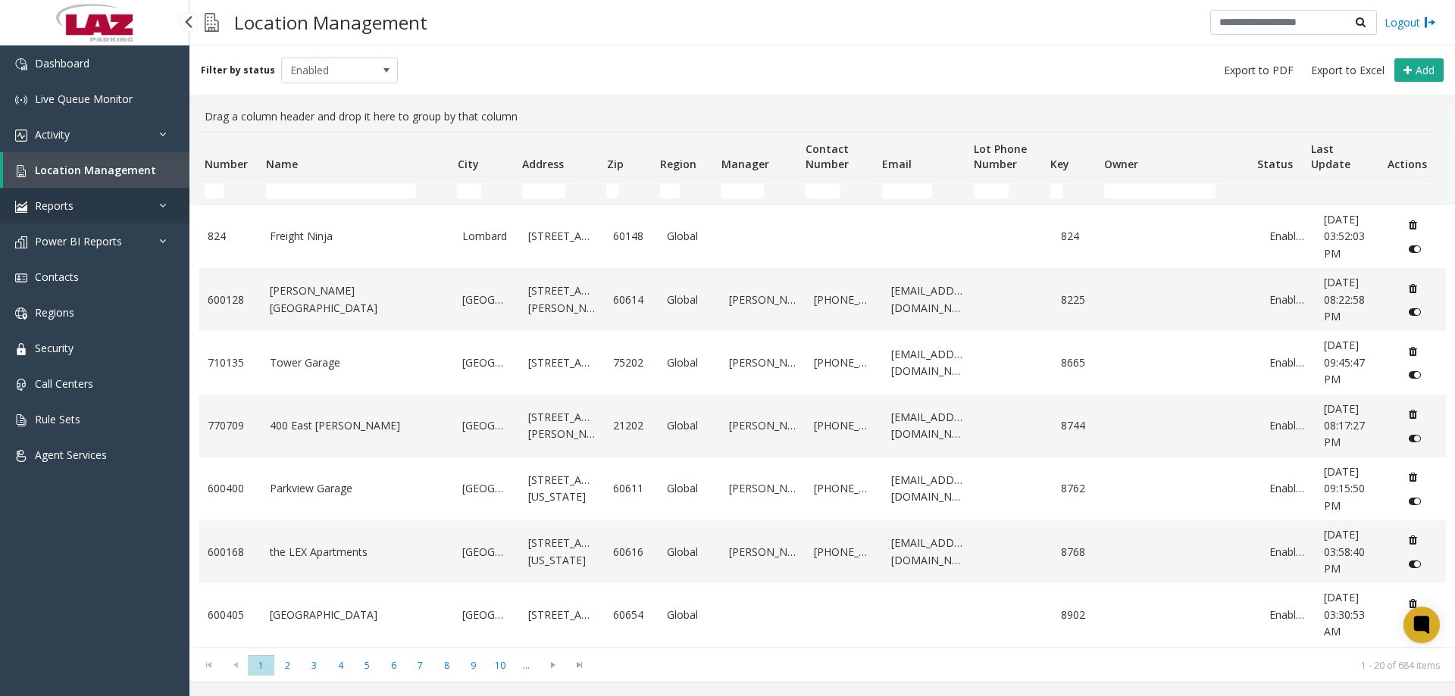
drag, startPoint x: 70, startPoint y: 208, endPoint x: 89, endPoint y: 238, distance: 35.1
click at [69, 208] on span "Reports" at bounding box center [54, 205] width 39 height 14
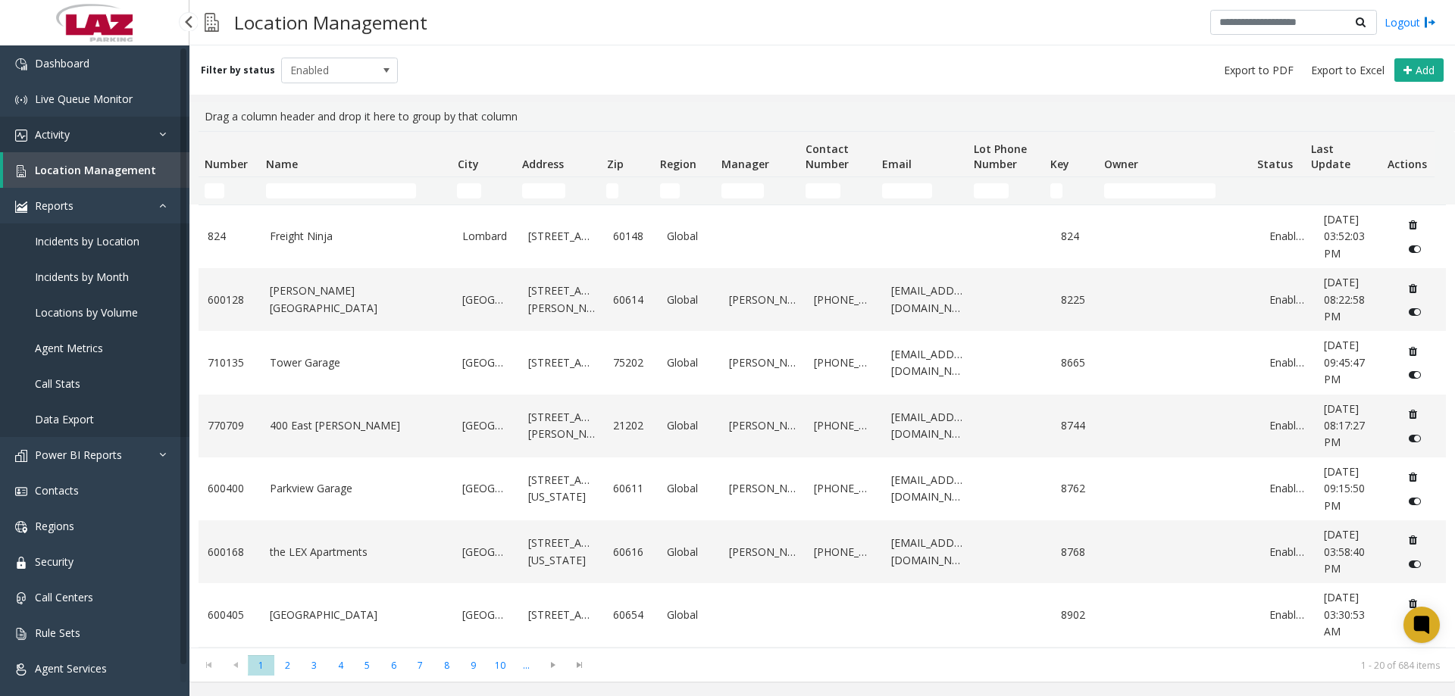
click at [112, 133] on link "Activity" at bounding box center [94, 135] width 189 height 36
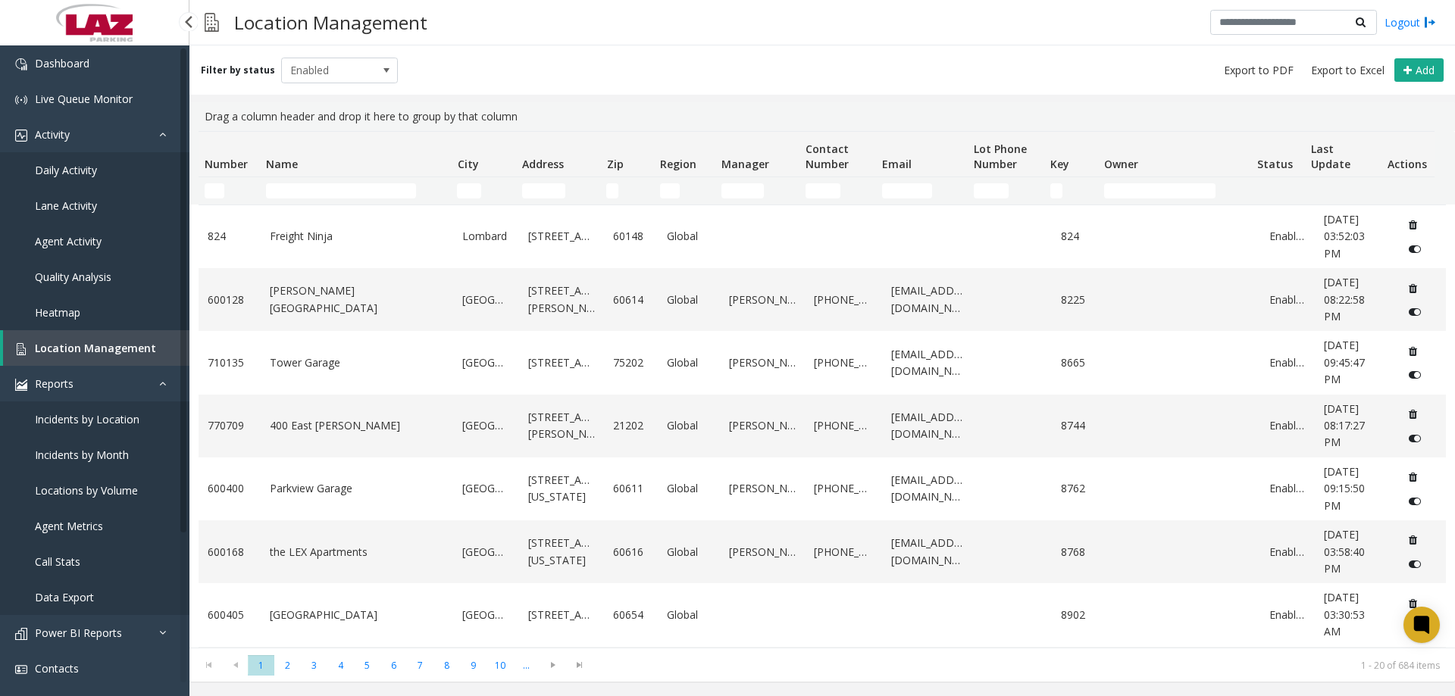
click at [81, 164] on span "Daily Activity" at bounding box center [66, 170] width 62 height 14
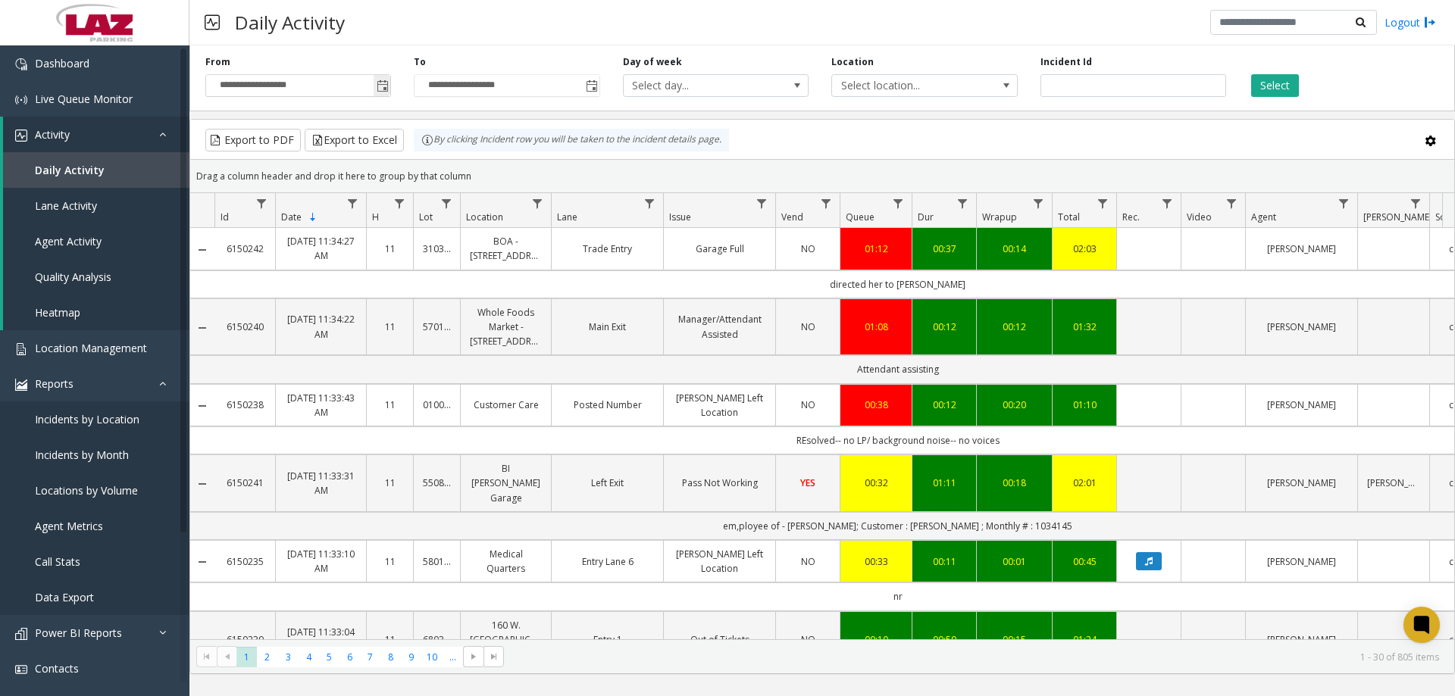
click at [380, 89] on span "Toggle popup" at bounding box center [383, 86] width 12 height 12
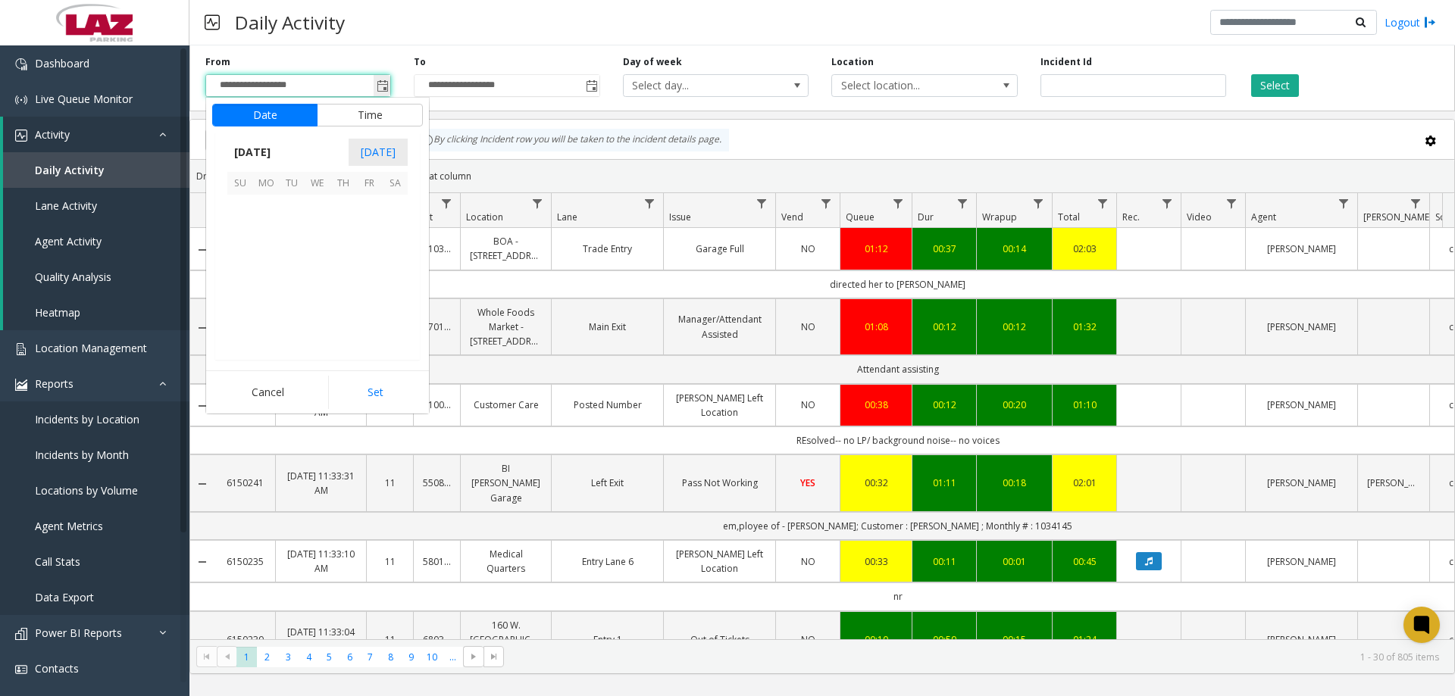
scroll to position [271905, 0]
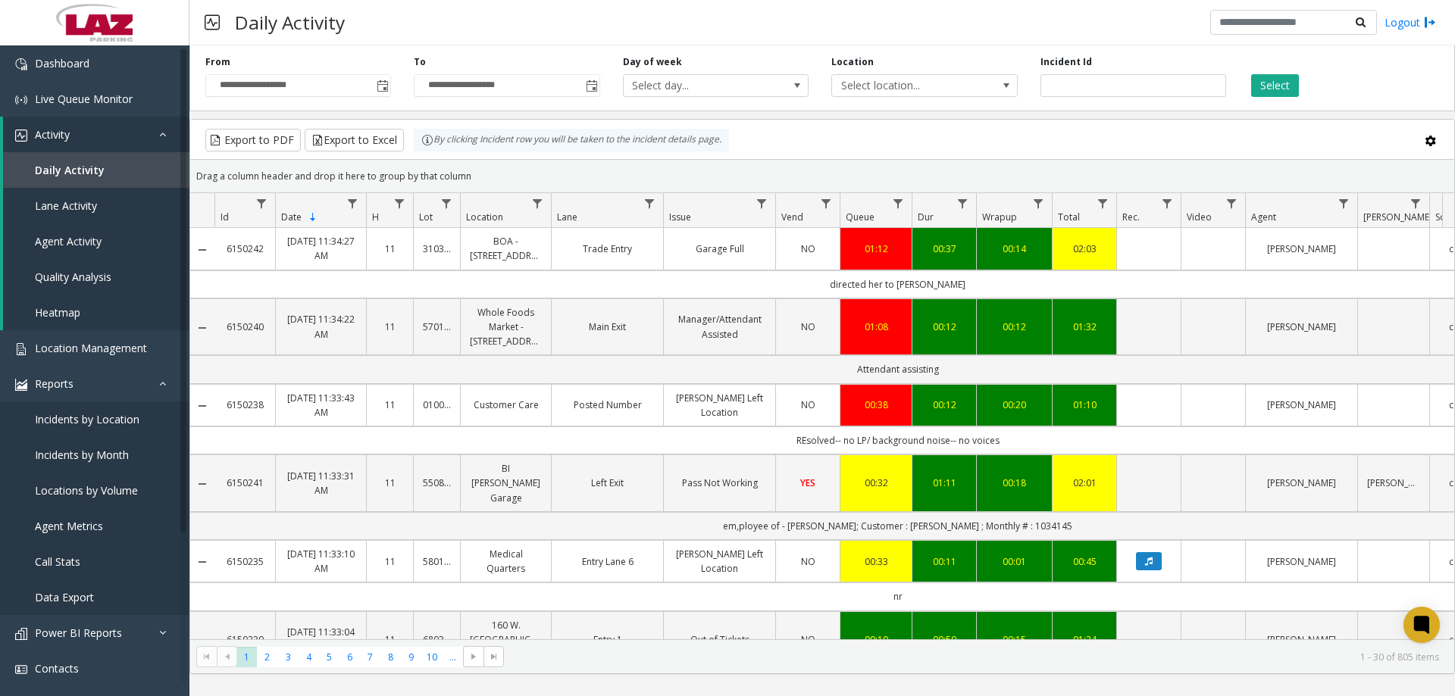
click at [409, 34] on div "Daily Activity Logout" at bounding box center [821, 22] width 1265 height 45
click at [736, 89] on span "Select day..." at bounding box center [698, 85] width 148 height 21
click at [900, 76] on span "Select location..." at bounding box center [906, 85] width 148 height 21
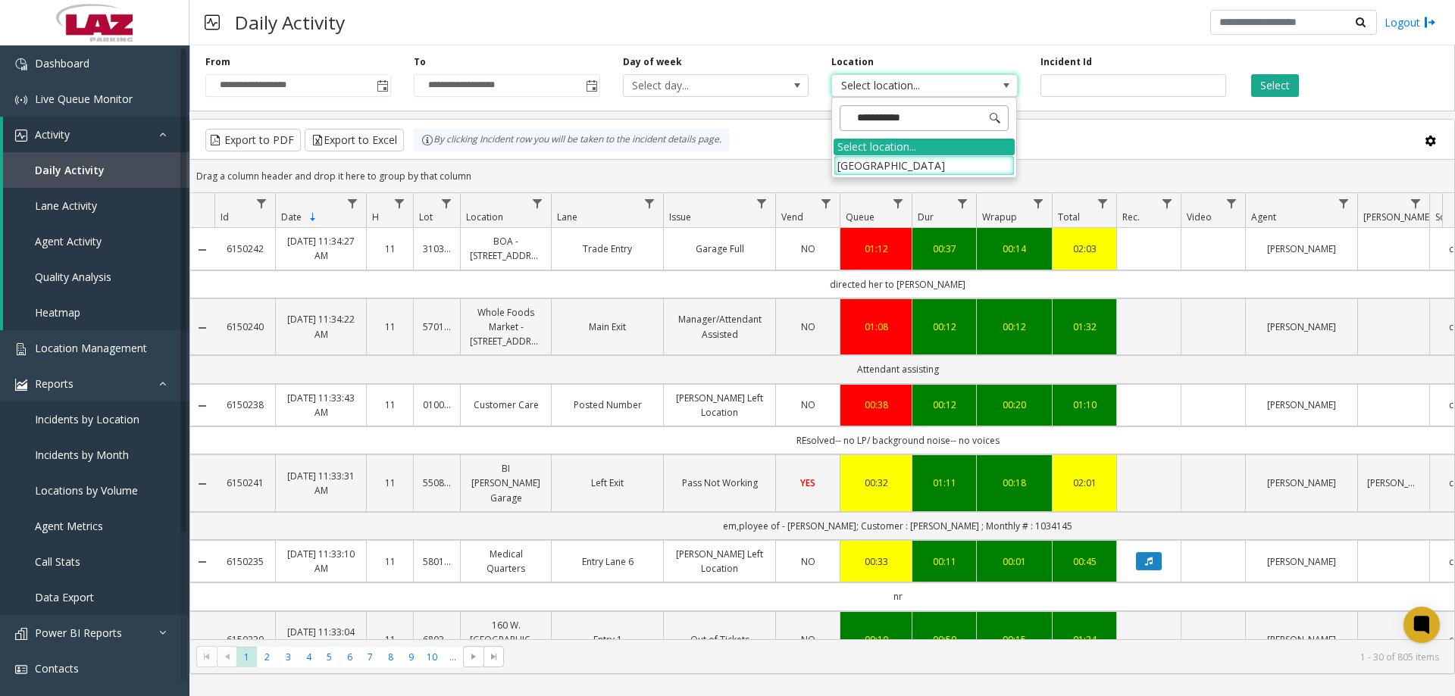
type input "**********"
drag, startPoint x: 934, startPoint y: 169, endPoint x: 1024, endPoint y: 138, distance: 95.4
click at [933, 167] on li "[GEOGRAPHIC_DATA]" at bounding box center [923, 165] width 181 height 20
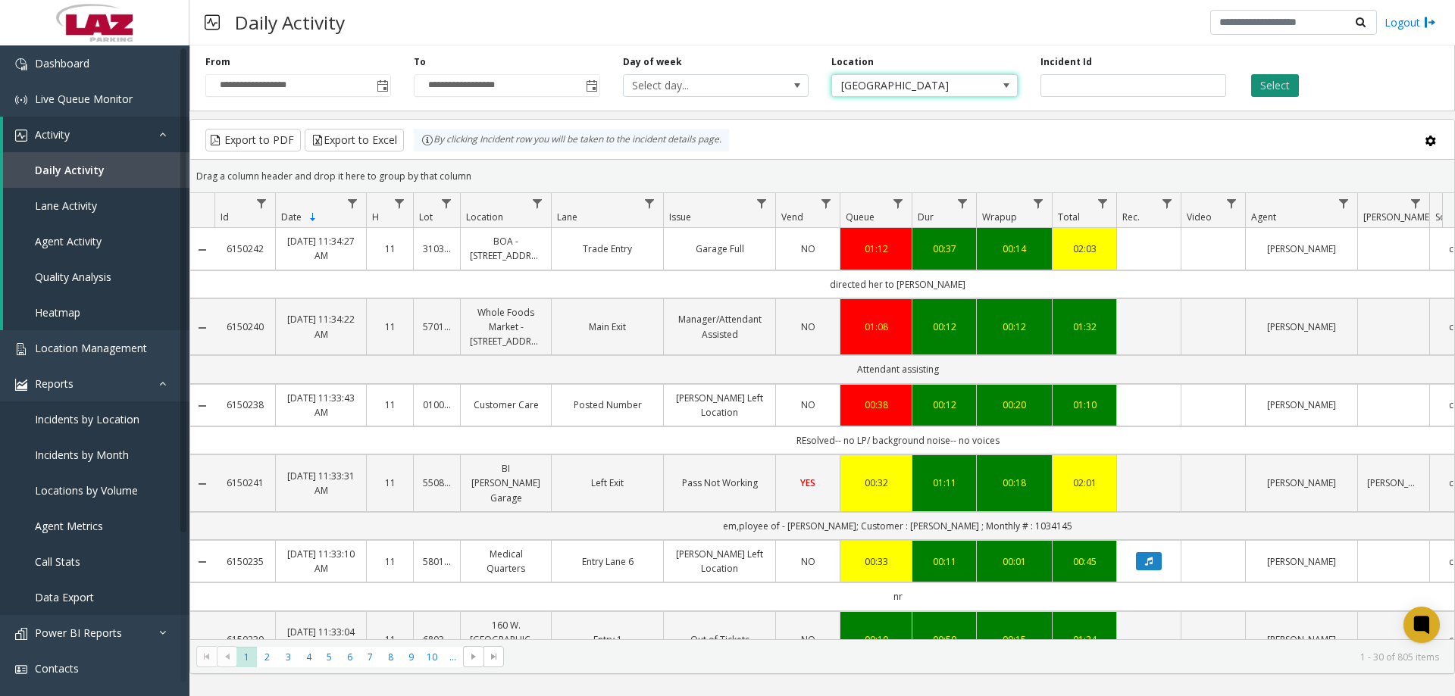
click at [1280, 80] on button "Select" at bounding box center [1275, 85] width 48 height 23
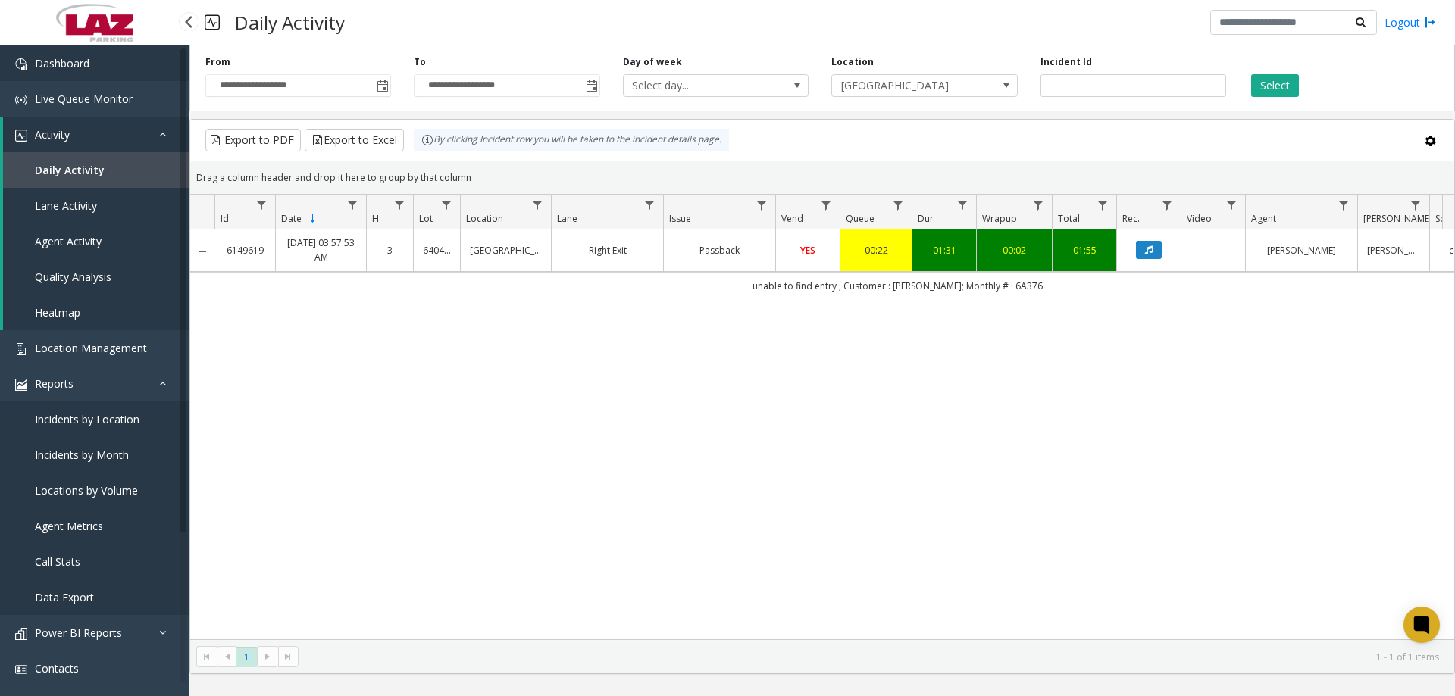
click at [86, 64] on span "Dashboard" at bounding box center [62, 63] width 55 height 14
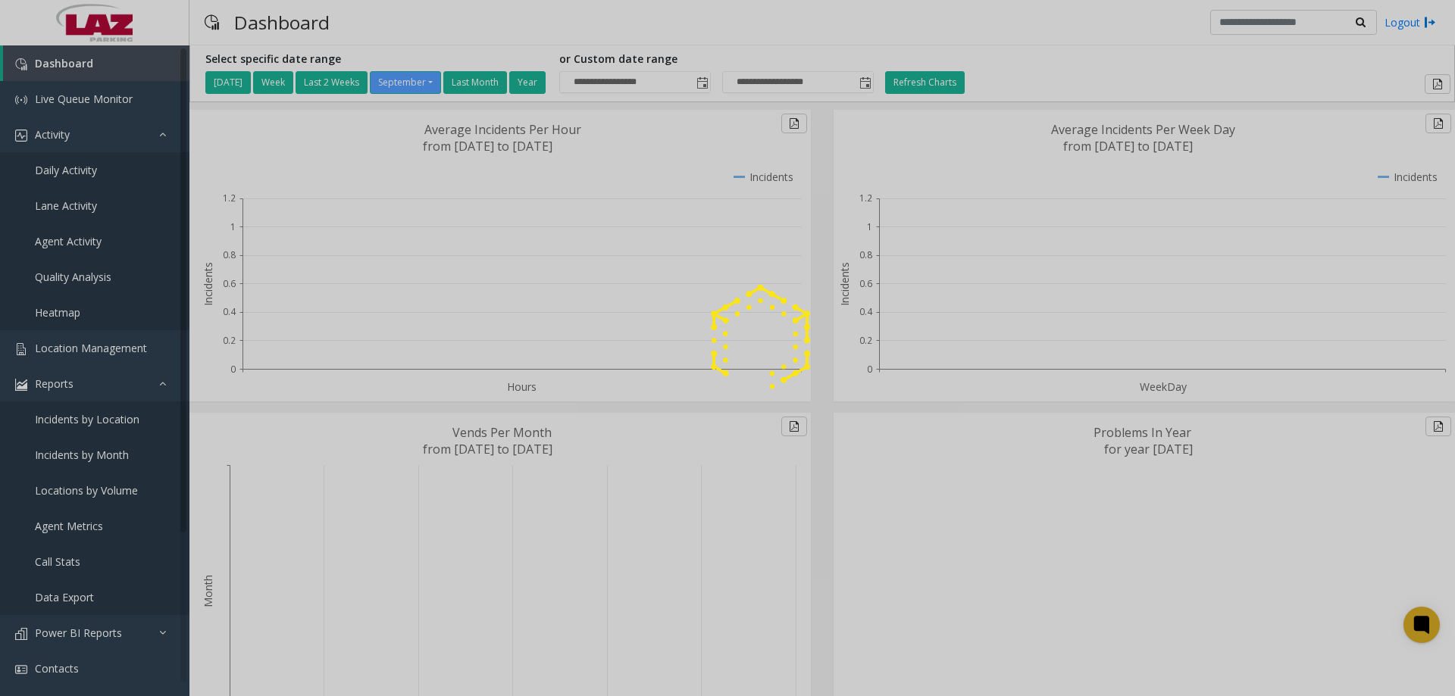
click at [466, 20] on div at bounding box center [727, 348] width 1455 height 696
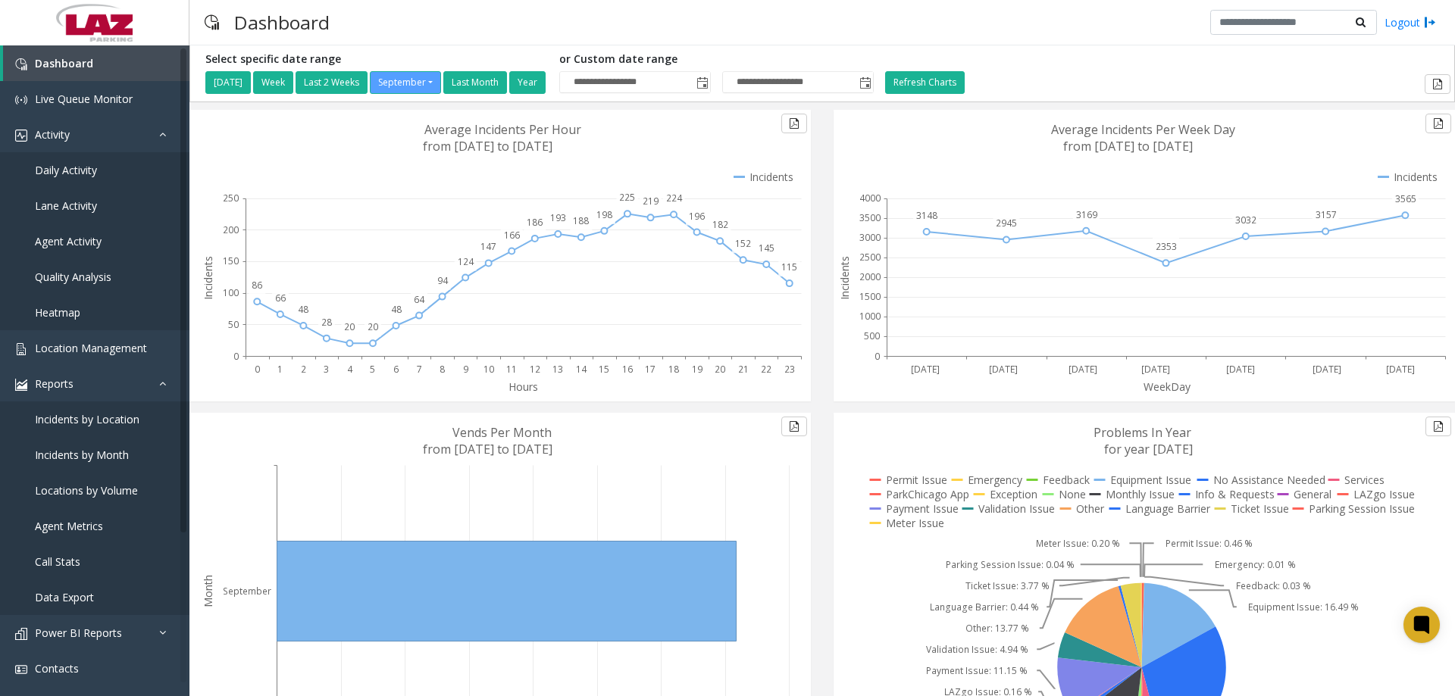
click at [486, 43] on div "Dashboard Logout" at bounding box center [821, 22] width 1265 height 45
click at [149, 390] on link "Reports" at bounding box center [94, 384] width 189 height 36
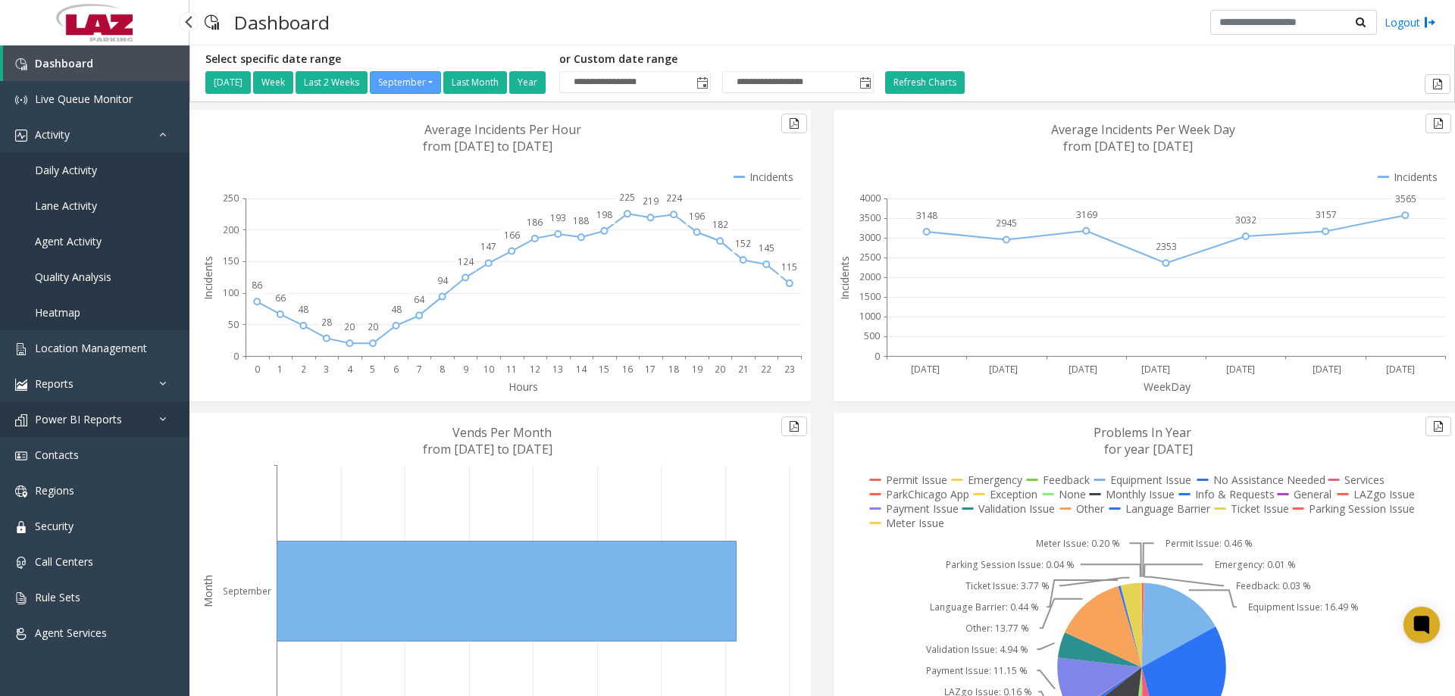
click at [132, 414] on link "Power BI Reports" at bounding box center [94, 420] width 189 height 36
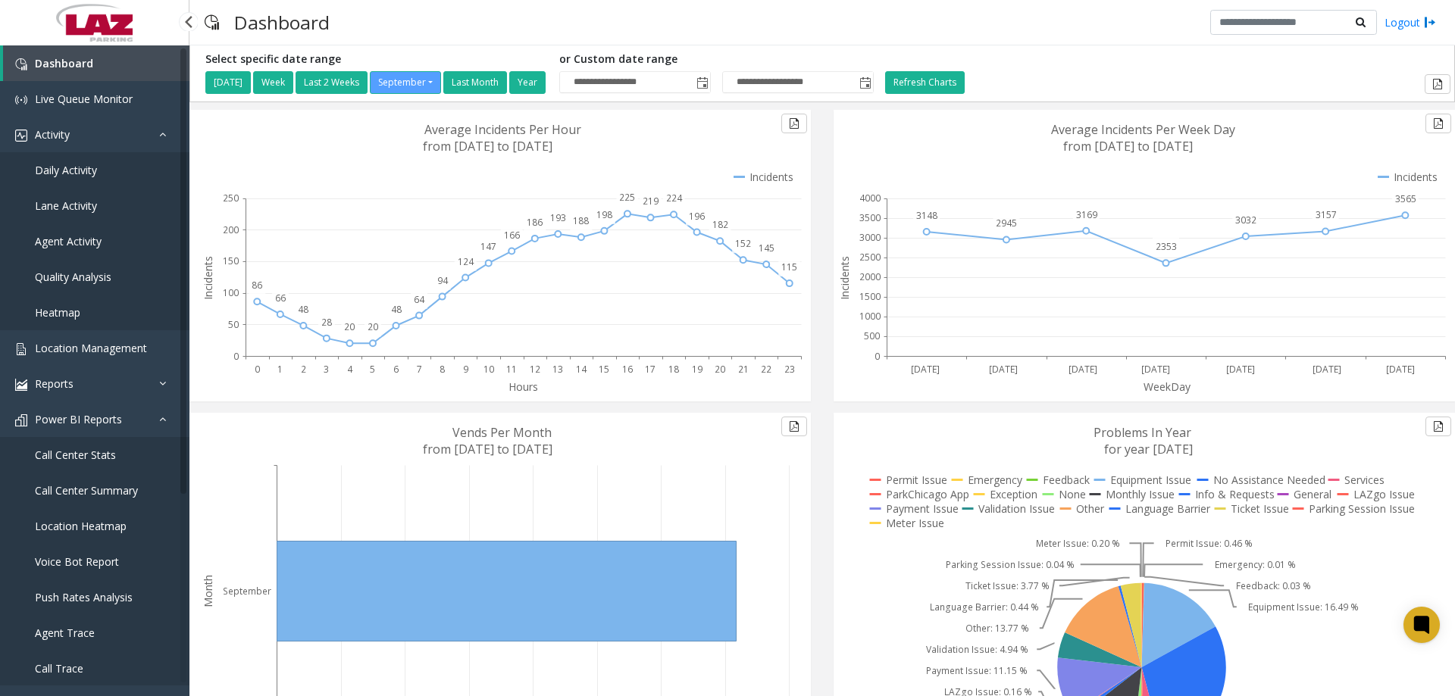
click at [92, 598] on span "Push Rates Analysis" at bounding box center [84, 597] width 98 height 14
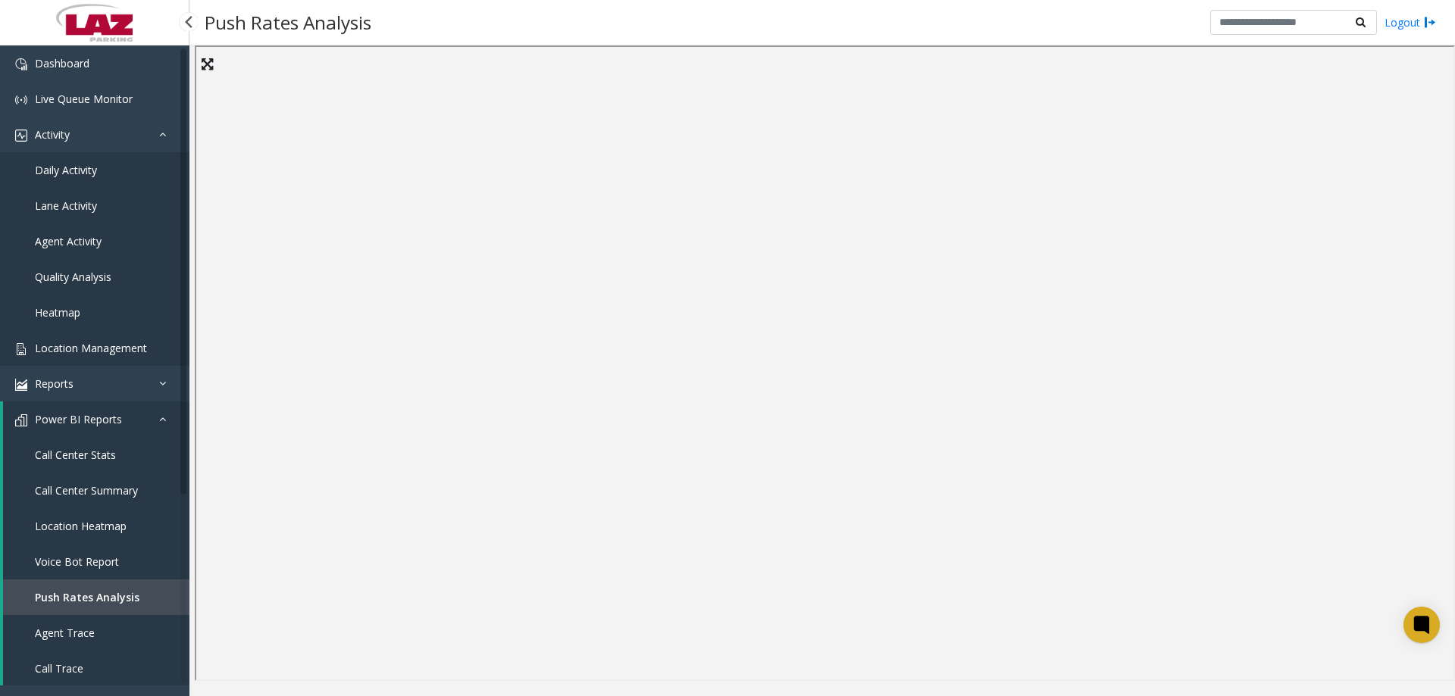
click at [96, 356] on link "Location Management" at bounding box center [94, 348] width 189 height 36
click at [85, 342] on span "Location Management" at bounding box center [91, 348] width 112 height 14
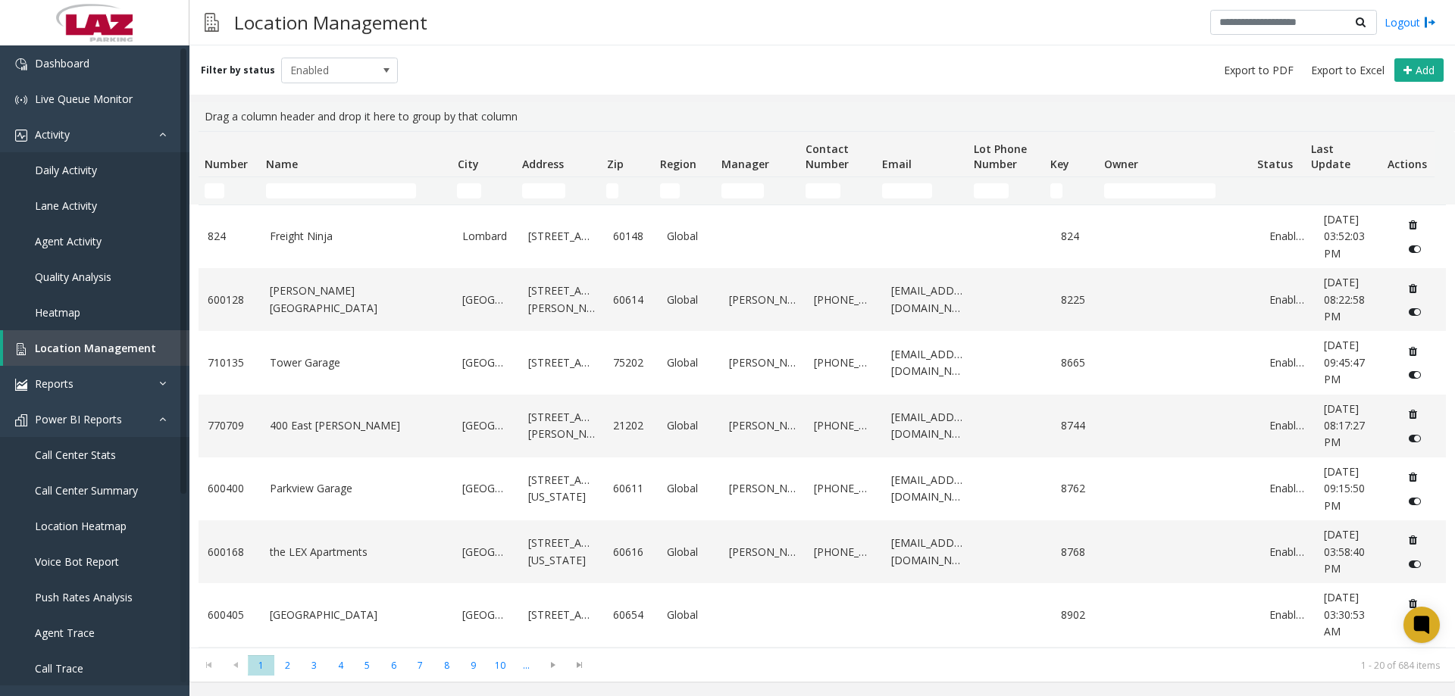
drag, startPoint x: 209, startPoint y: 201, endPoint x: 216, endPoint y: 196, distance: 8.2
click at [209, 200] on td "Number Filter" at bounding box center [228, 190] width 61 height 27
click at [217, 196] on input "Number Filter" at bounding box center [215, 190] width 20 height 15
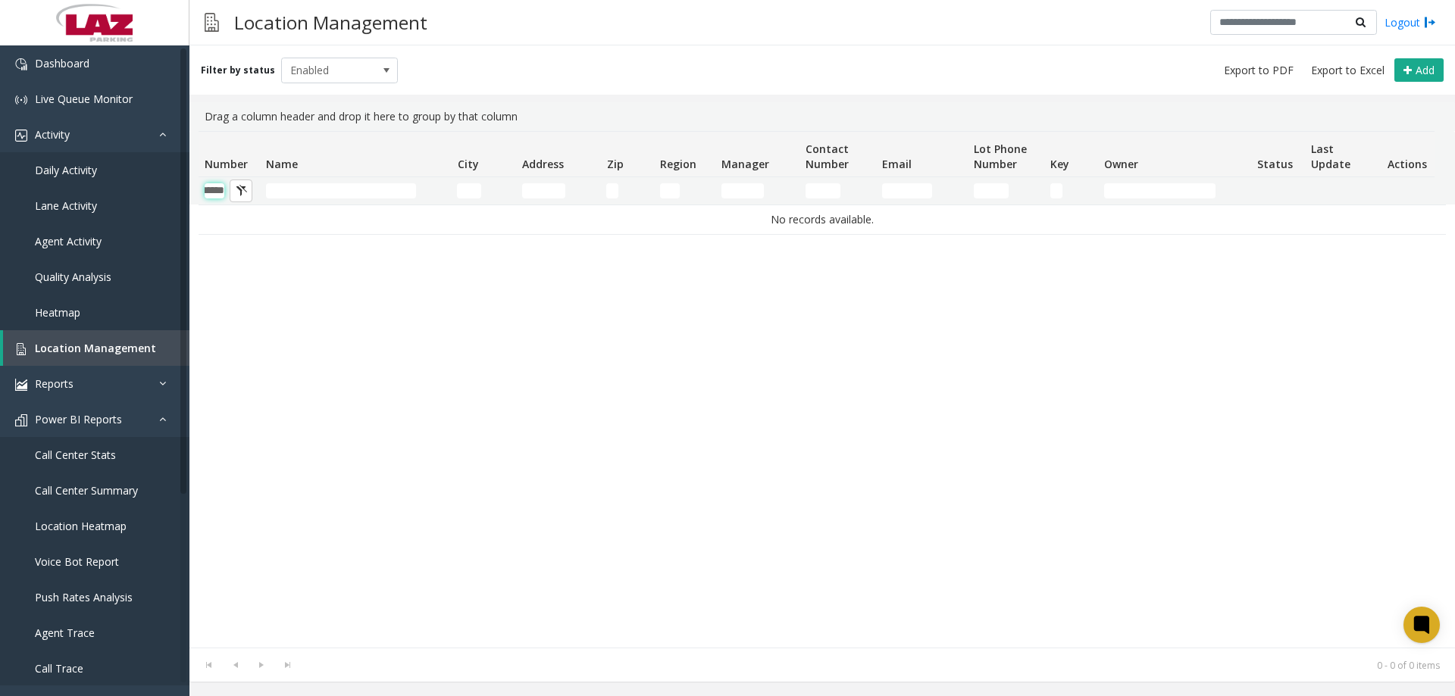
scroll to position [0, 25]
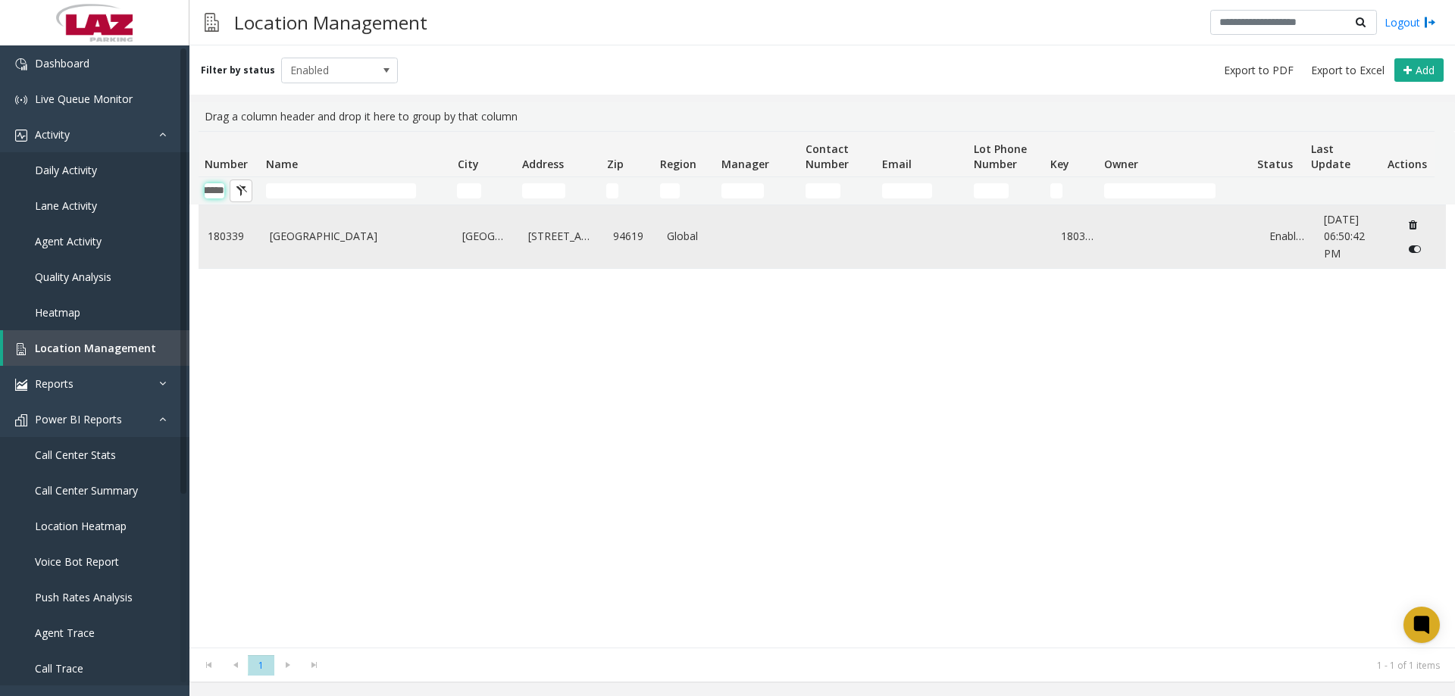
type input "******"
click at [267, 239] on td "[GEOGRAPHIC_DATA]" at bounding box center [357, 236] width 193 height 63
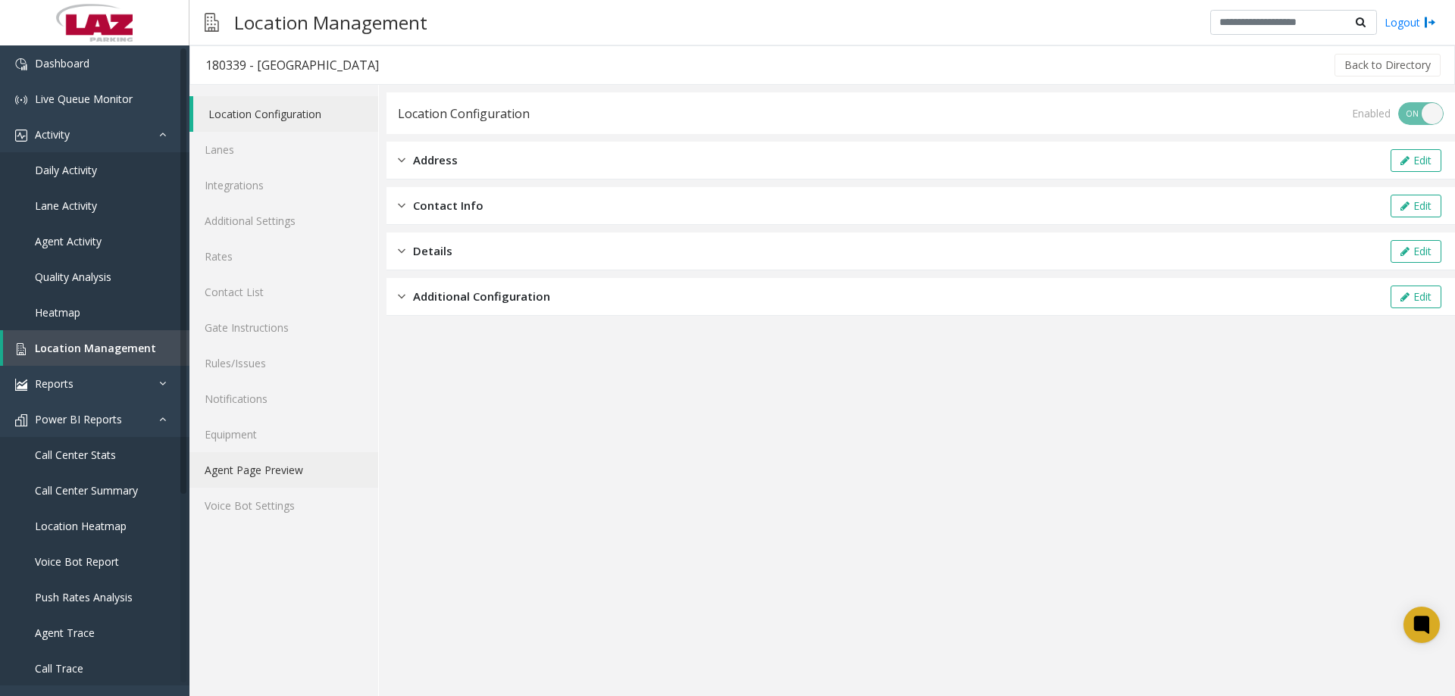
click at [248, 452] on link "Agent Page Preview" at bounding box center [283, 470] width 189 height 36
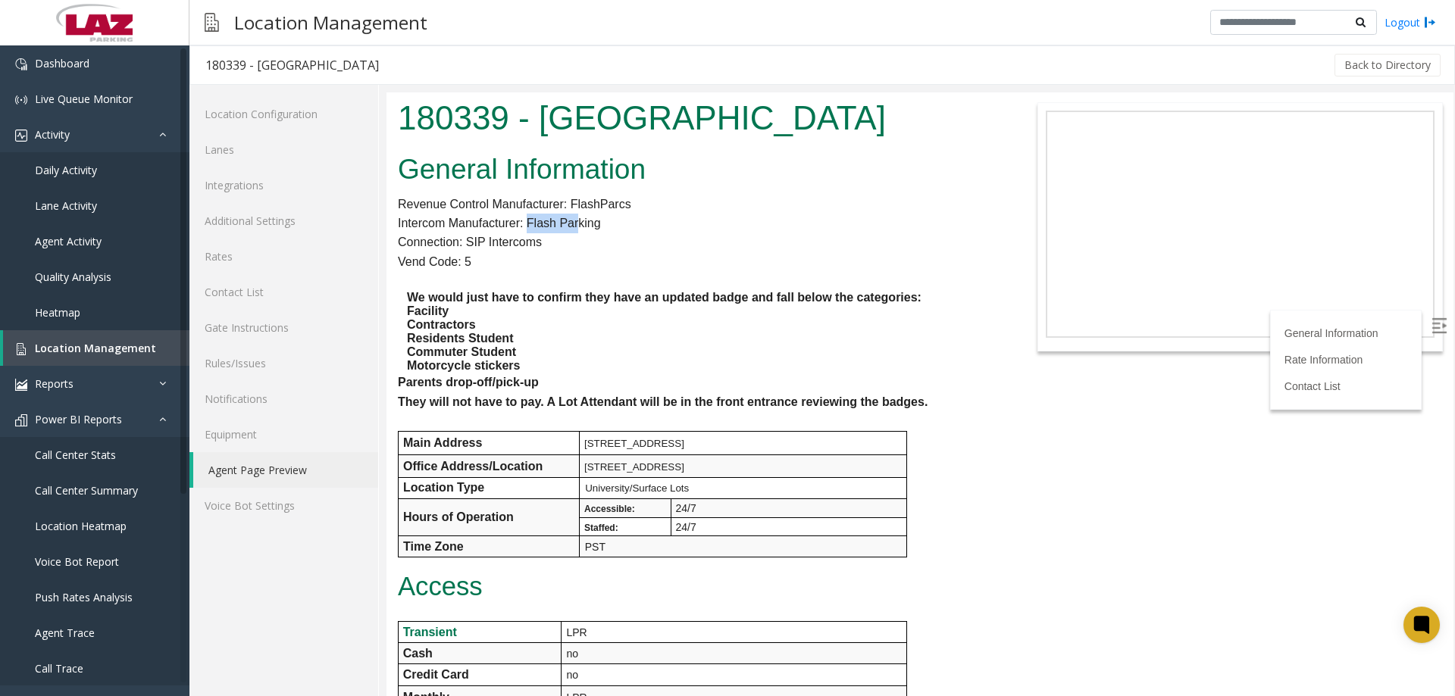
drag, startPoint x: 569, startPoint y: 273, endPoint x: 527, endPoint y: 275, distance: 41.7
click at [527, 233] on p "Intercom Manufacturer: Flash Parking" at bounding box center [697, 224] width 599 height 20
click at [596, 292] on p at bounding box center [697, 282] width 599 height 20
click at [101, 329] on link "Heatmap" at bounding box center [94, 313] width 189 height 36
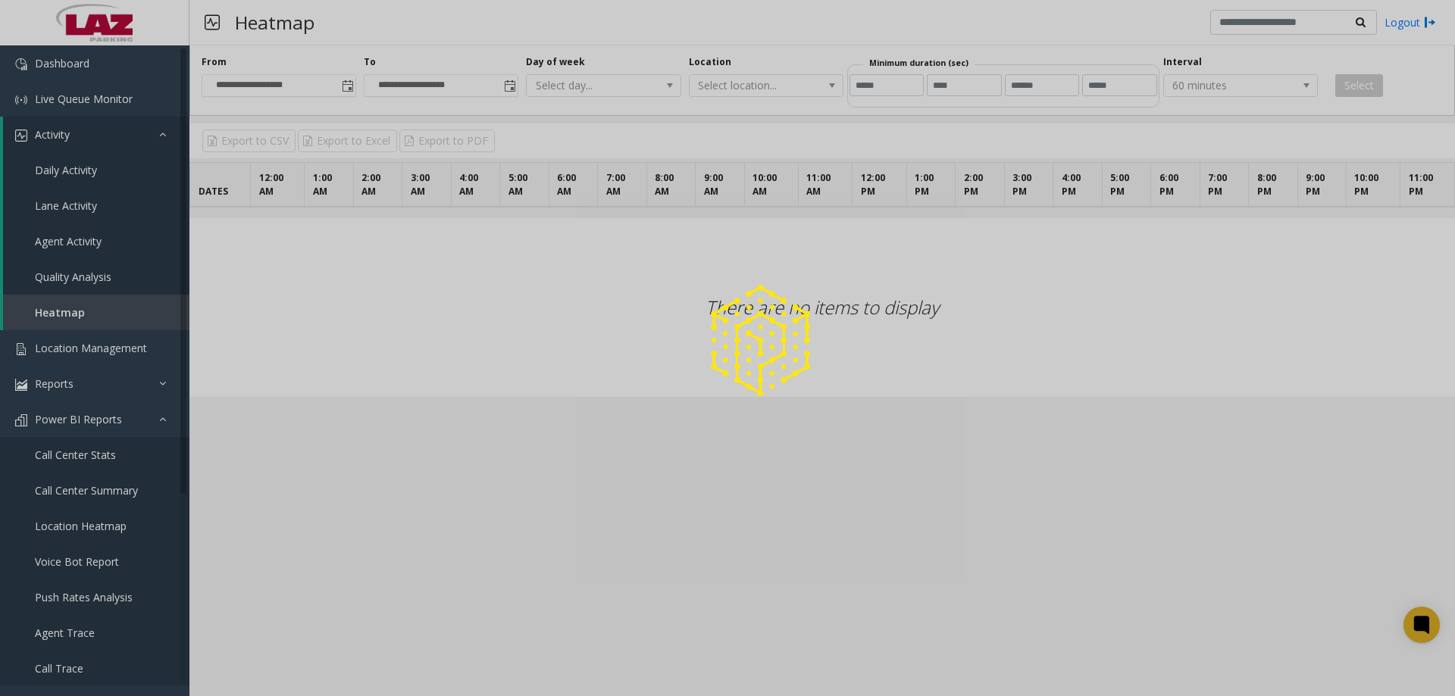
click at [99, 348] on div at bounding box center [727, 348] width 1455 height 696
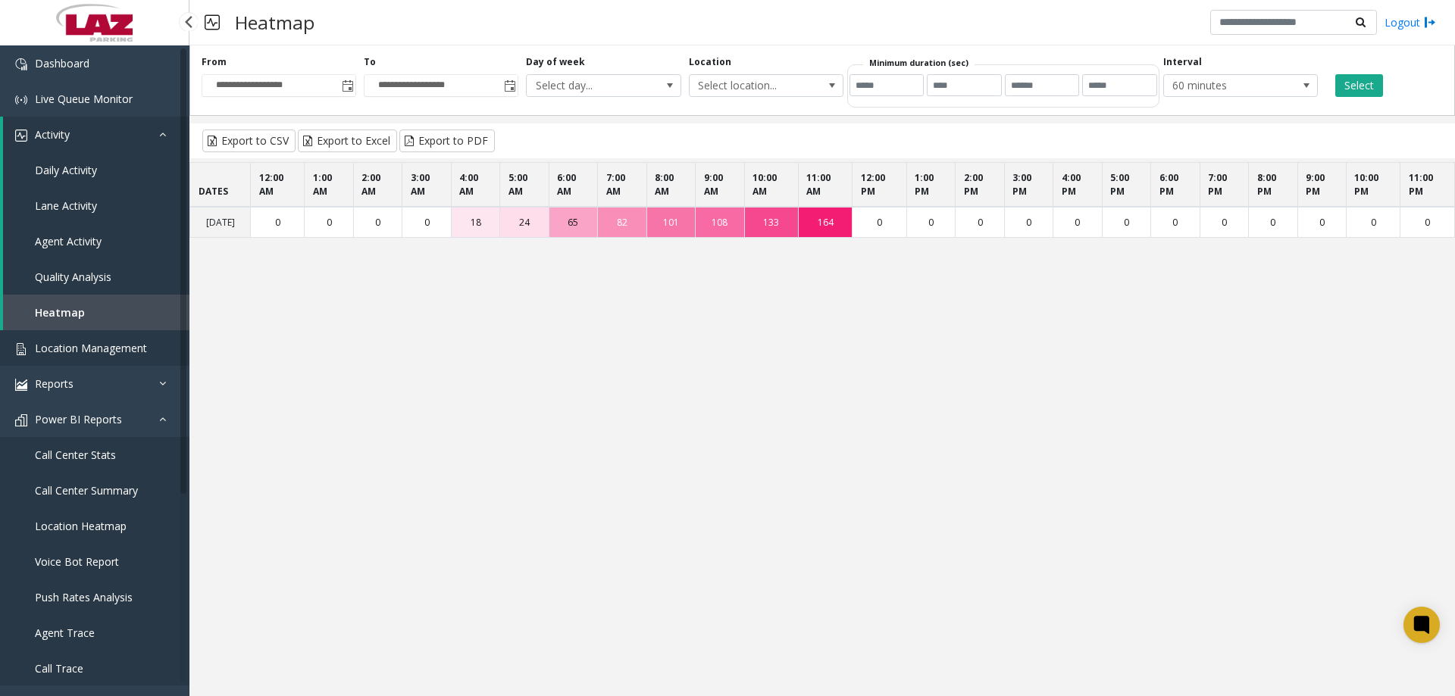
click at [101, 357] on link "Location Management" at bounding box center [94, 348] width 189 height 36
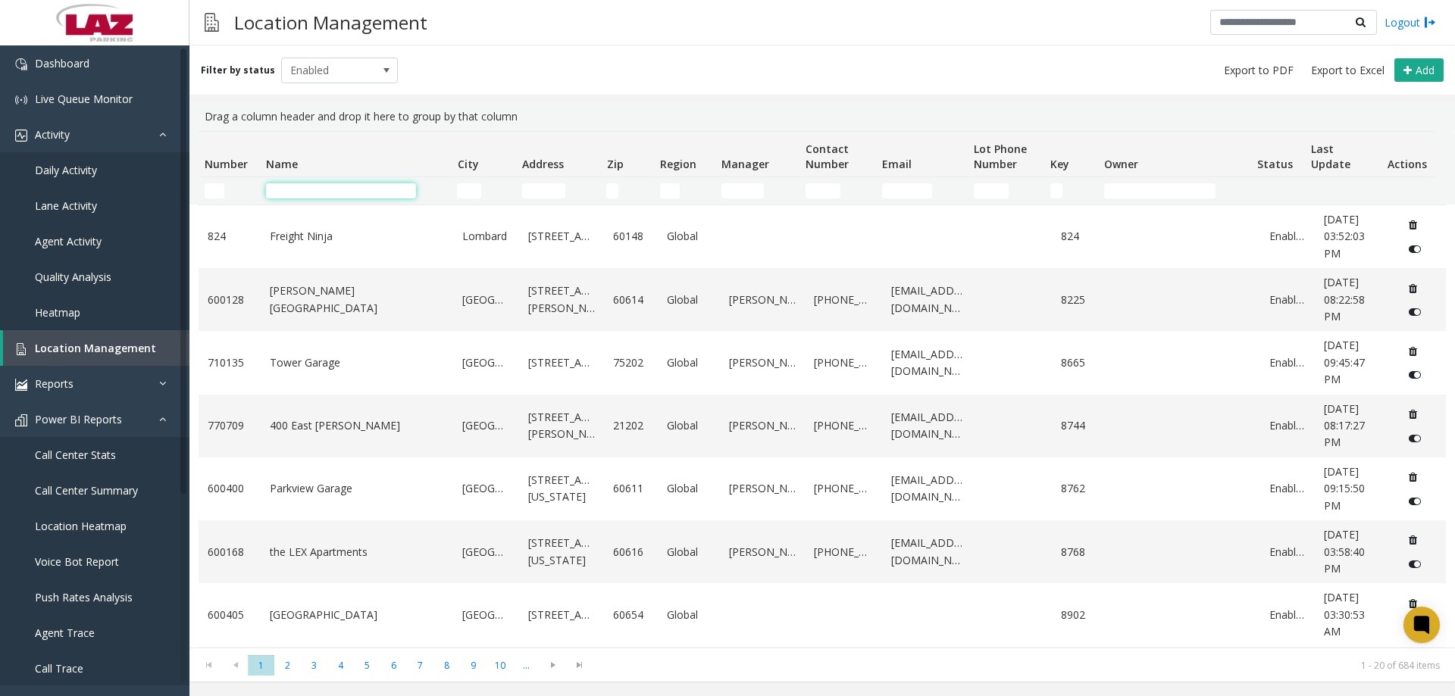
click at [326, 191] on input "Name Filter" at bounding box center [341, 190] width 150 height 15
type input "*"
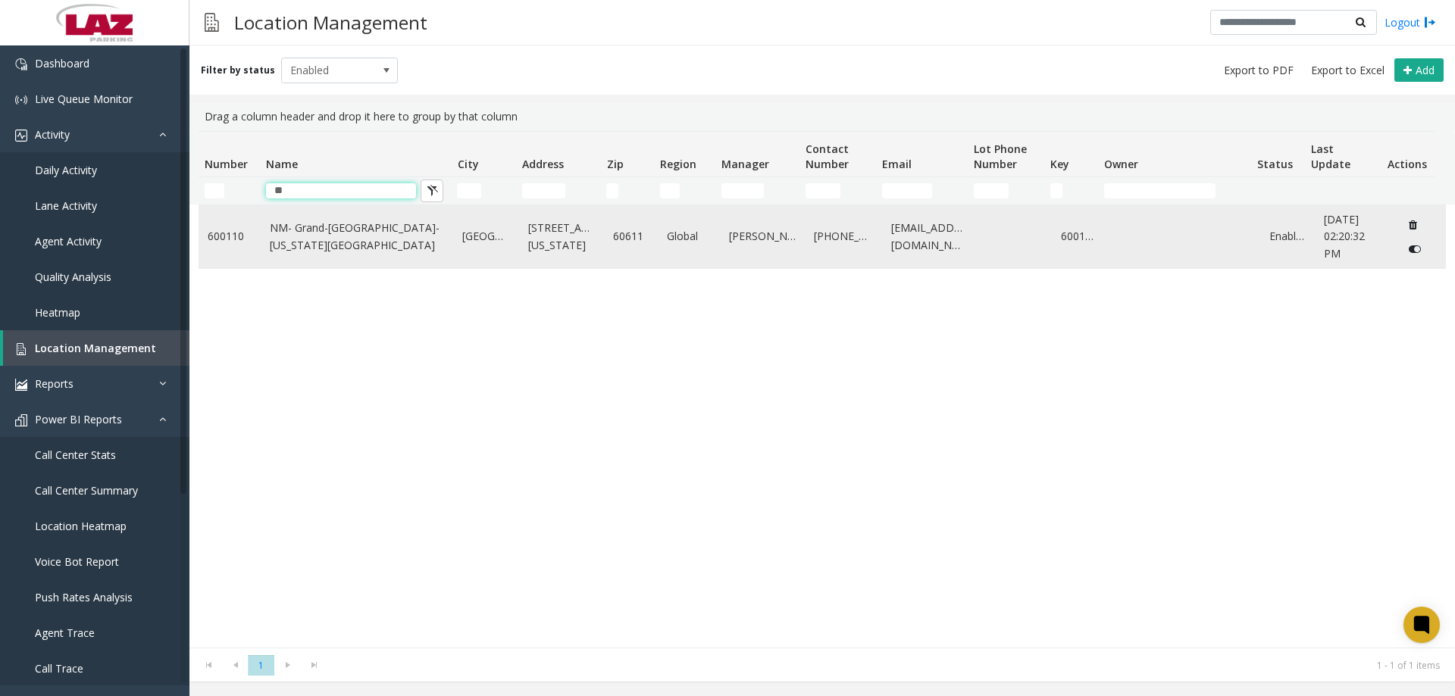
type input "**"
click at [381, 240] on link "NM- Grand-[GEOGRAPHIC_DATA]-[US_STATE][GEOGRAPHIC_DATA]" at bounding box center [357, 237] width 175 height 34
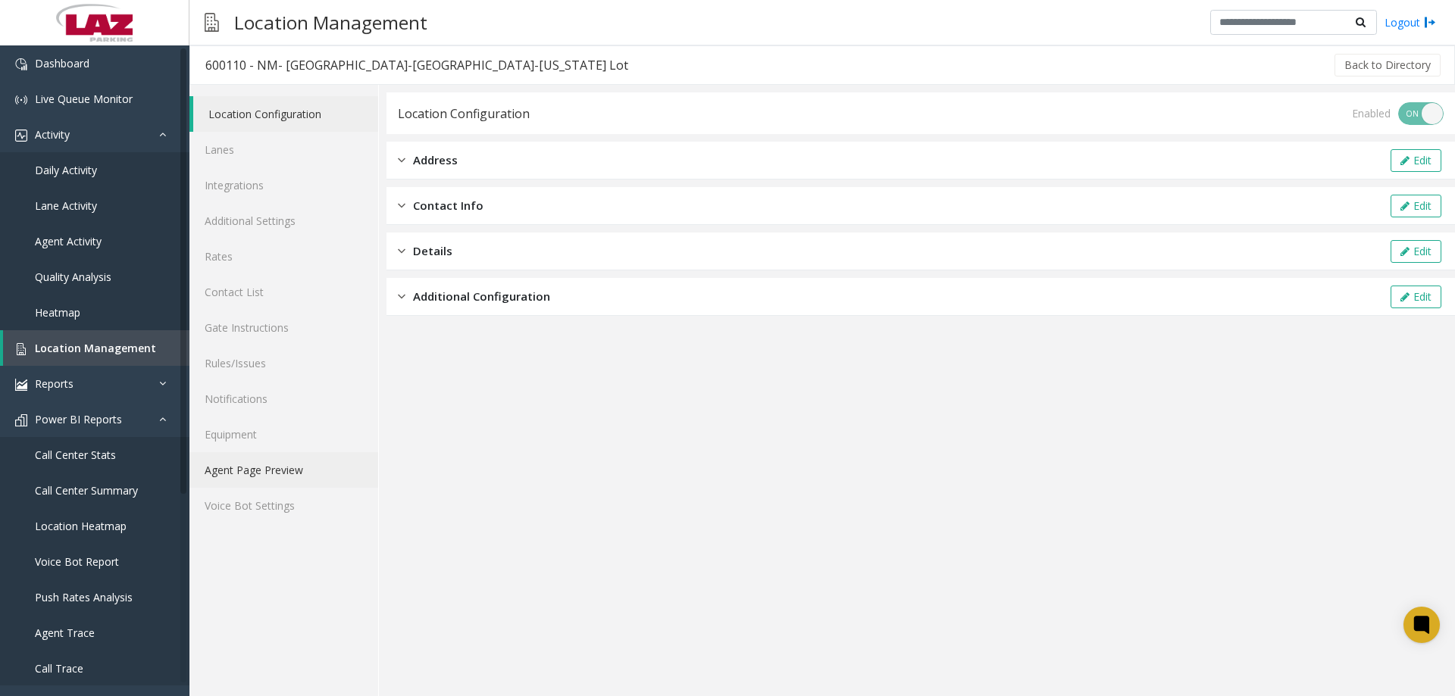
click at [269, 467] on link "Agent Page Preview" at bounding box center [283, 470] width 189 height 36
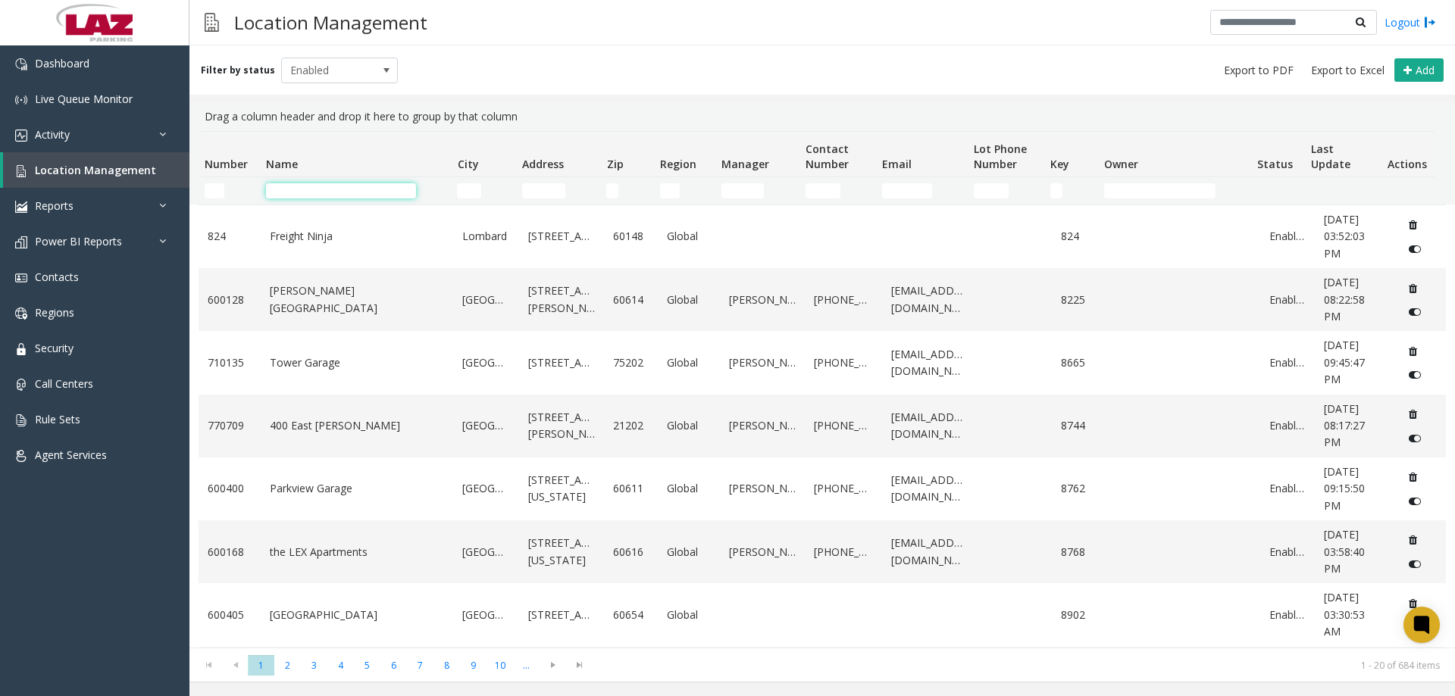
drag, startPoint x: 289, startPoint y: 193, endPoint x: 253, endPoint y: 182, distance: 37.4
click at [277, 190] on input "Name Filter" at bounding box center [341, 190] width 150 height 15
click at [220, 190] on input "Number Filter" at bounding box center [215, 190] width 20 height 15
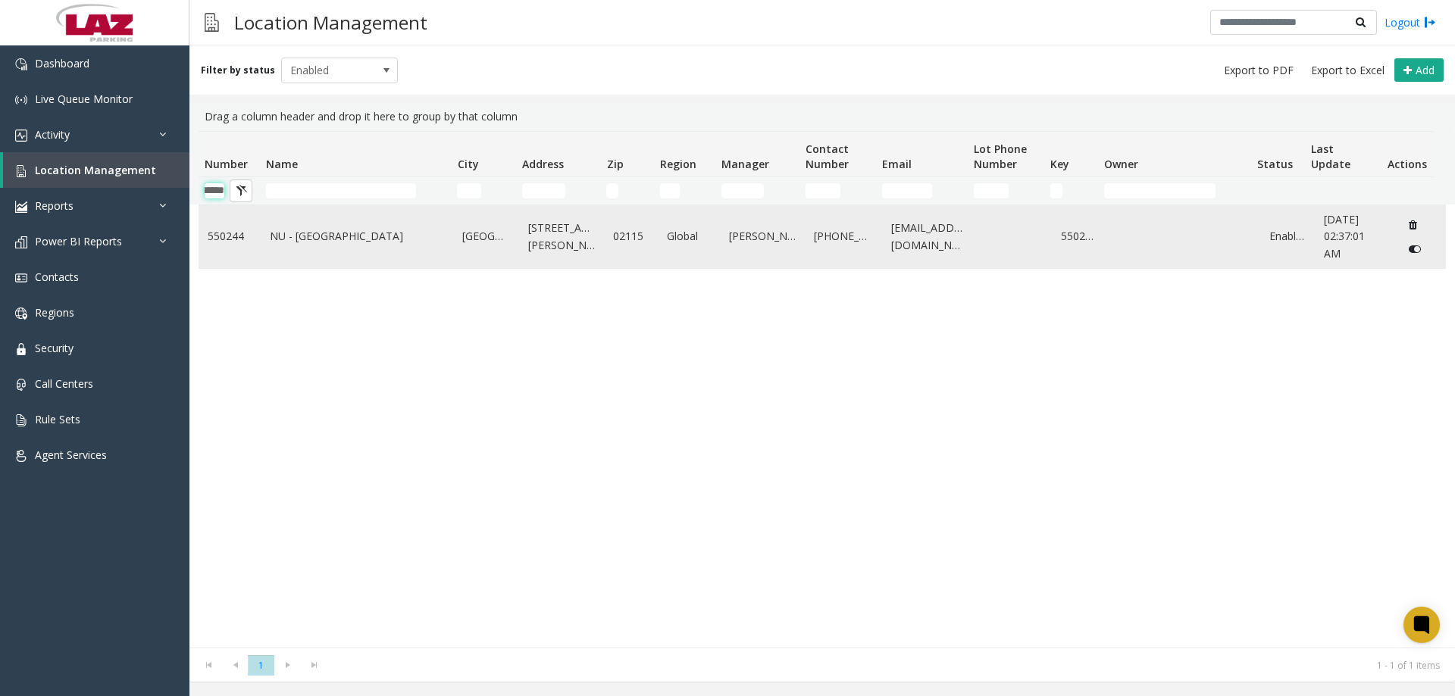
type input "******"
click at [305, 236] on link "NU - [GEOGRAPHIC_DATA]" at bounding box center [357, 236] width 175 height 17
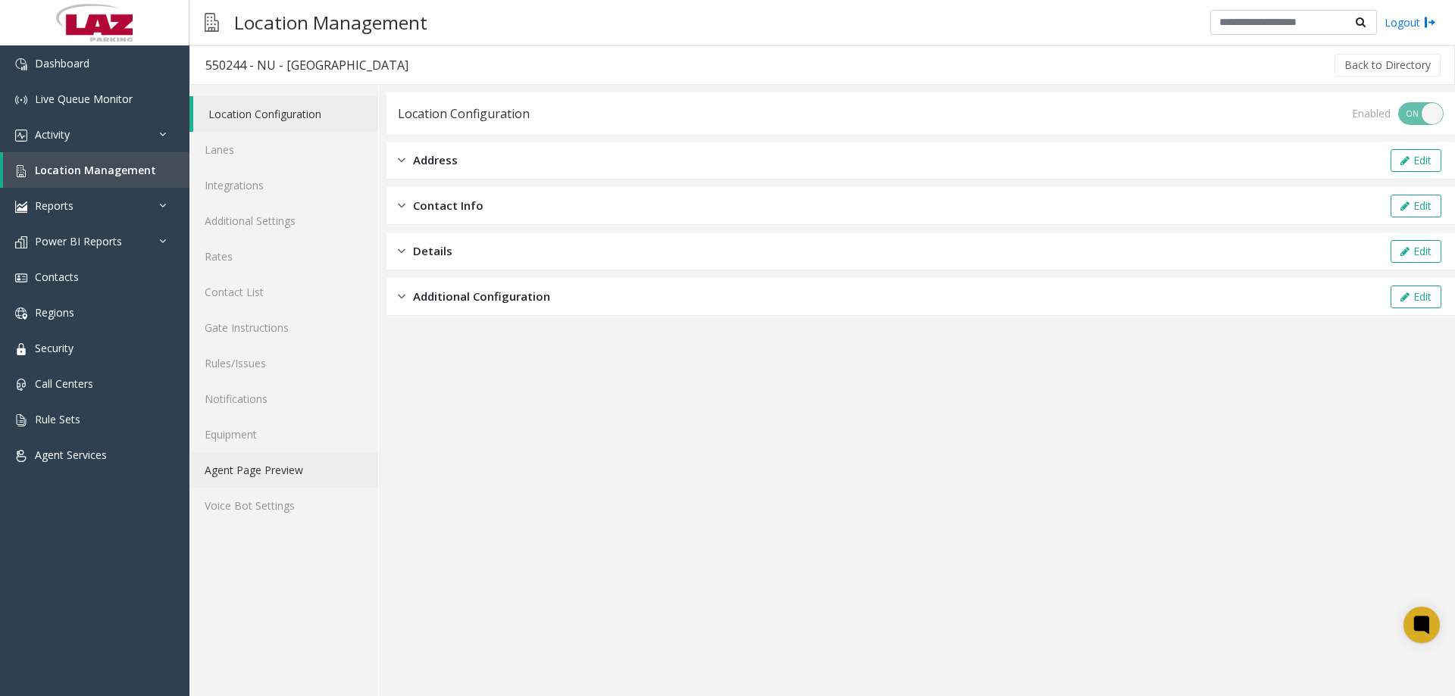
click at [257, 458] on link "Agent Page Preview" at bounding box center [283, 470] width 189 height 36
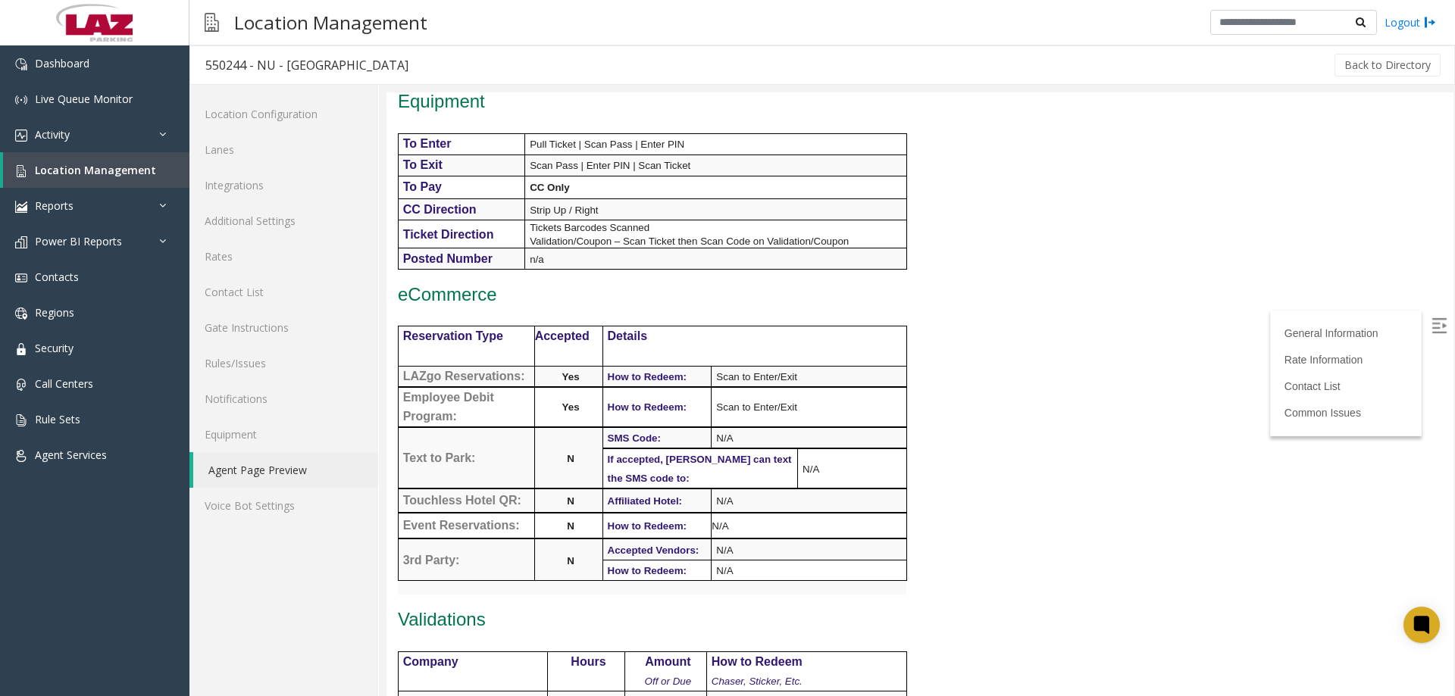
scroll to position [530, 0]
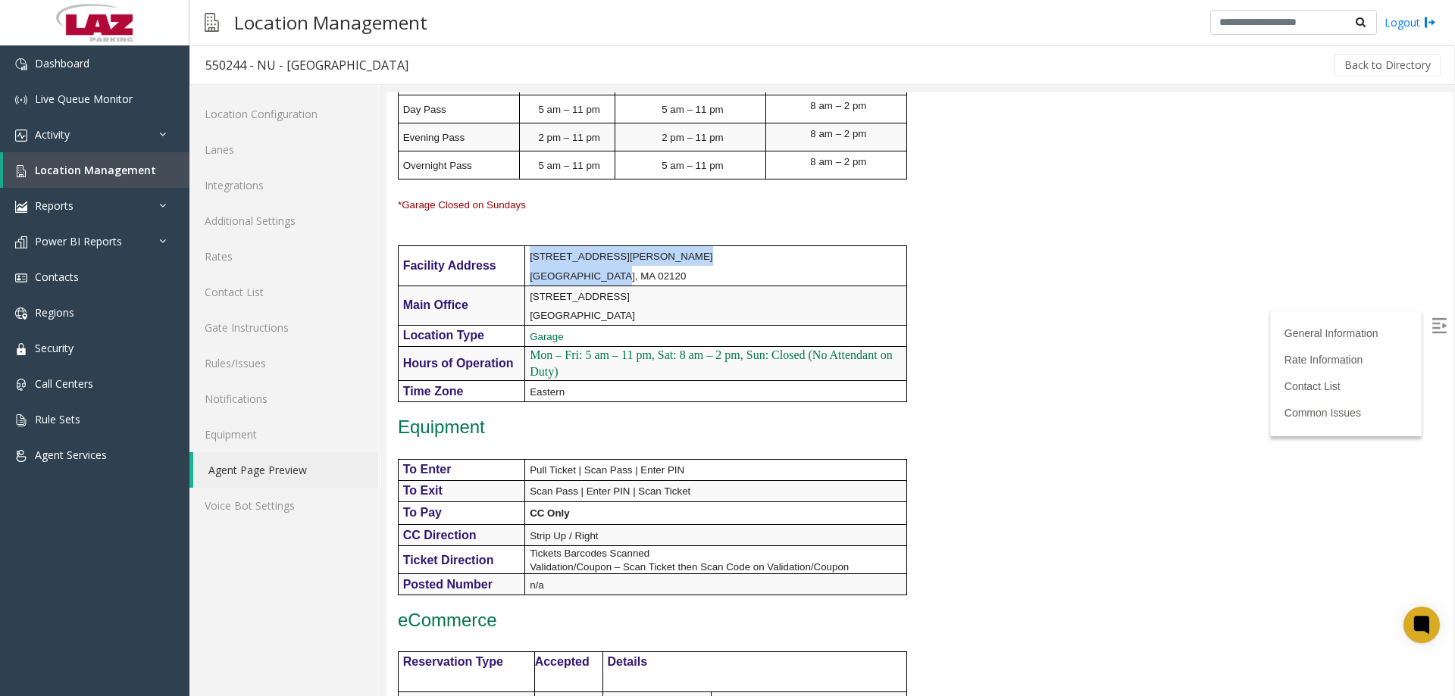
drag, startPoint x: 628, startPoint y: 303, endPoint x: 530, endPoint y: 291, distance: 98.5
click at [530, 286] on td "[STREET_ADDRESS][PERSON_NAME]" at bounding box center [716, 265] width 382 height 39
copy td "[STREET_ADDRESS][PERSON_NAME]"
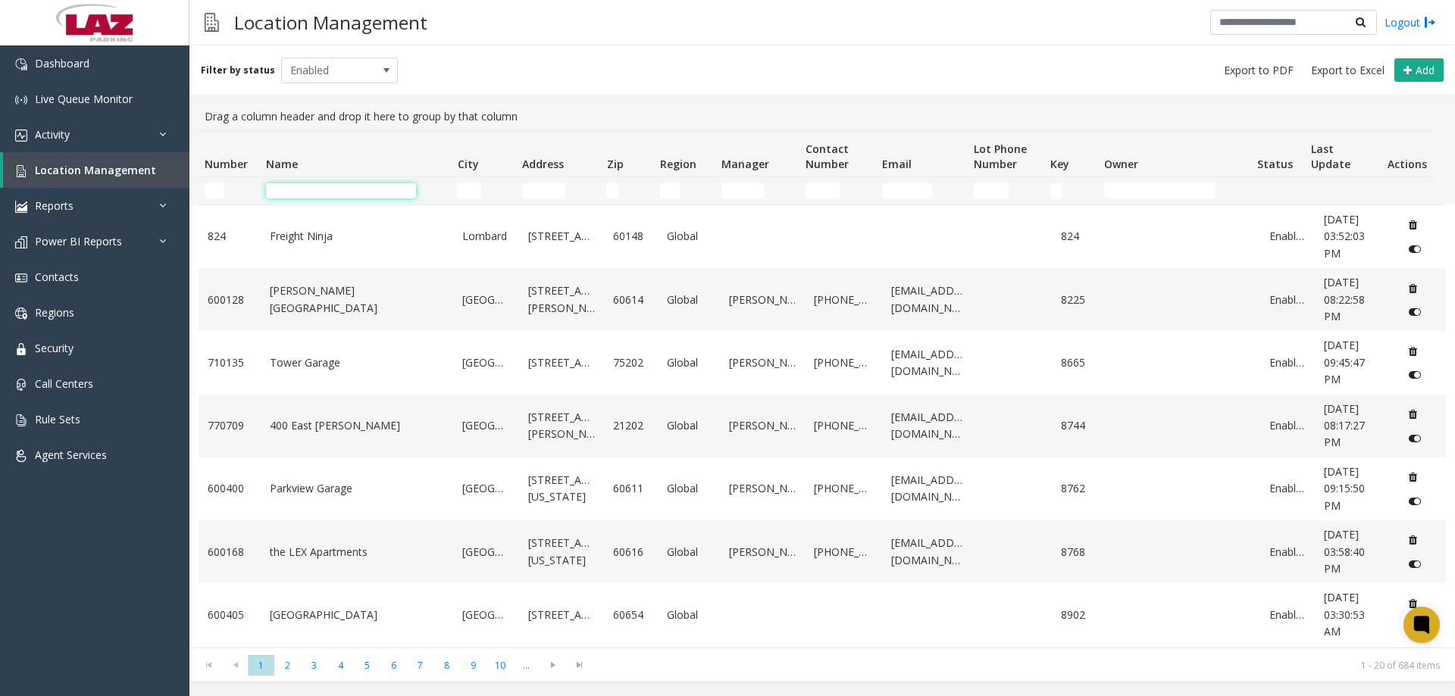
click at [286, 192] on input "Name Filter" at bounding box center [341, 190] width 150 height 15
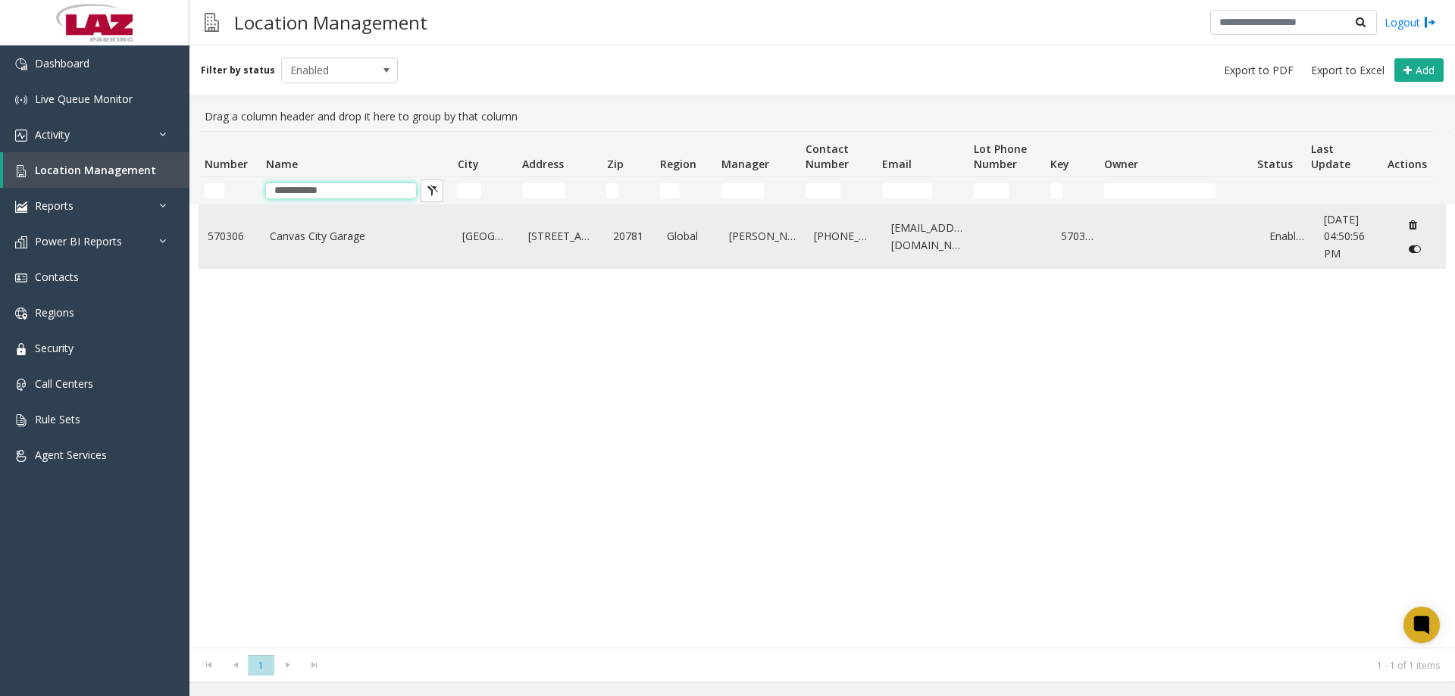
type input "**********"
click at [279, 231] on link "Canvas City Garage" at bounding box center [357, 236] width 175 height 17
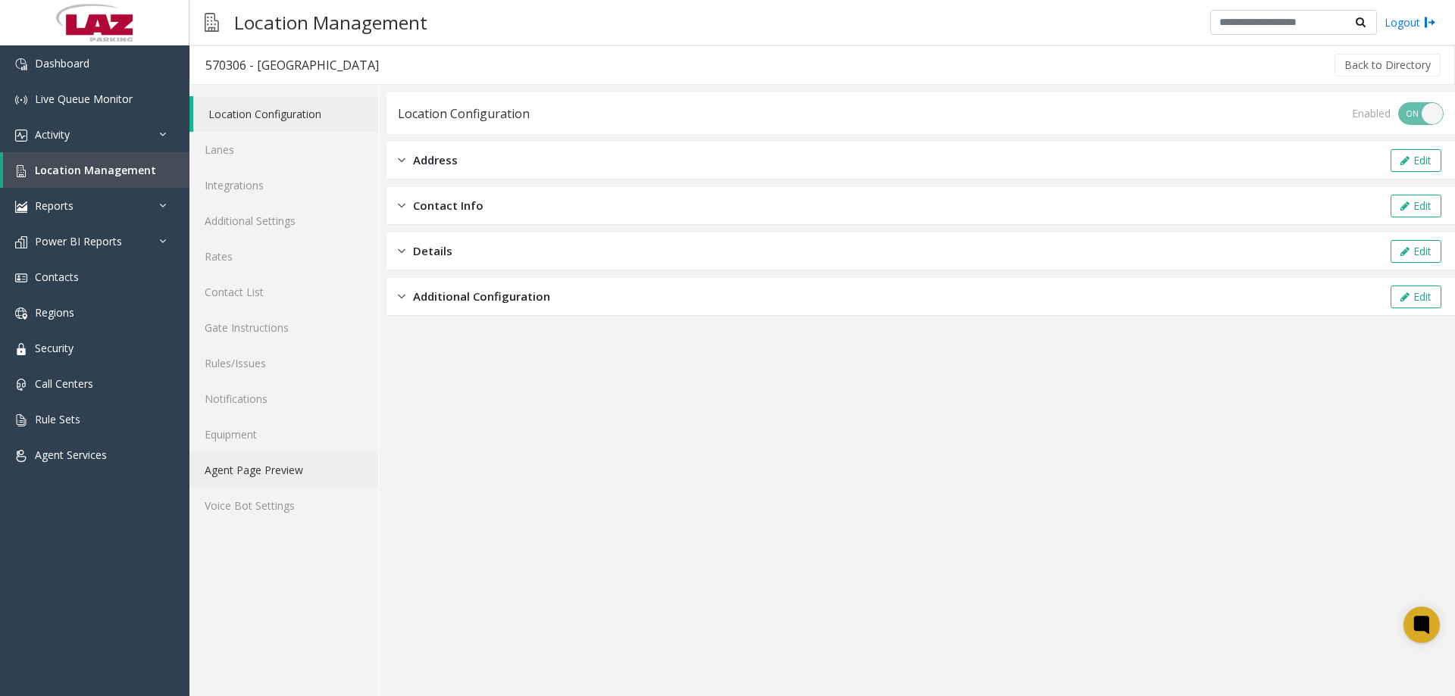
click at [247, 471] on link "Agent Page Preview" at bounding box center [283, 470] width 189 height 36
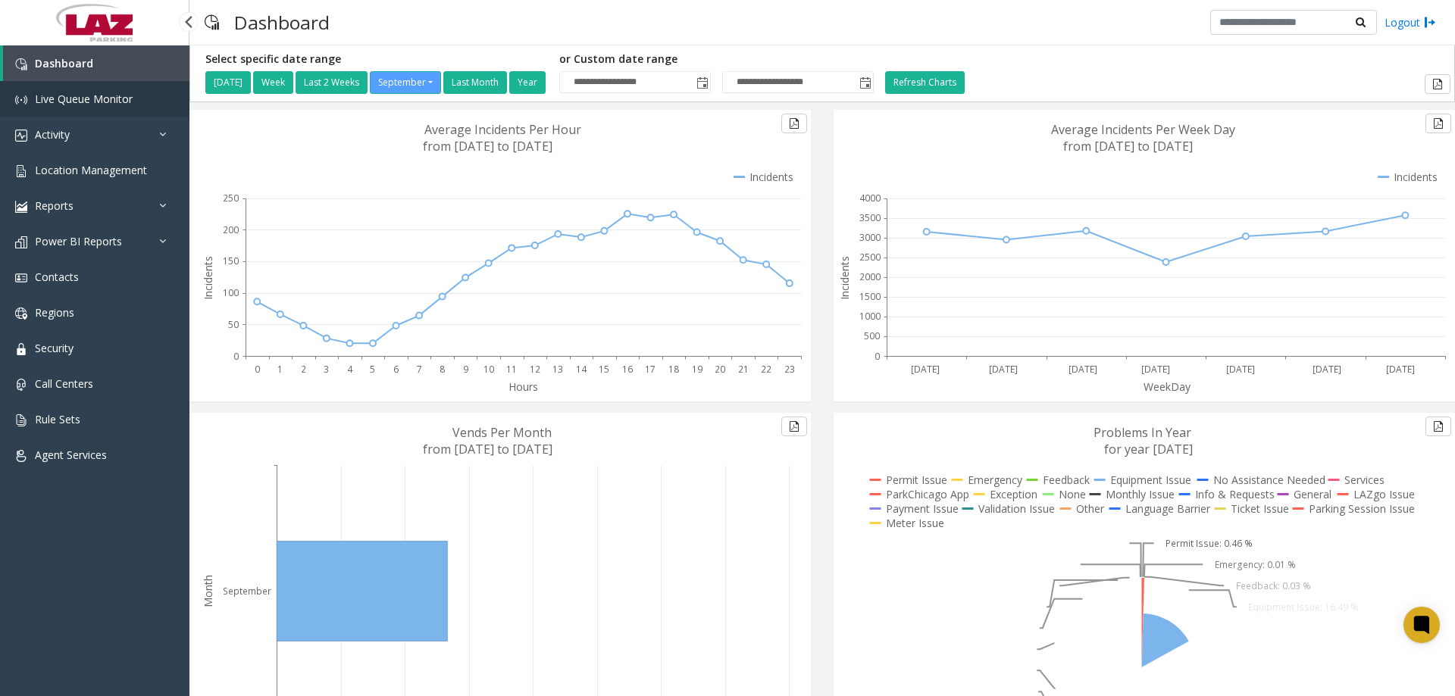
click at [99, 98] on span "Live Queue Monitor" at bounding box center [84, 99] width 98 height 14
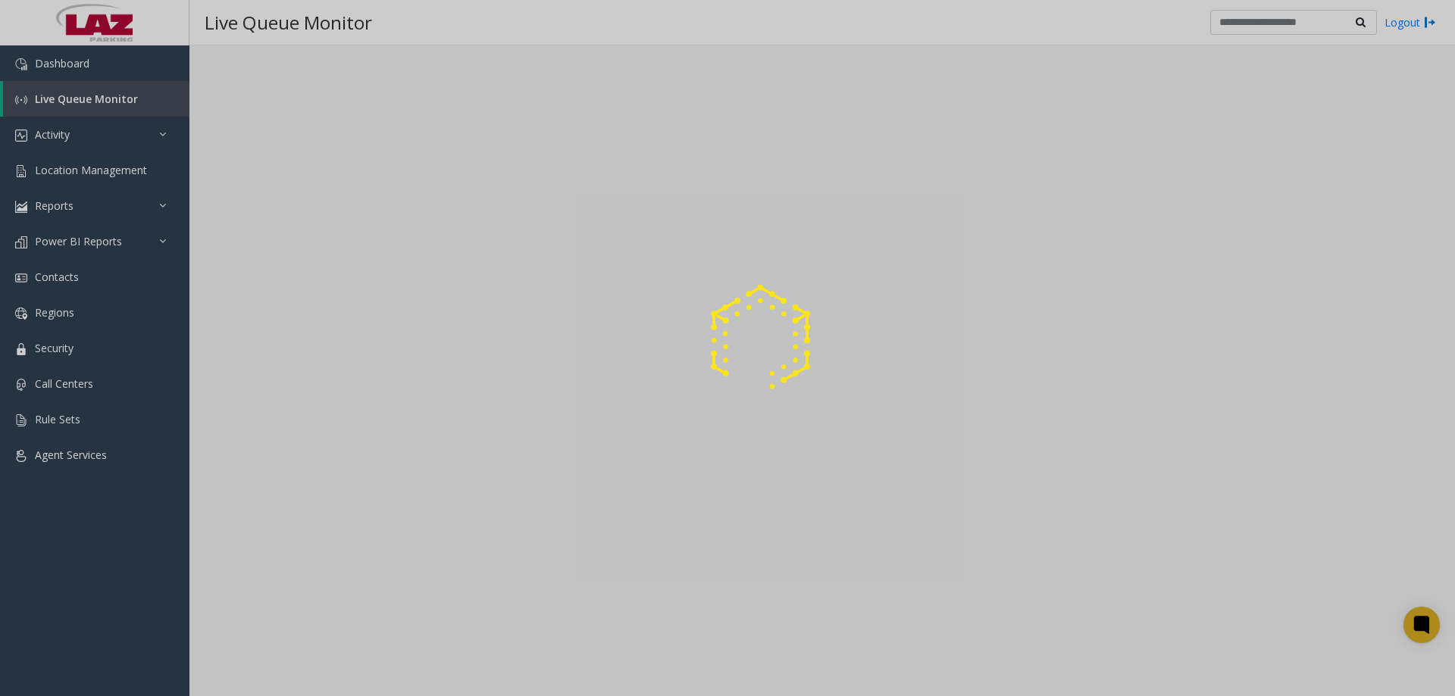
click at [695, 27] on div at bounding box center [727, 348] width 1455 height 696
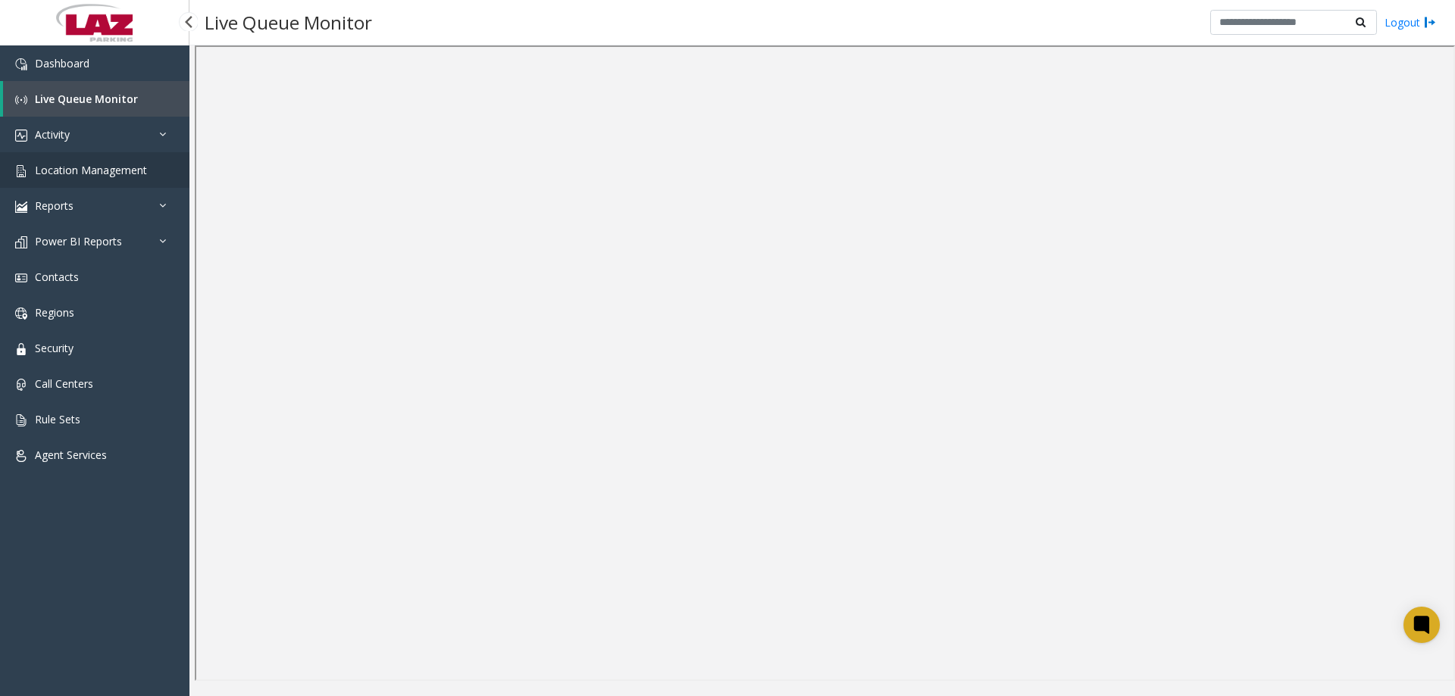
click at [108, 167] on span "Location Management" at bounding box center [91, 170] width 112 height 14
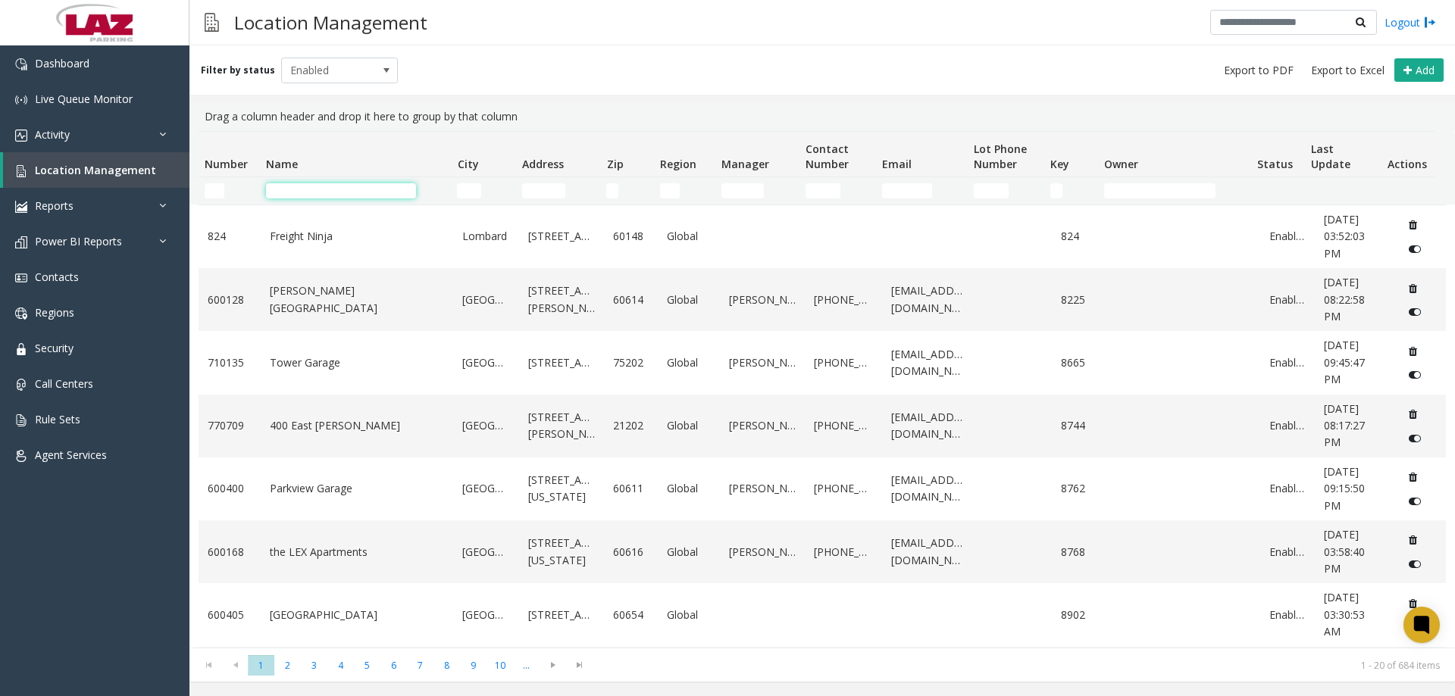
click at [328, 192] on input "Name Filter" at bounding box center [341, 190] width 150 height 15
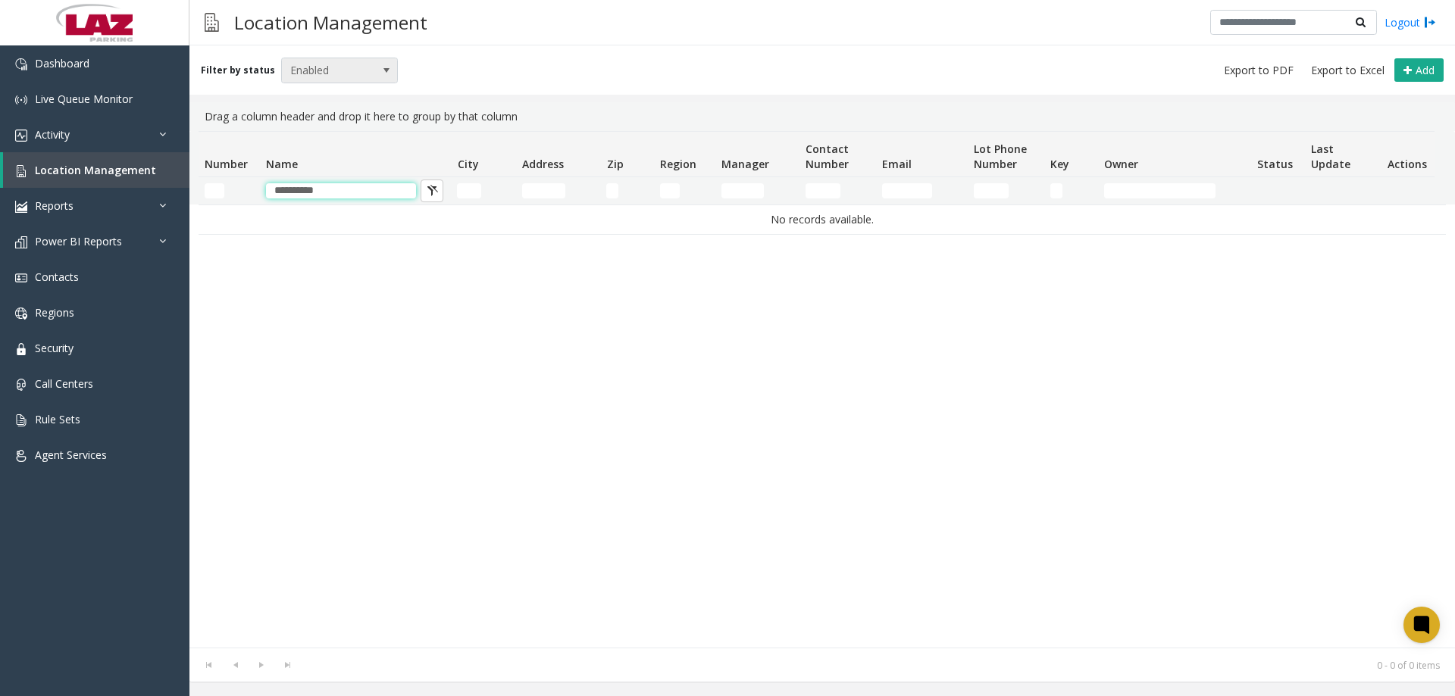
type input "**********"
click at [376, 72] on span at bounding box center [386, 70] width 21 height 24
click at [322, 134] on li "Disabled" at bounding box center [333, 137] width 113 height 20
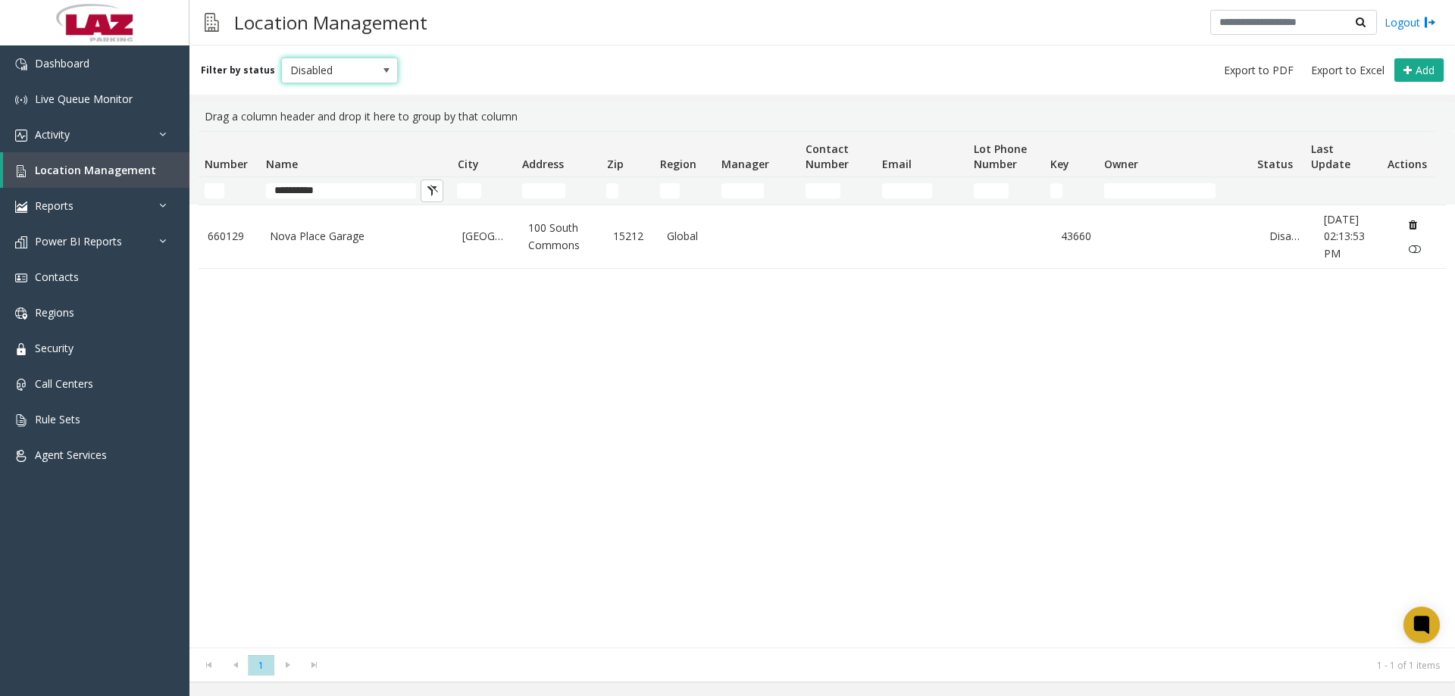
click at [345, 63] on span "Disabled" at bounding box center [328, 70] width 92 height 24
click at [312, 364] on div "660129 Nova Place Garage Pittsburgh 100 South Commons 15212 Global 43660 Disabl…" at bounding box center [821, 426] width 1247 height 443
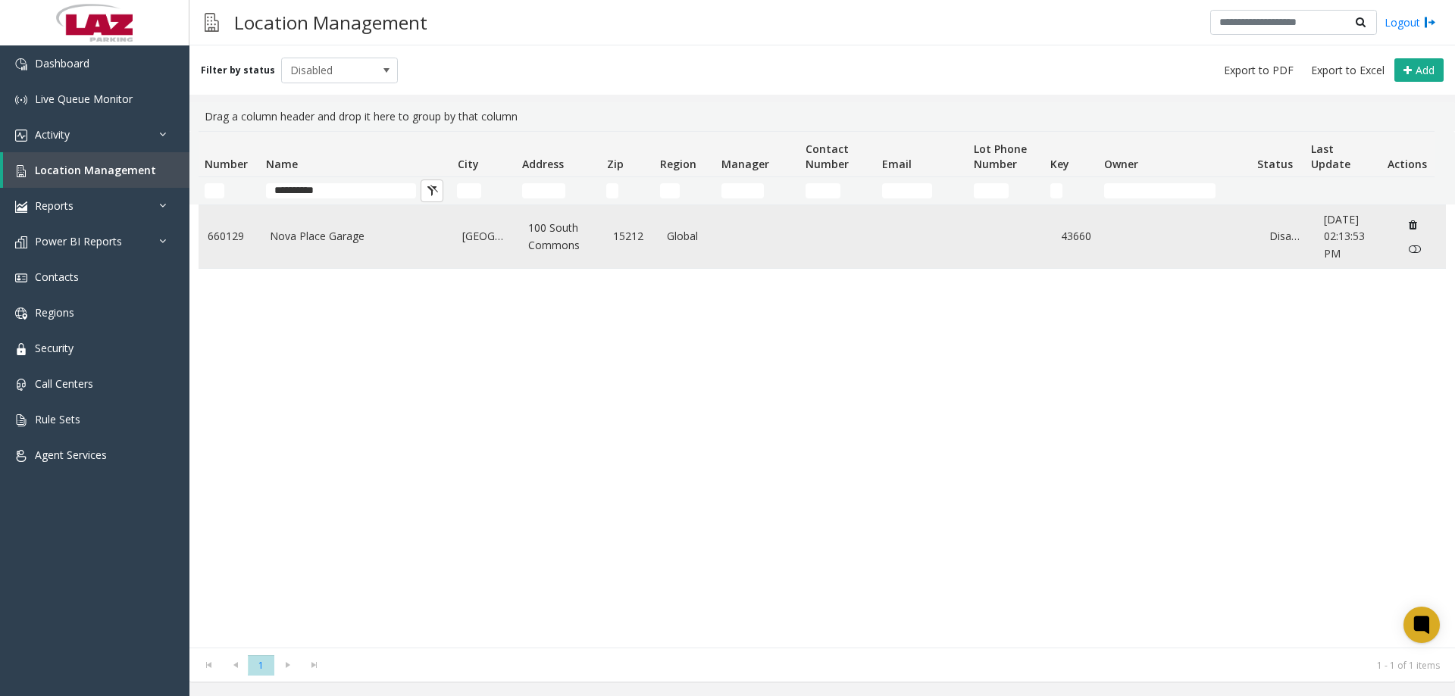
click at [313, 245] on link "Nova Place Garage" at bounding box center [357, 236] width 175 height 17
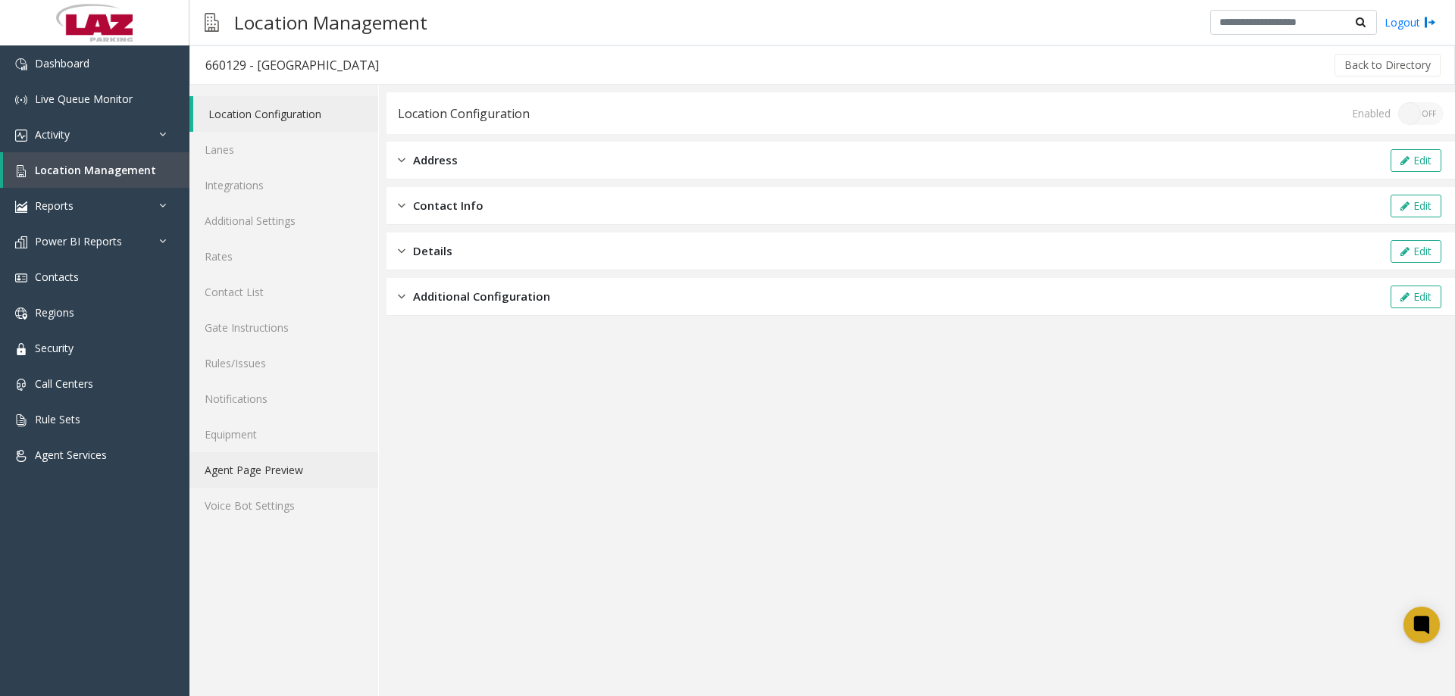
click at [288, 464] on link "Agent Page Preview" at bounding box center [283, 470] width 189 height 36
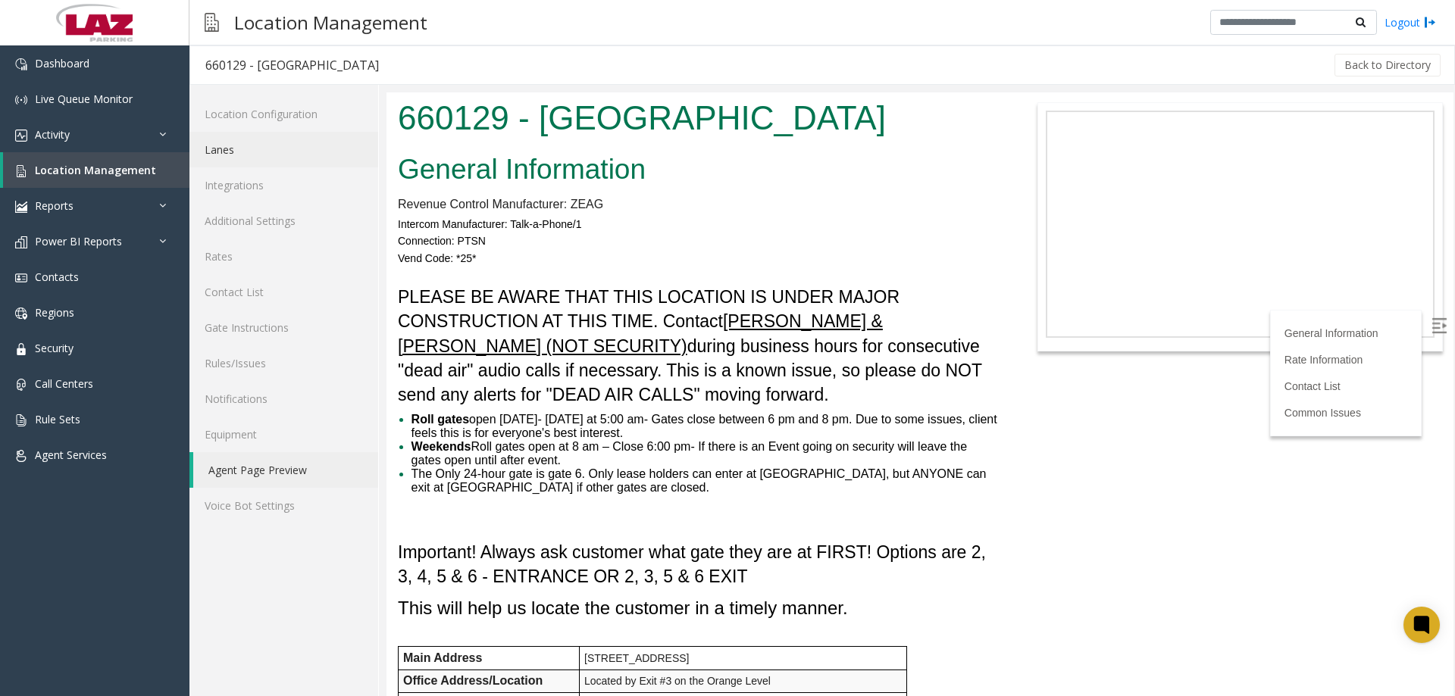
click at [226, 150] on link "Lanes" at bounding box center [283, 150] width 189 height 36
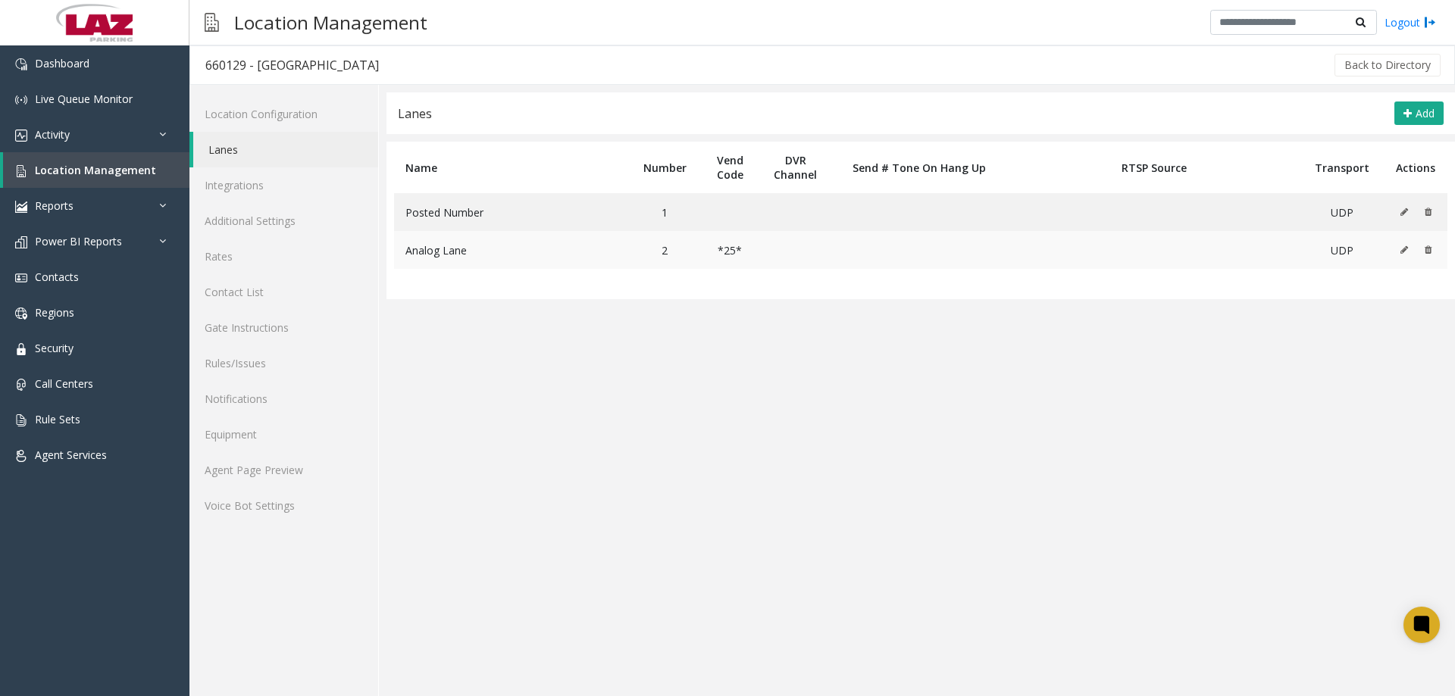
drag, startPoint x: 686, startPoint y: 248, endPoint x: 630, endPoint y: 252, distance: 56.2
click at [665, 251] on td "2" at bounding box center [665, 250] width 72 height 38
drag, startPoint x: 495, startPoint y: 255, endPoint x: 396, endPoint y: 244, distance: 99.1
click at [396, 244] on td "Analog Lane" at bounding box center [511, 250] width 235 height 38
click at [439, 308] on app-lanes "Lanes Add Name Number Vend Code DVR Channel Send # Tone On Hang Up RTSP Source …" at bounding box center [920, 394] width 1068 height 604
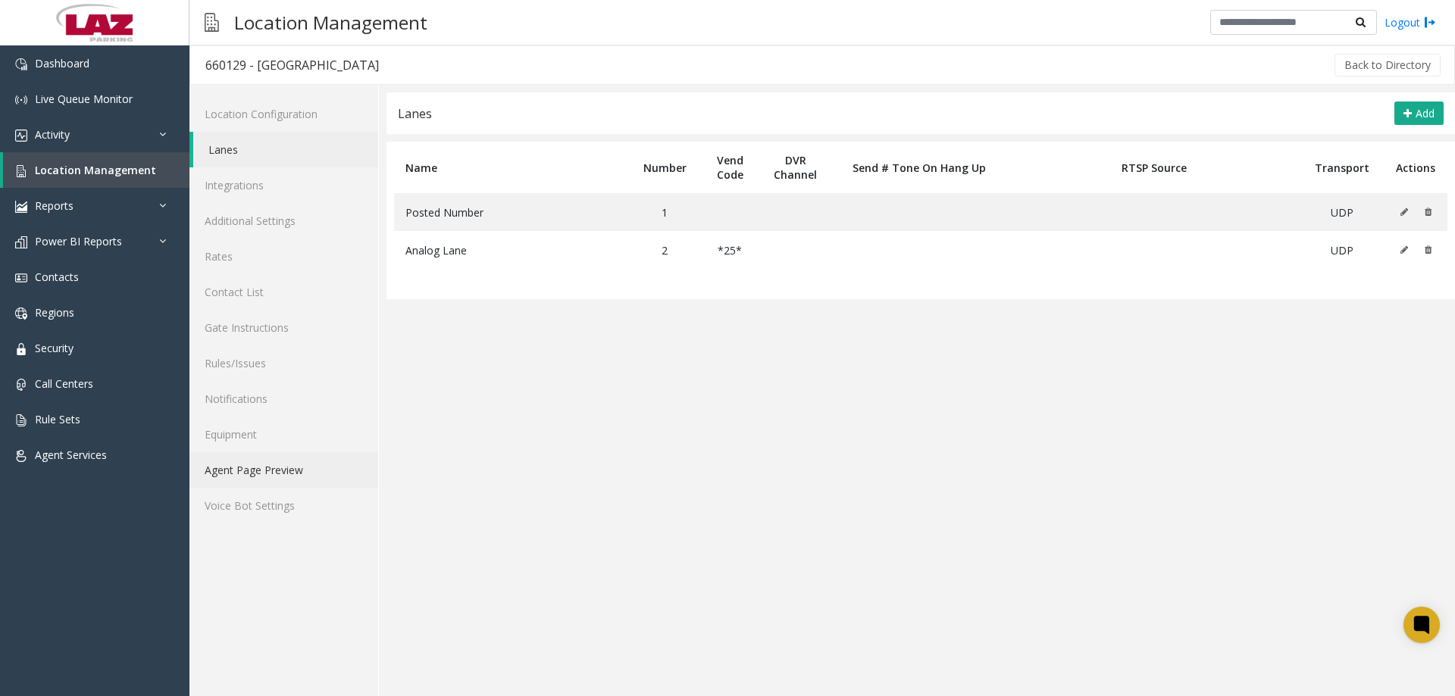
click at [239, 475] on link "Agent Page Preview" at bounding box center [283, 470] width 189 height 36
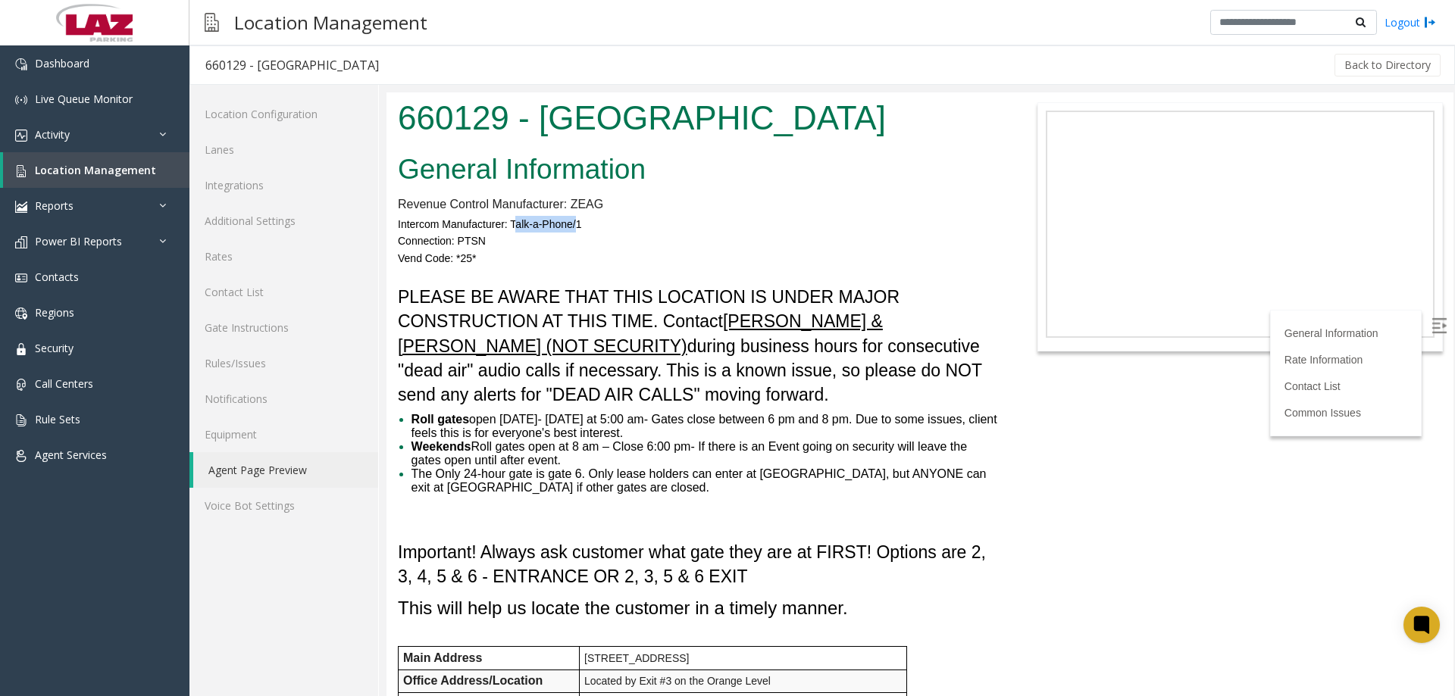
drag, startPoint x: 576, startPoint y: 222, endPoint x: 546, endPoint y: 246, distance: 38.2
click at [541, 242] on h4 "Intercom Manufacturer: Talk-a-Phone/1 Connection: PTSN Vend Code: *25*" at bounding box center [697, 247] width 599 height 63
click at [547, 245] on p "Connection: PTSN" at bounding box center [697, 241] width 599 height 17
click at [242, 148] on link "Lanes" at bounding box center [283, 150] width 189 height 36
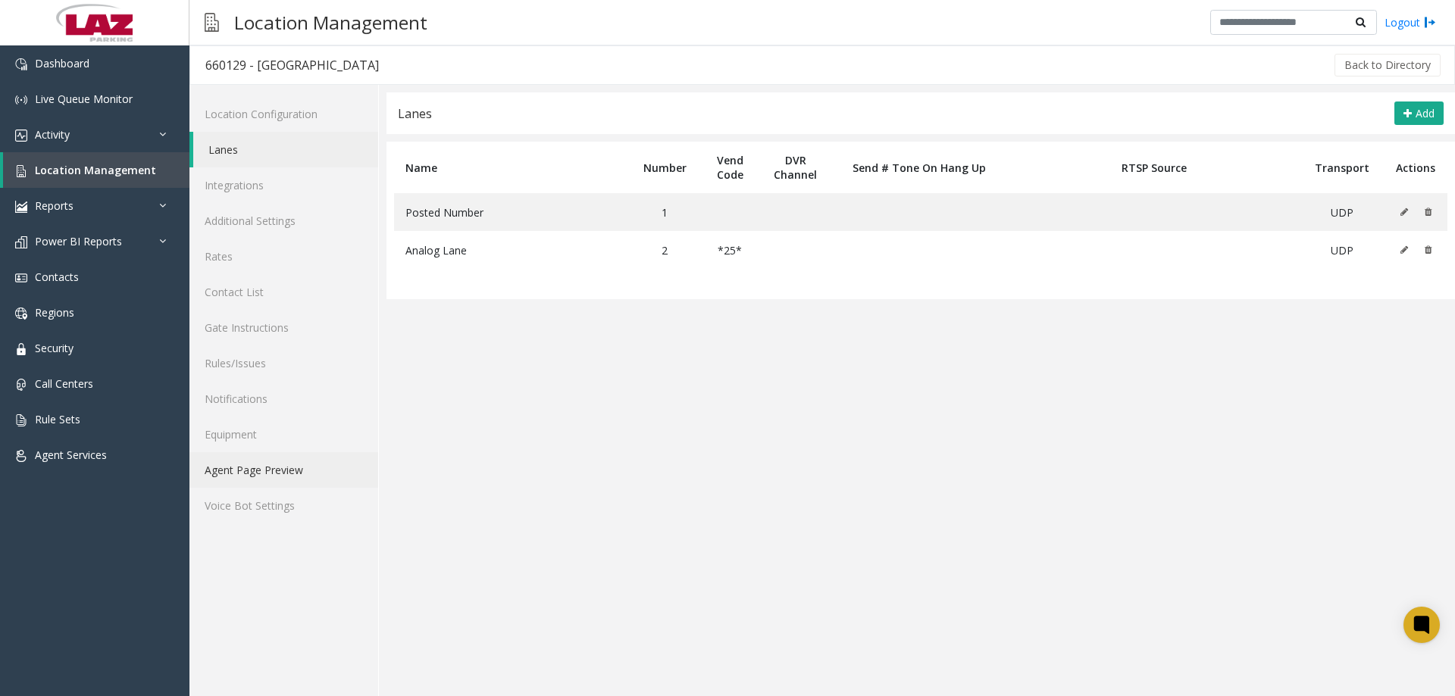
click at [250, 468] on link "Agent Page Preview" at bounding box center [283, 470] width 189 height 36
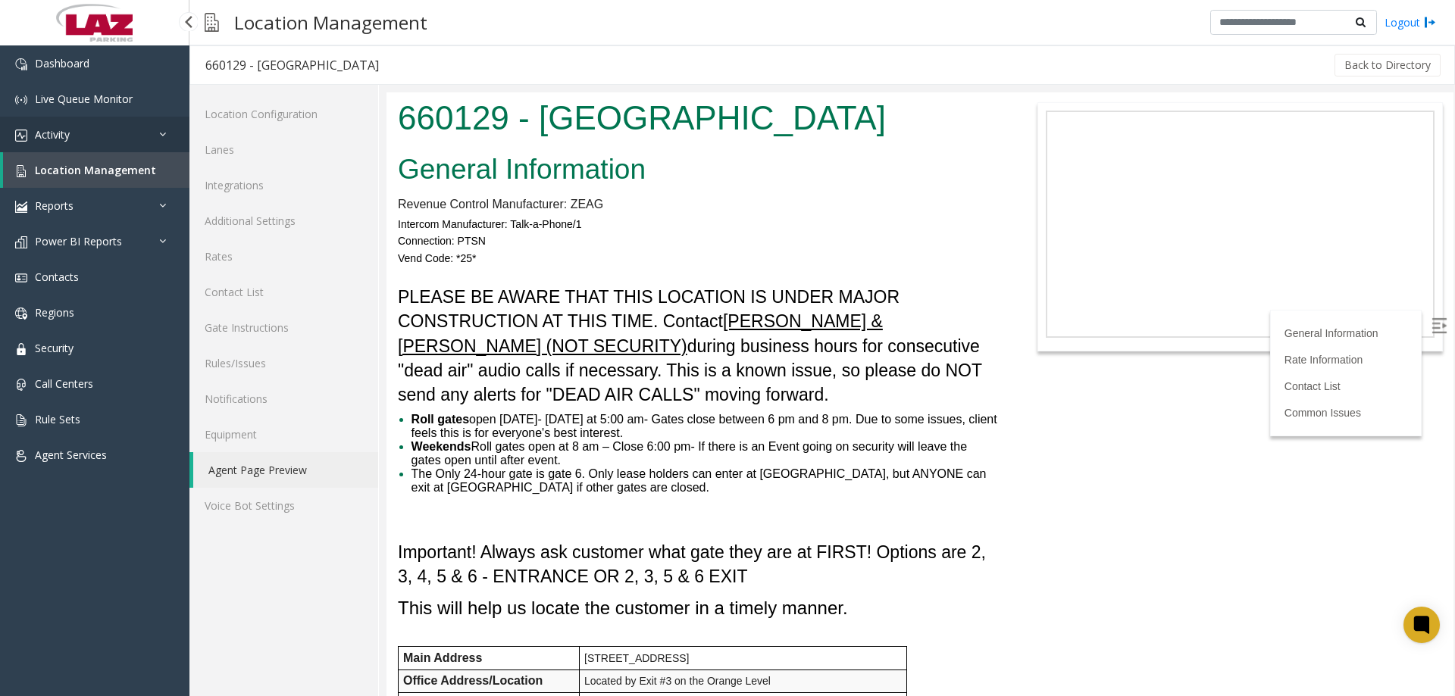
click at [124, 133] on link "Activity" at bounding box center [94, 135] width 189 height 36
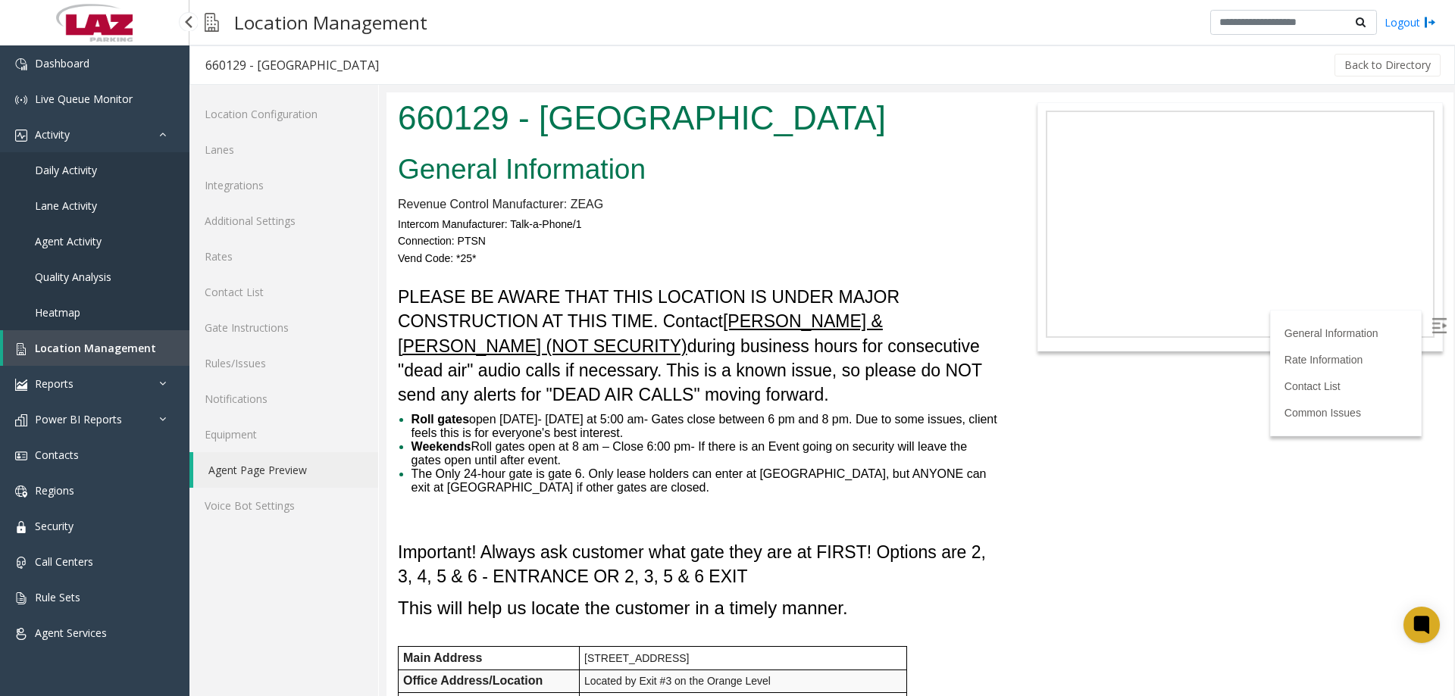
click at [89, 174] on span "Daily Activity" at bounding box center [66, 170] width 62 height 14
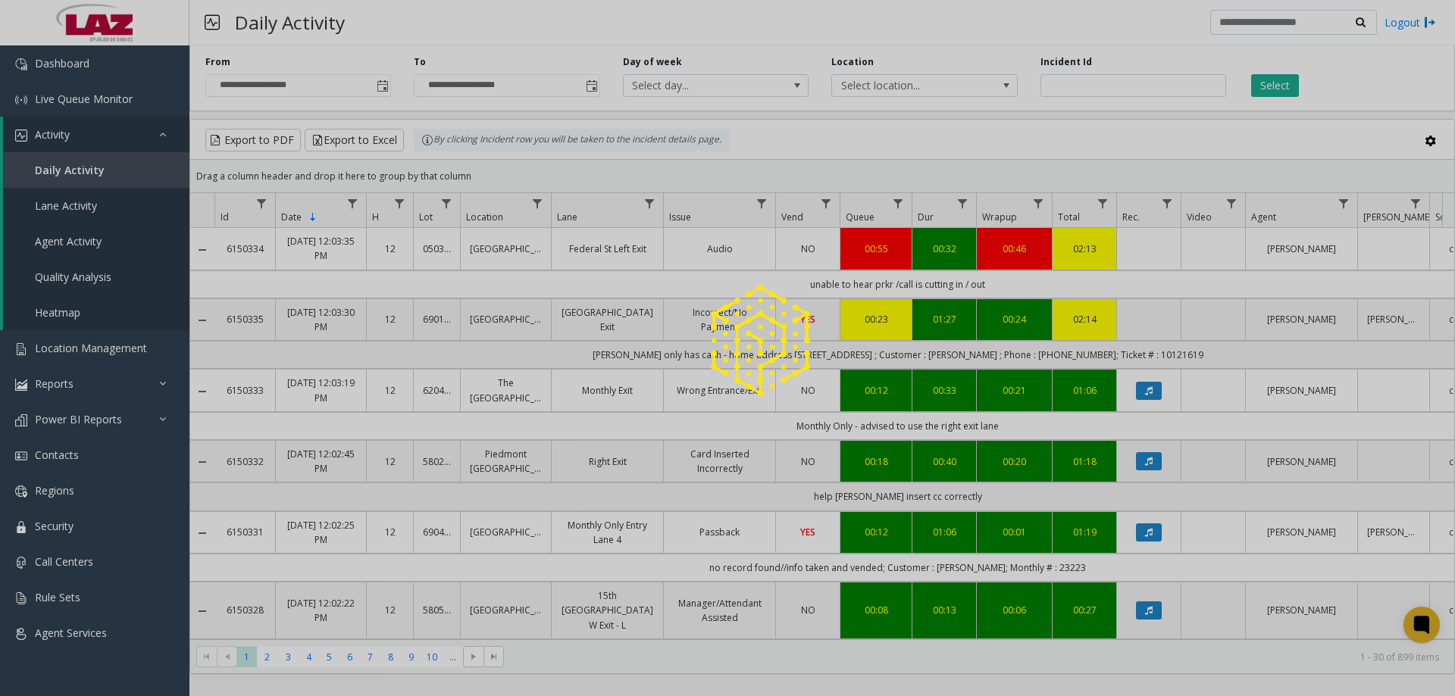
click at [724, 85] on div at bounding box center [727, 348] width 1455 height 696
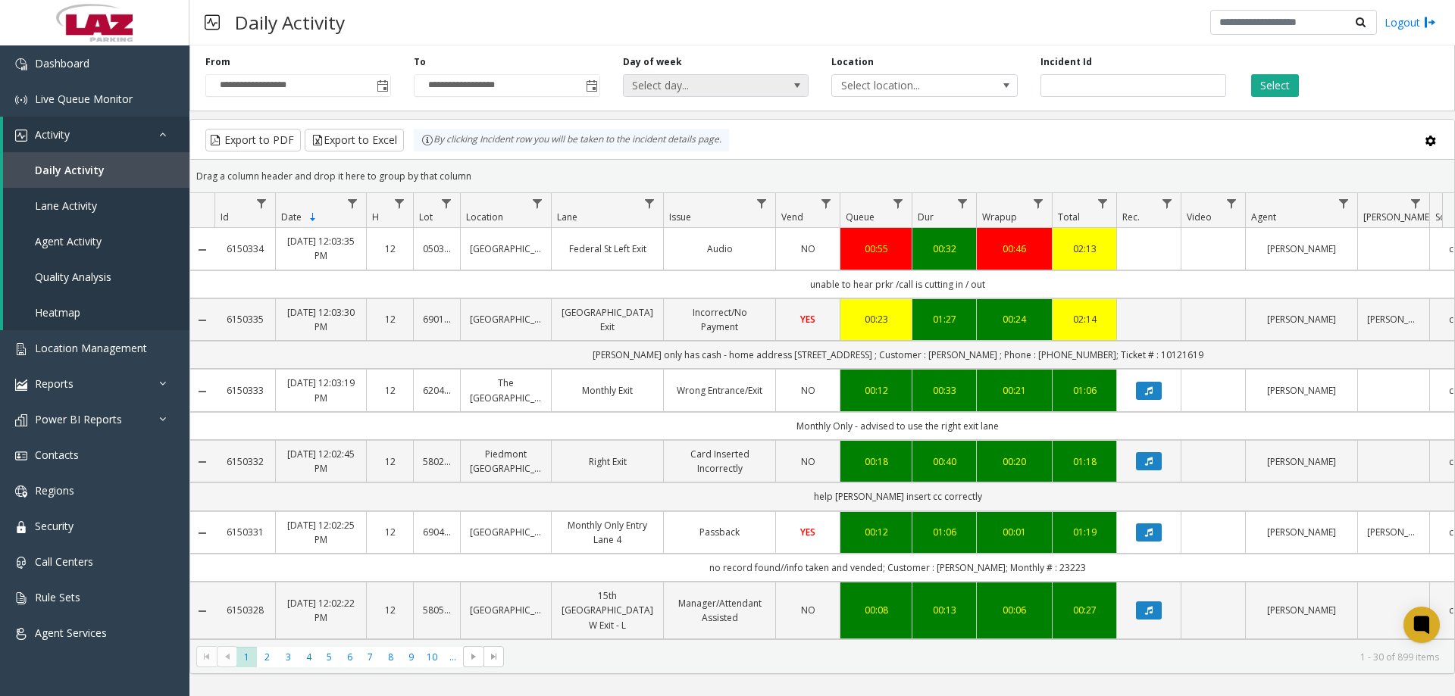
click at [767, 85] on span "Select day..." at bounding box center [698, 85] width 148 height 21
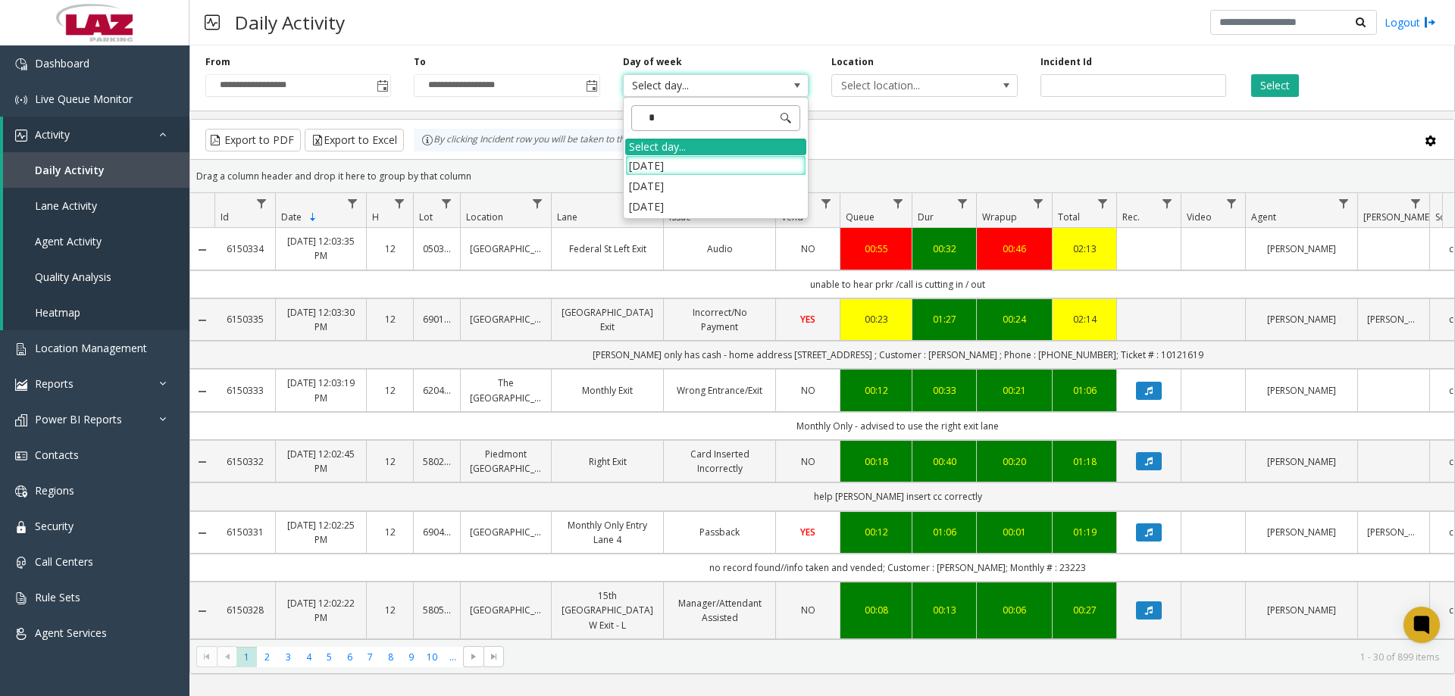
type input "**"
drag, startPoint x: 845, startPoint y: 93, endPoint x: 854, endPoint y: 88, distance: 9.9
click at [851, 88] on span "Select location..." at bounding box center [906, 85] width 148 height 21
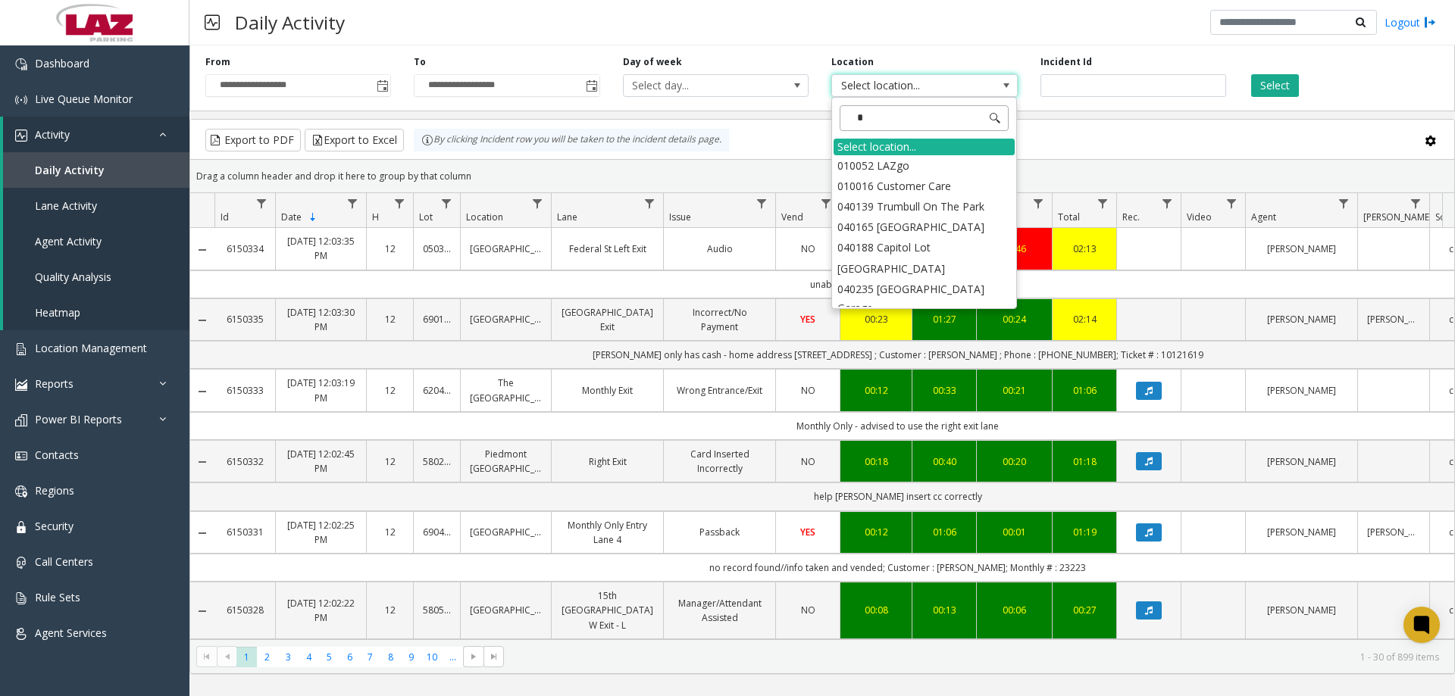
type input "**"
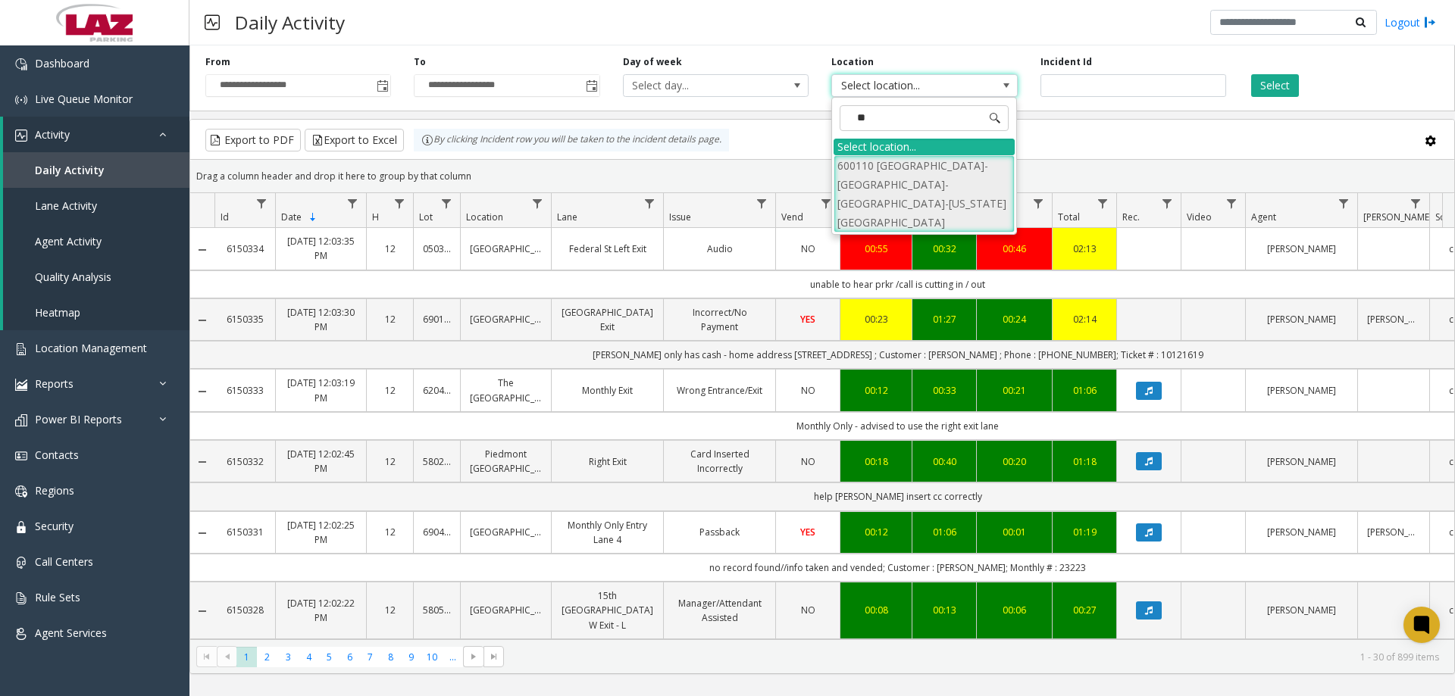
click at [934, 182] on li "600110 NM- Grand-Columbus-Ohio Lot" at bounding box center [923, 194] width 181 height 78
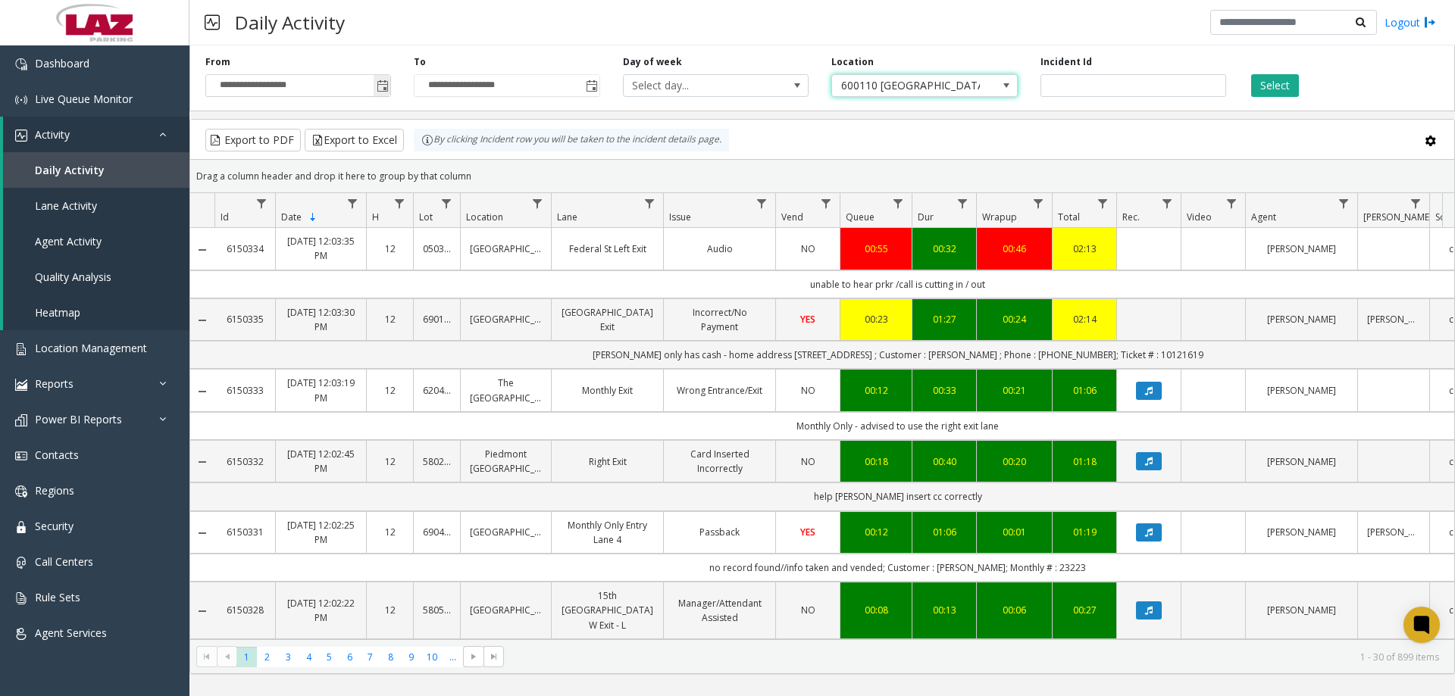
click at [384, 95] on div "**********" at bounding box center [821, 75] width 1265 height 72
click at [381, 92] on span "Toggle popup" at bounding box center [383, 86] width 12 height 12
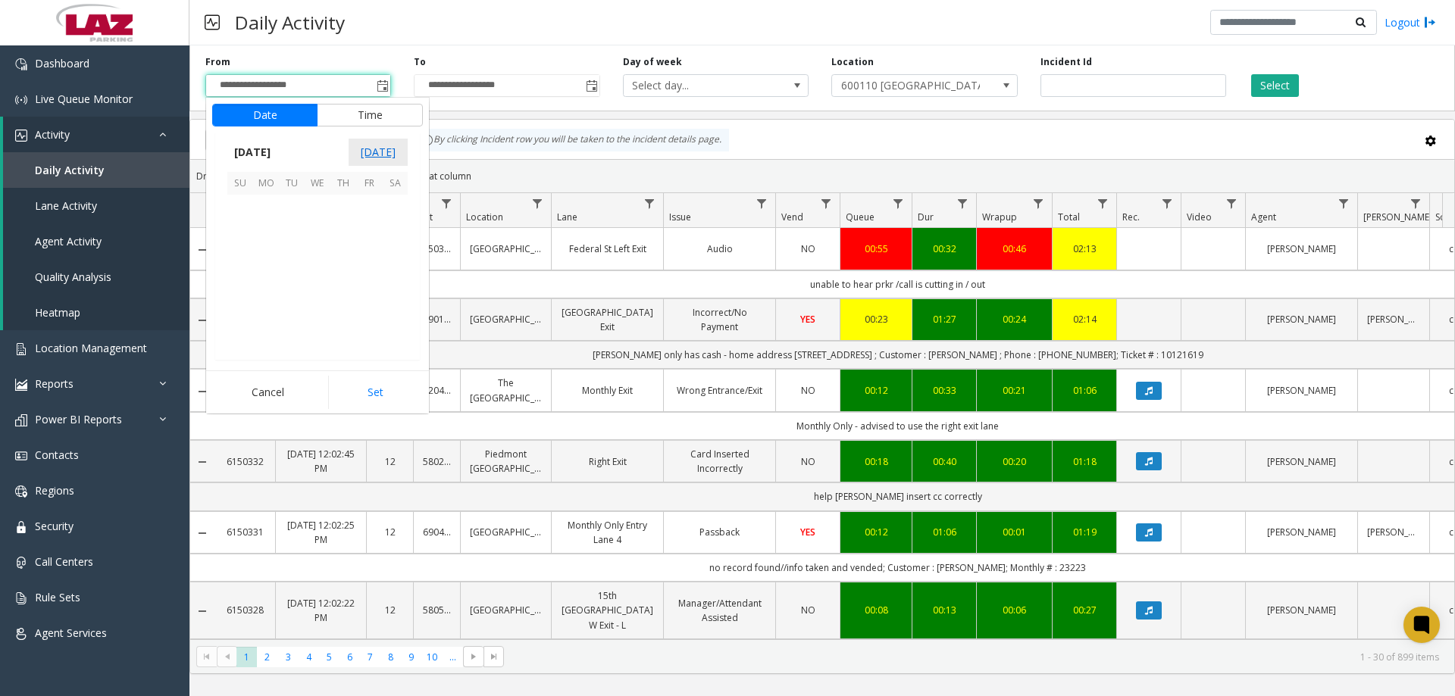
scroll to position [271905, 0]
click at [271, 262] on span "15" at bounding box center [266, 259] width 26 height 26
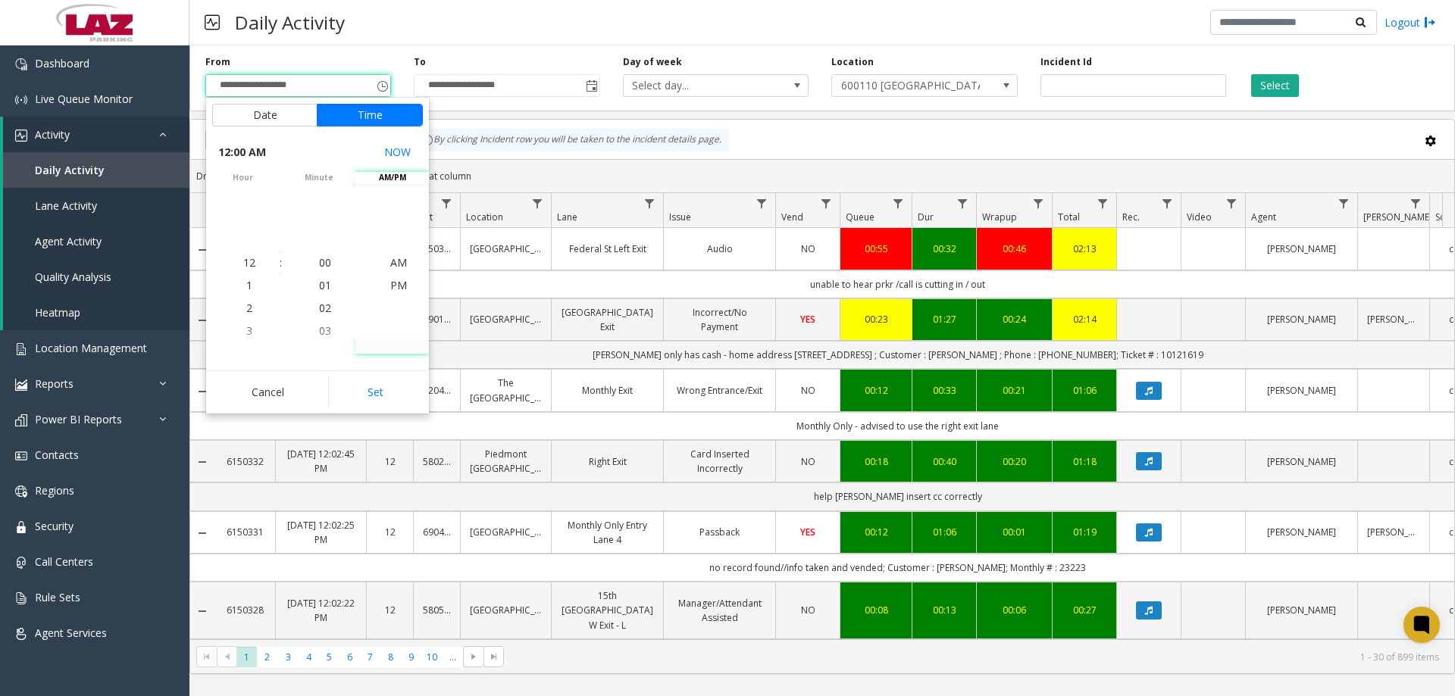
click at [368, 373] on div "Cancel Set" at bounding box center [317, 391] width 223 height 43
drag, startPoint x: 366, startPoint y: 390, endPoint x: 357, endPoint y: 387, distance: 9.6
click at [364, 389] on button "Set" at bounding box center [375, 392] width 95 height 33
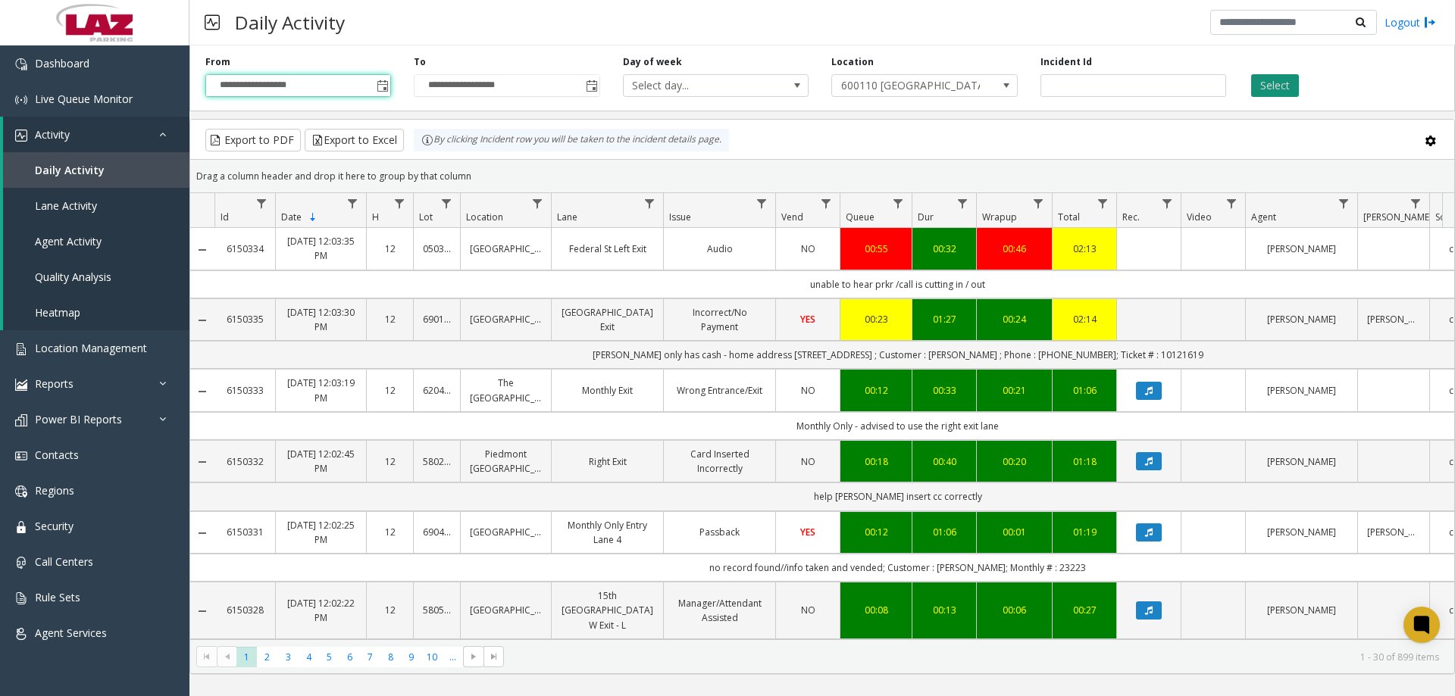
click at [1266, 80] on button "Select" at bounding box center [1275, 85] width 48 height 23
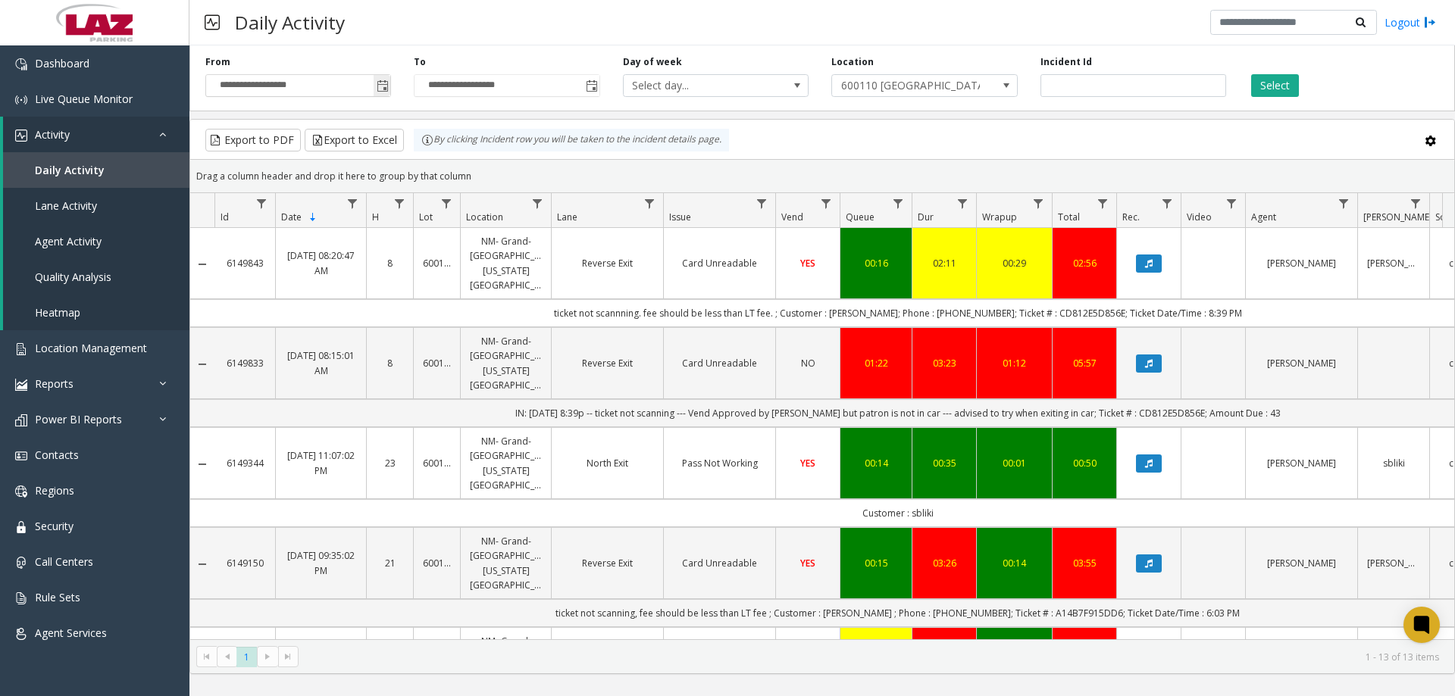
click at [380, 86] on span "Toggle popup" at bounding box center [383, 86] width 12 height 12
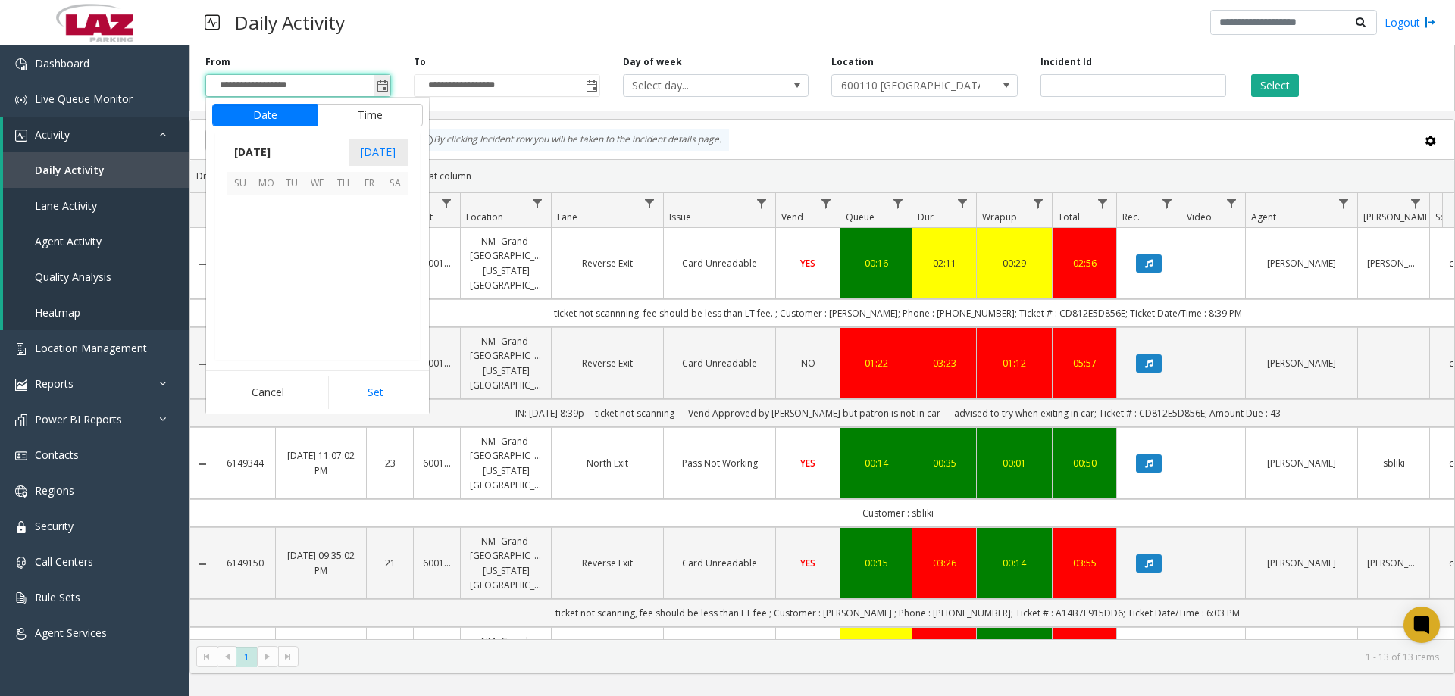
scroll to position [271905, 0]
click at [265, 236] on span "8" at bounding box center [266, 233] width 26 height 26
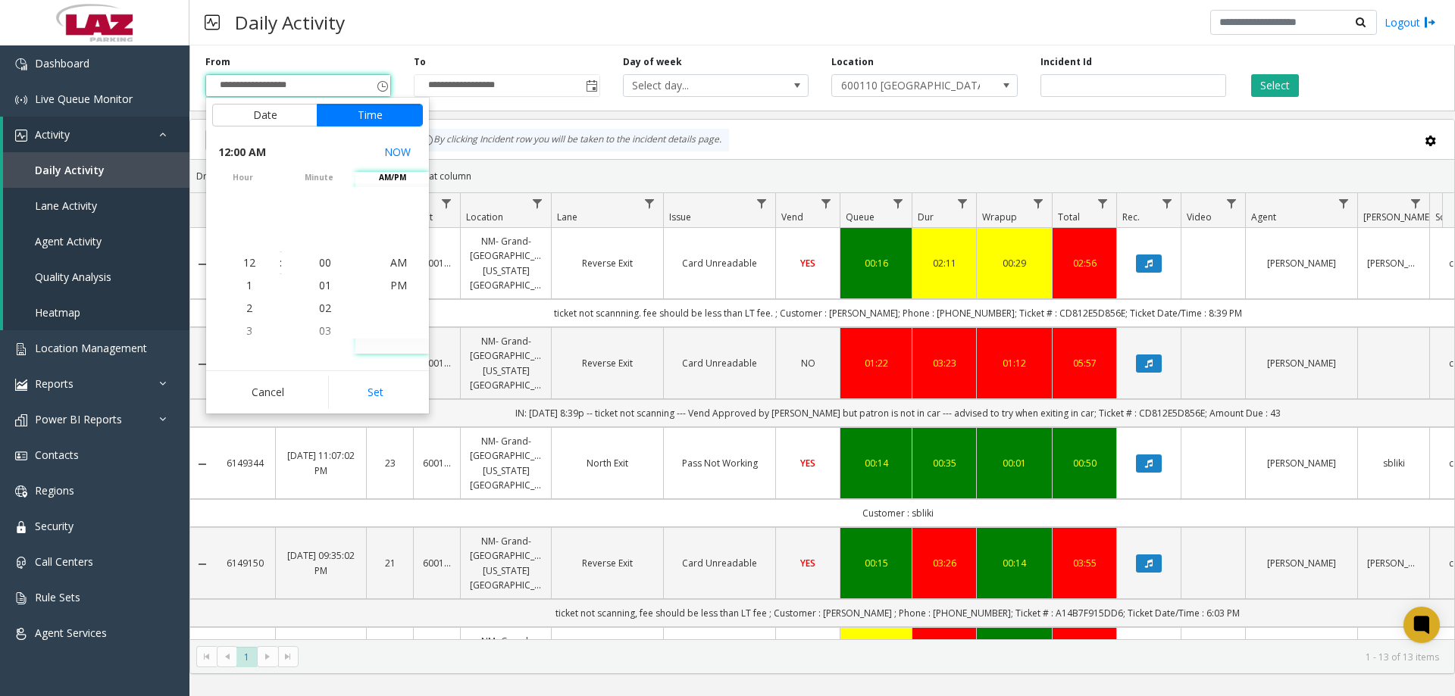
click at [364, 384] on button "Set" at bounding box center [375, 392] width 95 height 33
type input "**********"
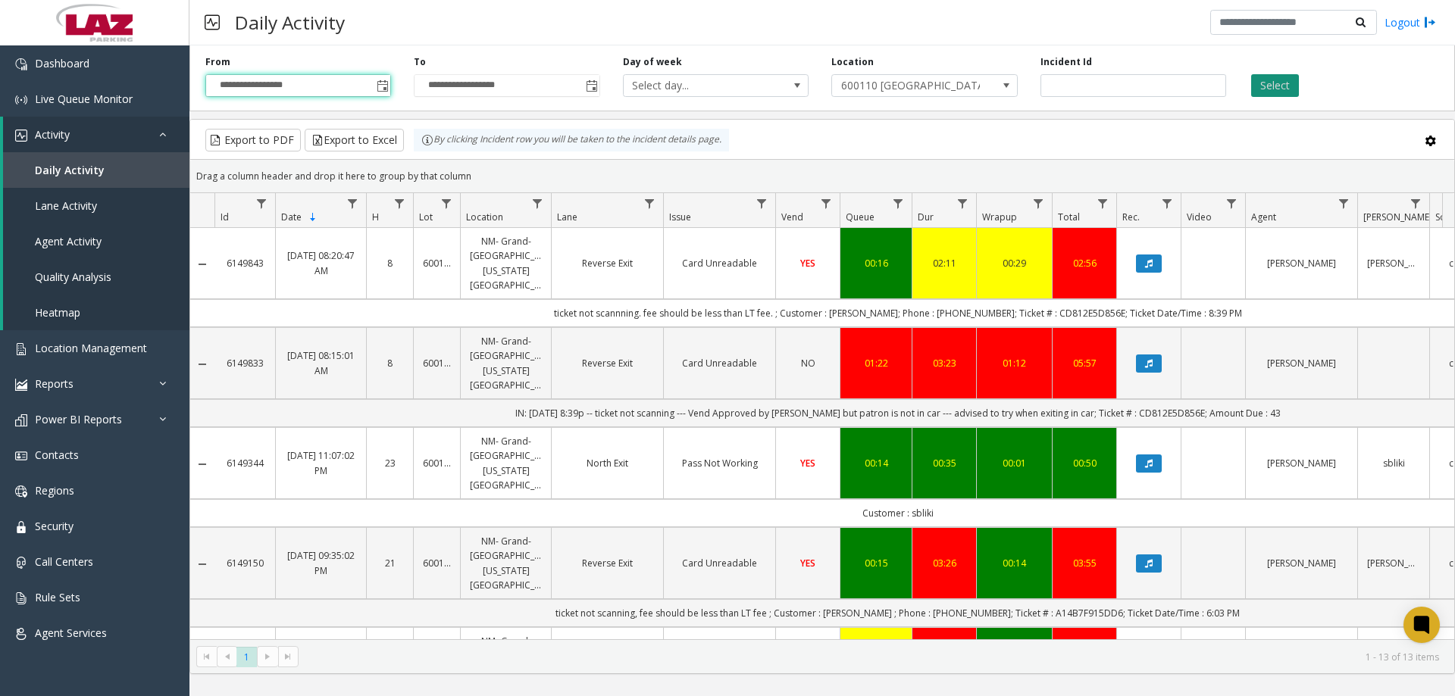
click at [1260, 90] on button "Select" at bounding box center [1275, 85] width 48 height 23
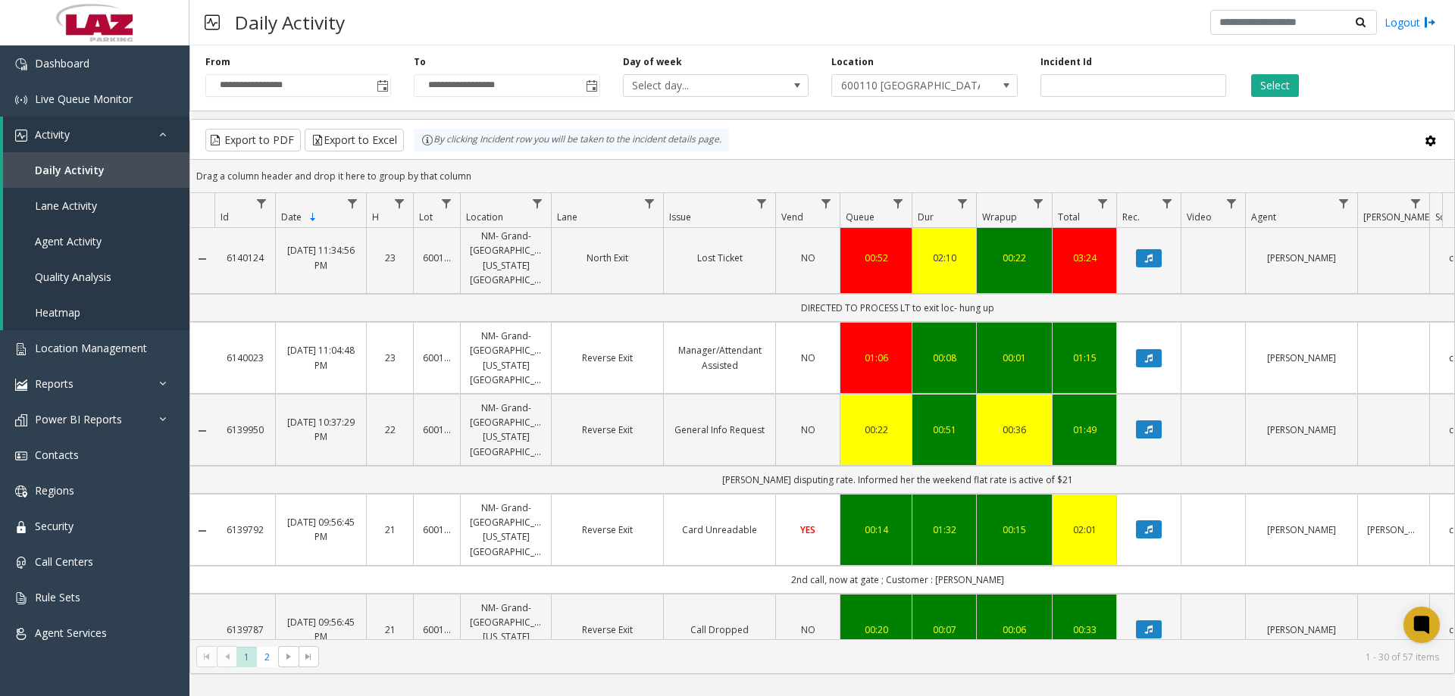
scroll to position [2050, 0]
click at [264, 655] on span "2" at bounding box center [267, 657] width 20 height 20
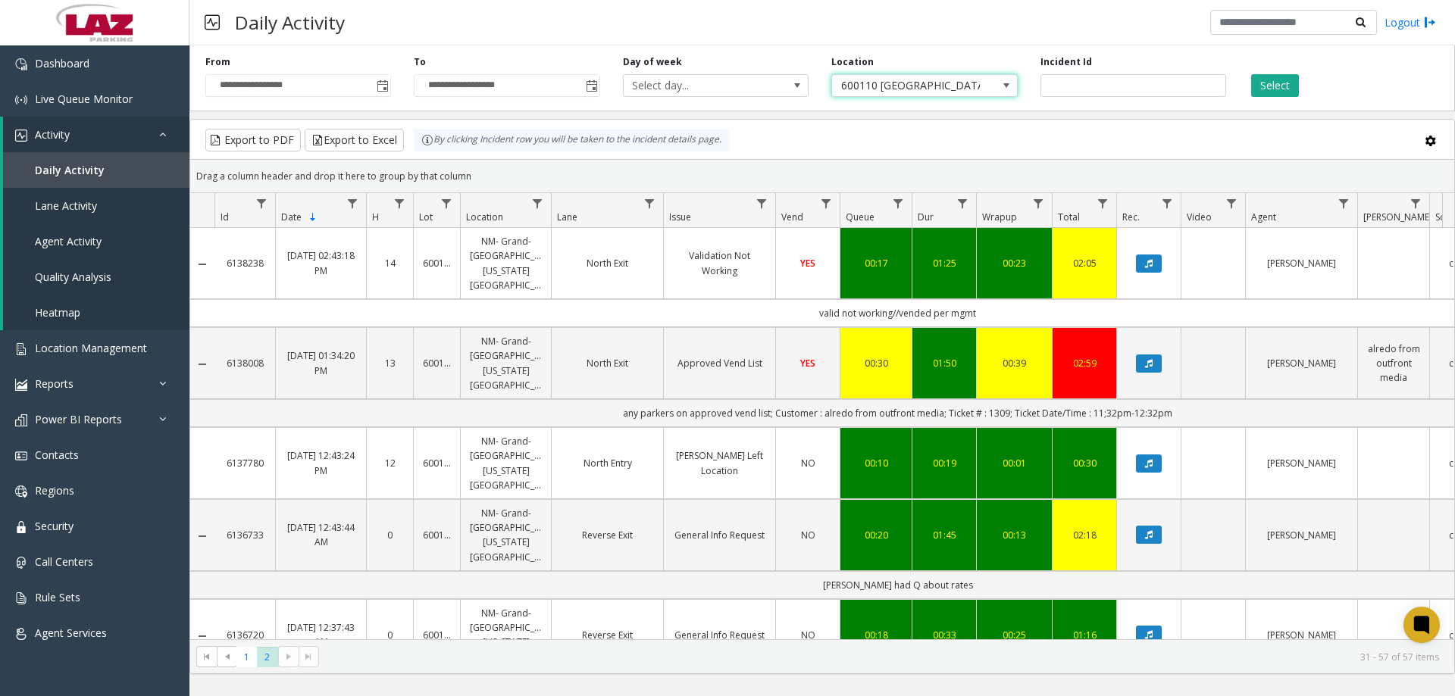
click at [961, 91] on span "600110 NM- Grand-Columbus-Ohio Lot" at bounding box center [906, 85] width 148 height 21
type input "******"
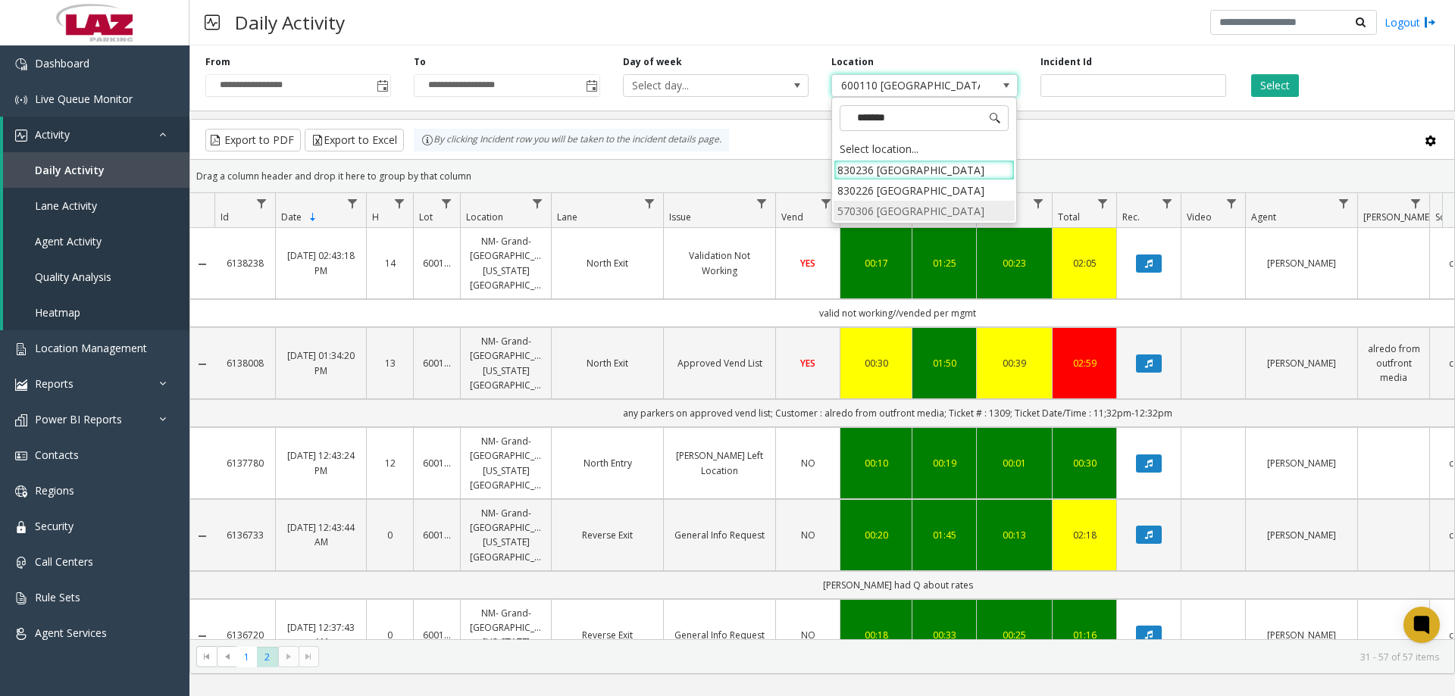
click at [914, 207] on li "570306 Canvas City Garage" at bounding box center [923, 211] width 181 height 20
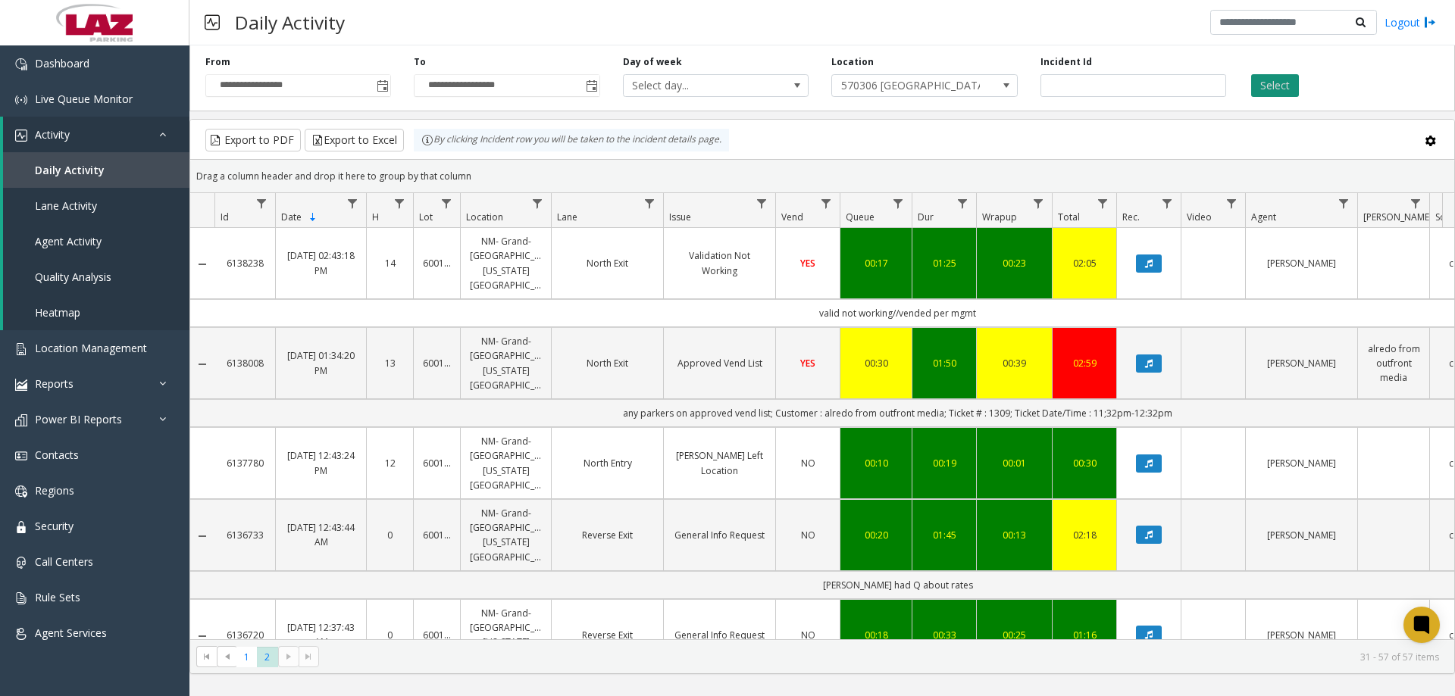
click at [1258, 81] on button "Select" at bounding box center [1275, 85] width 48 height 23
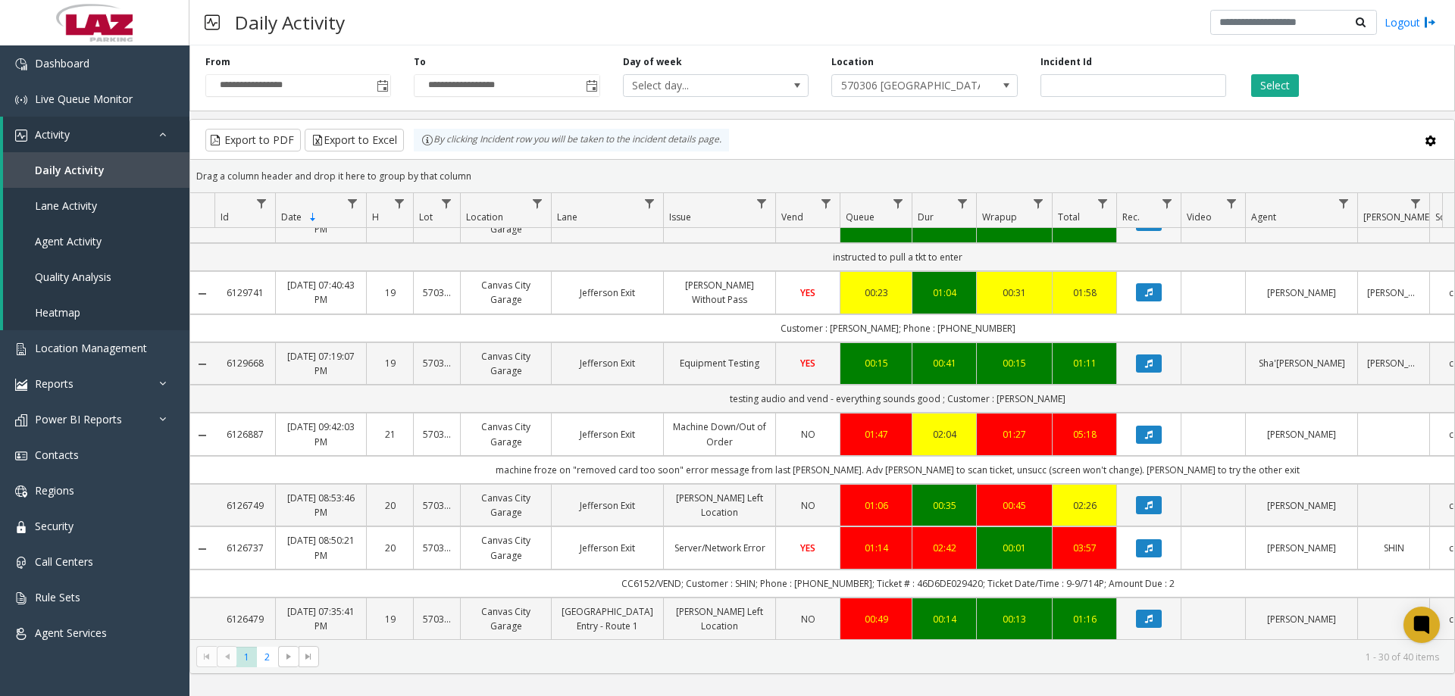
scroll to position [1444, 0]
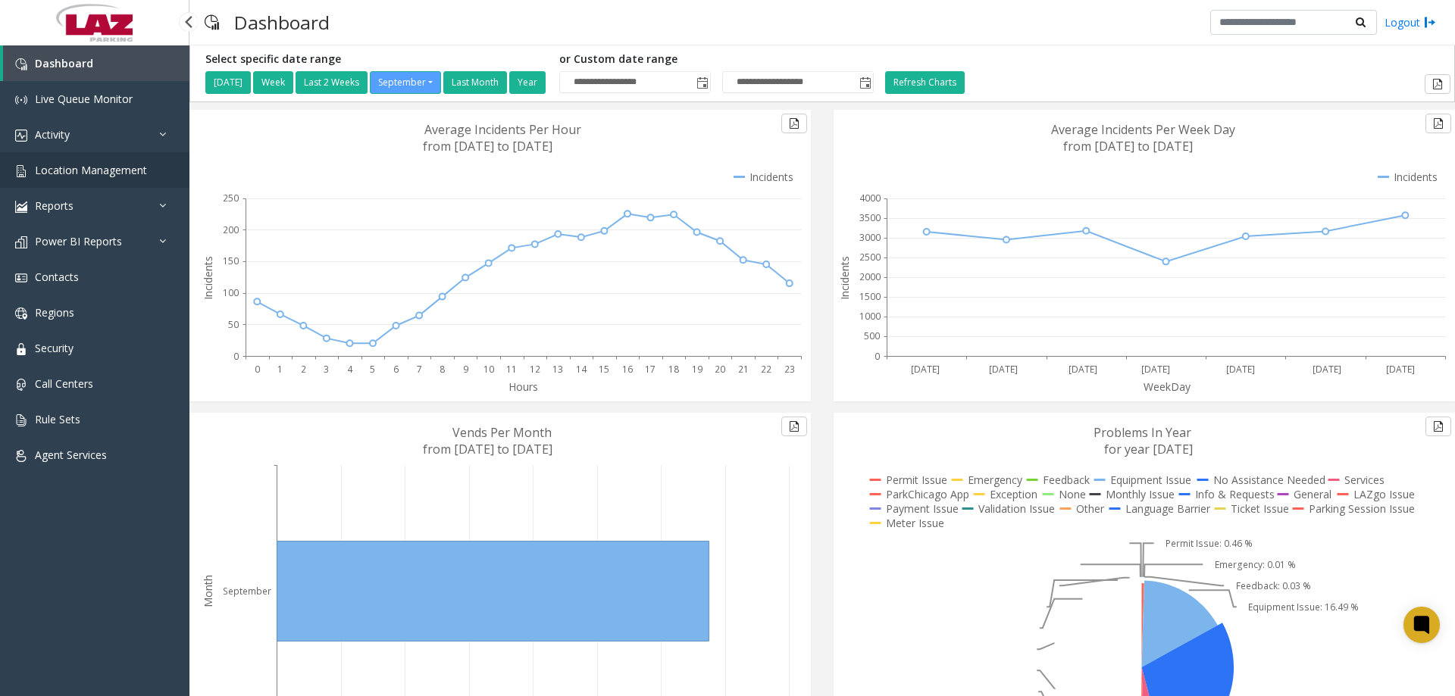
click at [86, 172] on span "Location Management" at bounding box center [91, 170] width 112 height 14
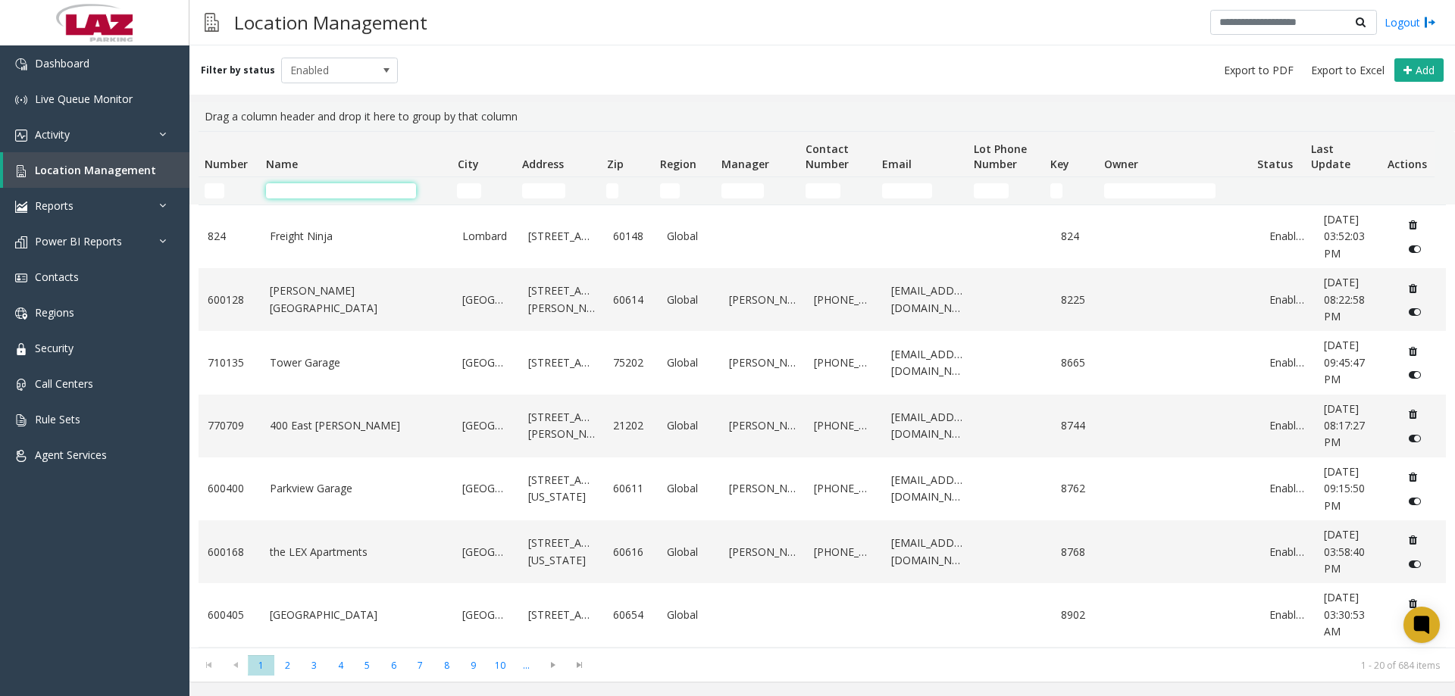
click at [278, 186] on input "Name Filter" at bounding box center [341, 190] width 150 height 15
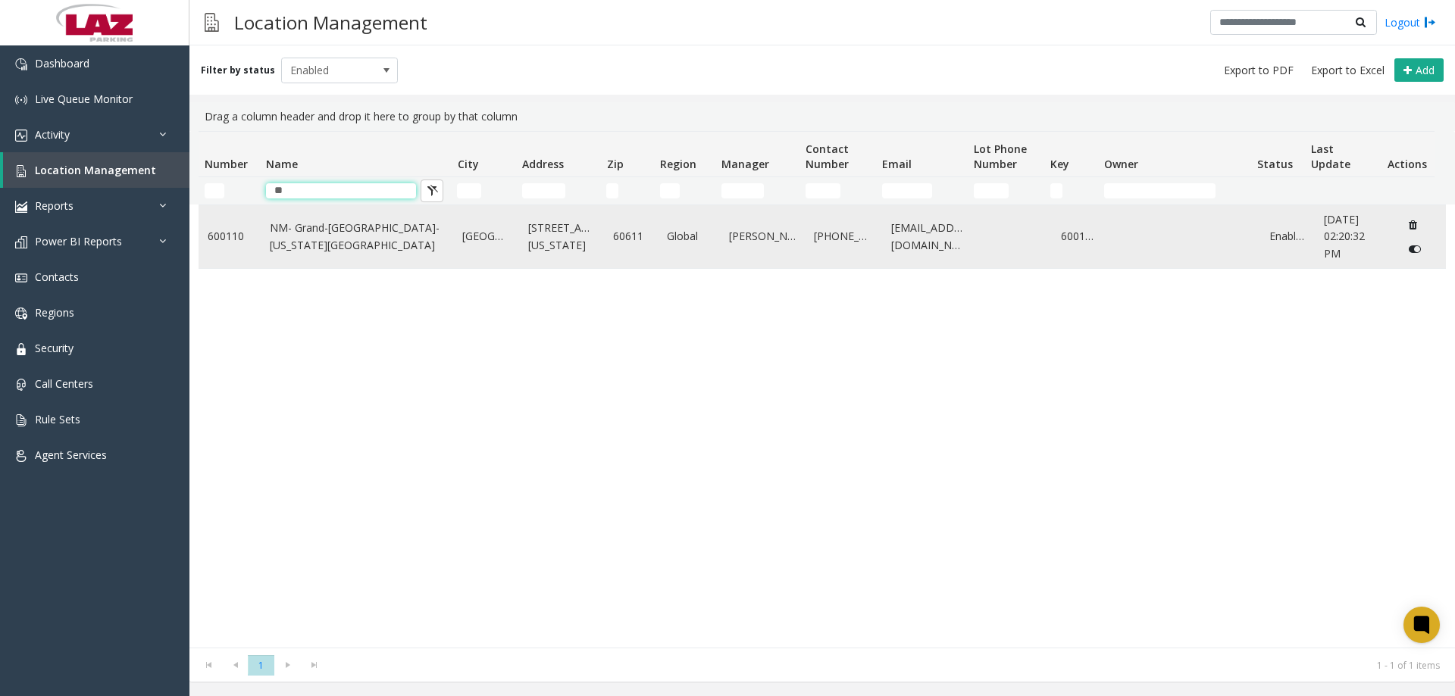
type input "**"
click at [327, 232] on link "NM- Grand-[GEOGRAPHIC_DATA]-[US_STATE][GEOGRAPHIC_DATA]" at bounding box center [357, 237] width 175 height 34
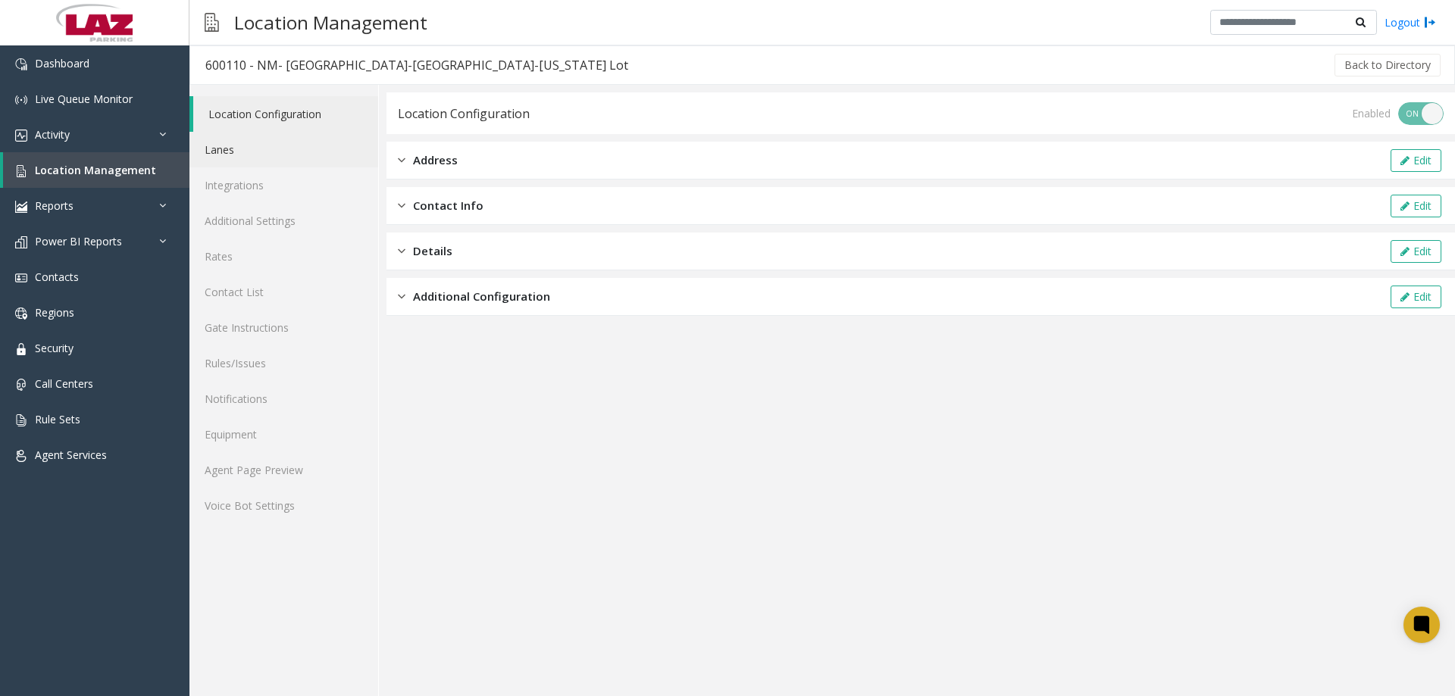
click at [242, 163] on link "Lanes" at bounding box center [283, 150] width 189 height 36
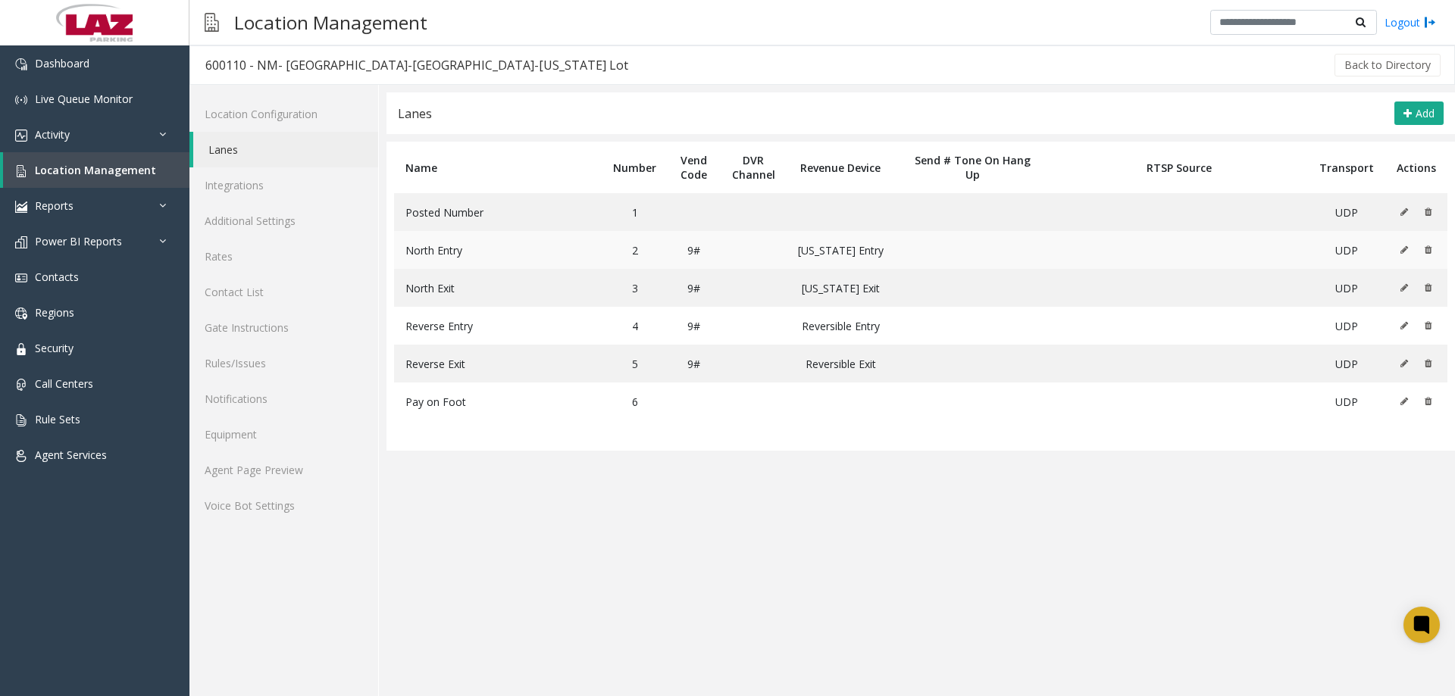
click at [1405, 254] on icon at bounding box center [1404, 249] width 8 height 9
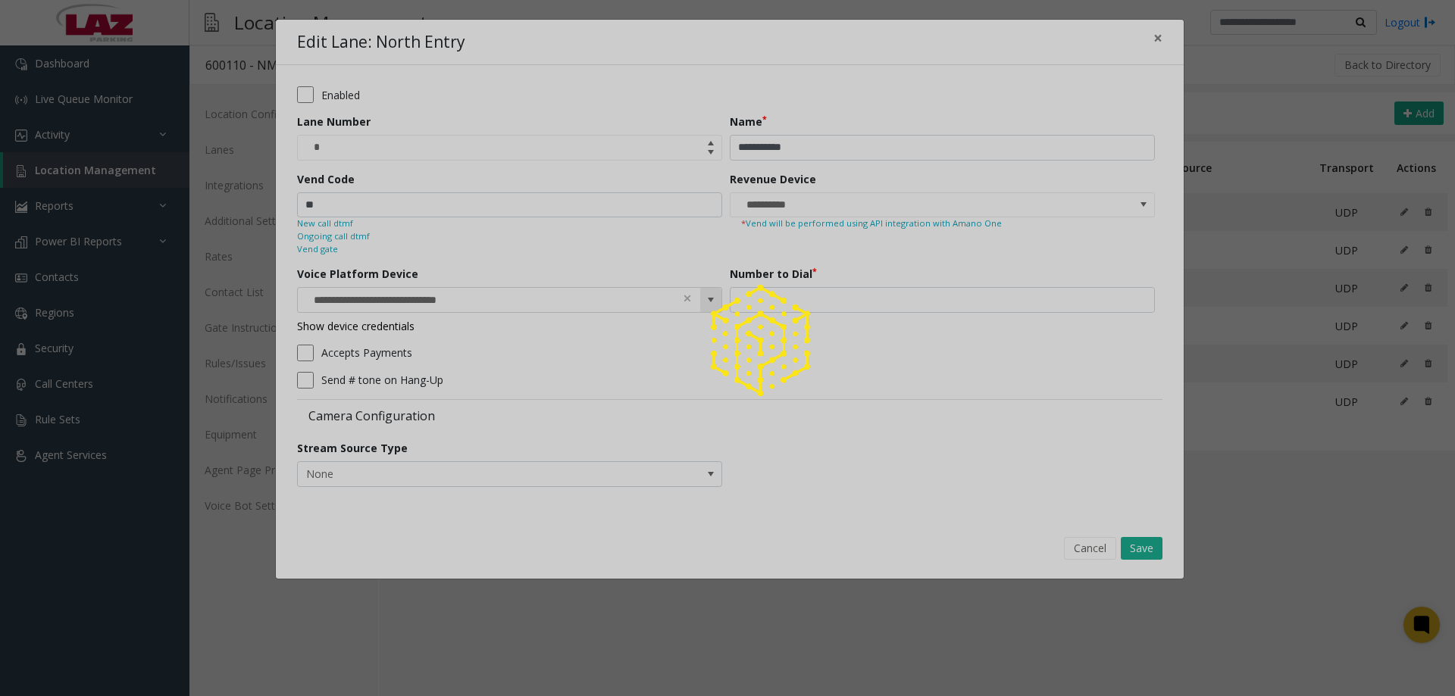
type input "**********"
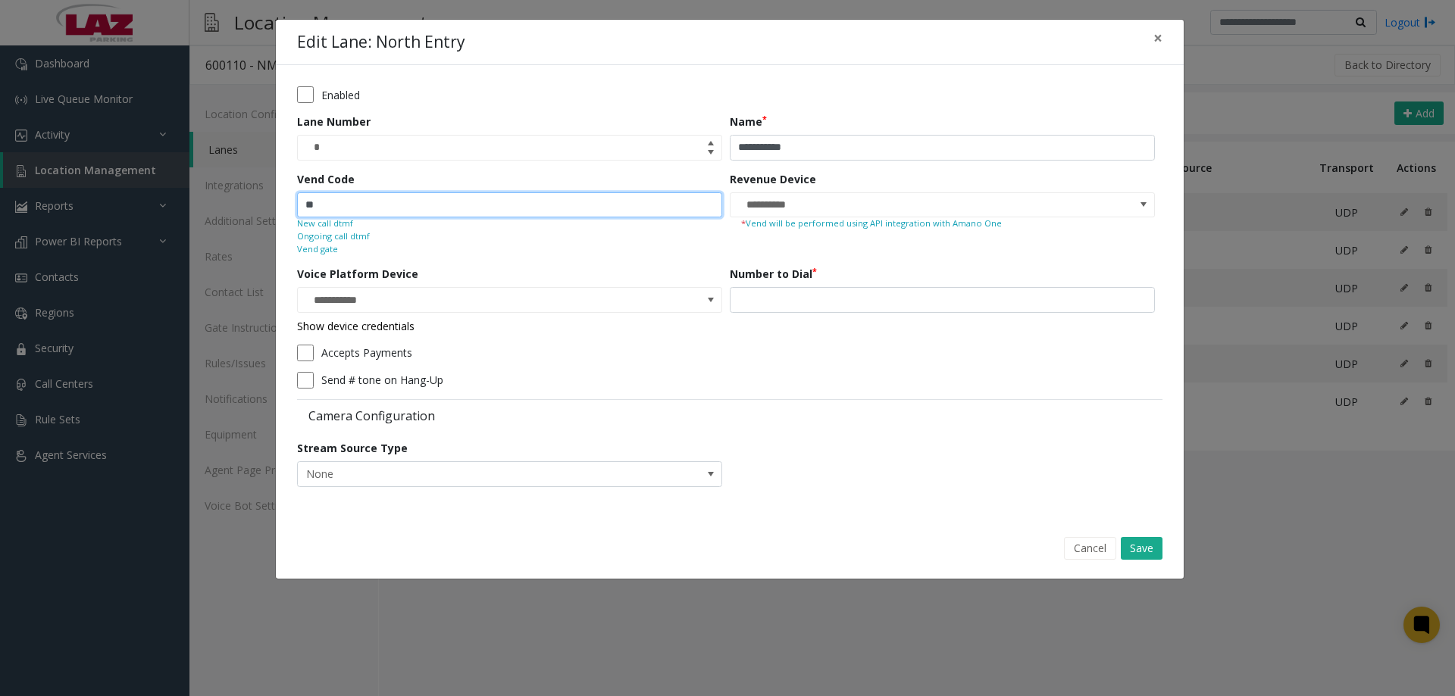
click at [469, 206] on input "**" at bounding box center [509, 205] width 425 height 26
click at [469, 205] on input "**" at bounding box center [509, 205] width 425 height 26
click at [468, 205] on input "**" at bounding box center [509, 205] width 425 height 26
type input "*"
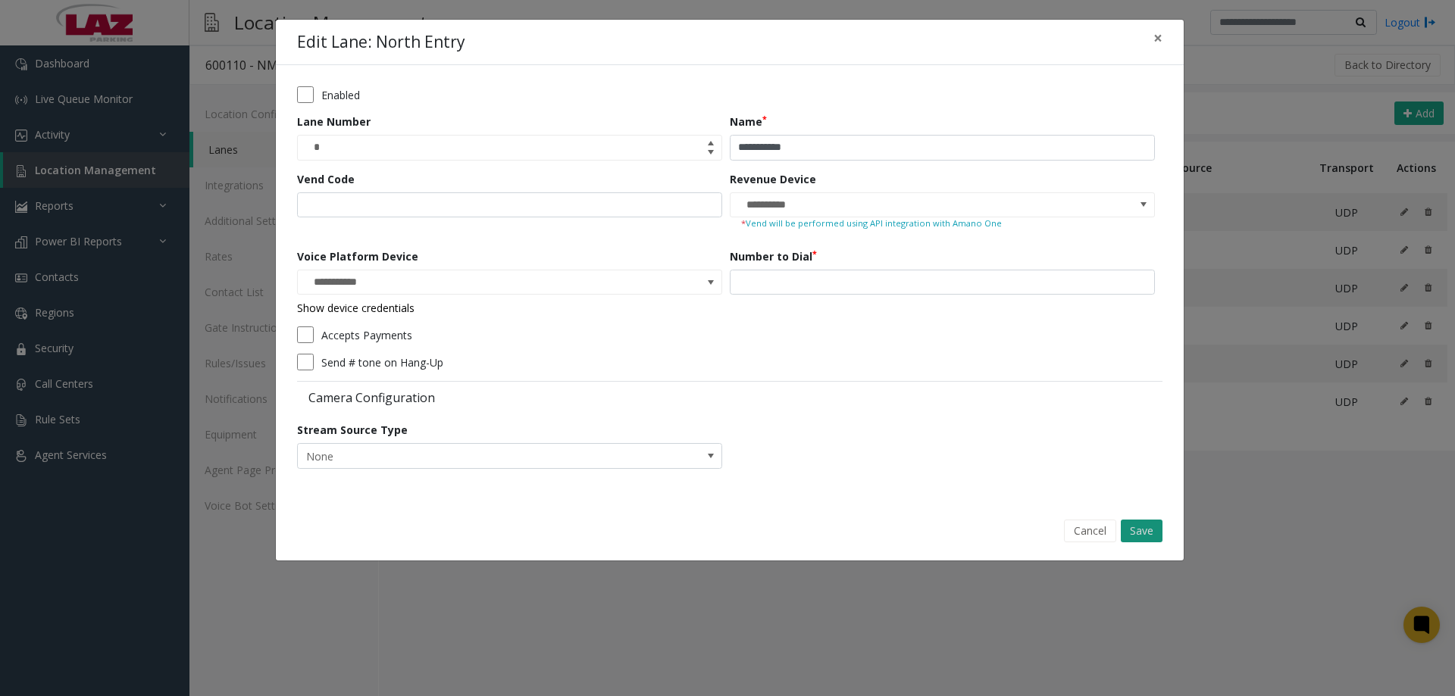
click at [1152, 527] on button "Save" at bounding box center [1141, 531] width 42 height 23
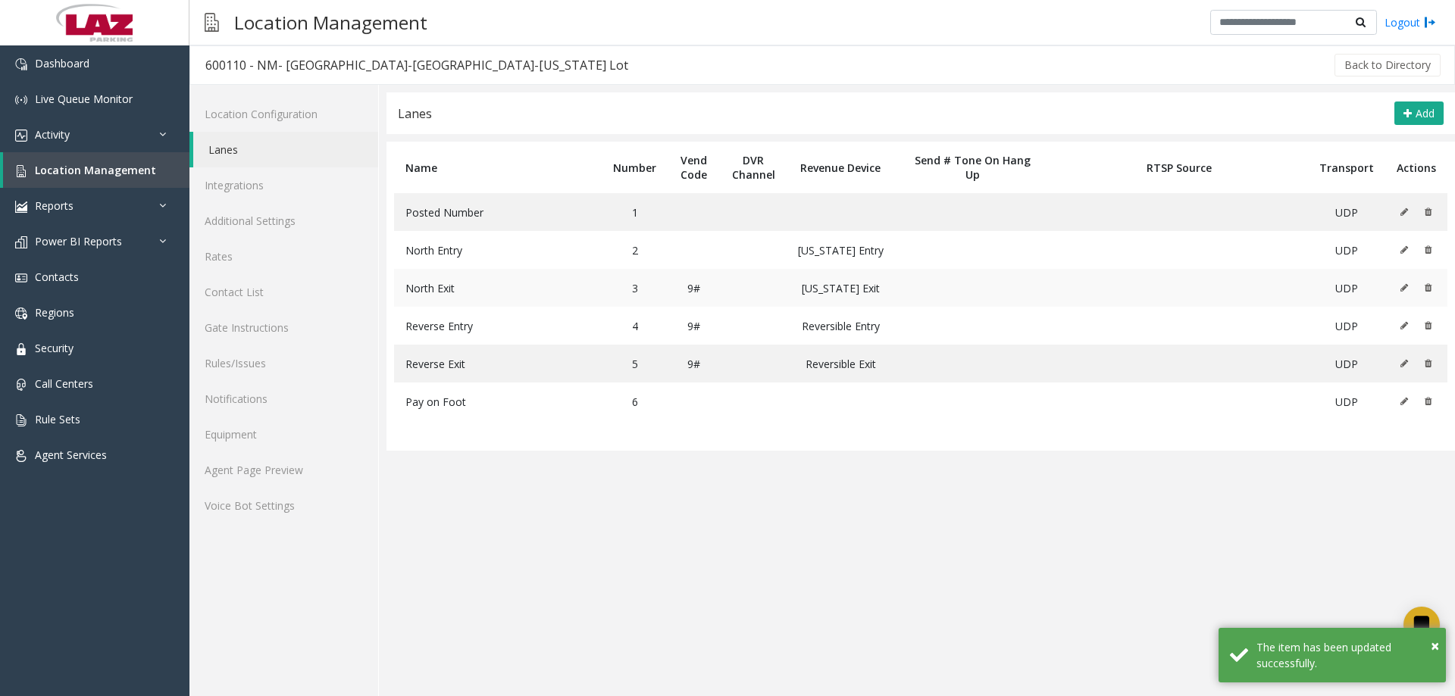
click at [1404, 285] on icon at bounding box center [1404, 287] width 8 height 9
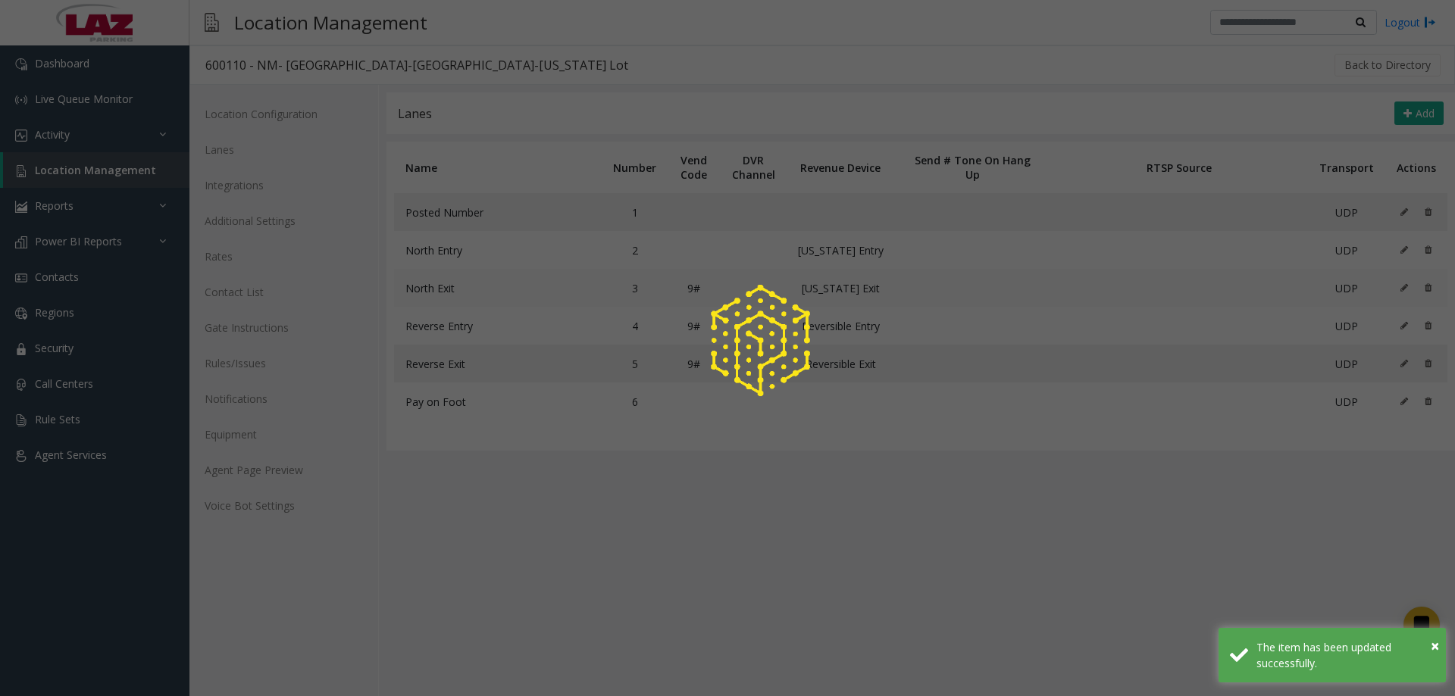
type input "**********"
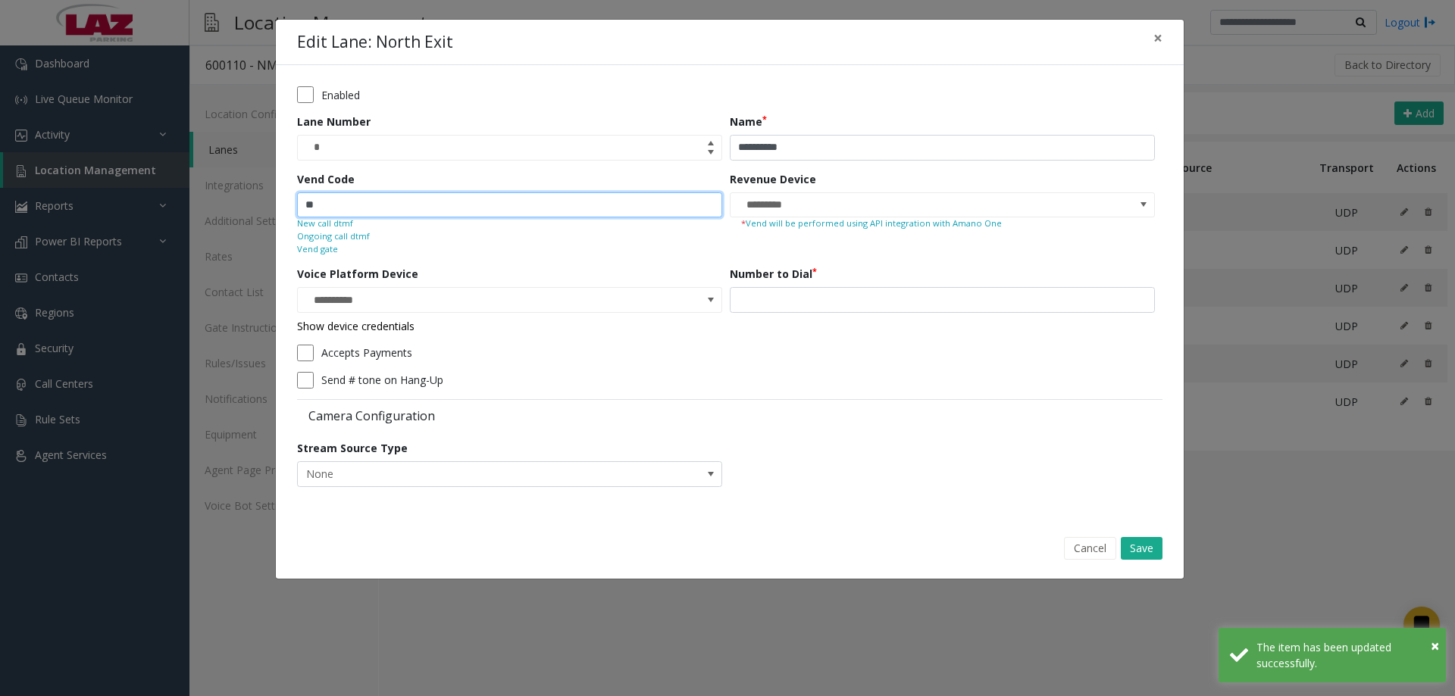
click at [518, 201] on input "**" at bounding box center [509, 205] width 425 height 26
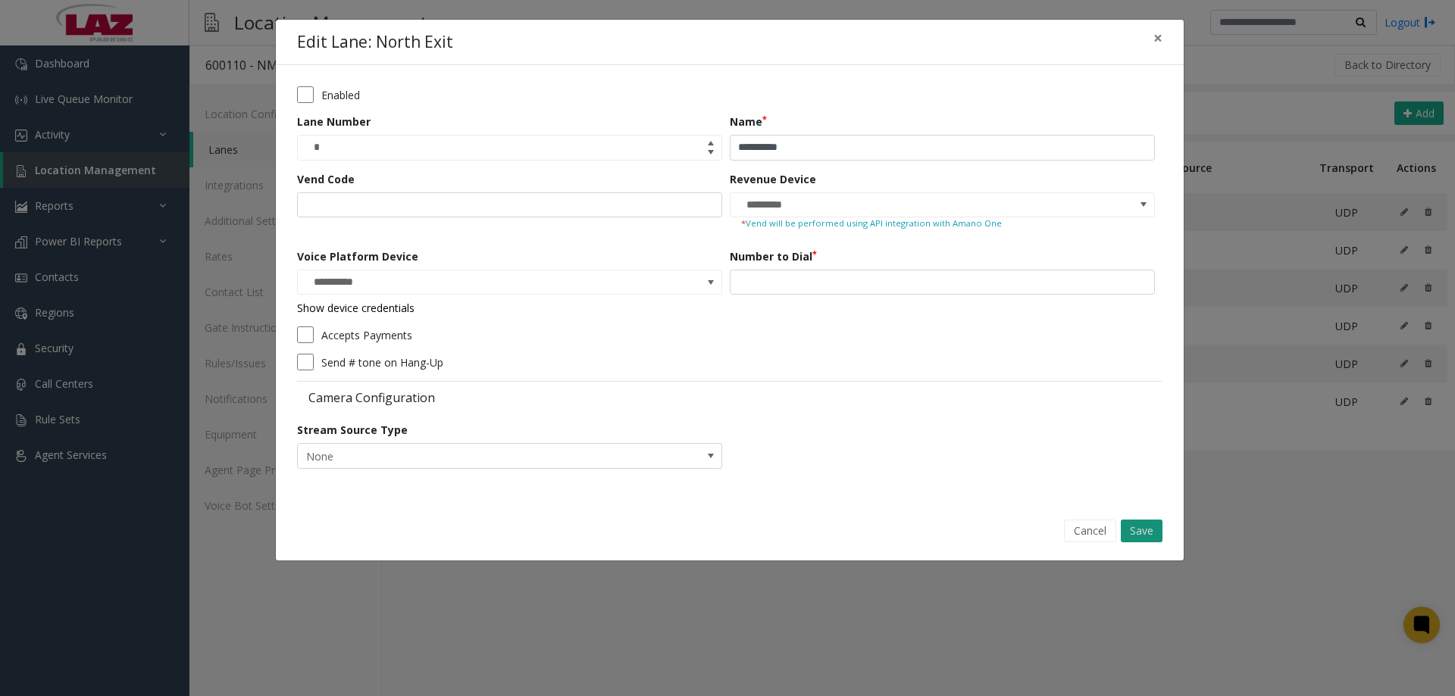
click at [1141, 524] on button "Save" at bounding box center [1141, 531] width 42 height 23
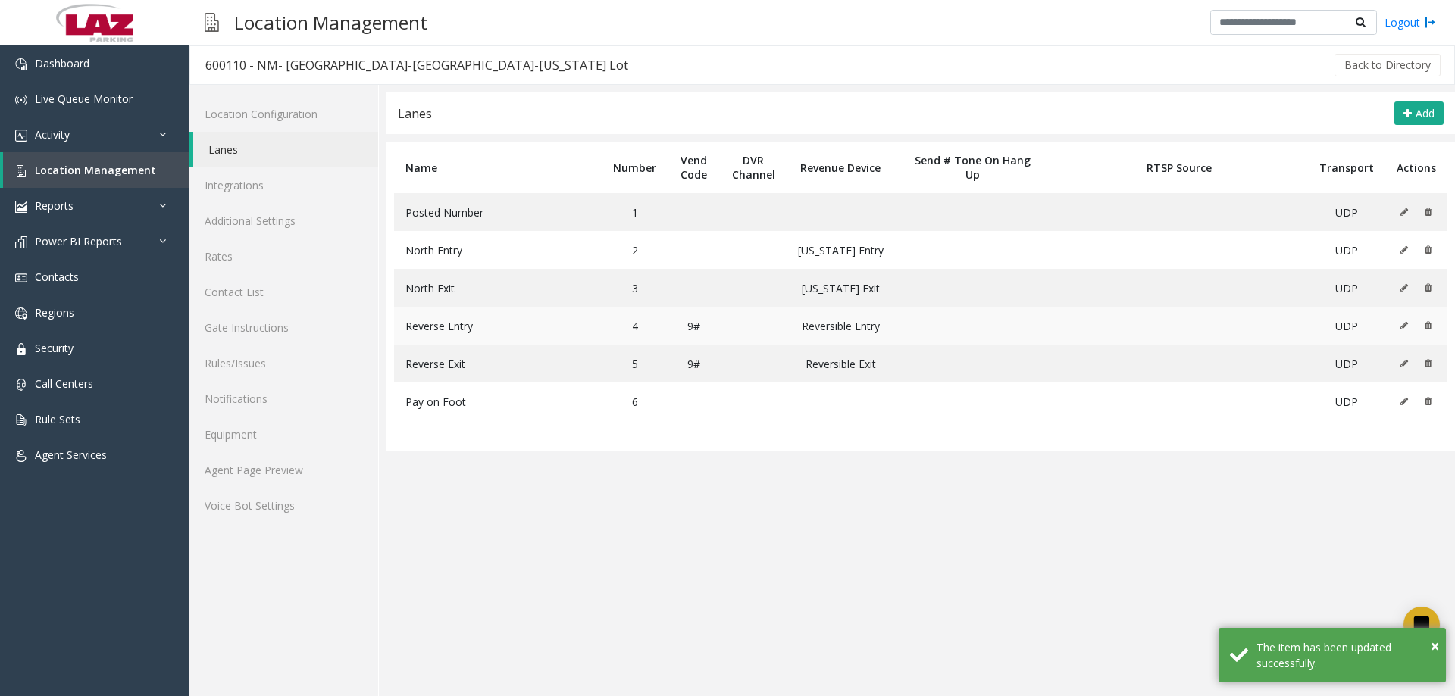
click at [1405, 329] on icon at bounding box center [1404, 325] width 8 height 9
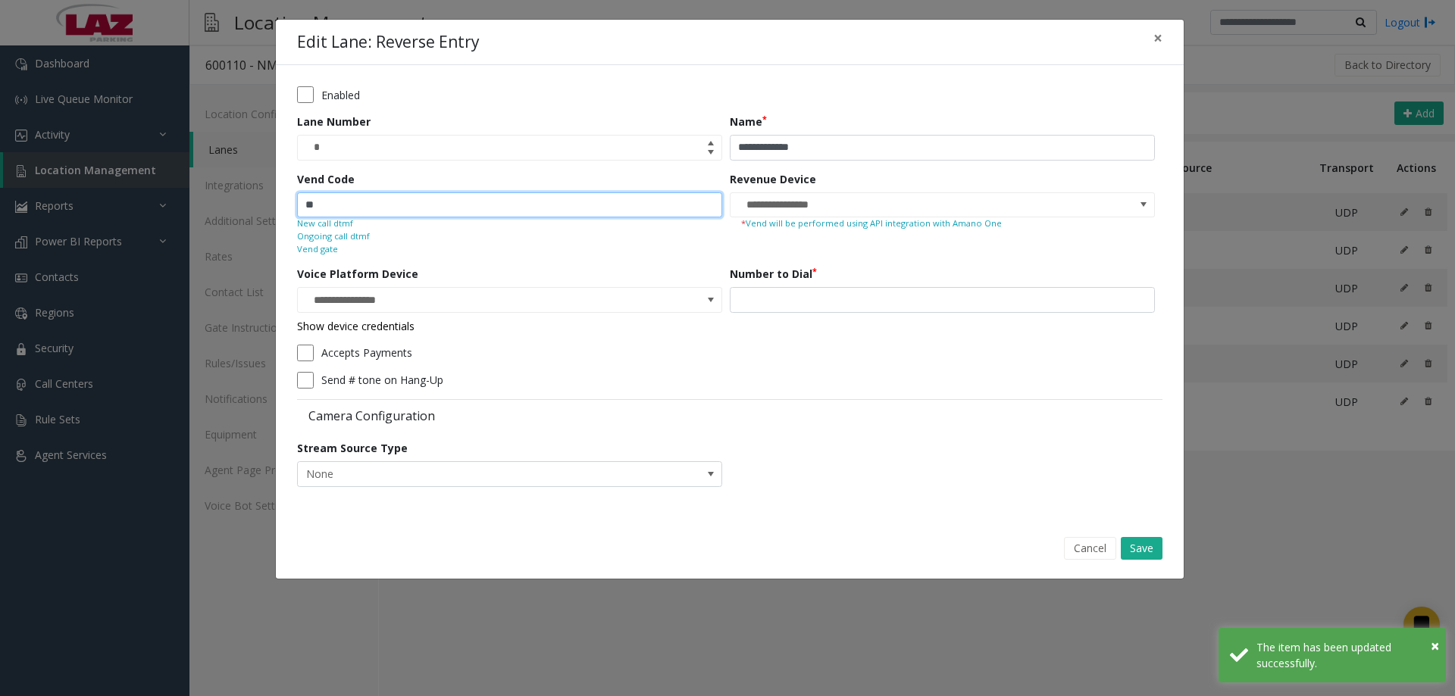
click at [508, 211] on input "**" at bounding box center [509, 205] width 425 height 26
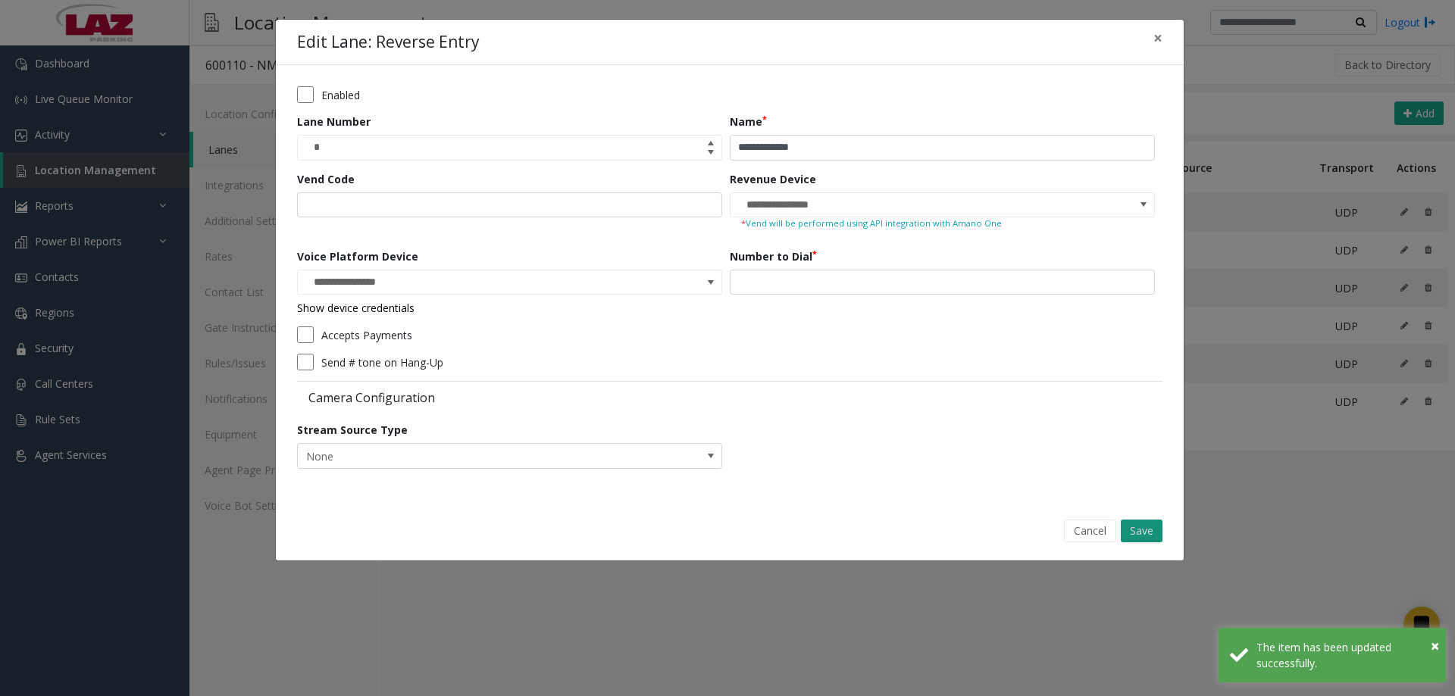
click at [1146, 526] on button "Save" at bounding box center [1141, 531] width 42 height 23
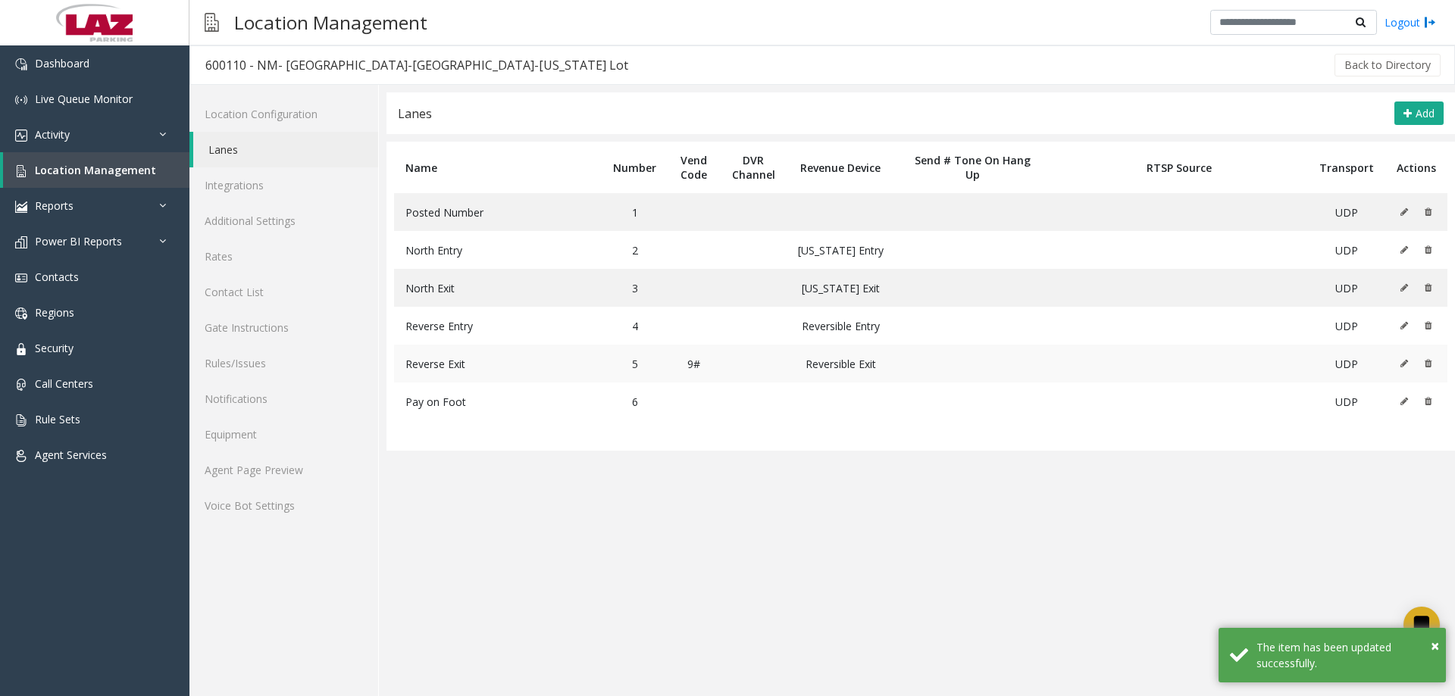
click at [1407, 362] on icon at bounding box center [1404, 363] width 8 height 9
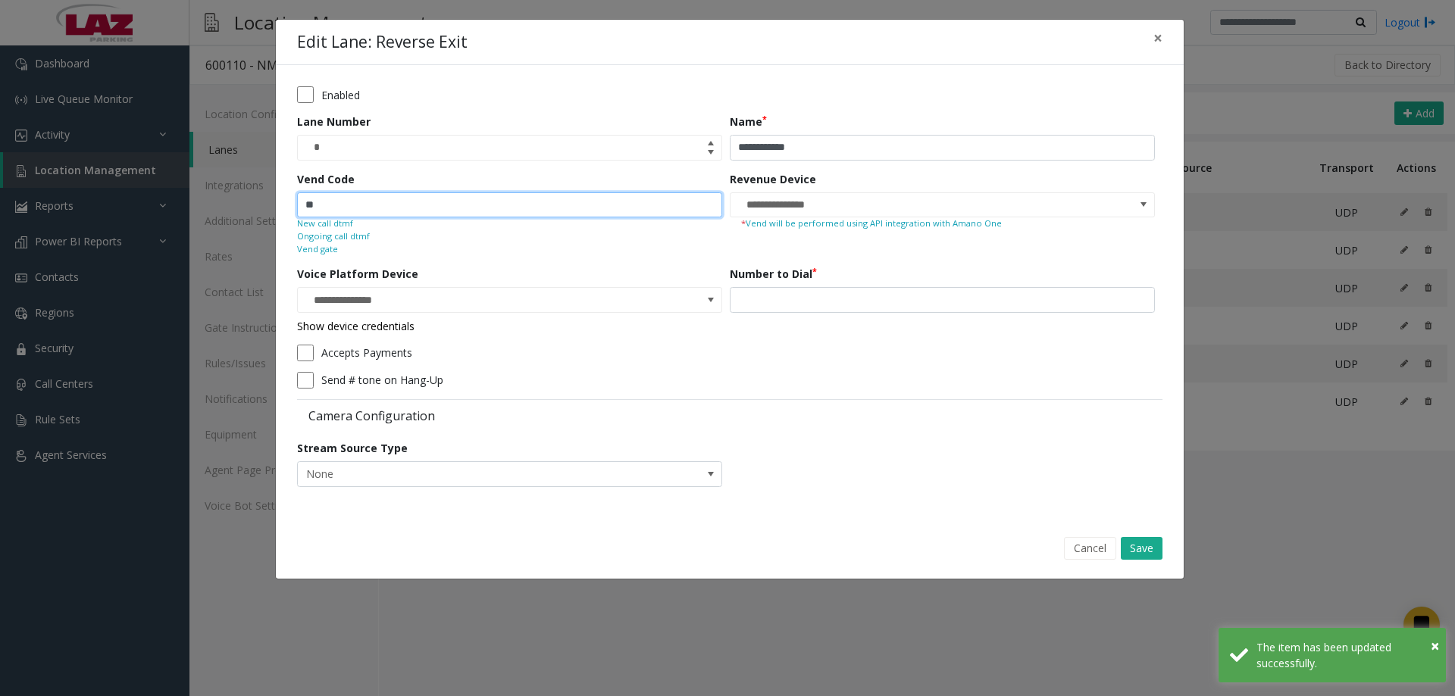
click at [593, 205] on input "**" at bounding box center [509, 205] width 425 height 26
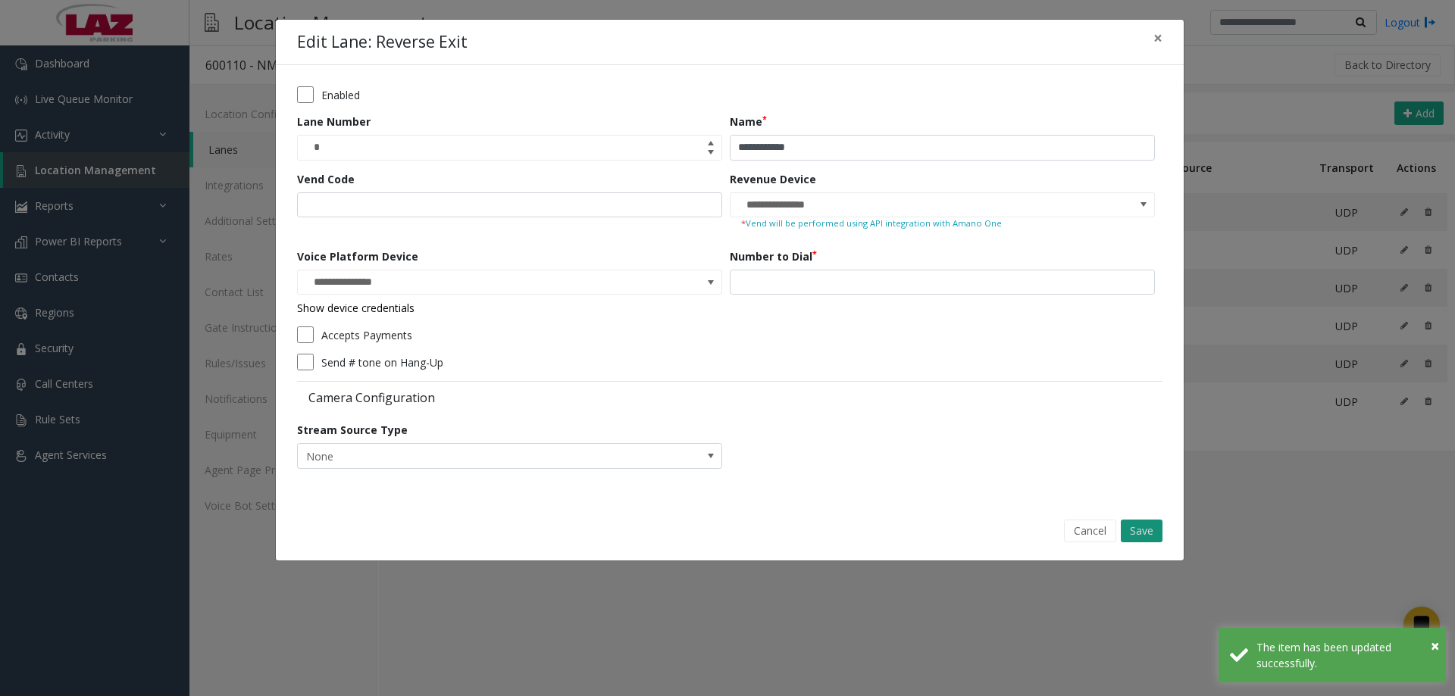
click at [1130, 529] on button "Save" at bounding box center [1141, 531] width 42 height 23
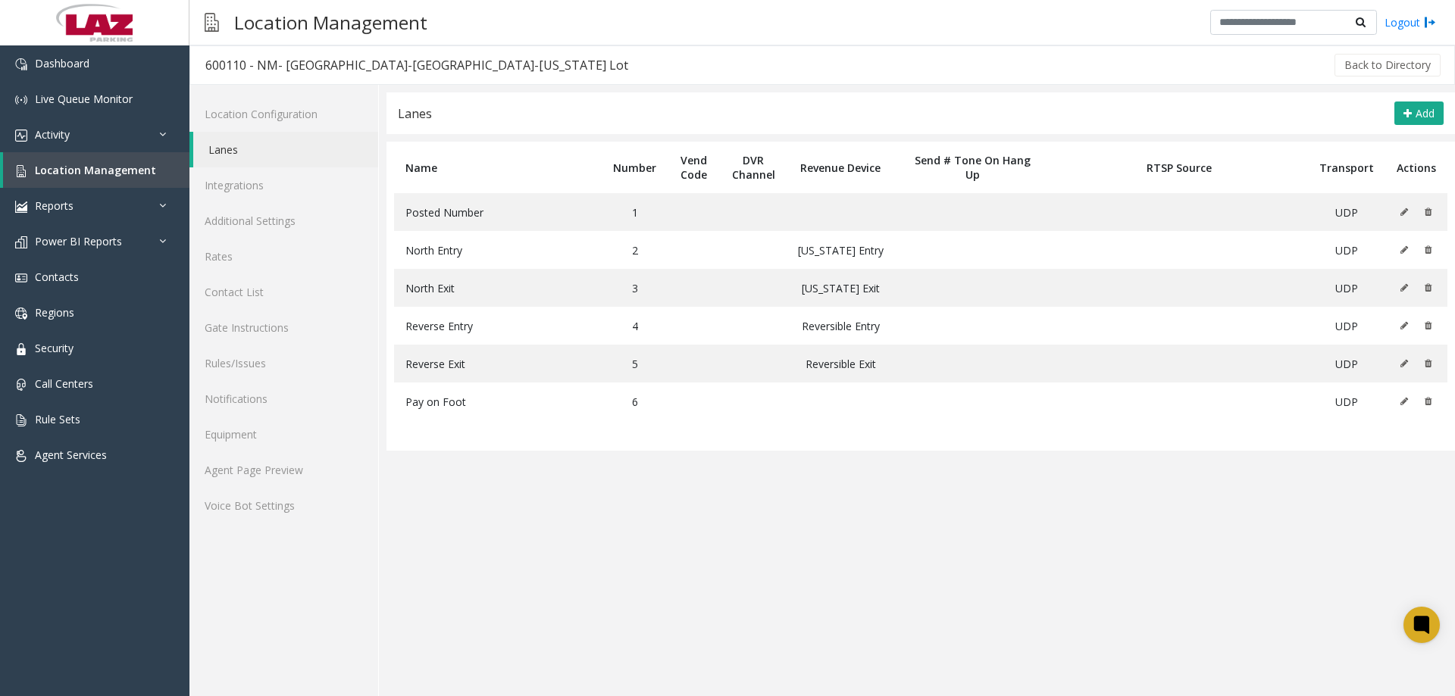
drag, startPoint x: 482, startPoint y: 608, endPoint x: 427, endPoint y: 665, distance: 79.8
click at [482, 607] on app-lanes "**********" at bounding box center [920, 394] width 1068 height 604
click at [1404, 255] on button at bounding box center [1407, 250] width 17 height 23
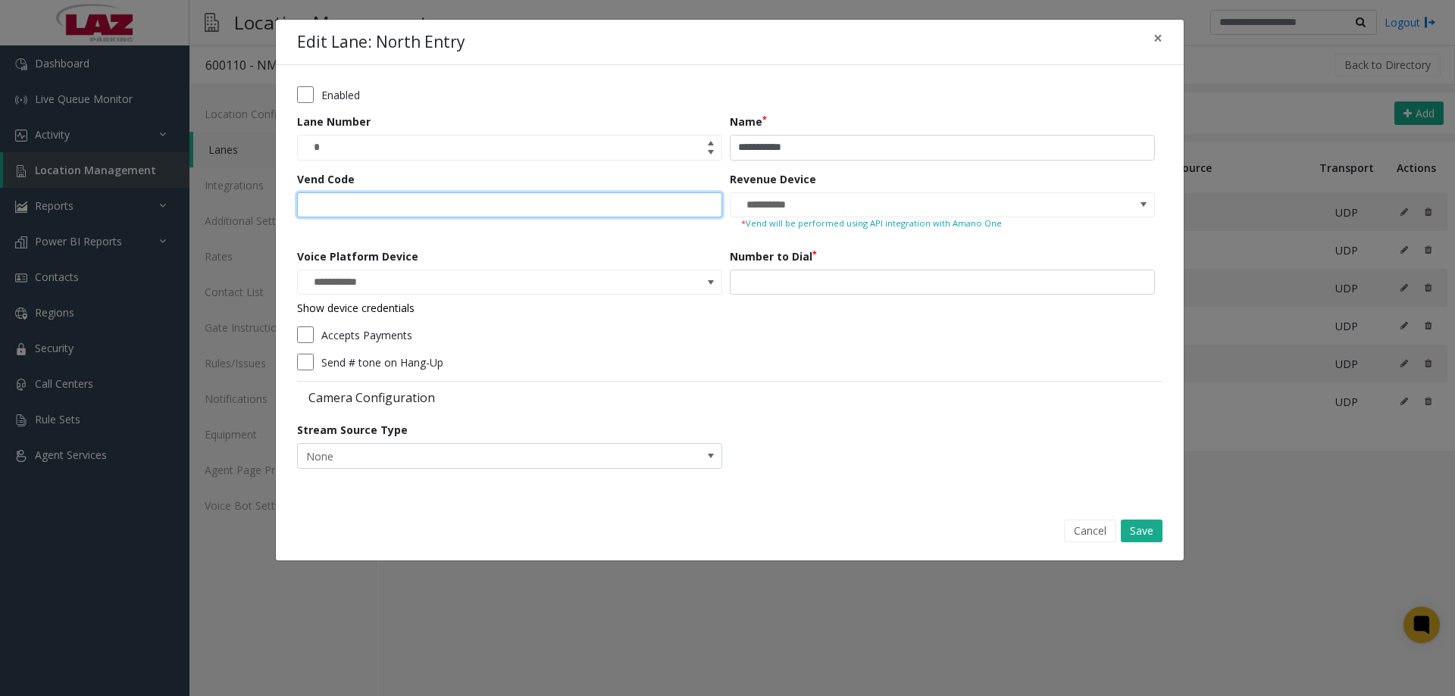
click at [542, 214] on input "Vend Code" at bounding box center [509, 205] width 425 height 26
type input "**"
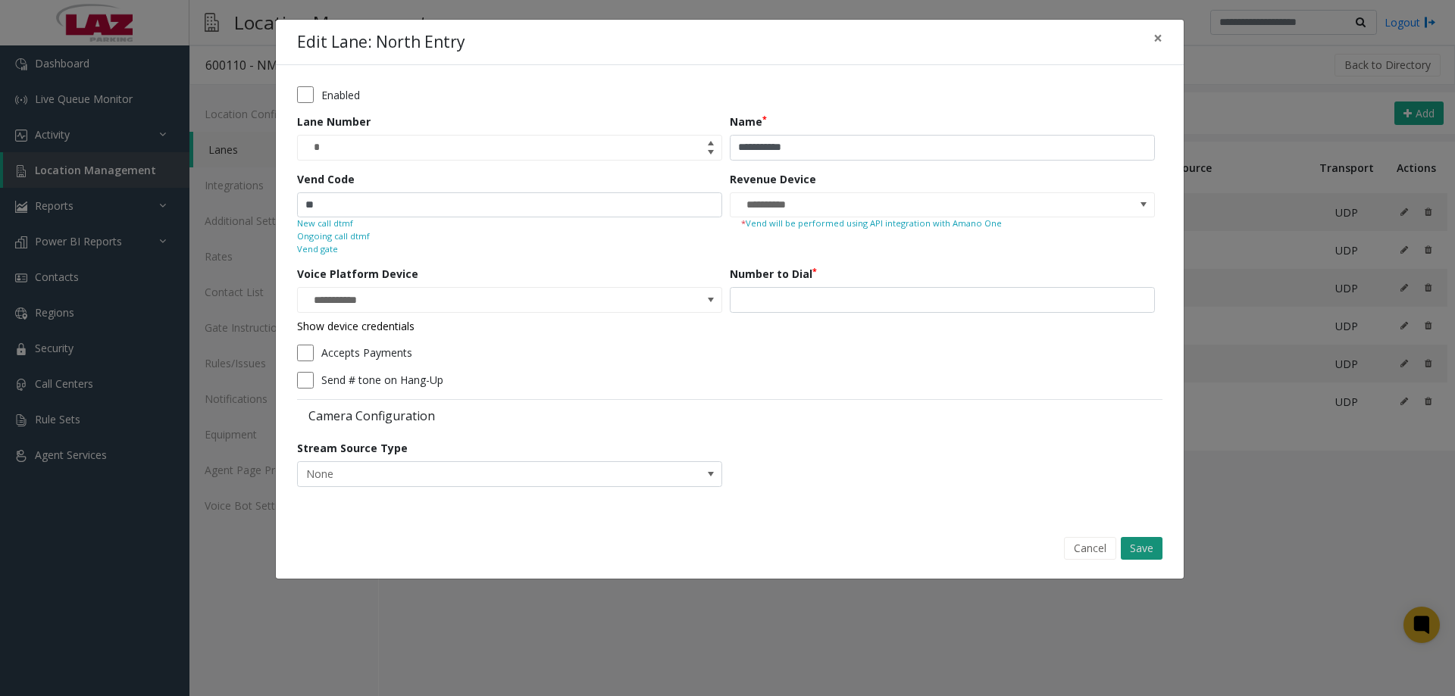
click at [1130, 546] on button "Save" at bounding box center [1141, 548] width 42 height 23
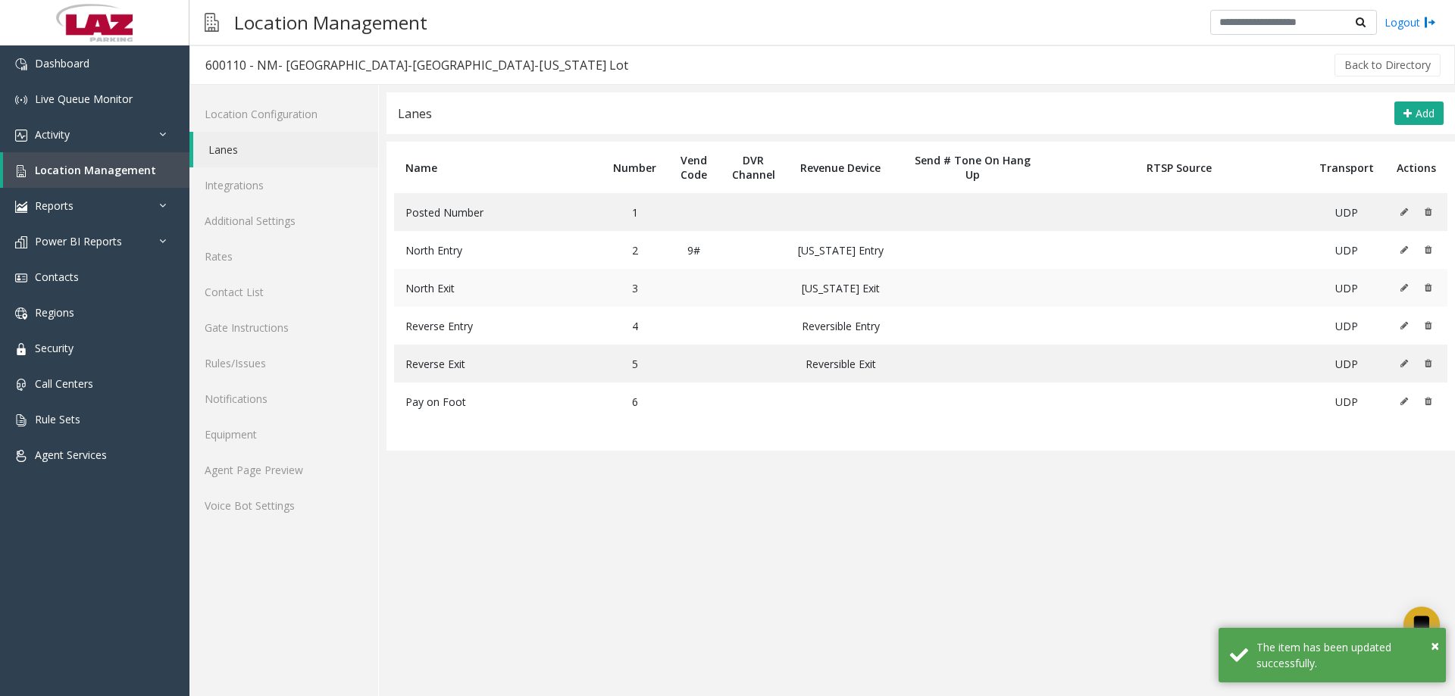
click at [1405, 295] on button at bounding box center [1407, 288] width 17 height 23
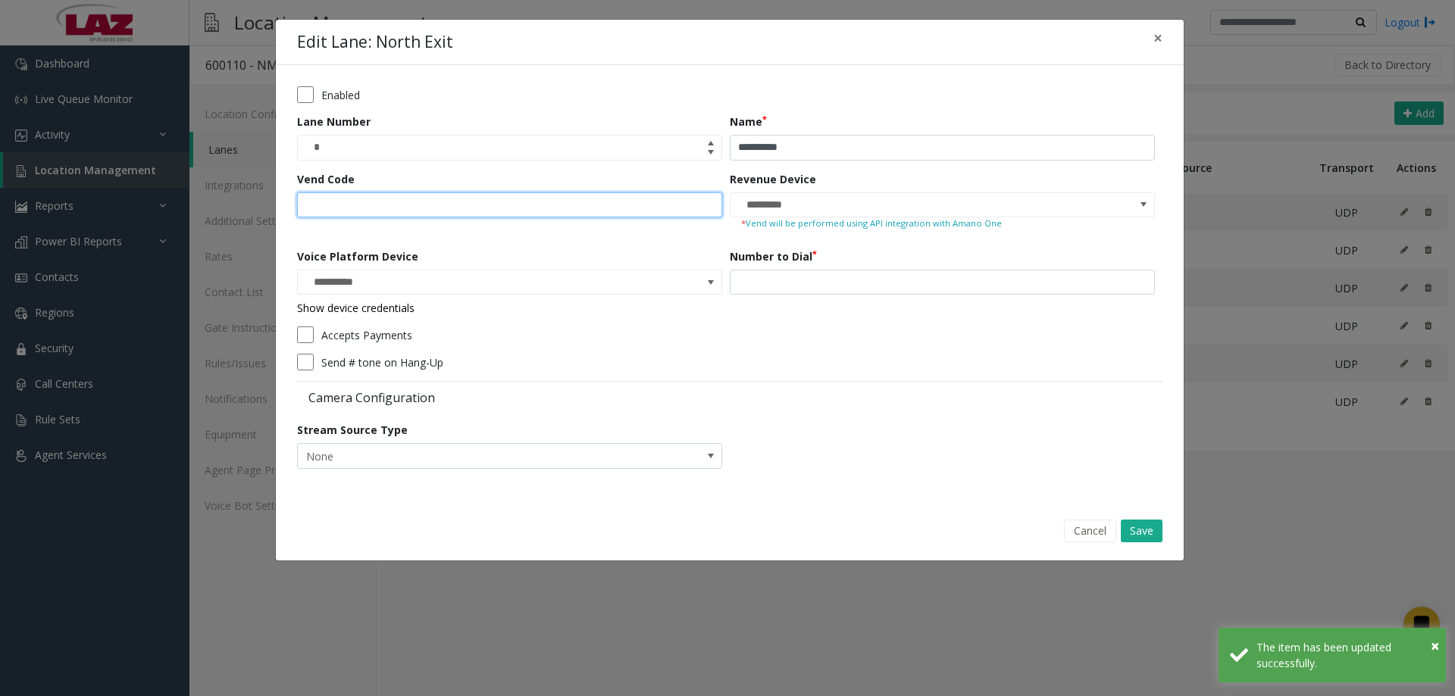
click at [414, 199] on input "Vend Code" at bounding box center [509, 205] width 425 height 26
type input "**"
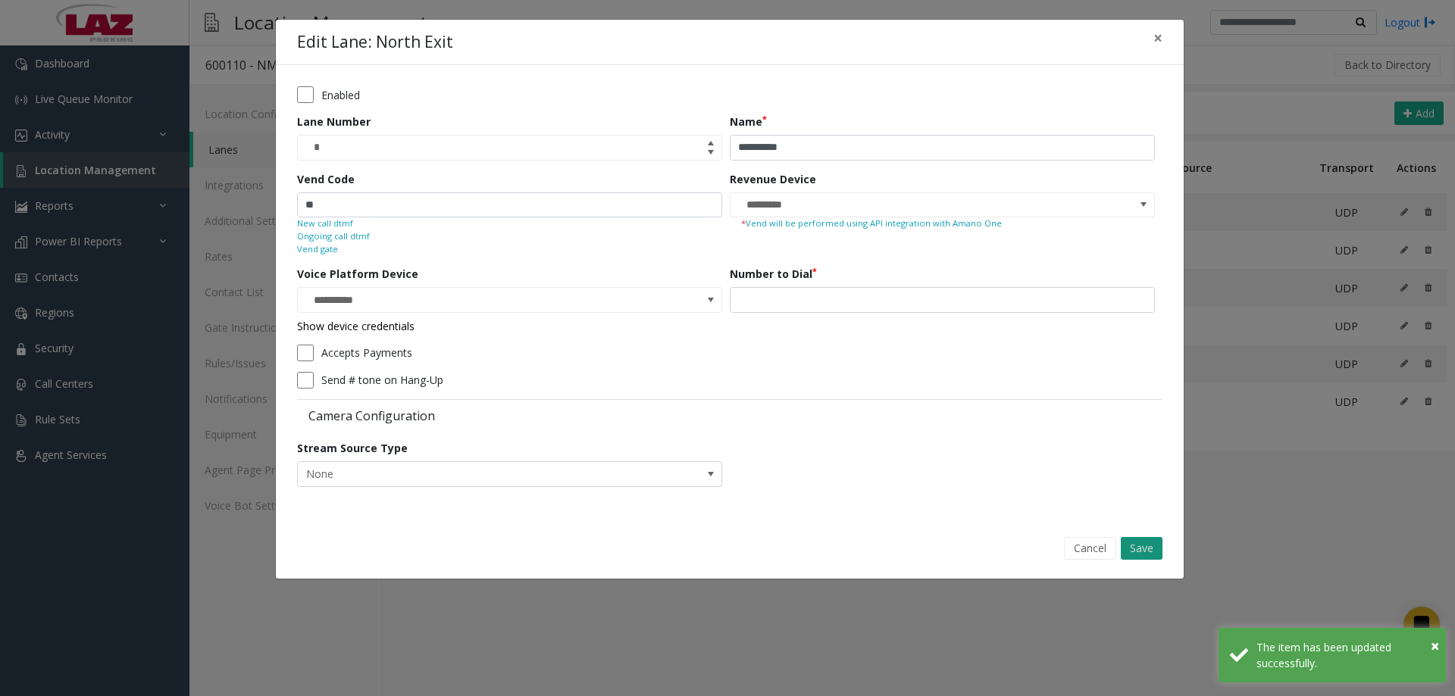
click at [1152, 552] on button "Save" at bounding box center [1141, 548] width 42 height 23
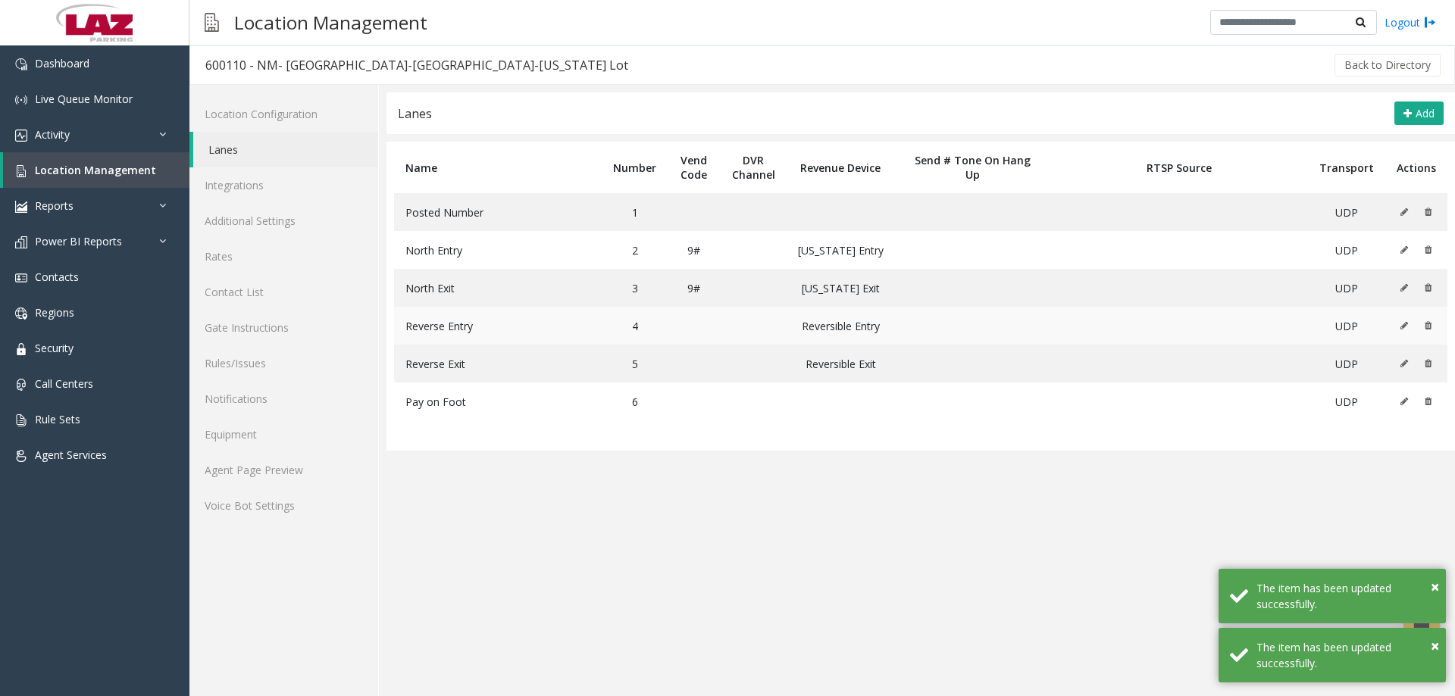
click at [1403, 324] on icon at bounding box center [1404, 325] width 8 height 9
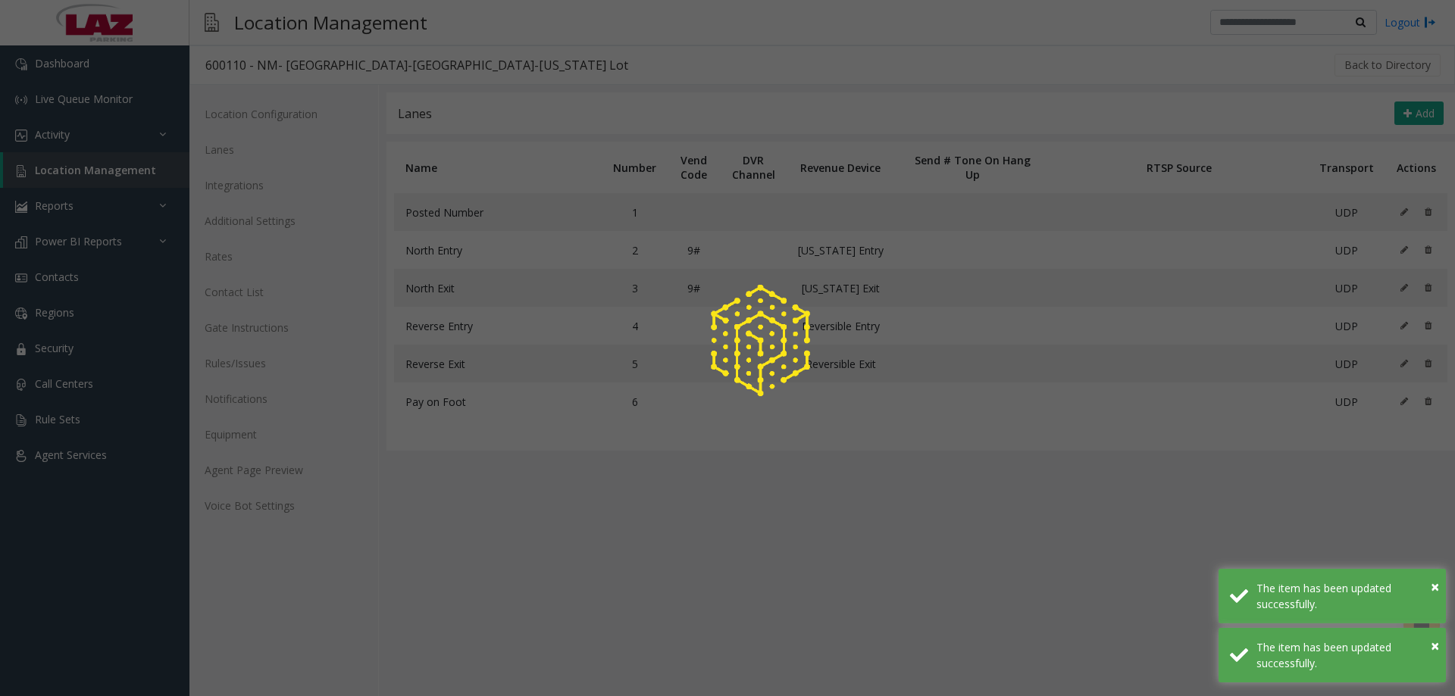
type input "**********"
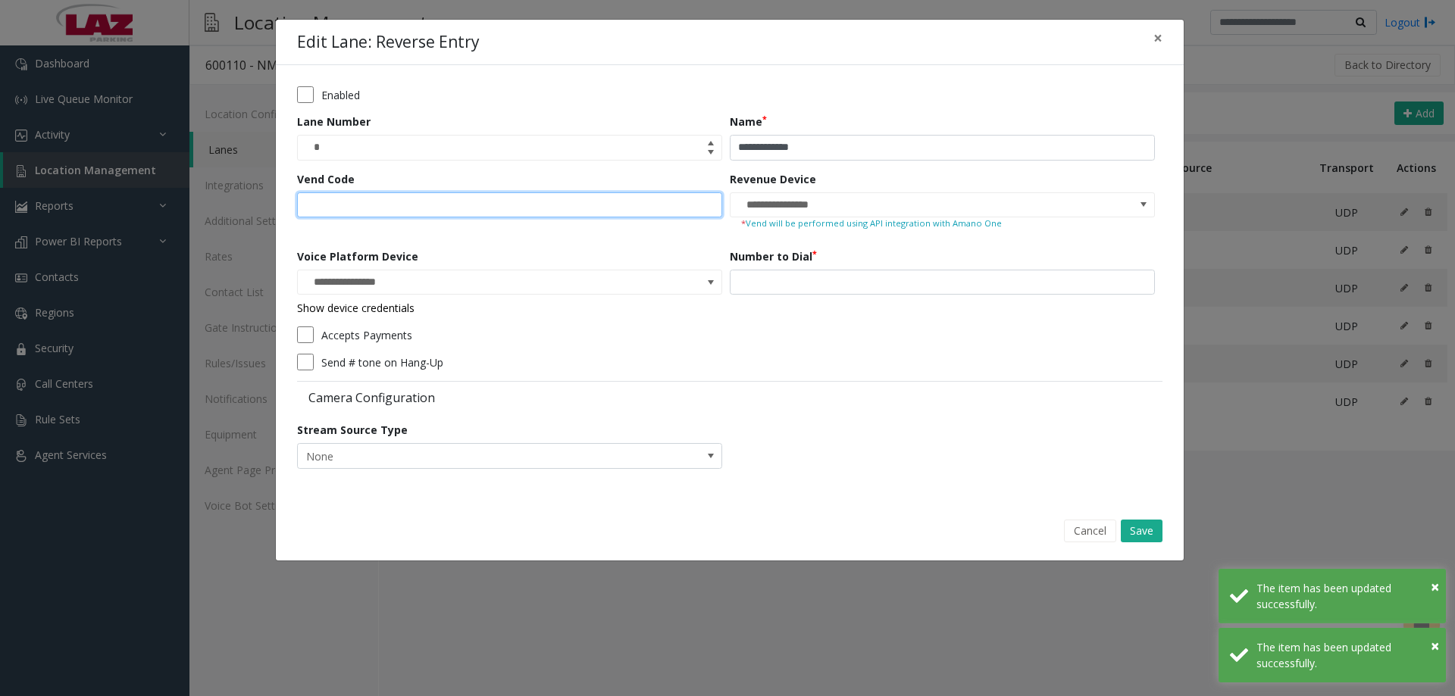
click at [430, 200] on input "Vend Code" at bounding box center [509, 205] width 425 height 26
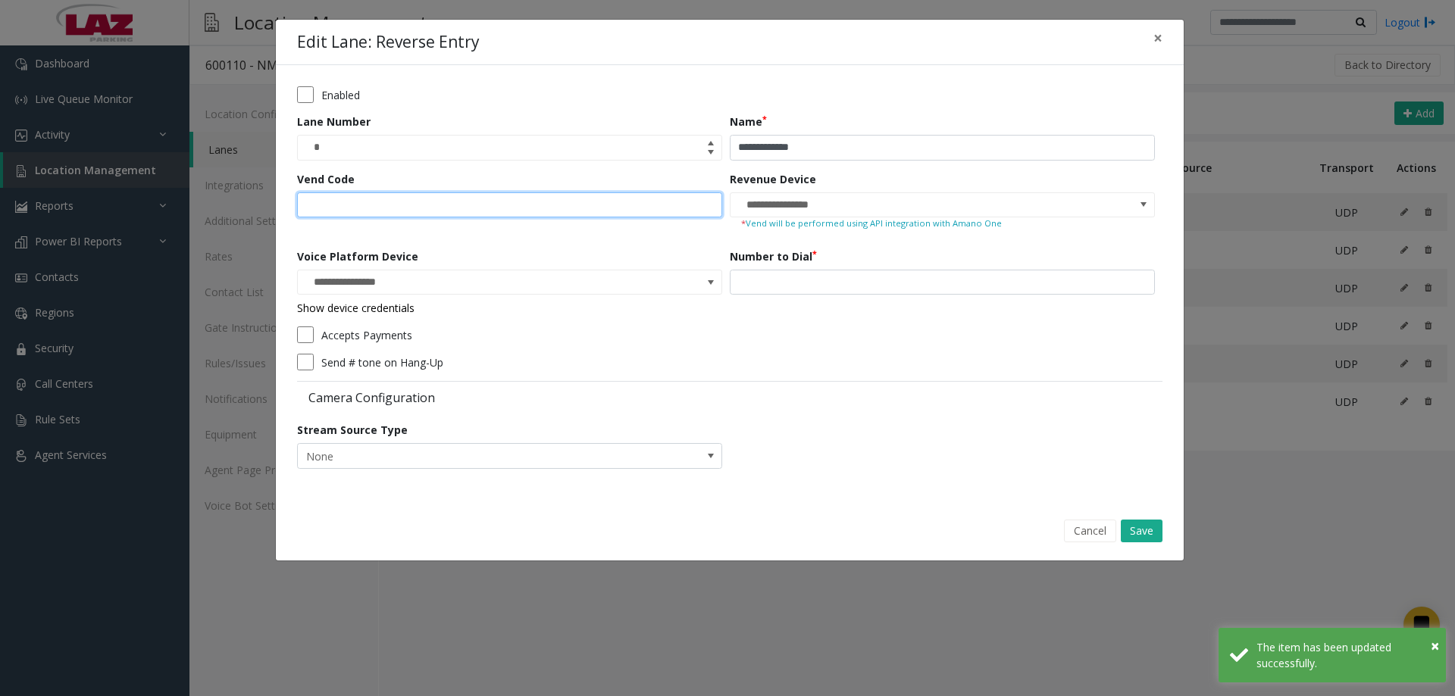
type input "**"
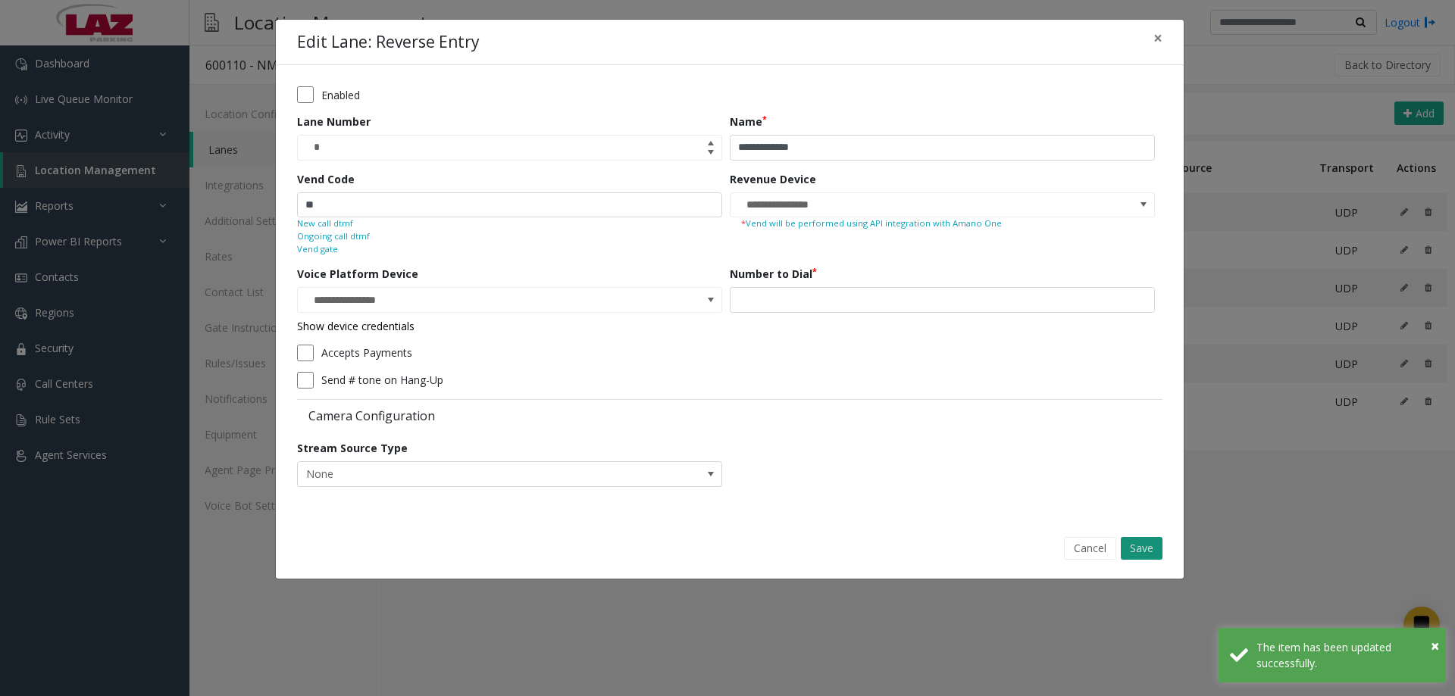
click at [1144, 539] on button "Save" at bounding box center [1141, 548] width 42 height 23
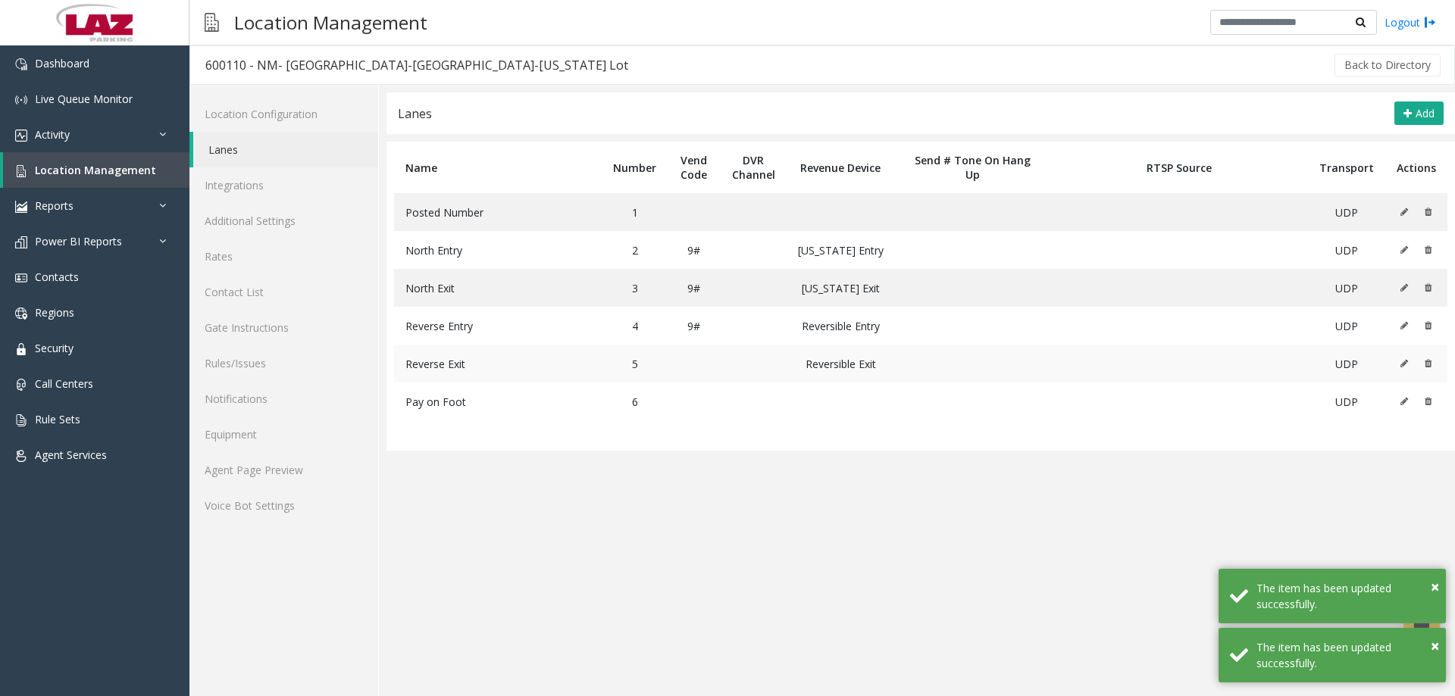
click at [1399, 359] on td at bounding box center [1416, 364] width 62 height 38
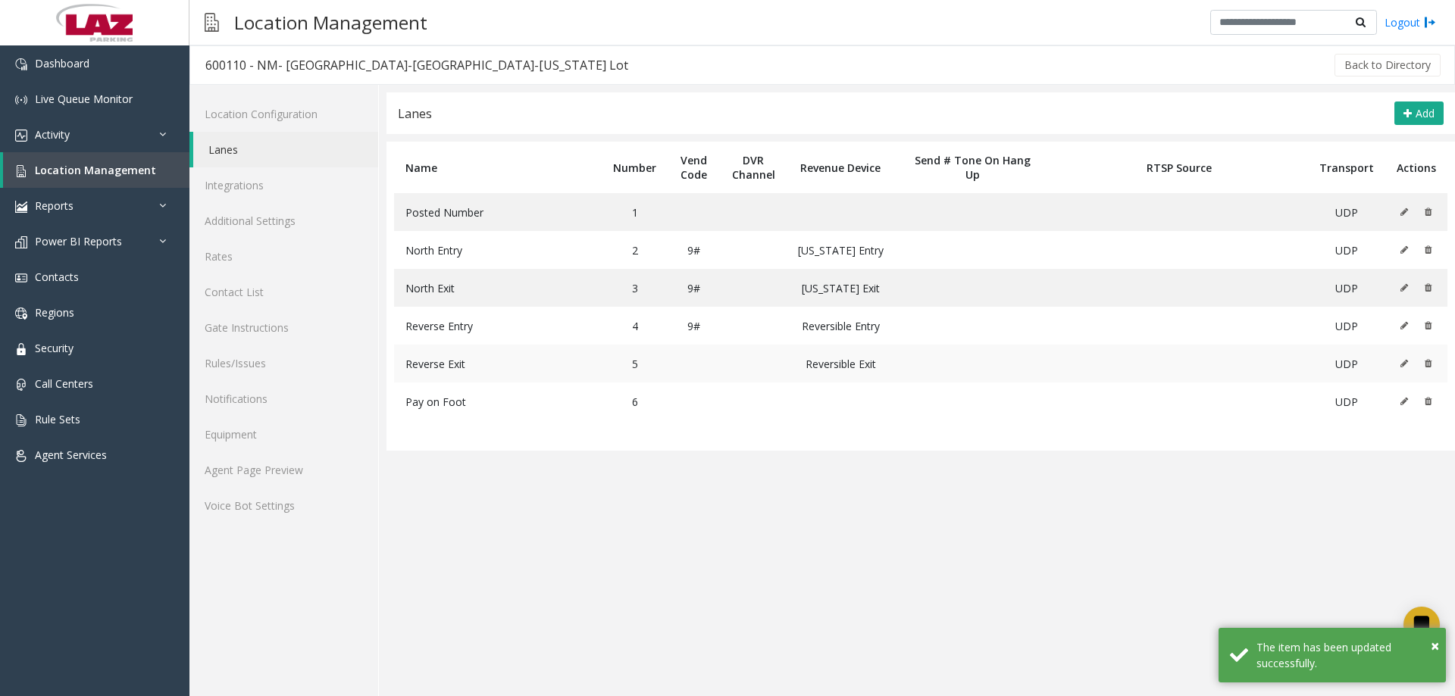
click at [1409, 368] on button at bounding box center [1407, 363] width 17 height 23
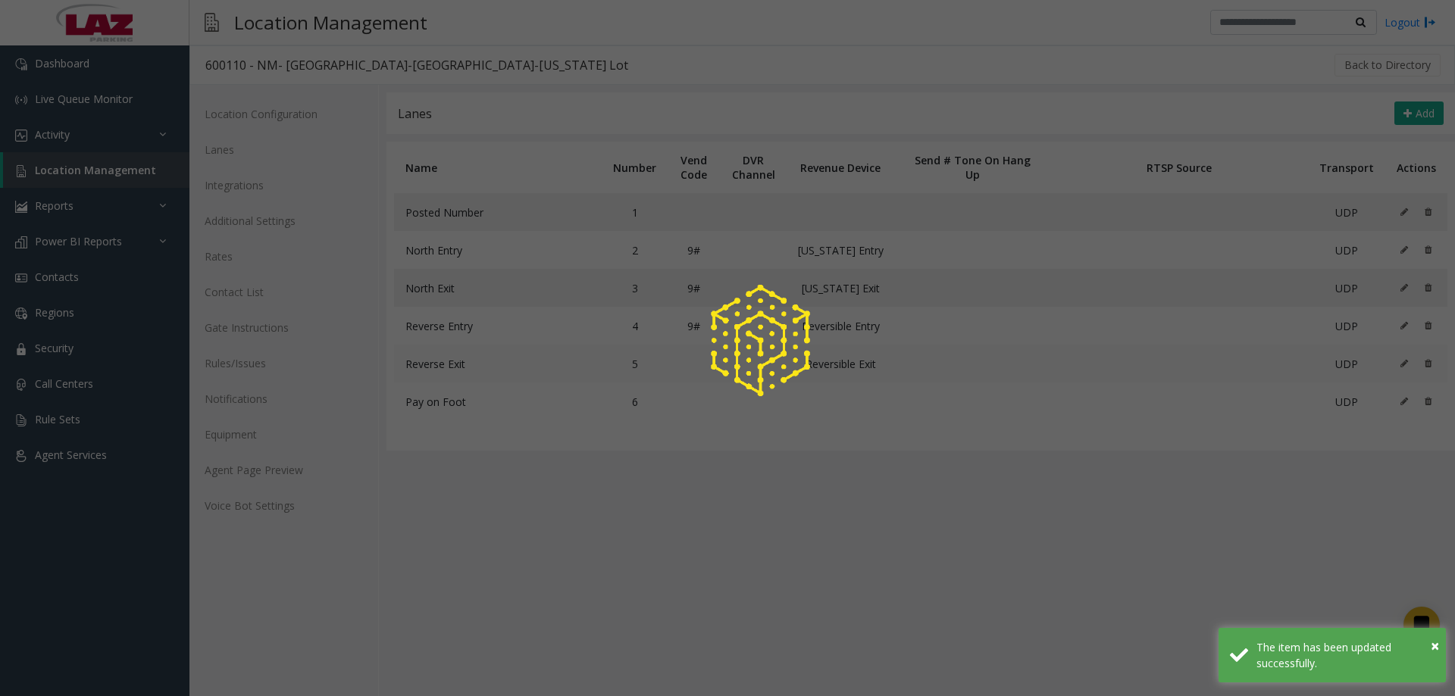
type input "**********"
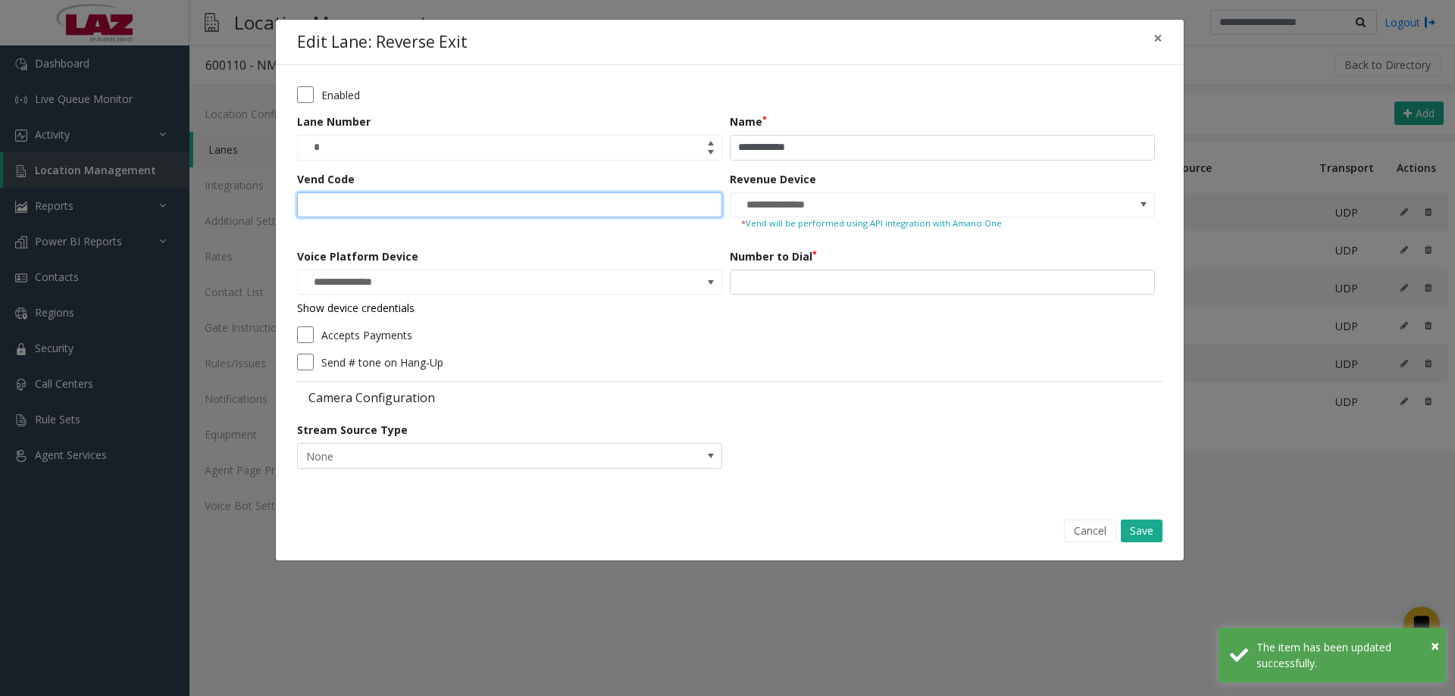
click at [711, 201] on input "Vend Code" at bounding box center [509, 205] width 425 height 26
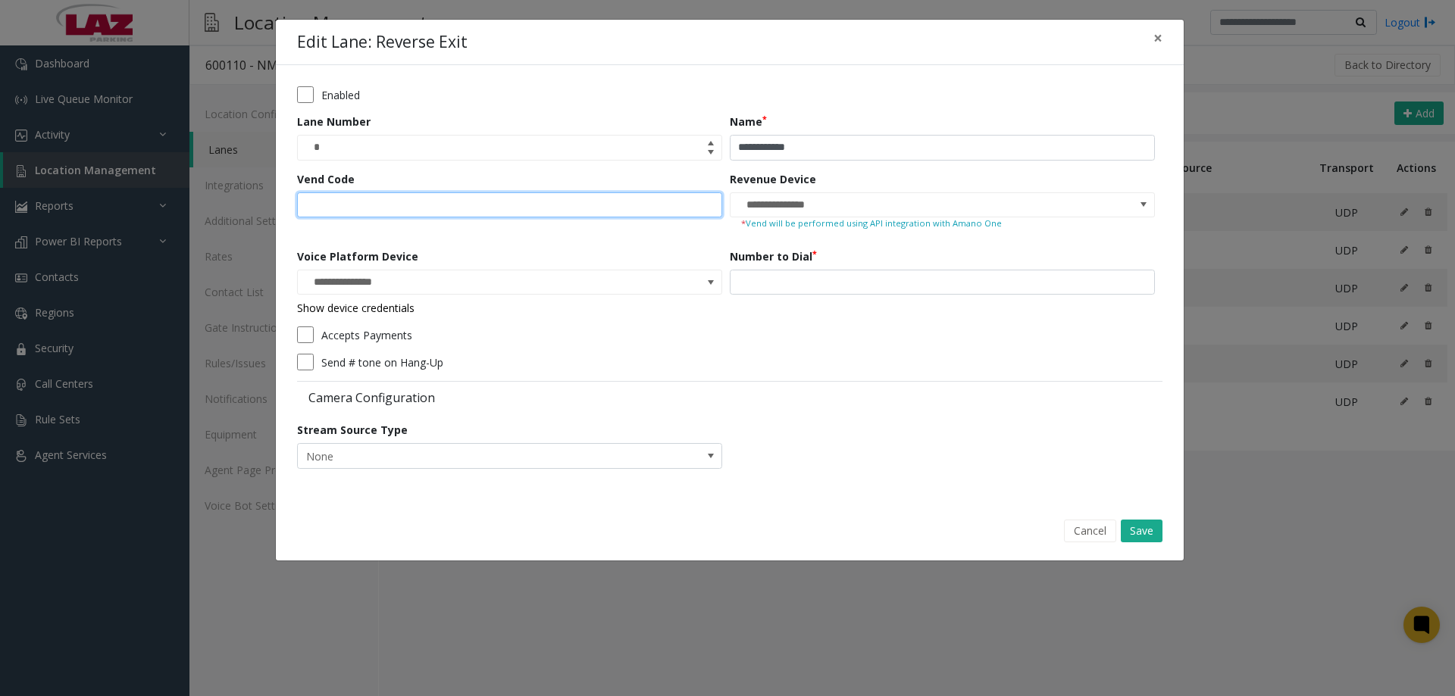
type input "**"
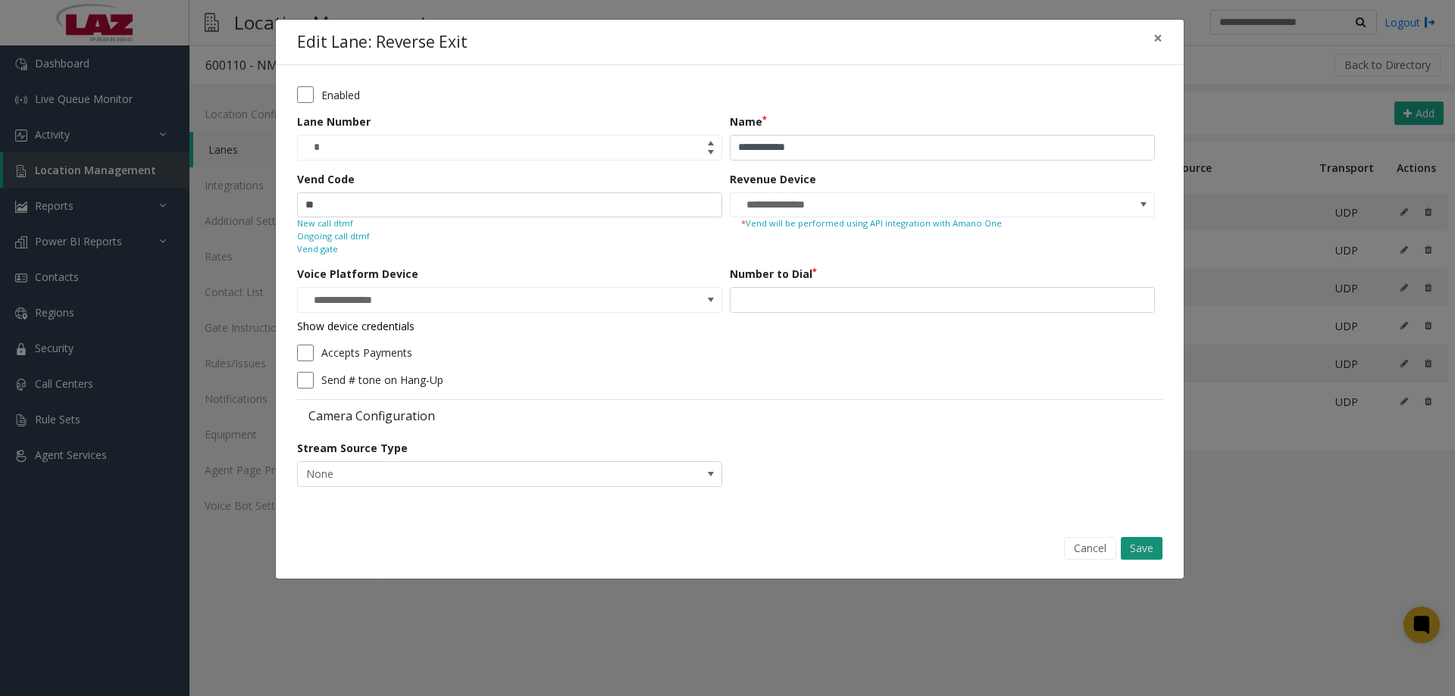
click at [1135, 549] on button "Save" at bounding box center [1141, 548] width 42 height 23
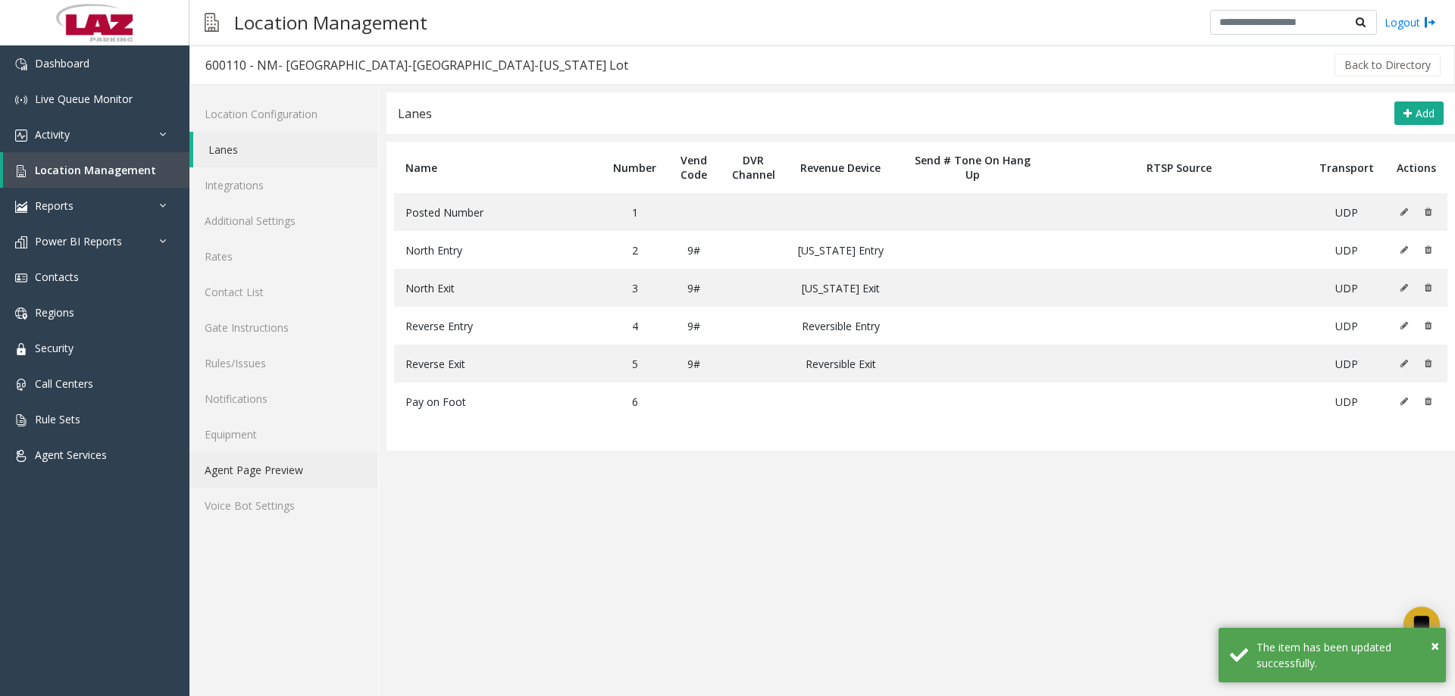
click at [280, 478] on link "Agent Page Preview" at bounding box center [283, 470] width 189 height 36
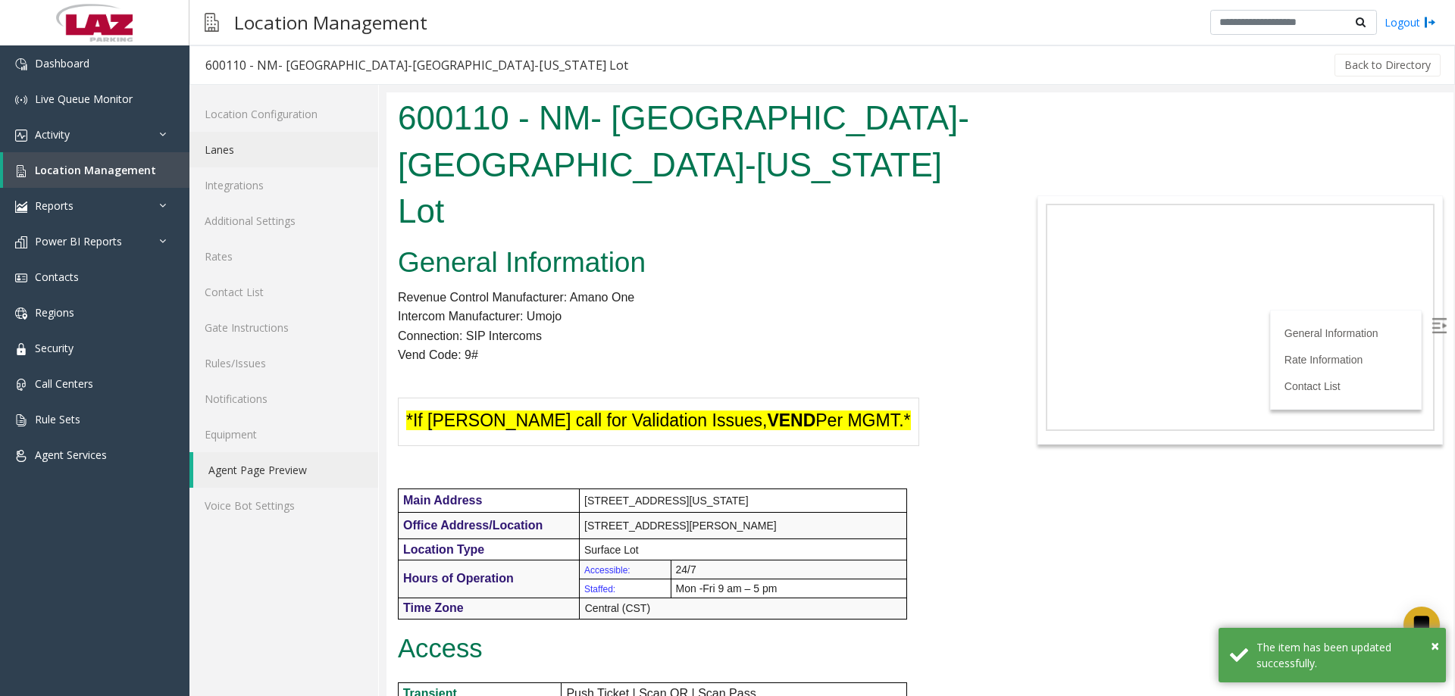
click at [261, 152] on link "Lanes" at bounding box center [283, 150] width 189 height 36
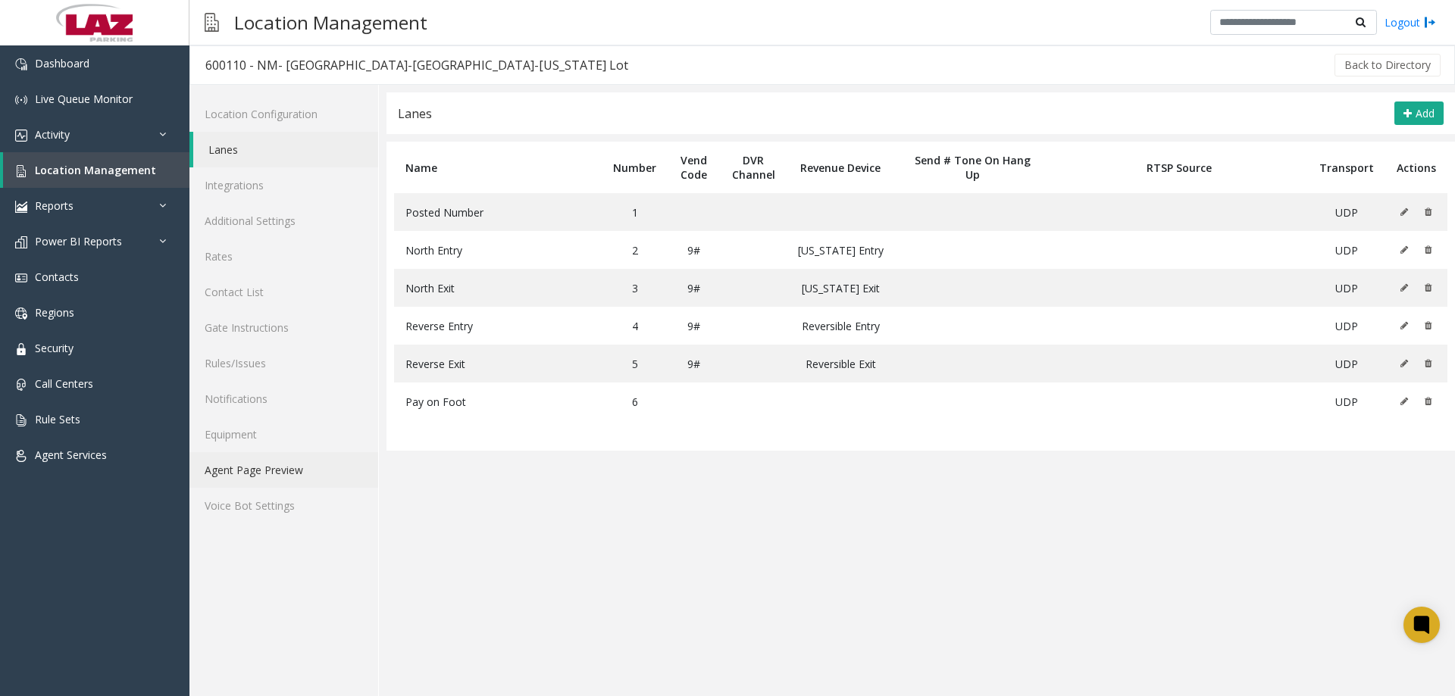
click at [276, 468] on link "Agent Page Preview" at bounding box center [283, 470] width 189 height 36
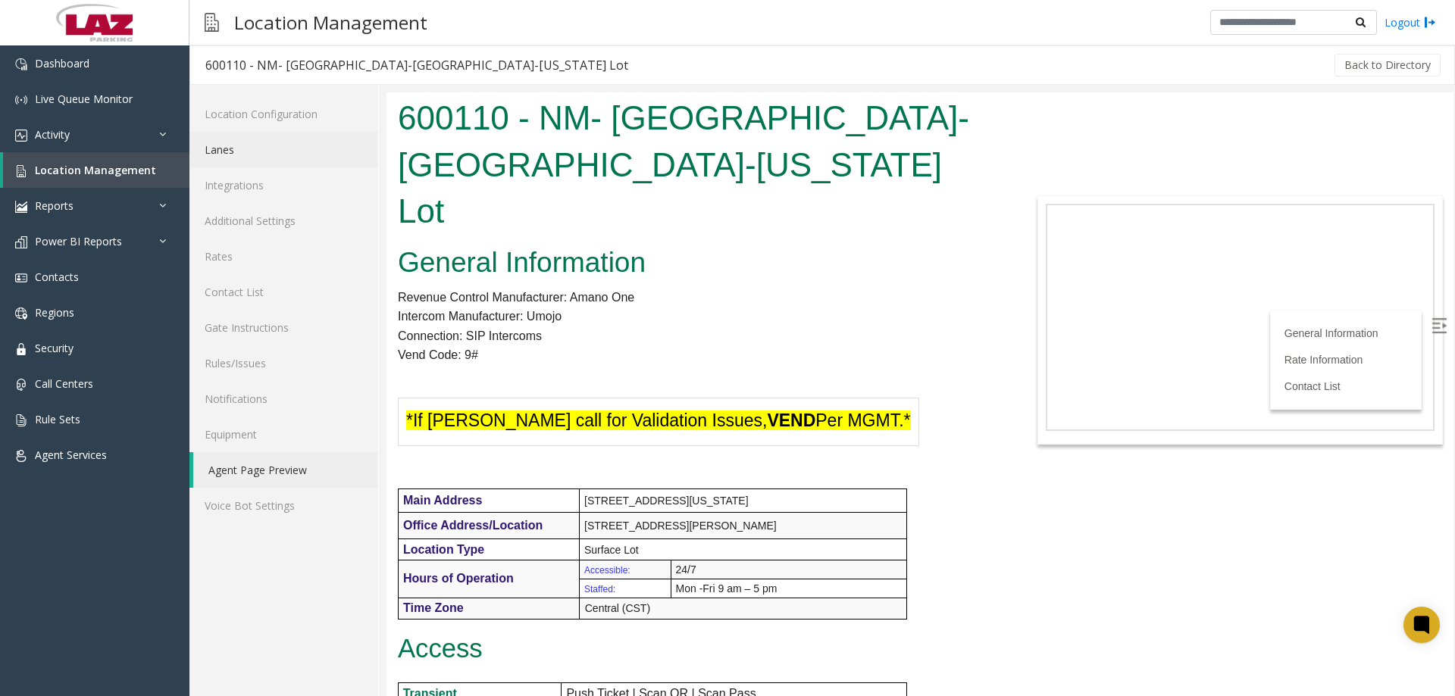
click at [263, 148] on link "Lanes" at bounding box center [283, 150] width 189 height 36
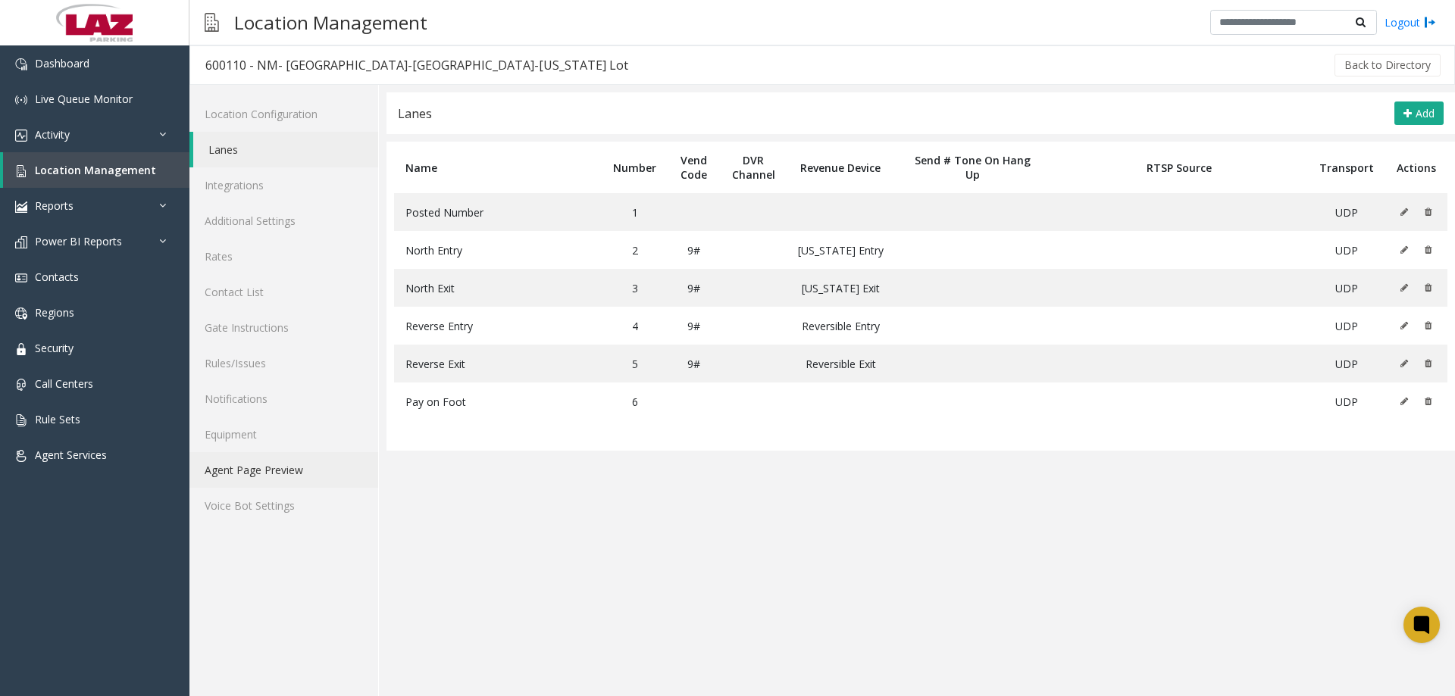
click at [290, 484] on link "Agent Page Preview" at bounding box center [283, 470] width 189 height 36
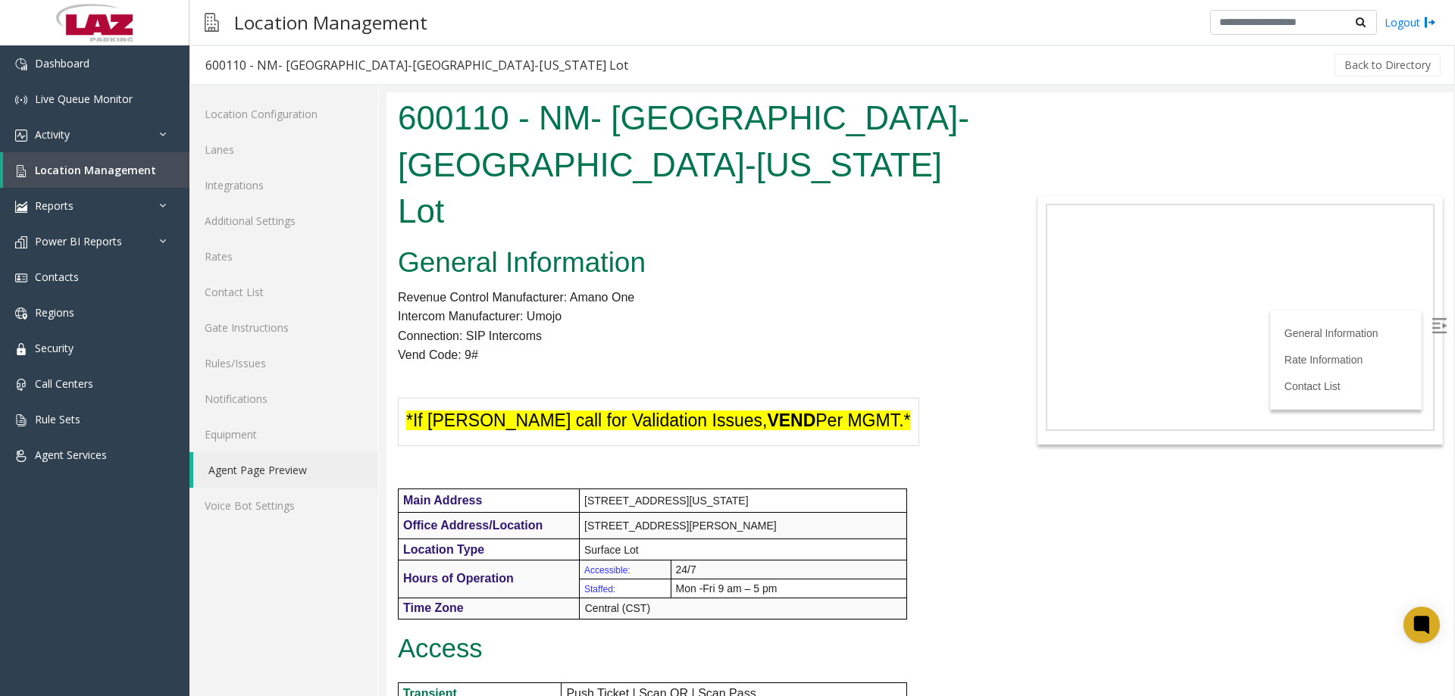
click at [1431, 327] on img at bounding box center [1438, 325] width 15 height 15
click at [1238, 554] on body "600110 - NM- Grand-Columbus-Ohio Lot General Information Revenue Control Manufa…" at bounding box center [919, 394] width 1067 height 604
click at [275, 226] on link "Additional Settings" at bounding box center [283, 221] width 189 height 36
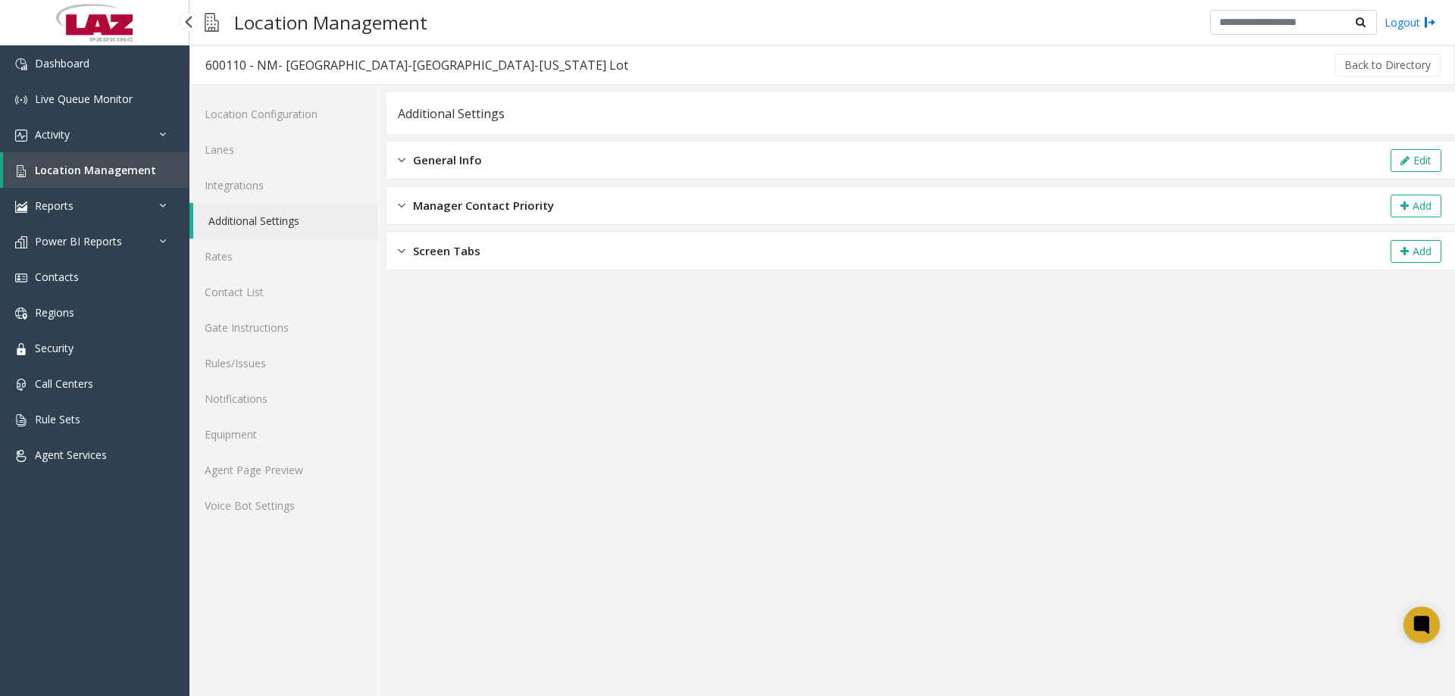
click at [110, 171] on span "Location Management" at bounding box center [95, 170] width 121 height 14
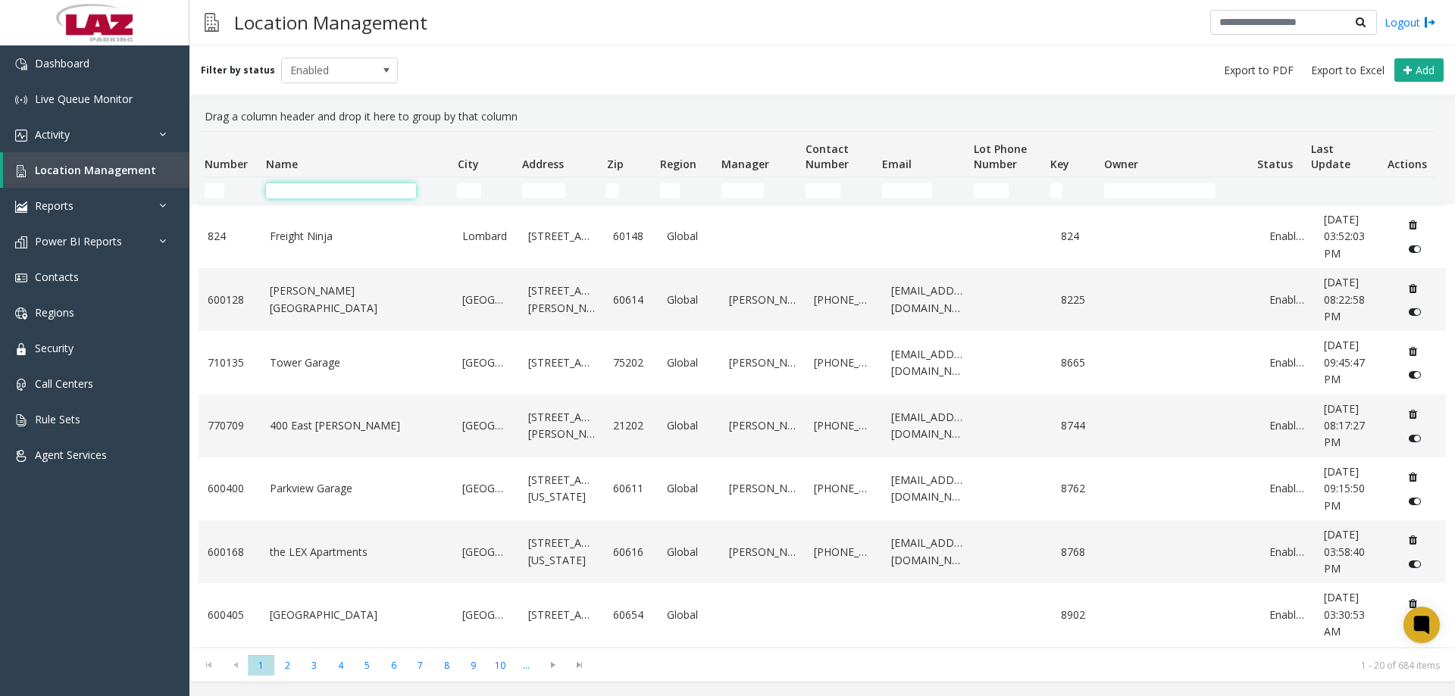
click at [289, 197] on input "Name Filter" at bounding box center [341, 190] width 150 height 15
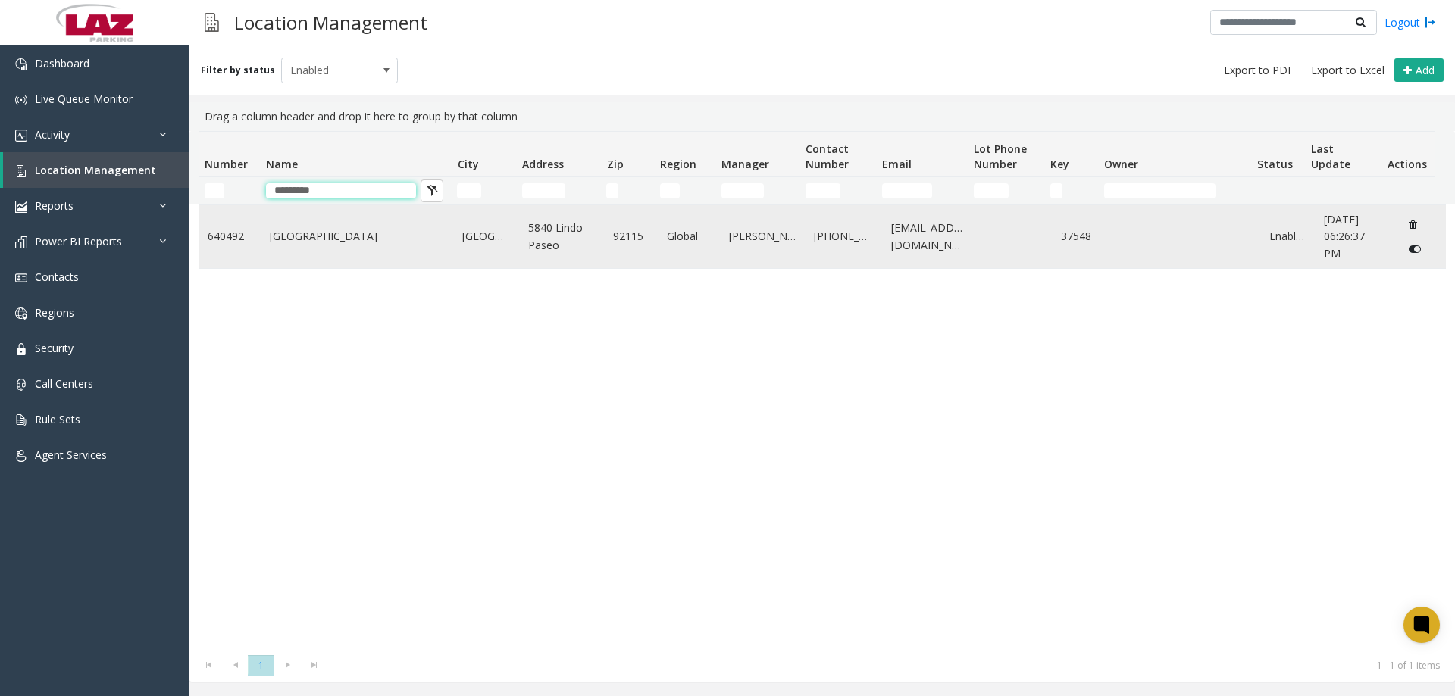
type input "*********"
click at [311, 224] on td "South Campus Plaza" at bounding box center [357, 236] width 193 height 63
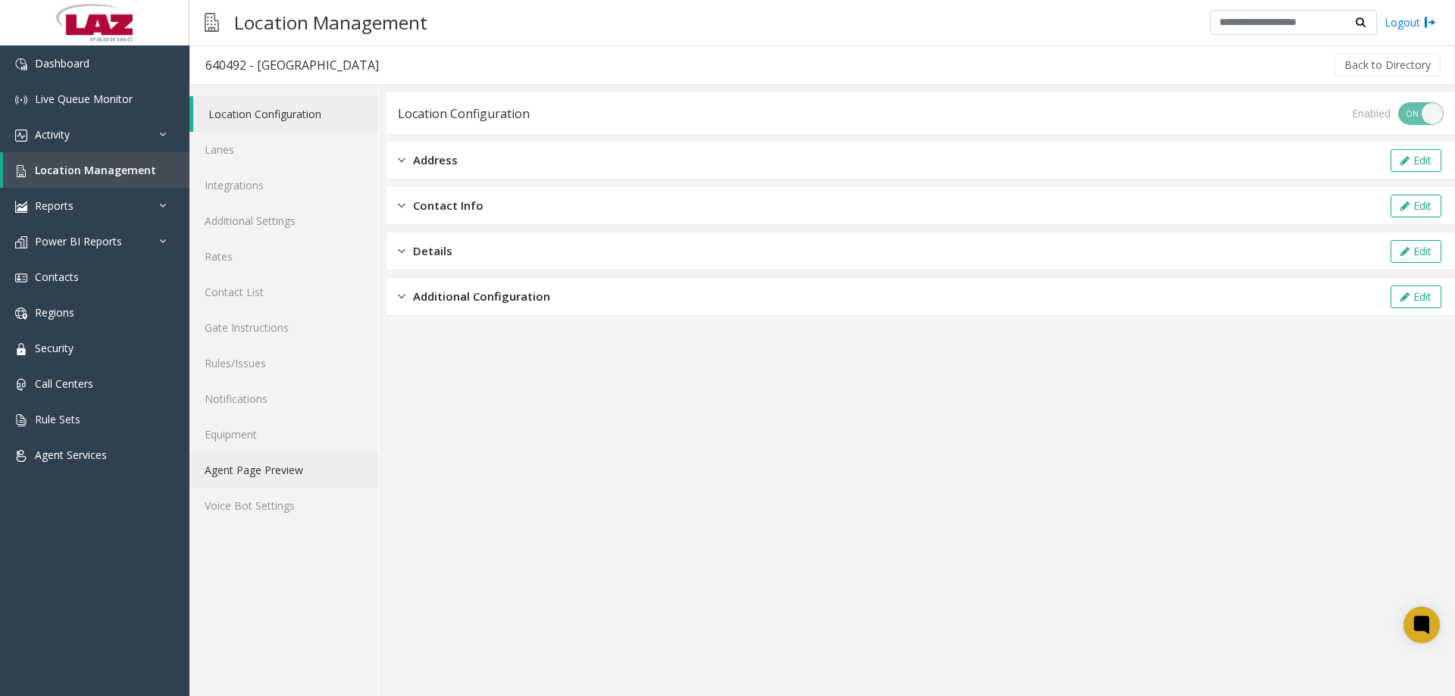
click at [238, 469] on link "Agent Page Preview" at bounding box center [283, 470] width 189 height 36
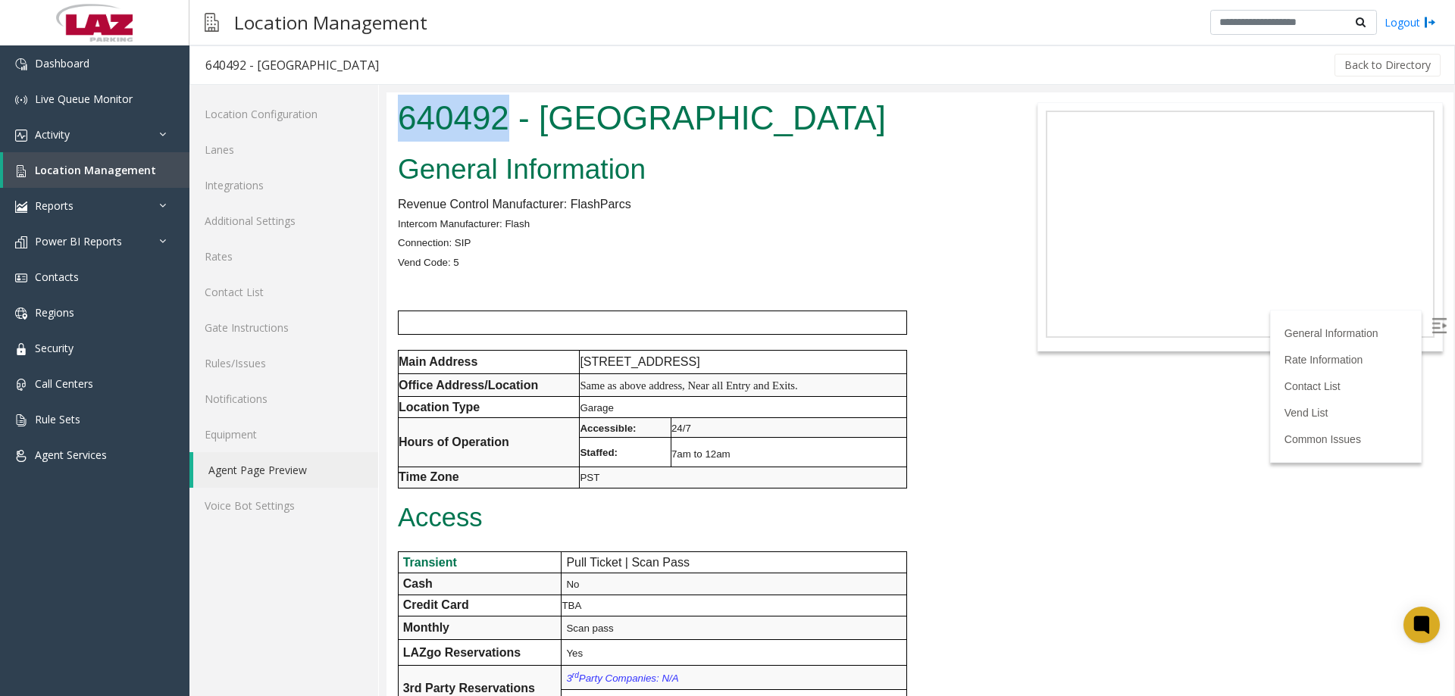
drag, startPoint x: 501, startPoint y: 118, endPoint x: 407, endPoint y: 120, distance: 94.0
click at [407, 120] on h1 "640492 - [GEOGRAPHIC_DATA]" at bounding box center [697, 118] width 599 height 47
copy h1 "640492"
click at [224, 159] on link "Lanes" at bounding box center [283, 150] width 189 height 36
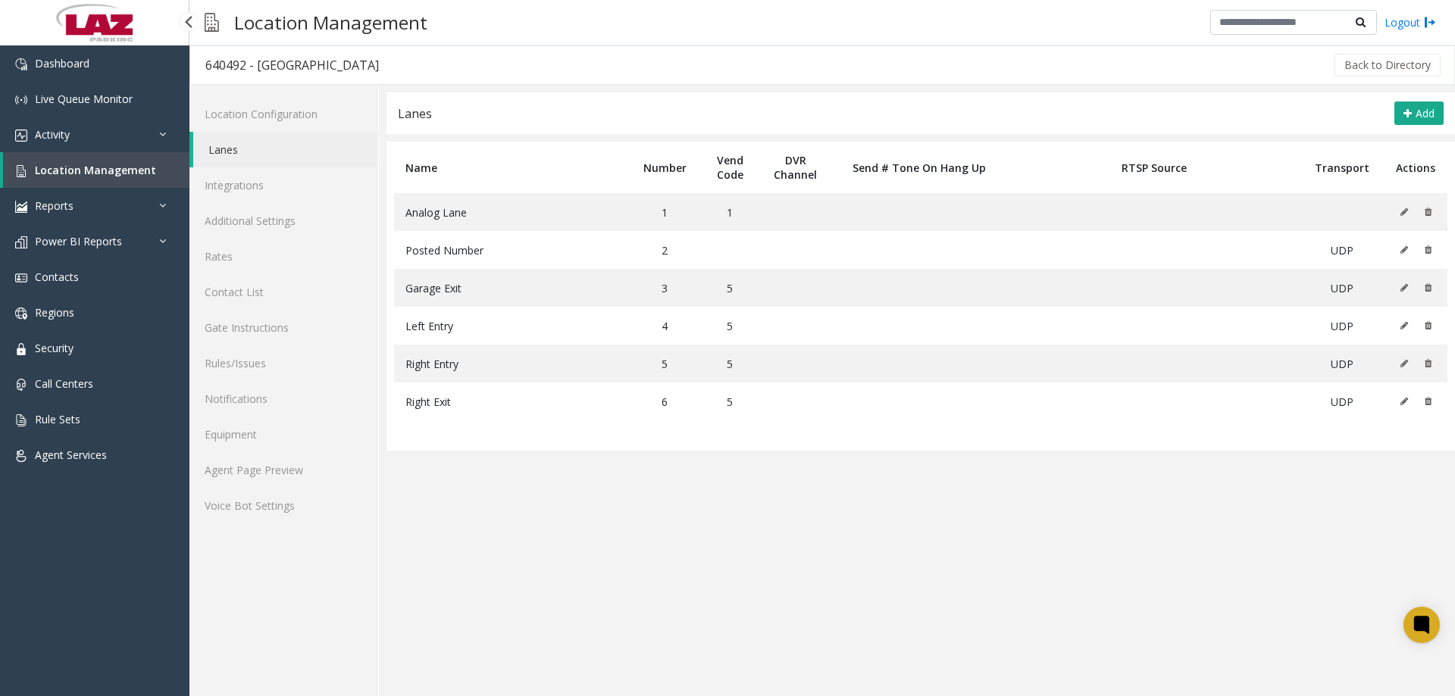
click at [84, 168] on span "Location Management" at bounding box center [95, 170] width 121 height 14
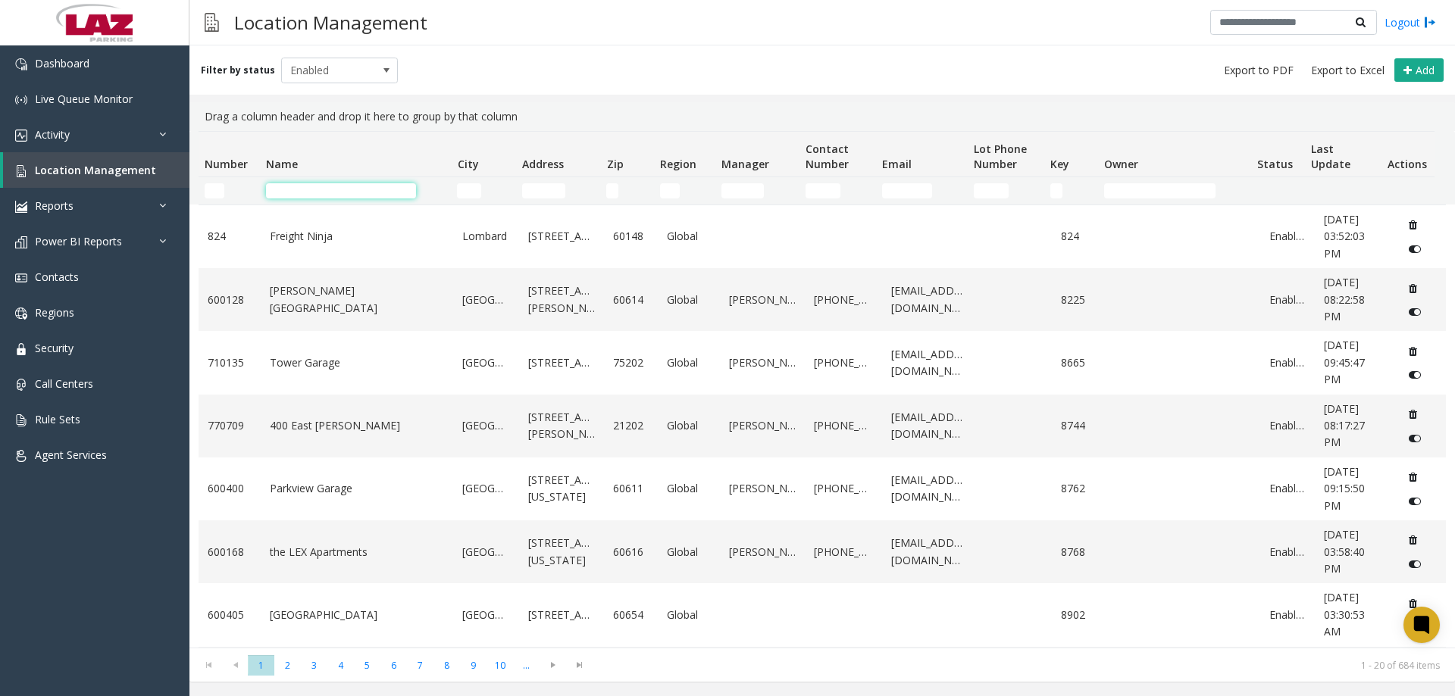
click at [338, 183] on input "Name Filter" at bounding box center [341, 190] width 150 height 15
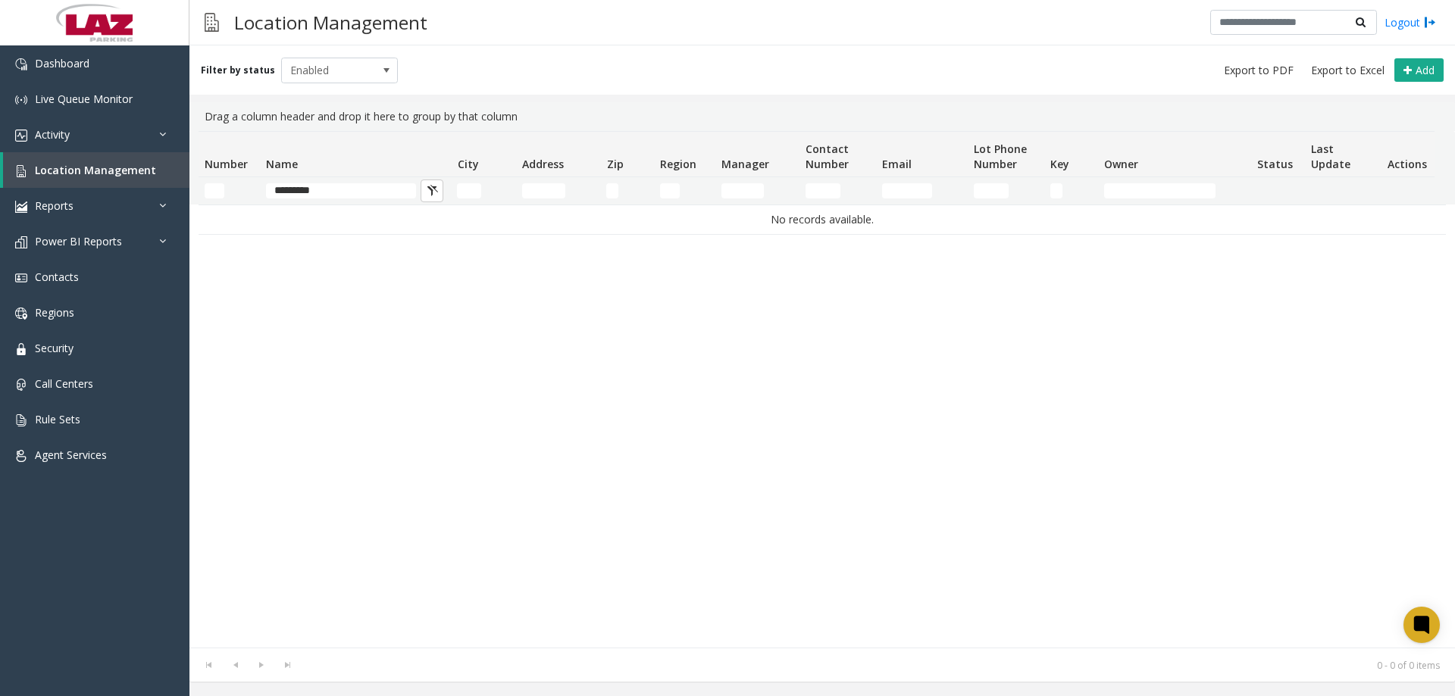
drag, startPoint x: 338, startPoint y: 177, endPoint x: 350, endPoint y: 183, distance: 13.6
click at [342, 177] on td "*********" at bounding box center [355, 190] width 191 height 27
drag, startPoint x: 381, startPoint y: 208, endPoint x: 371, endPoint y: 197, distance: 14.5
click at [381, 208] on td "No records available." at bounding box center [821, 219] width 1247 height 29
click at [360, 191] on input "*********" at bounding box center [341, 190] width 150 height 15
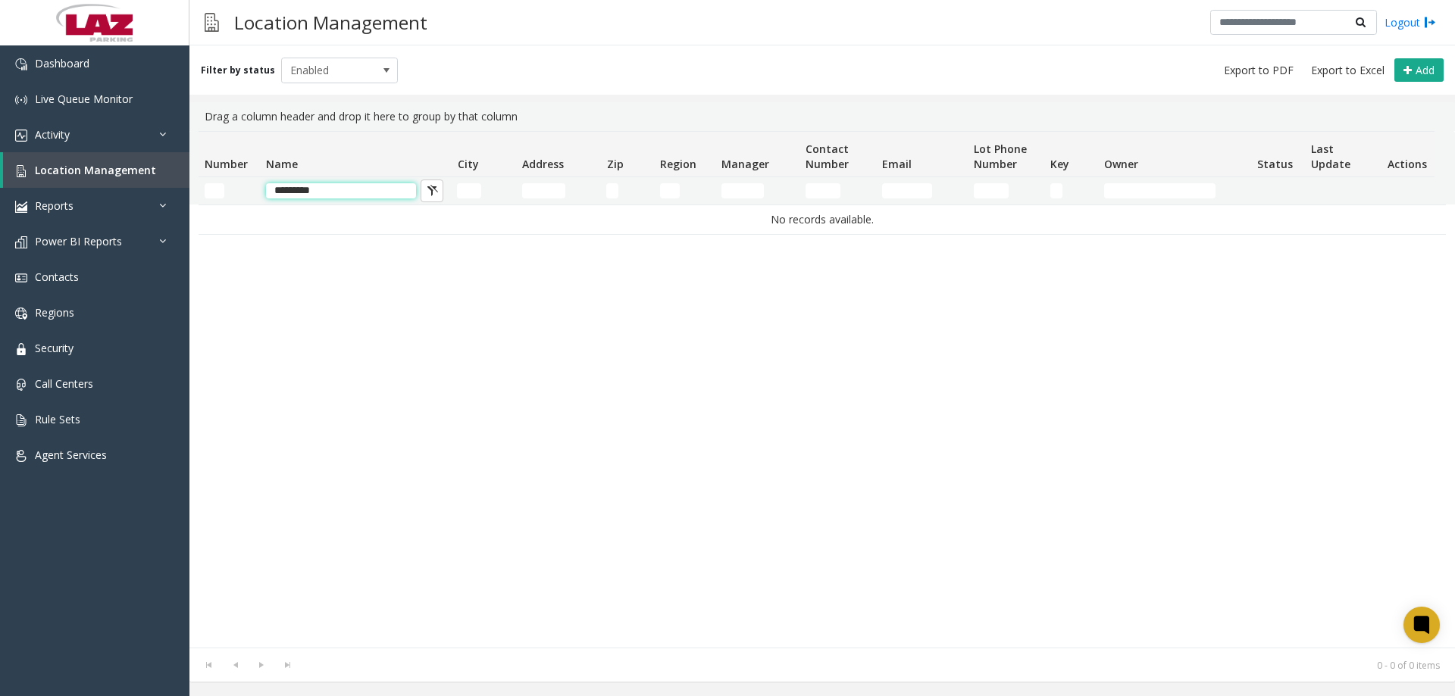
click at [360, 191] on input "*********" at bounding box center [341, 190] width 150 height 15
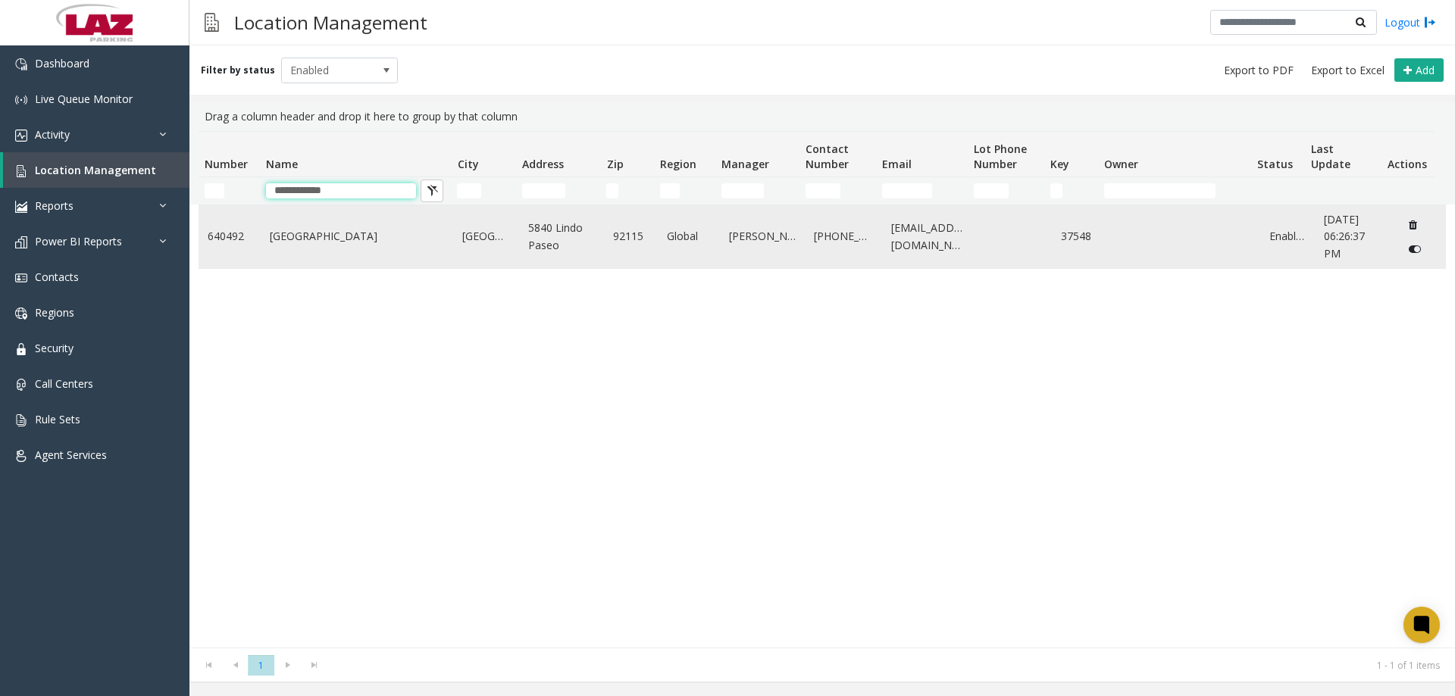
type input "**********"
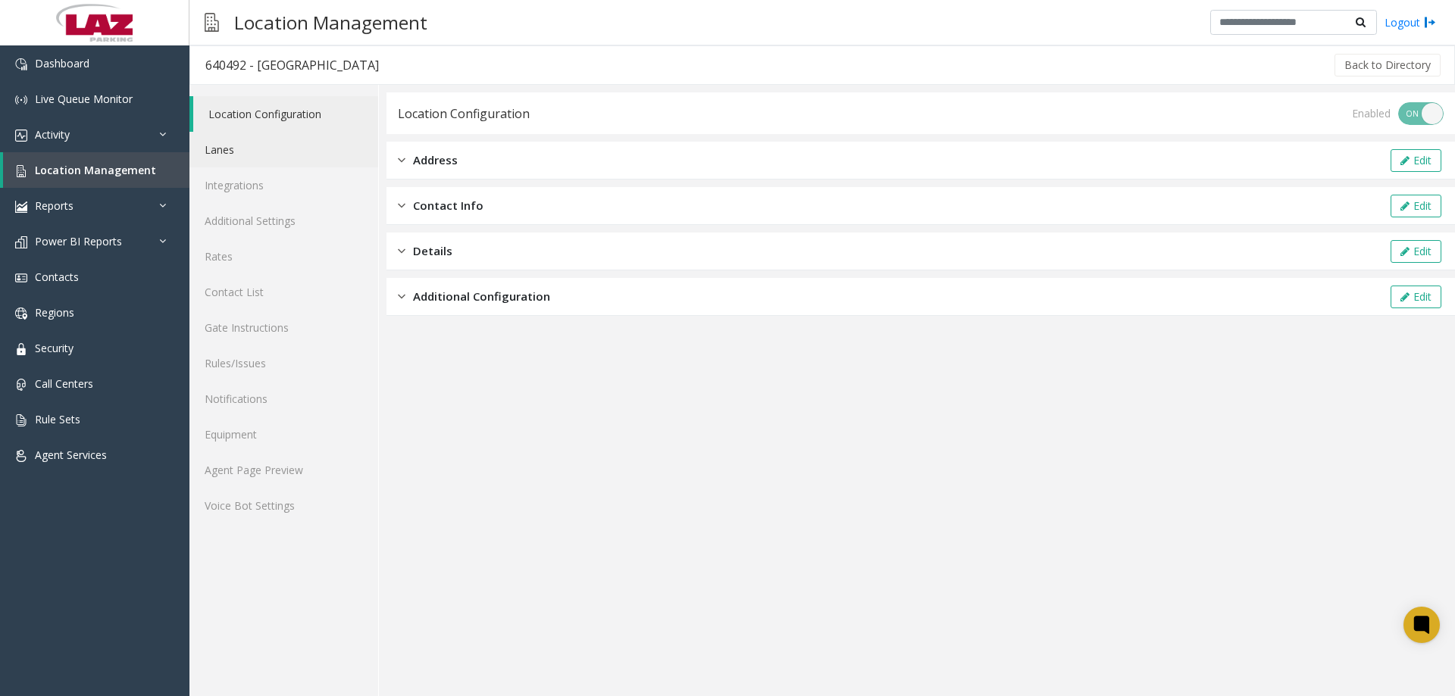
click at [232, 136] on link "Lanes" at bounding box center [283, 150] width 189 height 36
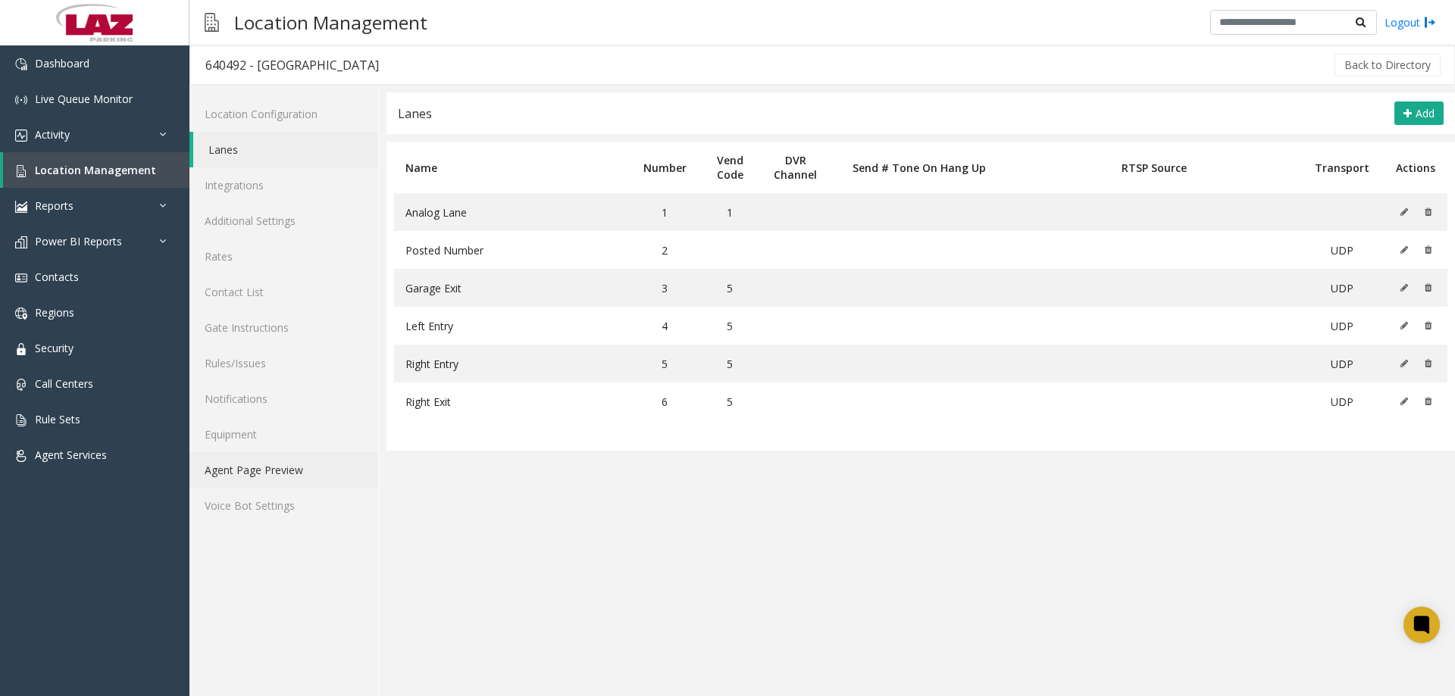
click at [284, 474] on link "Agent Page Preview" at bounding box center [283, 470] width 189 height 36
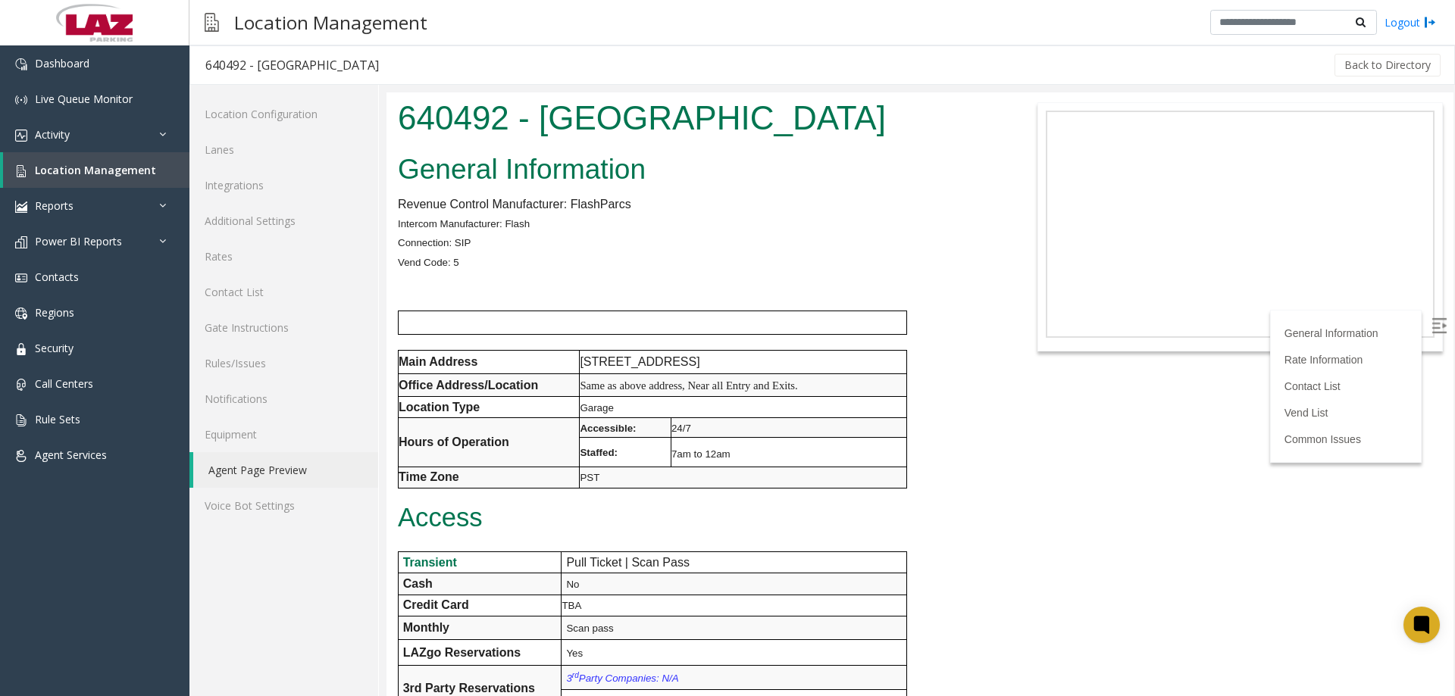
click at [282, 472] on link "Agent Page Preview" at bounding box center [285, 470] width 185 height 36
click at [123, 176] on span "Location Management" at bounding box center [95, 170] width 121 height 14
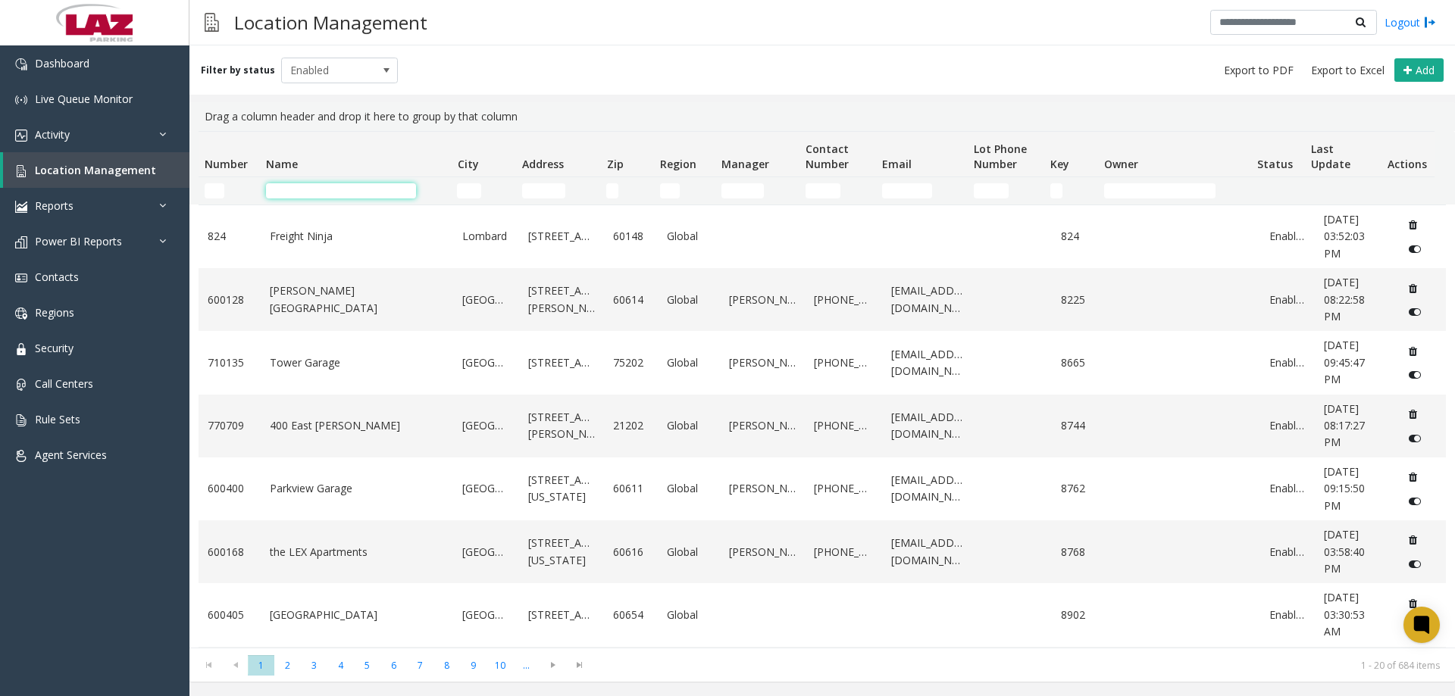
click at [278, 188] on input "Name Filter" at bounding box center [341, 190] width 150 height 15
click at [223, 187] on input "Number Filter" at bounding box center [215, 190] width 20 height 15
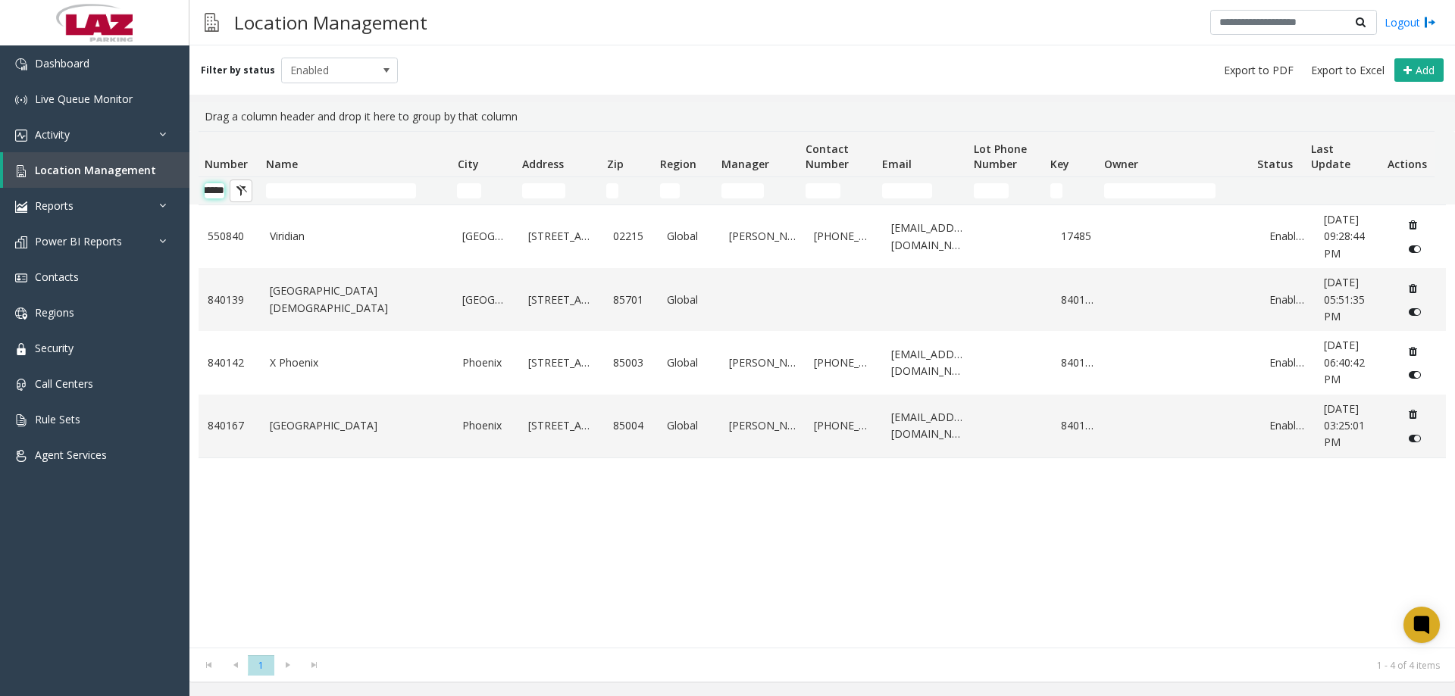
scroll to position [0, 25]
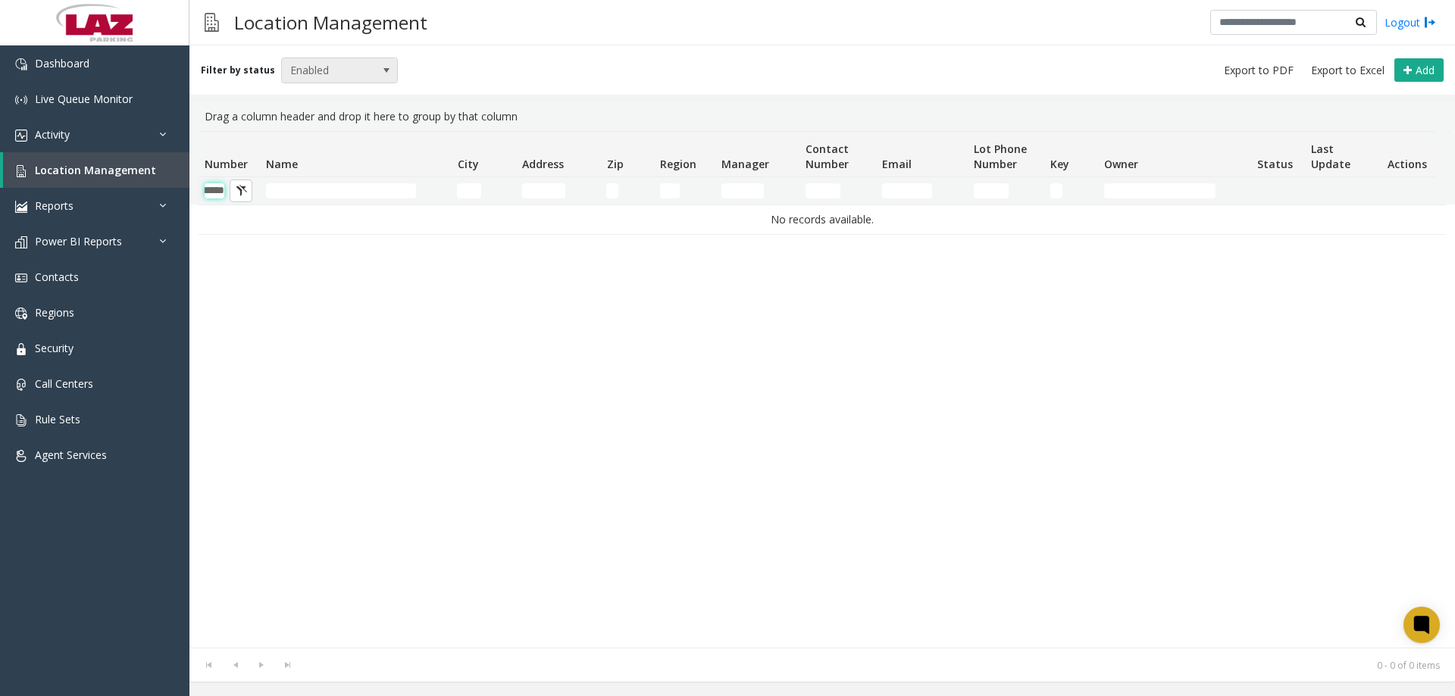
type input "******"
click at [312, 73] on span "Enabled" at bounding box center [328, 70] width 92 height 24
click at [335, 129] on li "Disabled" at bounding box center [333, 137] width 113 height 20
click at [335, 58] on span "Disabled" at bounding box center [339, 71] width 117 height 26
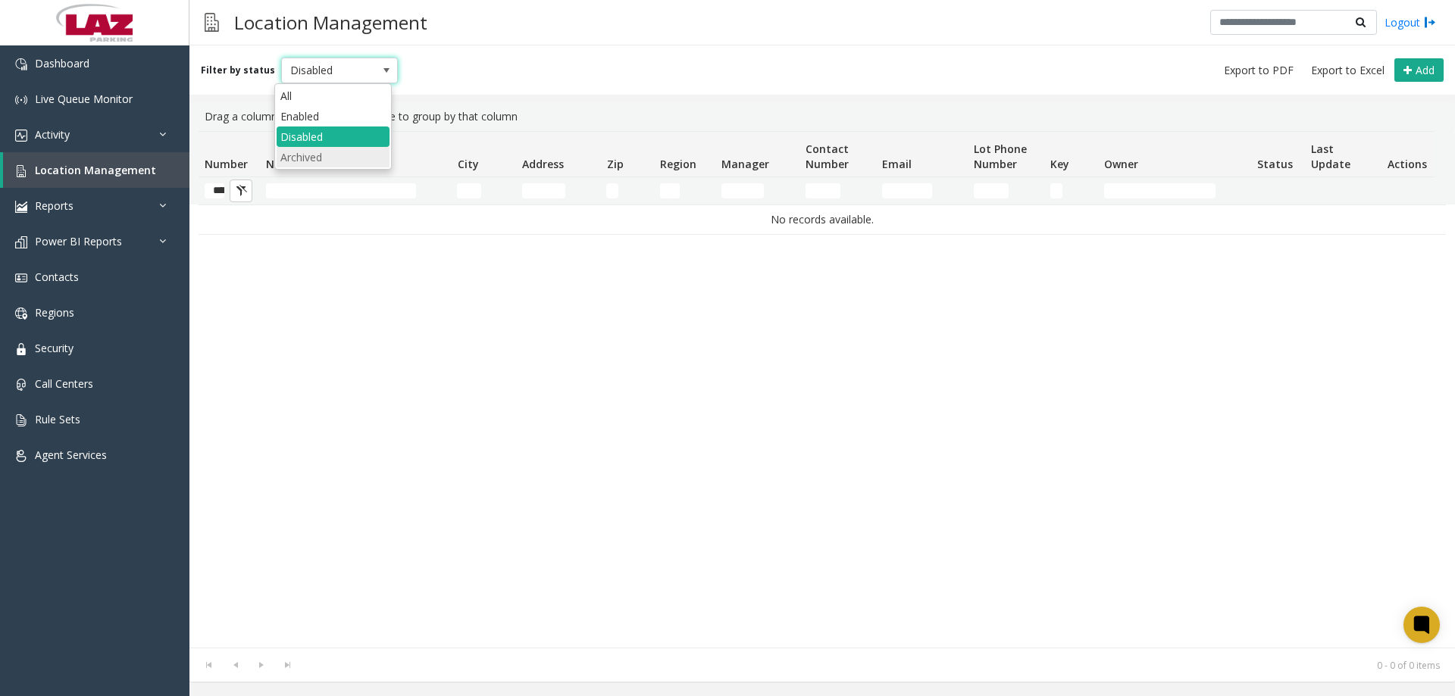
click at [351, 151] on li "Archived" at bounding box center [333, 157] width 113 height 20
click at [326, 59] on span "Archived" at bounding box center [328, 70] width 92 height 24
click at [323, 117] on li "Enabled" at bounding box center [333, 116] width 113 height 20
click at [311, 70] on span "Enabled" at bounding box center [328, 70] width 92 height 24
click at [314, 94] on li "All" at bounding box center [333, 96] width 113 height 20
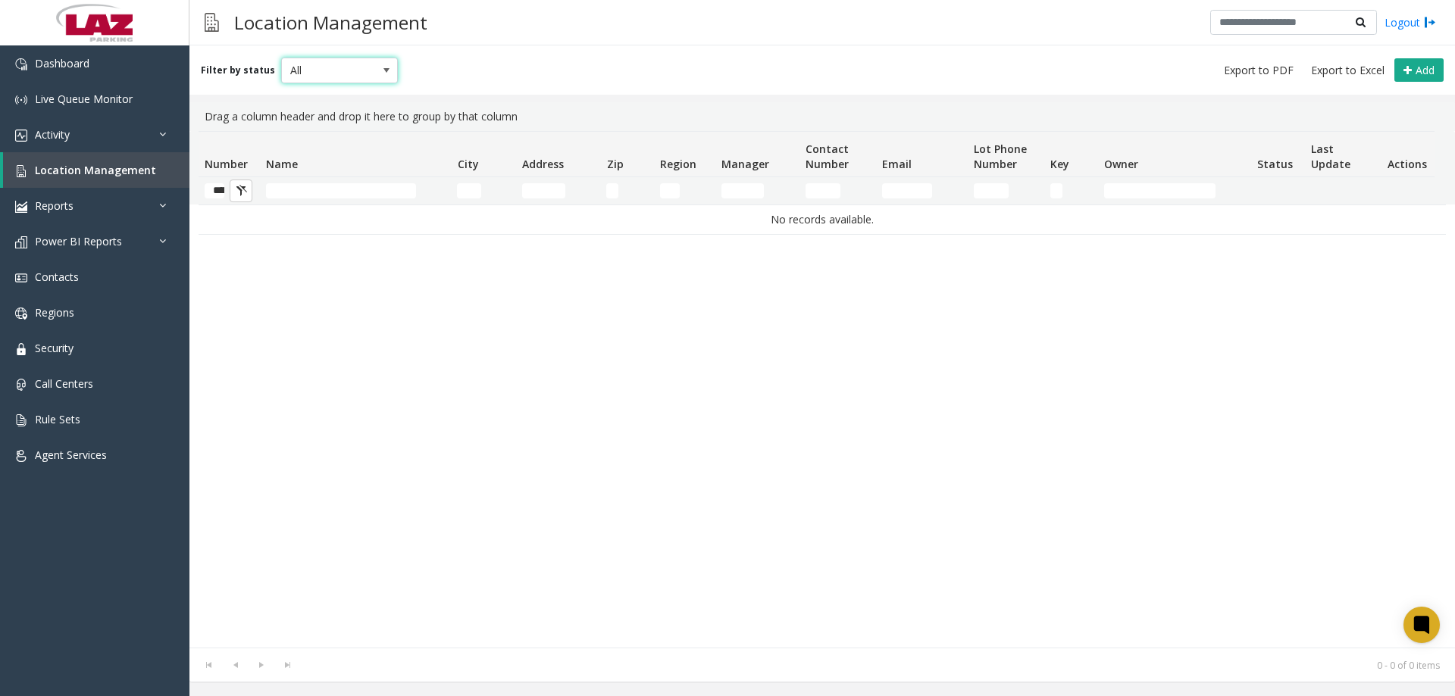
click at [214, 180] on td "******" at bounding box center [228, 190] width 61 height 27
click at [217, 186] on input "******" at bounding box center [215, 190] width 20 height 15
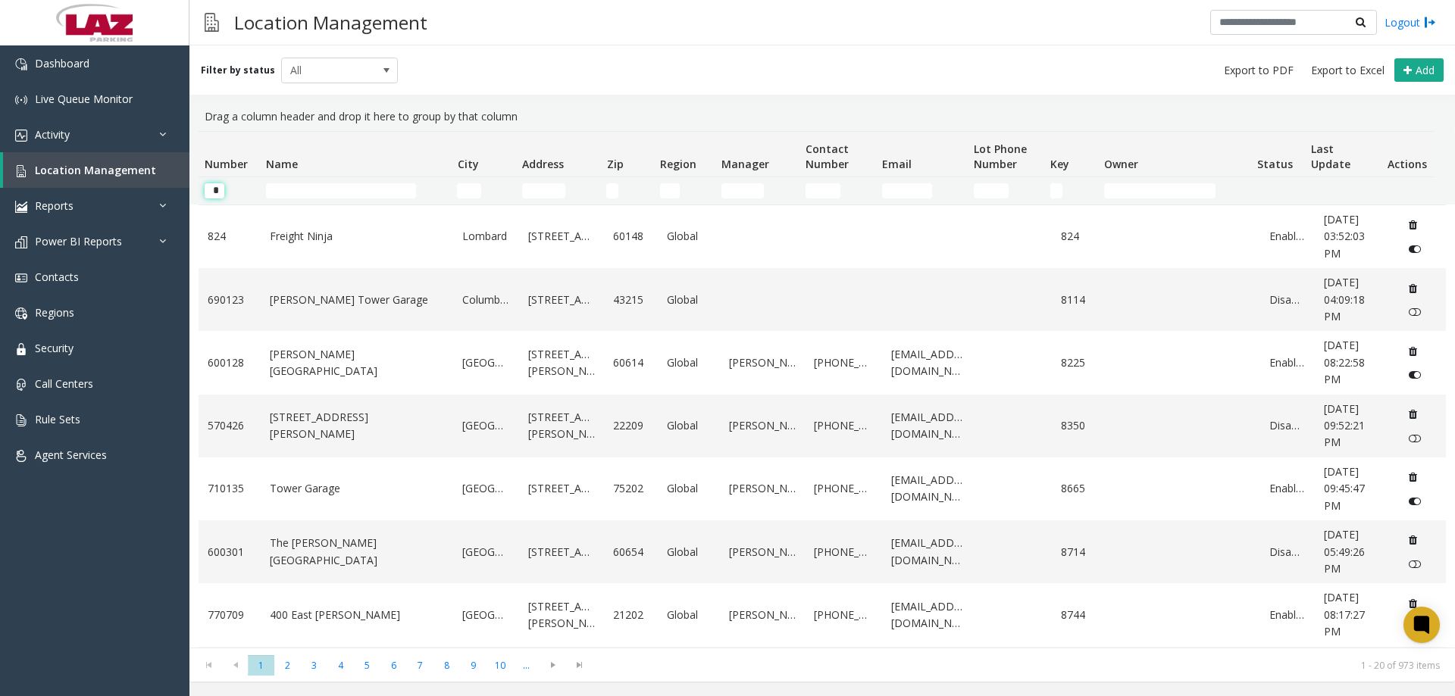
type input "**"
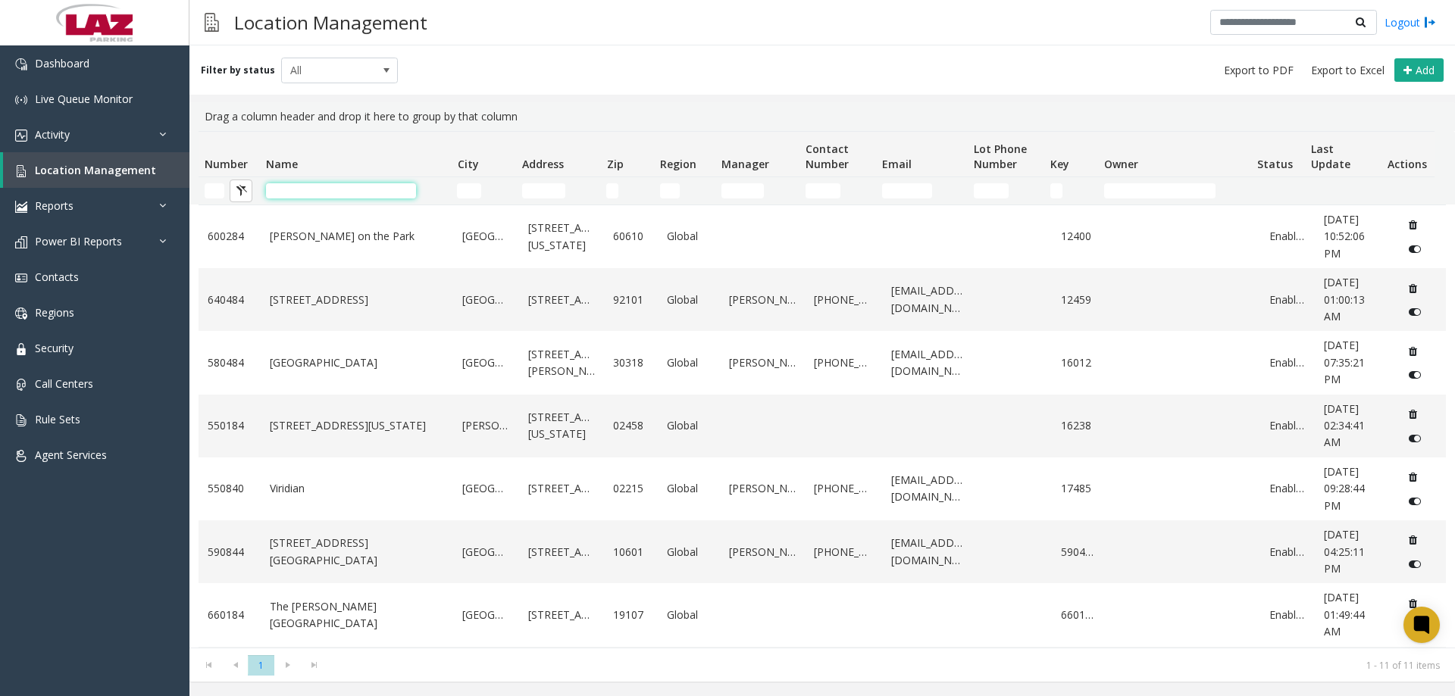
click at [308, 195] on app-root "Dashboard Live Queue Monitor Activity Daily Activity Lane Activity Agent Activi…" at bounding box center [727, 348] width 1455 height 696
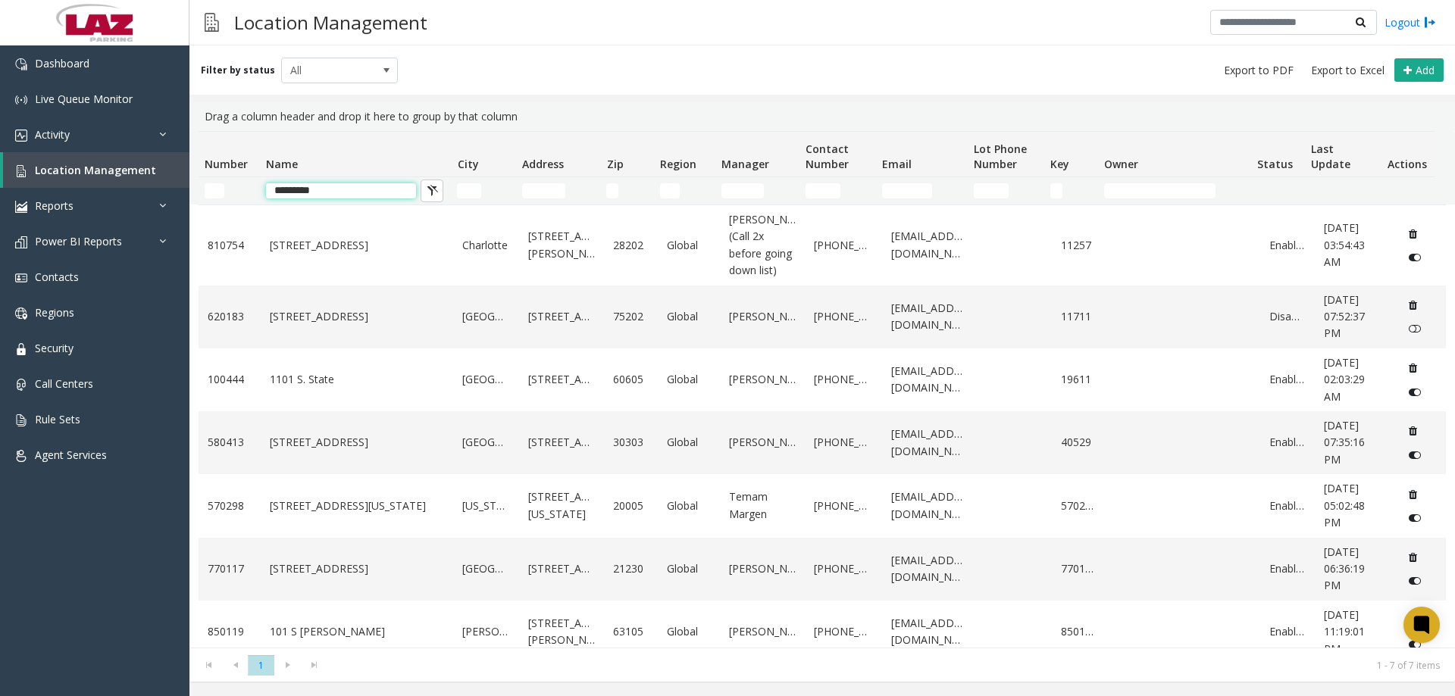
type input "**********"
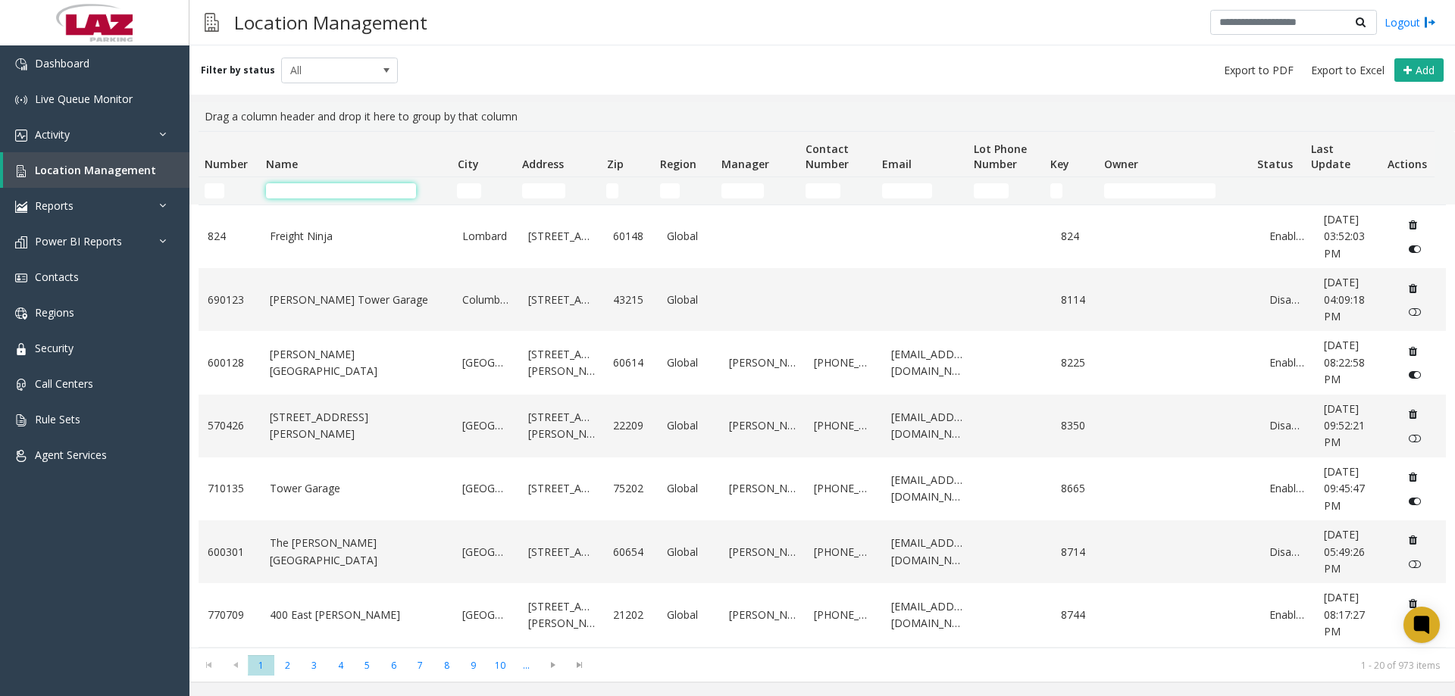
click at [291, 197] on input "Name Filter" at bounding box center [341, 190] width 150 height 15
click at [214, 188] on input "Number Filter" at bounding box center [215, 190] width 20 height 15
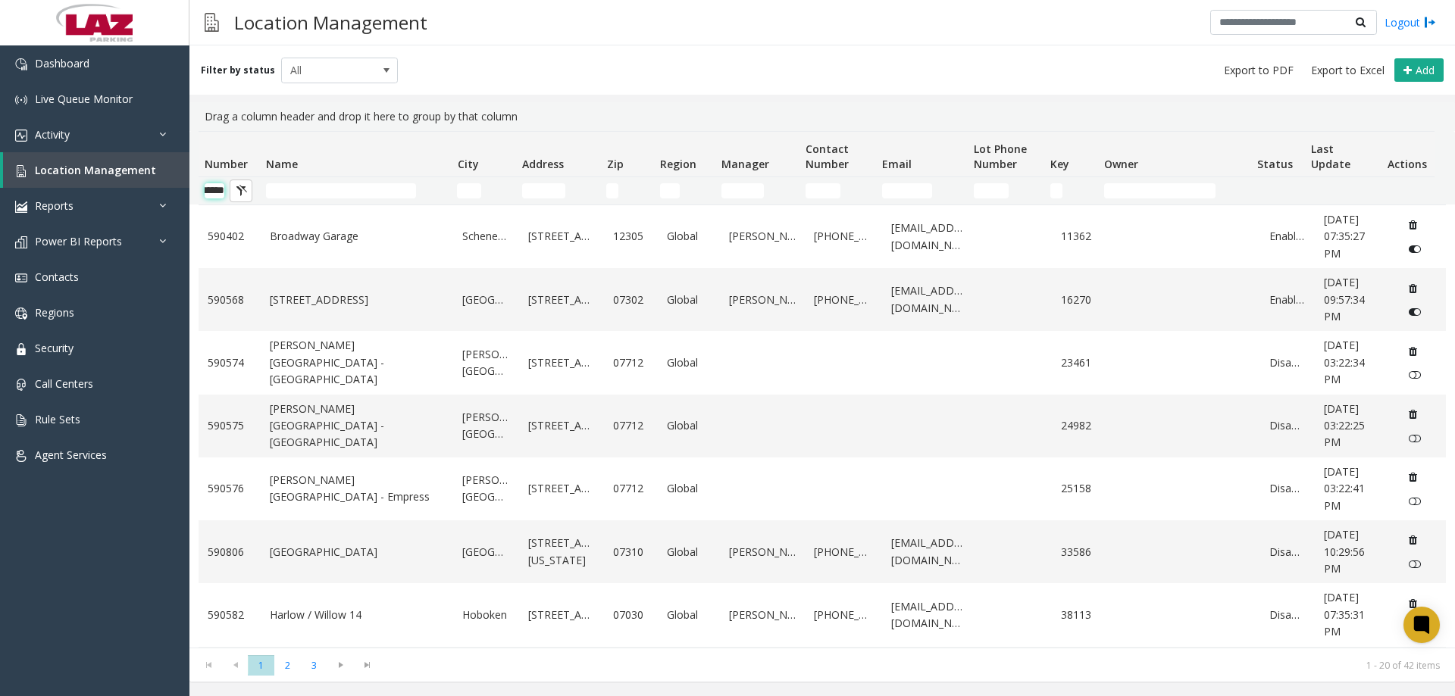
scroll to position [0, 25]
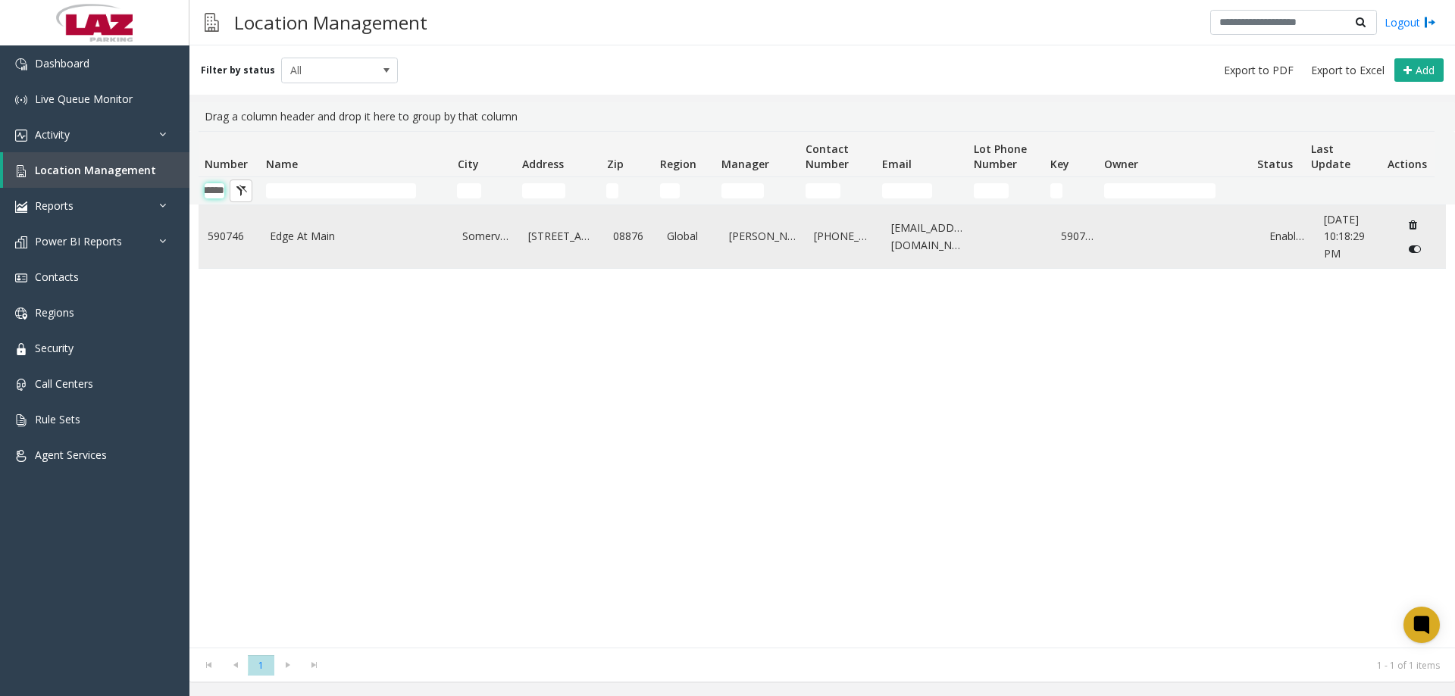
type input "******"
click at [323, 248] on td "Edge At Main" at bounding box center [357, 236] width 193 height 63
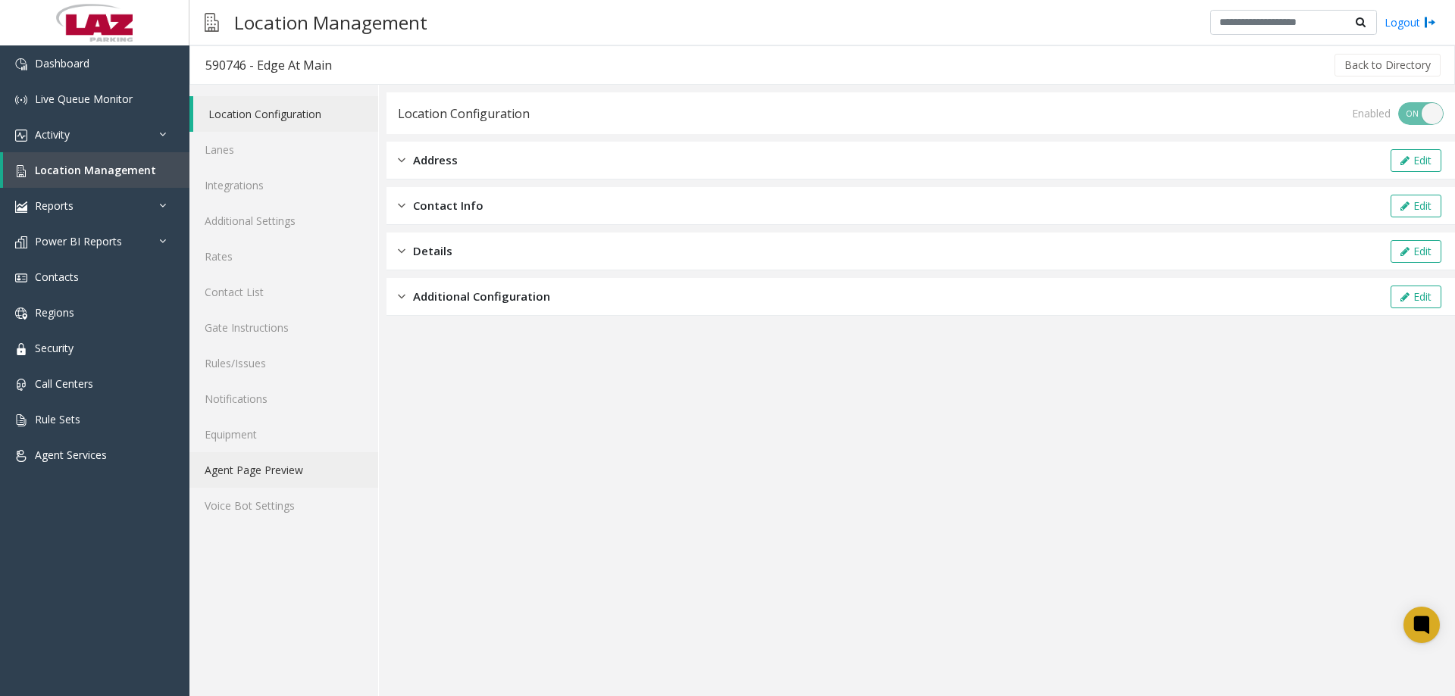
click at [258, 486] on link "Agent Page Preview" at bounding box center [283, 470] width 189 height 36
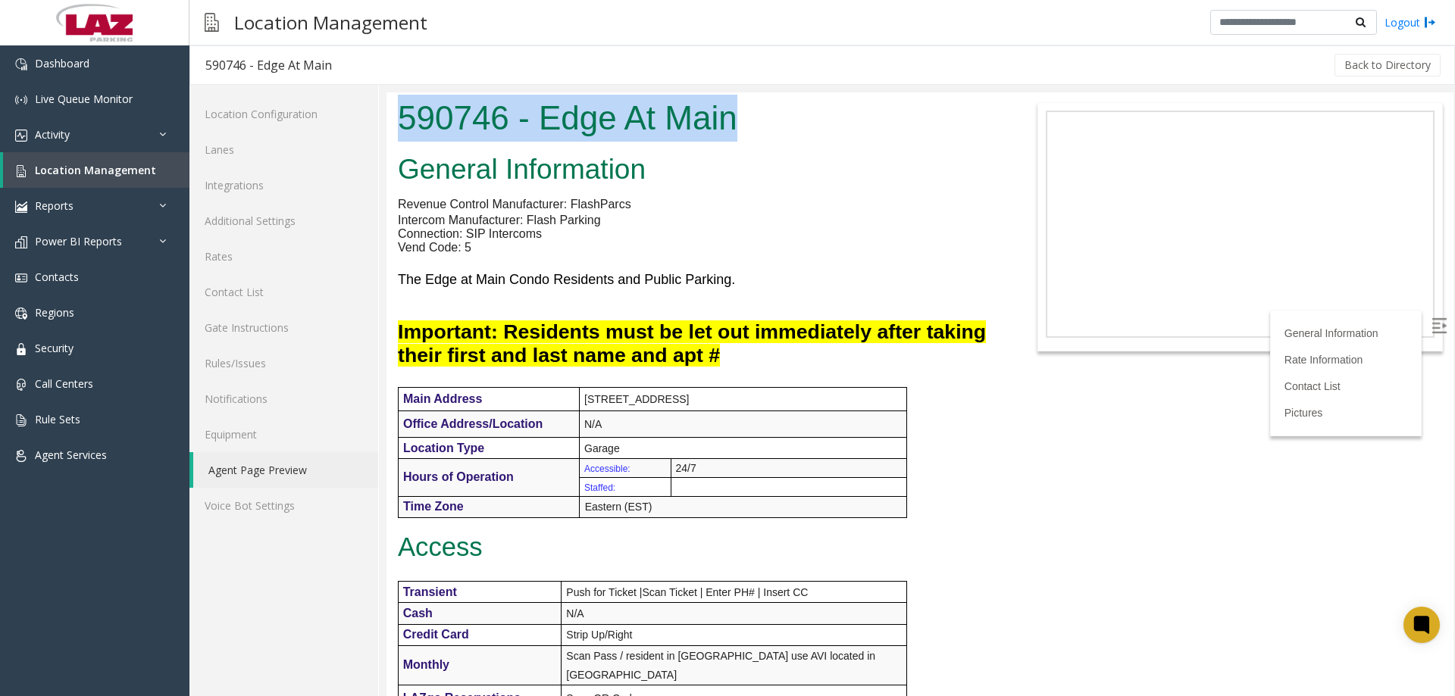
drag, startPoint x: 757, startPoint y: 118, endPoint x: 818, endPoint y: 184, distance: 90.1
click at [432, 92] on html "590746 - Edge At Main General Information Revenue Control Manufacturer: FlashPa…" at bounding box center [919, 394] width 1067 height 604
copy h1 "590746 - Edge At Main"
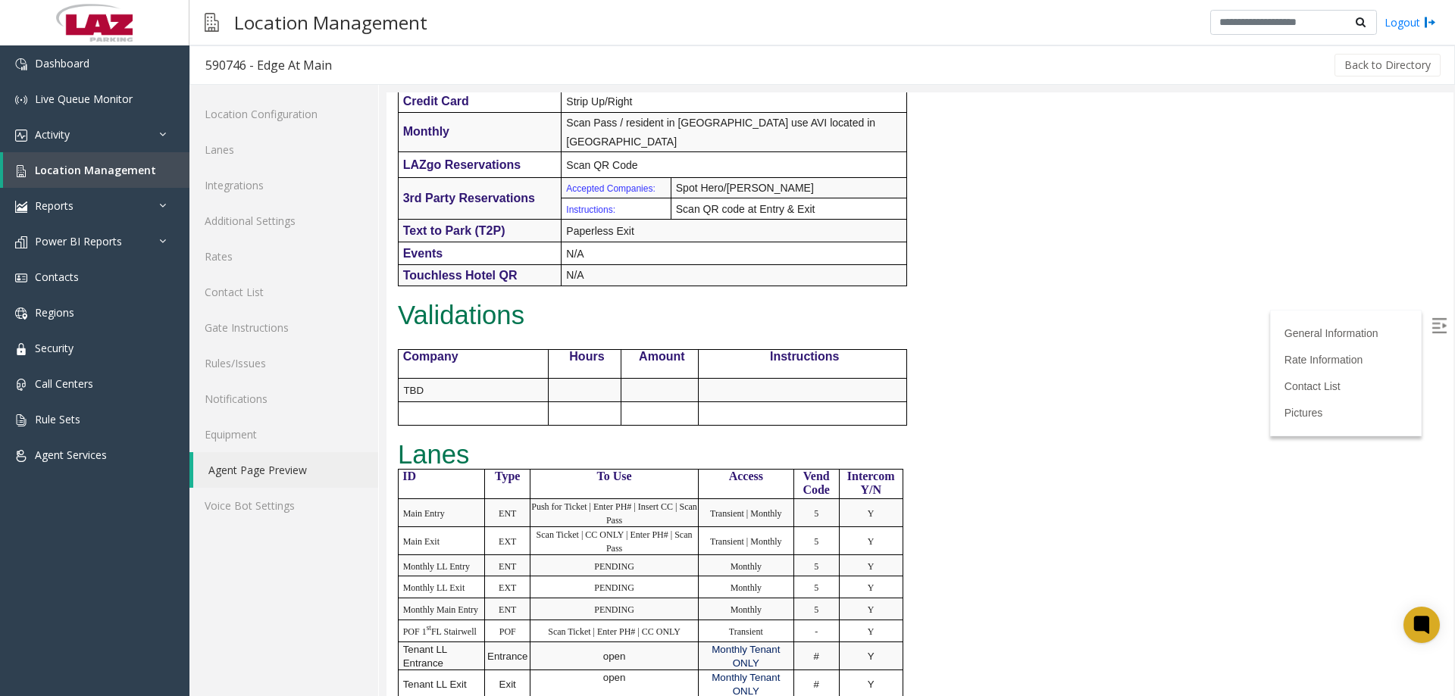
scroll to position [682, 0]
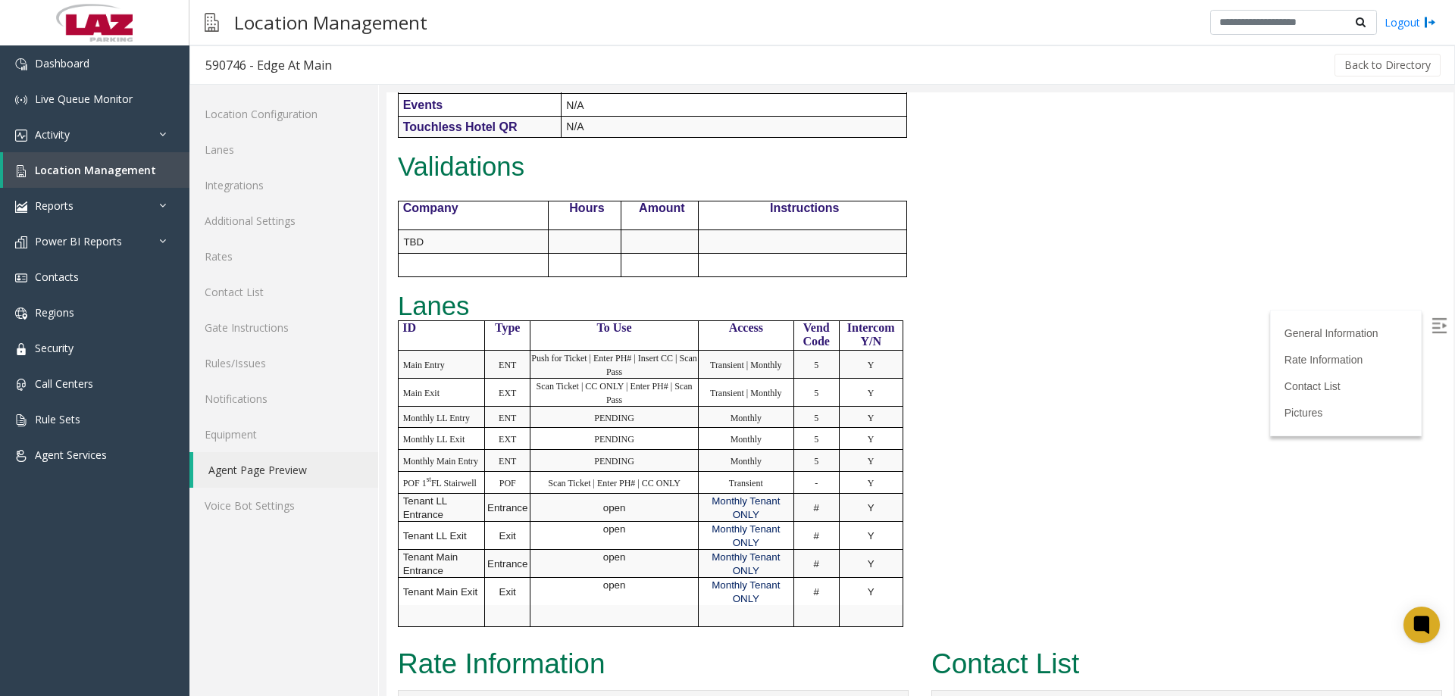
drag, startPoint x: 1438, startPoint y: 328, endPoint x: 1446, endPoint y: 319, distance: 12.3
click at [1439, 328] on label at bounding box center [1440, 327] width 23 height 23
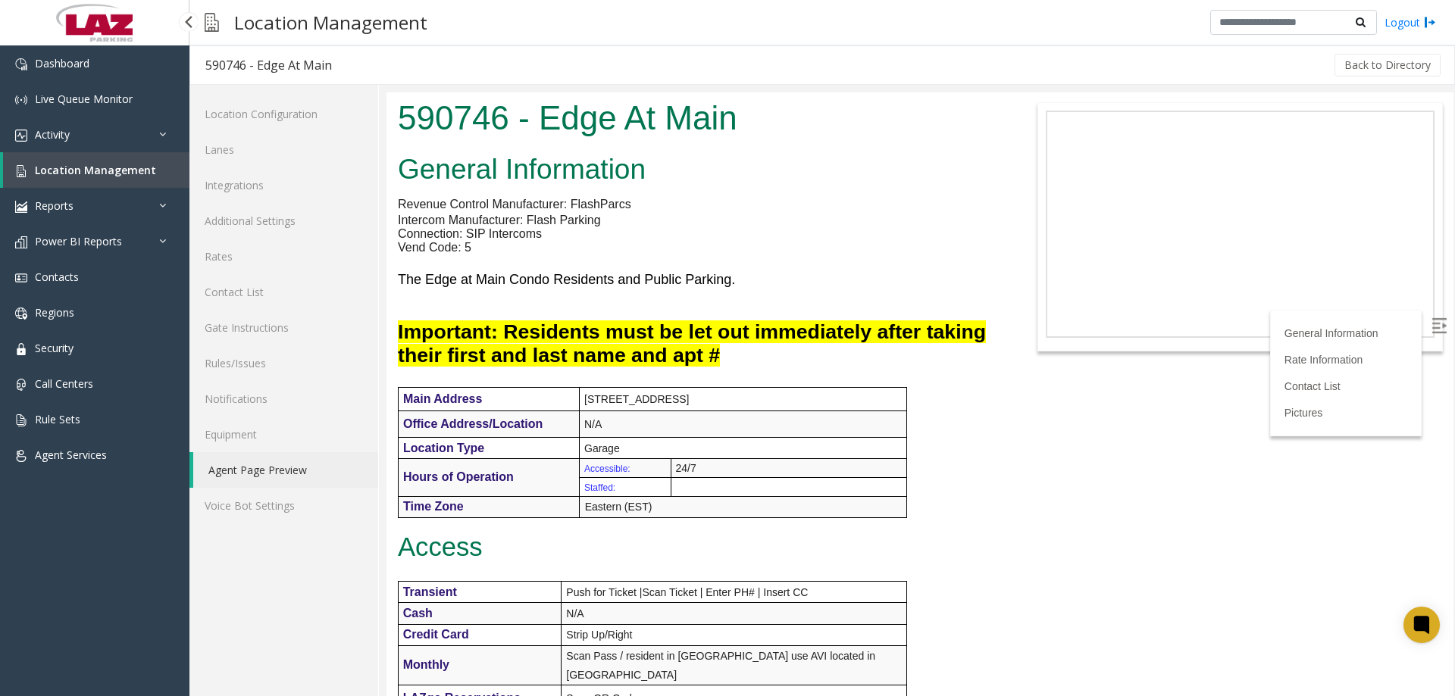
click at [61, 180] on link "Location Management" at bounding box center [96, 170] width 186 height 36
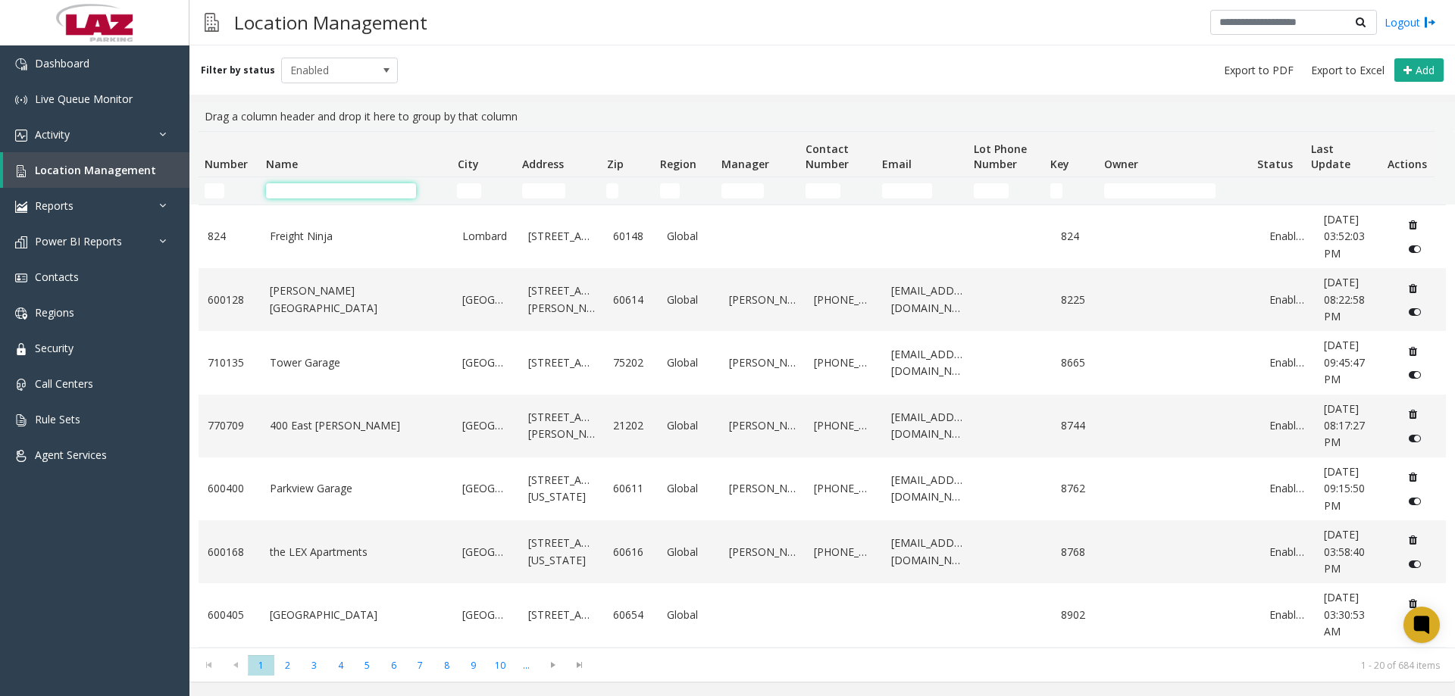
click at [314, 189] on input "Name Filter" at bounding box center [341, 190] width 150 height 15
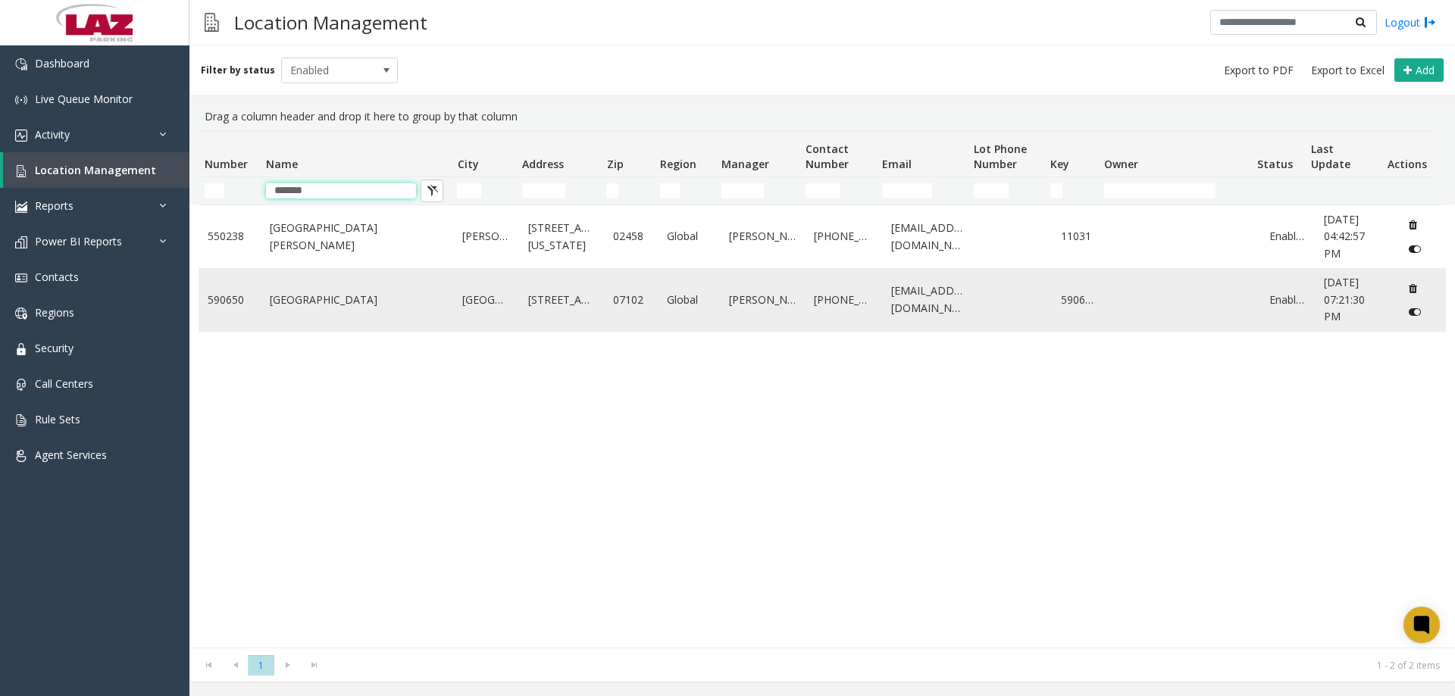
type input "*******"
click at [332, 279] on td "One Newark Center" at bounding box center [357, 299] width 193 height 63
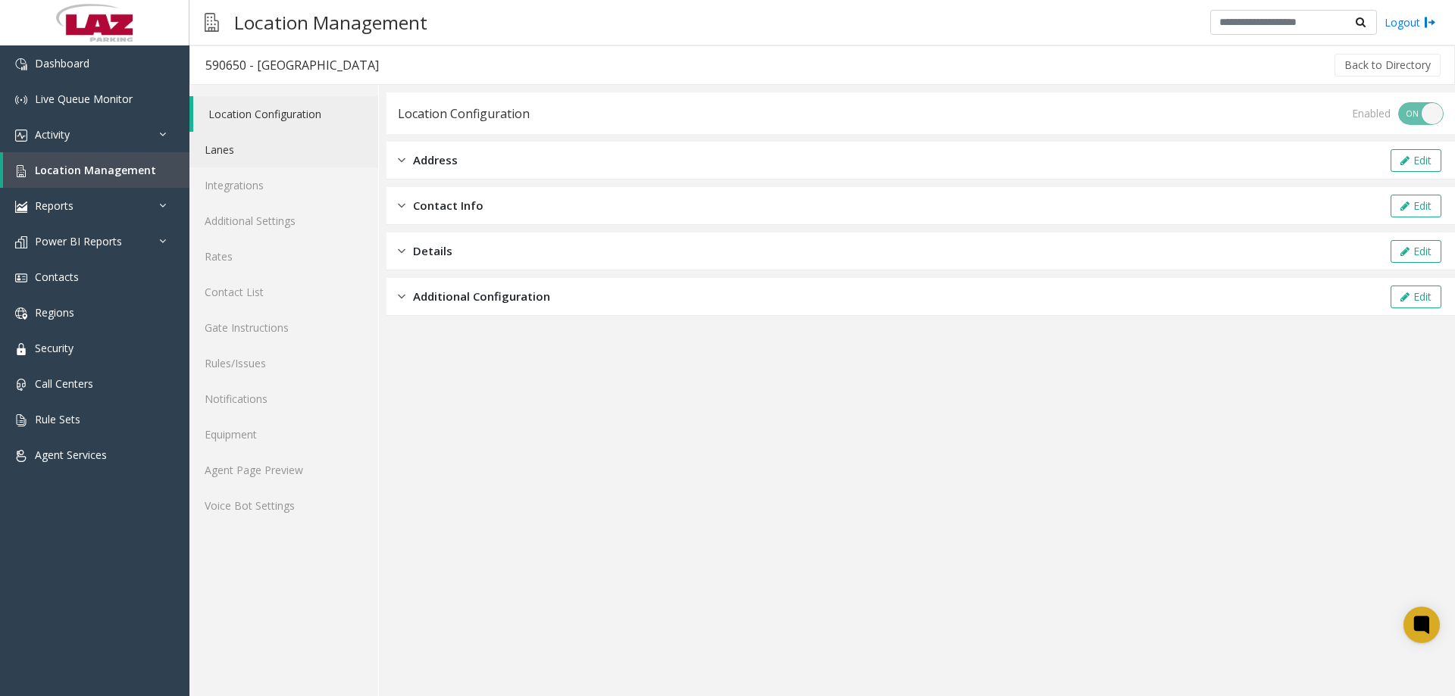
click at [234, 145] on link "Lanes" at bounding box center [283, 150] width 189 height 36
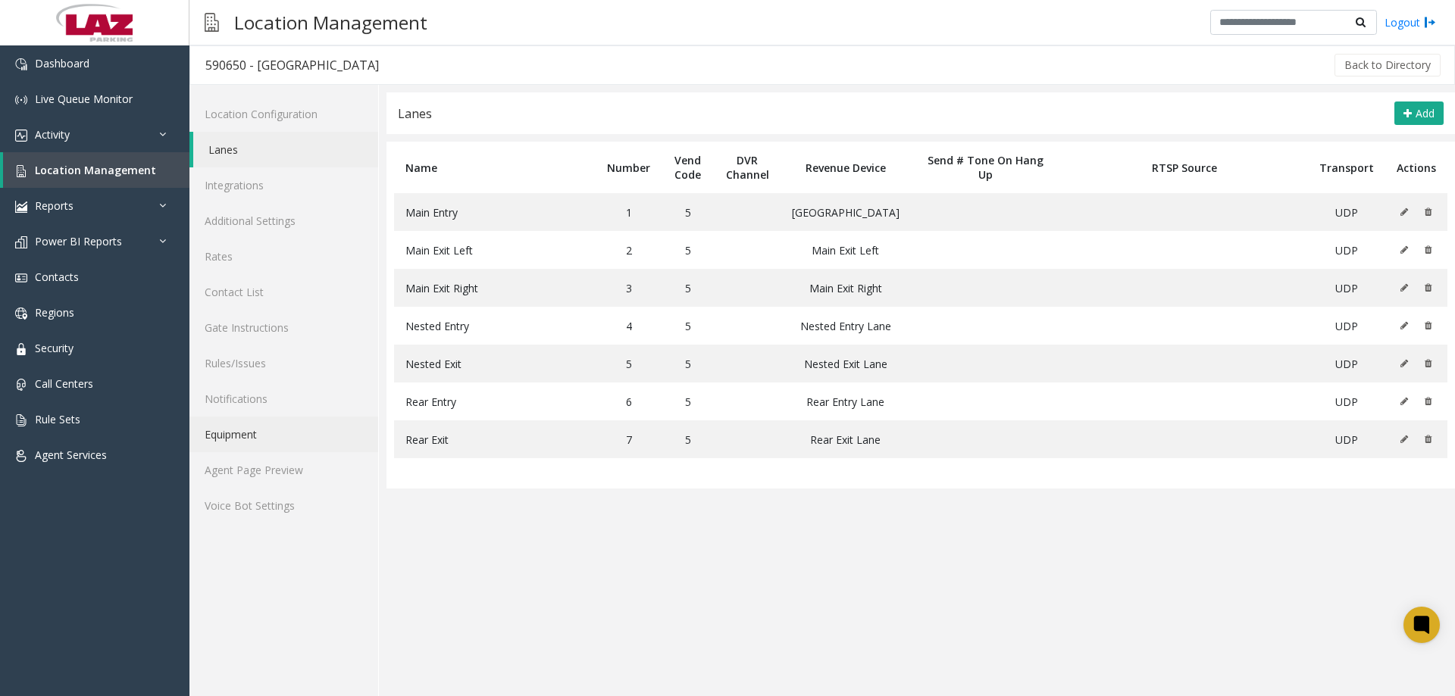
click at [234, 444] on link "Equipment" at bounding box center [283, 435] width 189 height 36
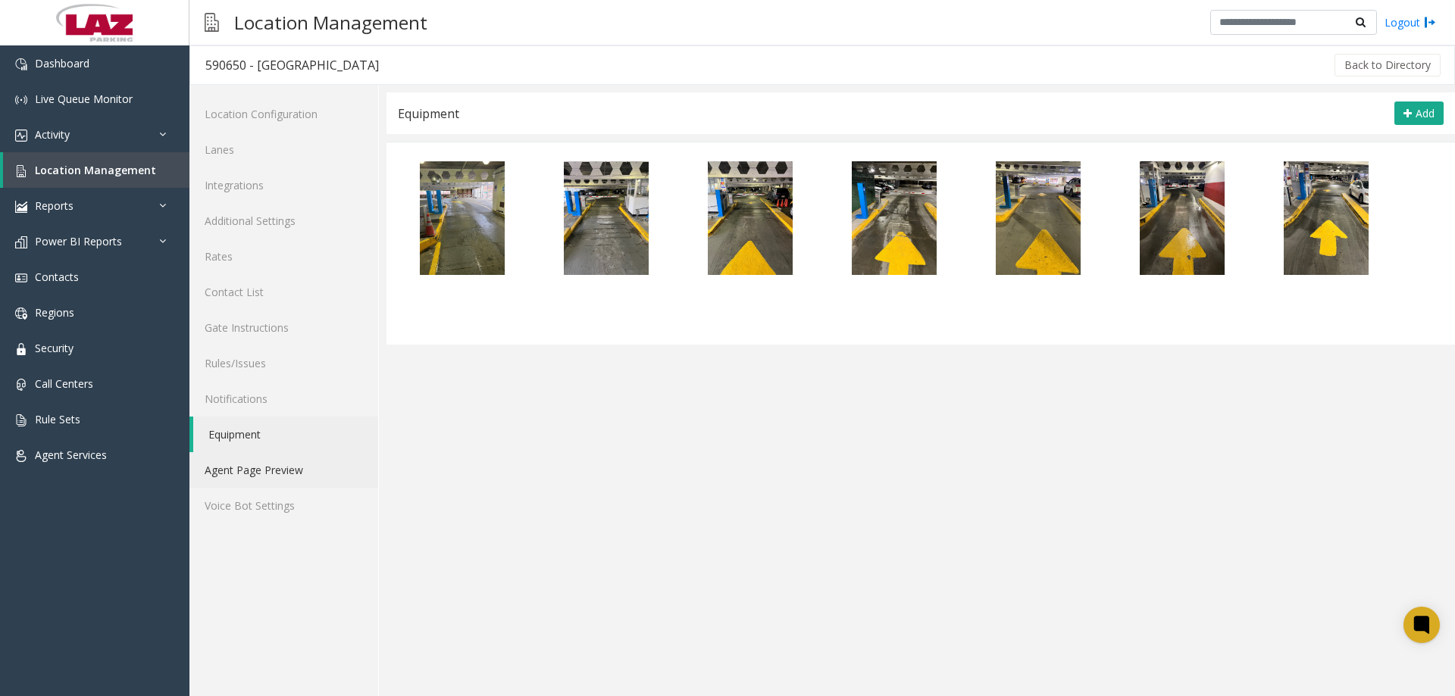
click at [238, 458] on link "Agent Page Preview" at bounding box center [283, 470] width 189 height 36
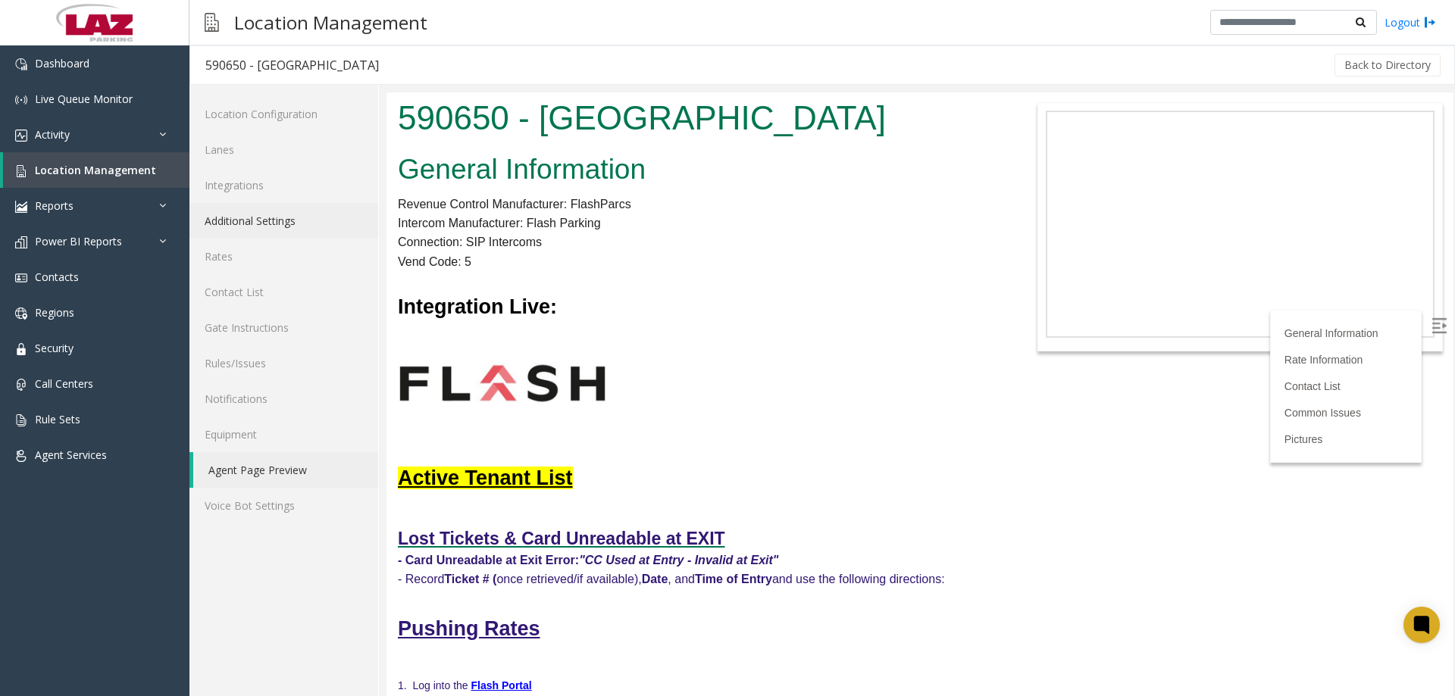
click at [252, 220] on link "Additional Settings" at bounding box center [283, 221] width 189 height 36
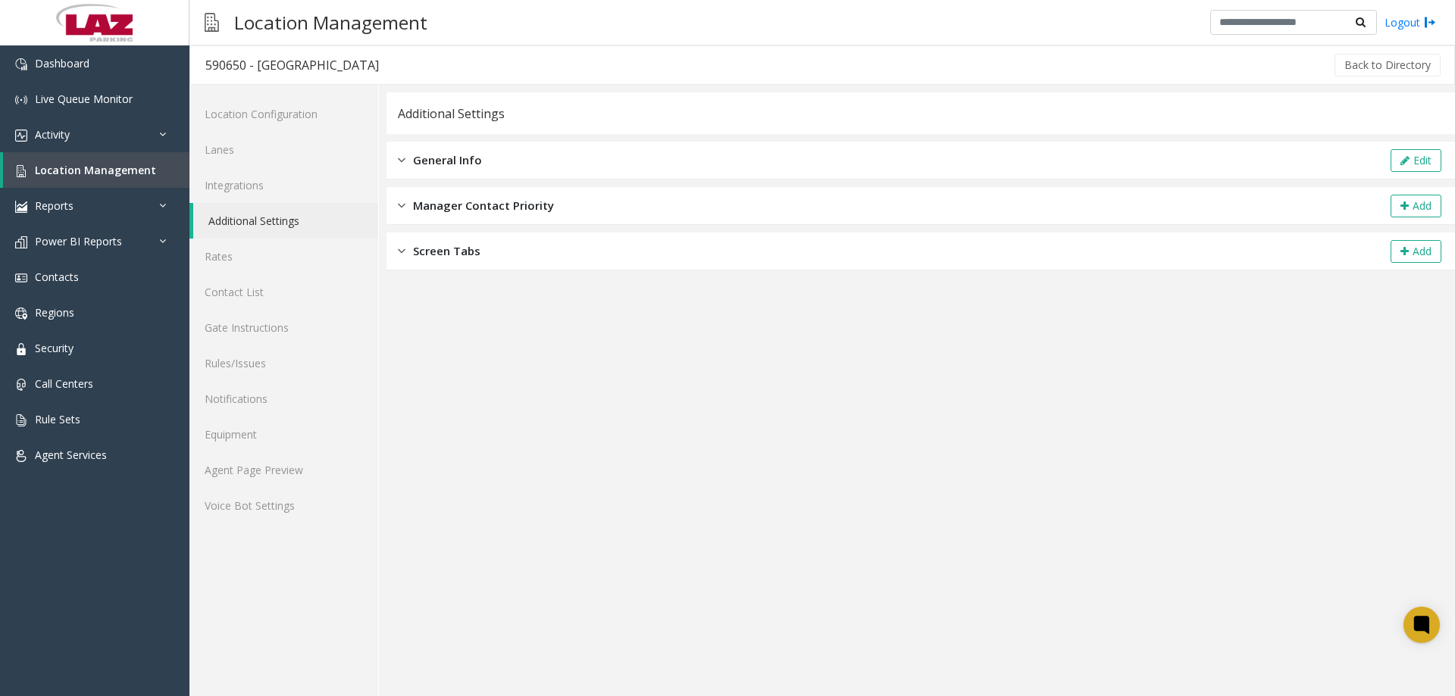
click at [402, 262] on div "Screen Tabs Add" at bounding box center [920, 252] width 1068 height 38
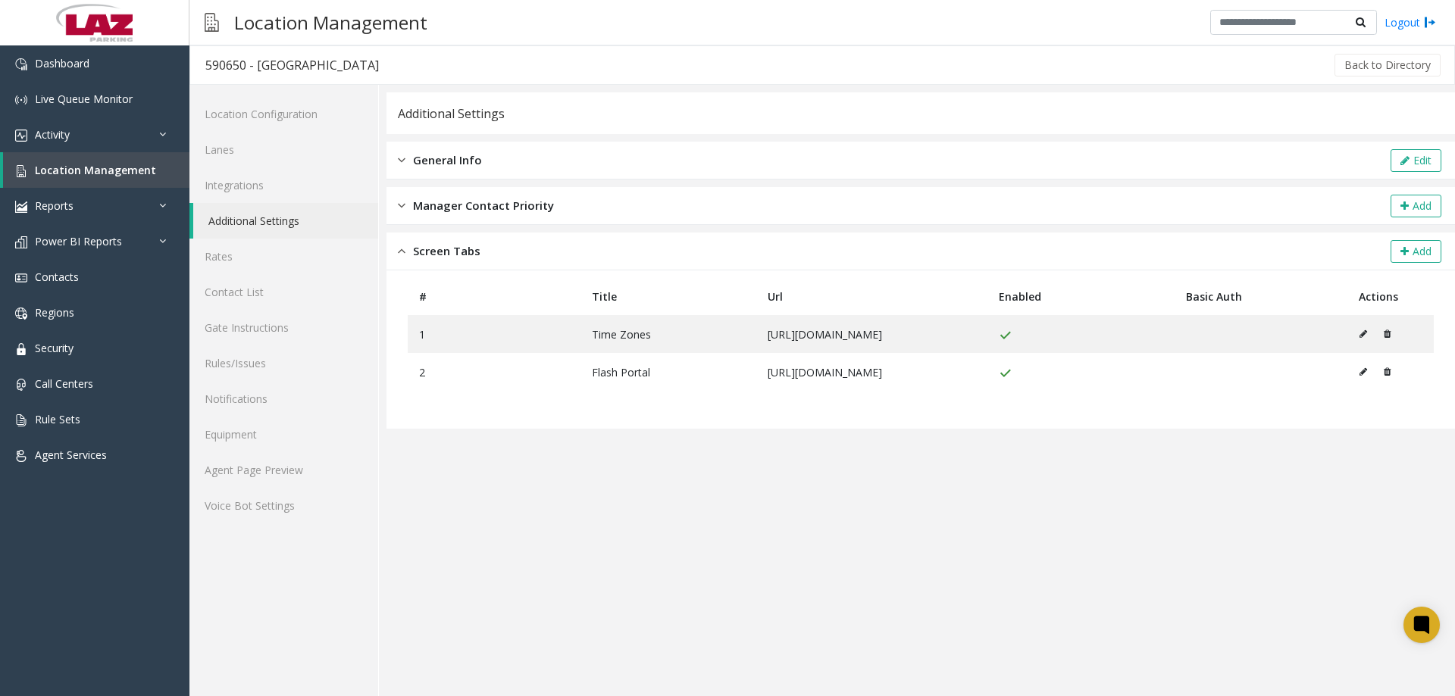
click at [414, 248] on span "Screen Tabs" at bounding box center [446, 250] width 67 height 17
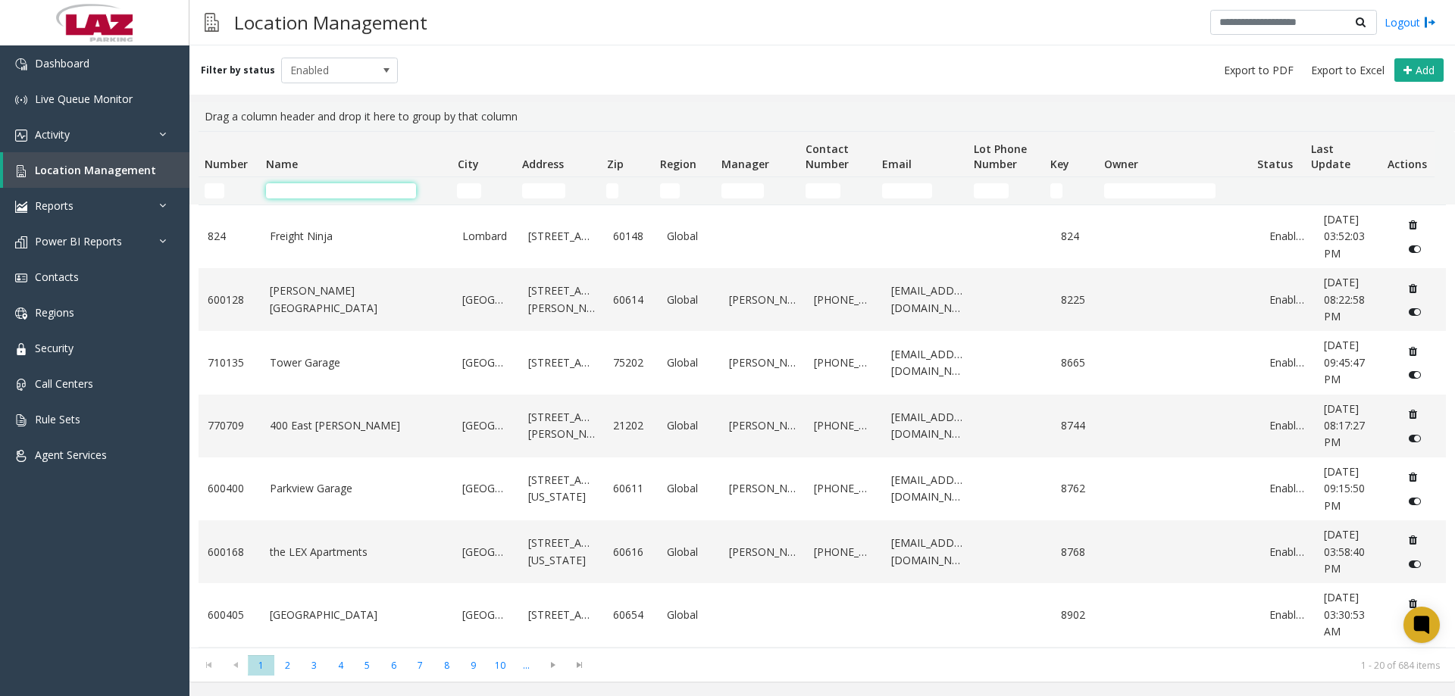
click at [292, 196] on input "Name Filter" at bounding box center [341, 190] width 150 height 15
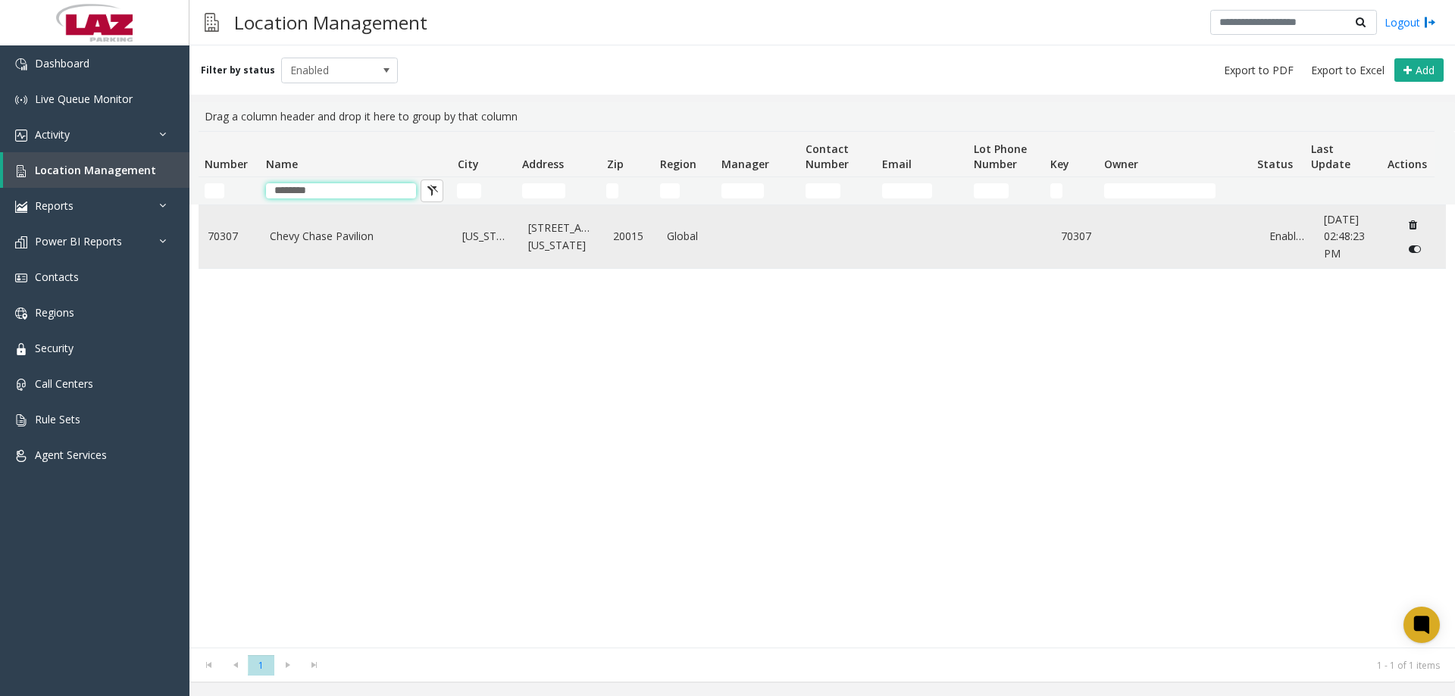
type input "********"
click at [298, 245] on link "Chevy Chase Pavilion" at bounding box center [357, 236] width 175 height 17
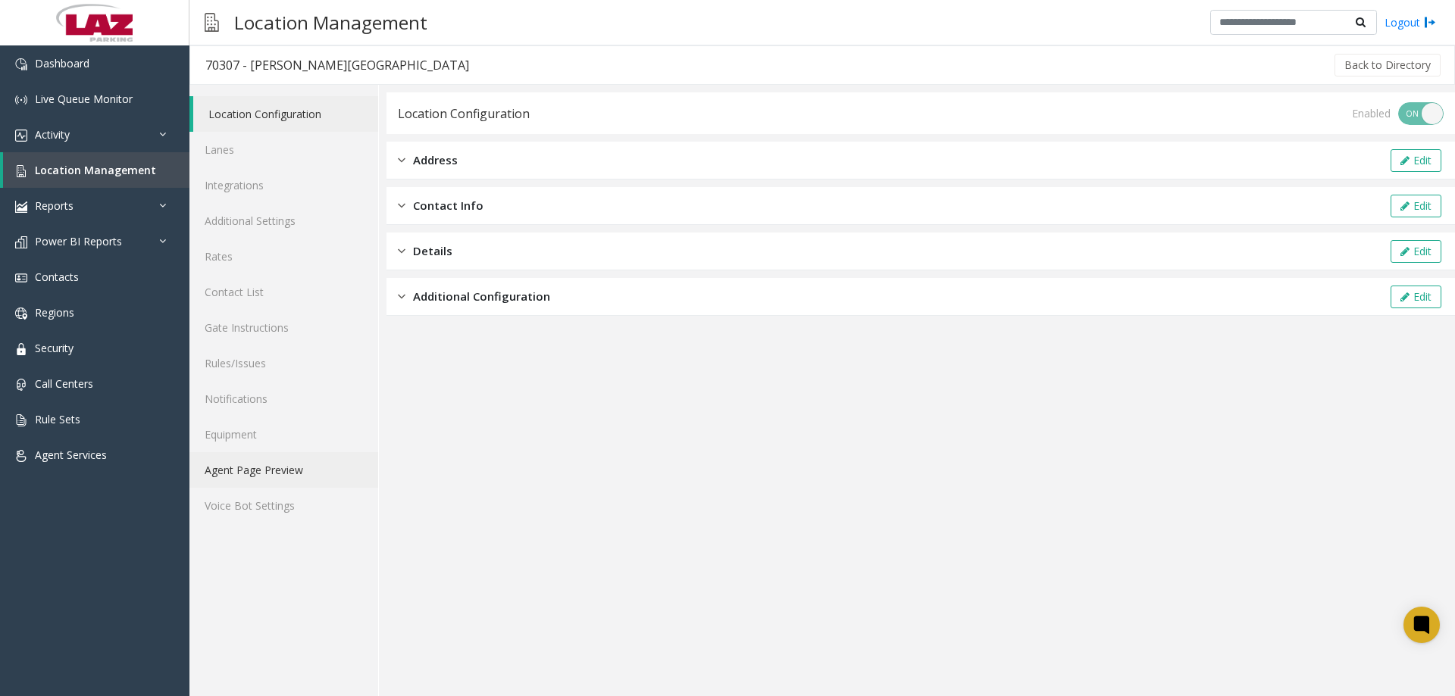
click at [270, 462] on link "Agent Page Preview" at bounding box center [283, 470] width 189 height 36
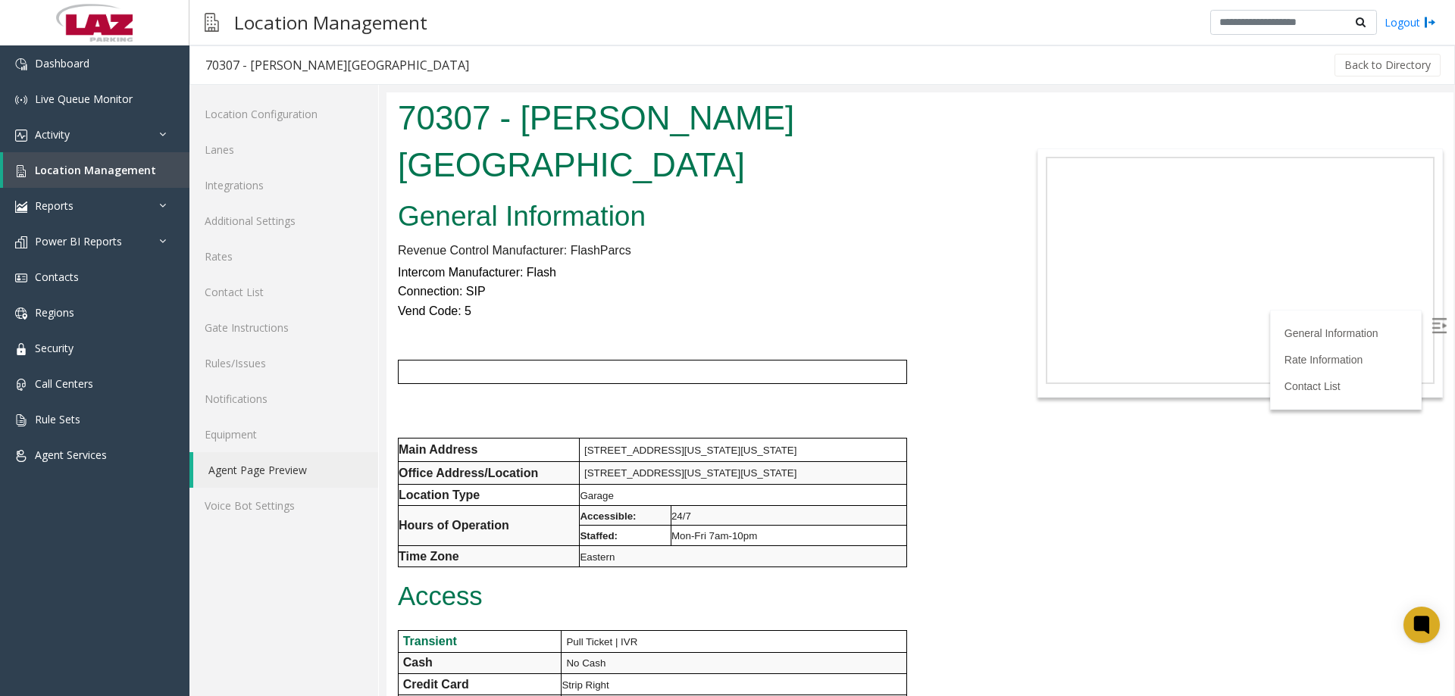
click at [397, 120] on div "70307 - [PERSON_NAME][GEOGRAPHIC_DATA]" at bounding box center [697, 143] width 622 height 102
click at [258, 155] on link "Lanes" at bounding box center [283, 150] width 189 height 36
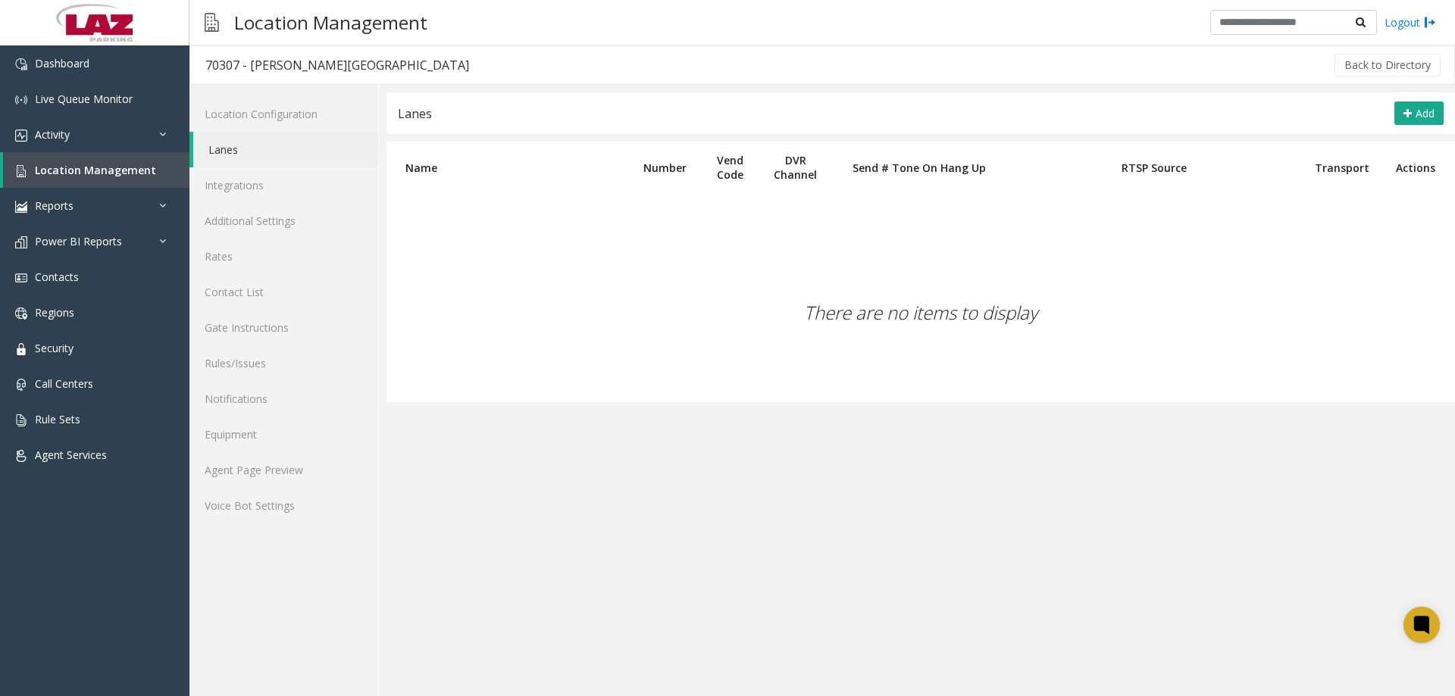
click at [230, 65] on div "70307 - [PERSON_NAME][GEOGRAPHIC_DATA]" at bounding box center [337, 65] width 264 height 20
copy div "70307"
click at [233, 460] on link "Agent Page Preview" at bounding box center [283, 470] width 189 height 36
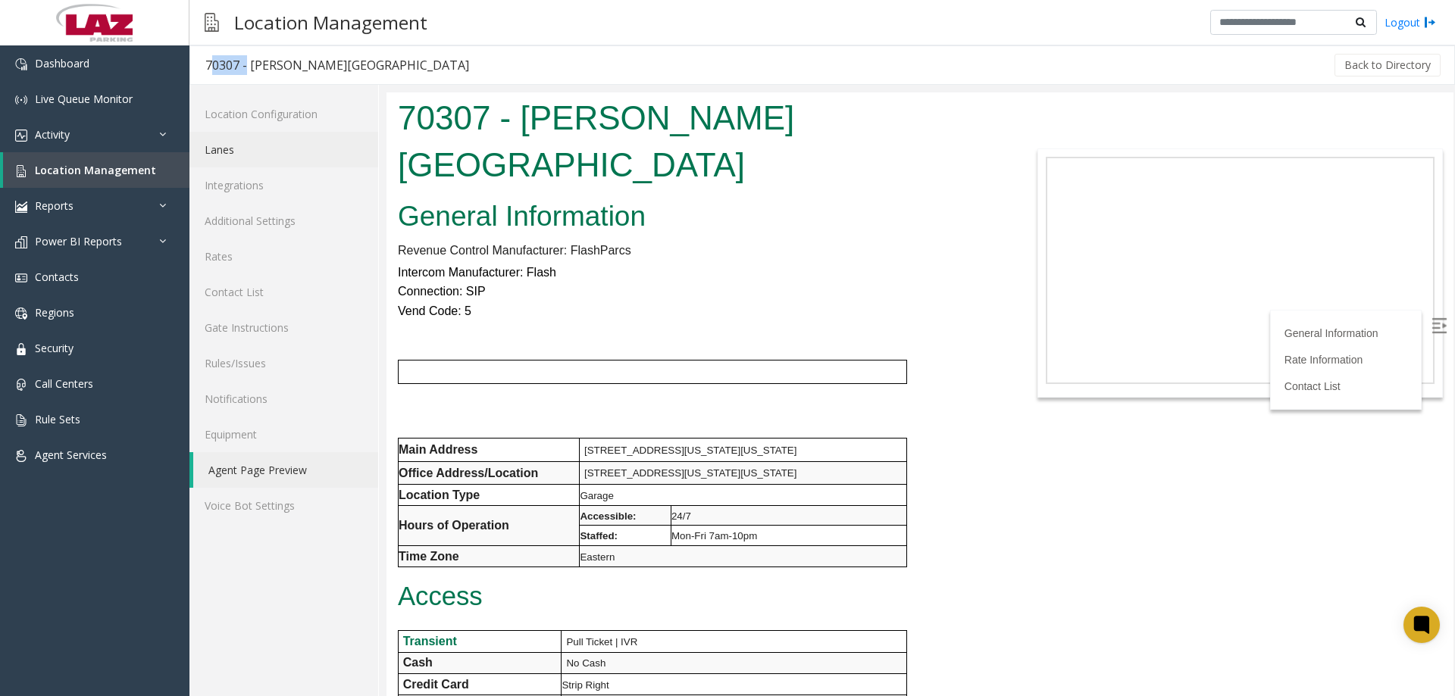
click at [229, 144] on link "Lanes" at bounding box center [283, 150] width 189 height 36
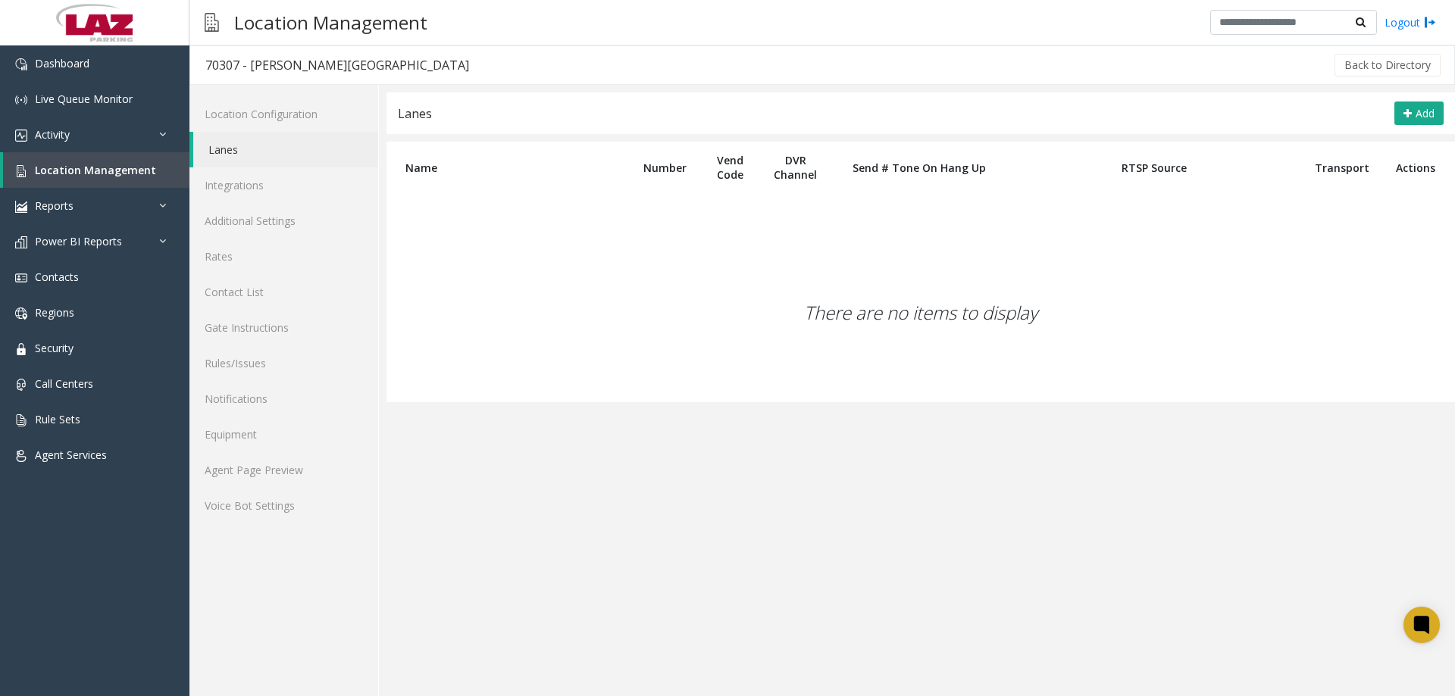
drag, startPoint x: 408, startPoint y: 570, endPoint x: 395, endPoint y: 571, distance: 13.0
click at [408, 570] on app-lanes "Lanes Add Name Number Vend Code DVR Channel Send # Tone On Hang Up RTSP Source …" at bounding box center [920, 394] width 1068 height 604
click at [689, 242] on div "There are no items to display" at bounding box center [920, 312] width 1068 height 179
click at [211, 468] on link "Agent Page Preview" at bounding box center [283, 470] width 189 height 36
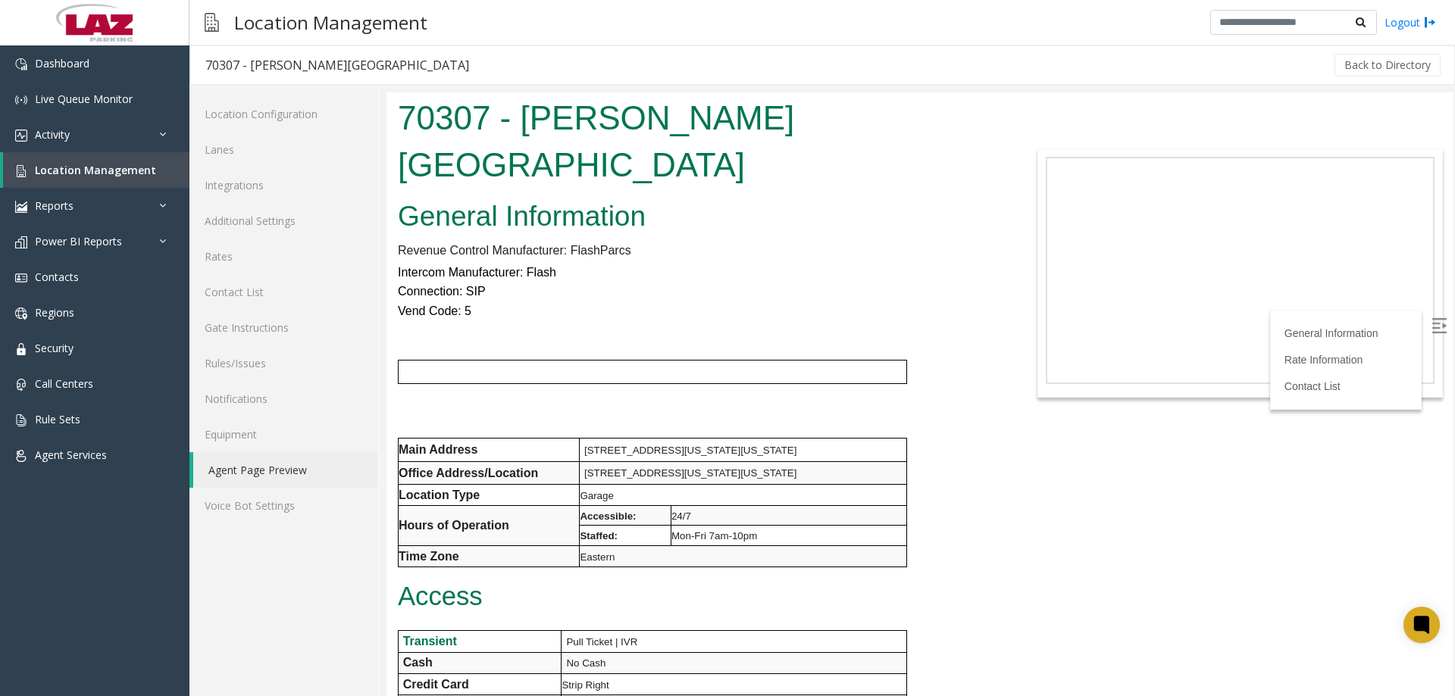
click at [1431, 331] on img at bounding box center [1438, 325] width 15 height 15
drag, startPoint x: 1439, startPoint y: 176, endPoint x: 1445, endPoint y: 229, distance: 53.4
click at [1445, 237] on html "70307 - Chevy Chase Pavilion General Information Revenue Control Manufacturer: …" at bounding box center [919, 394] width 1067 height 604
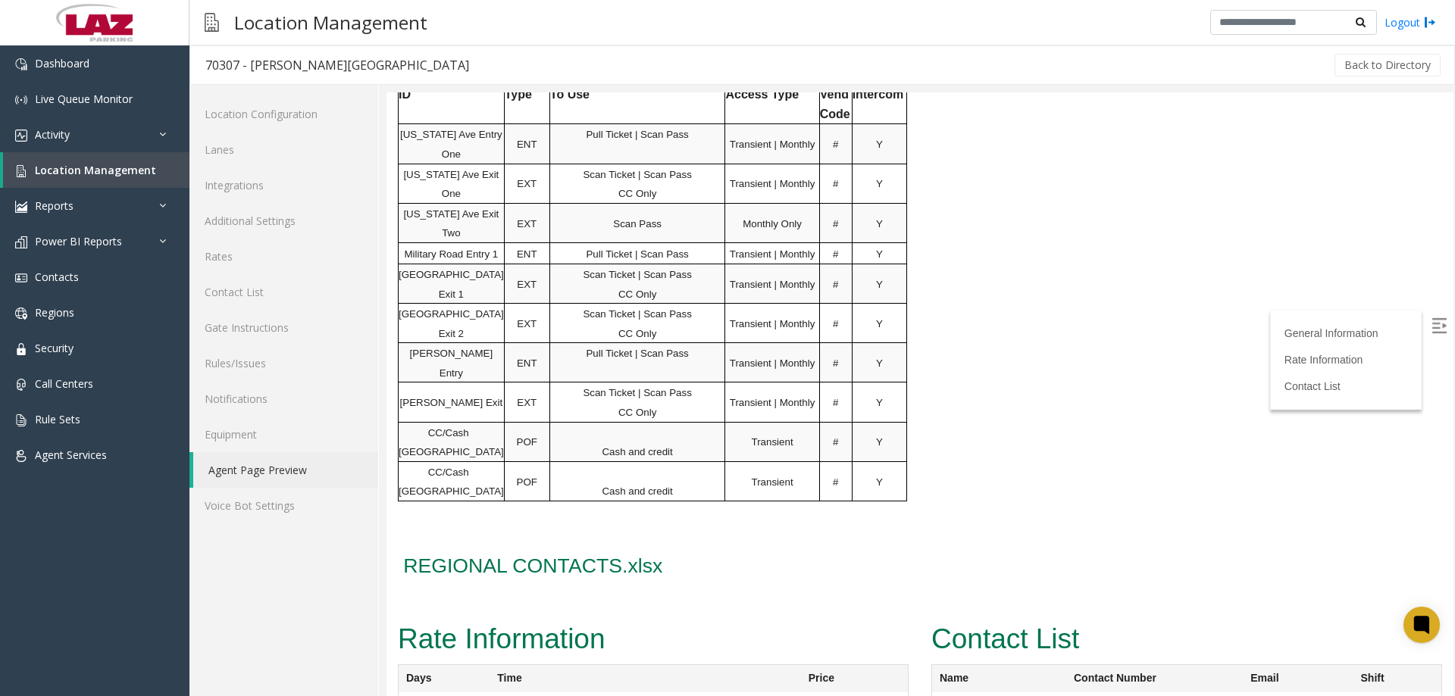
scroll to position [1685, 0]
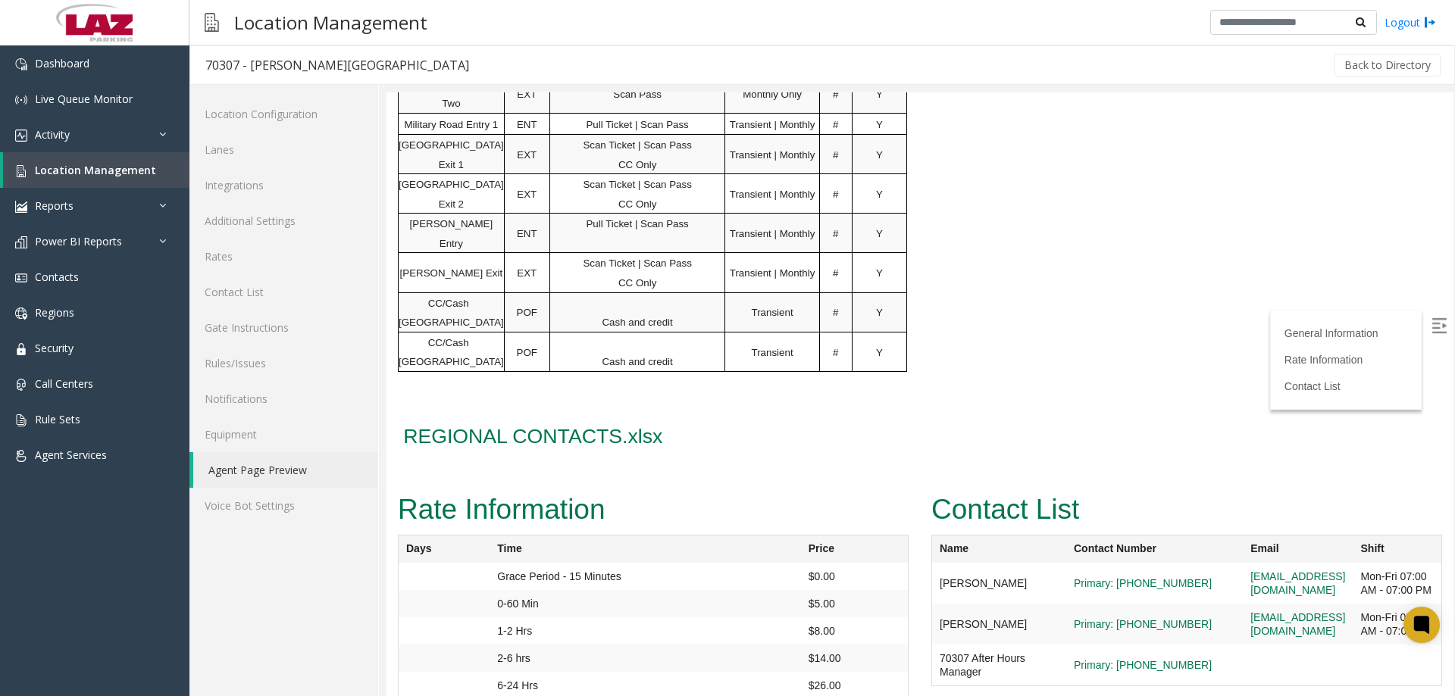
click at [615, 425] on span "REGIONAL CONTACTS.xlsx" at bounding box center [532, 436] width 259 height 23
click at [268, 452] on link "Equipment" at bounding box center [283, 435] width 189 height 36
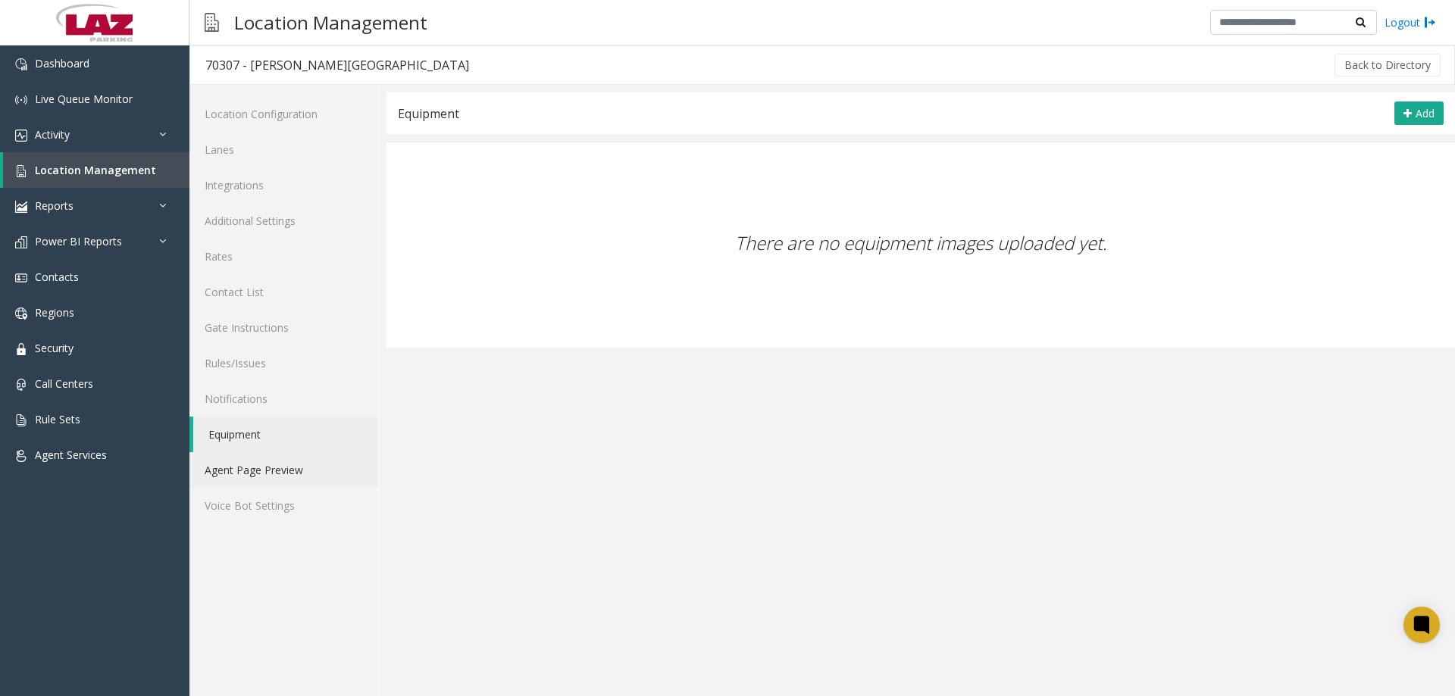
click at [245, 473] on link "Agent Page Preview" at bounding box center [283, 470] width 189 height 36
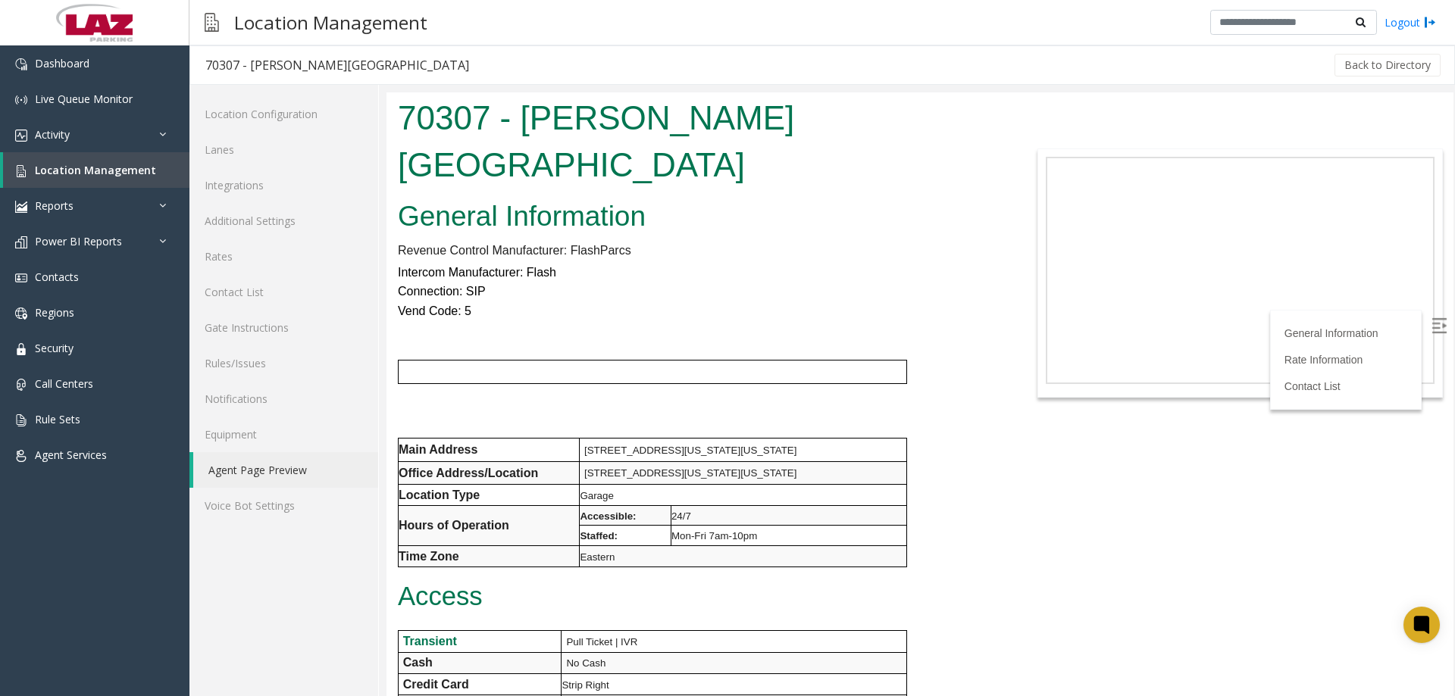
click at [1431, 324] on img at bounding box center [1438, 325] width 15 height 15
drag, startPoint x: 1840, startPoint y: 260, endPoint x: 1446, endPoint y: 183, distance: 401.5
drag, startPoint x: 1361, startPoint y: 464, endPoint x: 1429, endPoint y: 269, distance: 207.0
click at [1375, 440] on body "70307 - Chevy Chase Pavilion General Information Revenue Control Manufacturer: …" at bounding box center [919, 394] width 1067 height 604
click at [1039, 545] on body "70307 - Chevy Chase Pavilion General Information Revenue Control Manufacturer: …" at bounding box center [919, 394] width 1067 height 604
